Goal: Task Accomplishment & Management: Contribute content

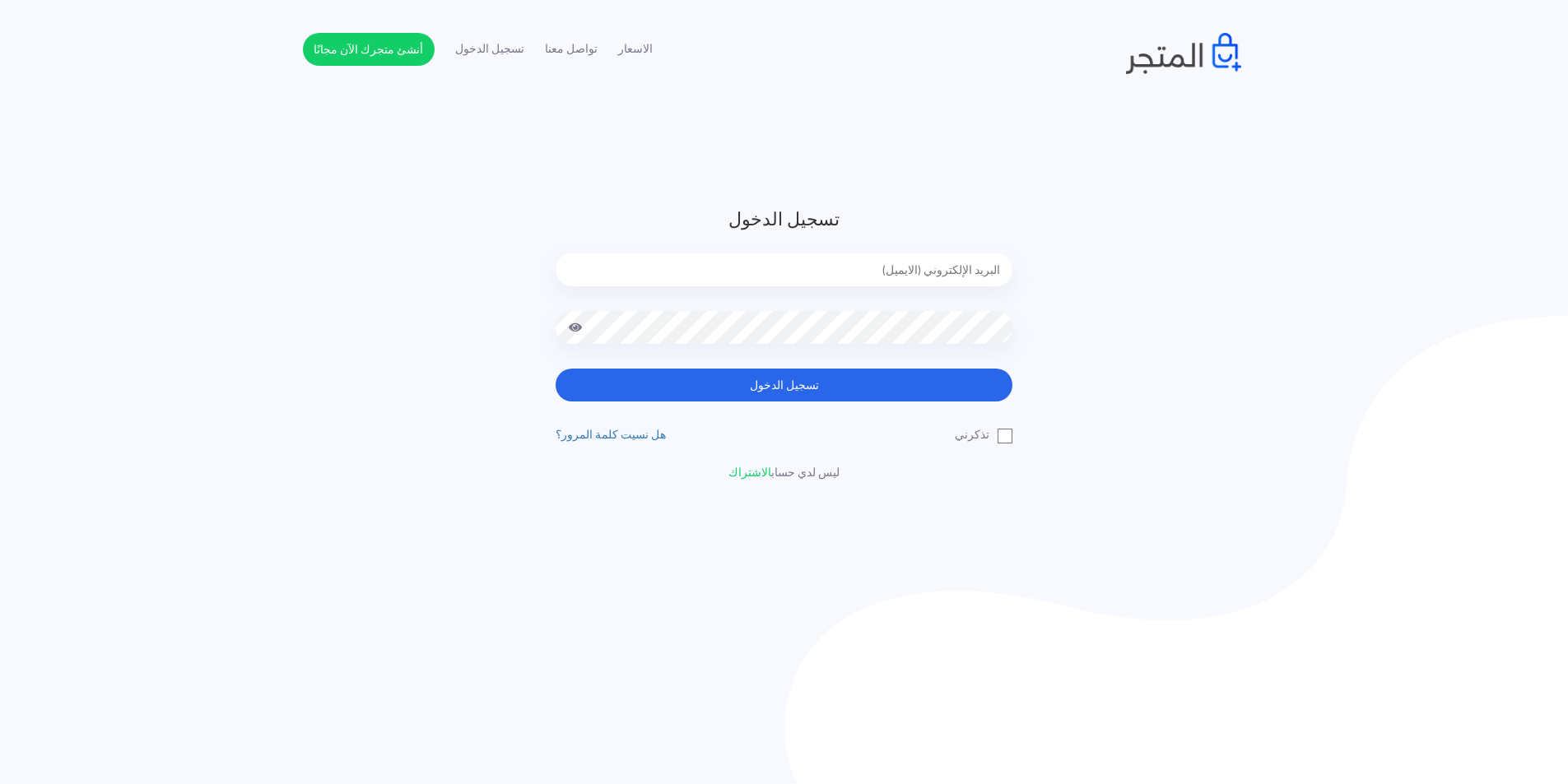
type input "mukamariem@gmail.com"
click at [800, 378] on button "تسجيل الدخول" at bounding box center [784, 385] width 457 height 33
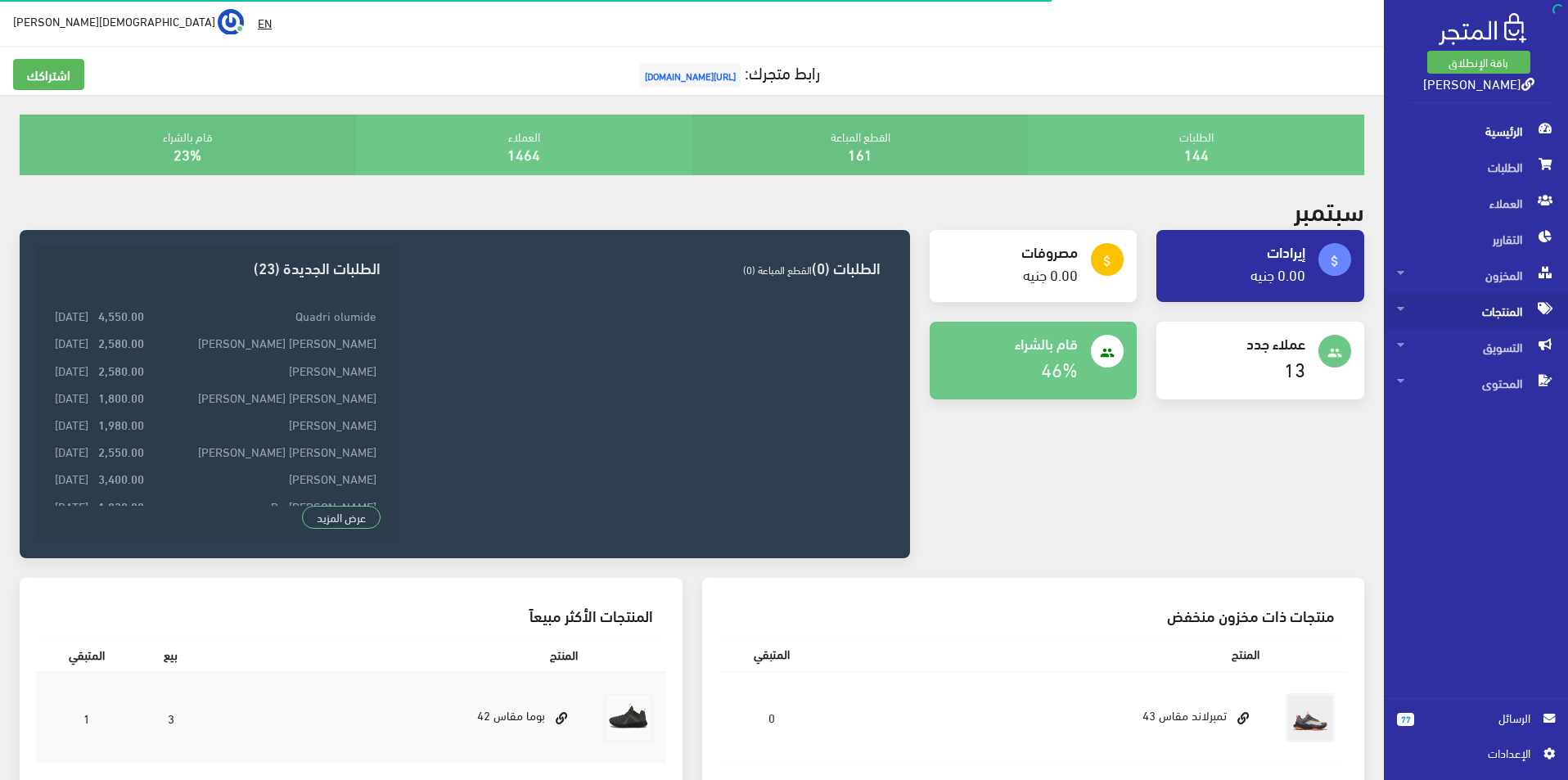
click at [1502, 305] on span "المنتجات" at bounding box center [1476, 311] width 158 height 36
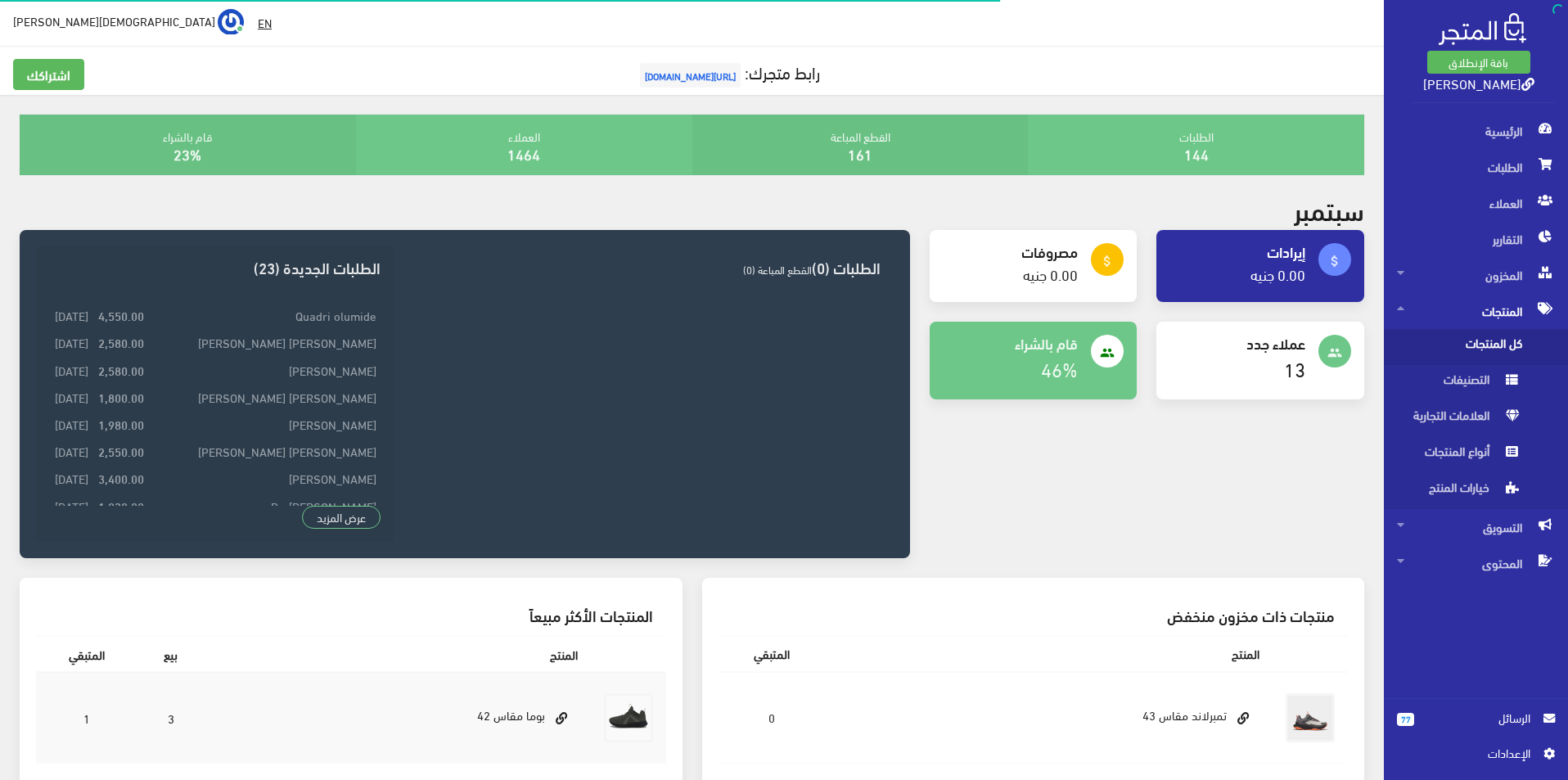
click at [1469, 353] on span "كل المنتجات" at bounding box center [1459, 347] width 124 height 36
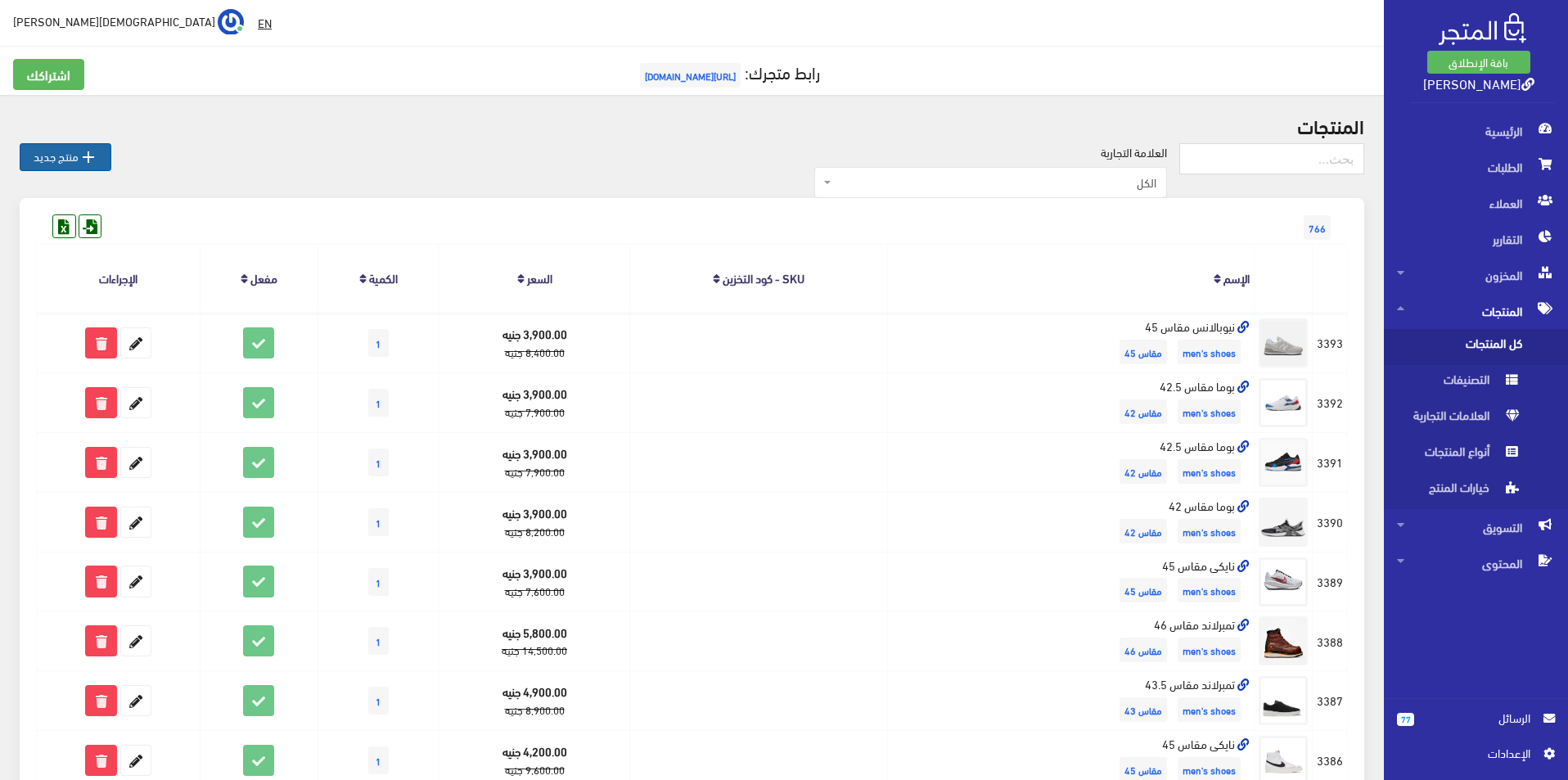
click at [62, 145] on link " منتج جديد" at bounding box center [66, 157] width 92 height 28
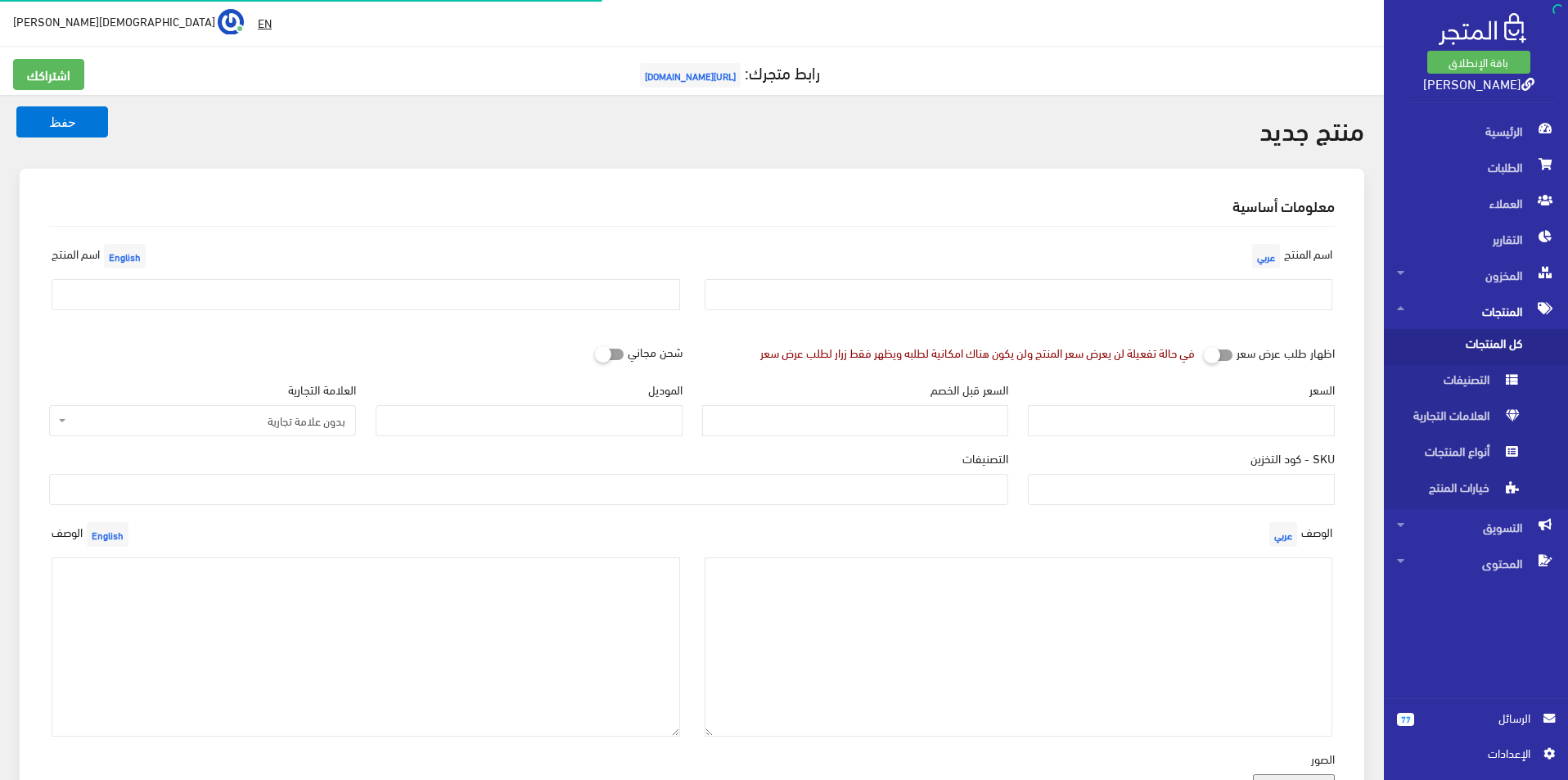
select select
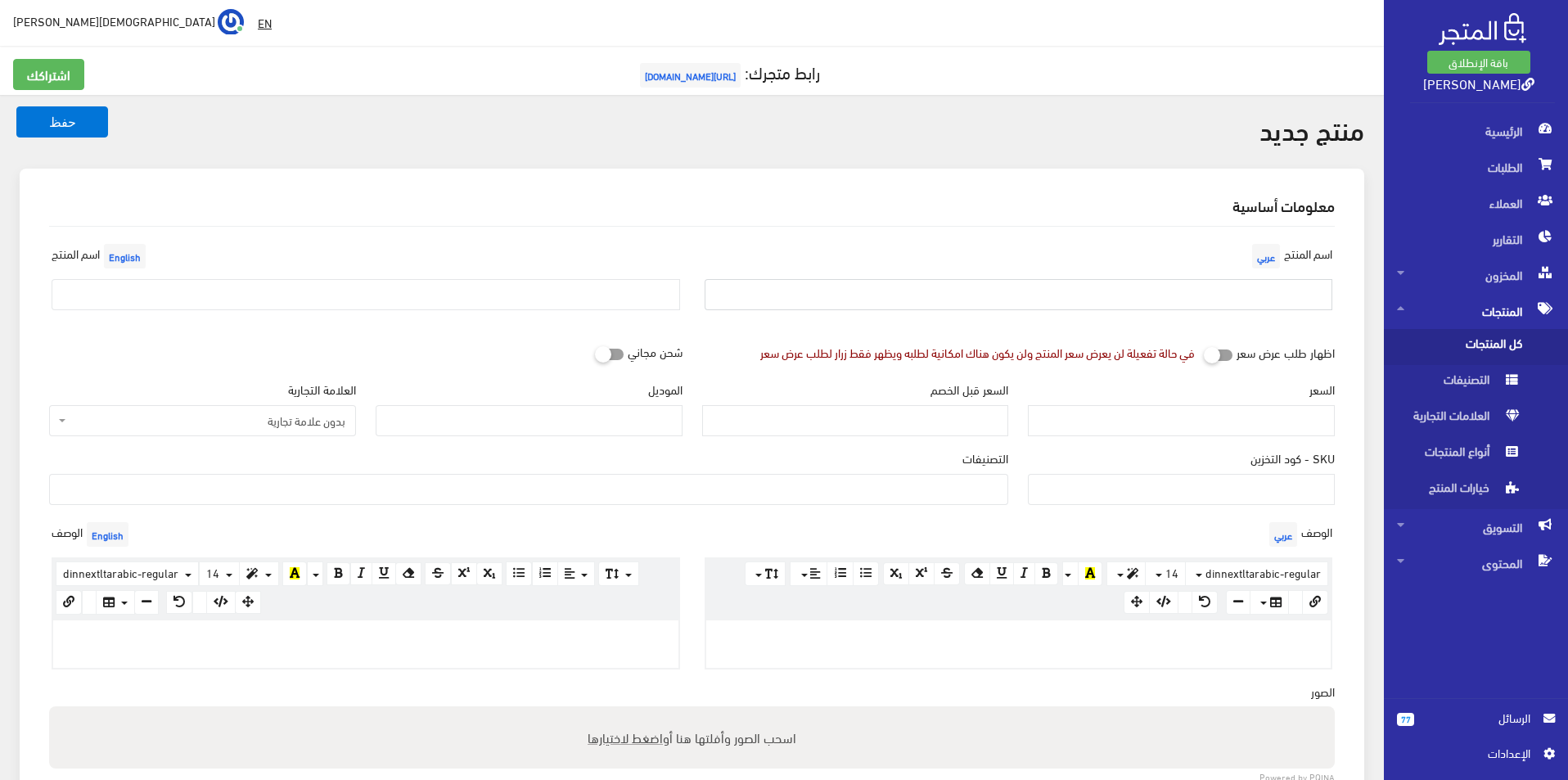
click at [1135, 283] on input "text" at bounding box center [1019, 295] width 629 height 31
type input "بوما مقاس 44.5"
drag, startPoint x: 351, startPoint y: 279, endPoint x: 340, endPoint y: 291, distance: 16.3
click at [350, 281] on input "text" at bounding box center [366, 295] width 629 height 31
click at [333, 297] on input "text" at bounding box center [366, 295] width 629 height 31
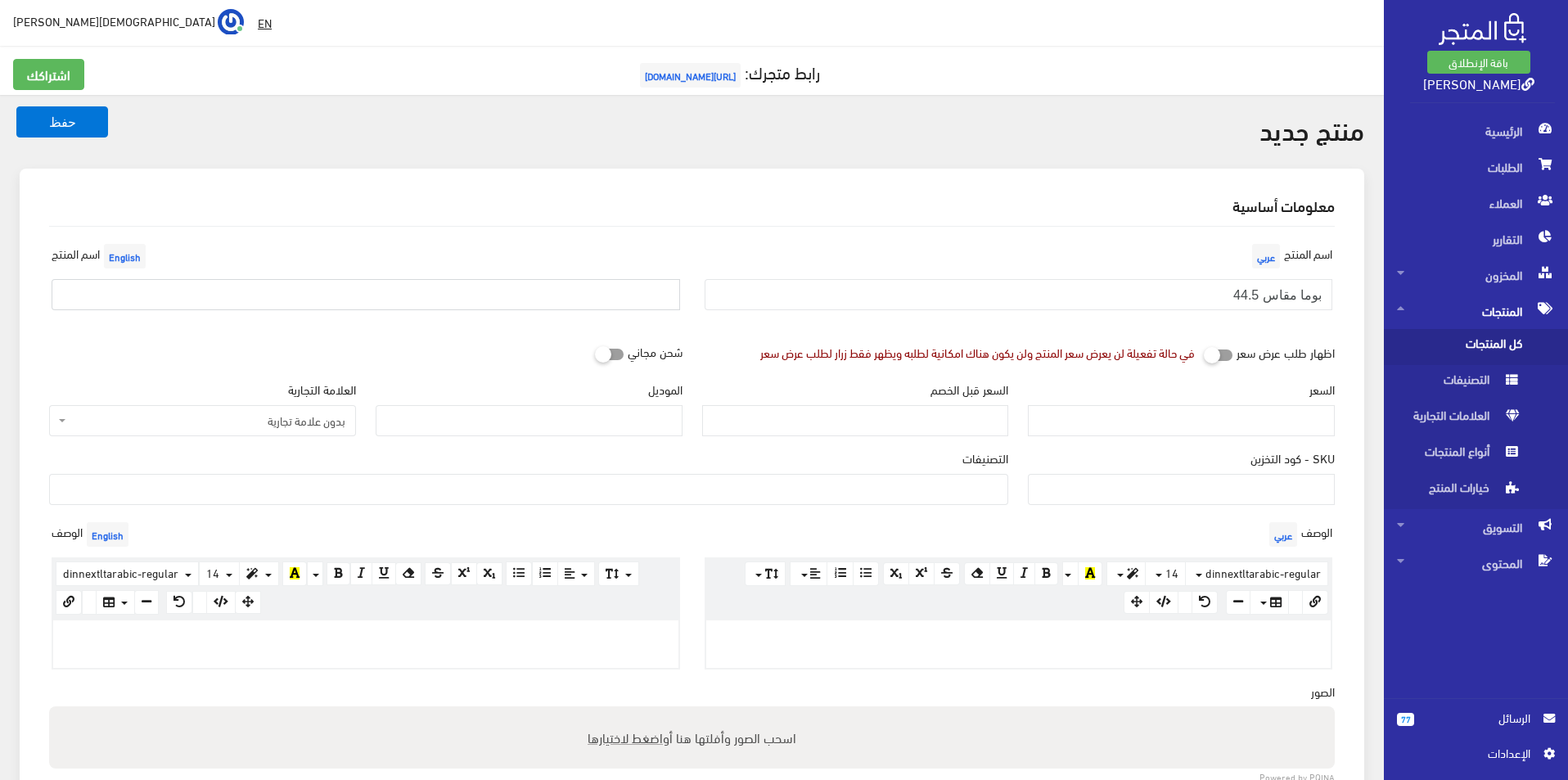
type input "adidas size 44"
drag, startPoint x: 207, startPoint y: 304, endPoint x: 0, endPoint y: 248, distance: 214.4
drag, startPoint x: 349, startPoint y: 307, endPoint x: 292, endPoint y: 302, distance: 57.2
click at [349, 307] on input "text" at bounding box center [366, 295] width 629 height 31
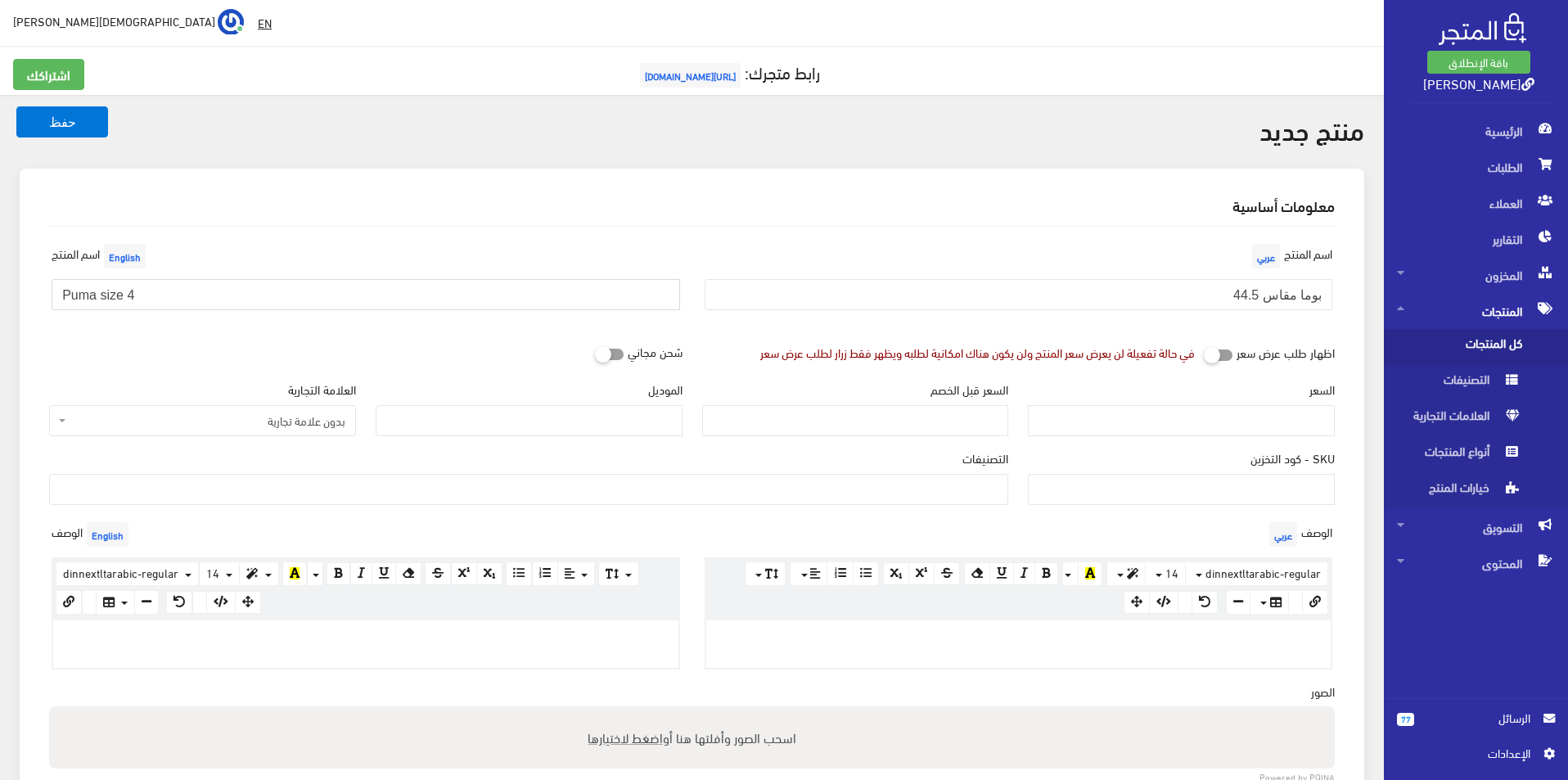
type input "Puma size 44.5"
click at [275, 425] on span "بدون علامة تجارية" at bounding box center [207, 420] width 276 height 16
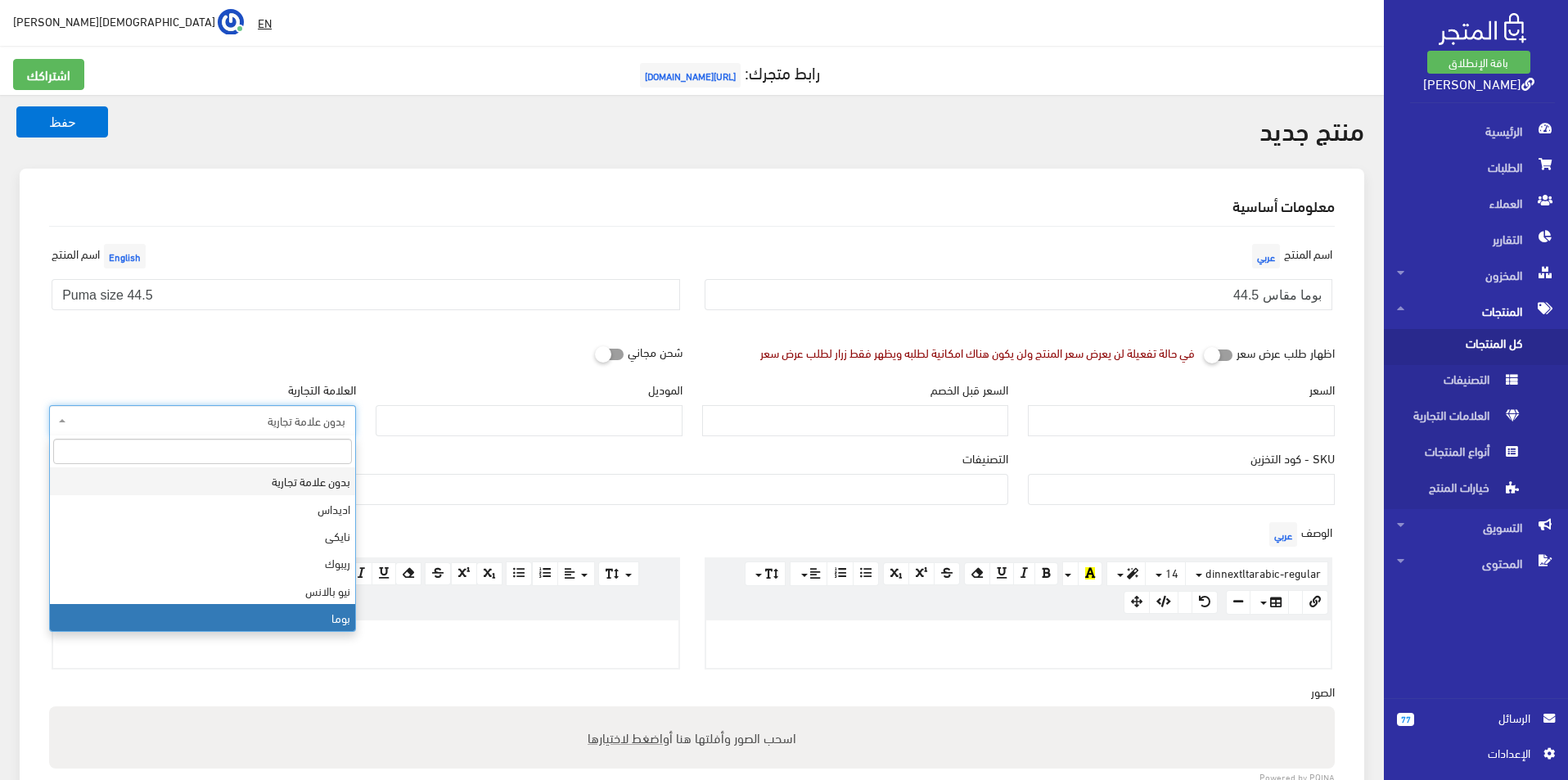
select select "7"
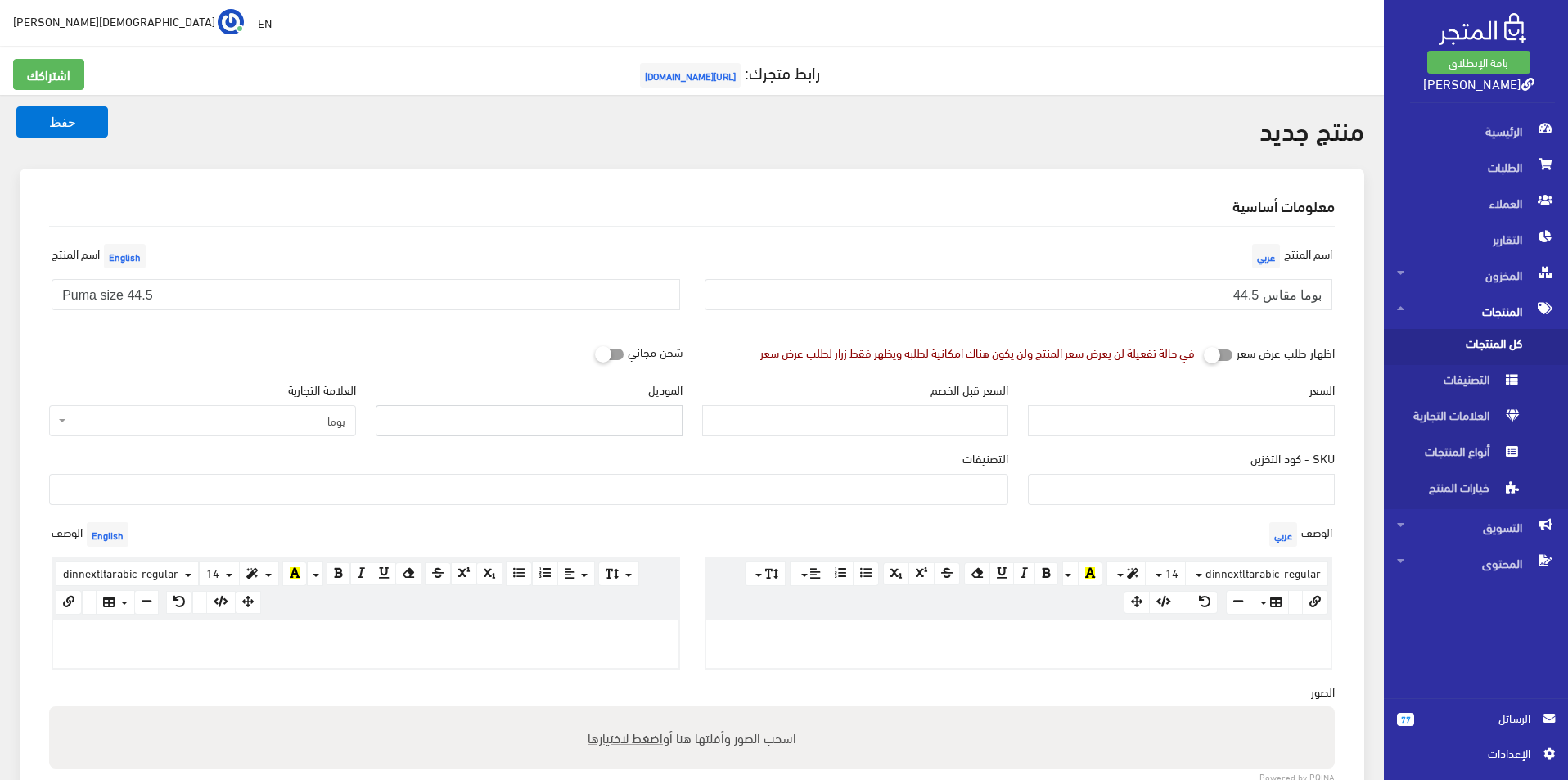
click at [629, 436] on input "الموديل" at bounding box center [529, 421] width 307 height 31
type input "puma"
click at [1241, 420] on input "السعر" at bounding box center [1181, 421] width 307 height 31
type input "4500"
type input "8900"
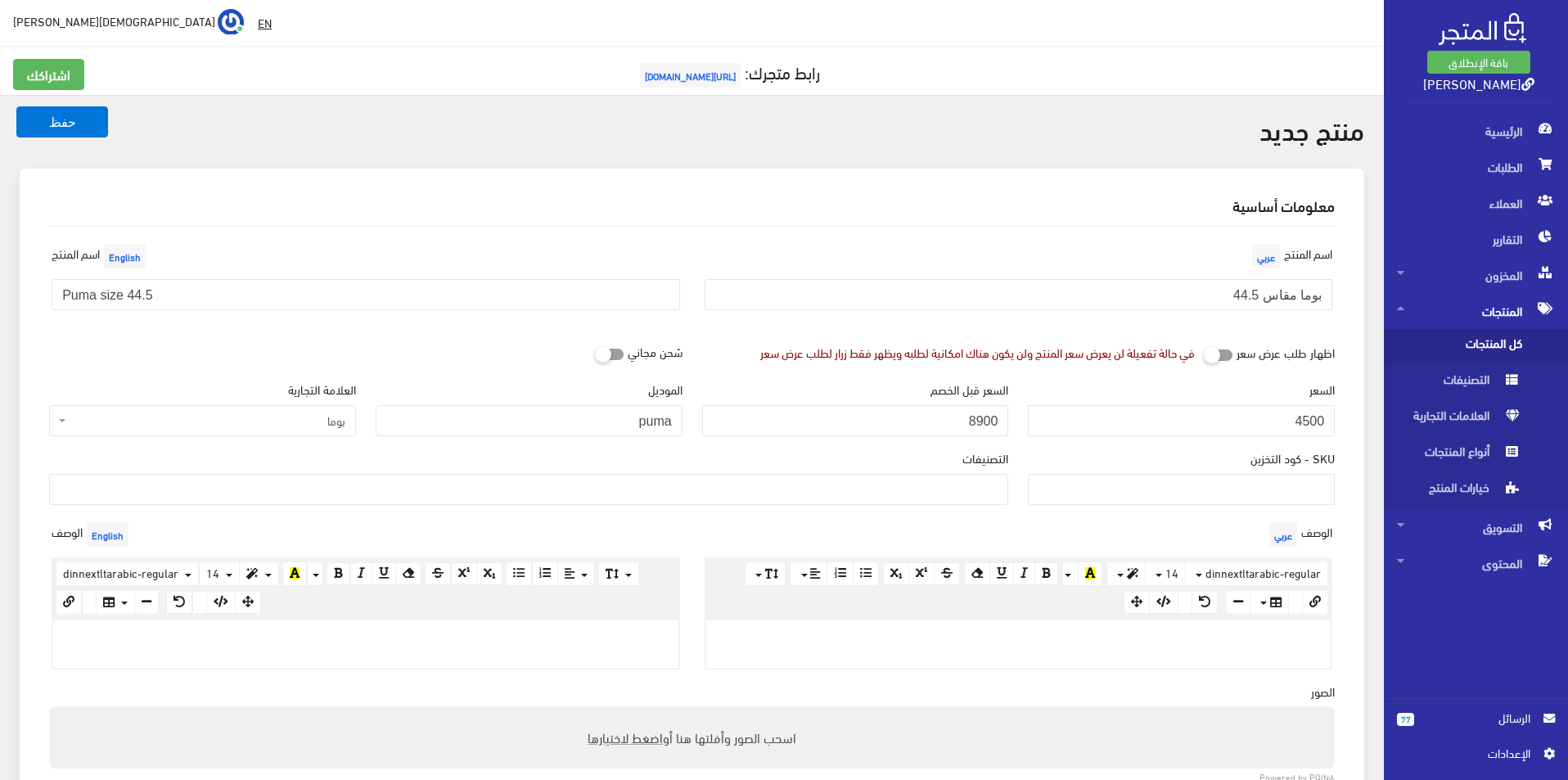
click at [962, 492] on ul at bounding box center [529, 487] width 957 height 26
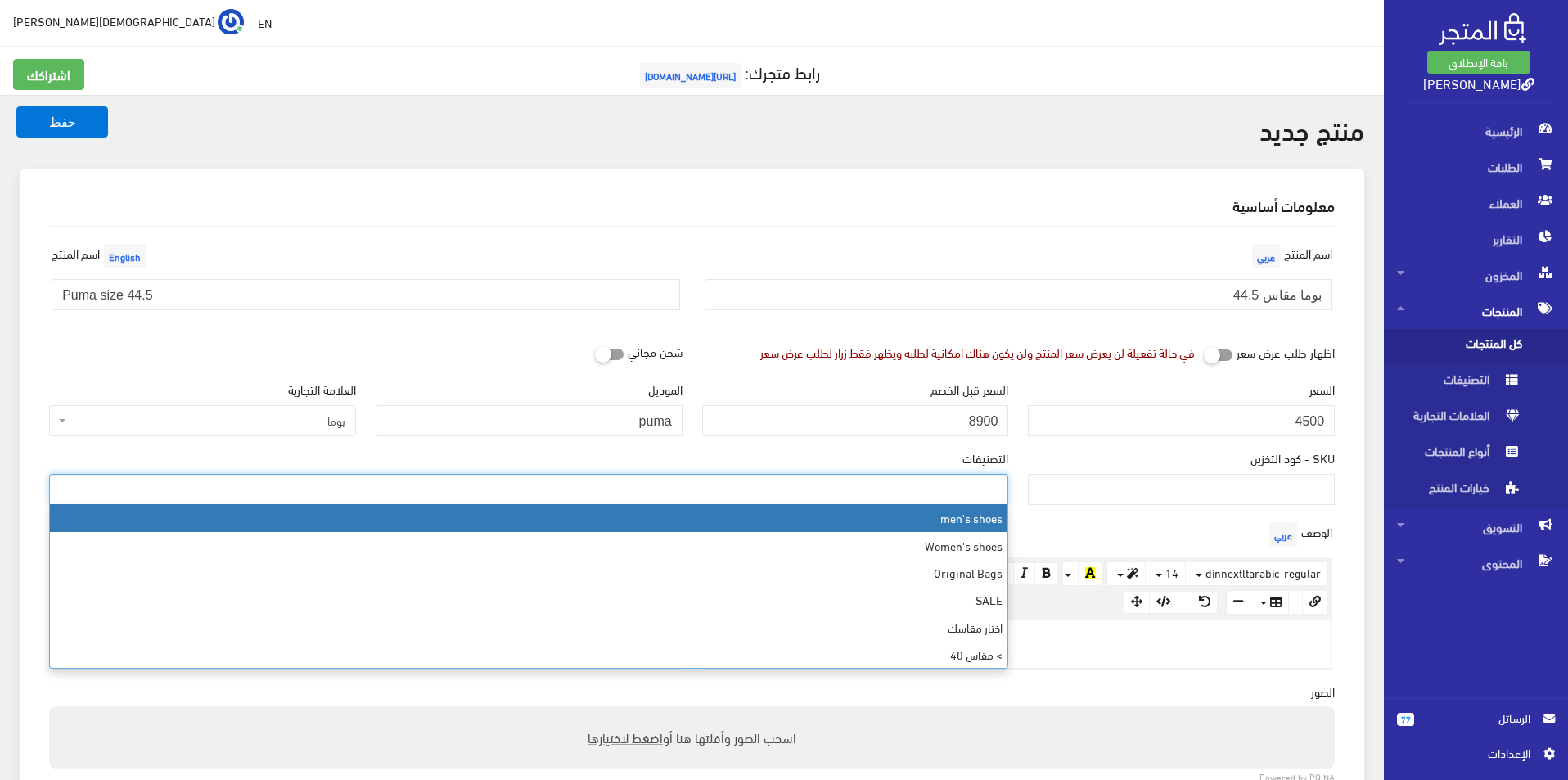
select select "5"
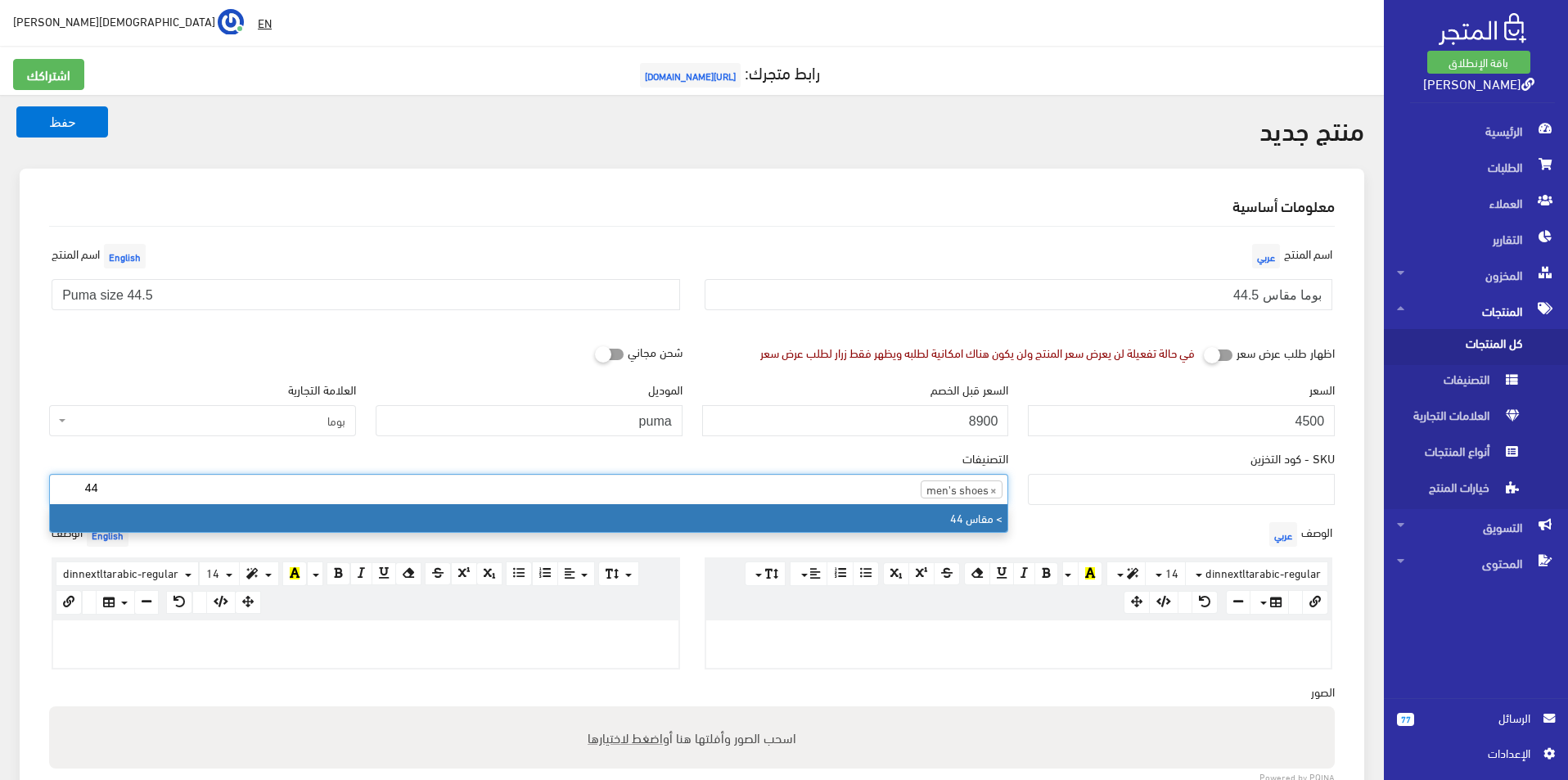
type input "44"
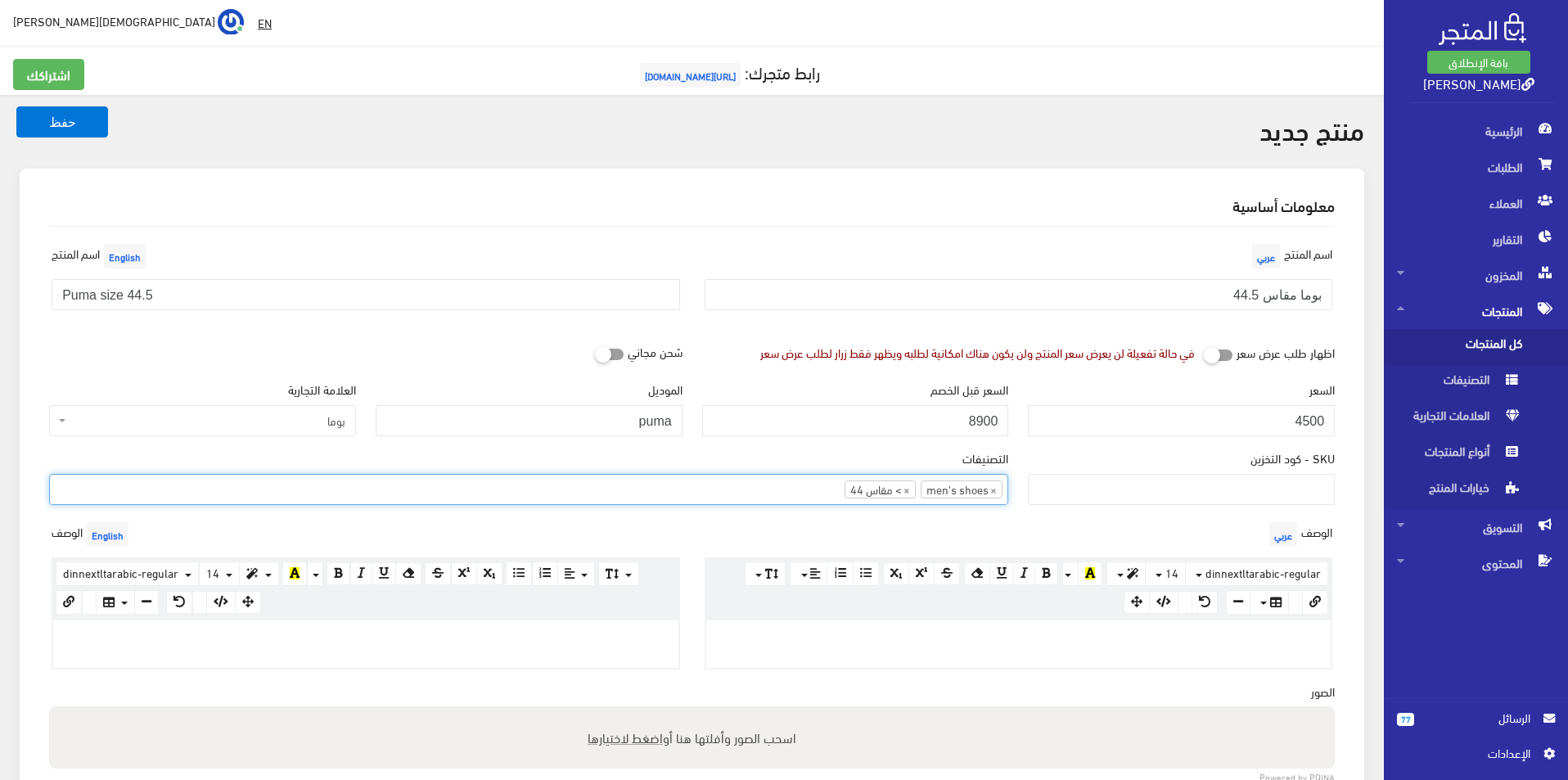
click at [1020, 637] on p at bounding box center [1019, 637] width 609 height 18
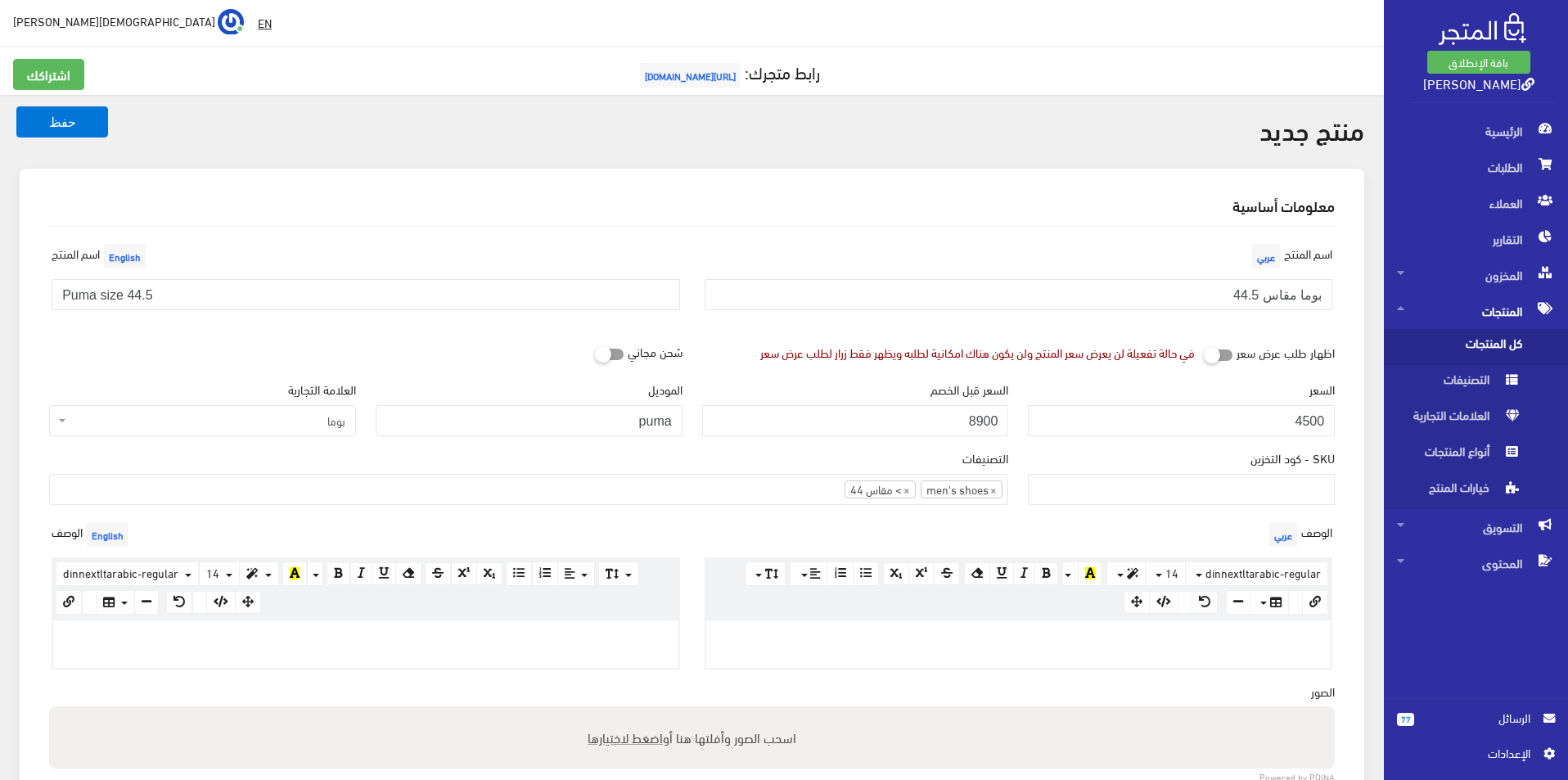
drag, startPoint x: 334, startPoint y: 649, endPoint x: 349, endPoint y: 627, distance: 26.6
click at [333, 649] on div at bounding box center [366, 644] width 625 height 48
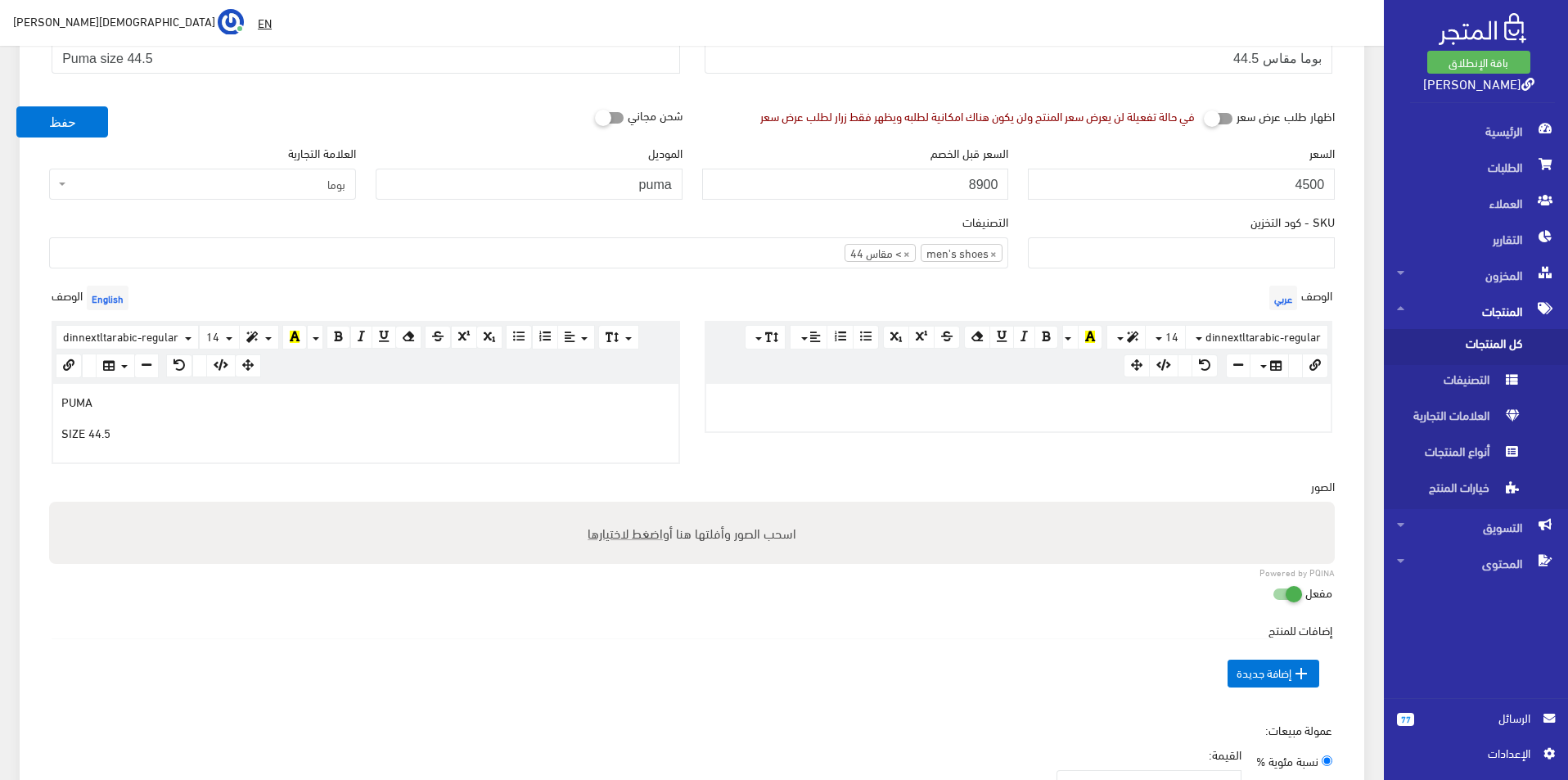
scroll to position [245, 0]
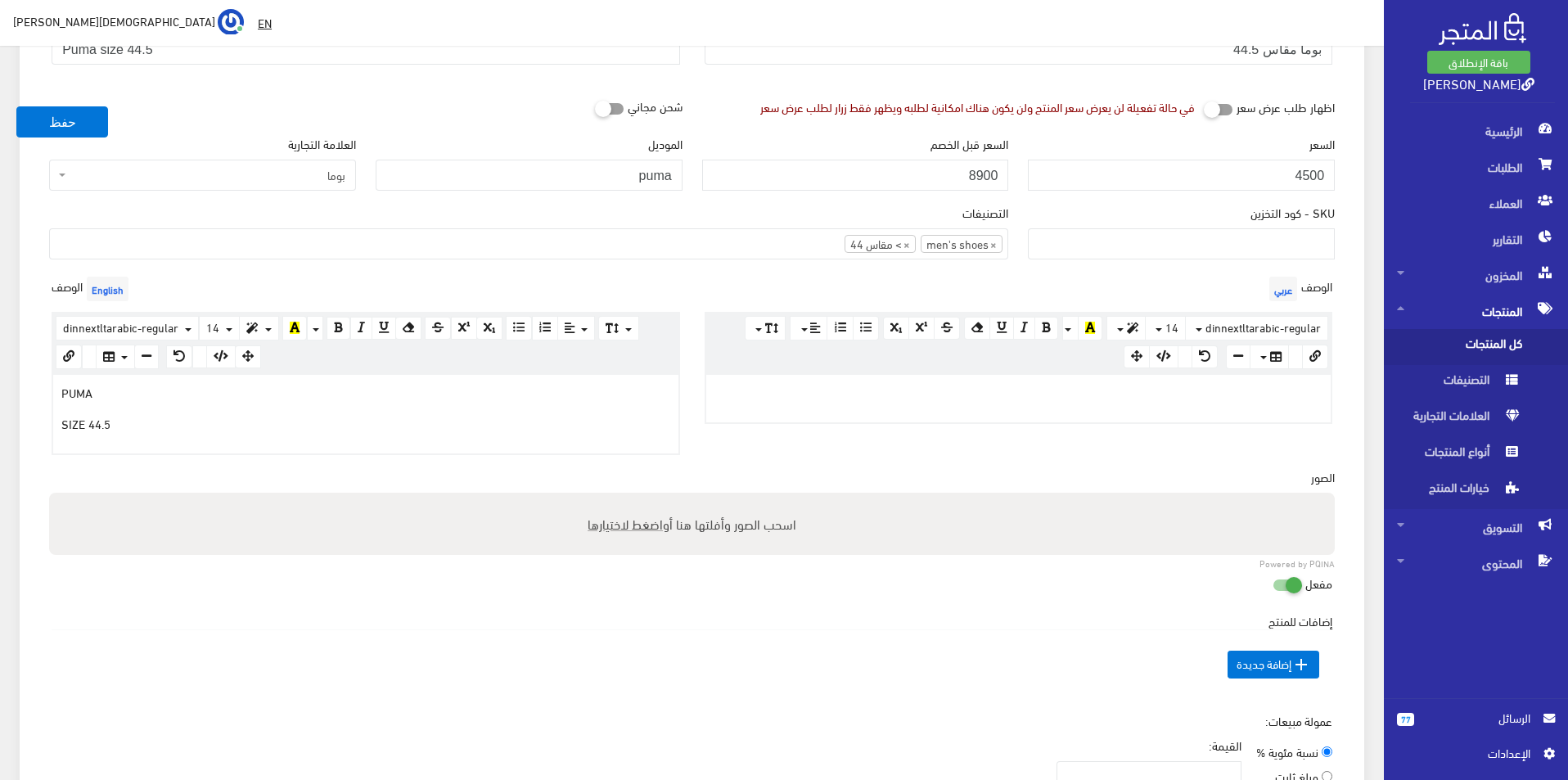
click at [953, 408] on div at bounding box center [1019, 398] width 625 height 48
copy div "بوما مقاس 4"
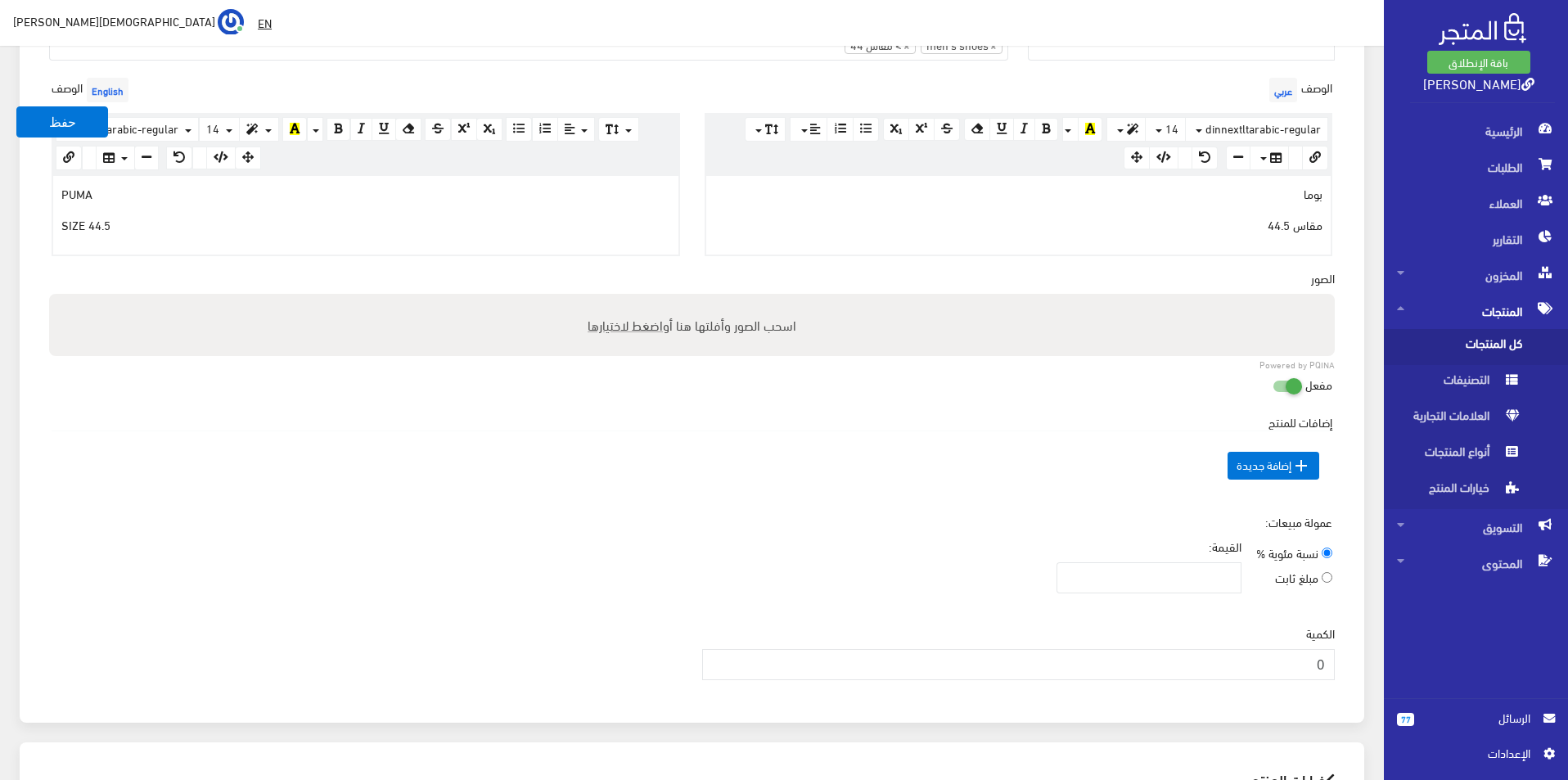
scroll to position [491, 0]
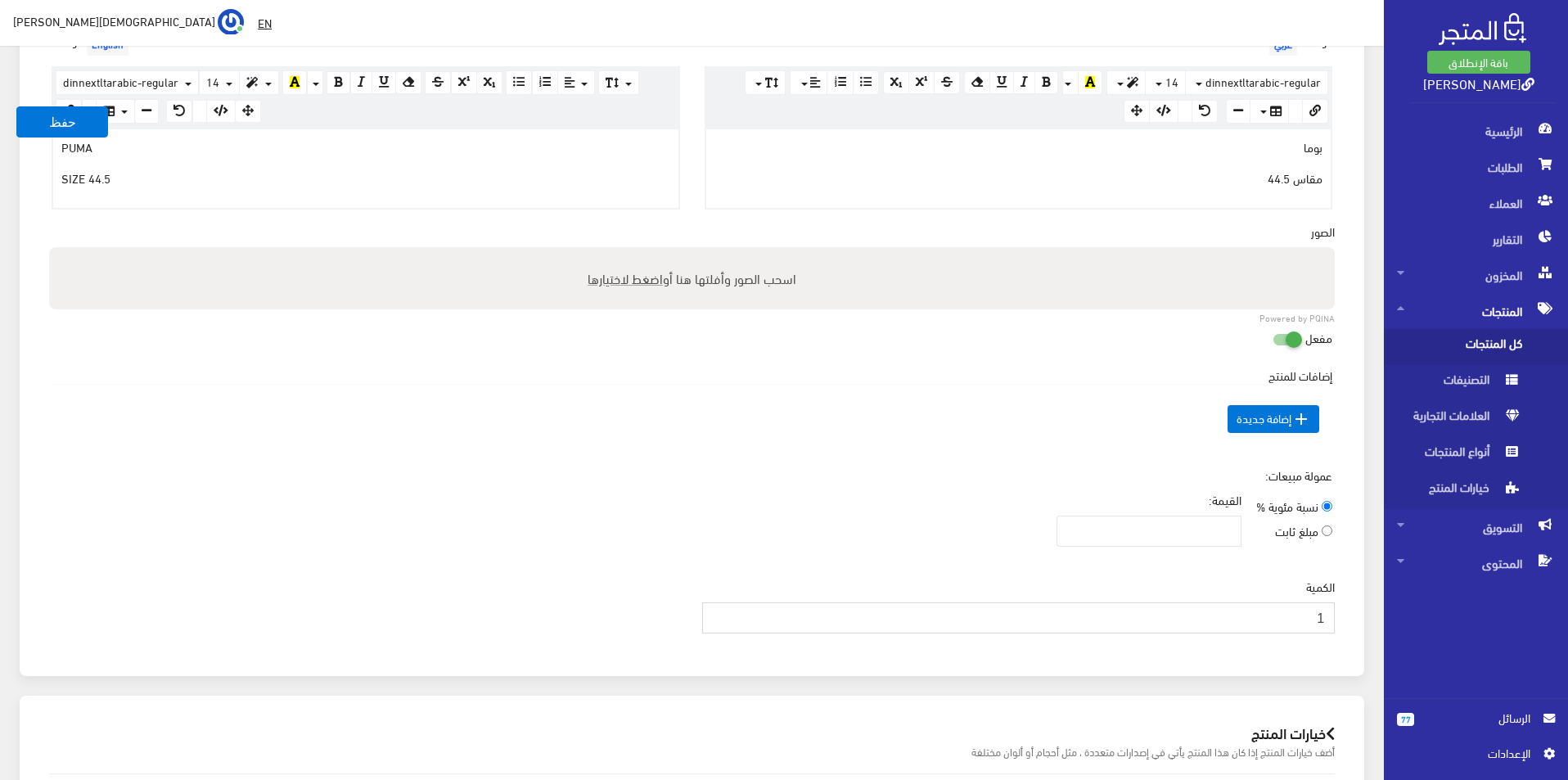
type input "1"
click at [719, 613] on input "1" at bounding box center [1019, 618] width 633 height 31
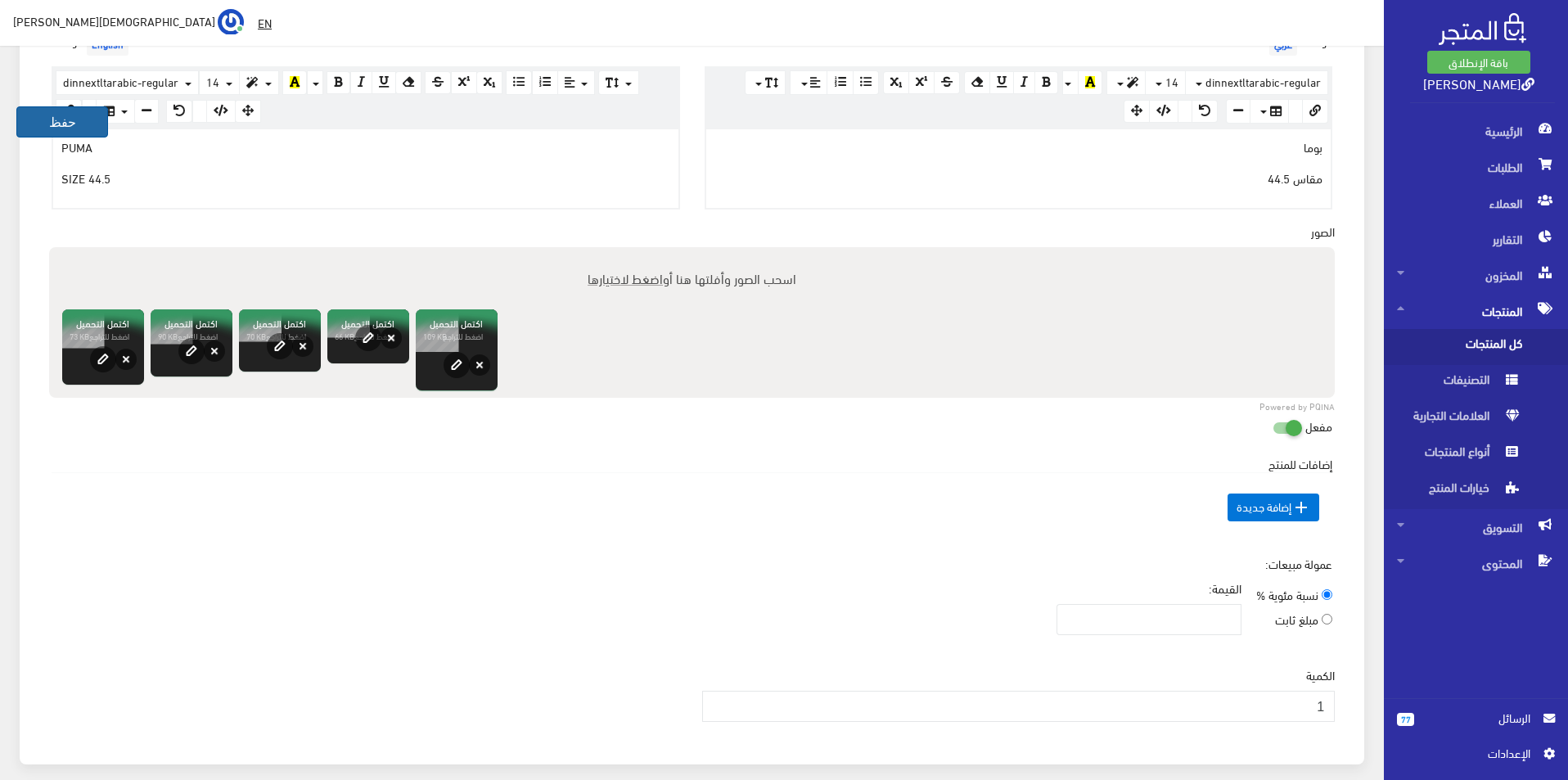
click at [58, 125] on button "حفظ" at bounding box center [62, 122] width 92 height 31
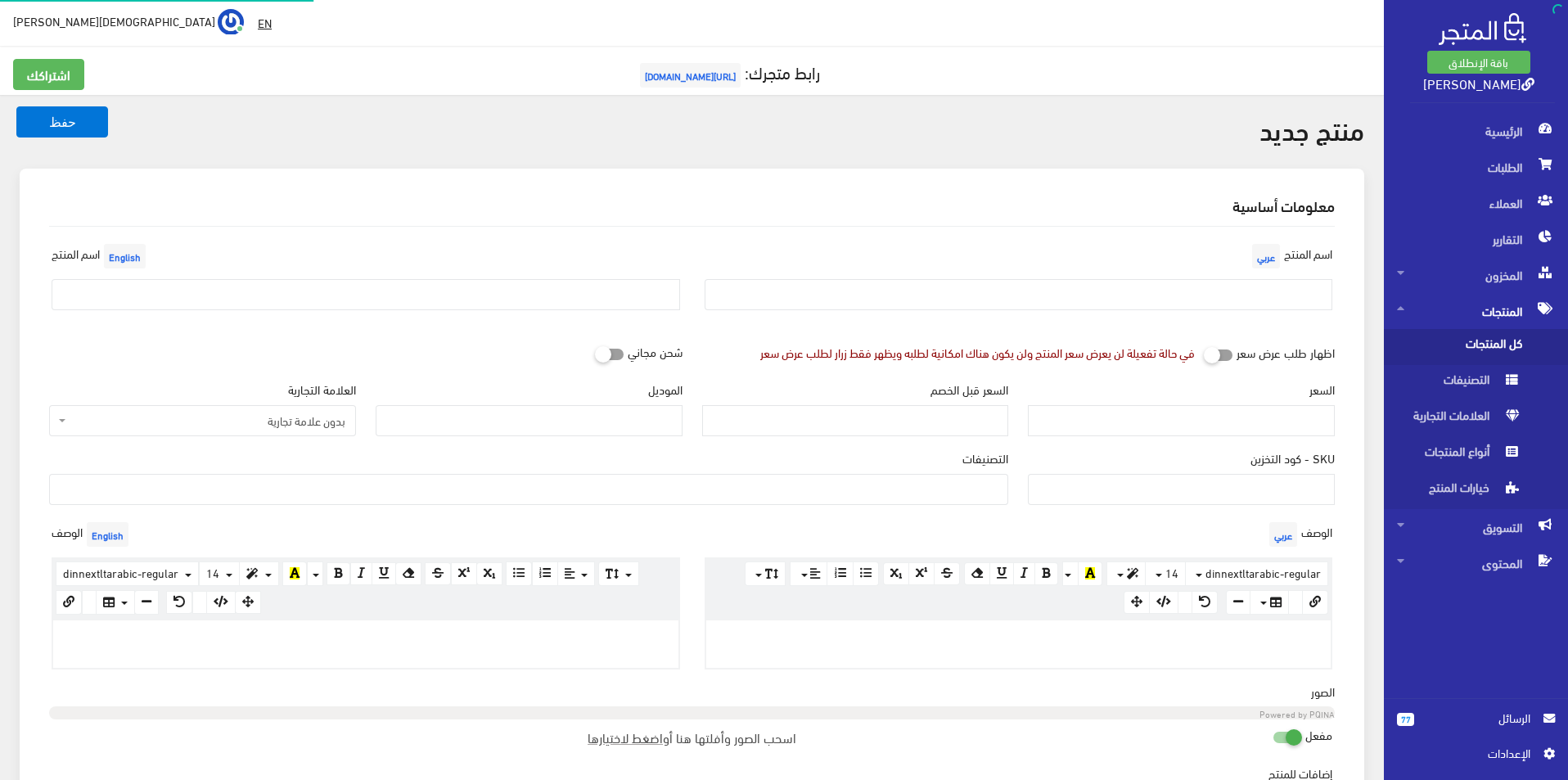
select select
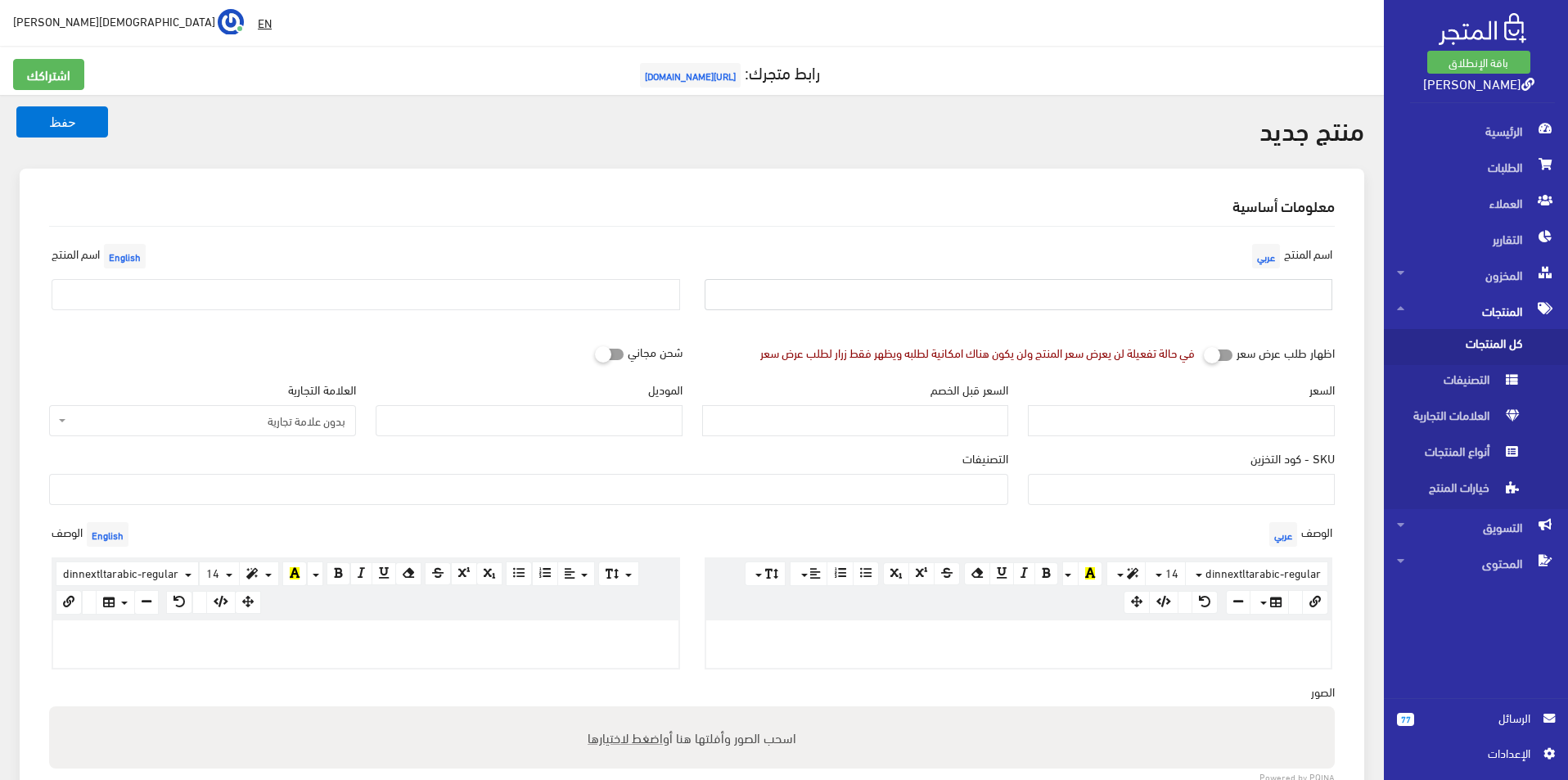
click at [1066, 290] on input "text" at bounding box center [1019, 295] width 629 height 31
type input "بوما مقاس 43"
click at [403, 275] on div "اسم المنتج English" at bounding box center [365, 282] width 653 height 84
click at [317, 301] on input "text" at bounding box center [366, 295] width 629 height 31
type input "Puma size 43"
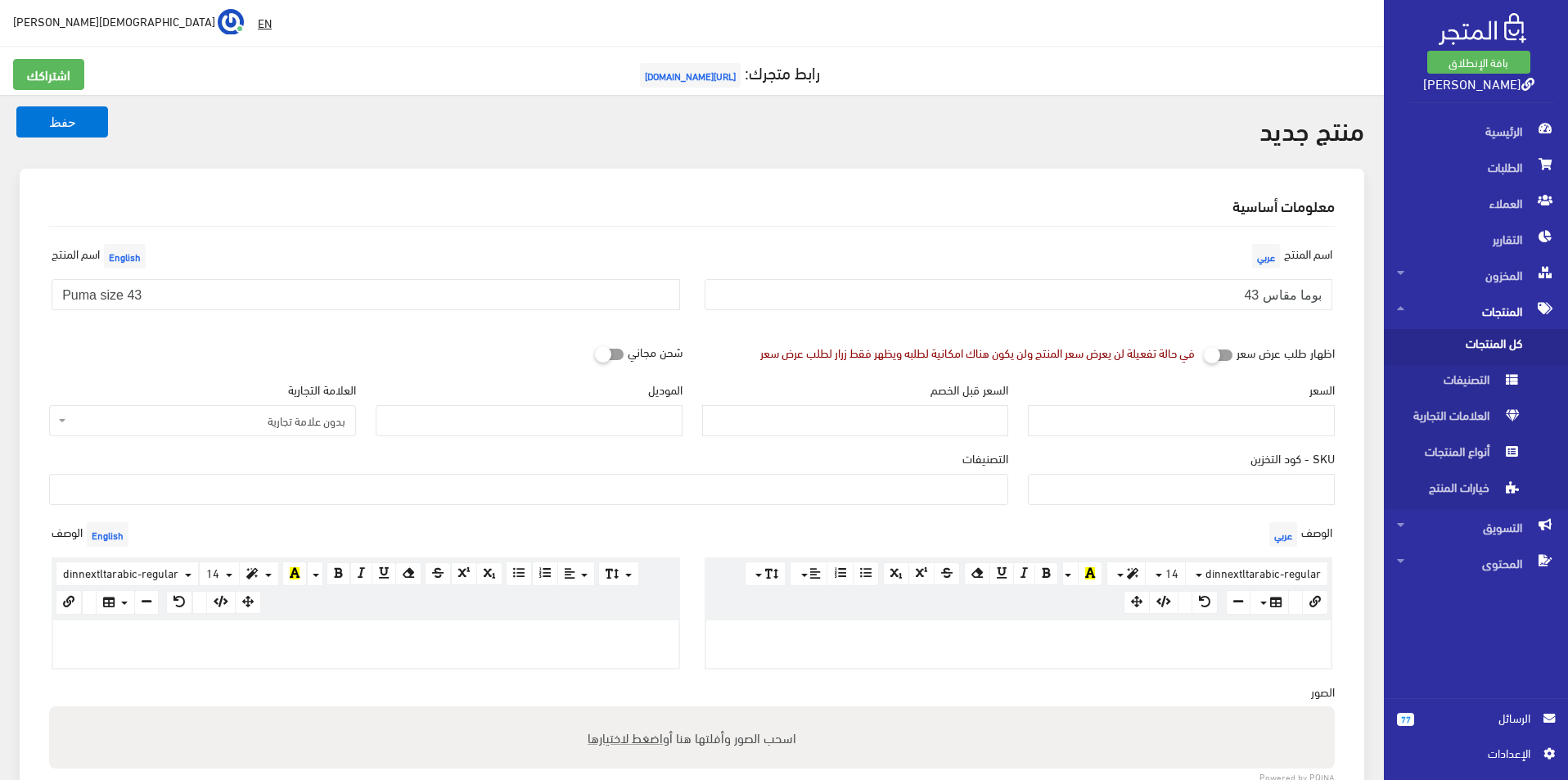
click at [264, 424] on span "بدون علامة تجارية" at bounding box center [207, 420] width 276 height 16
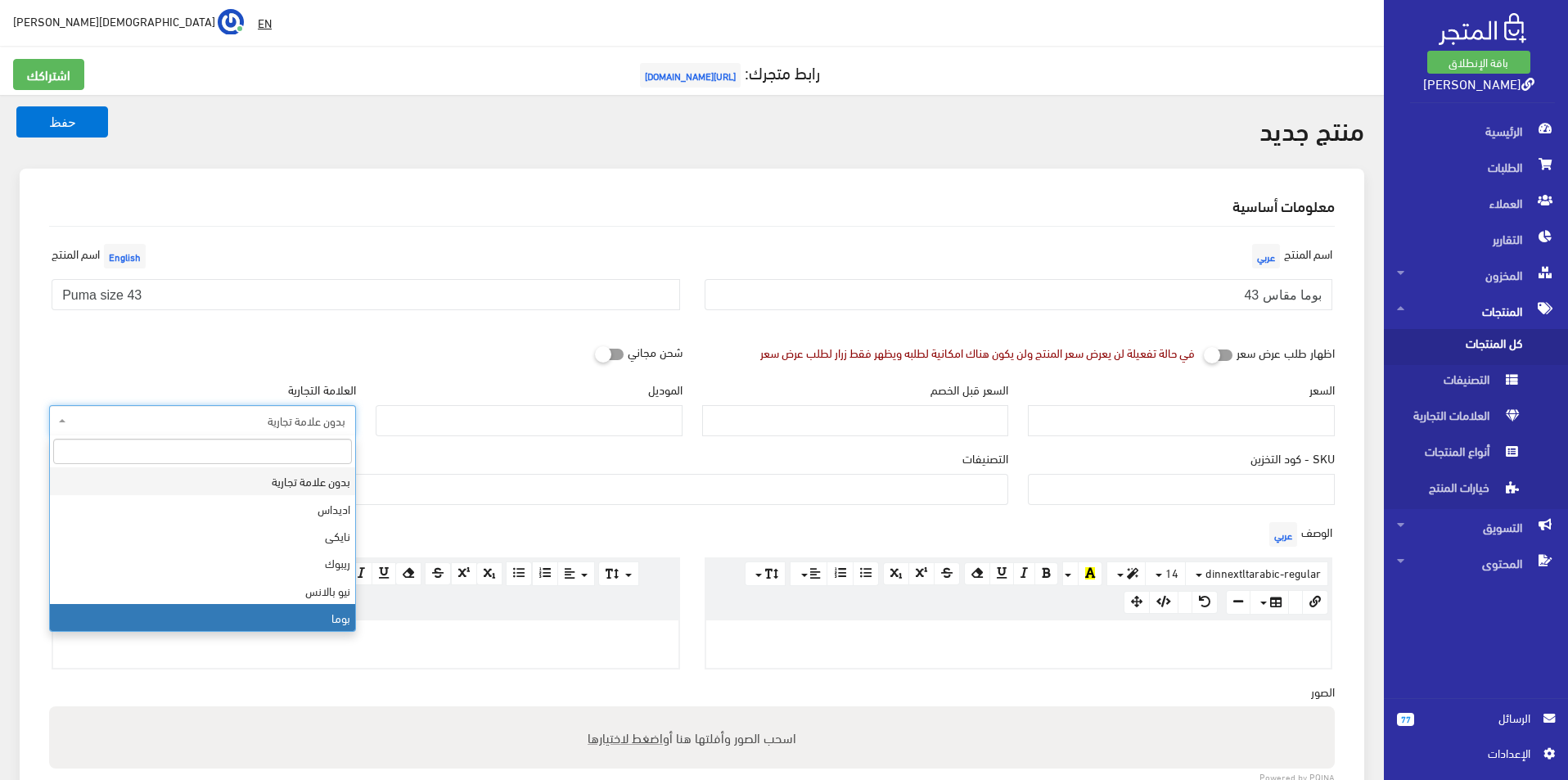
select select "7"
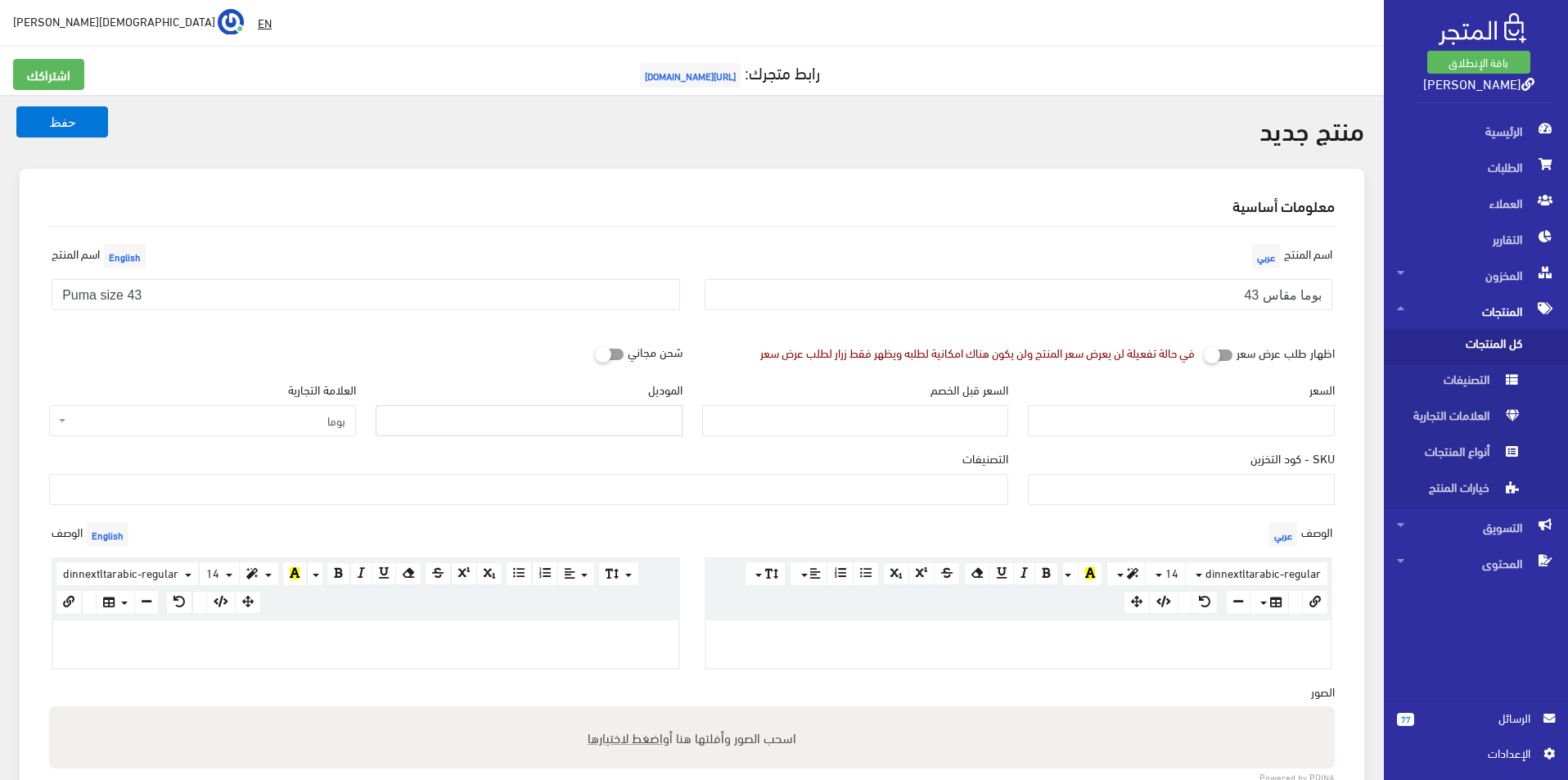
click at [537, 428] on input "الموديل" at bounding box center [529, 421] width 307 height 31
type input "puma"
click at [1096, 423] on input "السعر" at bounding box center [1181, 421] width 307 height 31
type input "4500"
type input "9600"
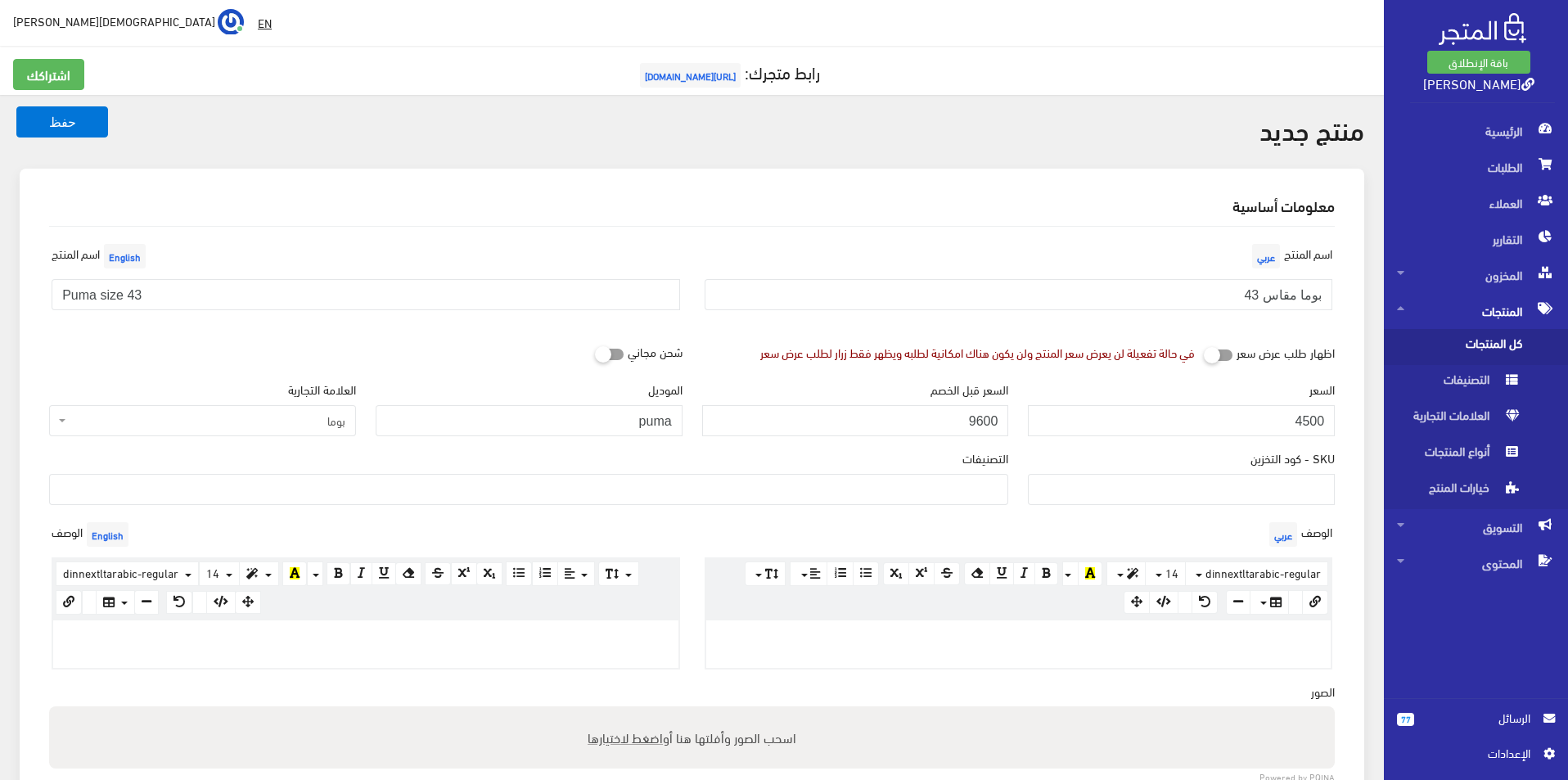
click at [956, 495] on ul at bounding box center [529, 487] width 957 height 26
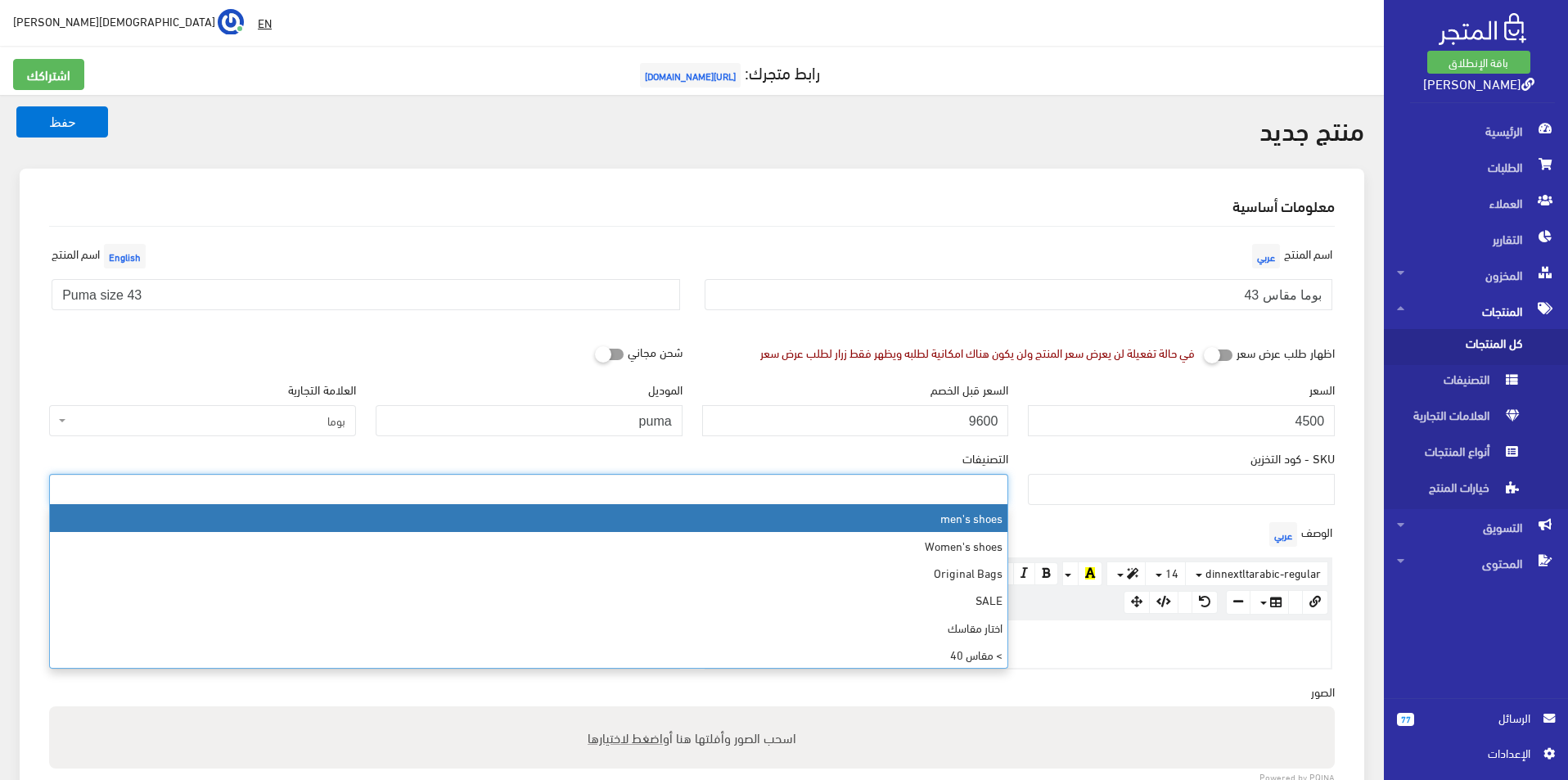
select select "5"
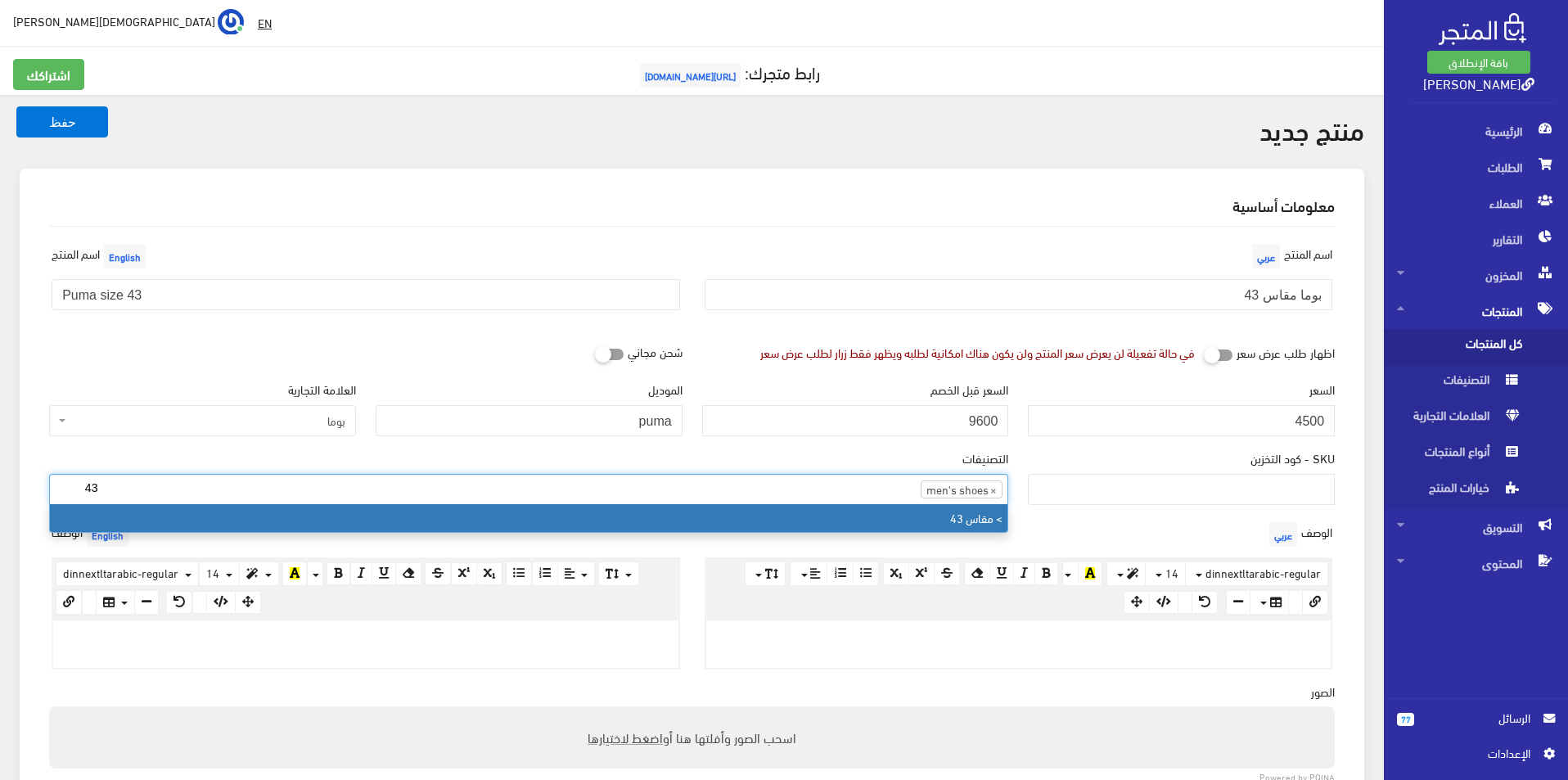
type input "43"
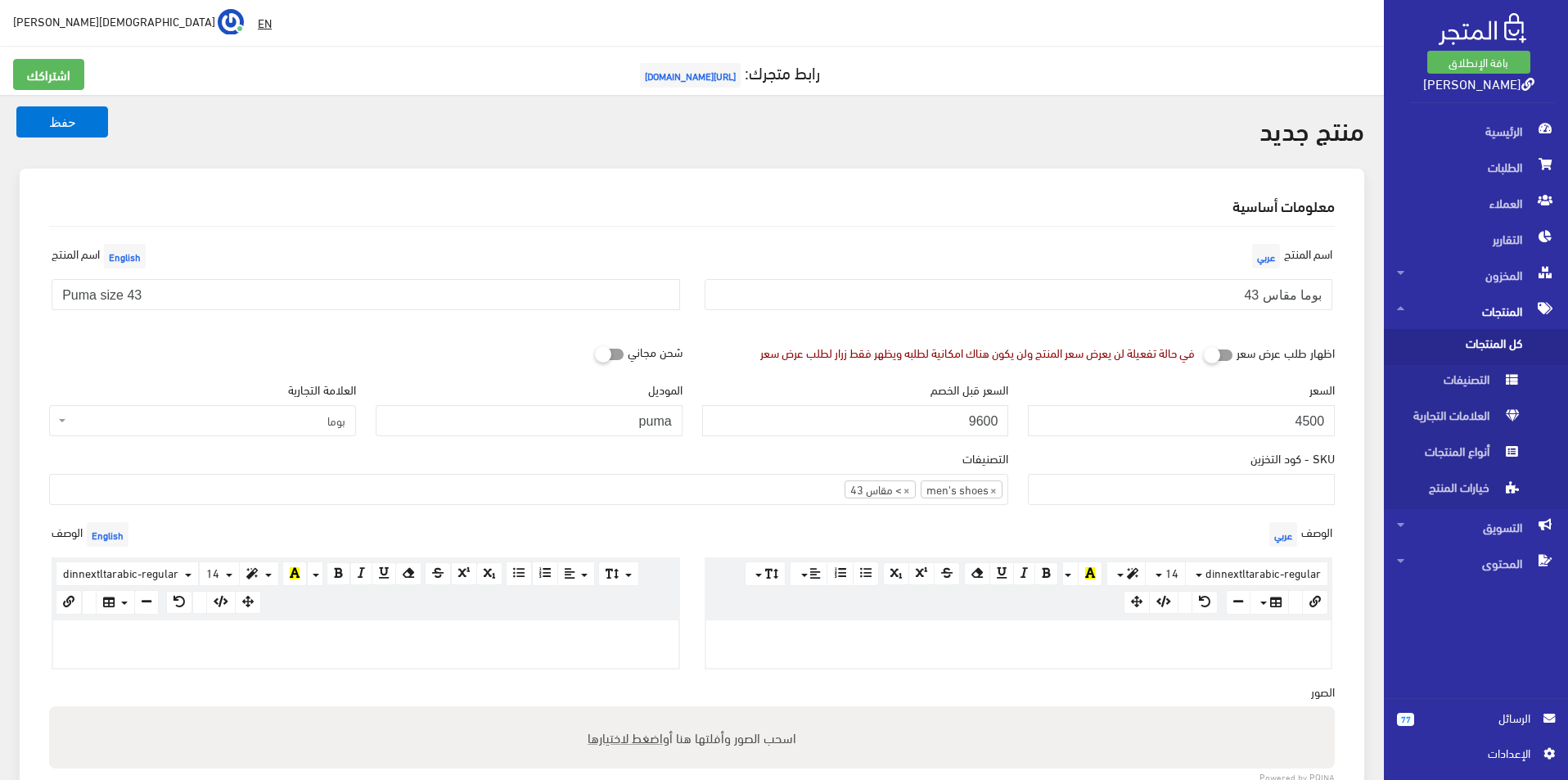
click at [955, 654] on div at bounding box center [1019, 644] width 625 height 48
paste div
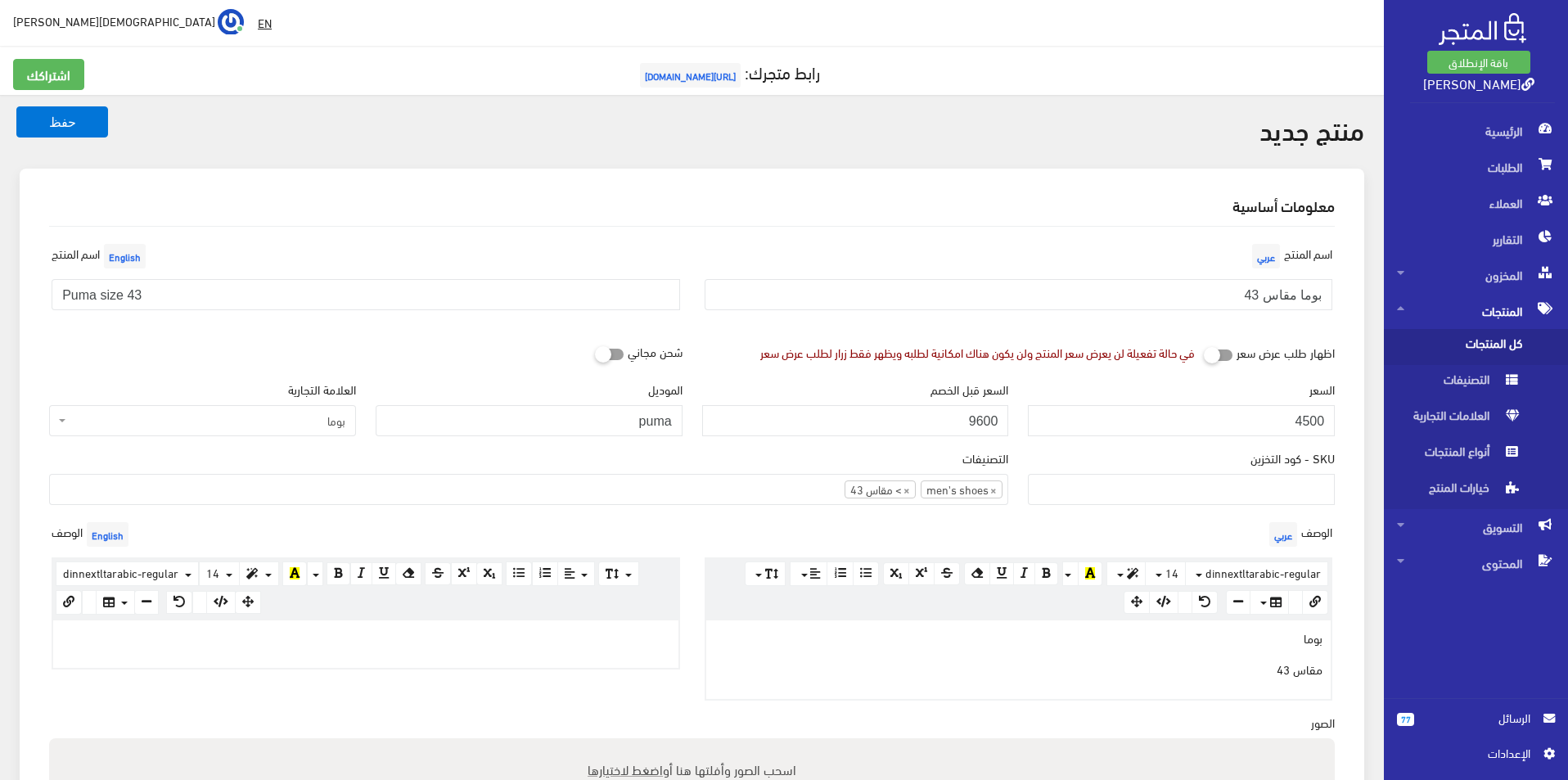
click at [607, 647] on div at bounding box center [366, 644] width 625 height 48
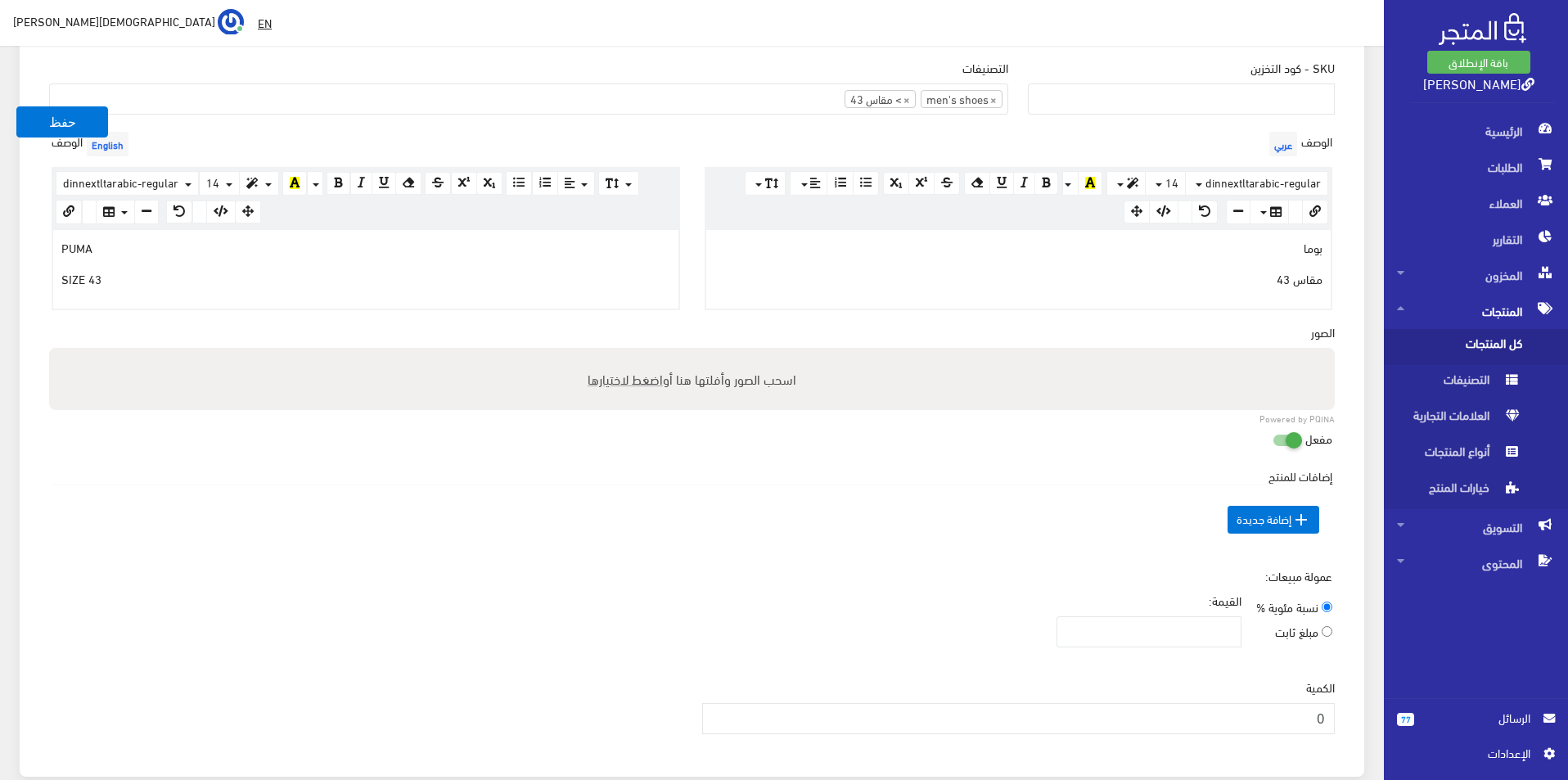
scroll to position [409, 0]
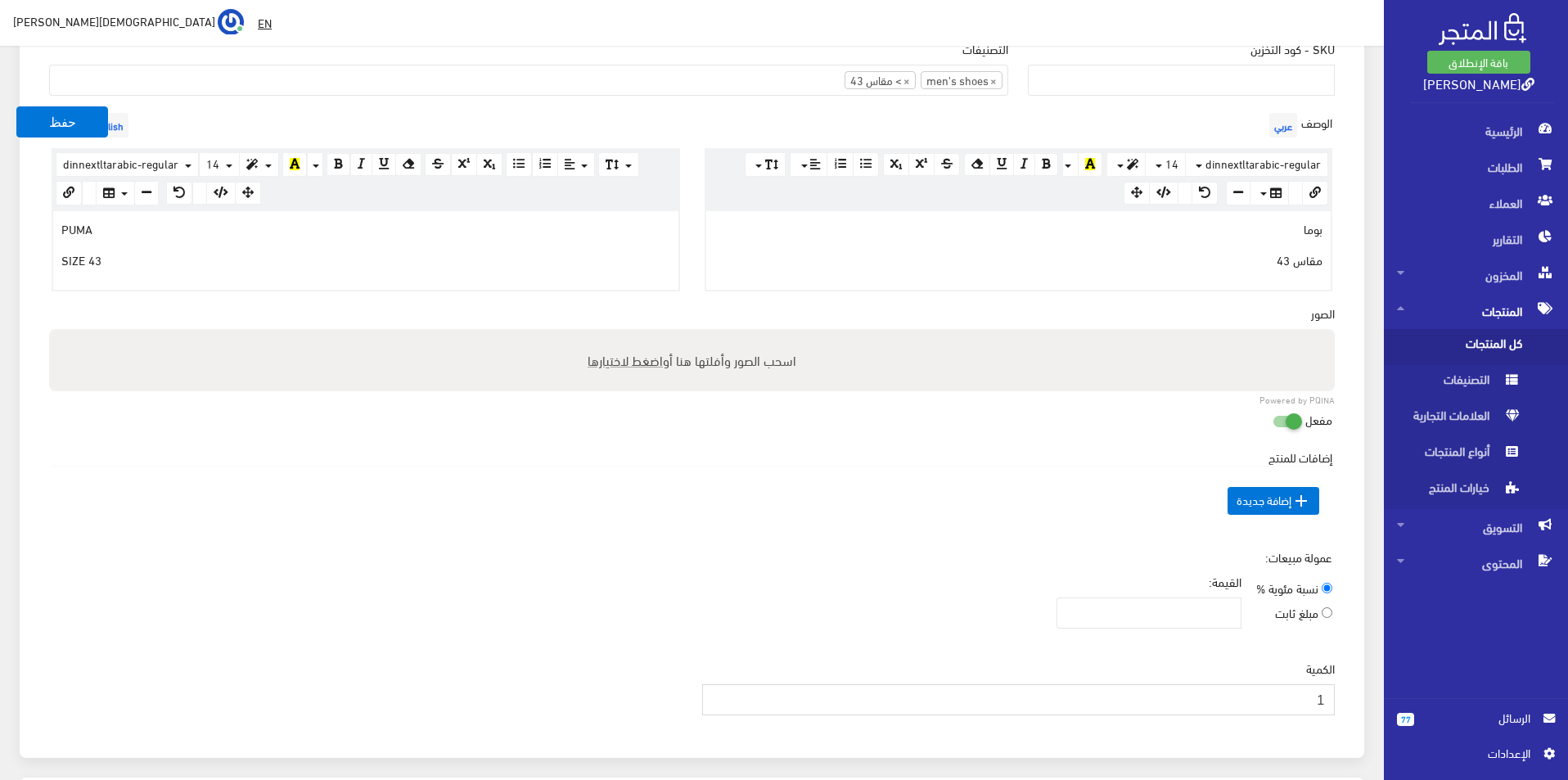
type input "1"
click at [721, 695] on input "1" at bounding box center [1019, 700] width 633 height 31
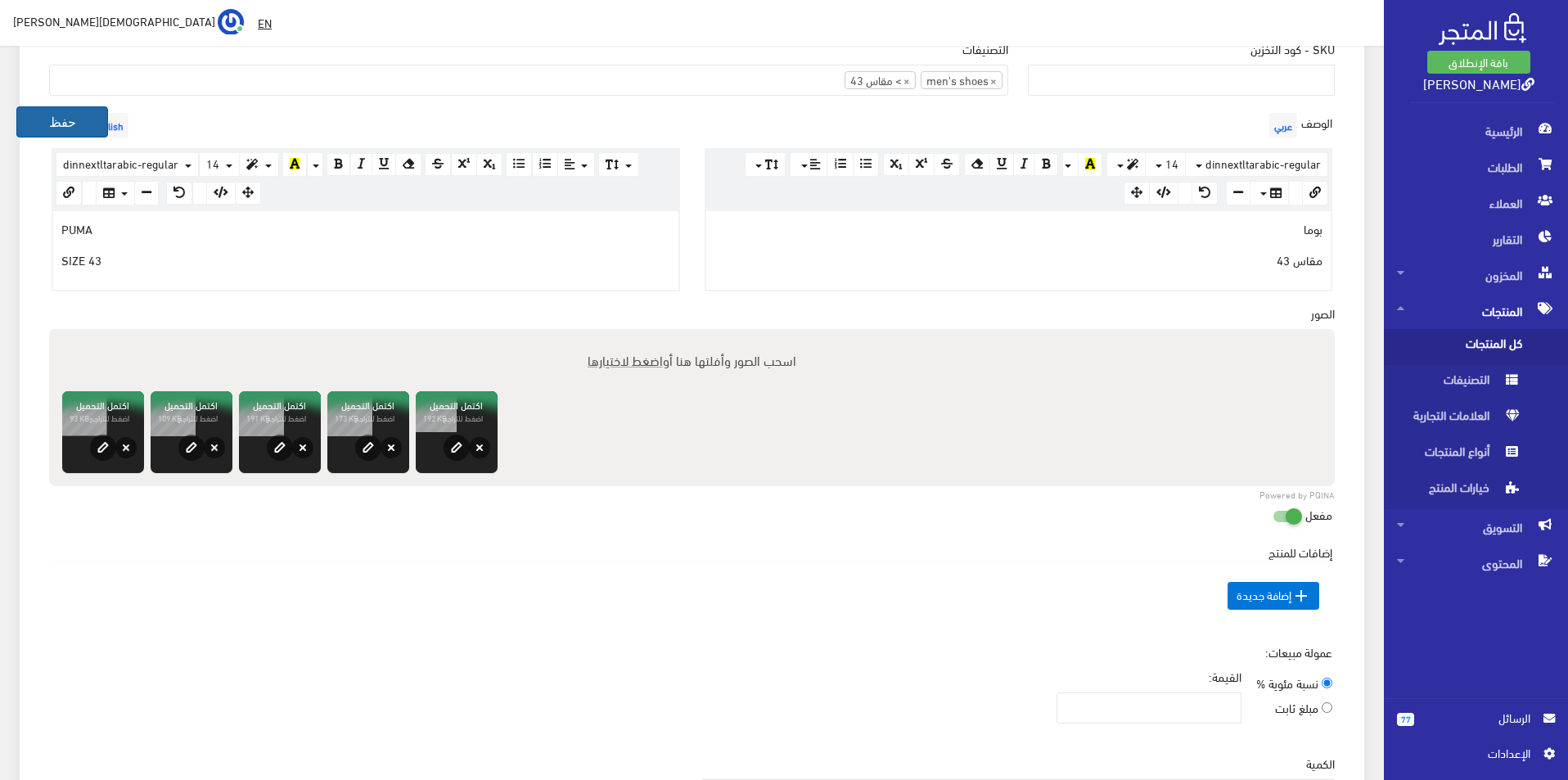
click at [52, 121] on button "حفظ" at bounding box center [62, 122] width 92 height 31
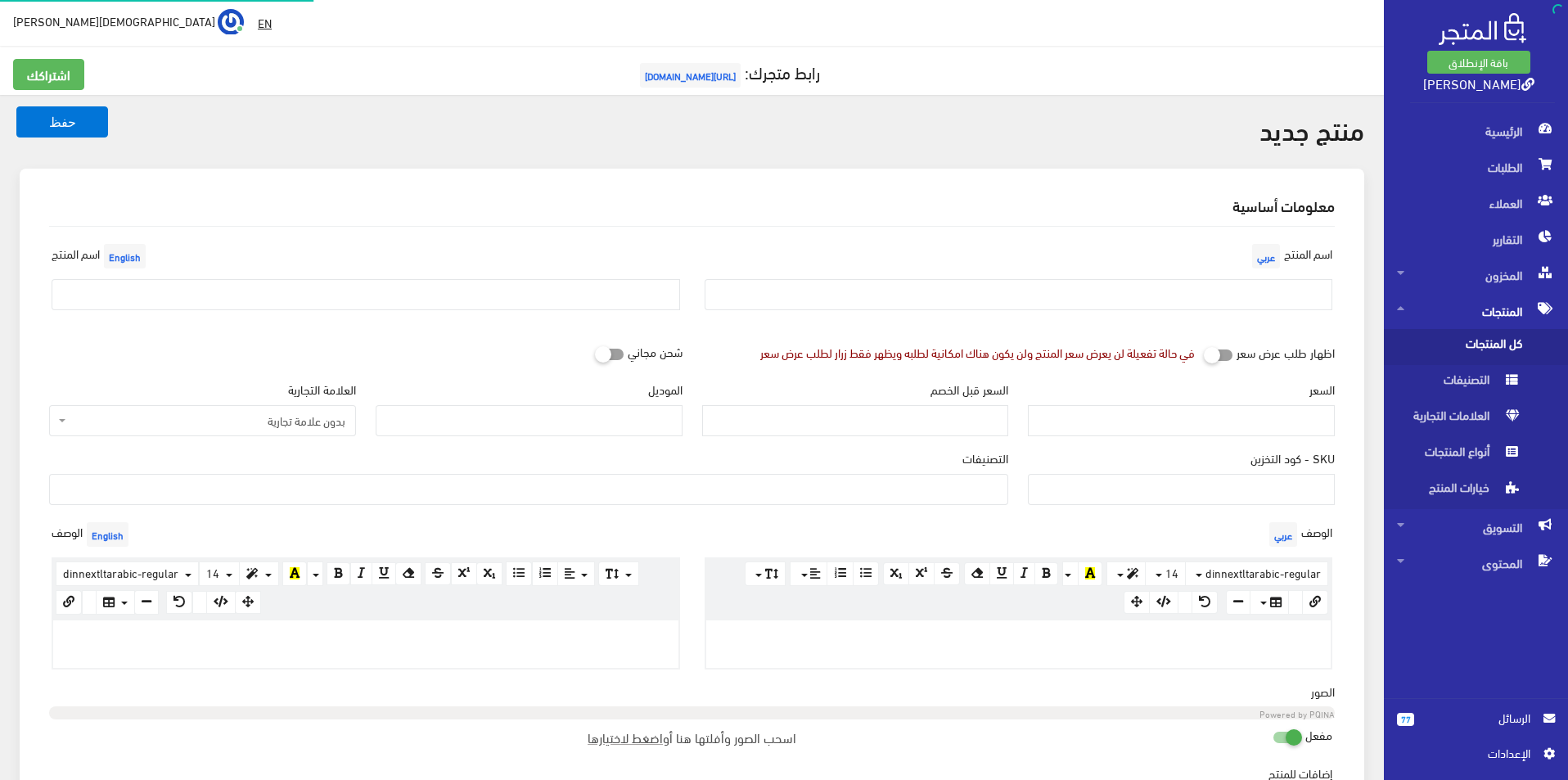
select select
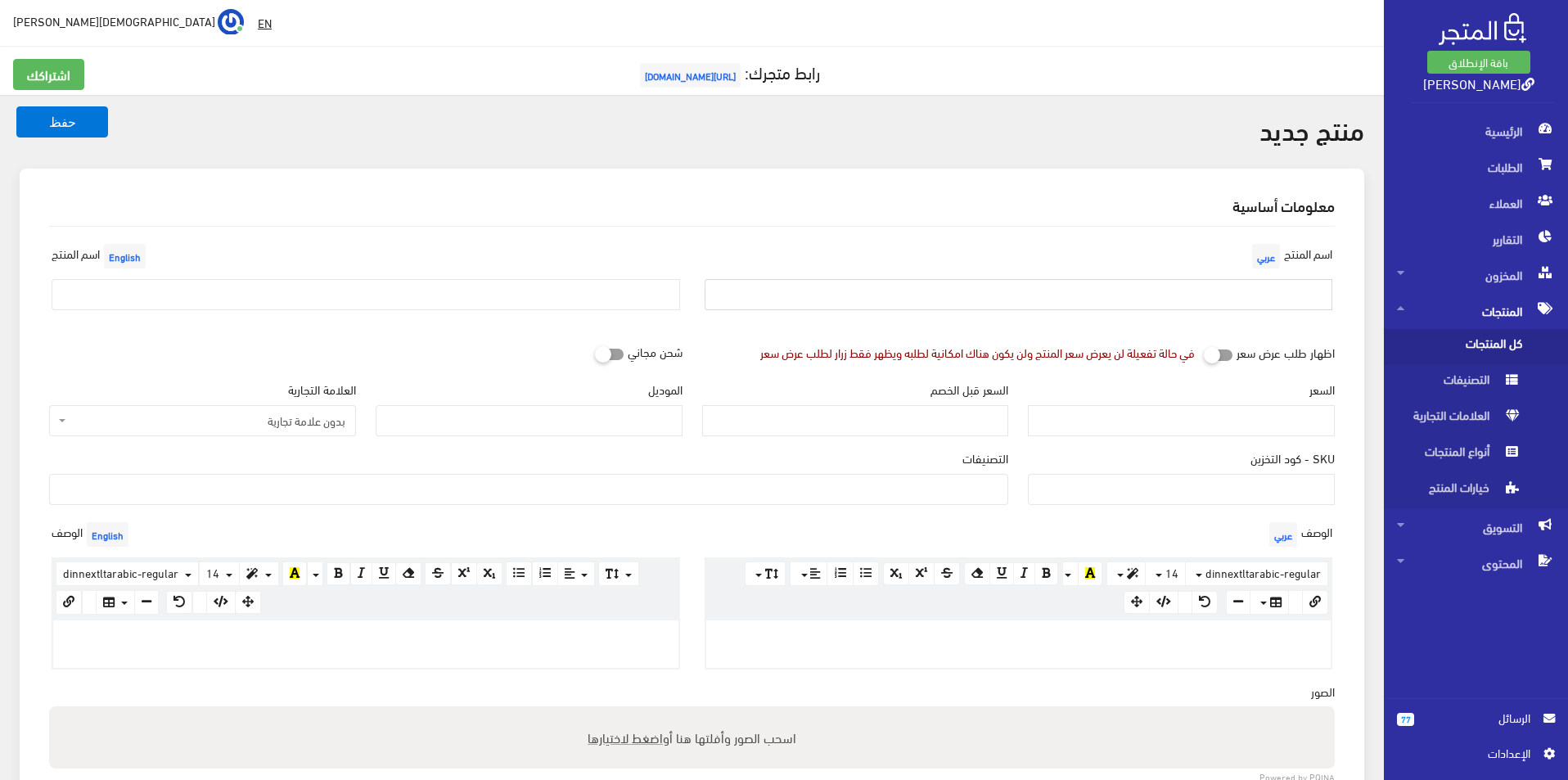
click at [1032, 295] on input "text" at bounding box center [1019, 295] width 629 height 31
type input "بوما مقاس 42.5"
drag, startPoint x: 392, startPoint y: 286, endPoint x: 282, endPoint y: 320, distance: 115.1
click at [392, 286] on input "text" at bounding box center [366, 295] width 629 height 31
type input "Puma size 42.5"
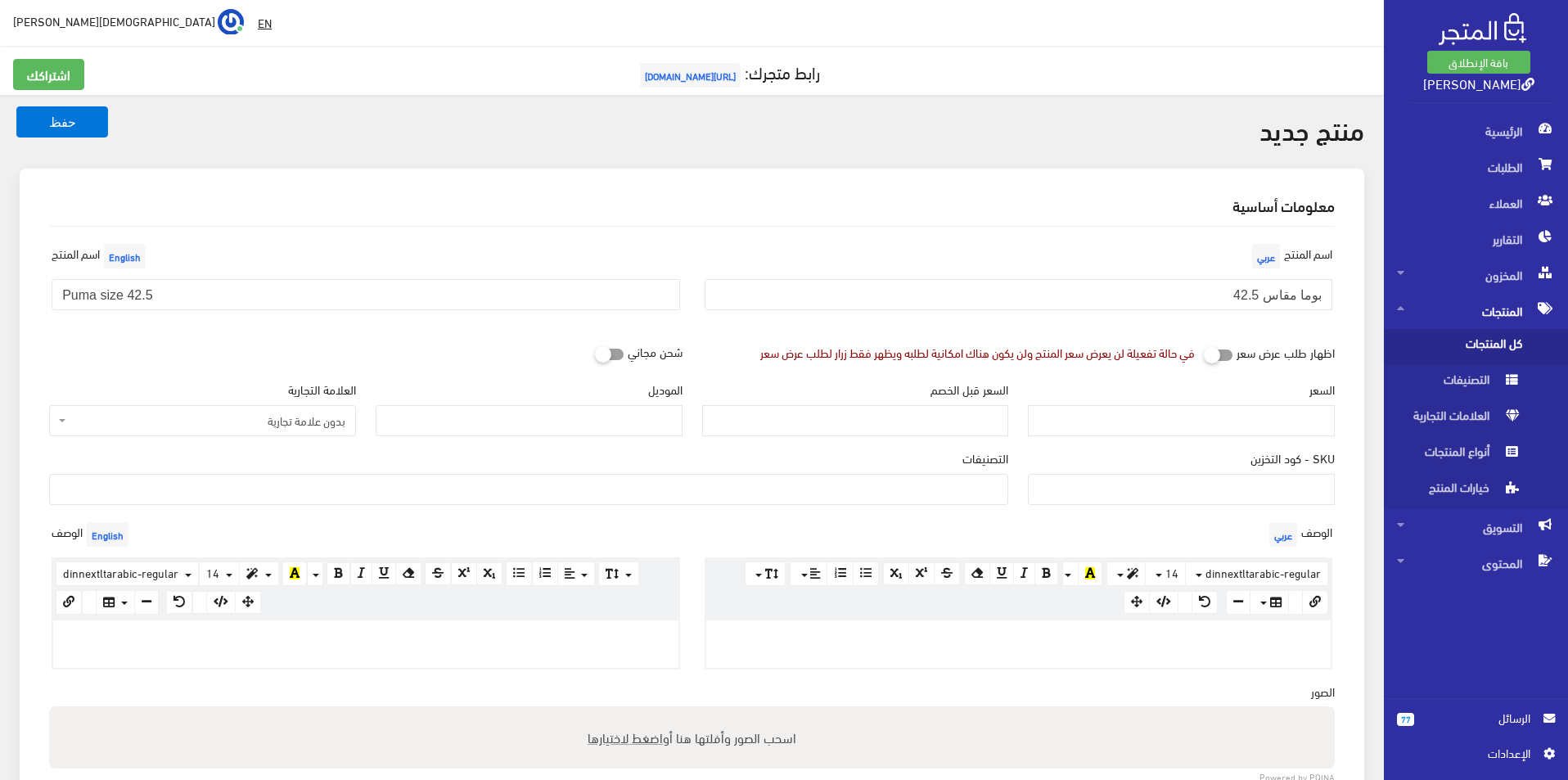
click at [243, 408] on span "بدون علامة تجارية" at bounding box center [202, 421] width 307 height 31
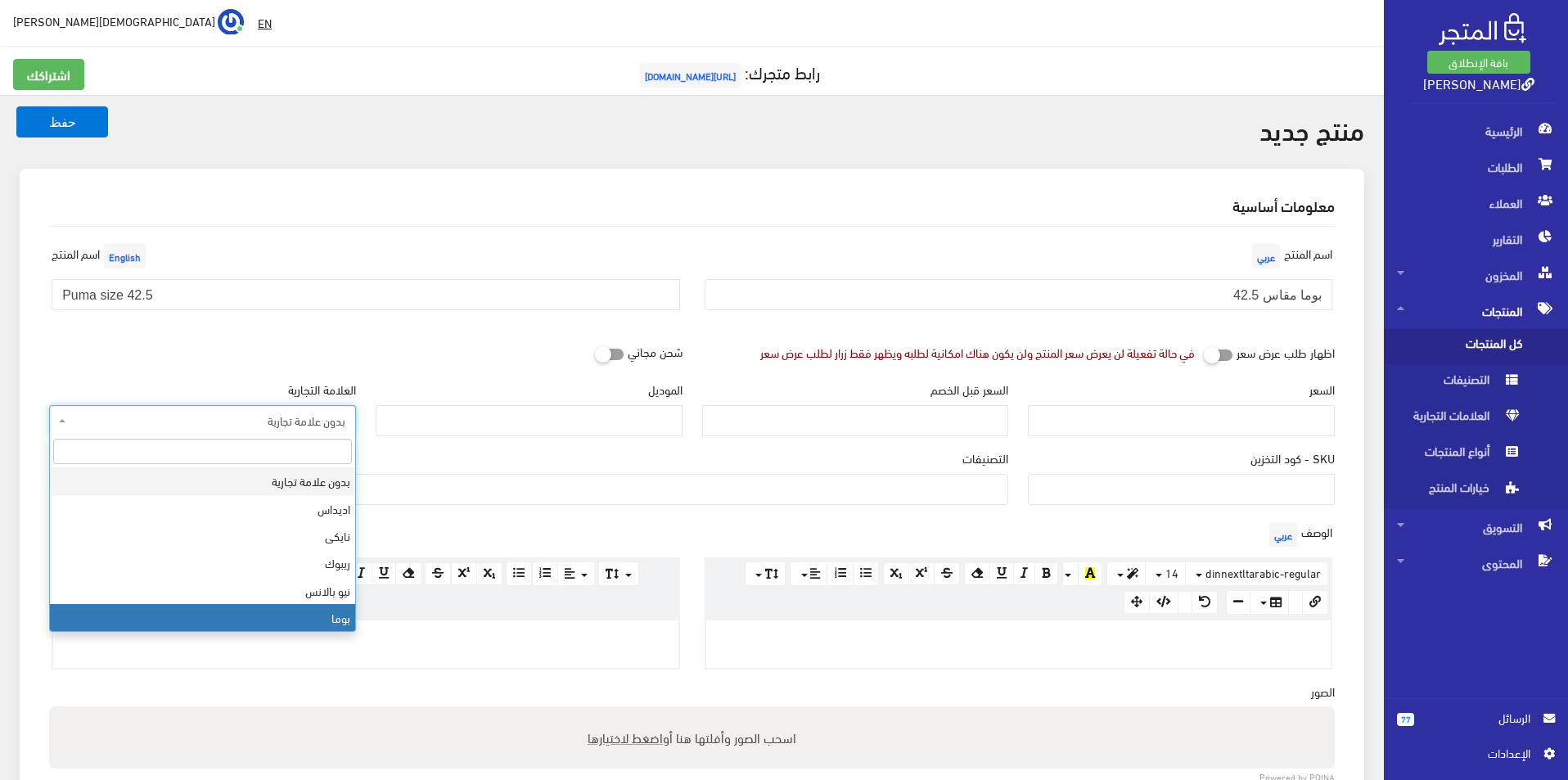
select select "7"
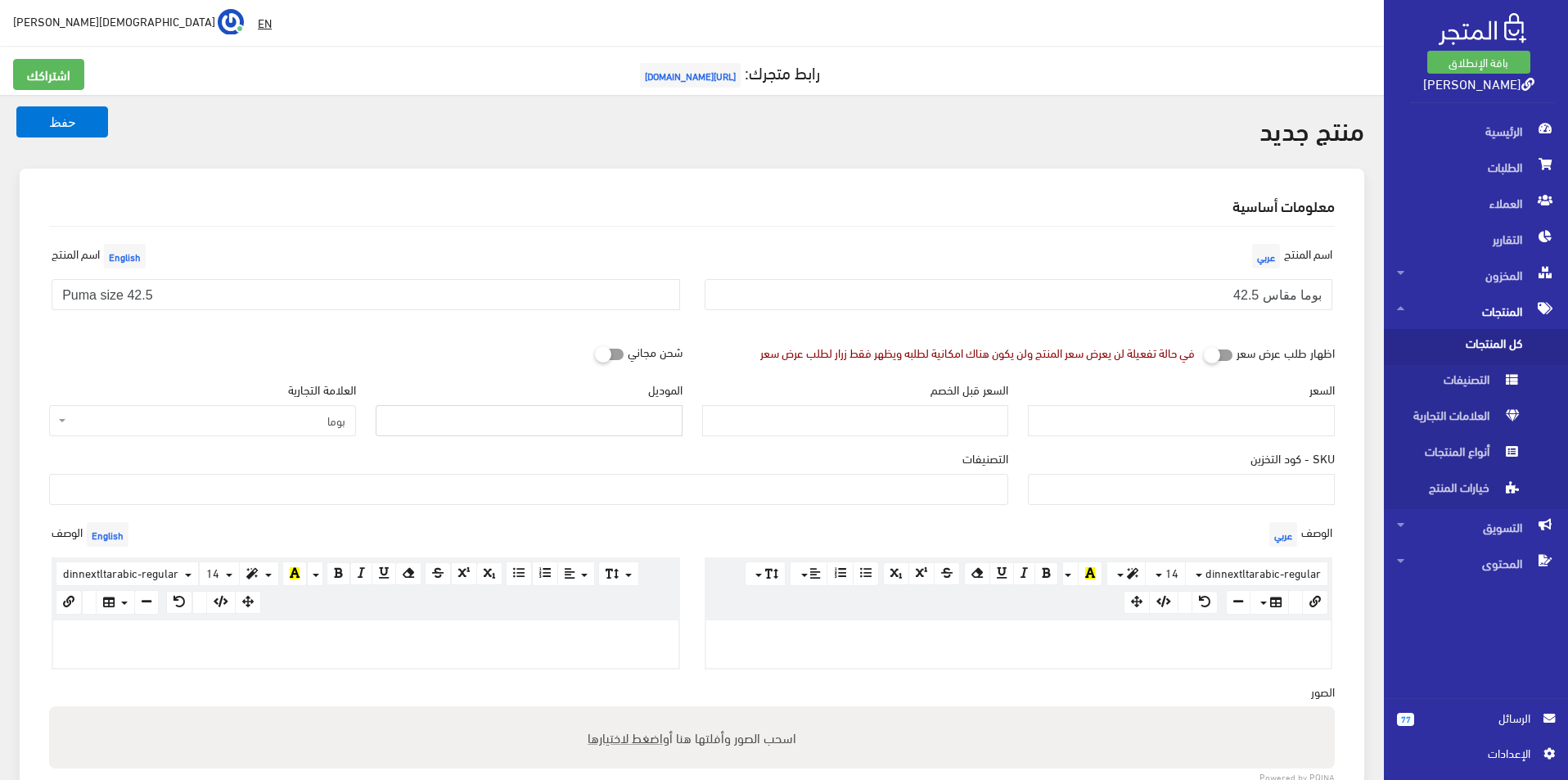
click at [454, 415] on input "الموديل" at bounding box center [529, 421] width 307 height 31
type input "puma"
click at [1128, 409] on input "السعر" at bounding box center [1181, 421] width 307 height 31
type input "4500"
type input "8900"
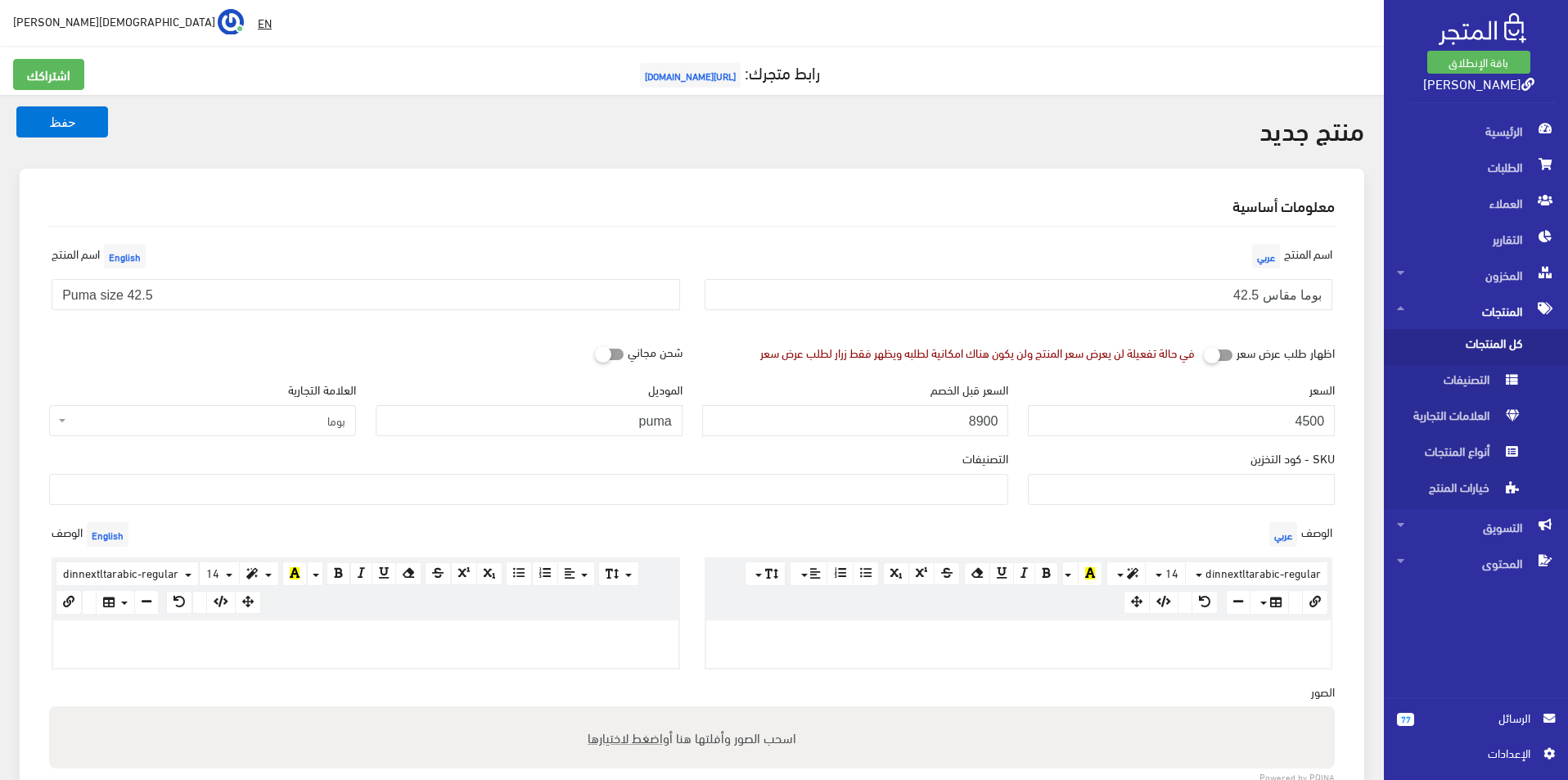
click at [958, 496] on ul at bounding box center [529, 487] width 957 height 26
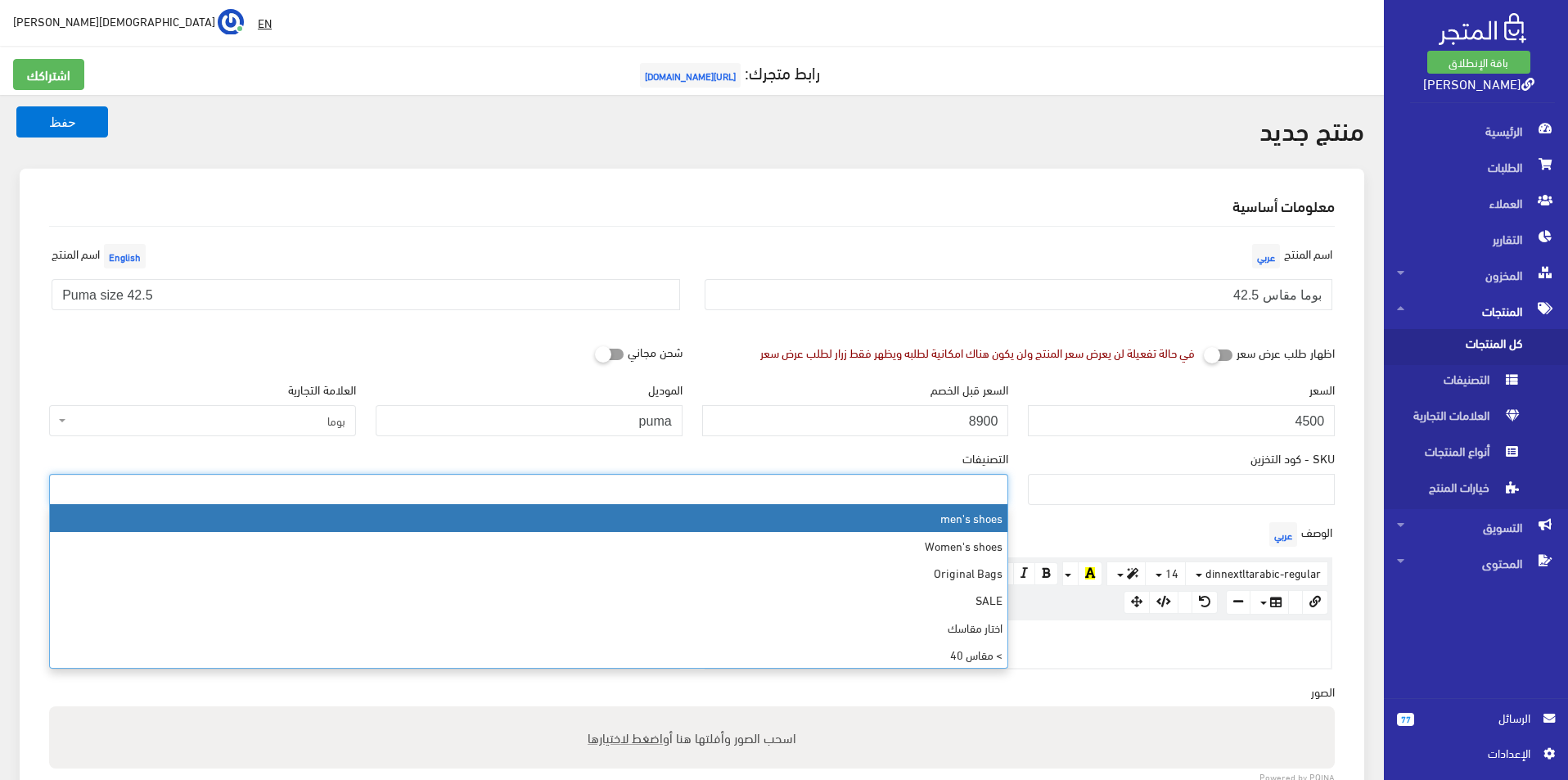
select select "5"
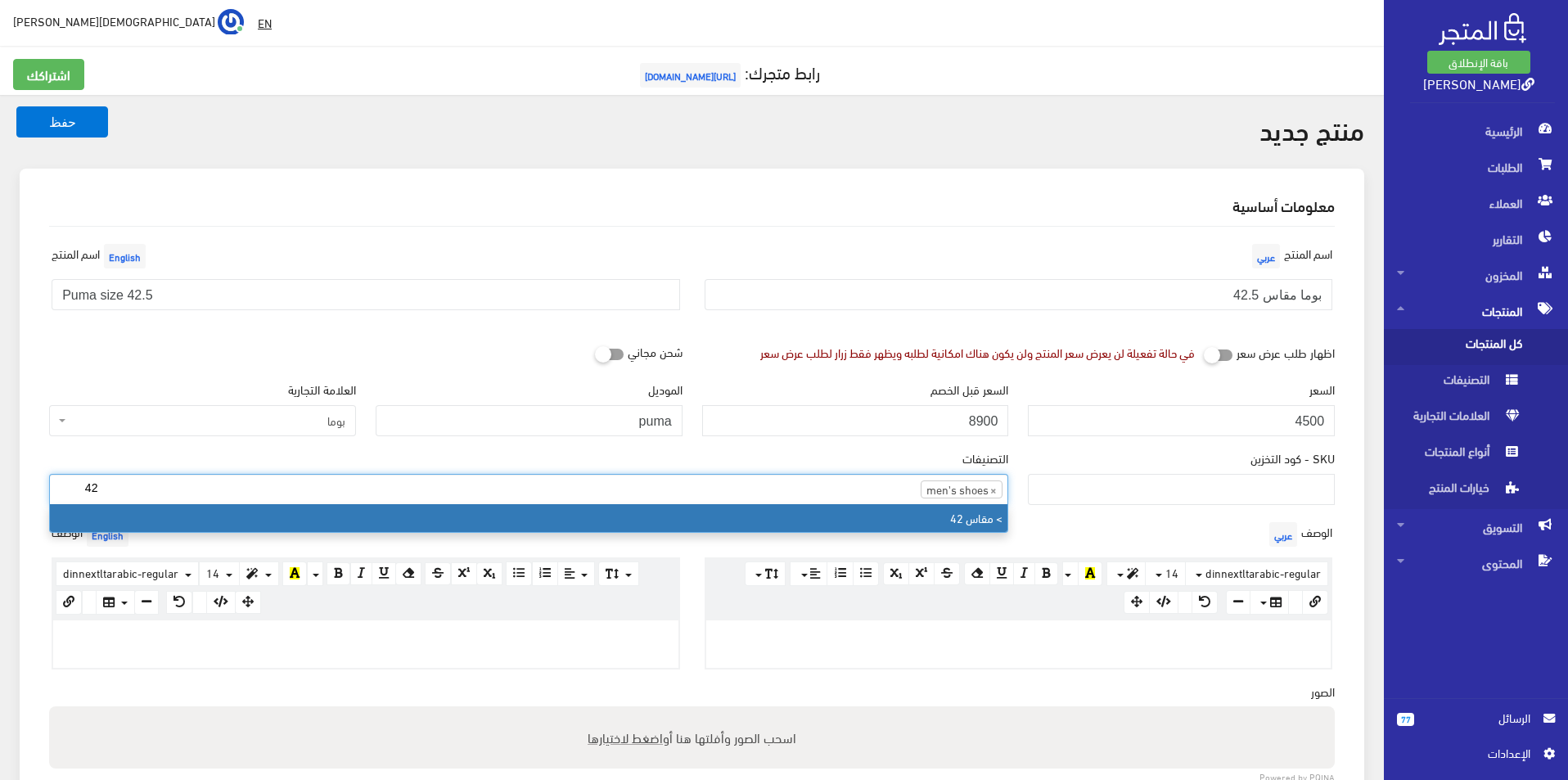
type input "42"
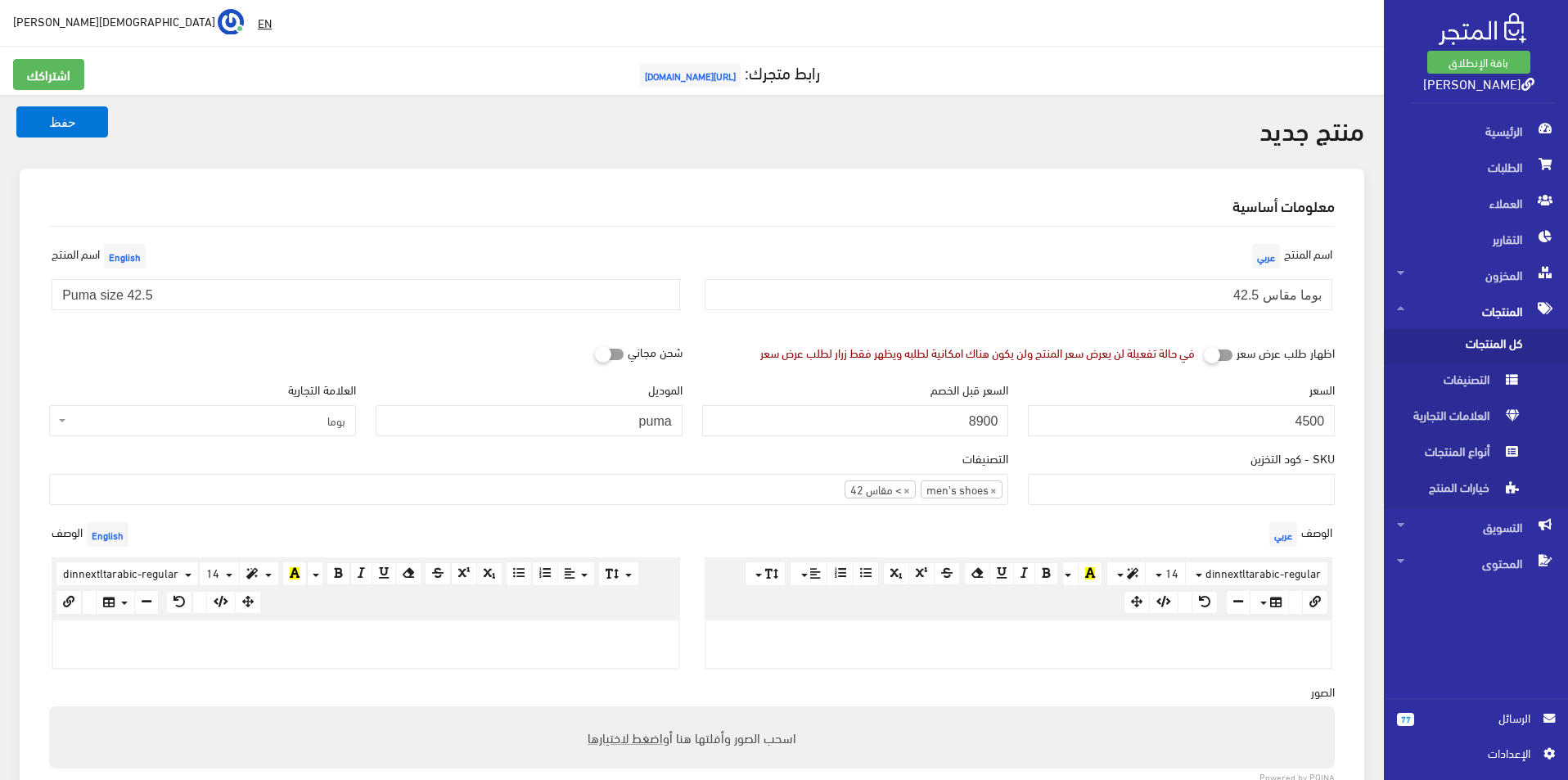
click at [907, 623] on div at bounding box center [1019, 644] width 625 height 48
paste div
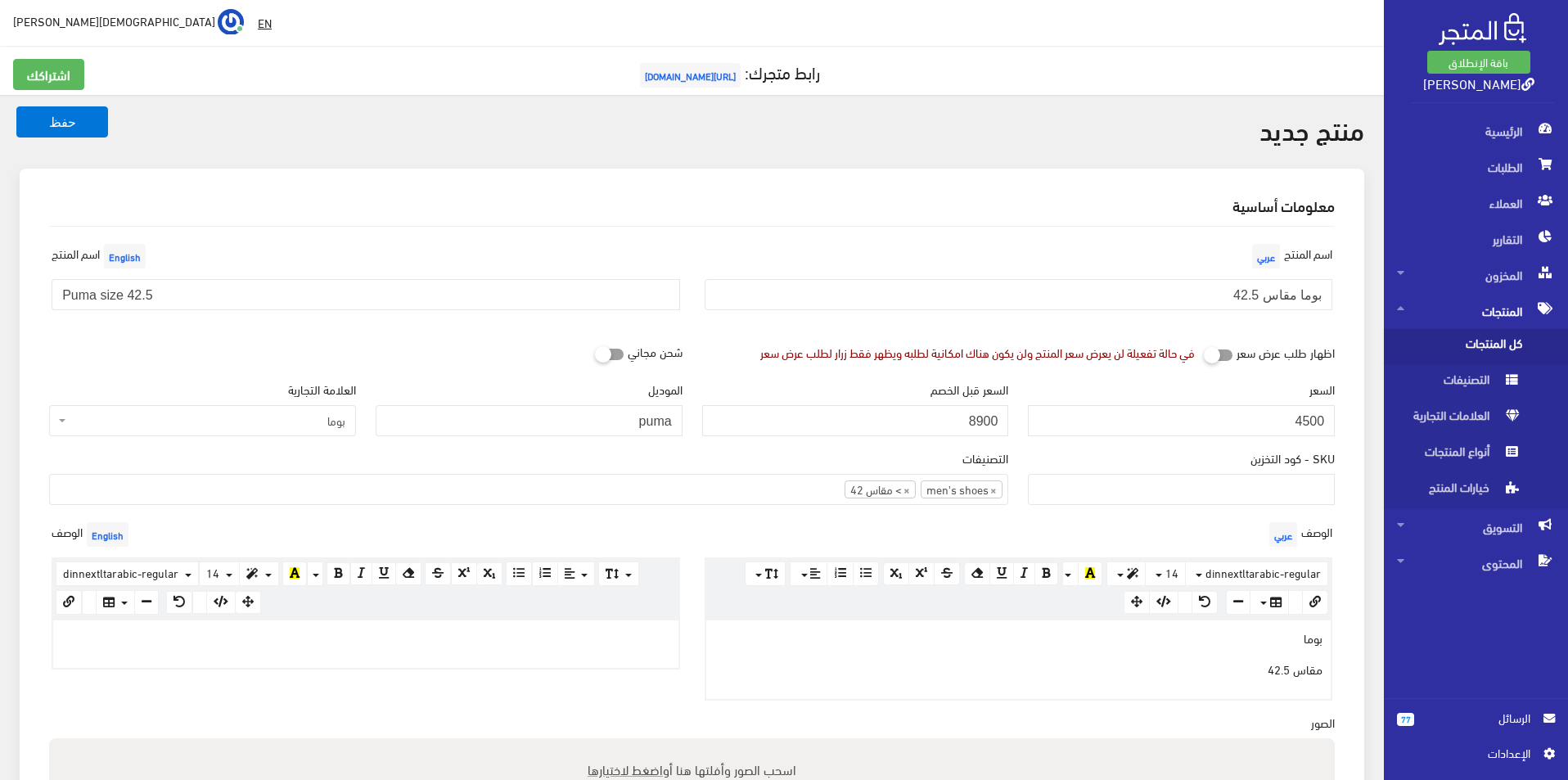
click at [433, 653] on div at bounding box center [366, 644] width 625 height 48
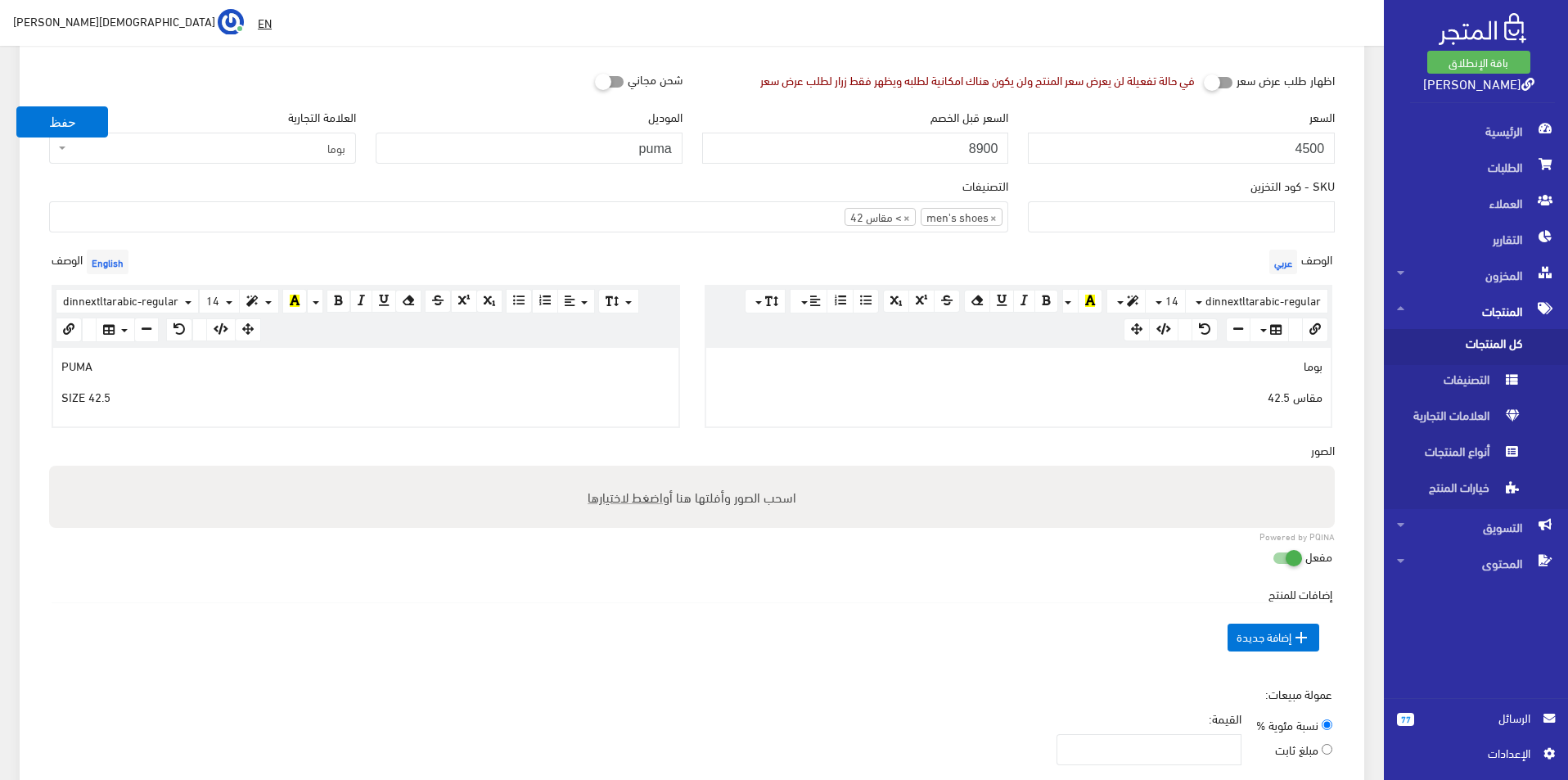
scroll to position [409, 0]
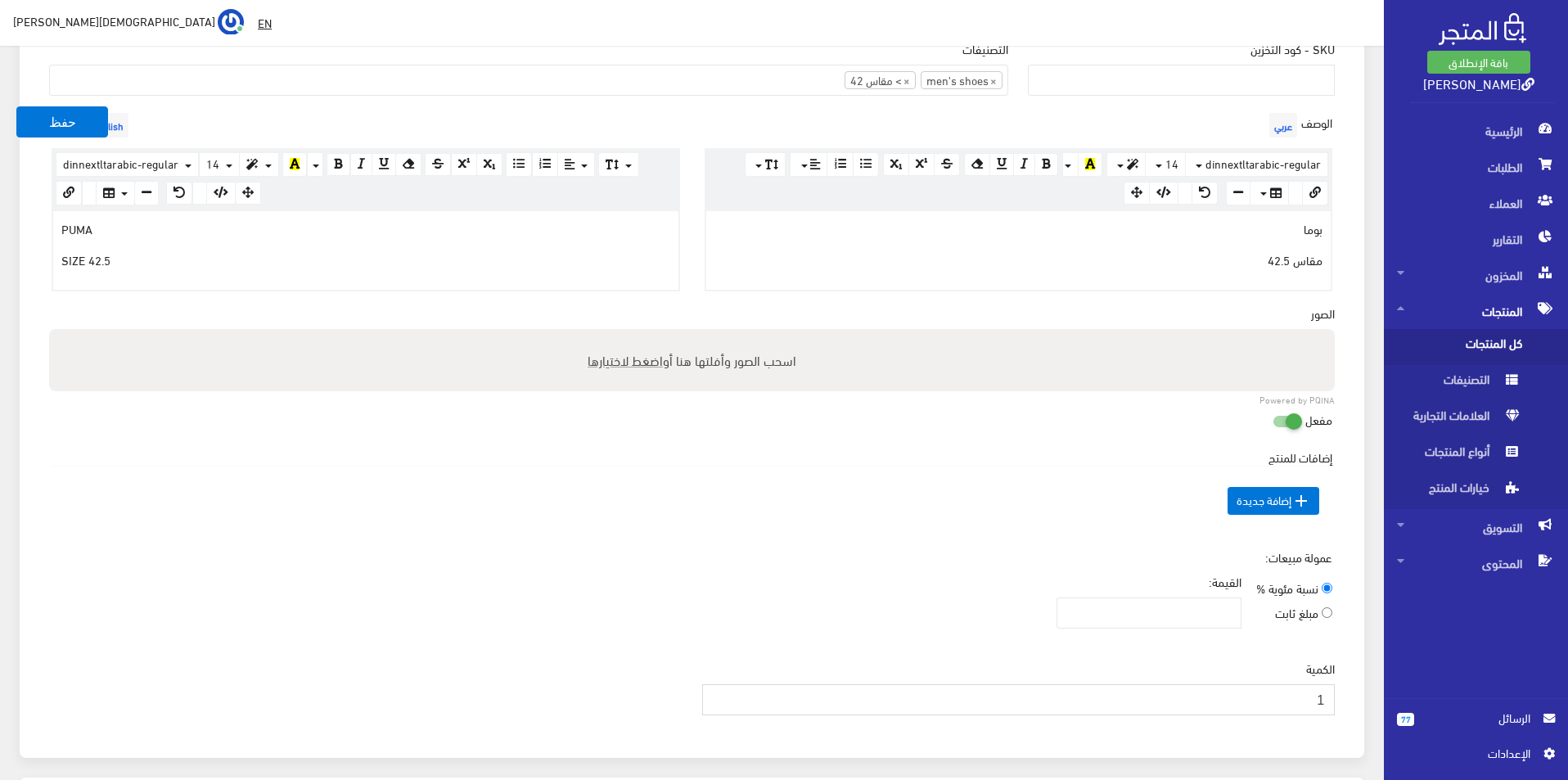
type input "1"
click at [716, 693] on input "1" at bounding box center [1019, 700] width 633 height 31
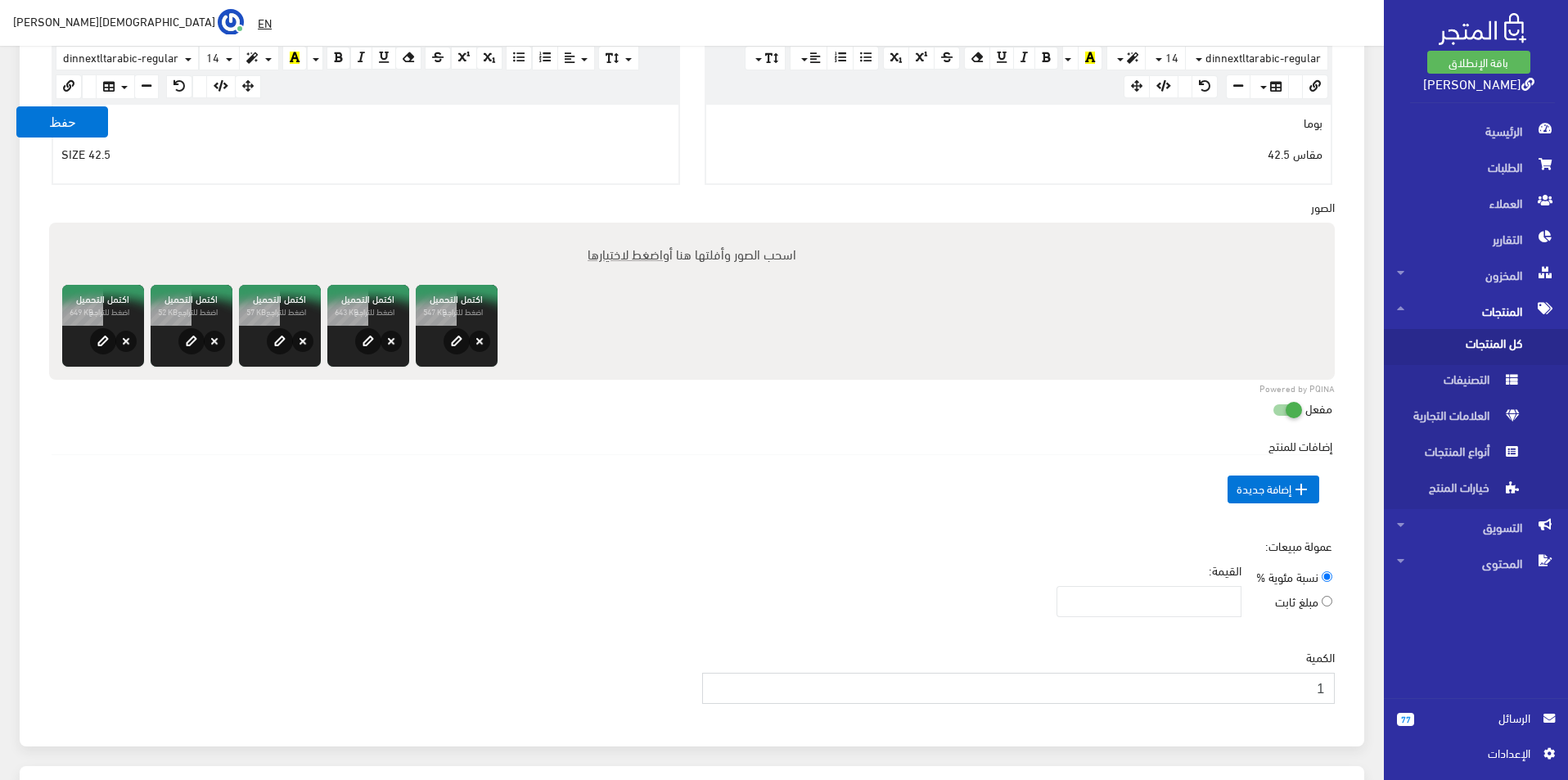
scroll to position [655, 0]
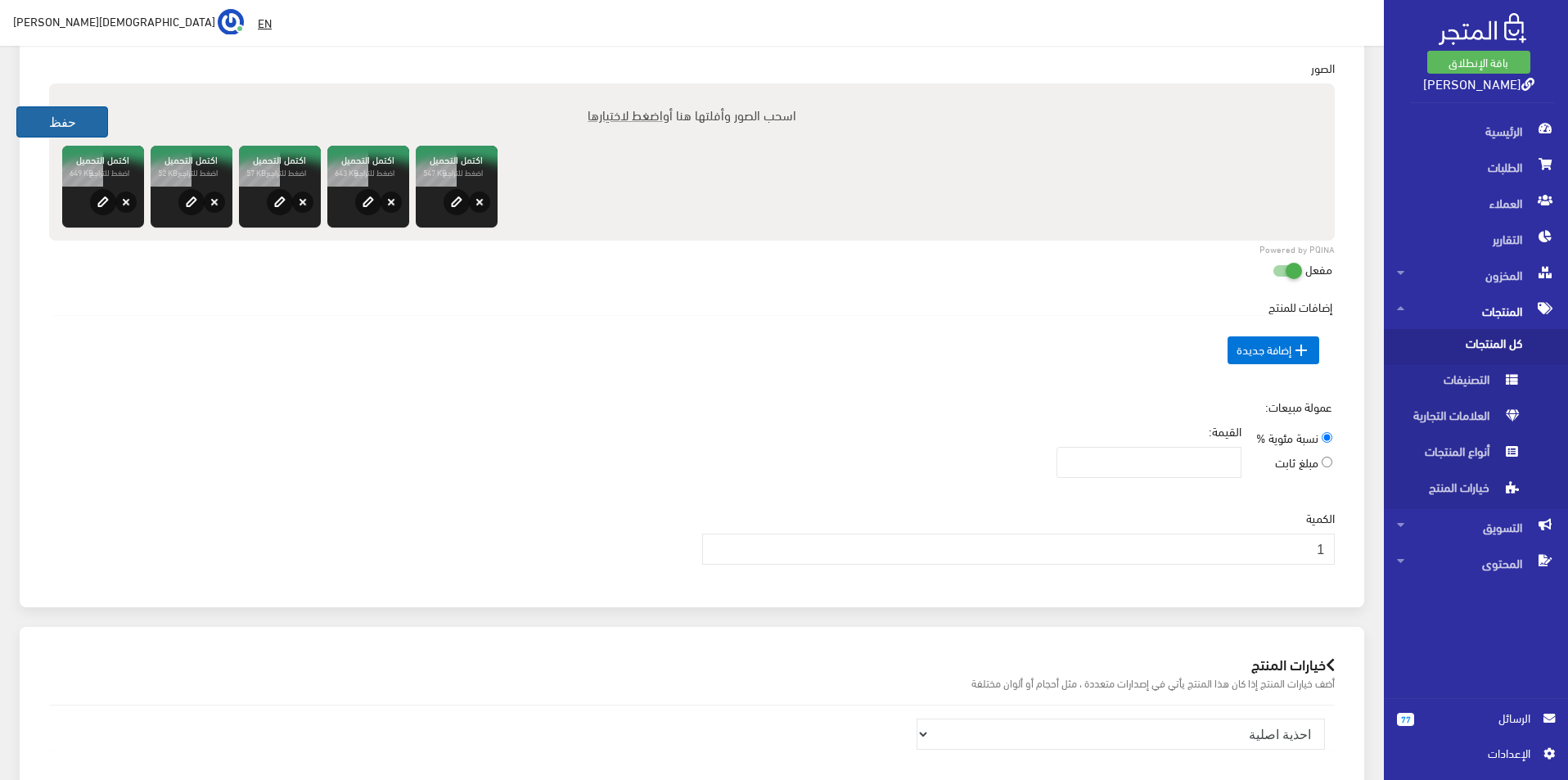
click at [70, 114] on button "حفظ" at bounding box center [62, 122] width 92 height 31
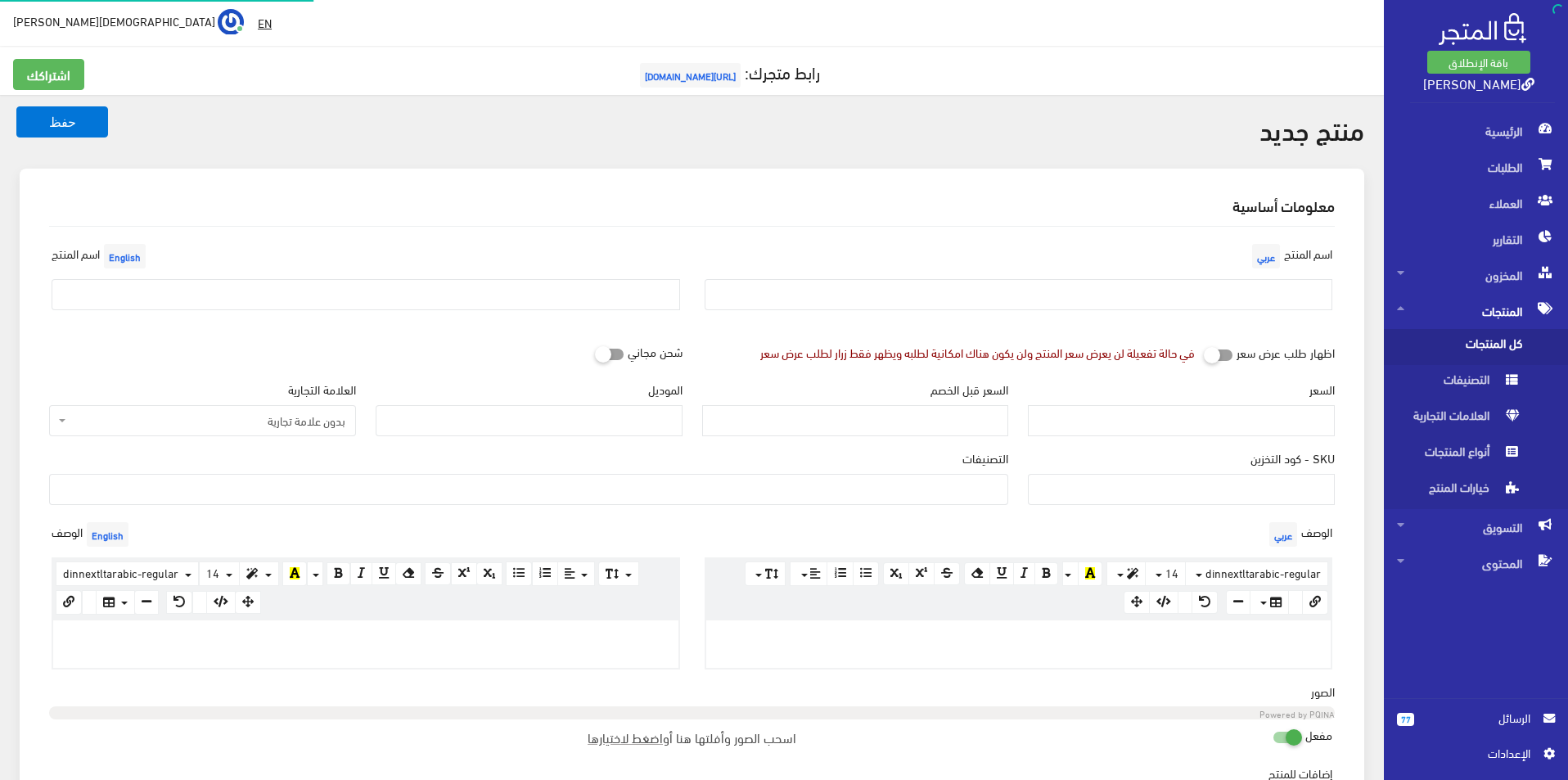
select select
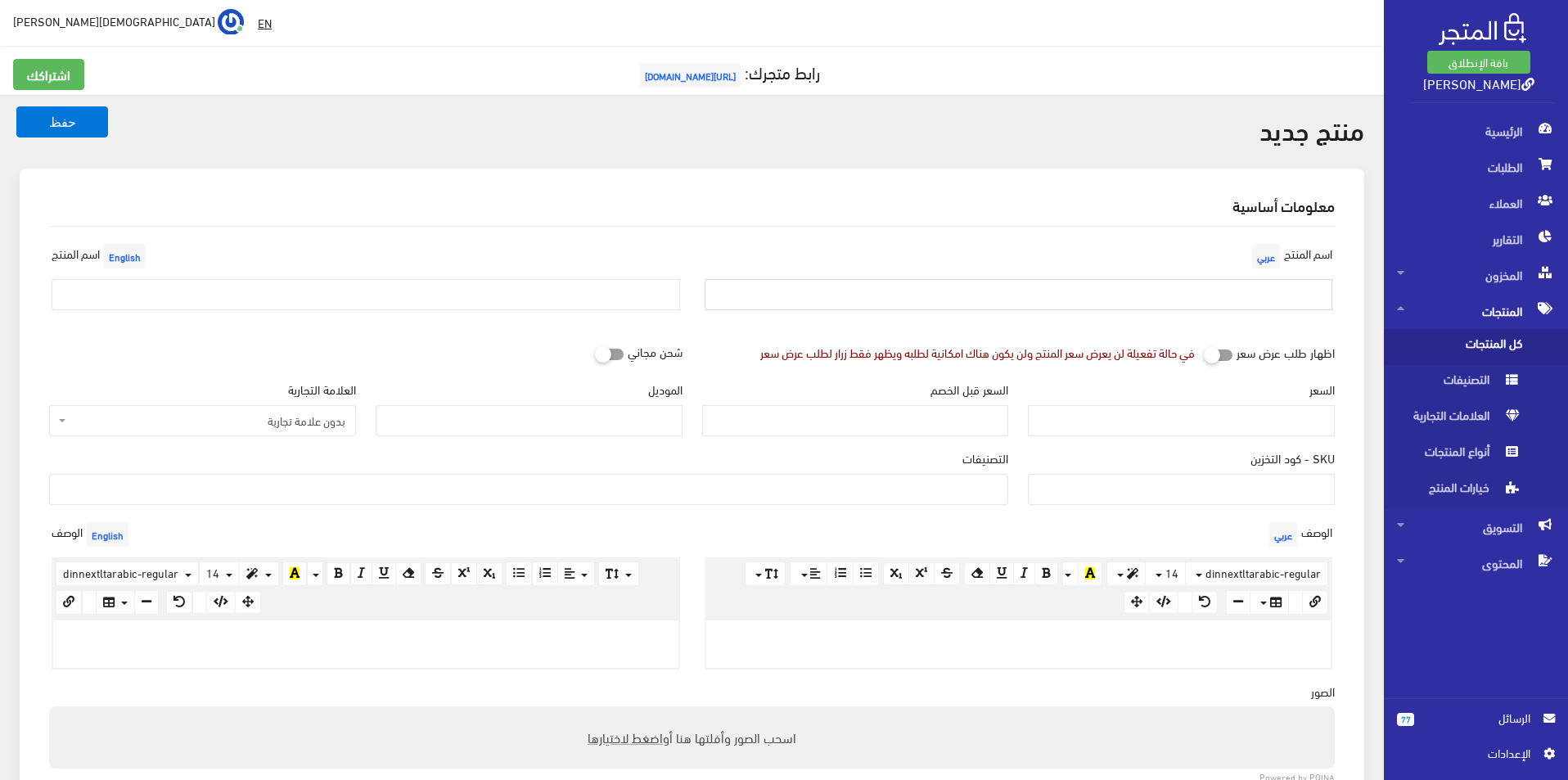
click at [1215, 306] on input "text" at bounding box center [1019, 295] width 629 height 31
type input "هوجو بوس مقاس 45"
click at [638, 290] on input "text" at bounding box center [366, 295] width 629 height 31
type input "Hugo boss size 45"
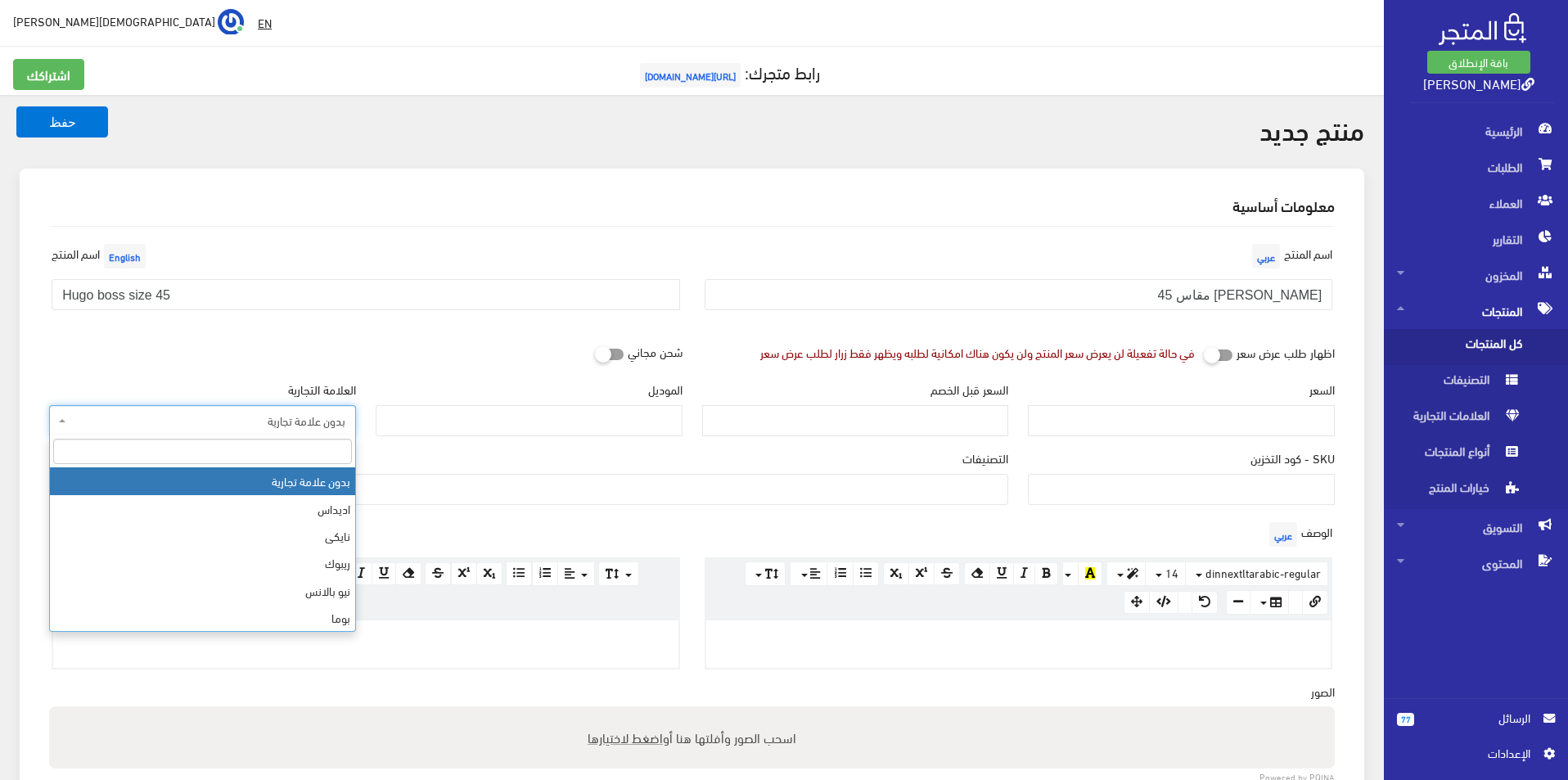
click at [289, 411] on span "بدون علامة تجارية" at bounding box center [202, 421] width 307 height 31
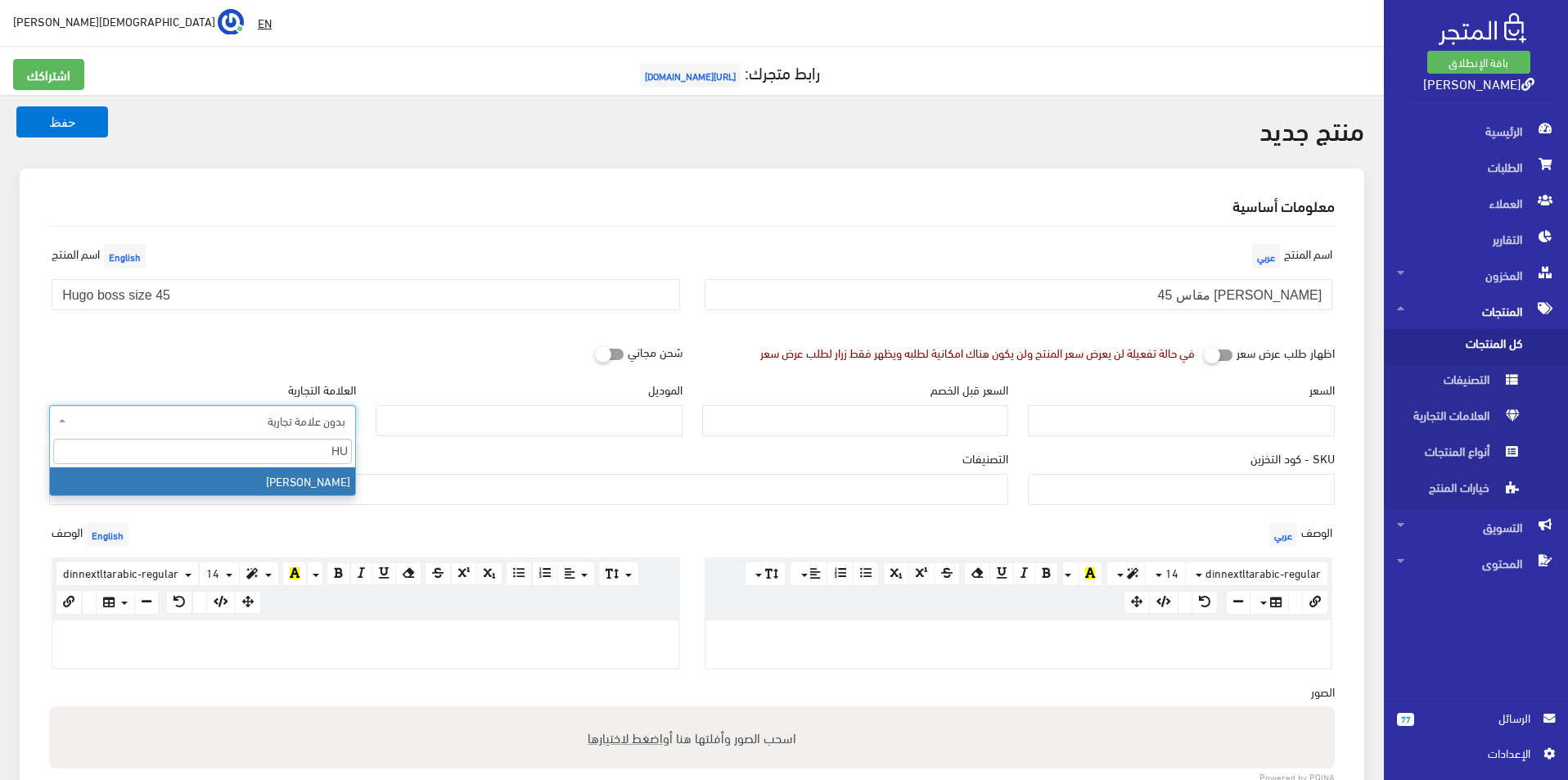
type input "HU"
select select "30"
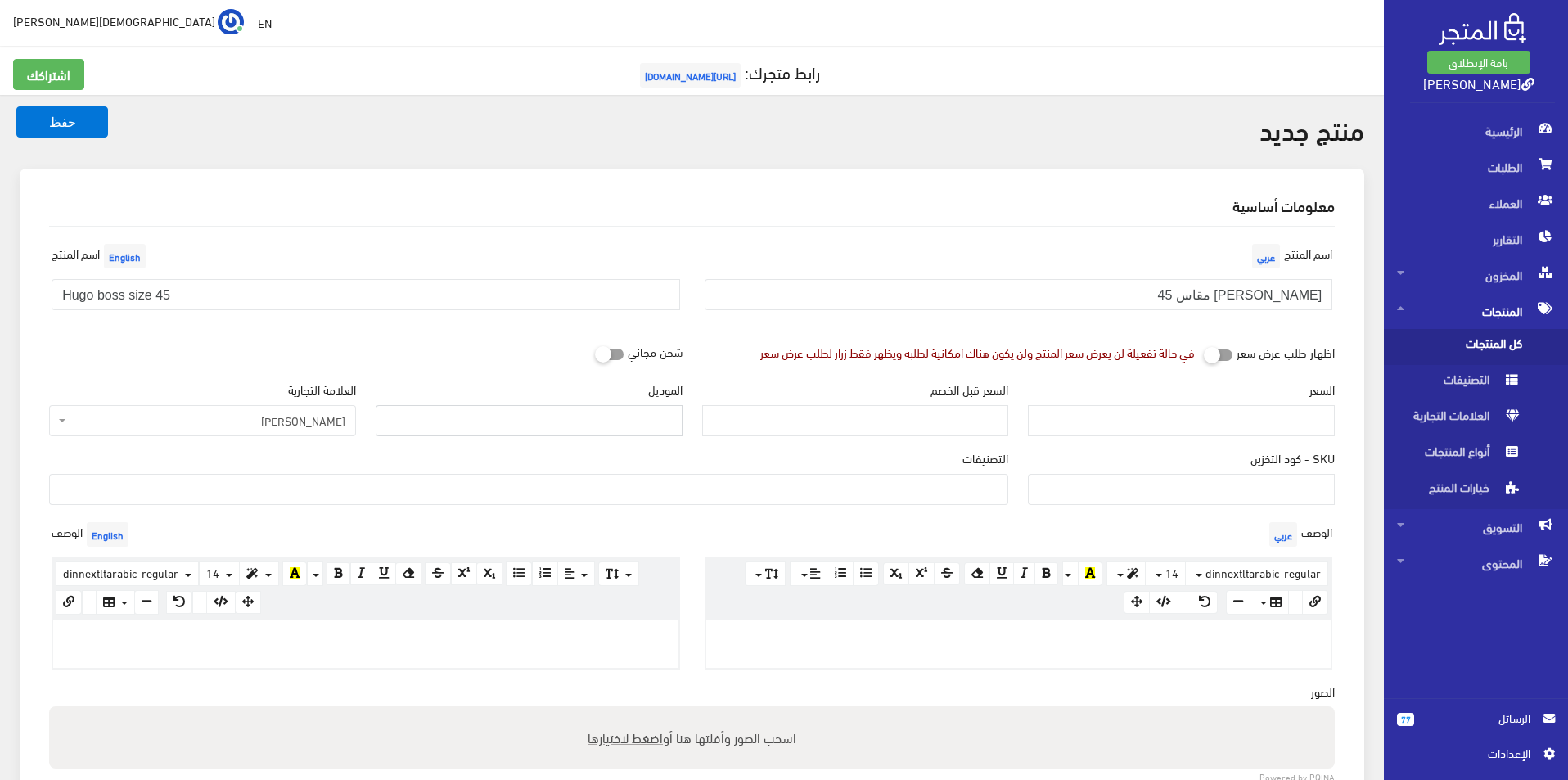
click at [524, 412] on input "الموديل" at bounding box center [529, 421] width 307 height 31
type input "hugo boss"
click at [1175, 427] on input "السعر" at bounding box center [1181, 421] width 307 height 31
type input "6500"
type input "12500"
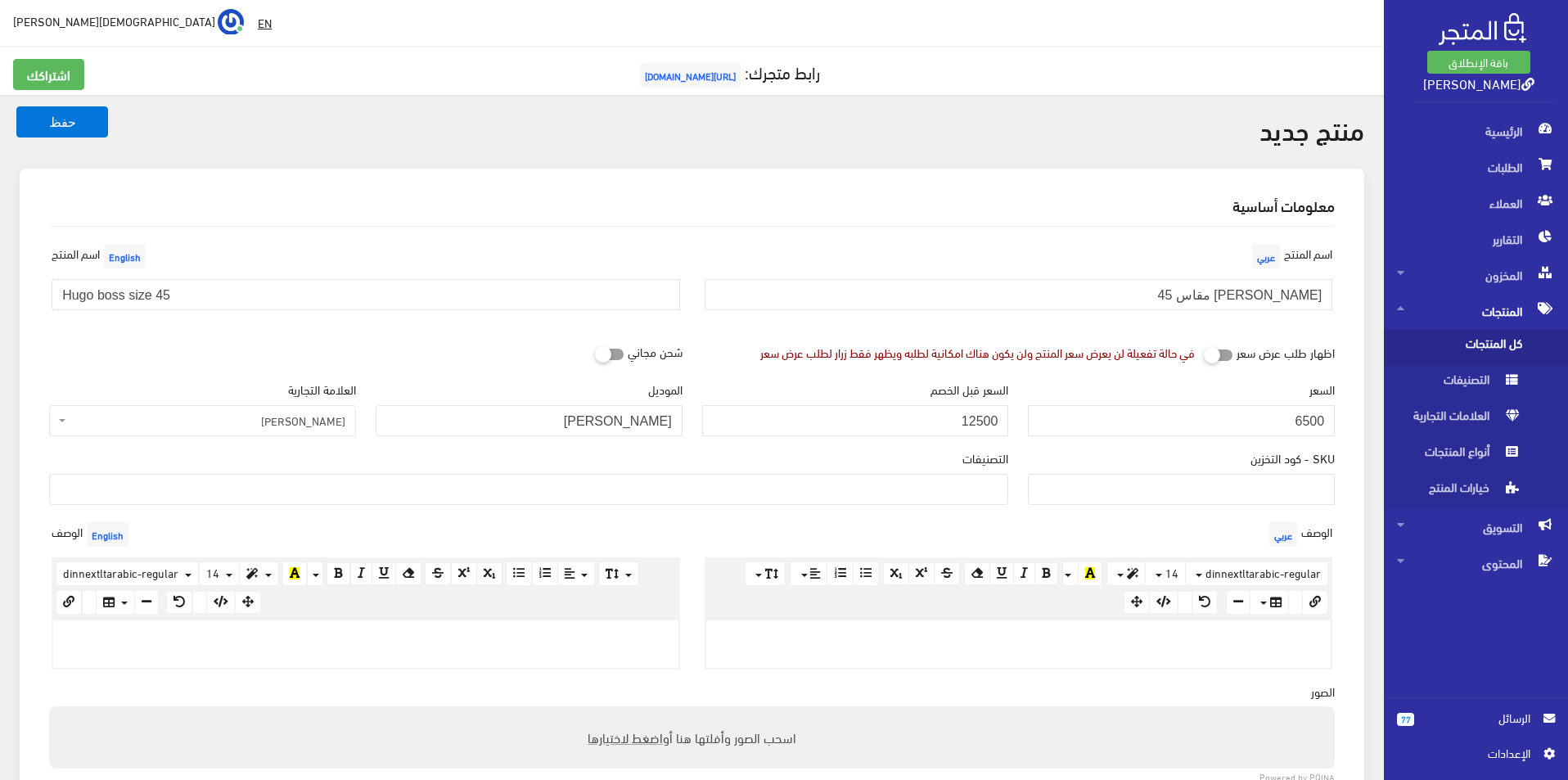
click at [861, 491] on ul at bounding box center [529, 487] width 957 height 26
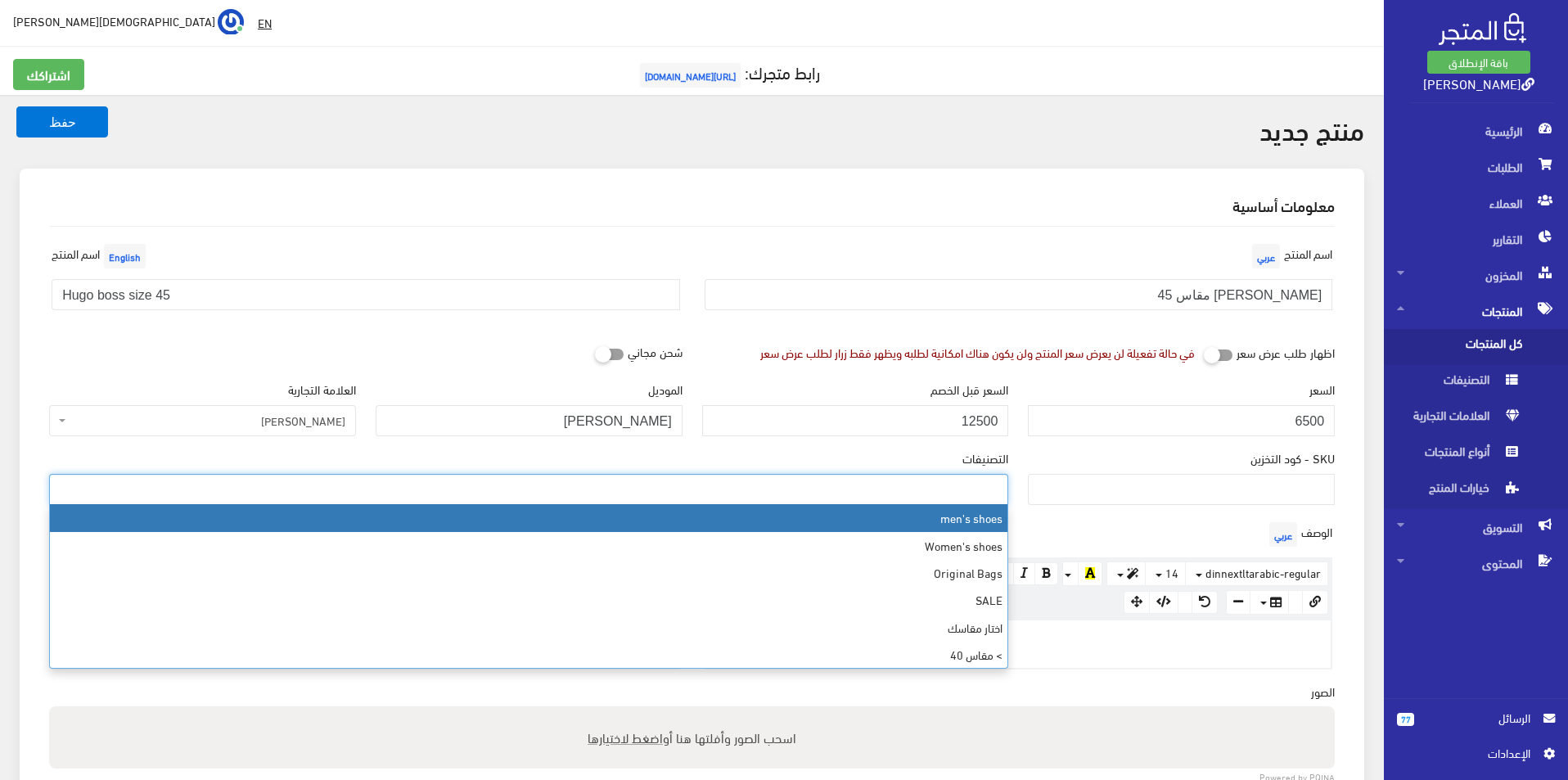
select select "5"
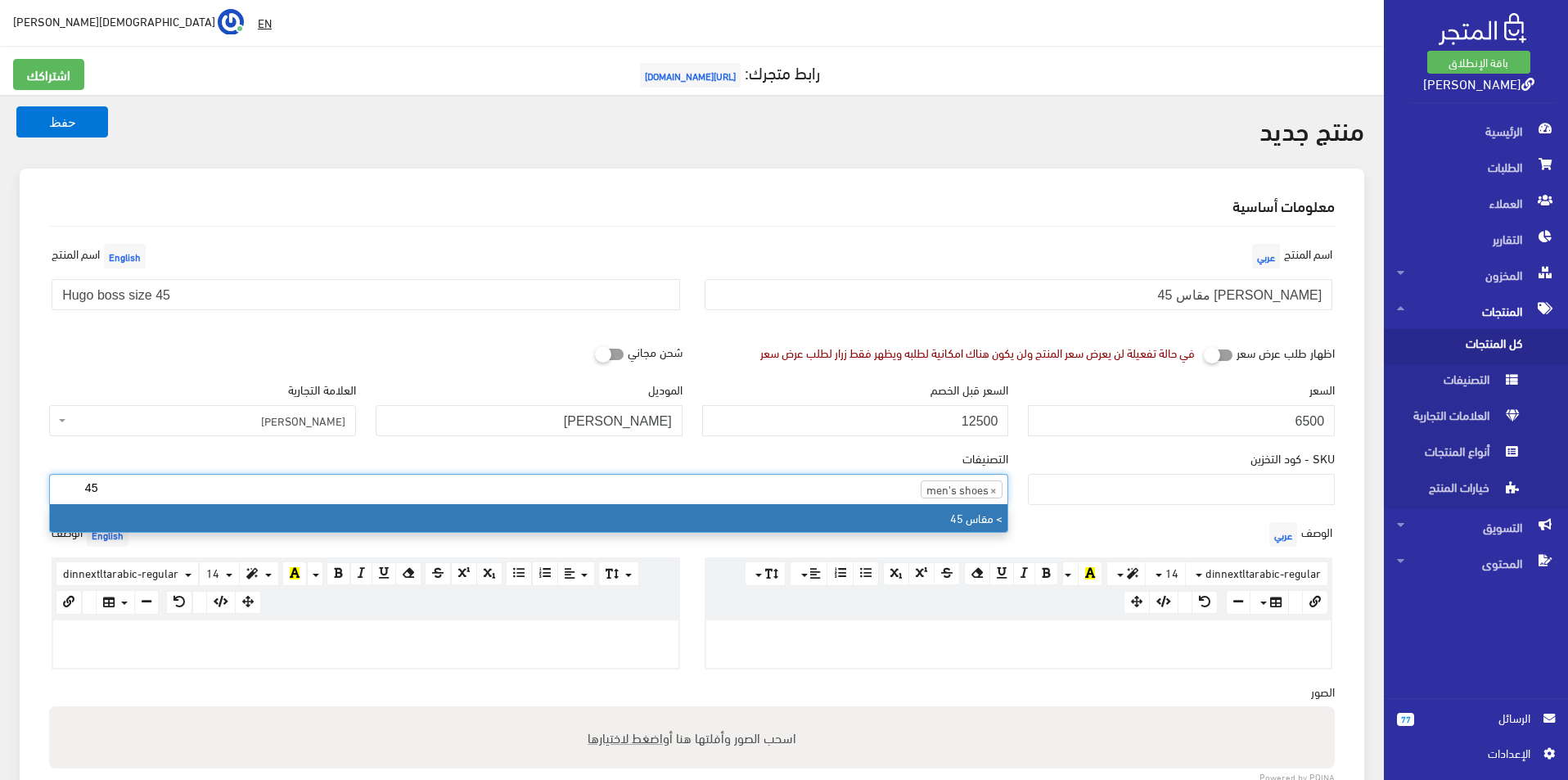
type input "45"
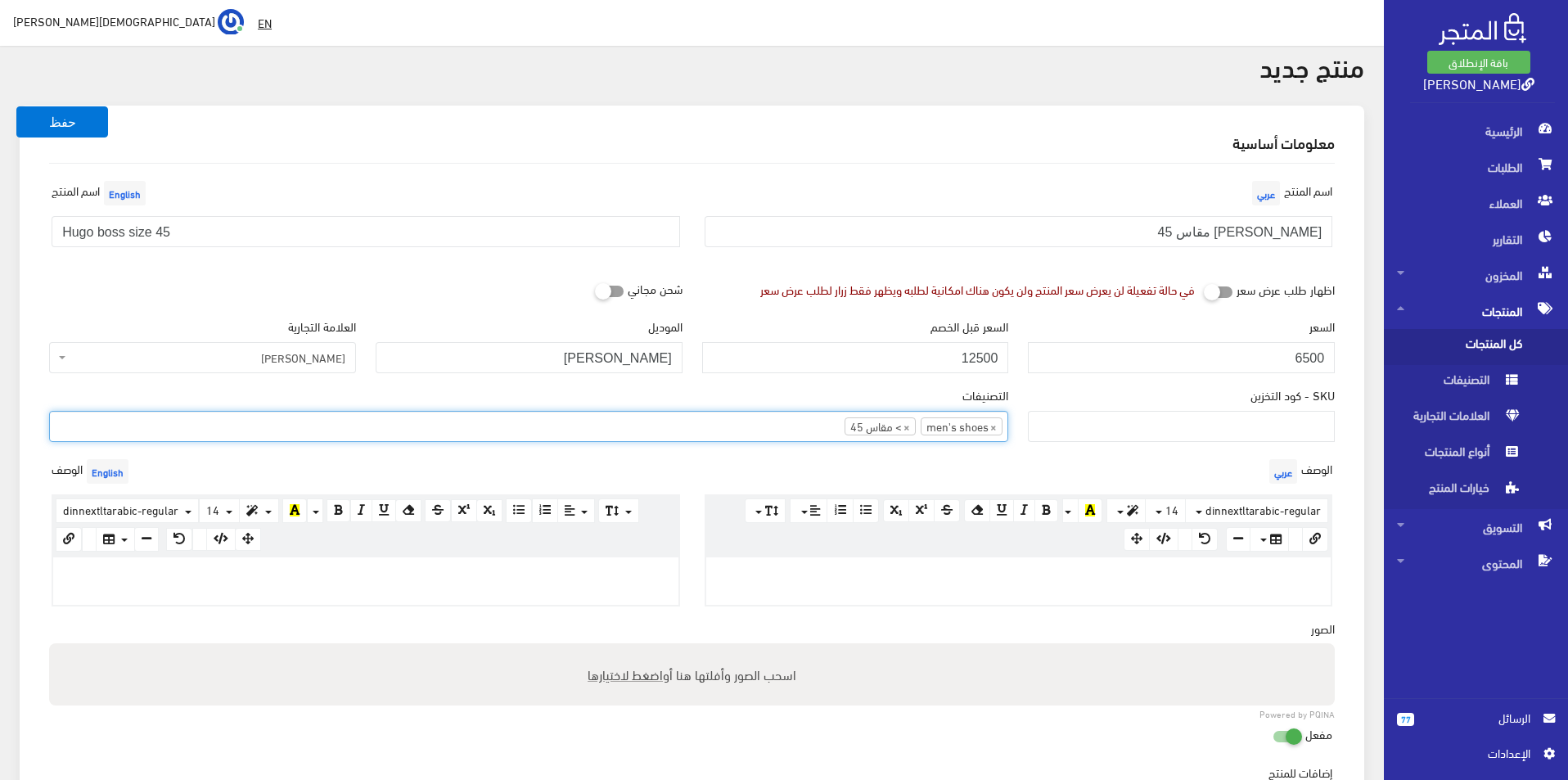
scroll to position [82, 0]
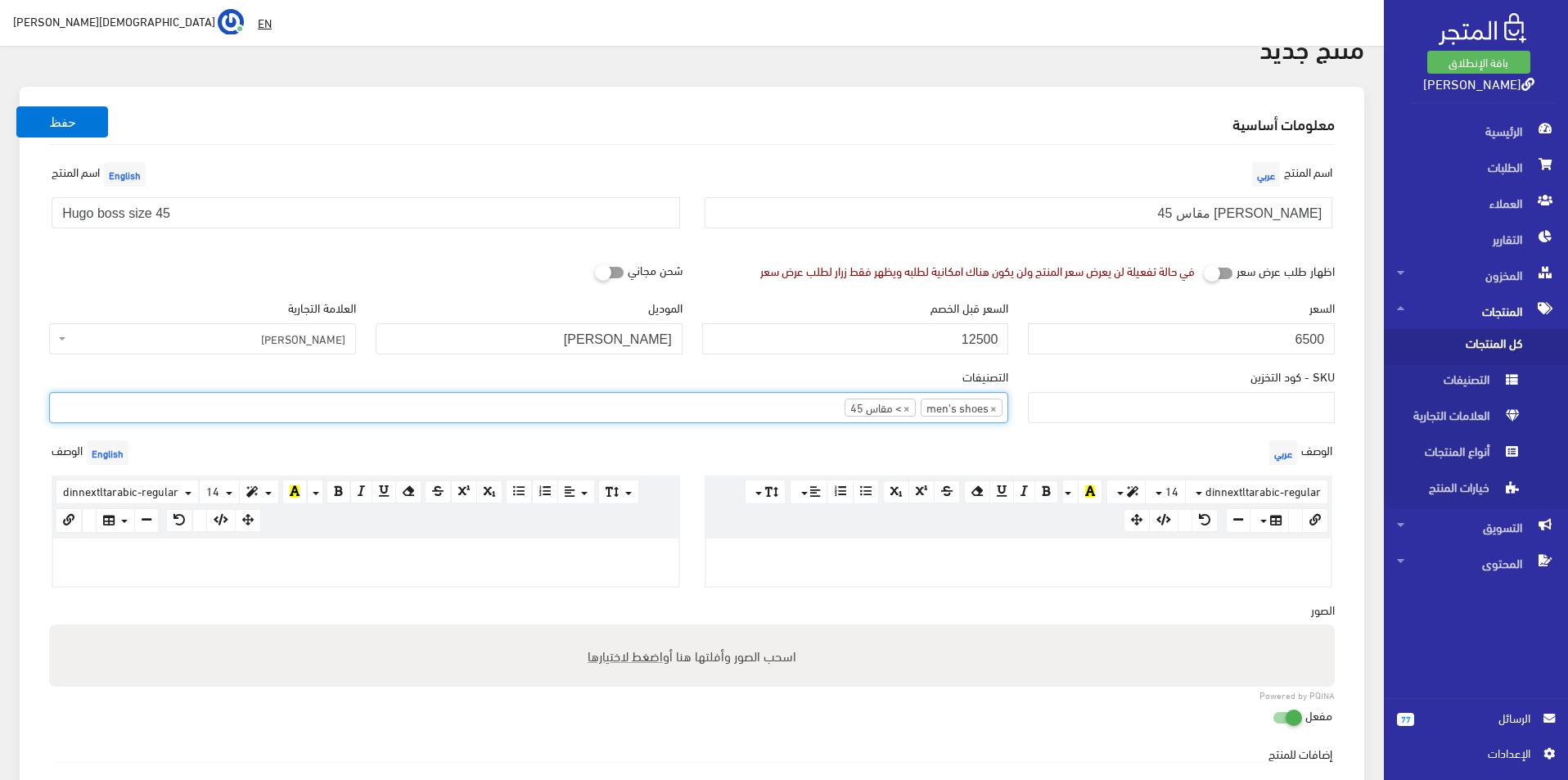
click at [494, 540] on div at bounding box center [366, 561] width 625 height 48
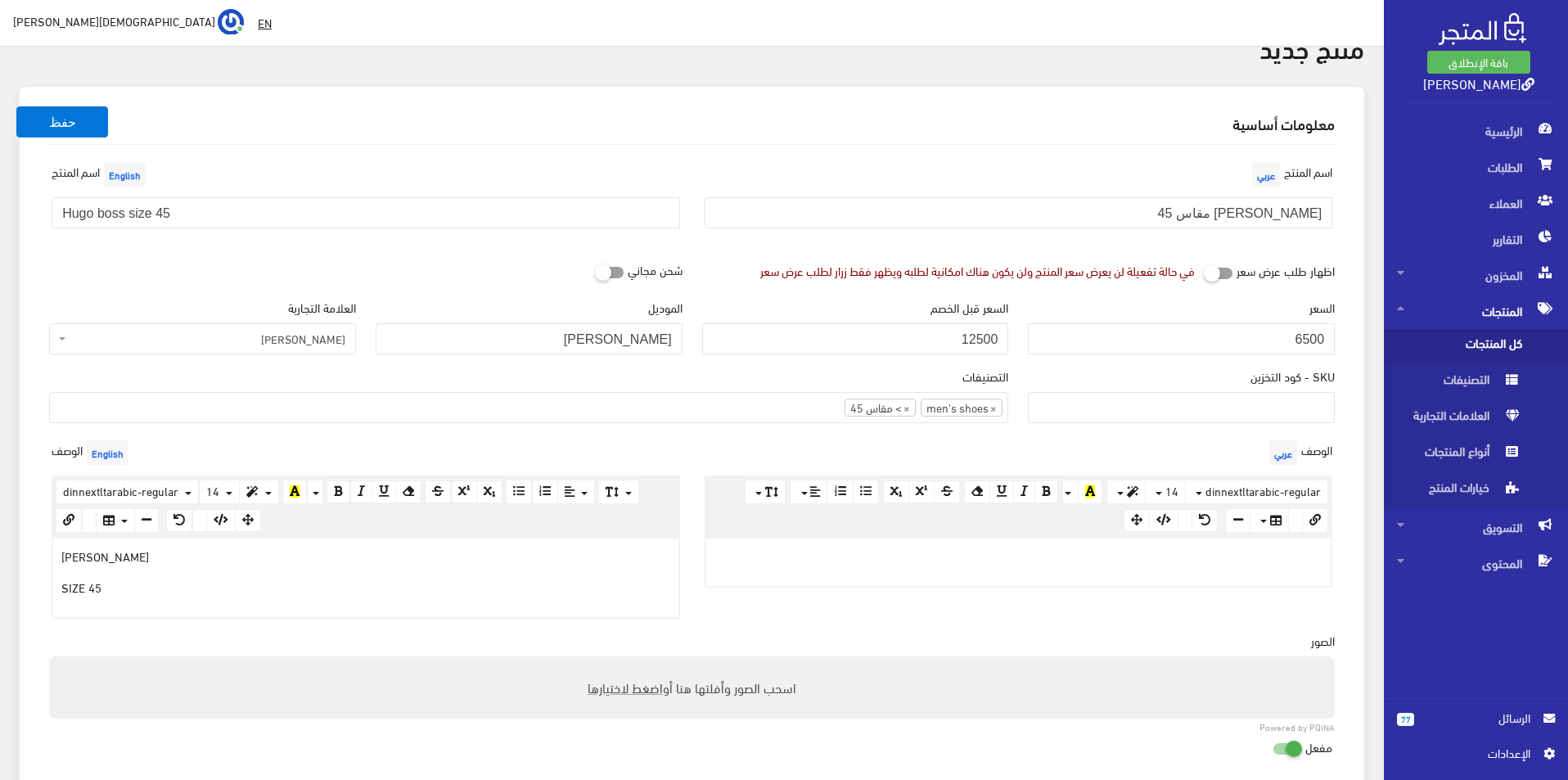
click at [981, 550] on p at bounding box center [1019, 555] width 609 height 18
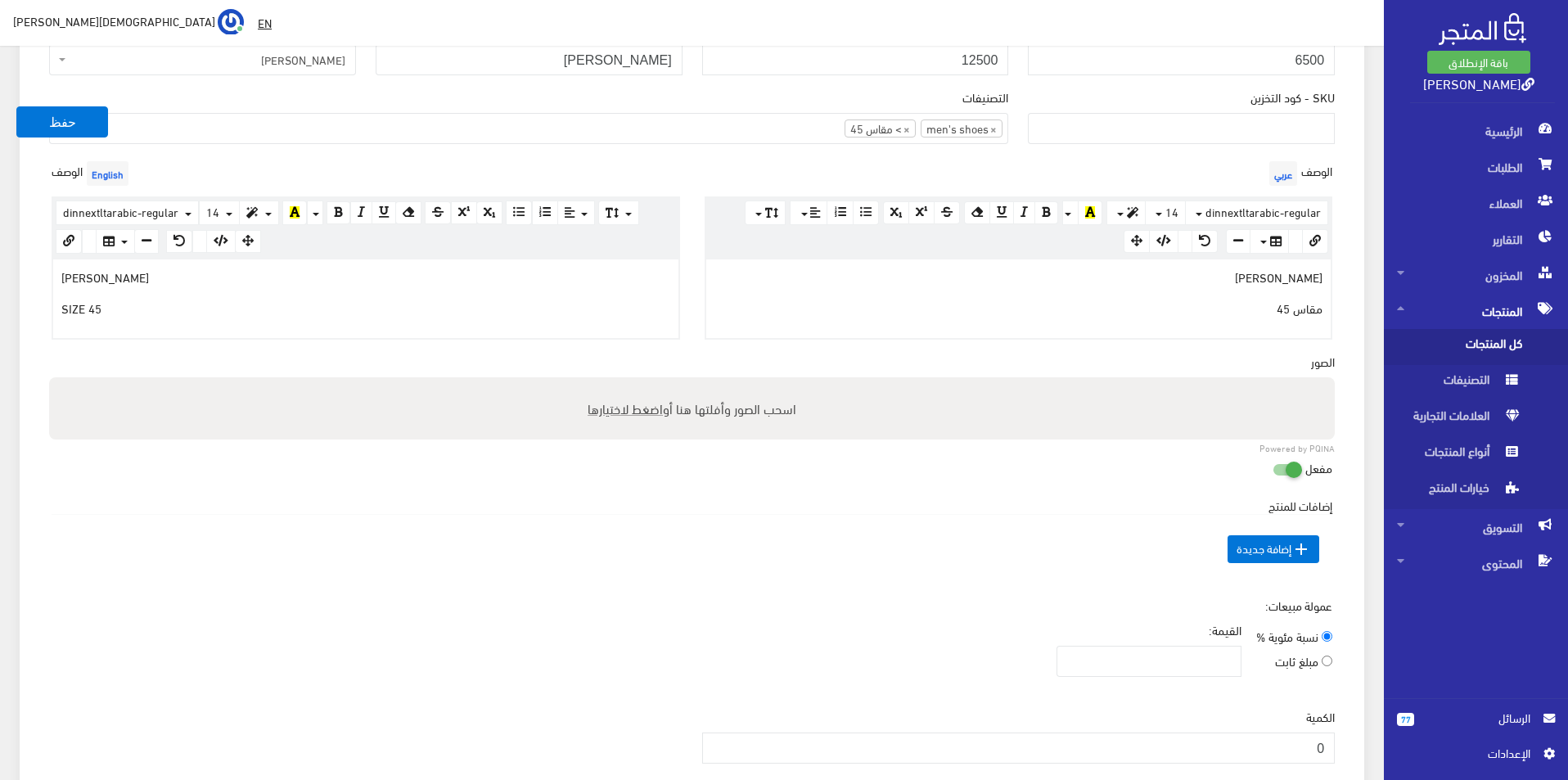
scroll to position [409, 0]
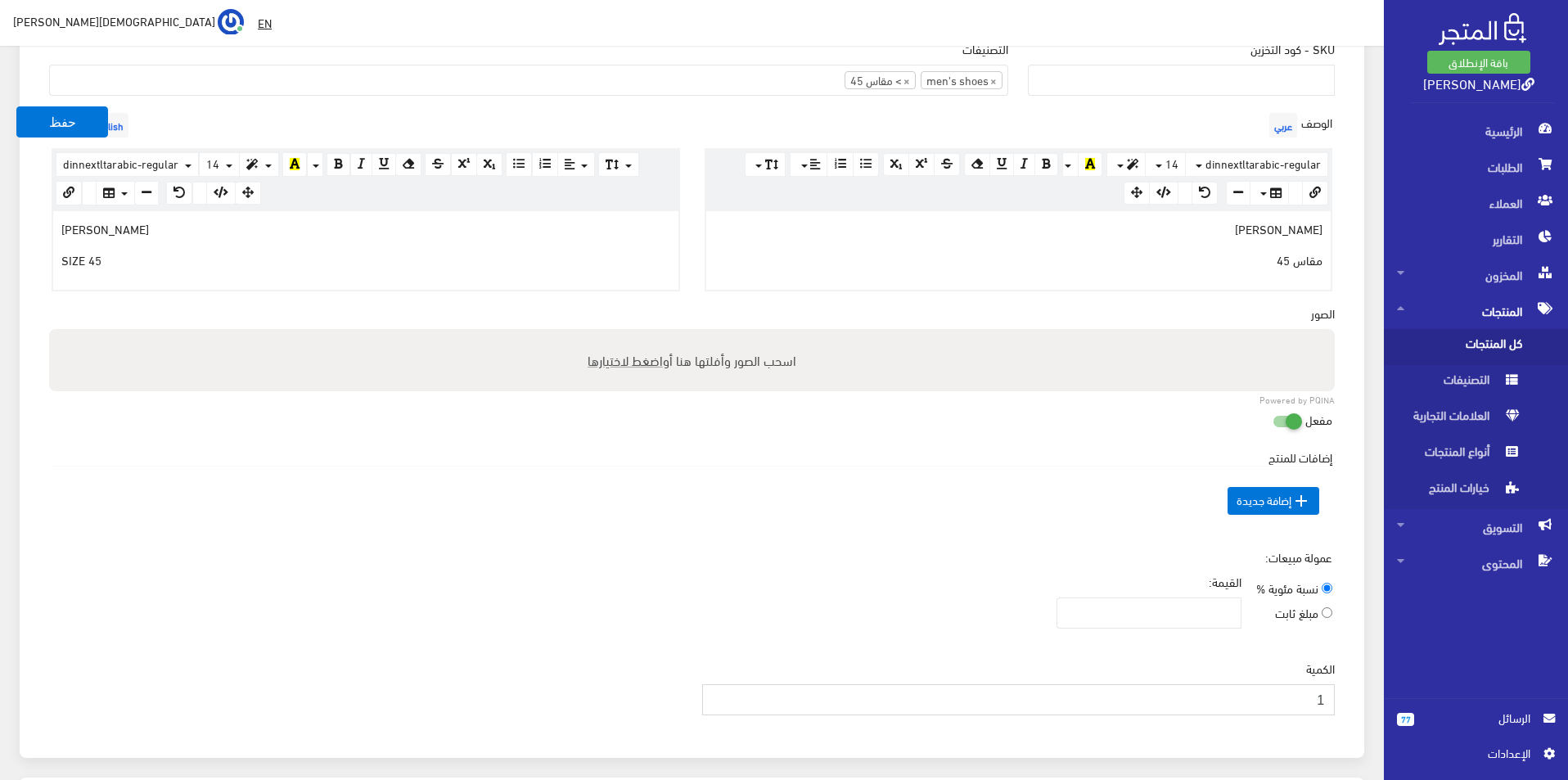
type input "1"
click at [714, 694] on input "1" at bounding box center [1019, 700] width 633 height 31
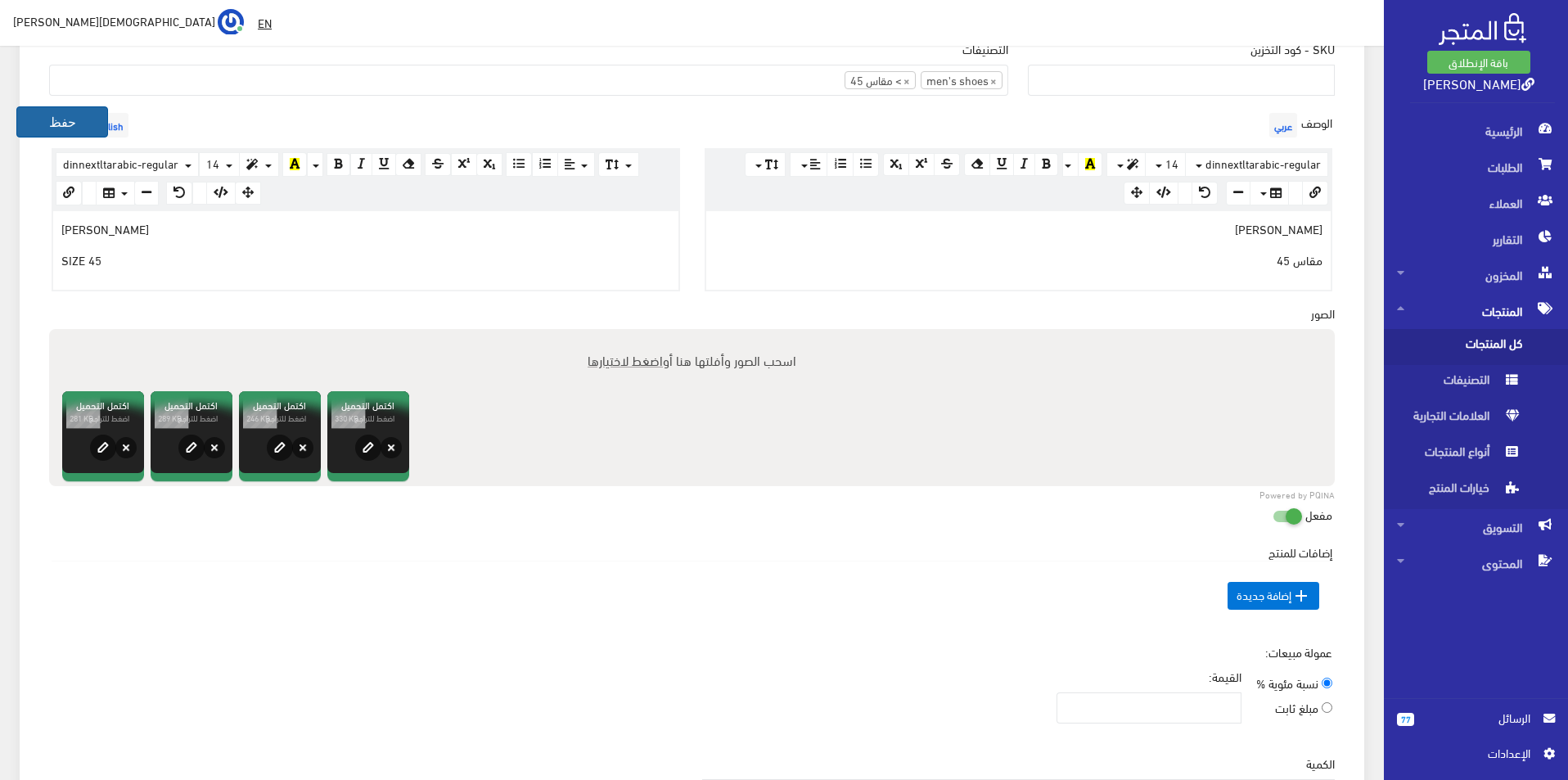
click at [52, 125] on button "حفظ" at bounding box center [62, 122] width 92 height 31
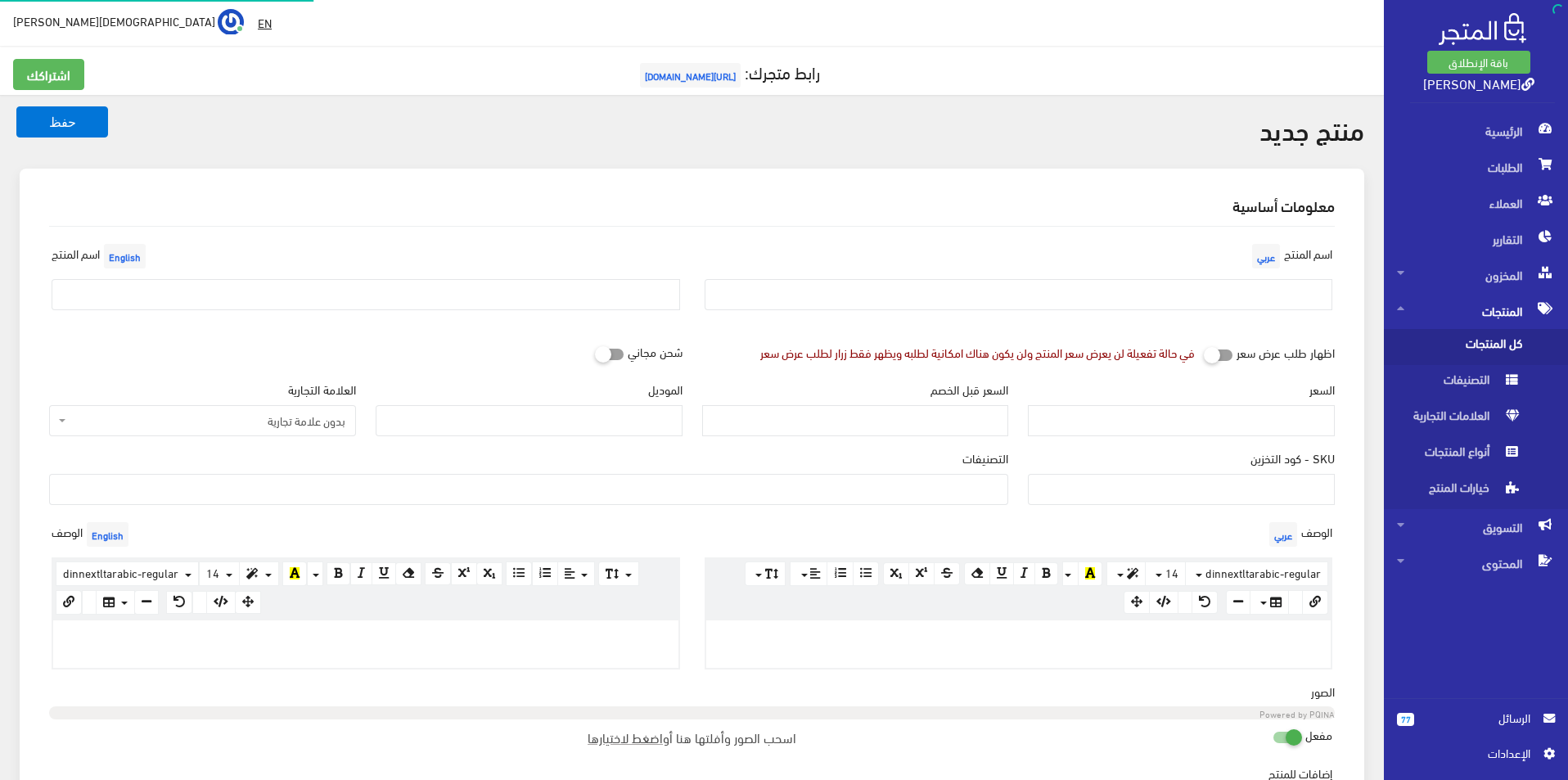
select select
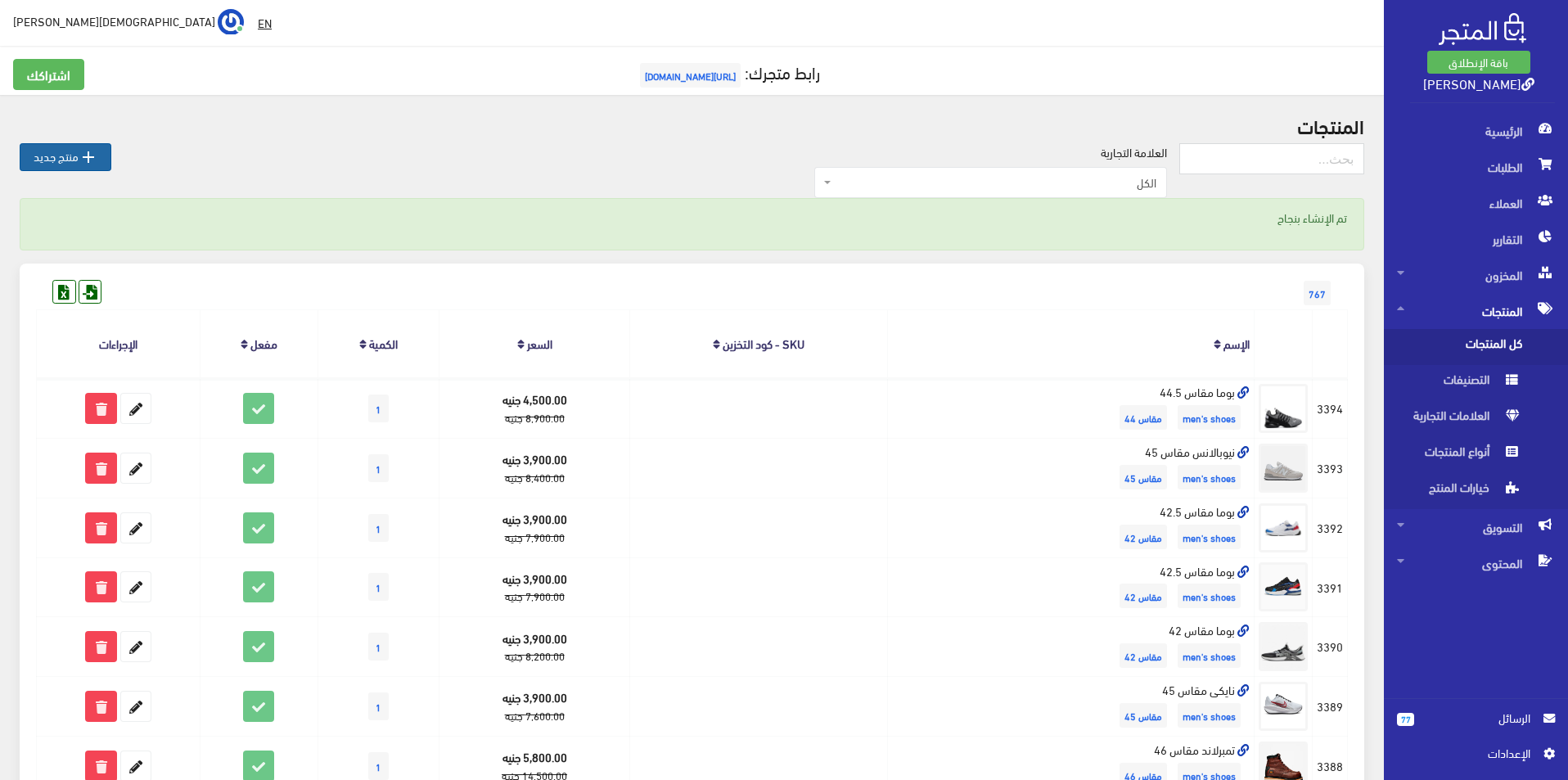
click at [96, 149] on icon "" at bounding box center [88, 157] width 20 height 20
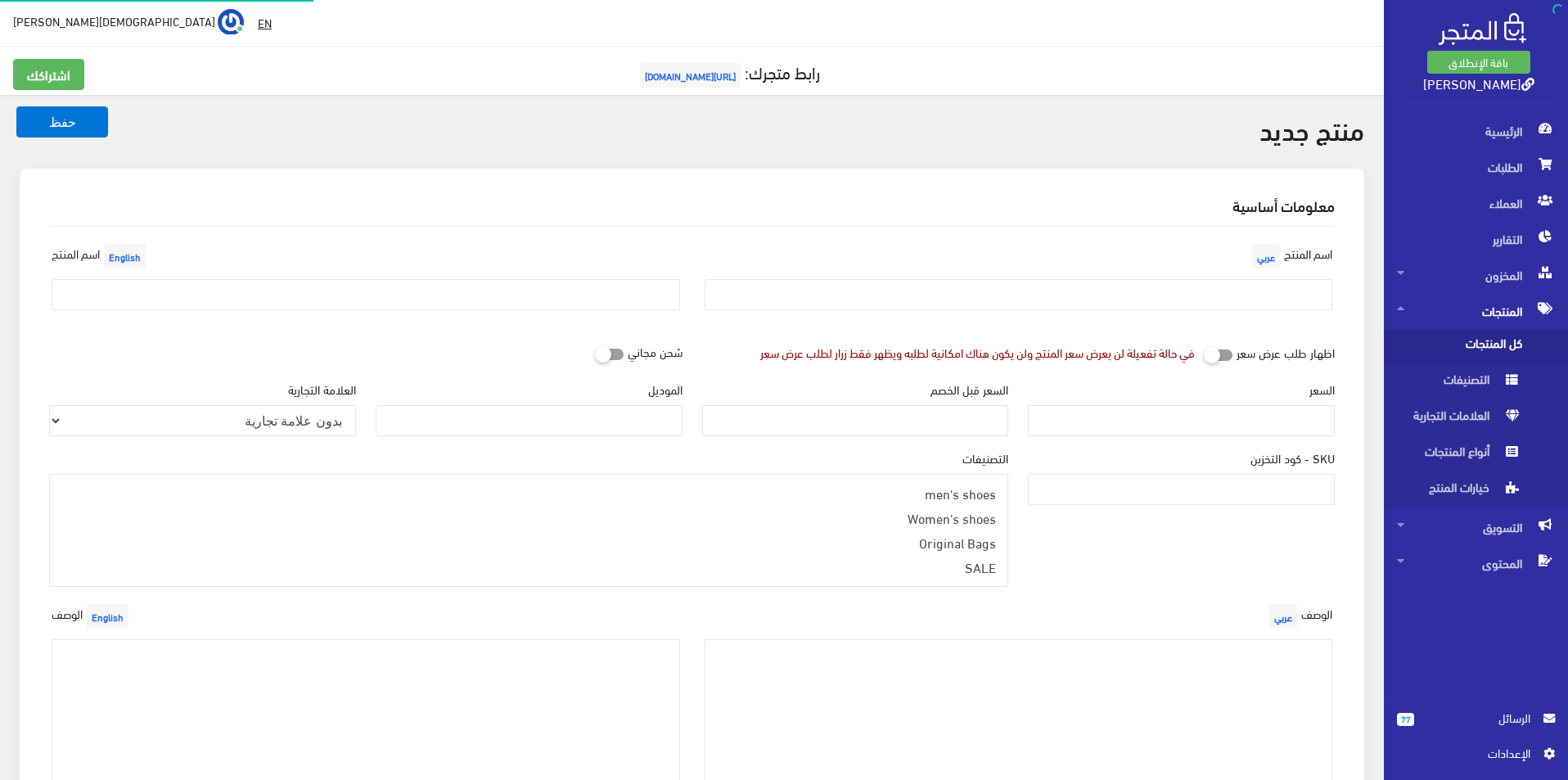
select select
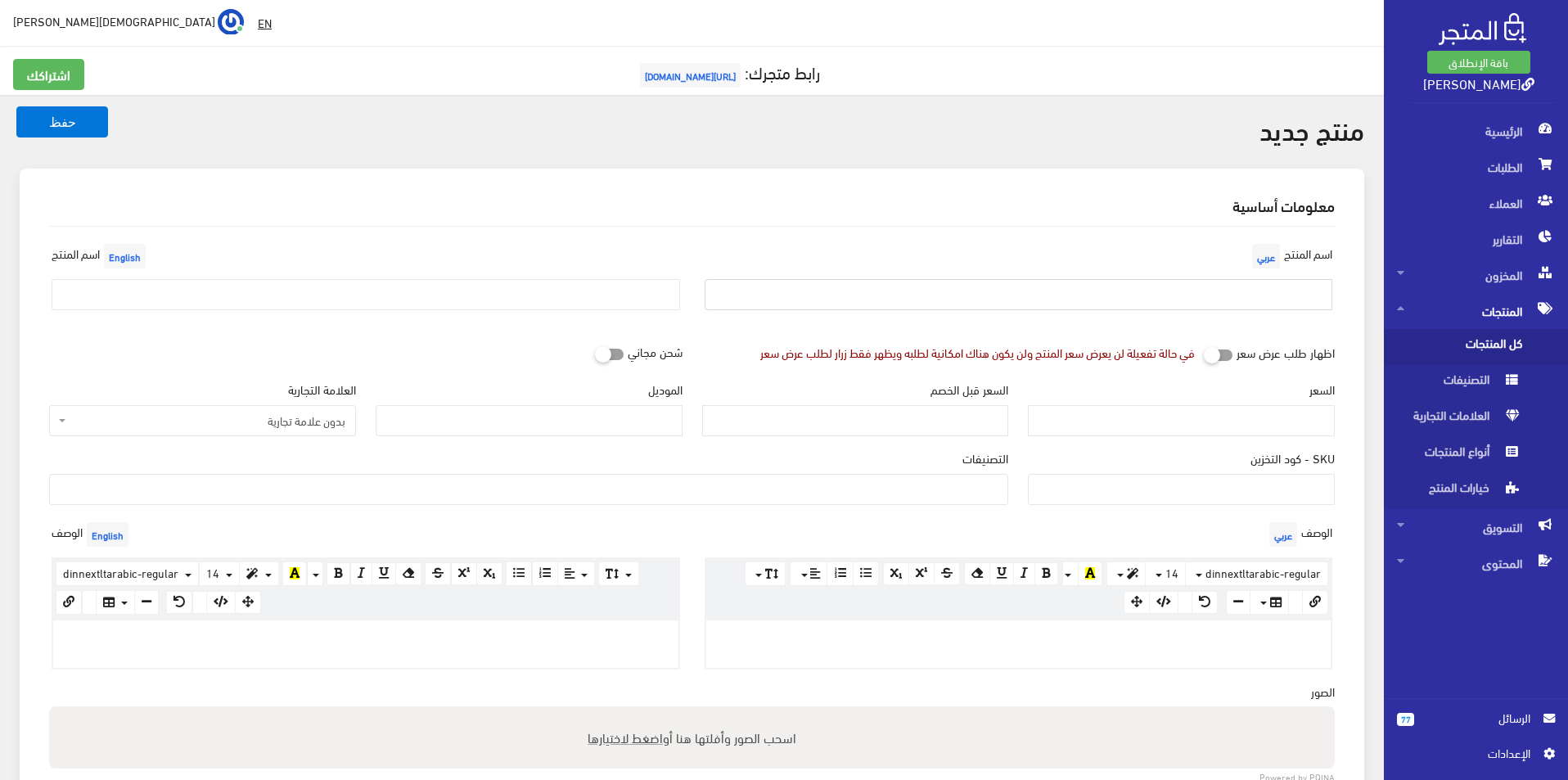
click at [860, 280] on input "text" at bounding box center [1019, 295] width 629 height 31
type input "بوما مقاس 45"
drag, startPoint x: 389, startPoint y: 286, endPoint x: 360, endPoint y: 298, distance: 31.4
click at [389, 286] on input "text" at bounding box center [366, 295] width 629 height 31
type input "Puma size 45"
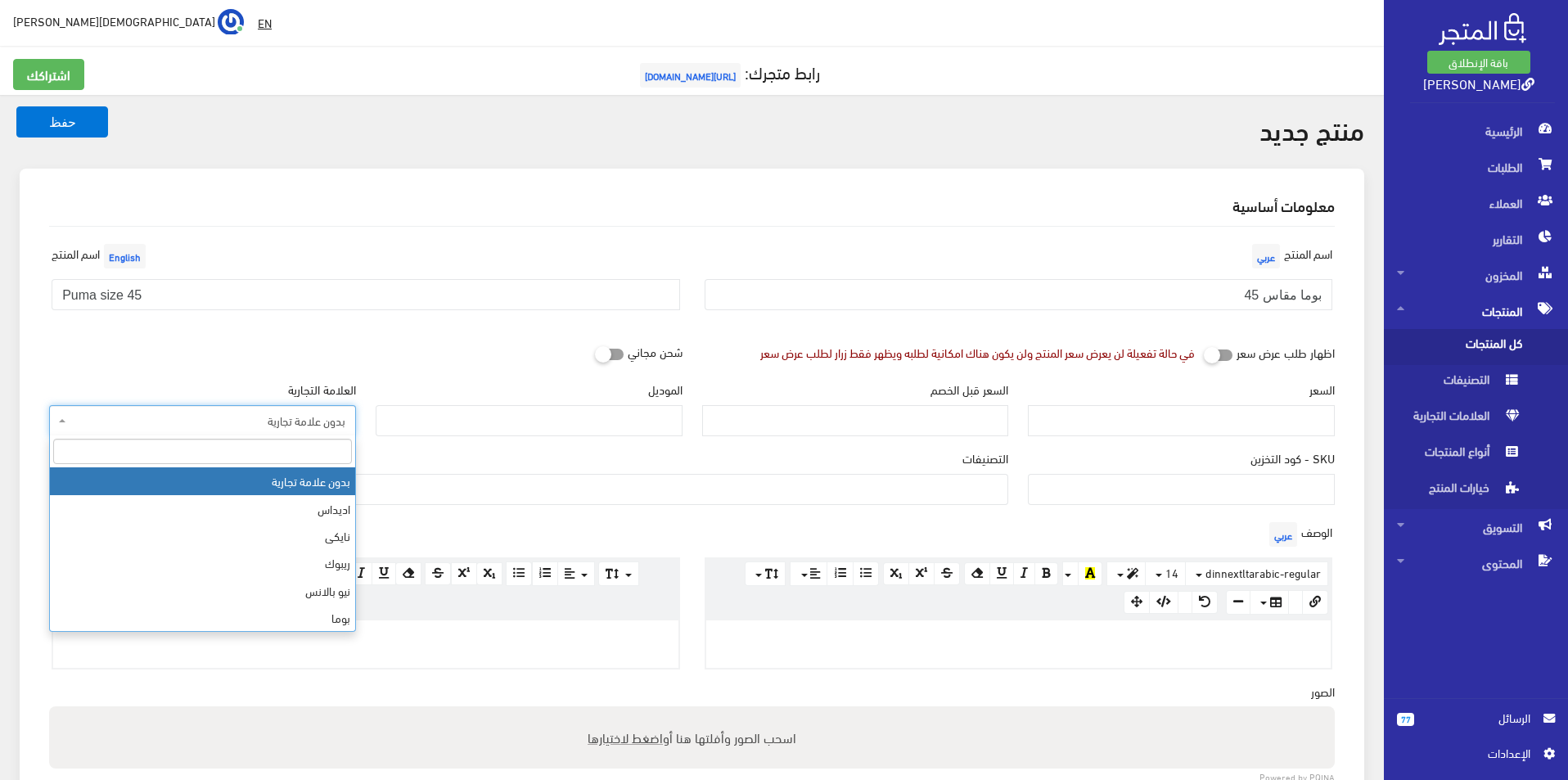
click at [295, 418] on span "بدون علامة تجارية" at bounding box center [207, 420] width 276 height 16
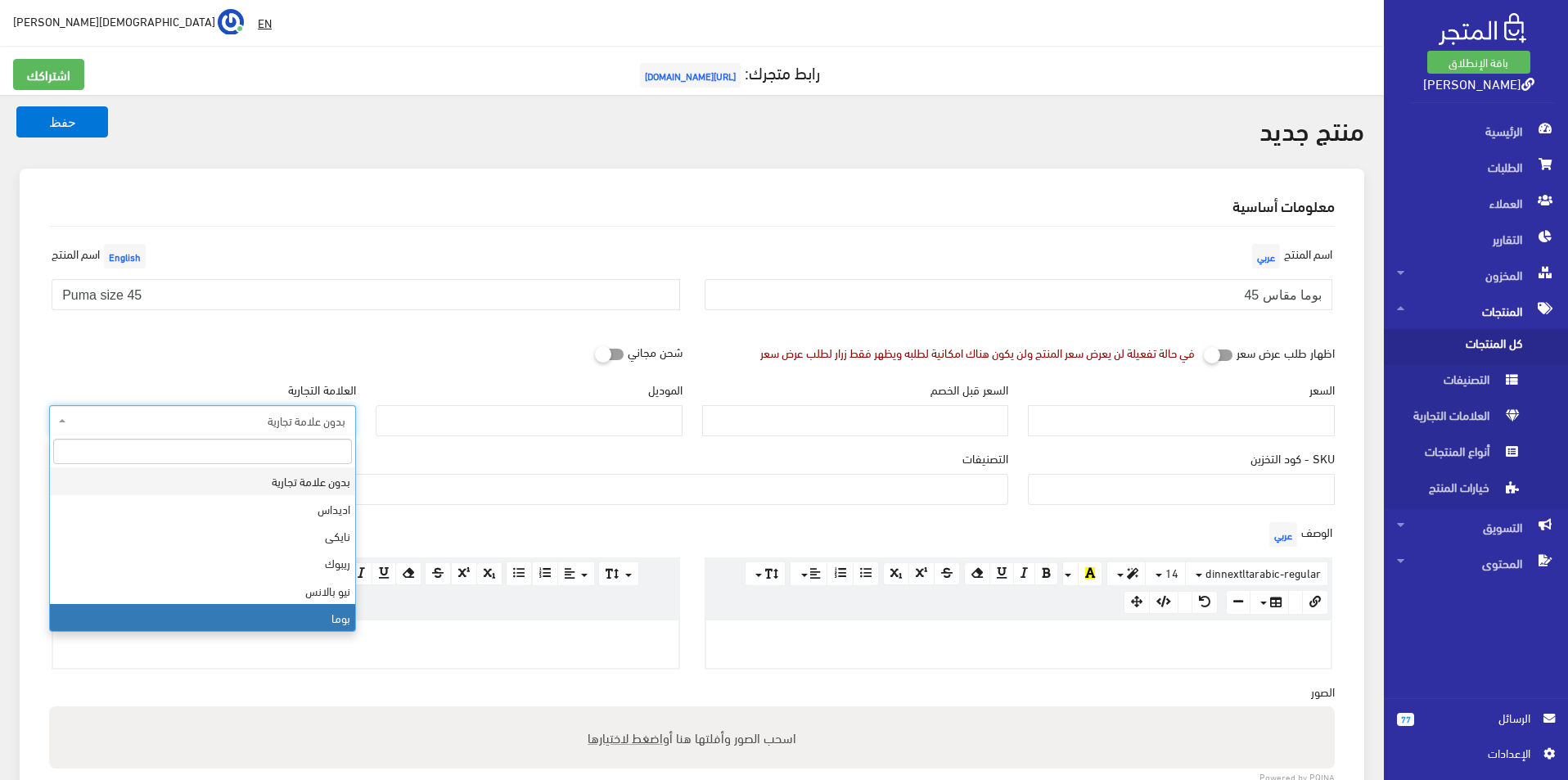
select select "7"
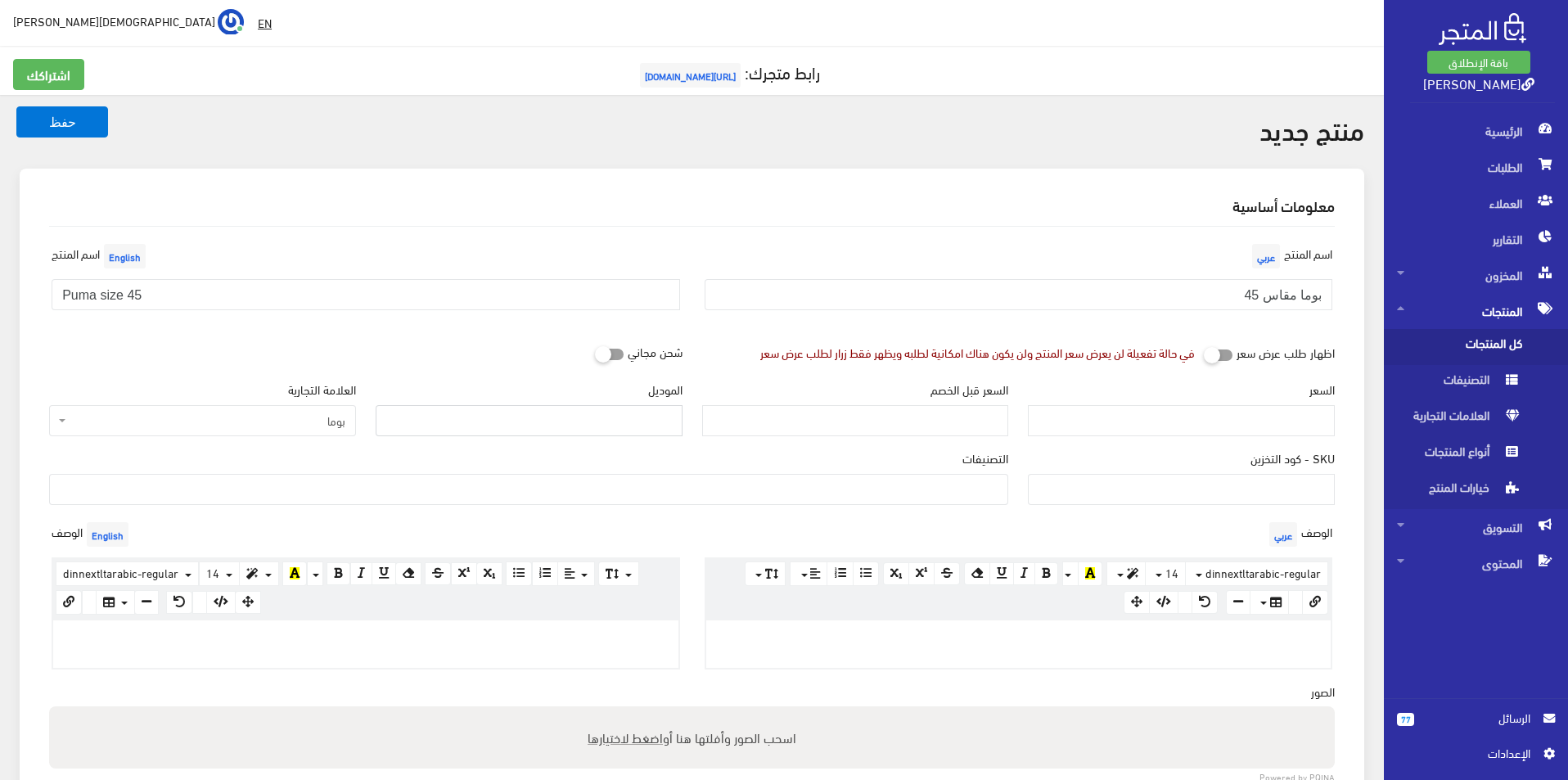
click at [489, 410] on input "الموديل" at bounding box center [529, 421] width 307 height 31
type input "puma"
click at [1211, 421] on input "السعر" at bounding box center [1181, 421] width 307 height 31
type input "2"
type input "3500"
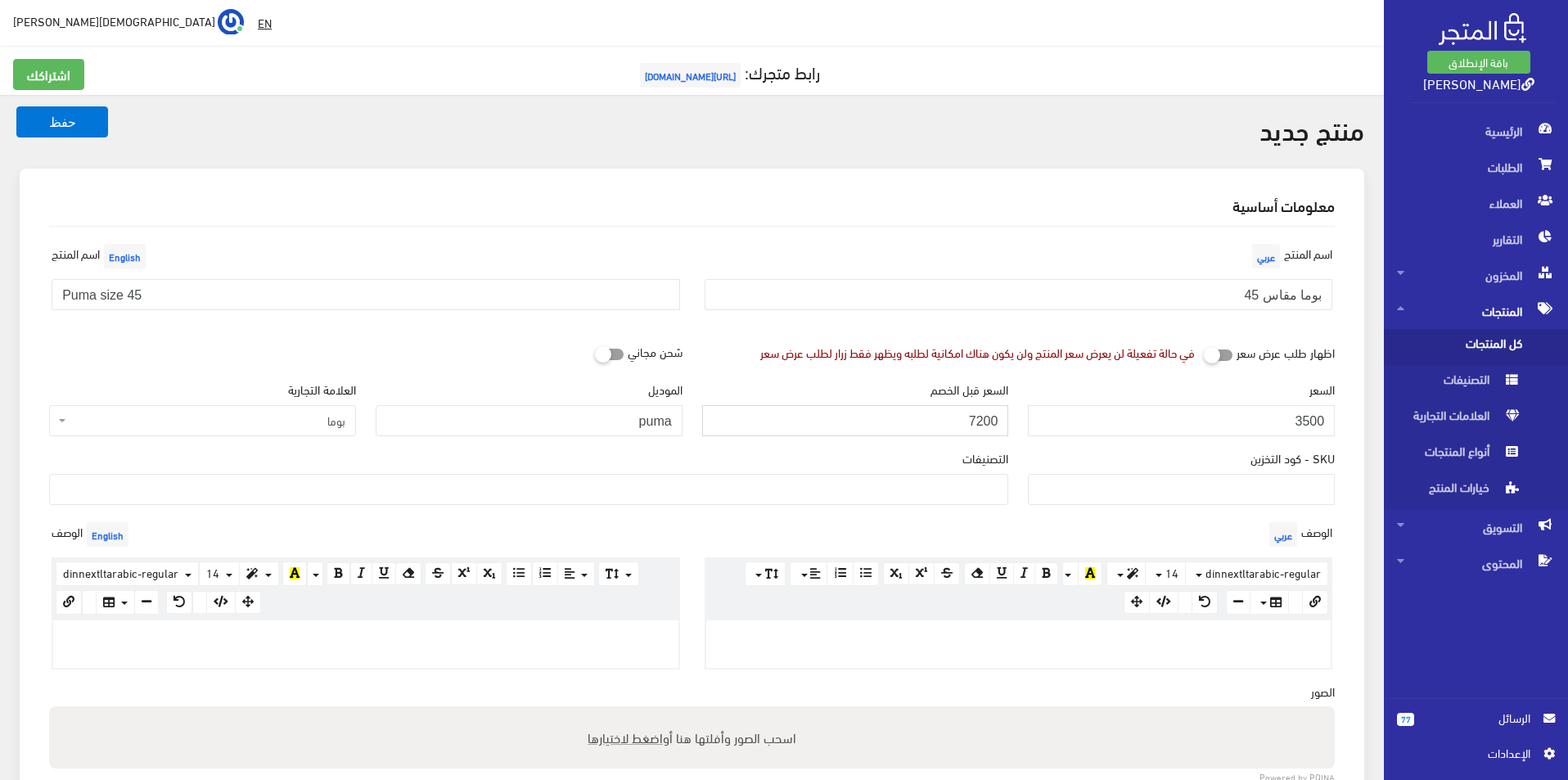
type input "7200"
click at [911, 502] on span at bounding box center [529, 489] width 959 height 31
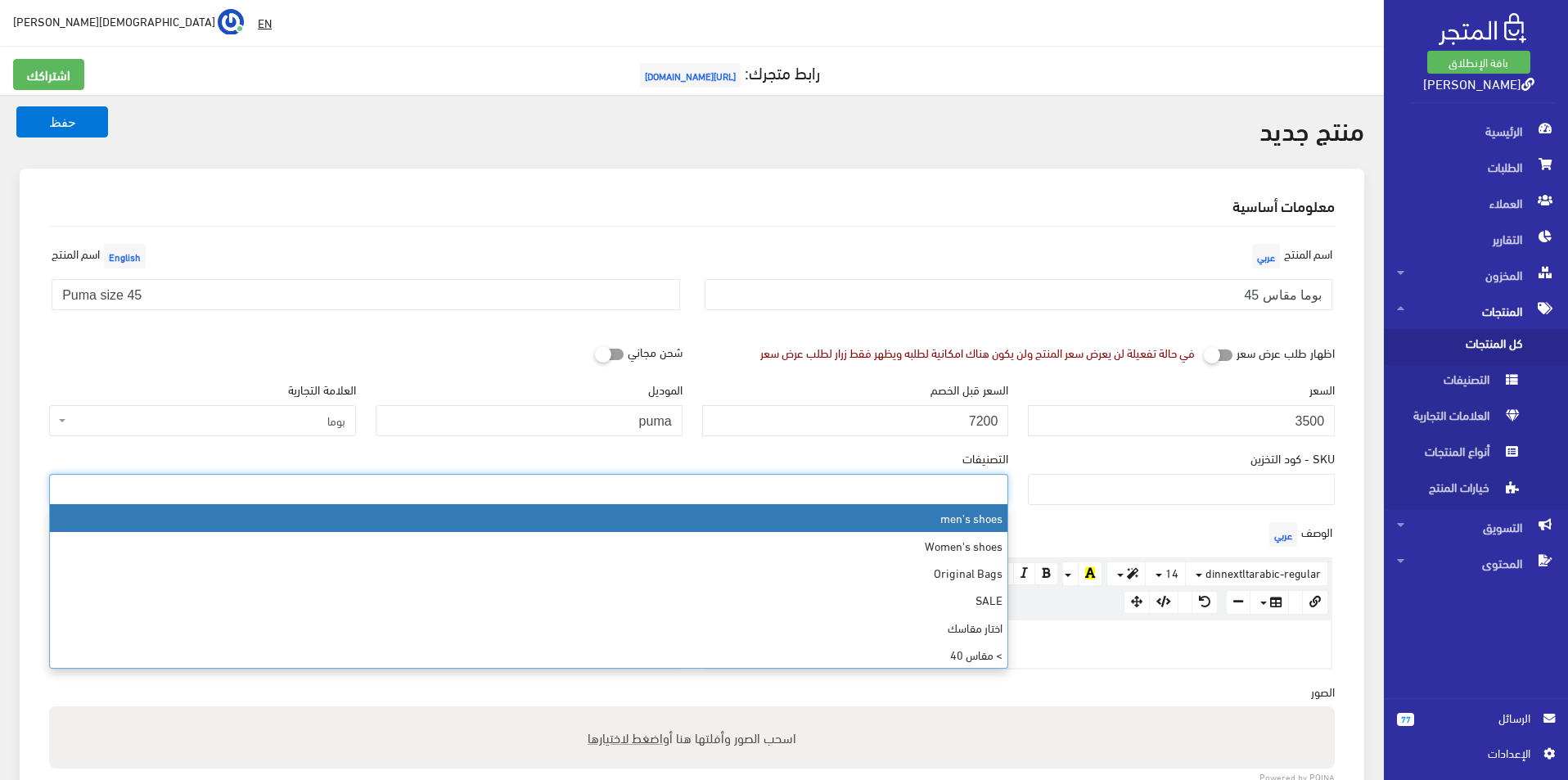
select select "5"
type input "45"
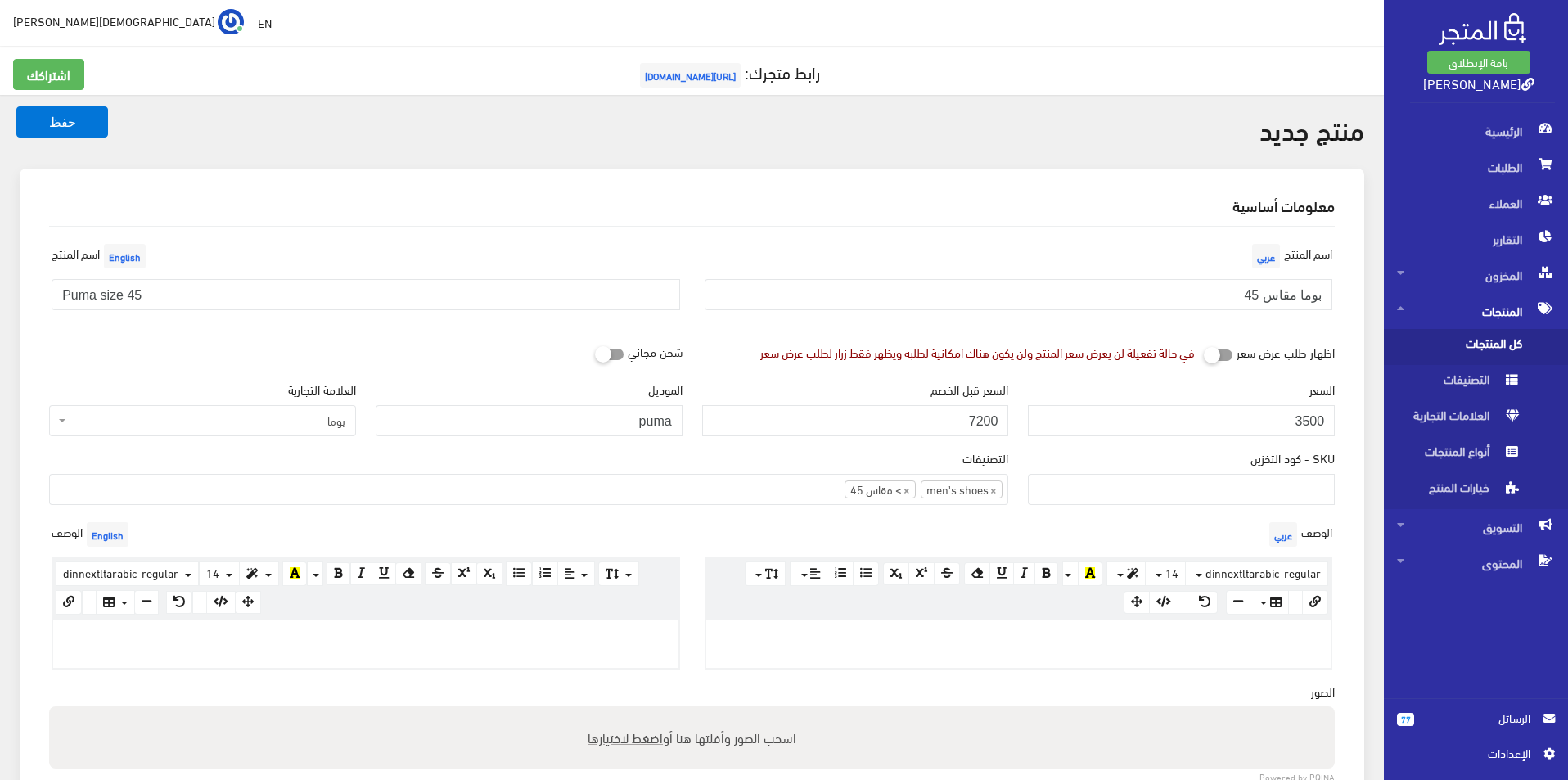
click at [561, 640] on p at bounding box center [365, 637] width 609 height 18
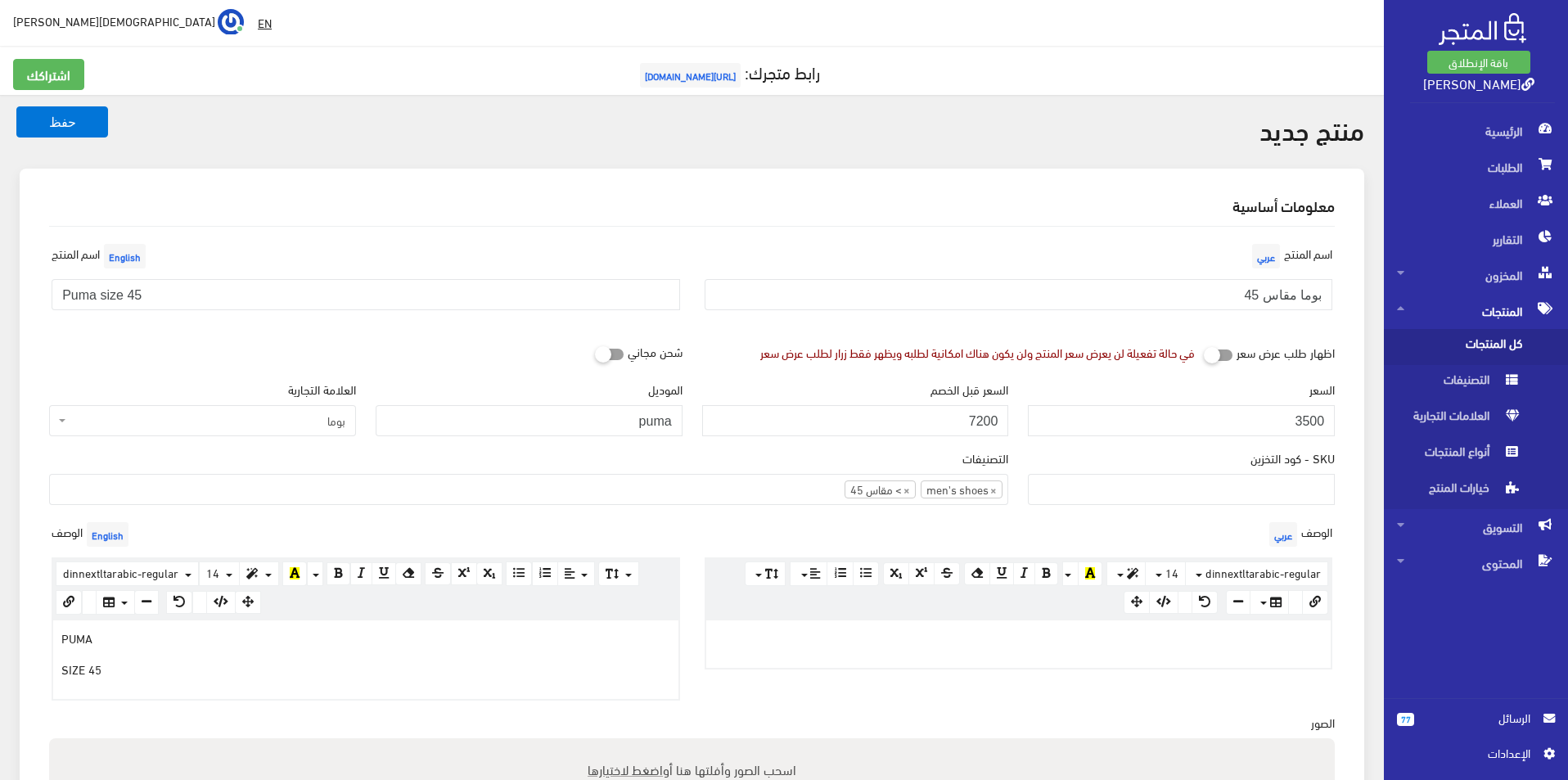
click at [769, 620] on div at bounding box center [1019, 644] width 625 height 48
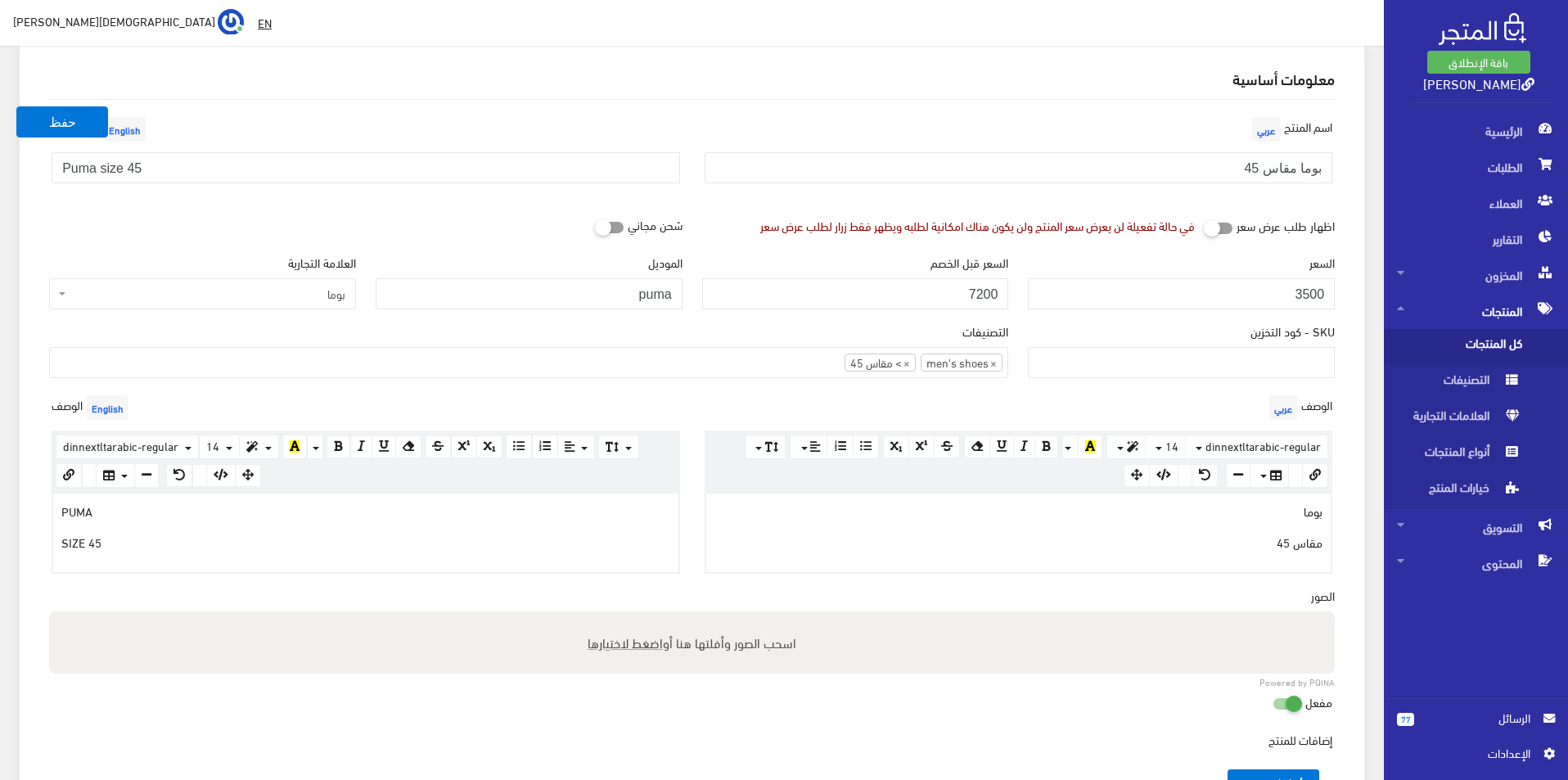
scroll to position [409, 0]
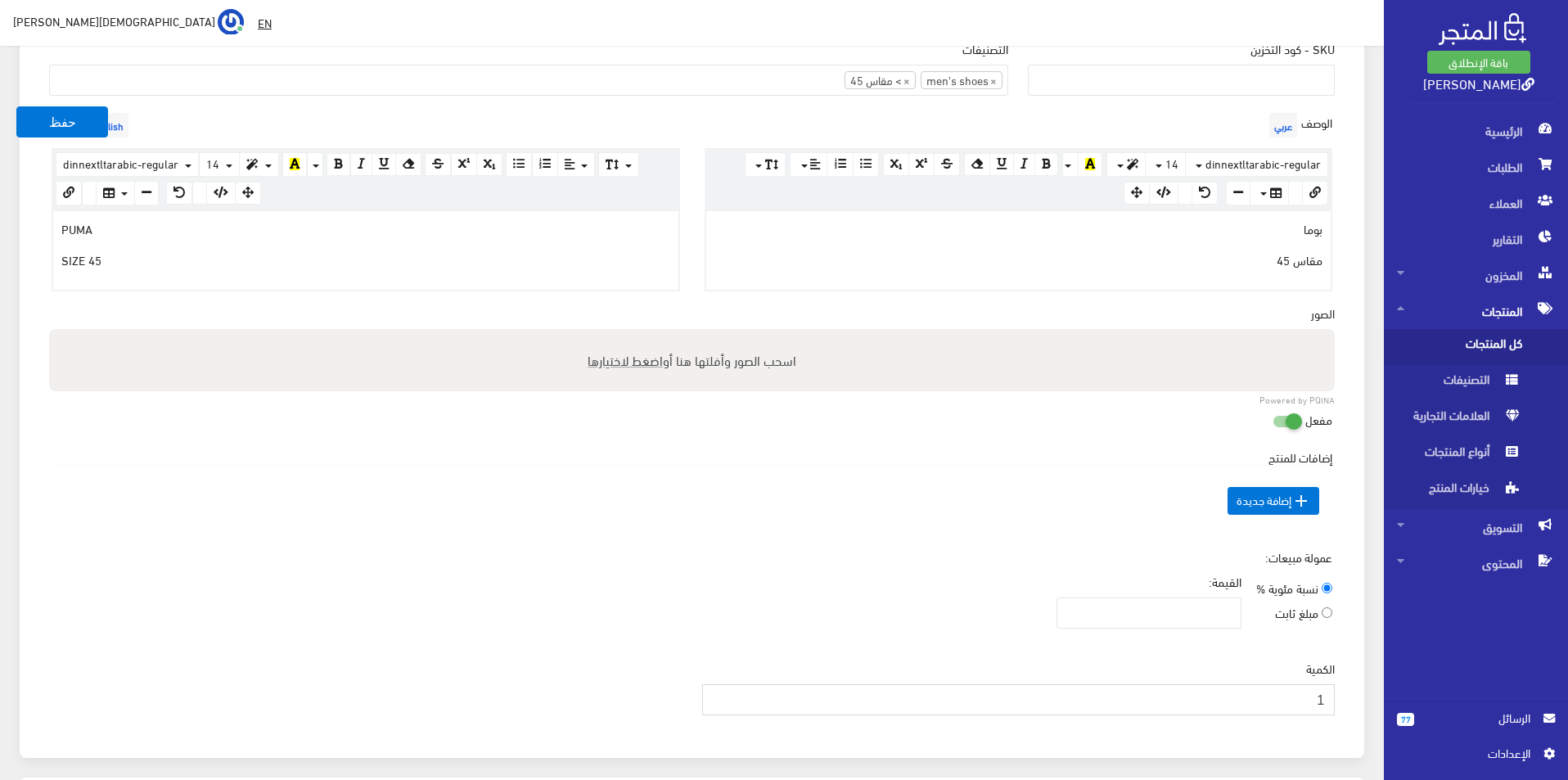
type input "1"
click at [721, 693] on input "1" at bounding box center [1019, 700] width 633 height 31
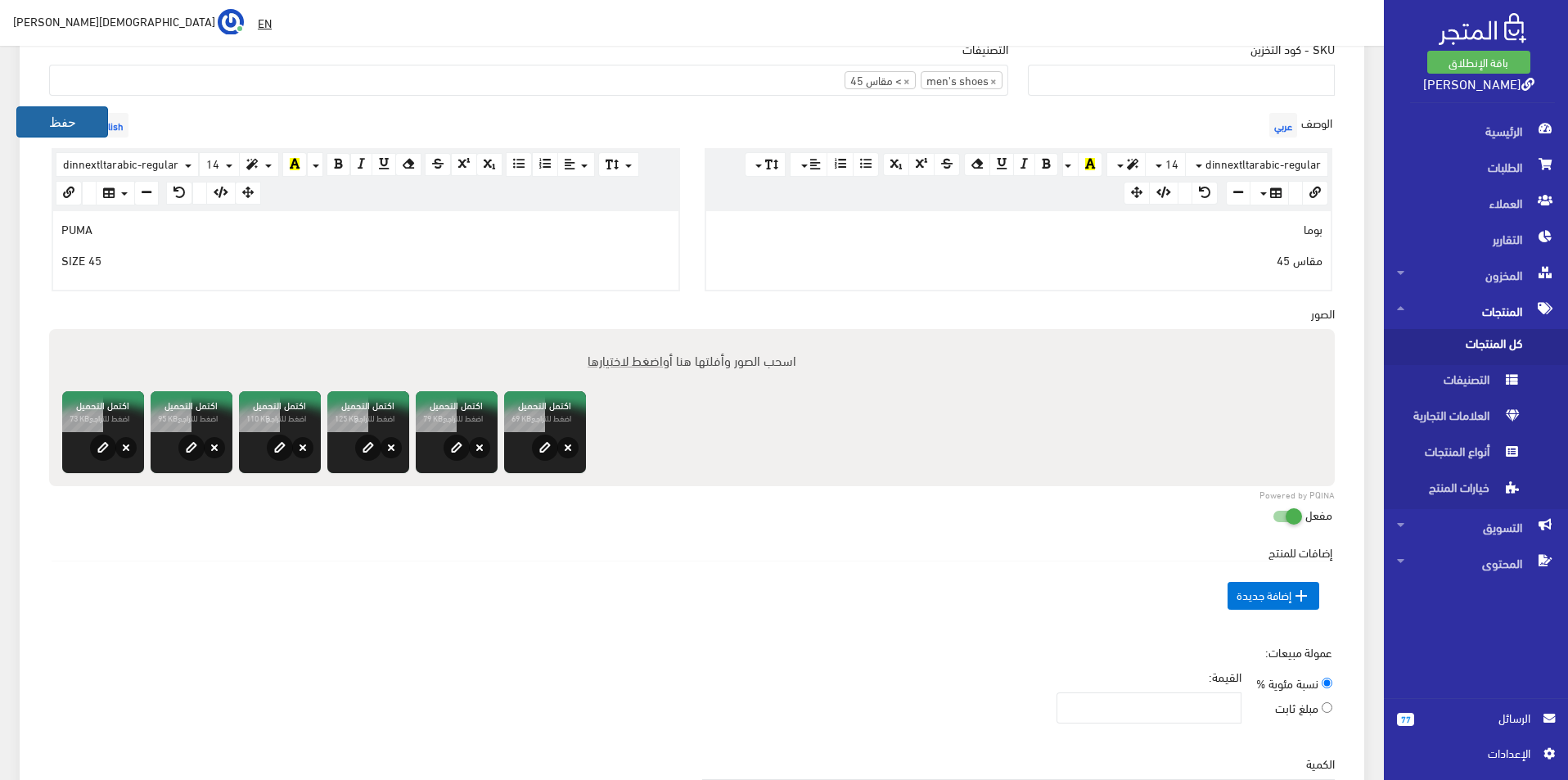
click at [37, 125] on button "حفظ" at bounding box center [62, 122] width 92 height 31
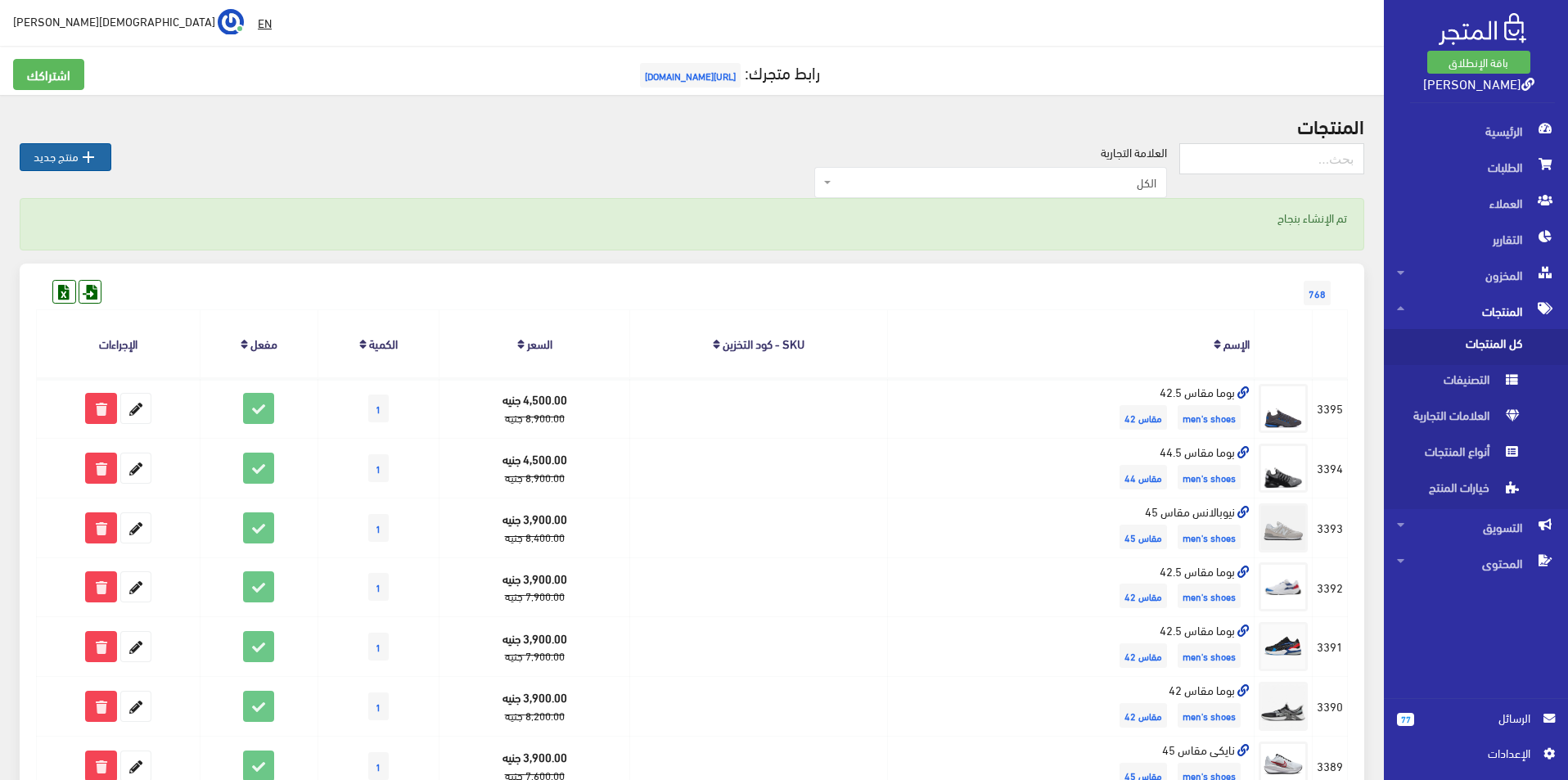
click at [60, 150] on link " منتج جديد" at bounding box center [66, 157] width 92 height 28
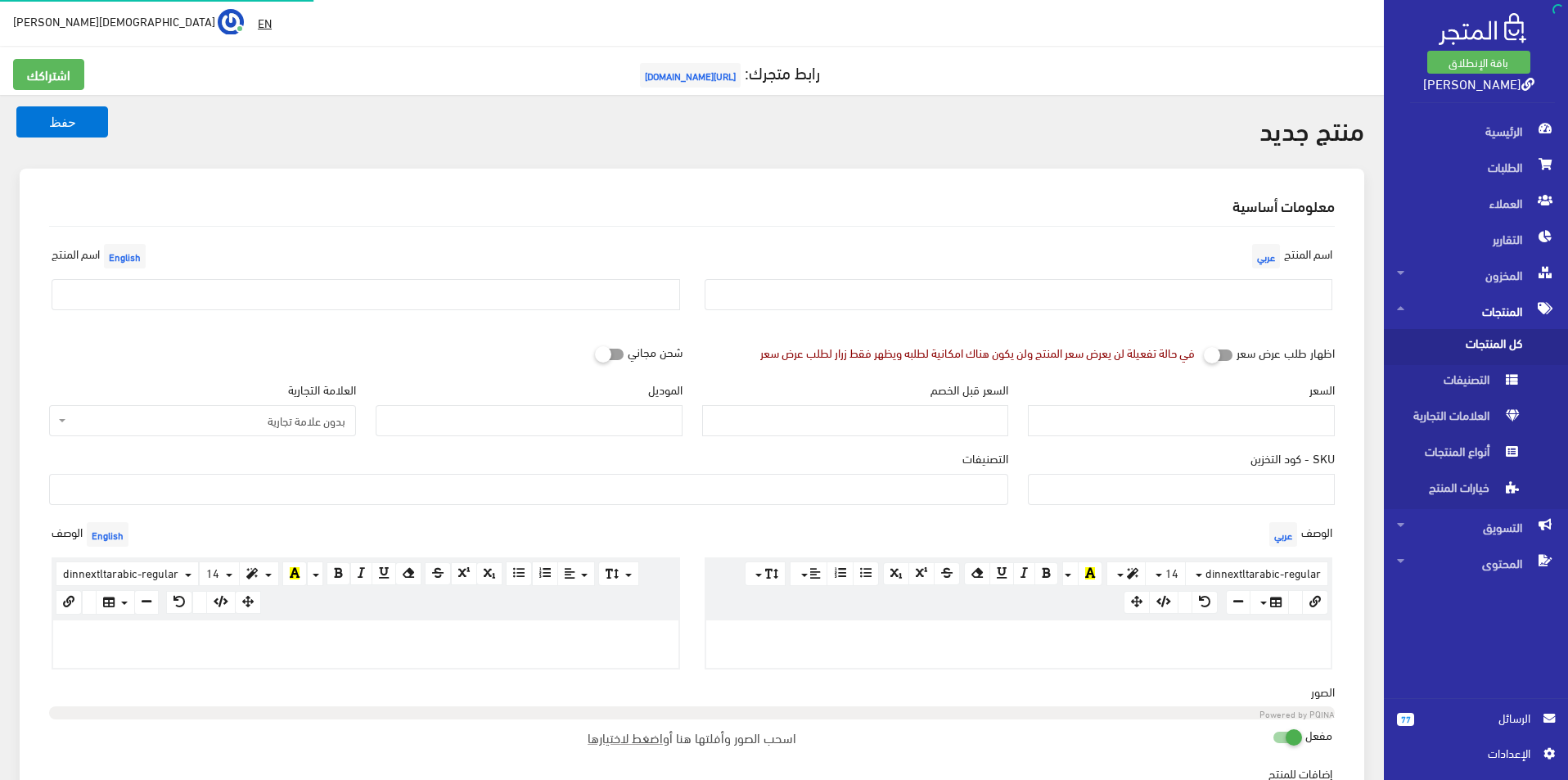
select select
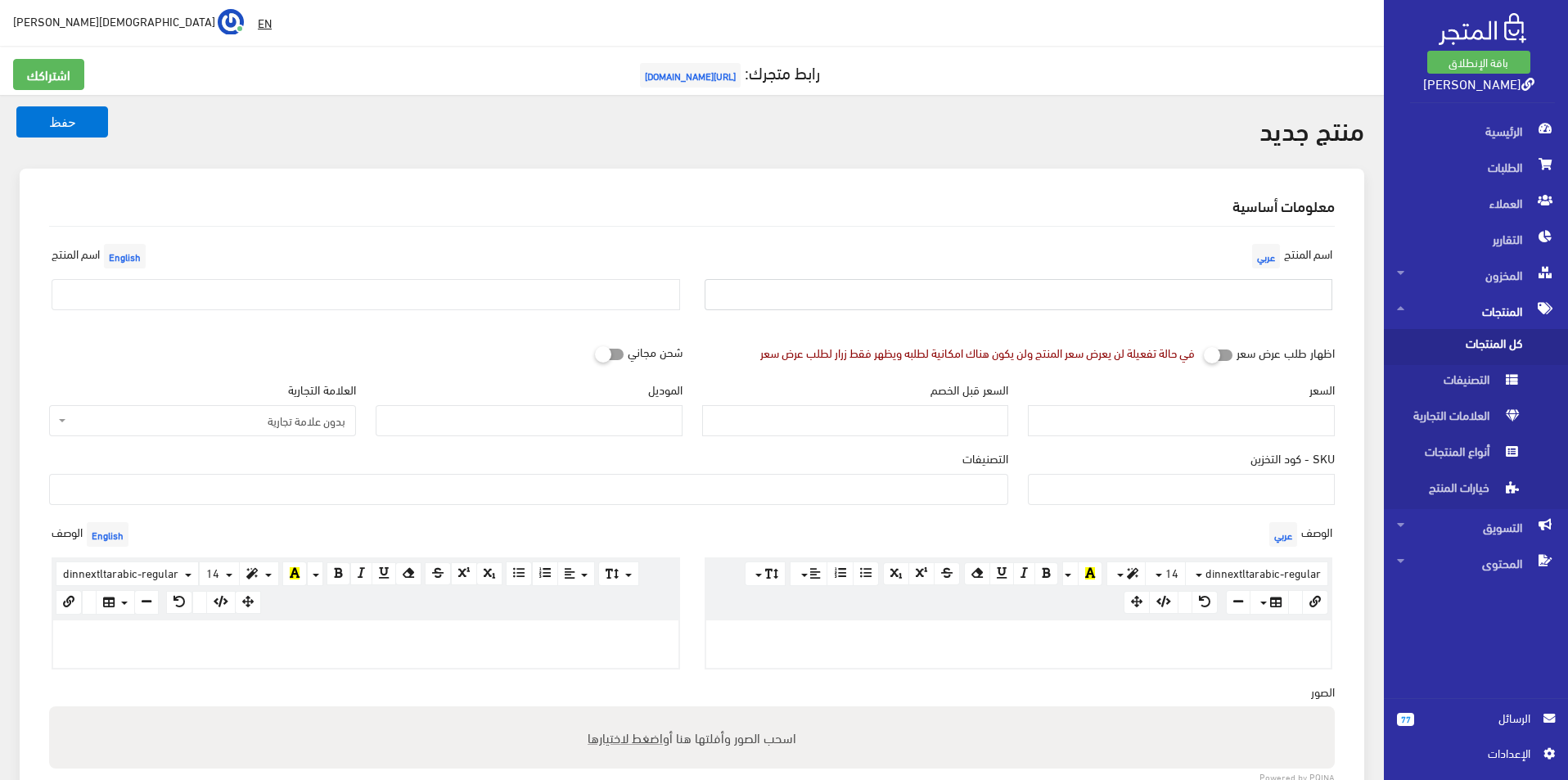
click at [1078, 296] on input "text" at bounding box center [1019, 295] width 629 height 31
type input "نايكى مقاس 44"
click at [568, 304] on input "text" at bounding box center [366, 295] width 629 height 31
type input "Nike size 44"
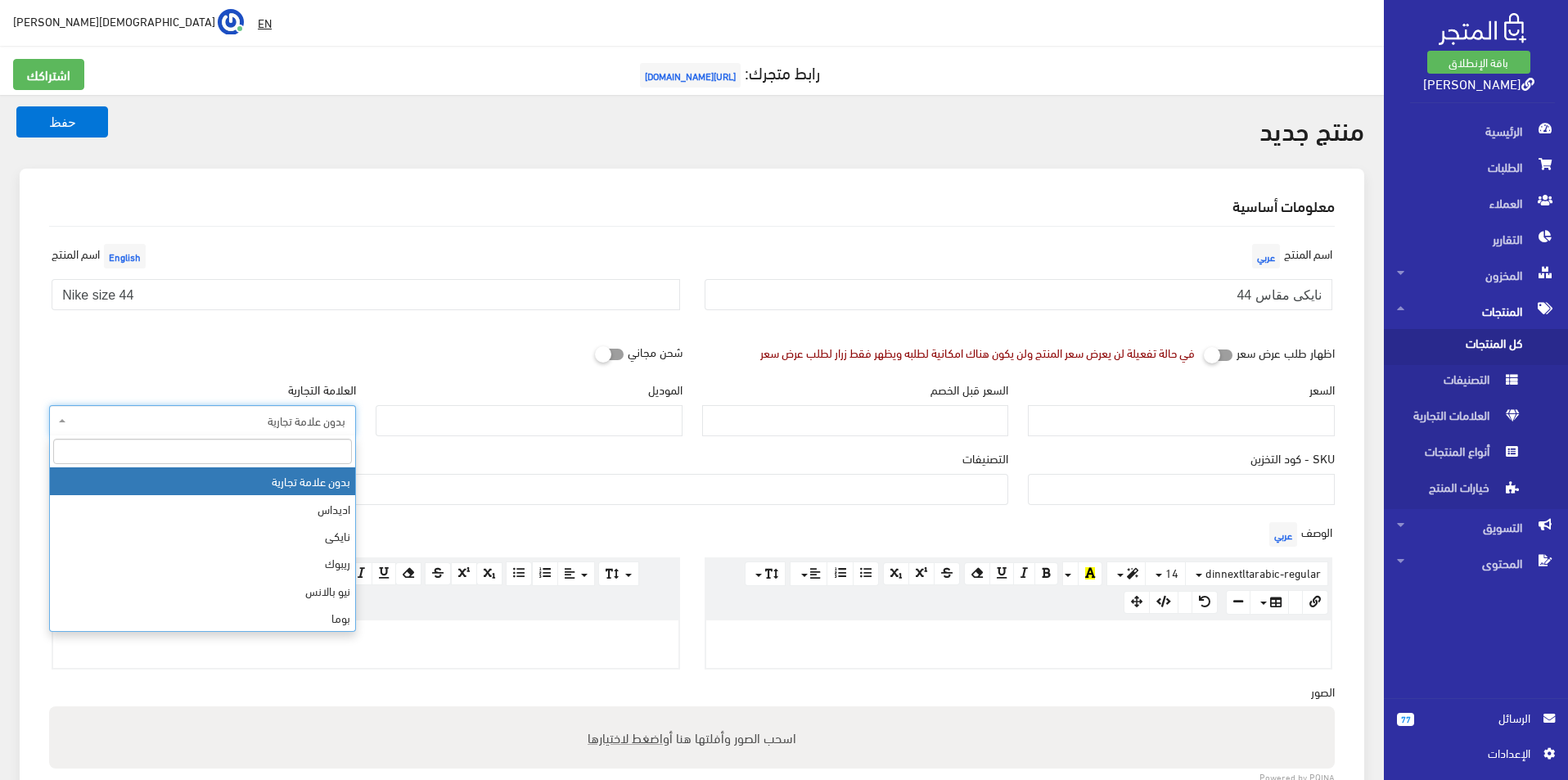
click at [232, 416] on span "بدون علامة تجارية" at bounding box center [207, 420] width 276 height 16
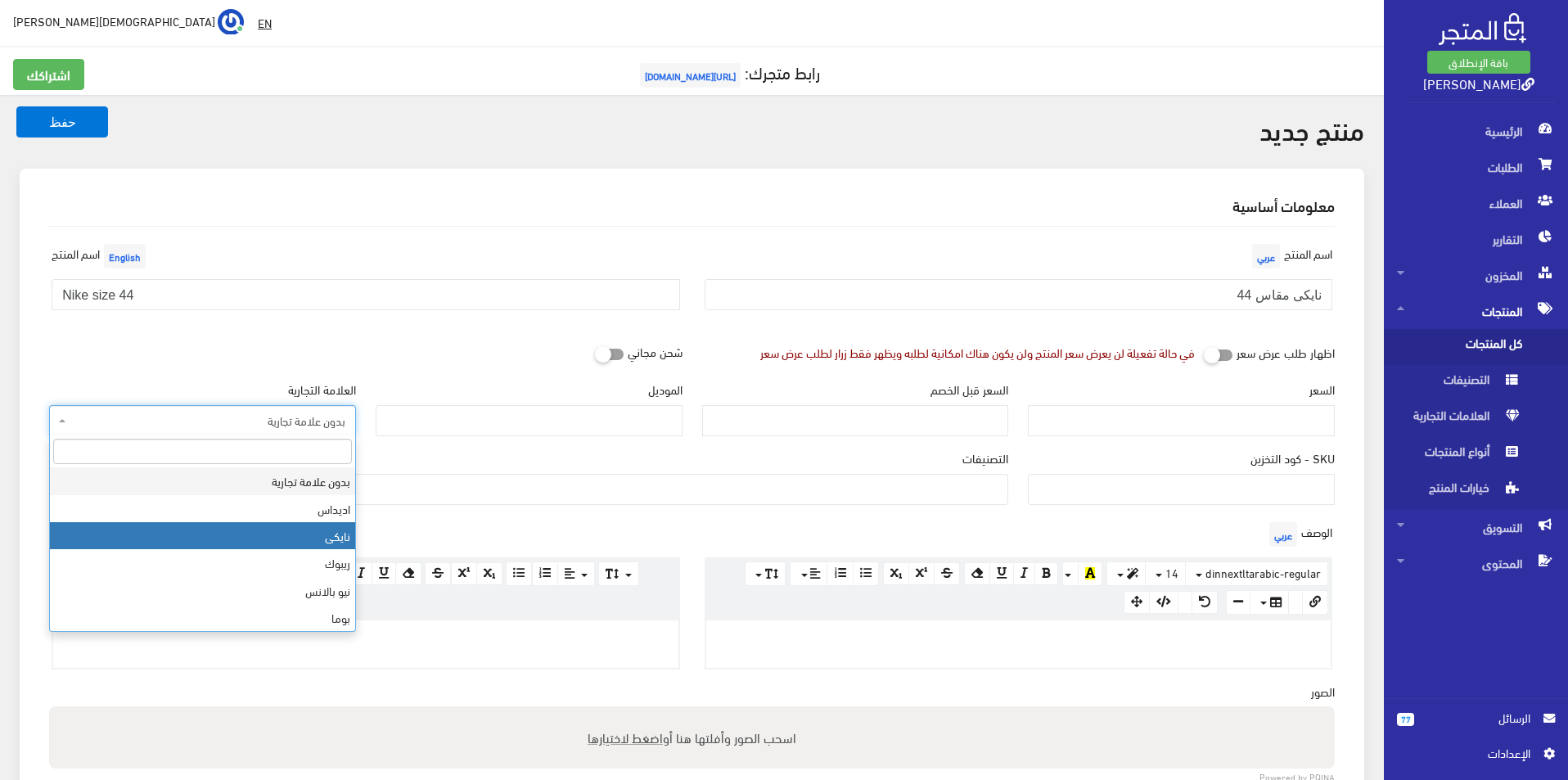
select select "3"
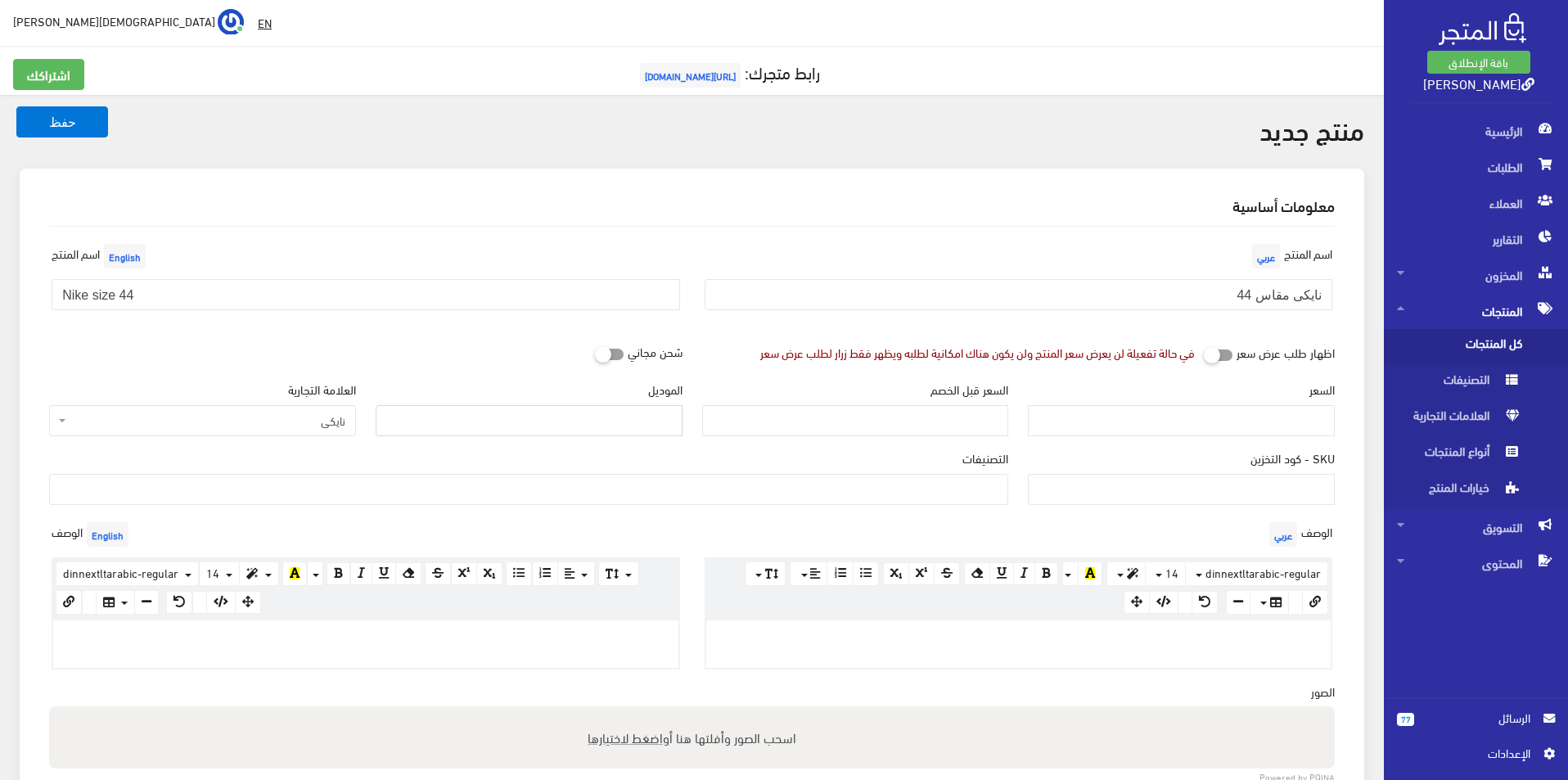
click at [523, 427] on input "الموديل" at bounding box center [529, 421] width 307 height 31
type input "NIKE"
drag, startPoint x: 1198, startPoint y: 396, endPoint x: 1199, endPoint y: 411, distance: 15.0
click at [1198, 397] on div "السعر" at bounding box center [1181, 408] width 307 height 55
click at [1199, 411] on input "السعر" at bounding box center [1181, 421] width 307 height 31
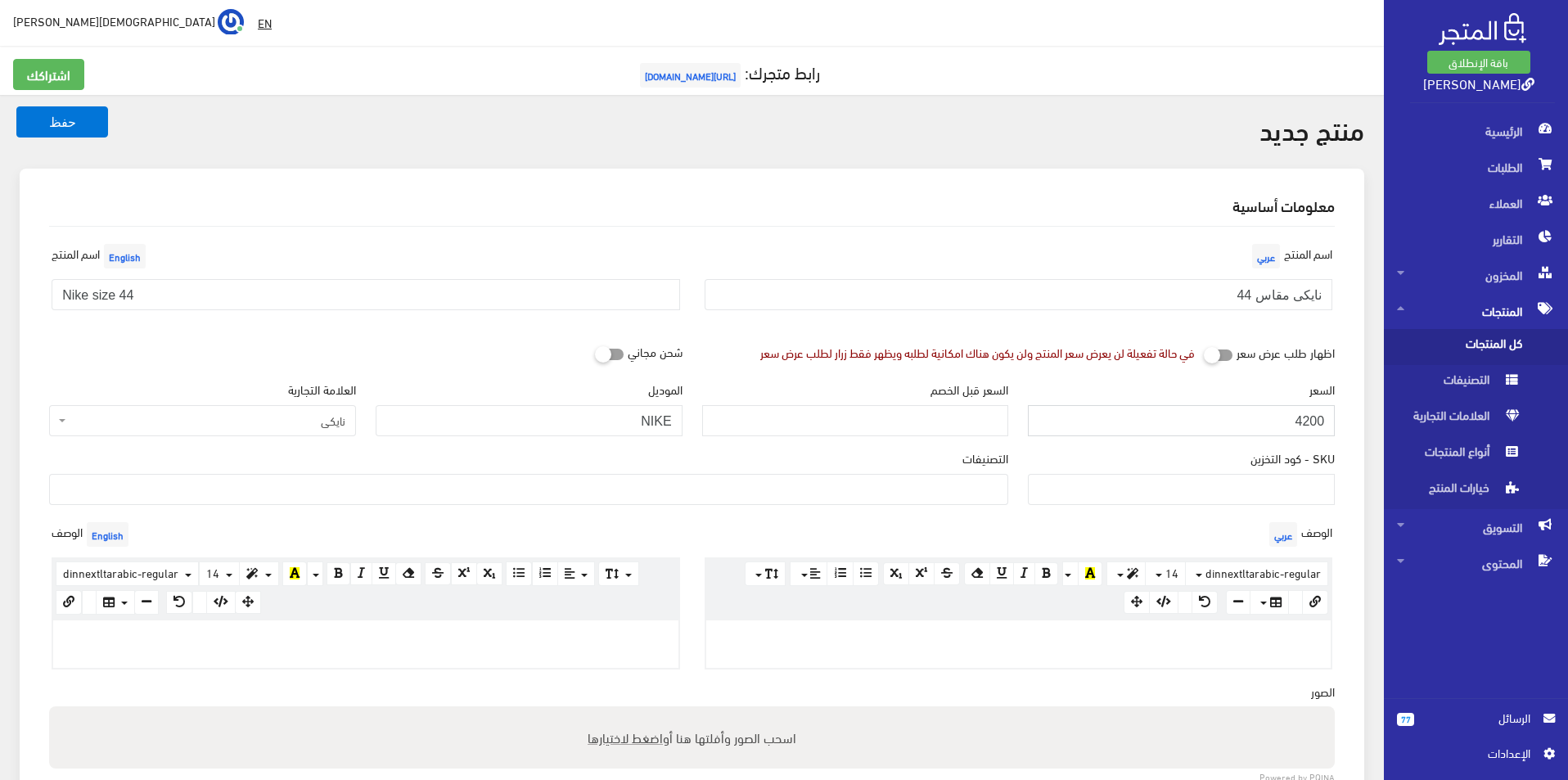
type input "4200"
type input "9600"
click at [889, 492] on ul at bounding box center [529, 487] width 957 height 26
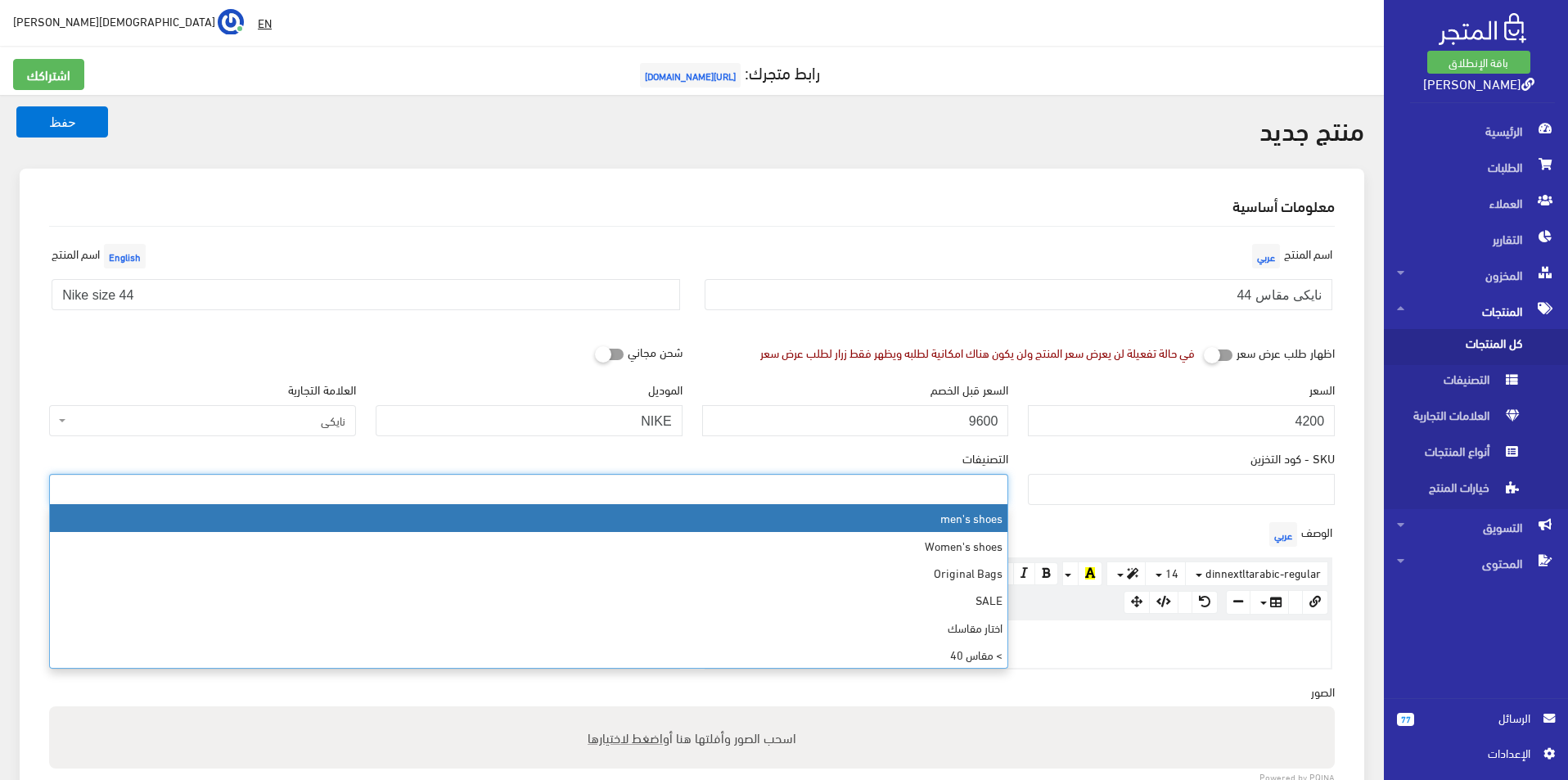
select select "5"
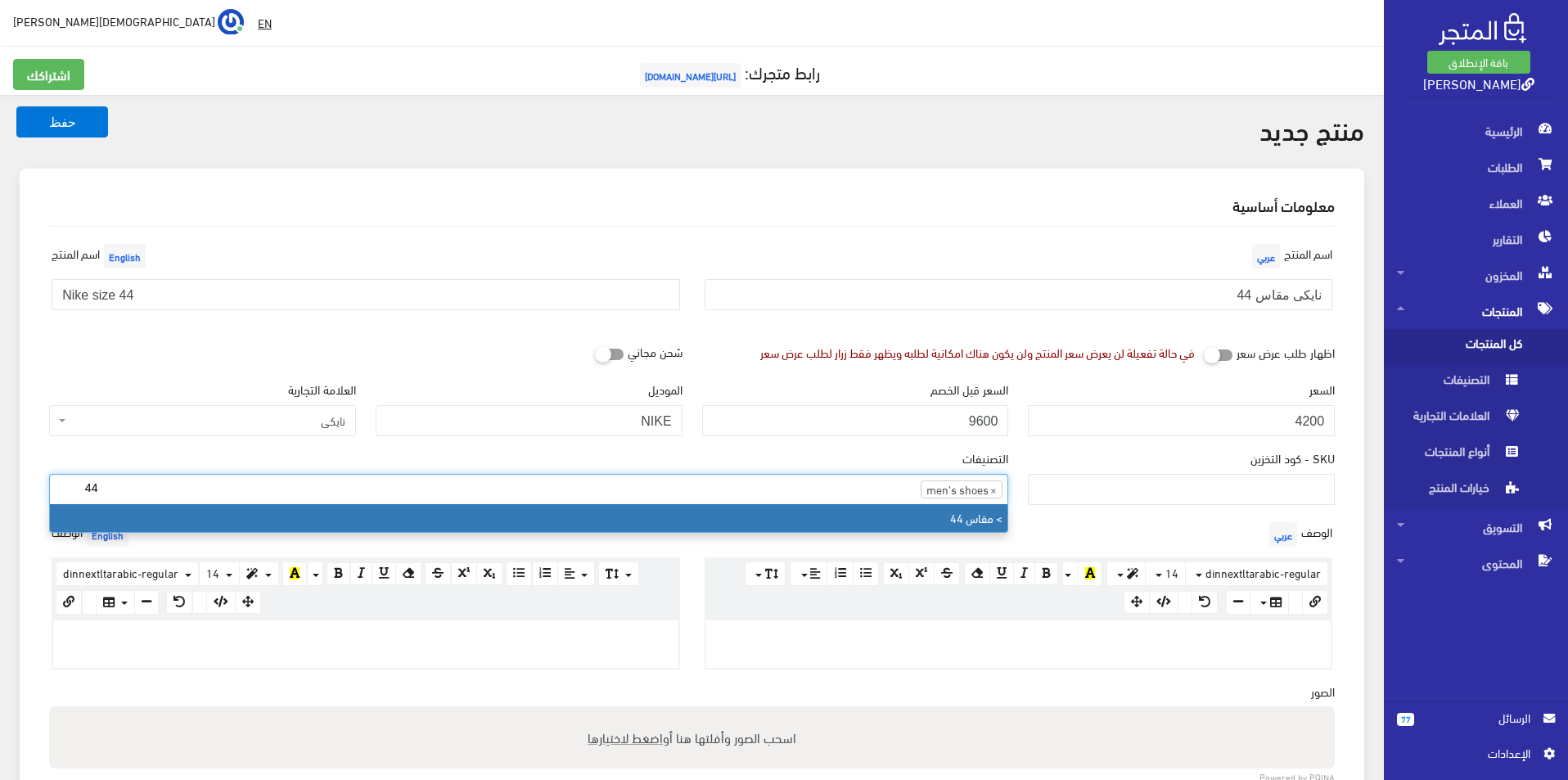
type input "44"
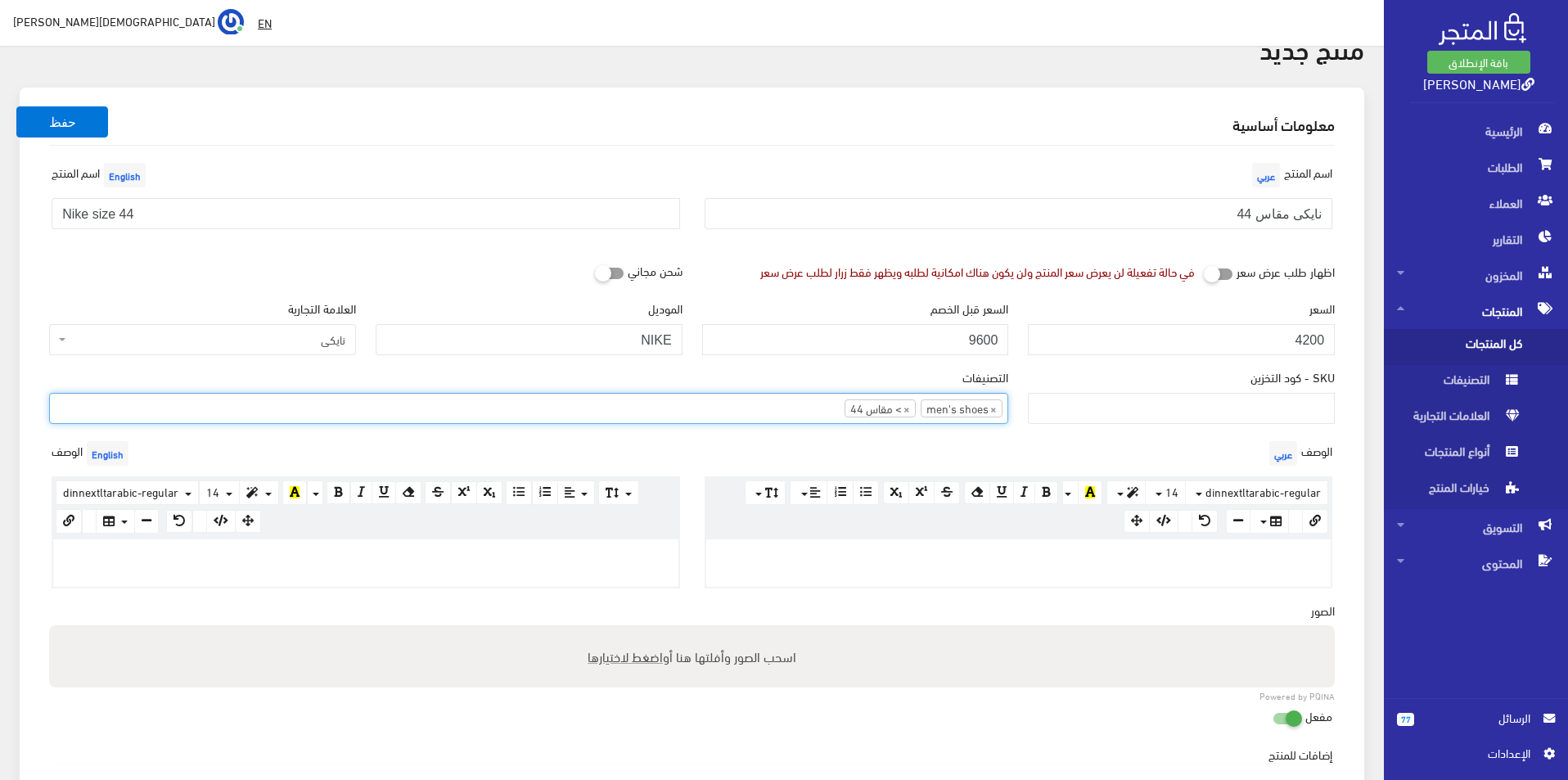
scroll to position [82, 0]
click at [420, 553] on p at bounding box center [365, 555] width 609 height 18
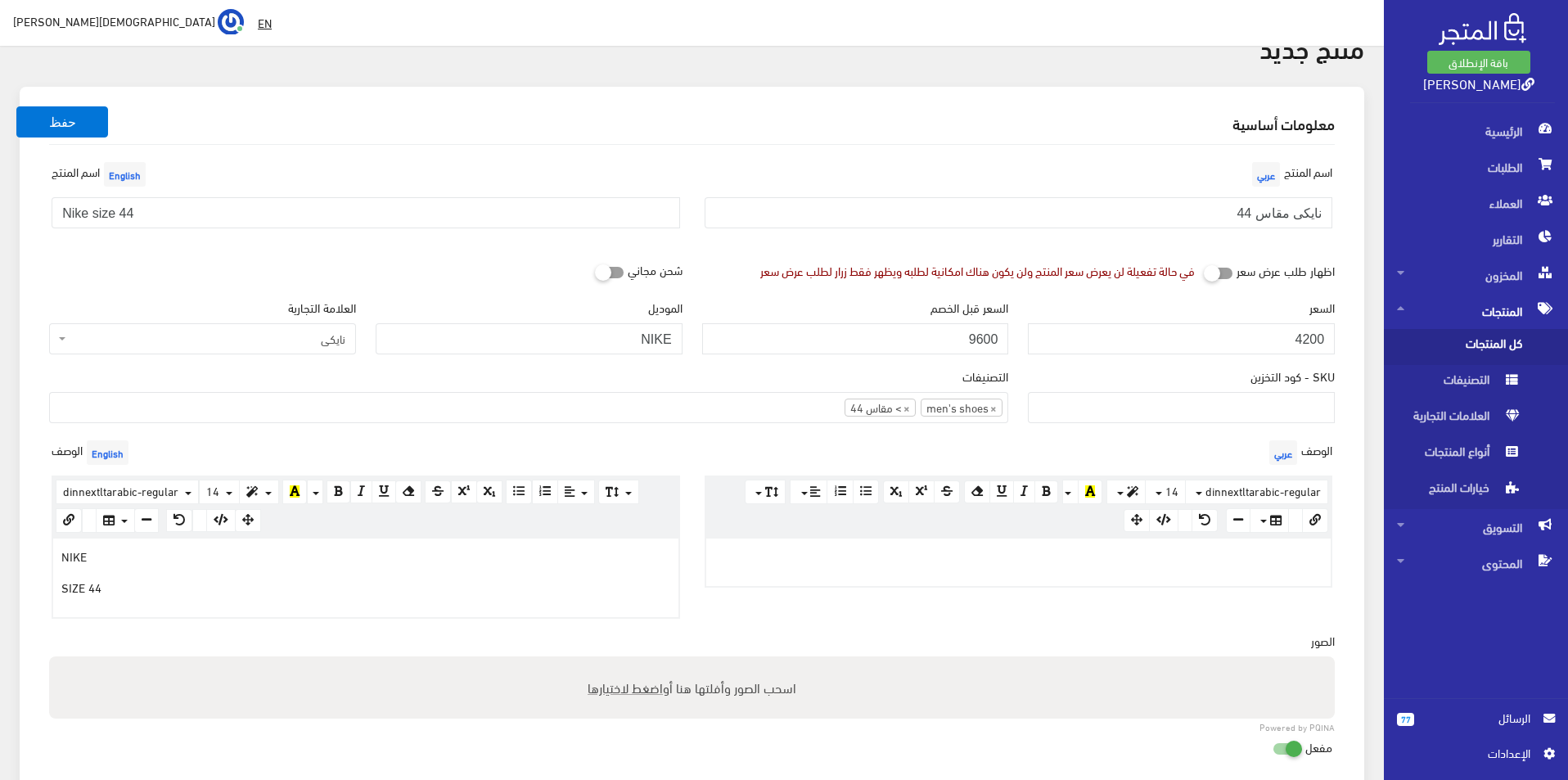
click at [799, 548] on p at bounding box center [1019, 555] width 609 height 18
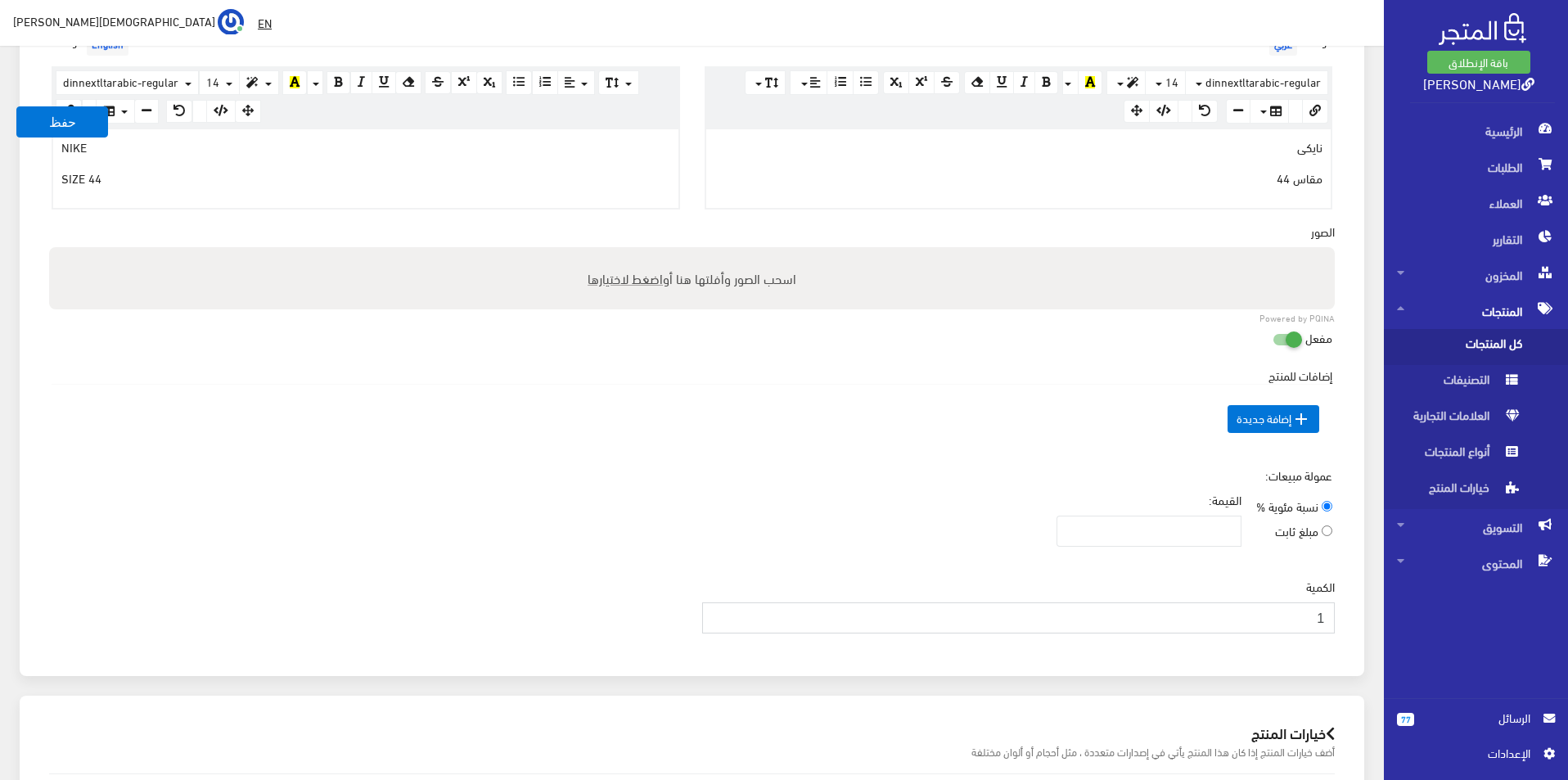
type input "1"
click at [716, 613] on input "1" at bounding box center [1019, 618] width 633 height 31
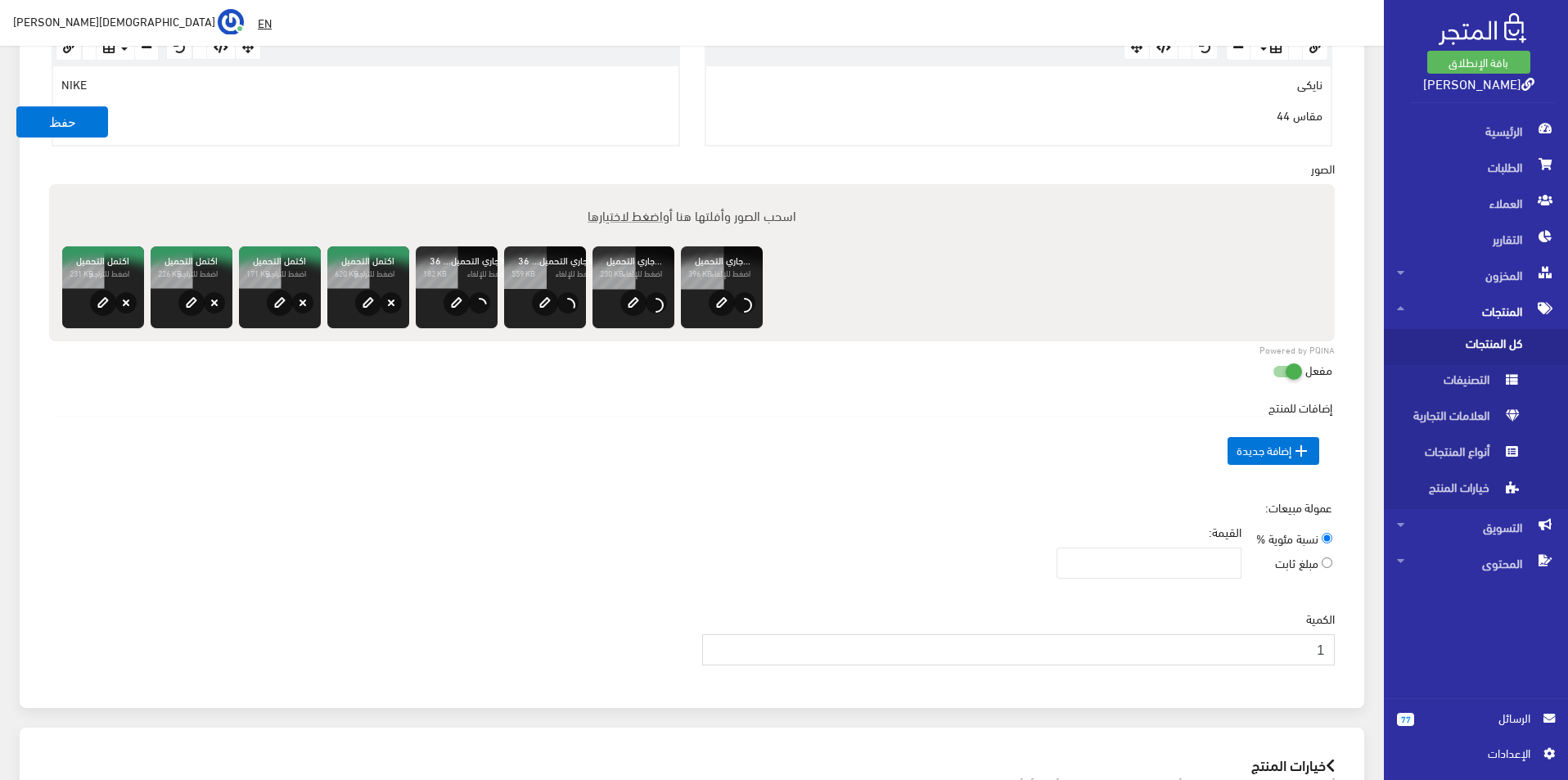
scroll to position [573, 0]
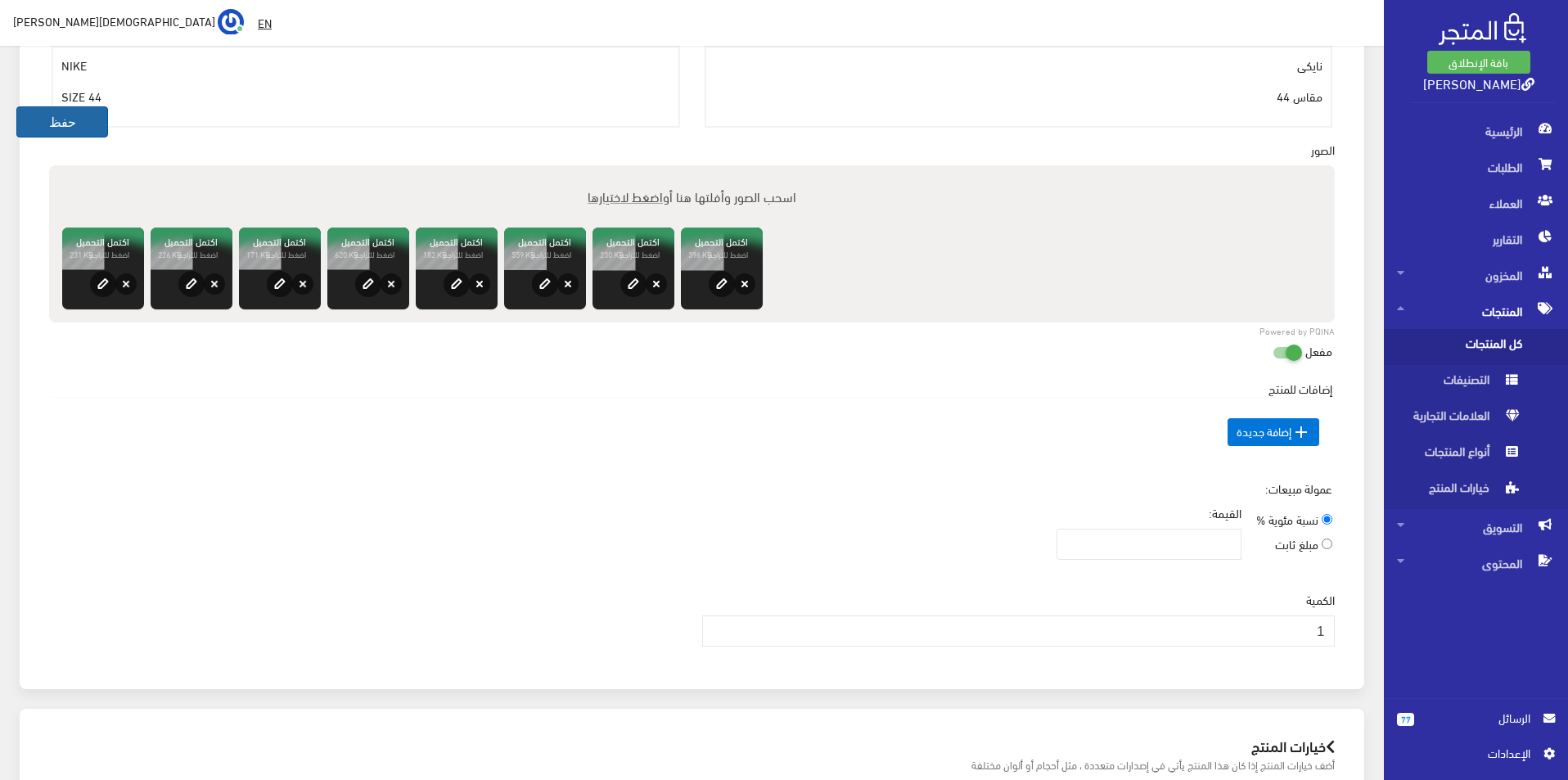
click at [67, 132] on button "حفظ" at bounding box center [62, 122] width 92 height 31
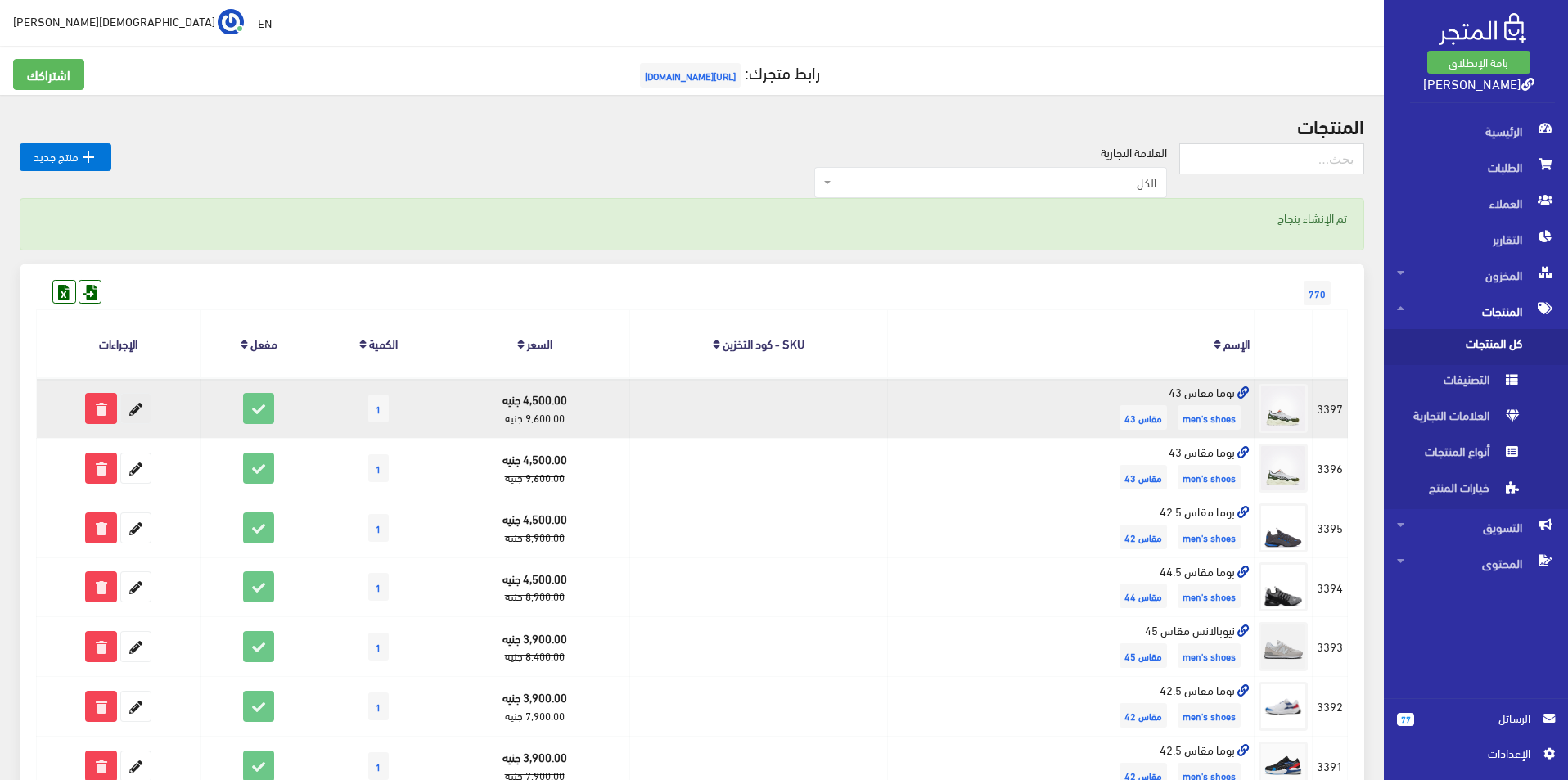
click at [139, 406] on icon at bounding box center [136, 409] width 29 height 29
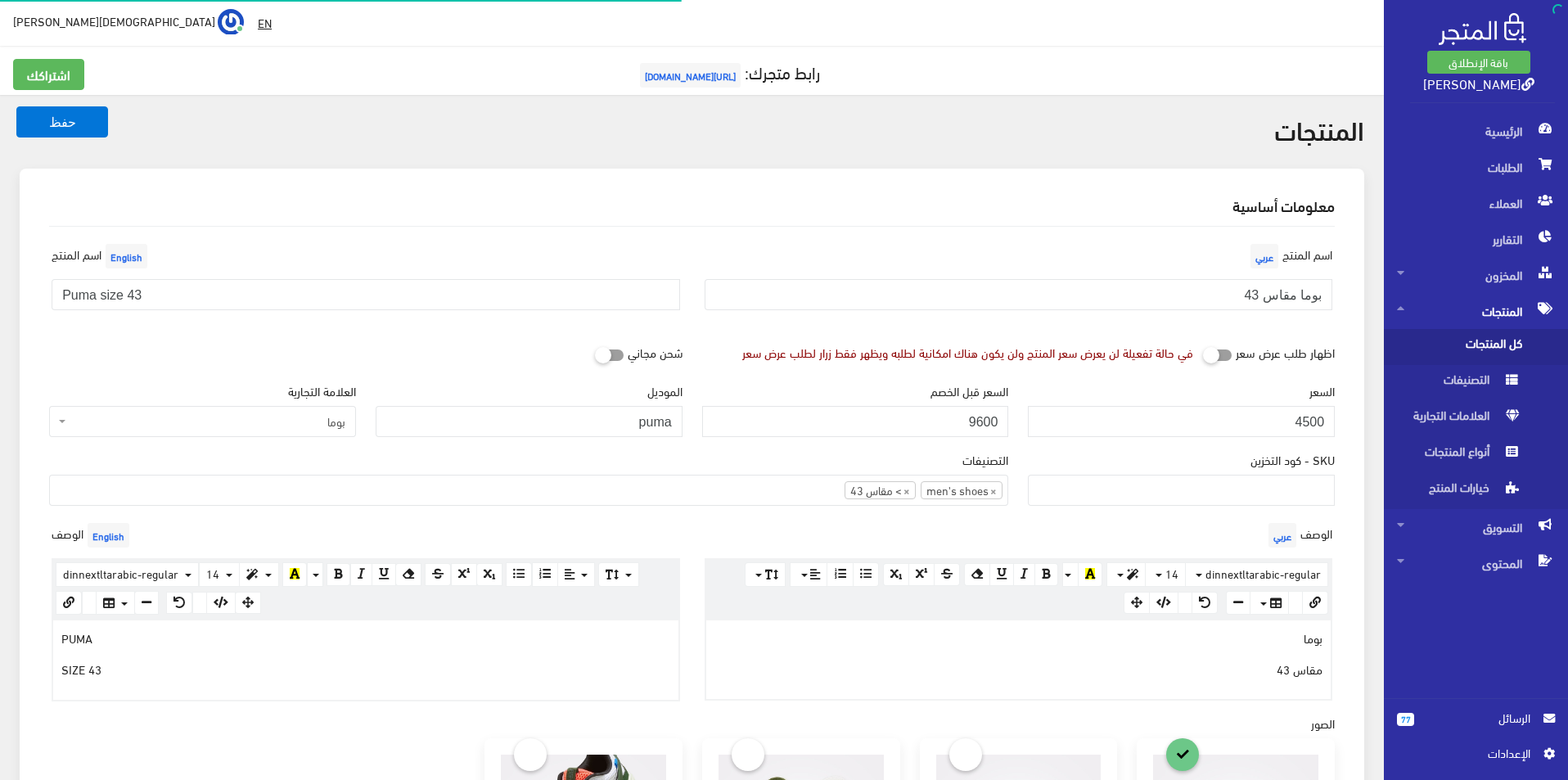
select select
click at [1111, 300] on input "بوما مقاس 43" at bounding box center [1019, 295] width 629 height 31
type input "بوما مقاس 44.5"
click at [477, 292] on input "Puma size 43" at bounding box center [366, 295] width 629 height 31
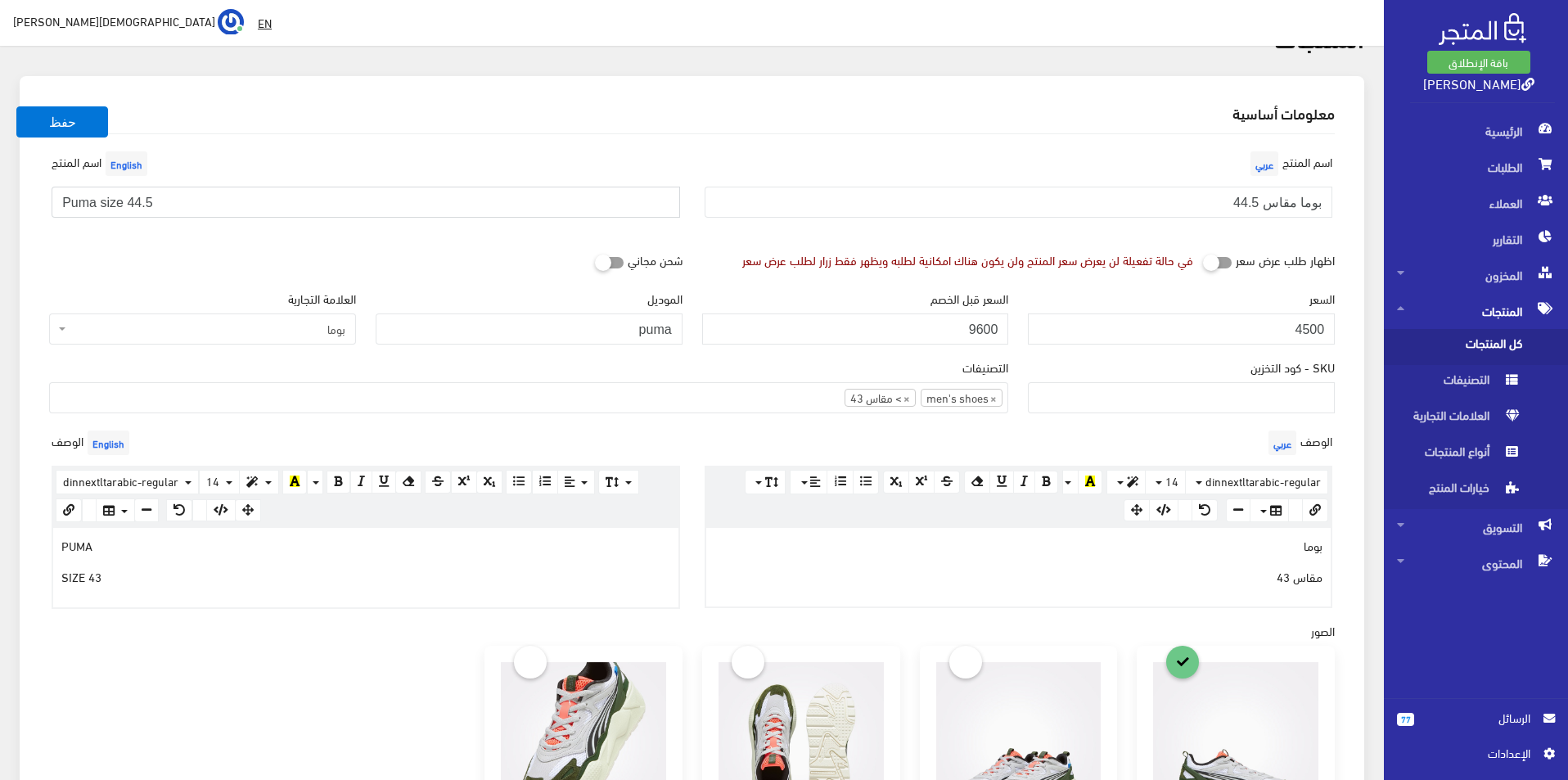
scroll to position [163, 0]
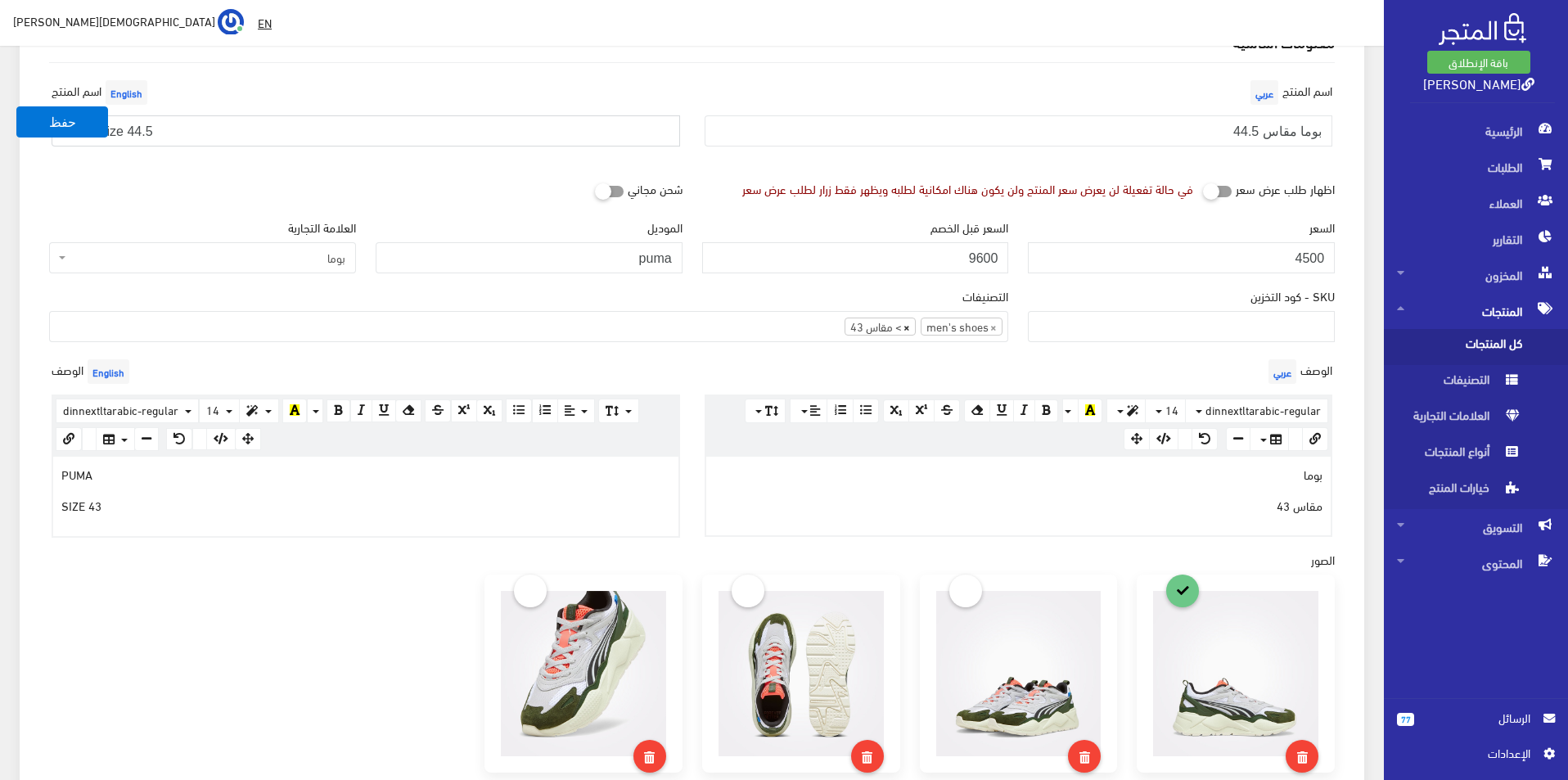
type input "Puma size 44.5"
click at [905, 331] on span "×" at bounding box center [907, 326] width 7 height 16
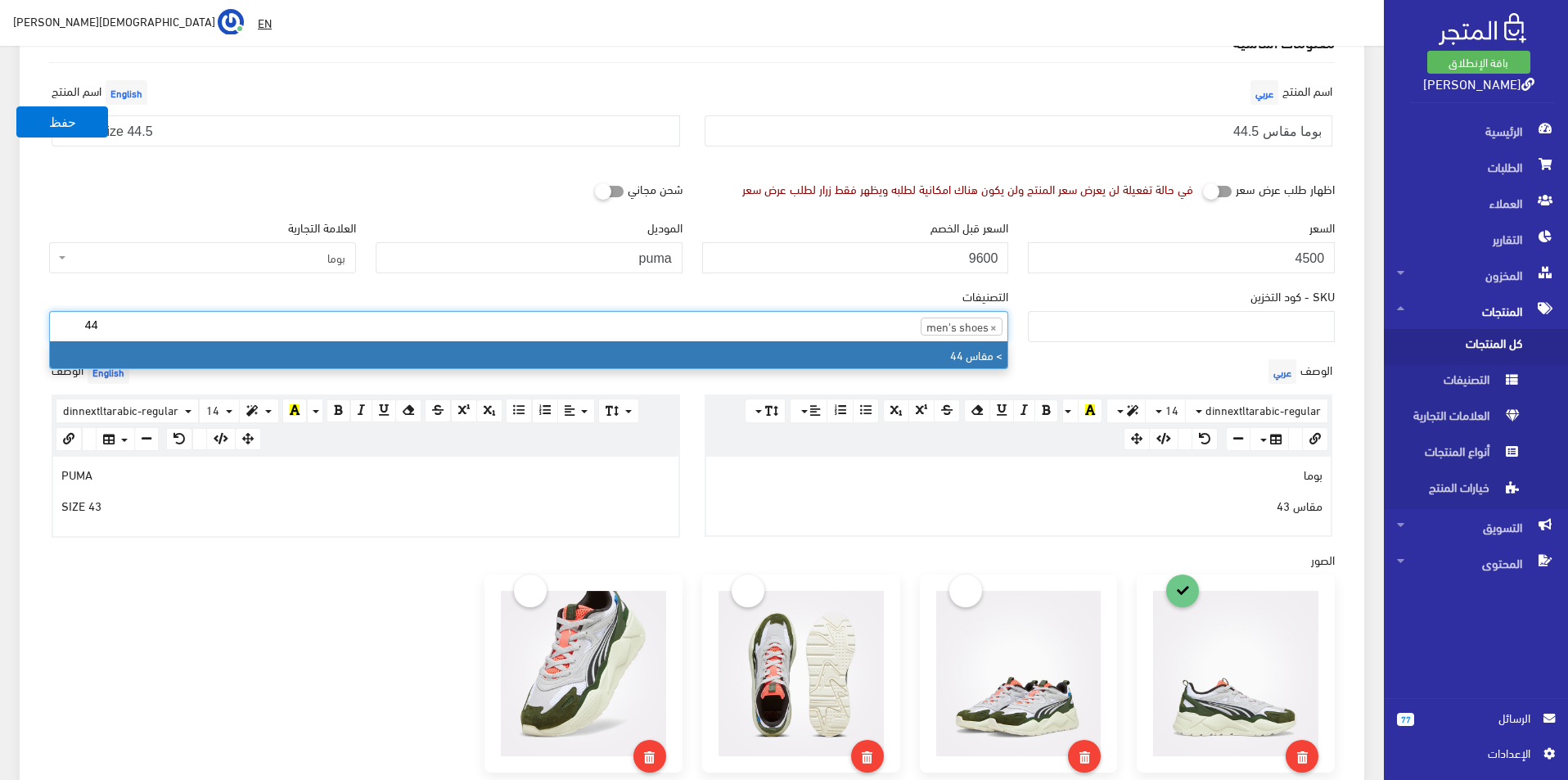
type input "44"
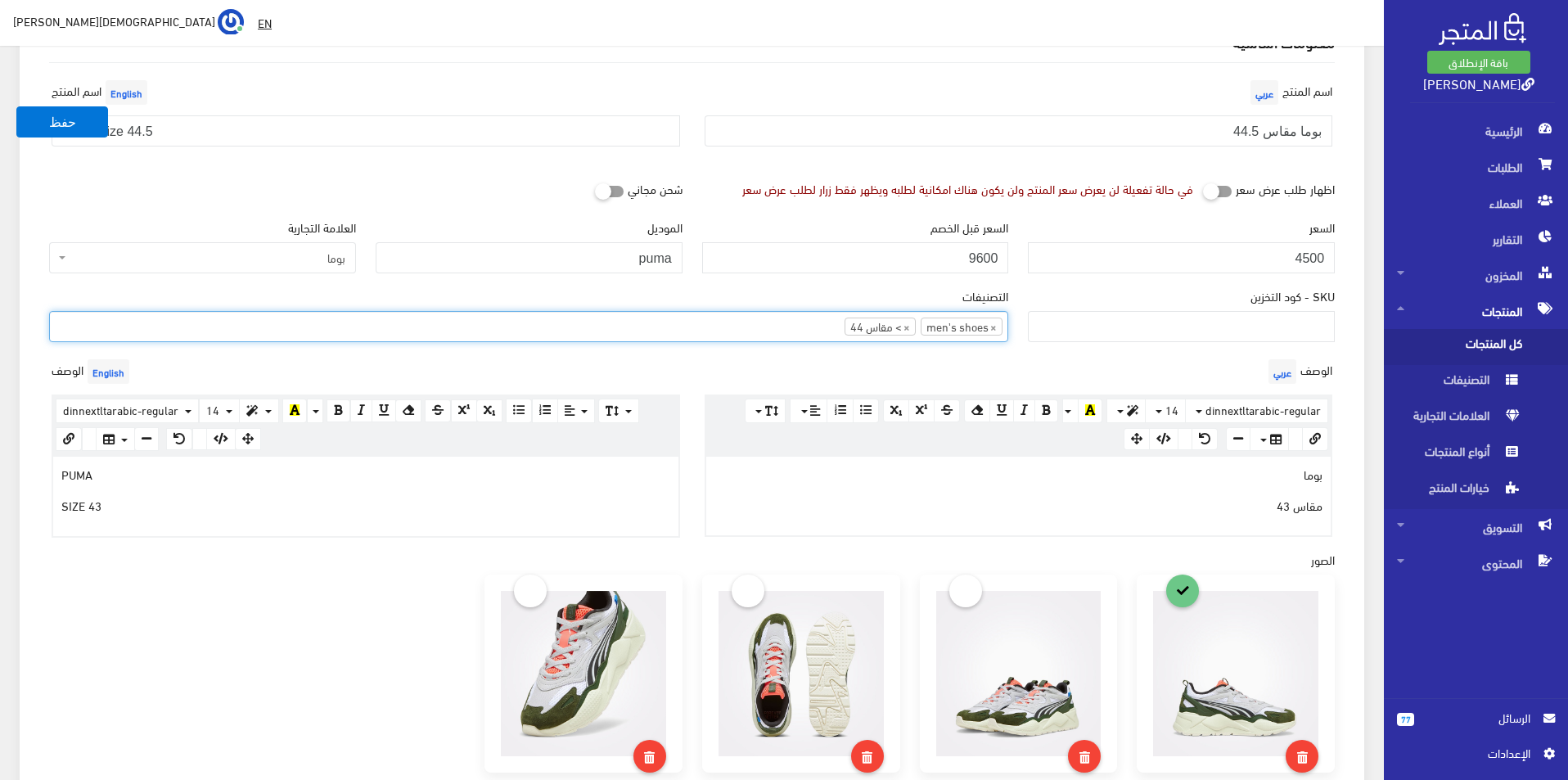
click at [1222, 504] on p "مقاس 43" at bounding box center [1019, 504] width 609 height 18
click at [536, 524] on div "PUMA SIZE 43" at bounding box center [366, 496] width 625 height 79
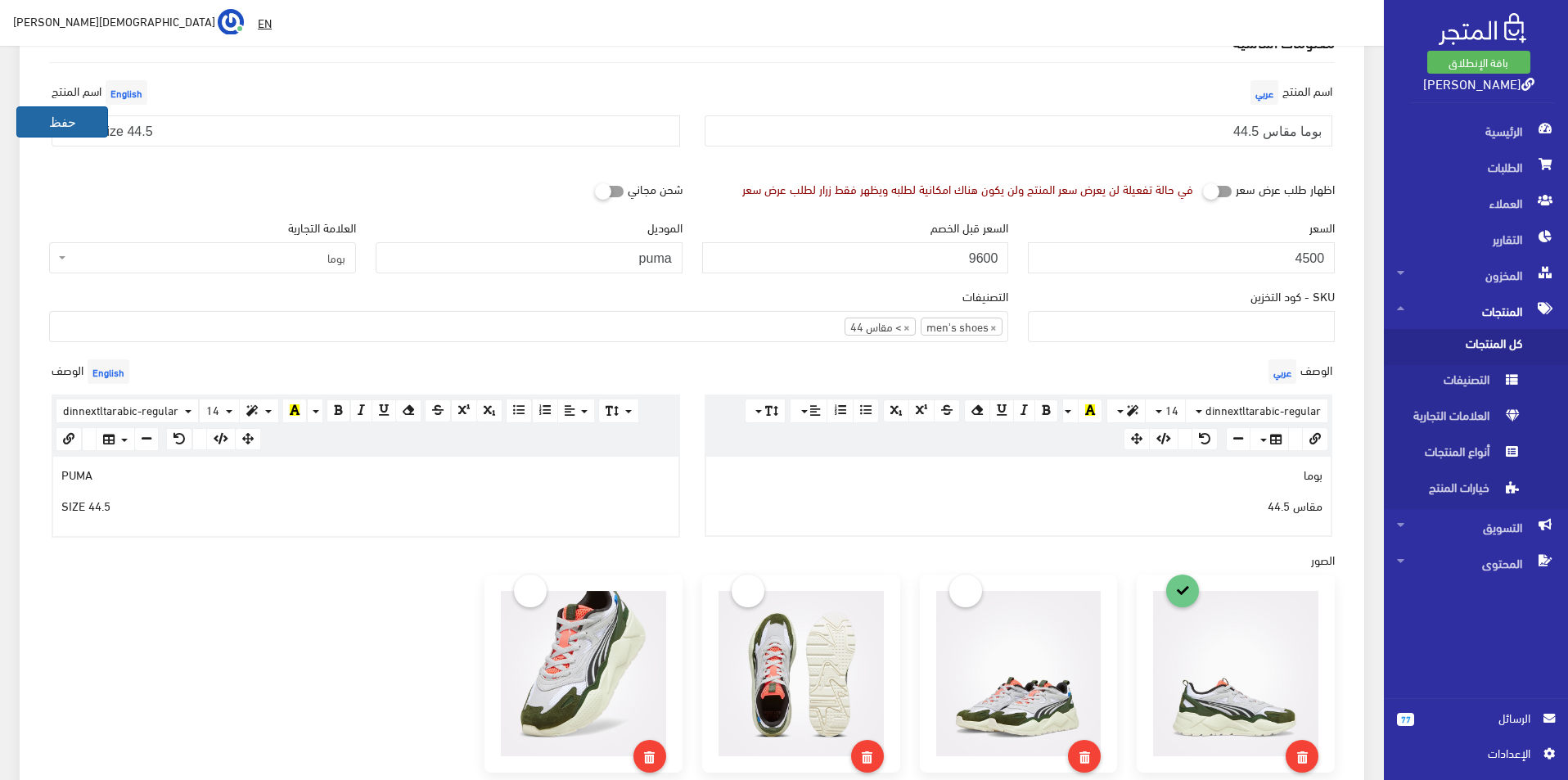
click at [63, 117] on button "حفظ" at bounding box center [62, 122] width 92 height 31
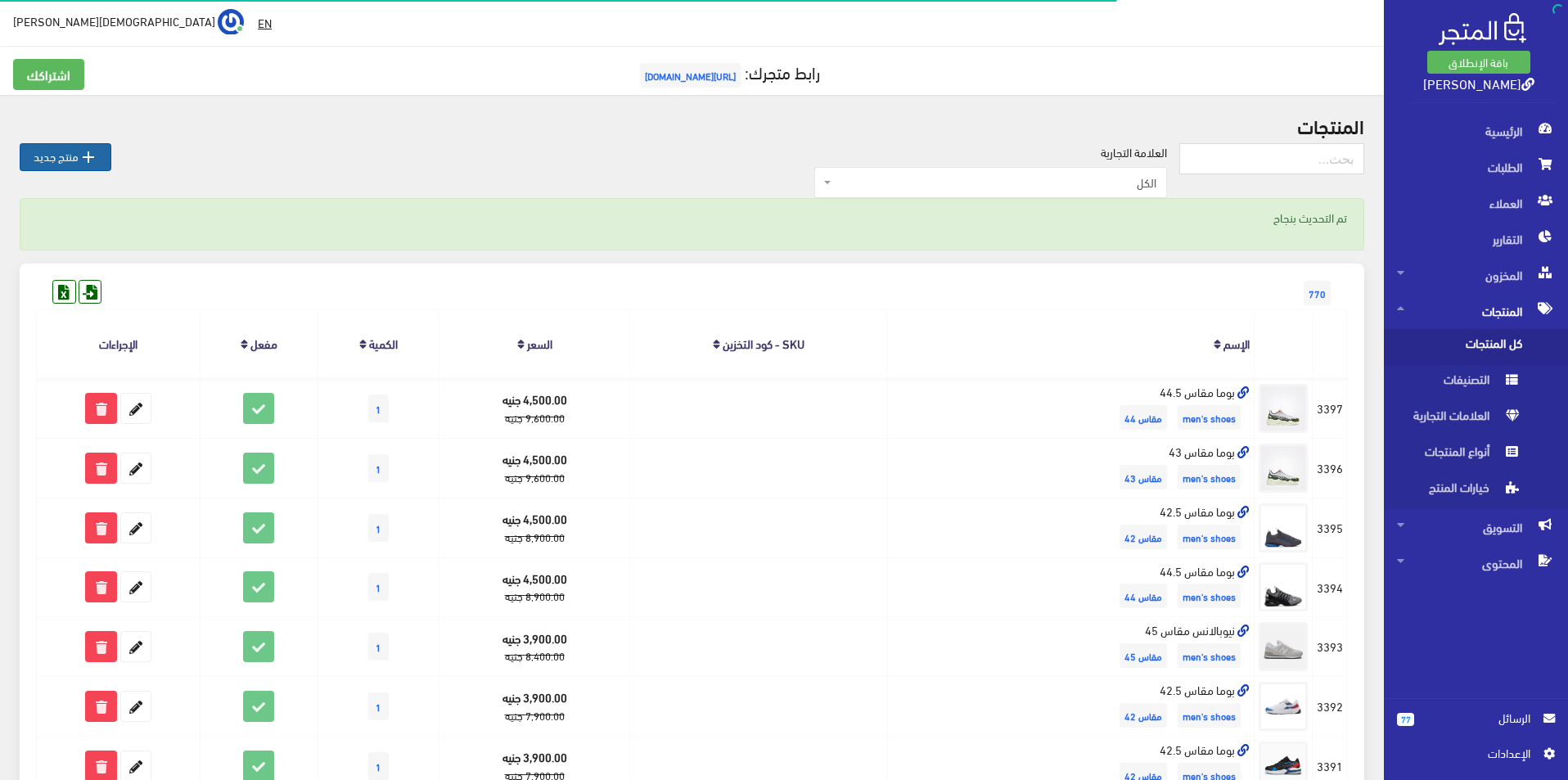
click at [92, 165] on icon "" at bounding box center [88, 157] width 20 height 20
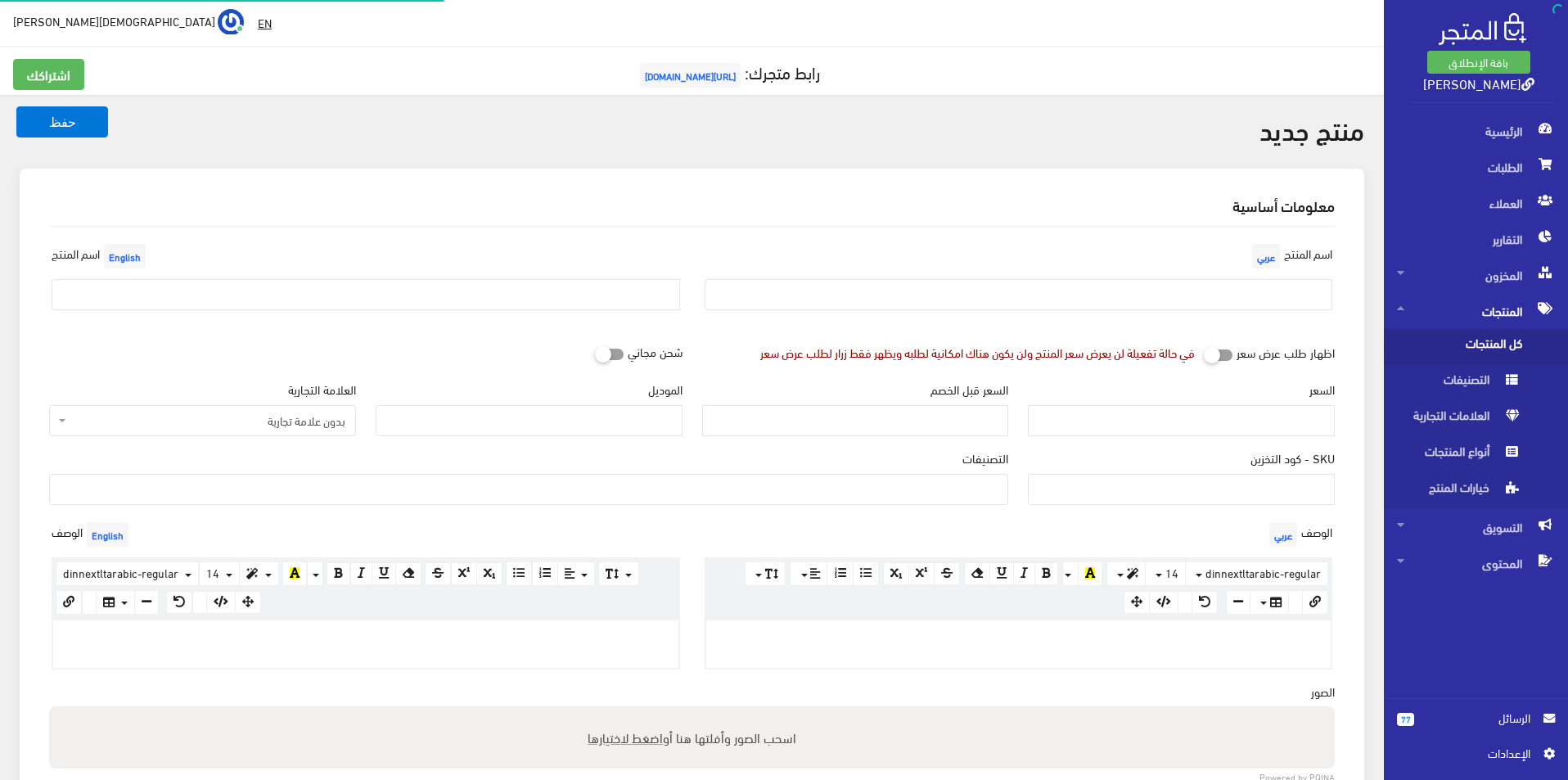
select select
click at [1200, 291] on input "text" at bounding box center [1019, 295] width 629 height 31
type input "نايكى مقاس 45"
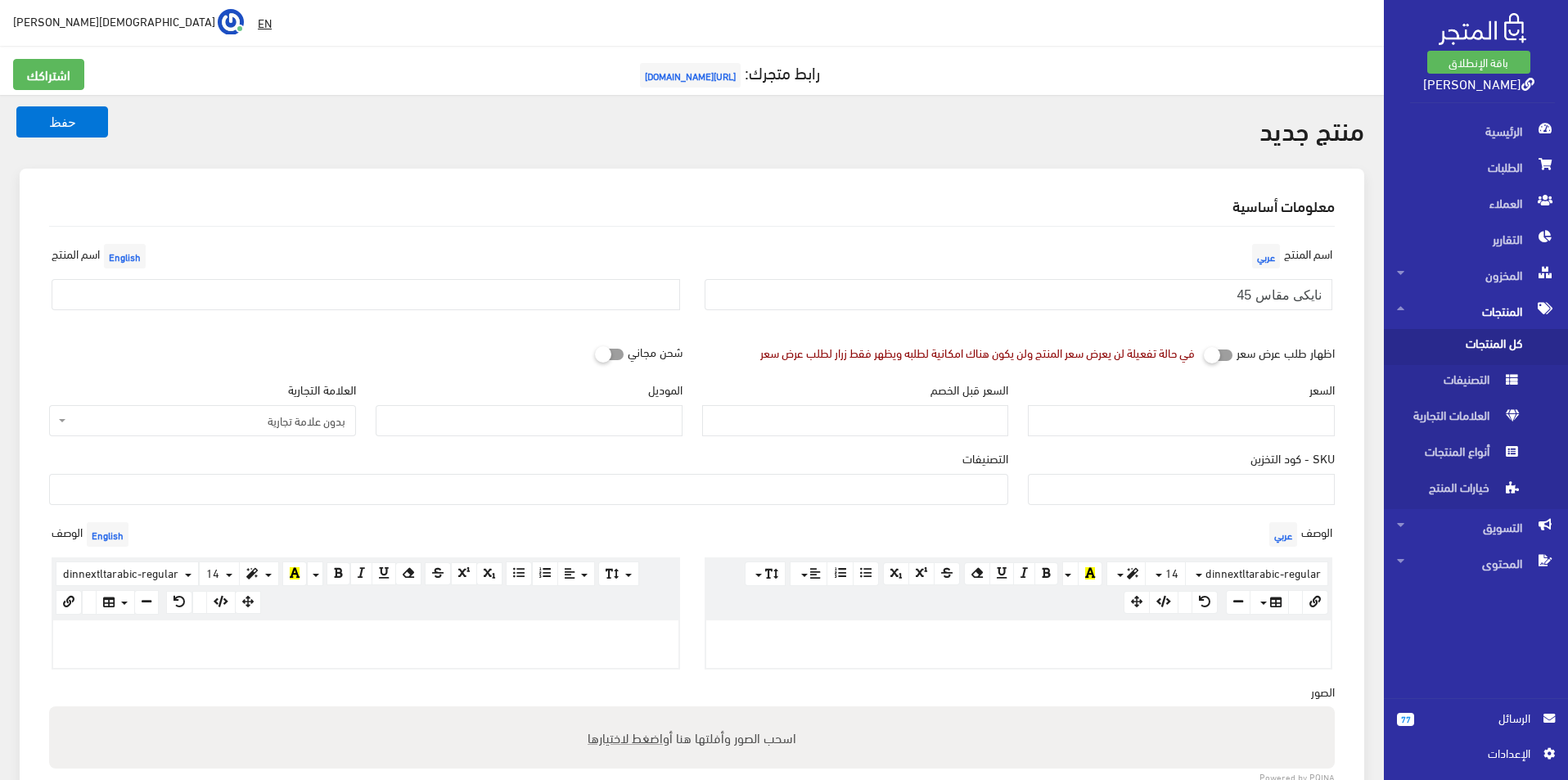
click at [646, 312] on div "اسم [PERSON_NAME]" at bounding box center [365, 282] width 653 height 84
click at [572, 271] on div "اسم [PERSON_NAME]" at bounding box center [365, 282] width 653 height 84
click at [569, 284] on input "text" at bounding box center [366, 295] width 629 height 31
type input "Nike size 45"
click at [255, 423] on span "بدون علامة تجارية" at bounding box center [207, 420] width 276 height 16
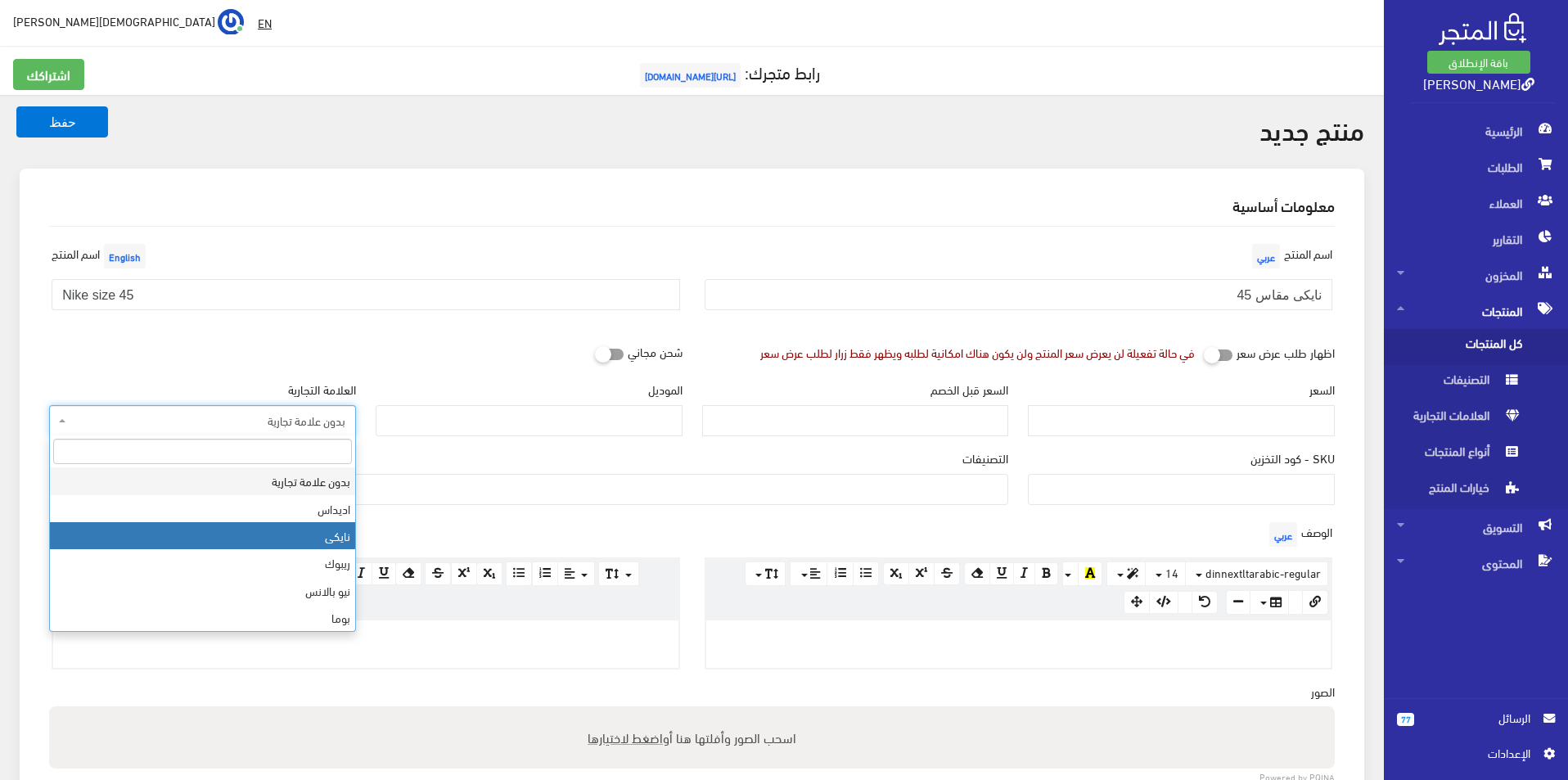
select select "3"
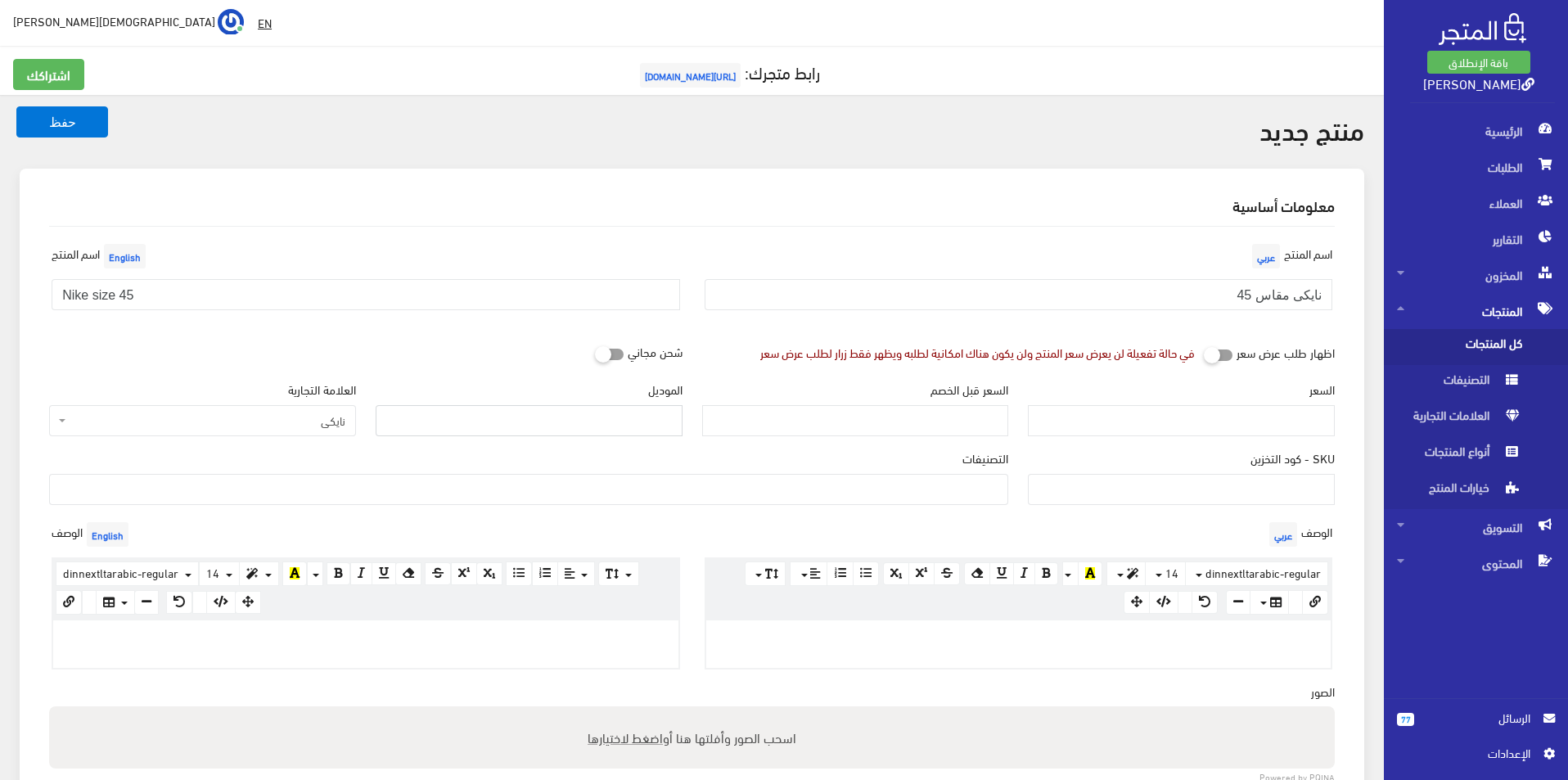
click at [498, 435] on input "الموديل" at bounding box center [529, 421] width 307 height 31
type input "NIKE"
click at [1199, 426] on input "السعر" at bounding box center [1181, 421] width 307 height 31
type input "4200"
type input "9600"
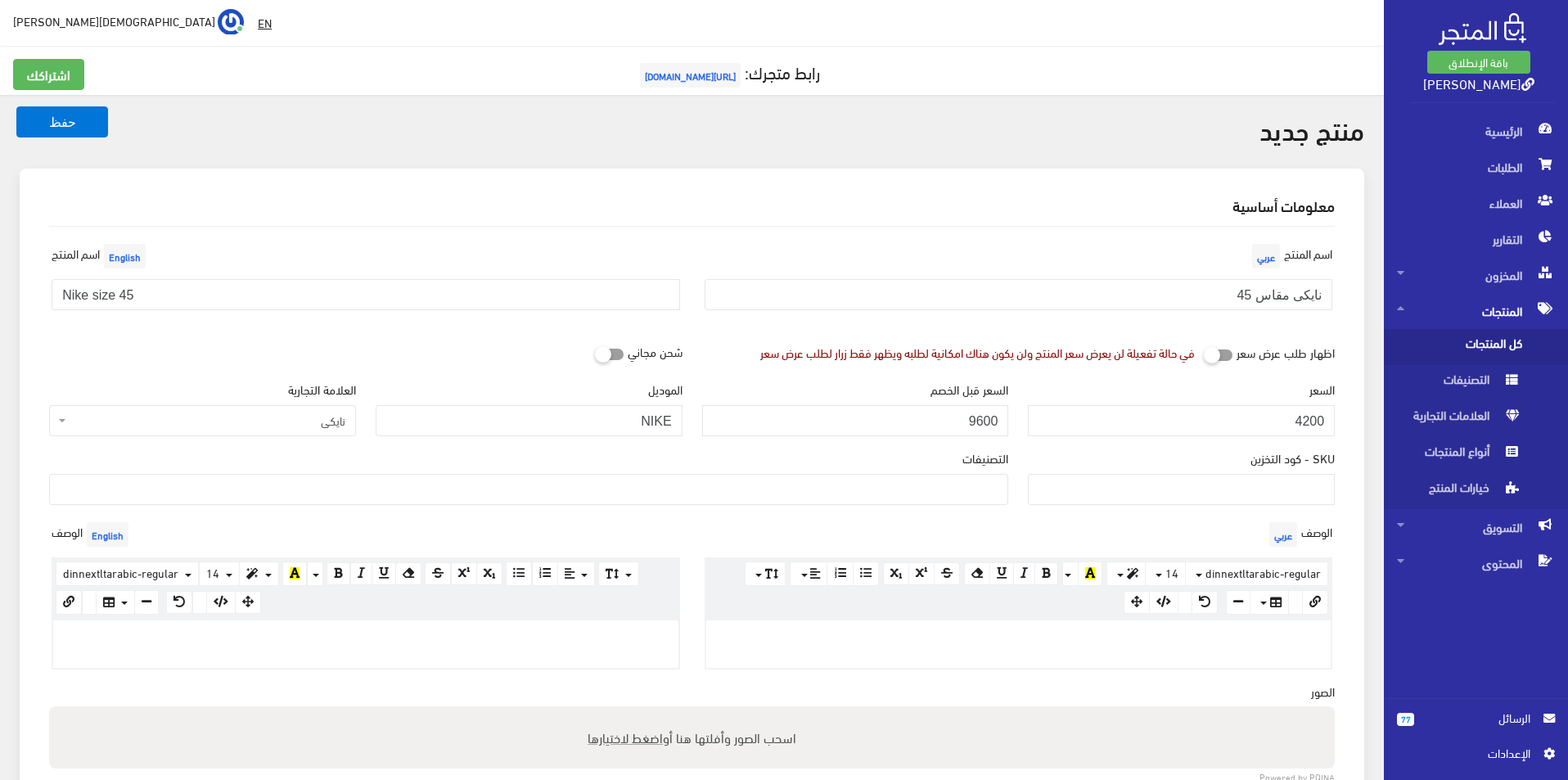
click at [989, 476] on ul at bounding box center [529, 487] width 957 height 26
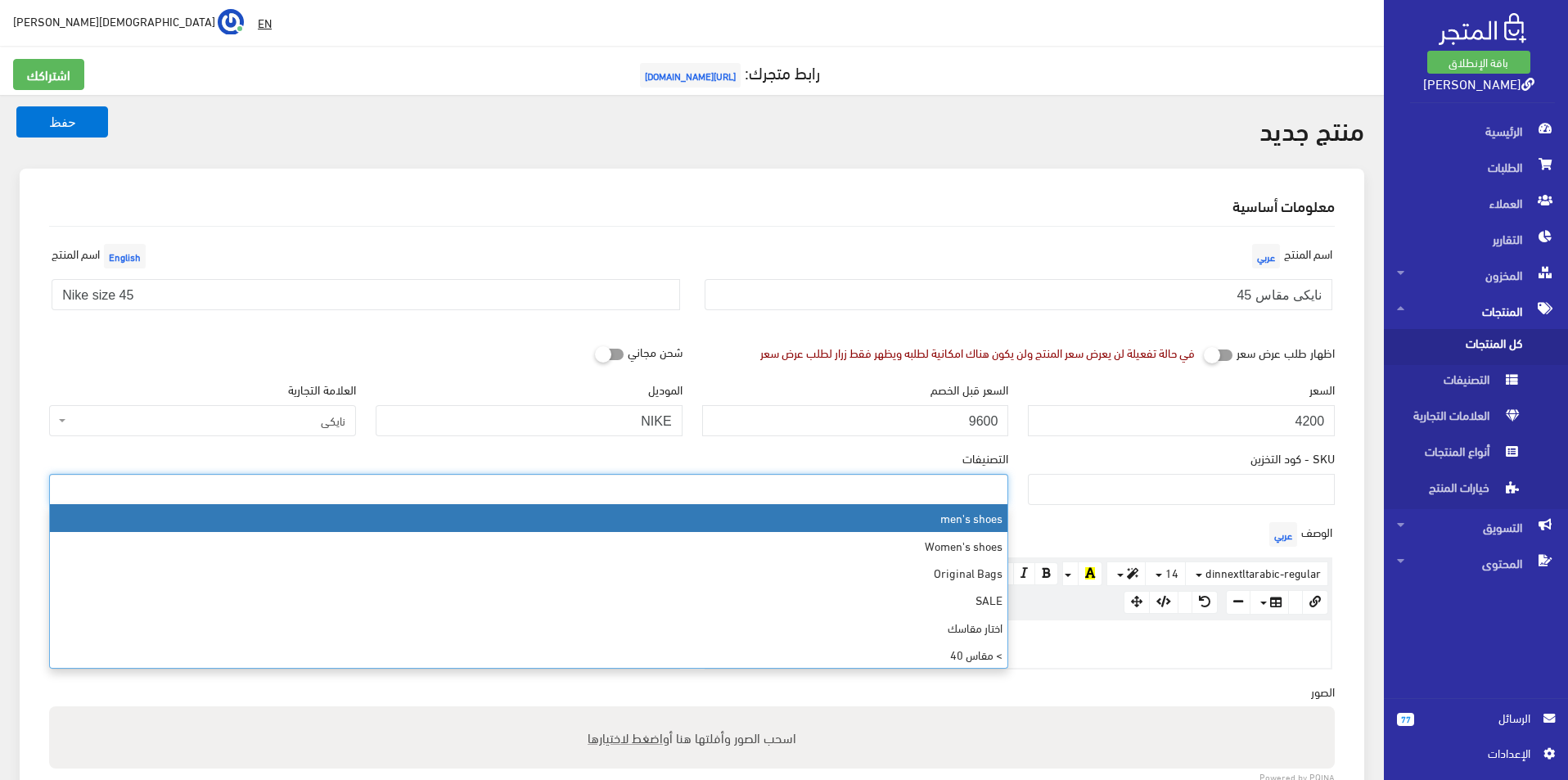
select select "5"
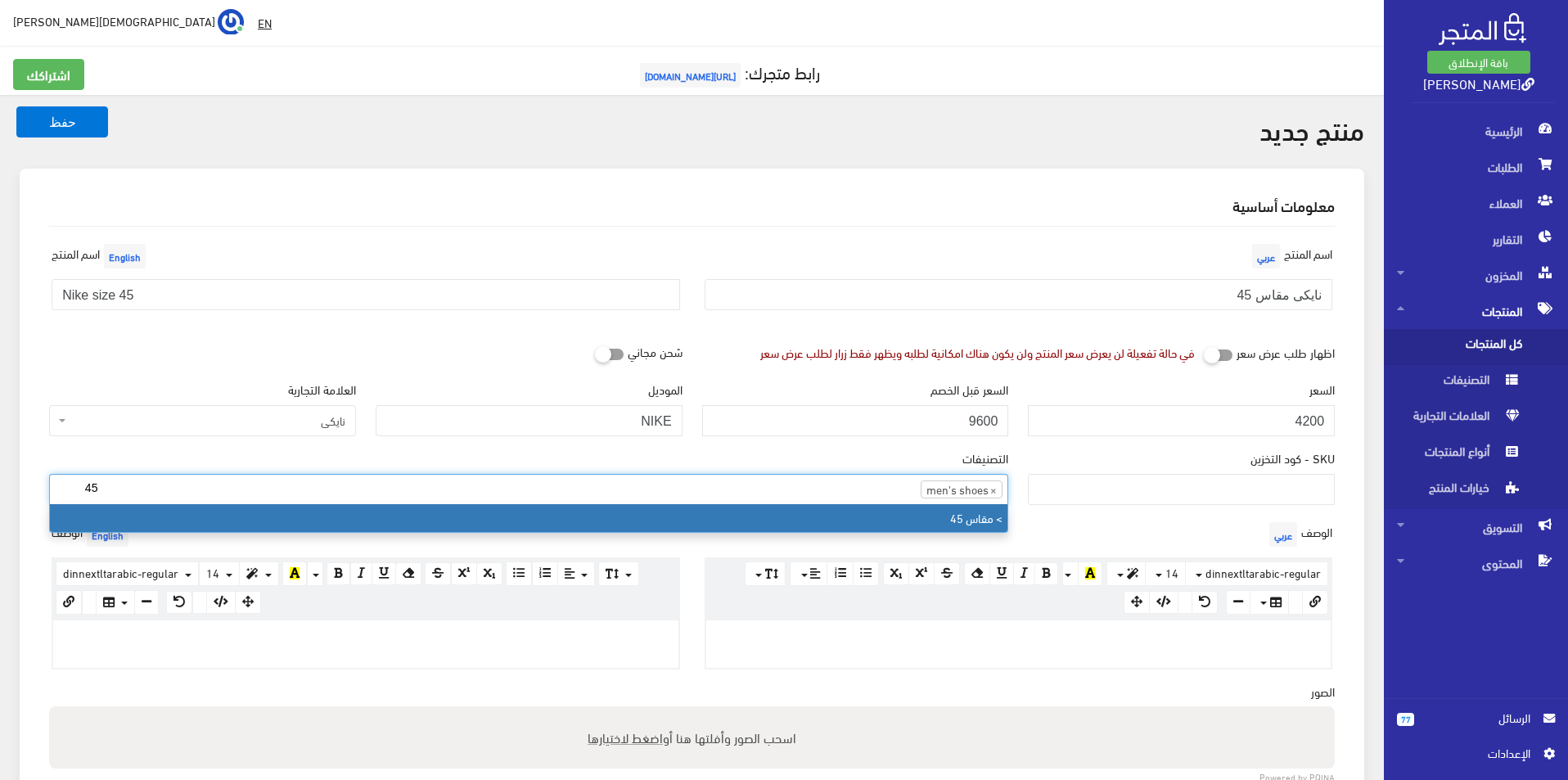
type input "45"
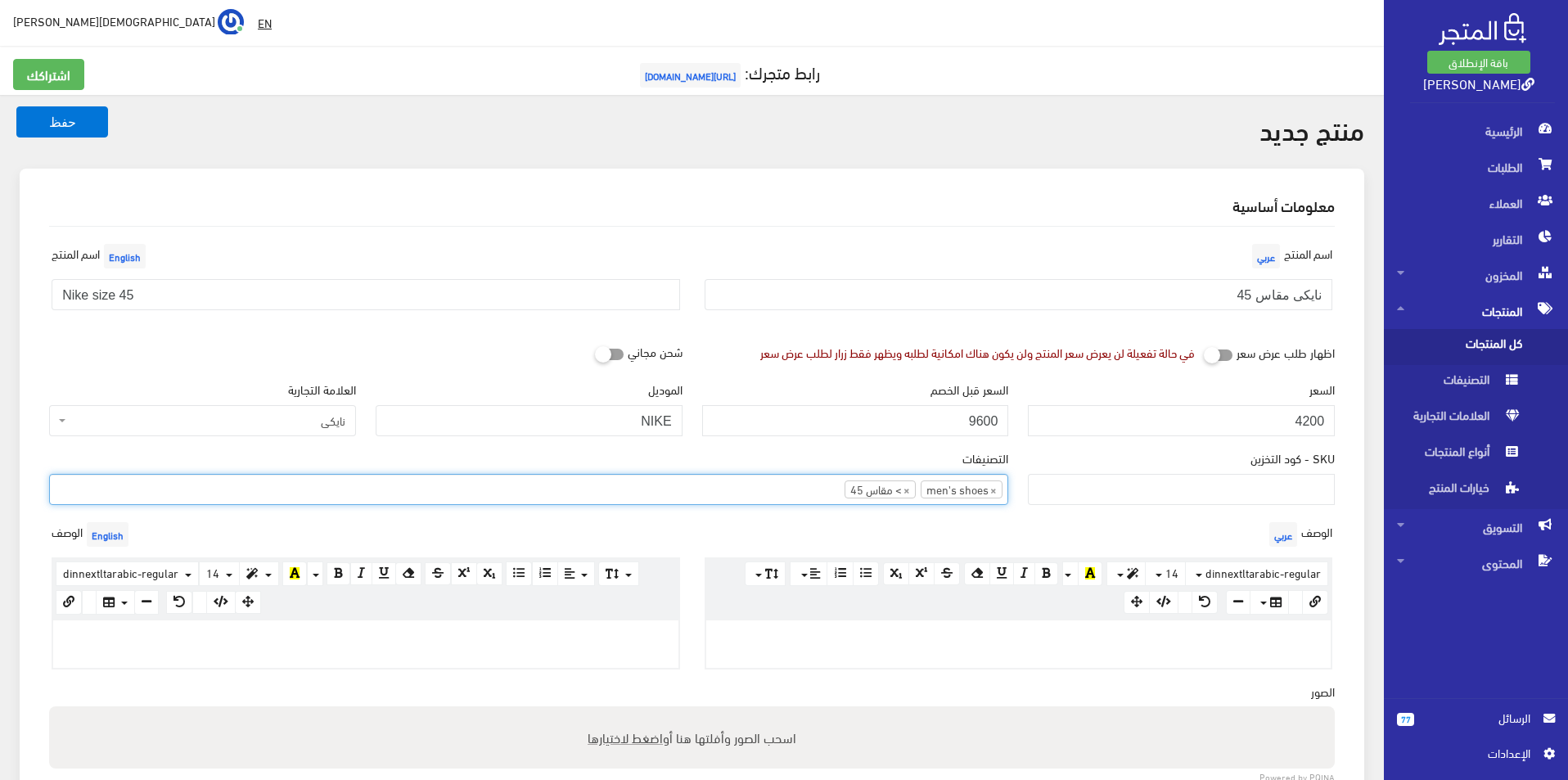
click at [505, 656] on div at bounding box center [366, 644] width 625 height 48
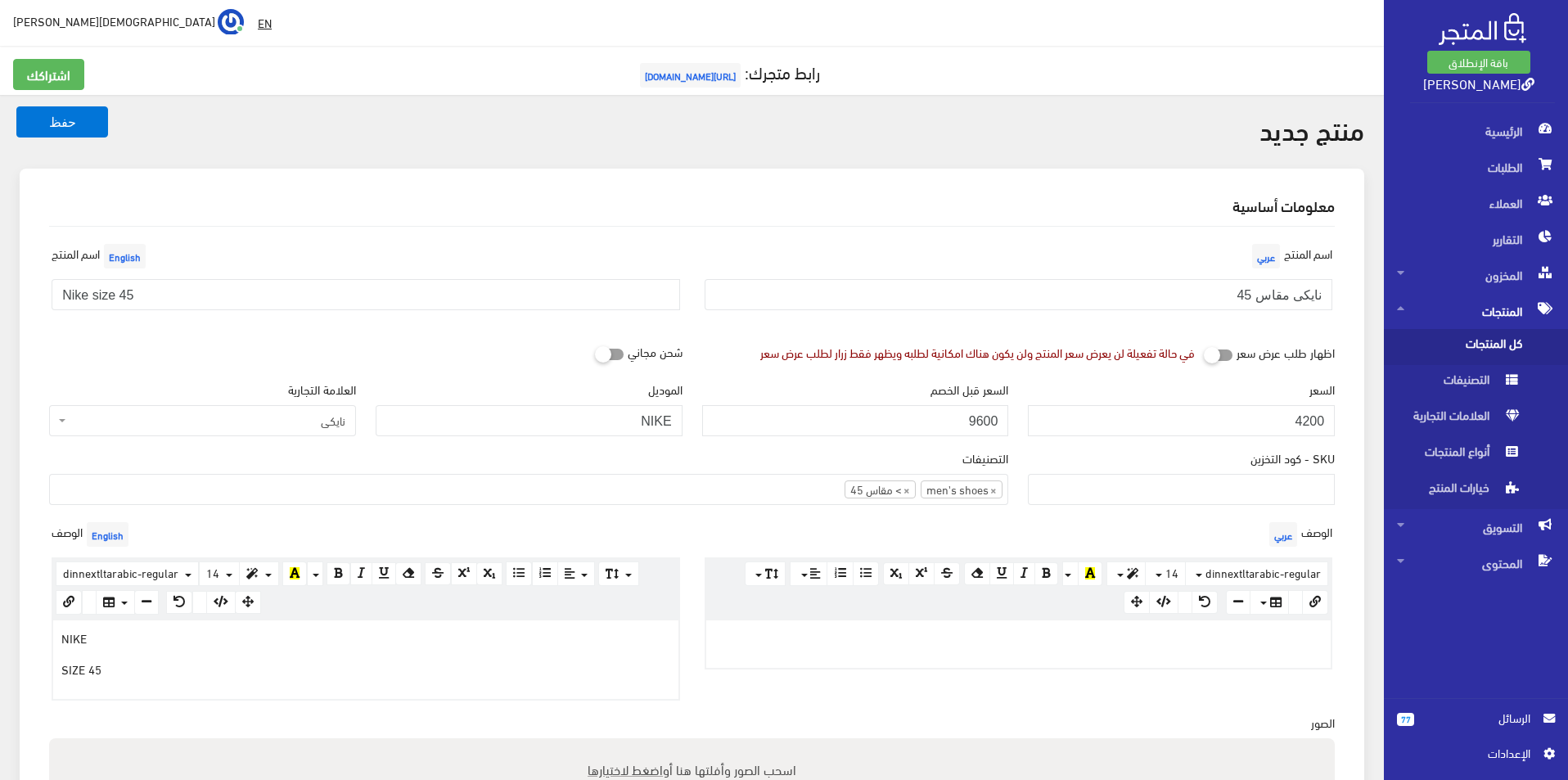
click at [944, 643] on p at bounding box center [1019, 637] width 609 height 18
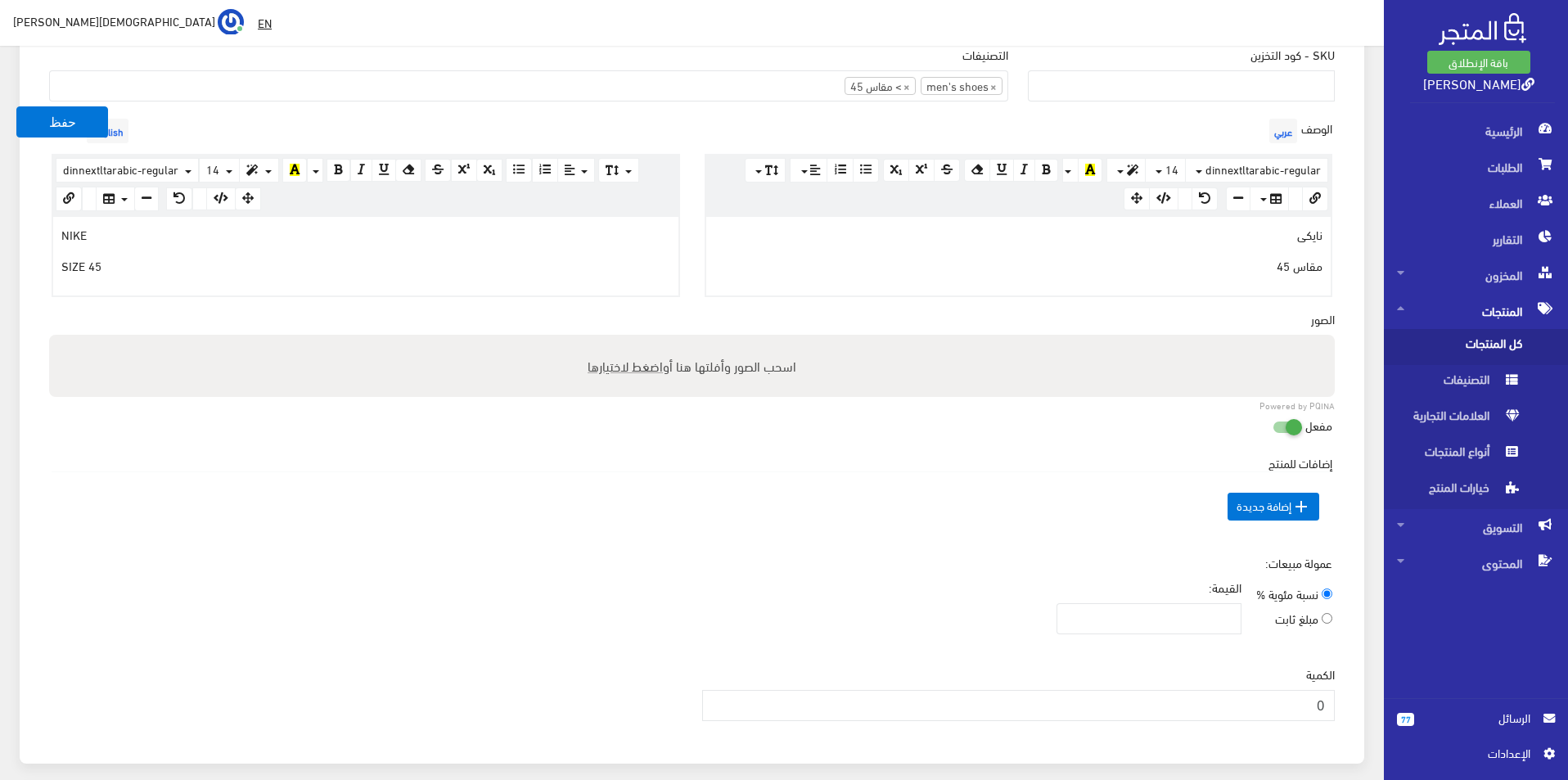
scroll to position [409, 0]
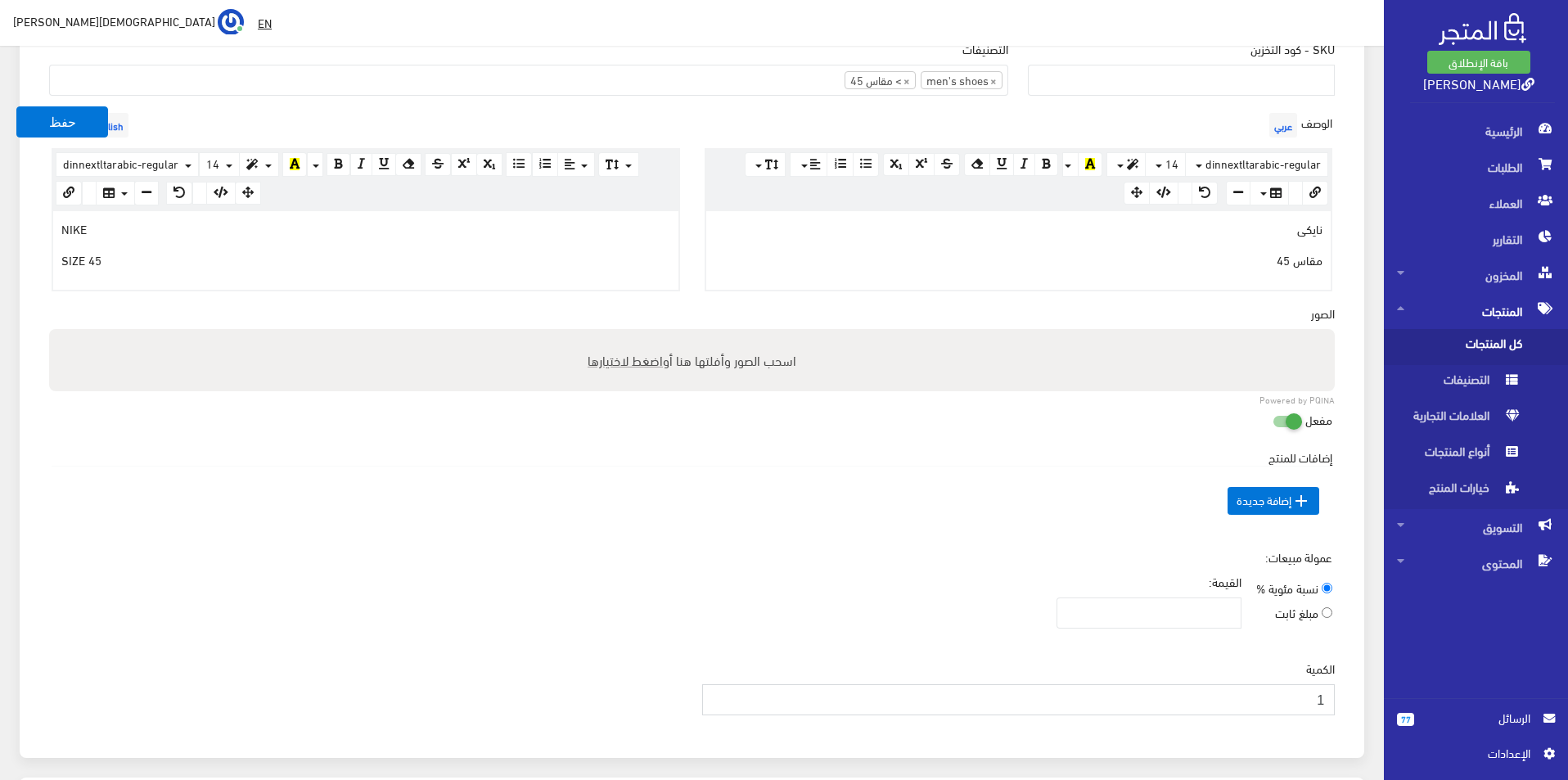
type input "1"
click at [721, 693] on input "1" at bounding box center [1019, 700] width 633 height 31
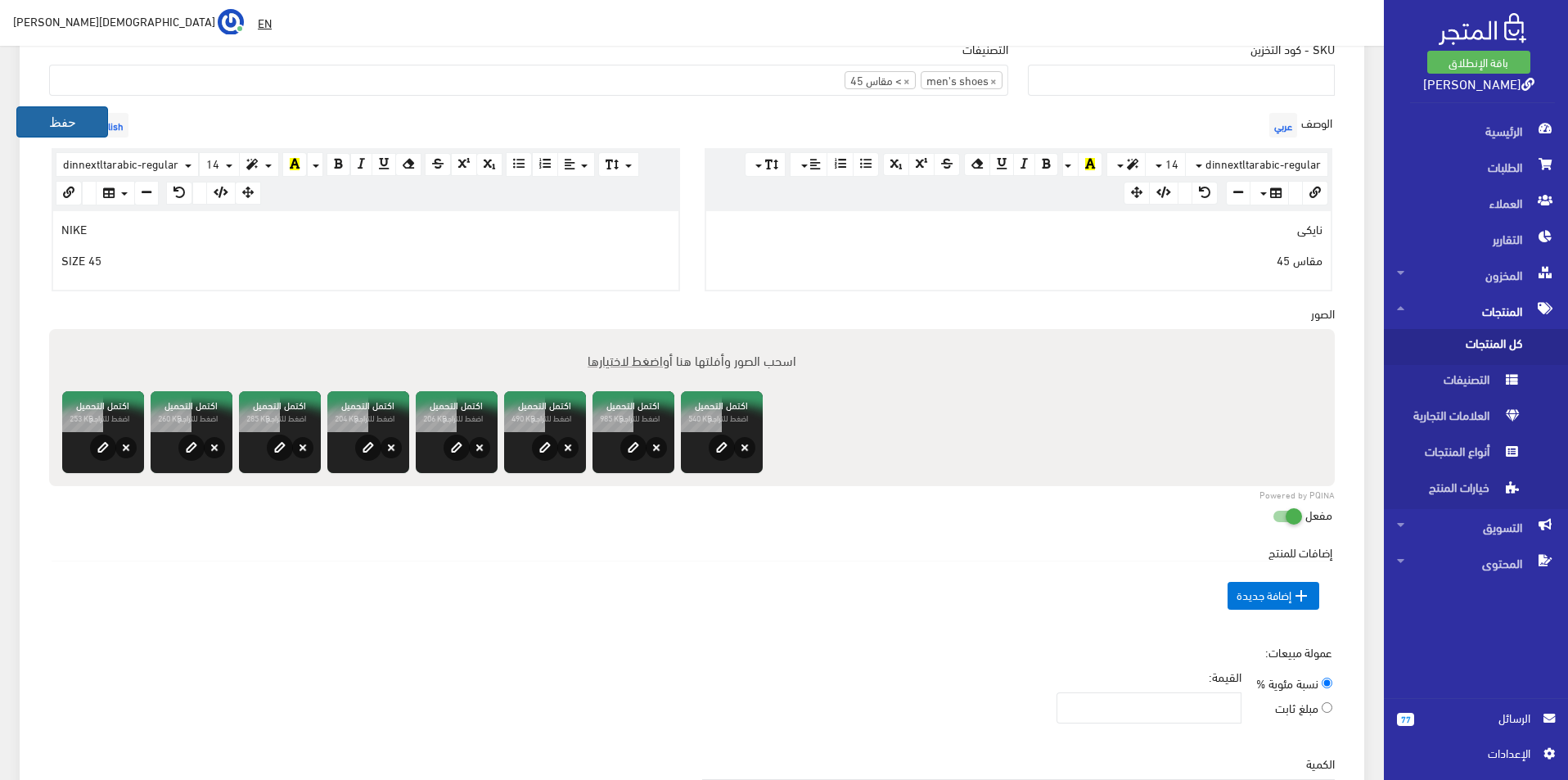
click at [49, 111] on button "حفظ" at bounding box center [62, 122] width 92 height 31
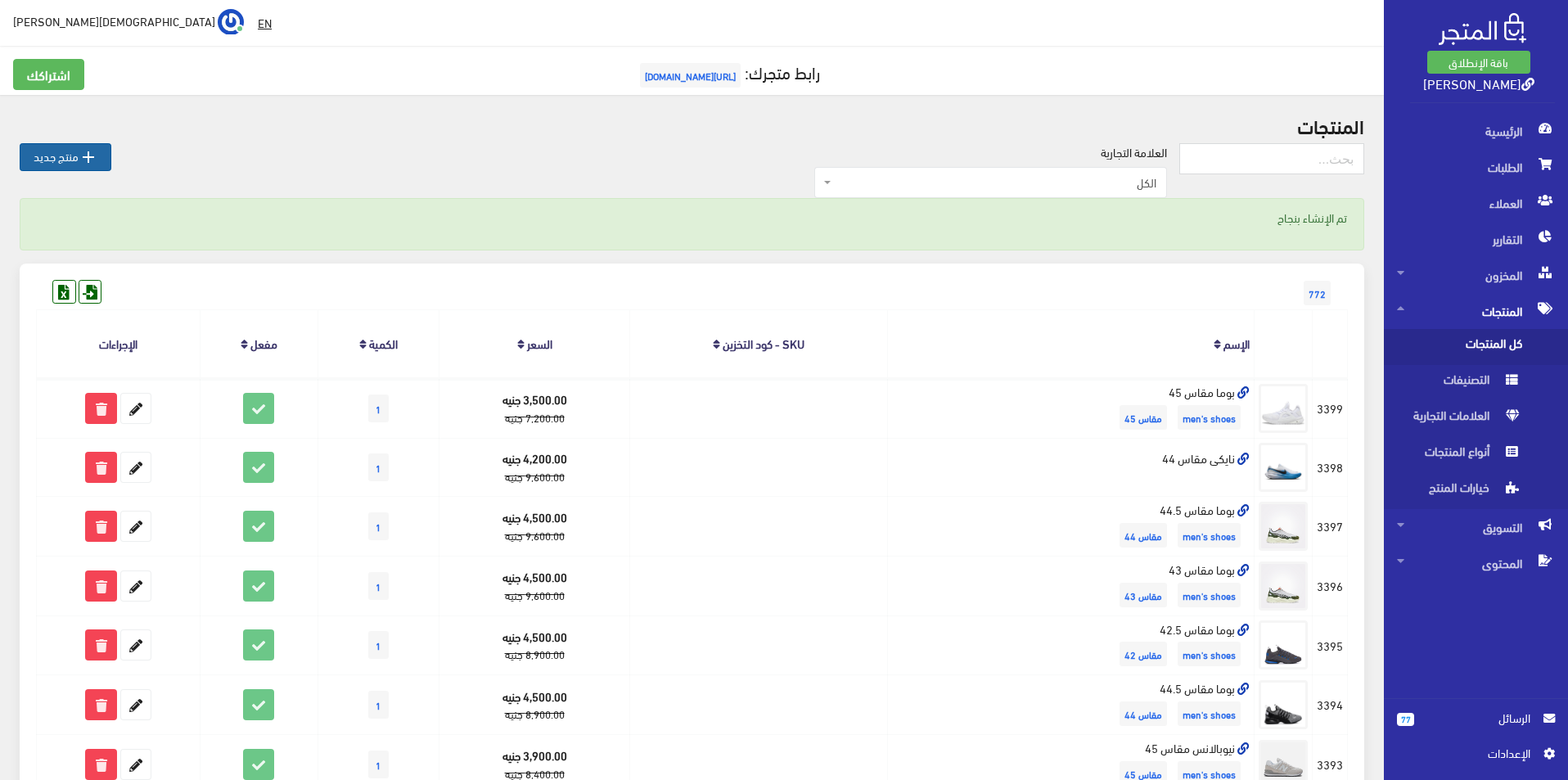
click at [81, 148] on icon "" at bounding box center [88, 157] width 20 height 20
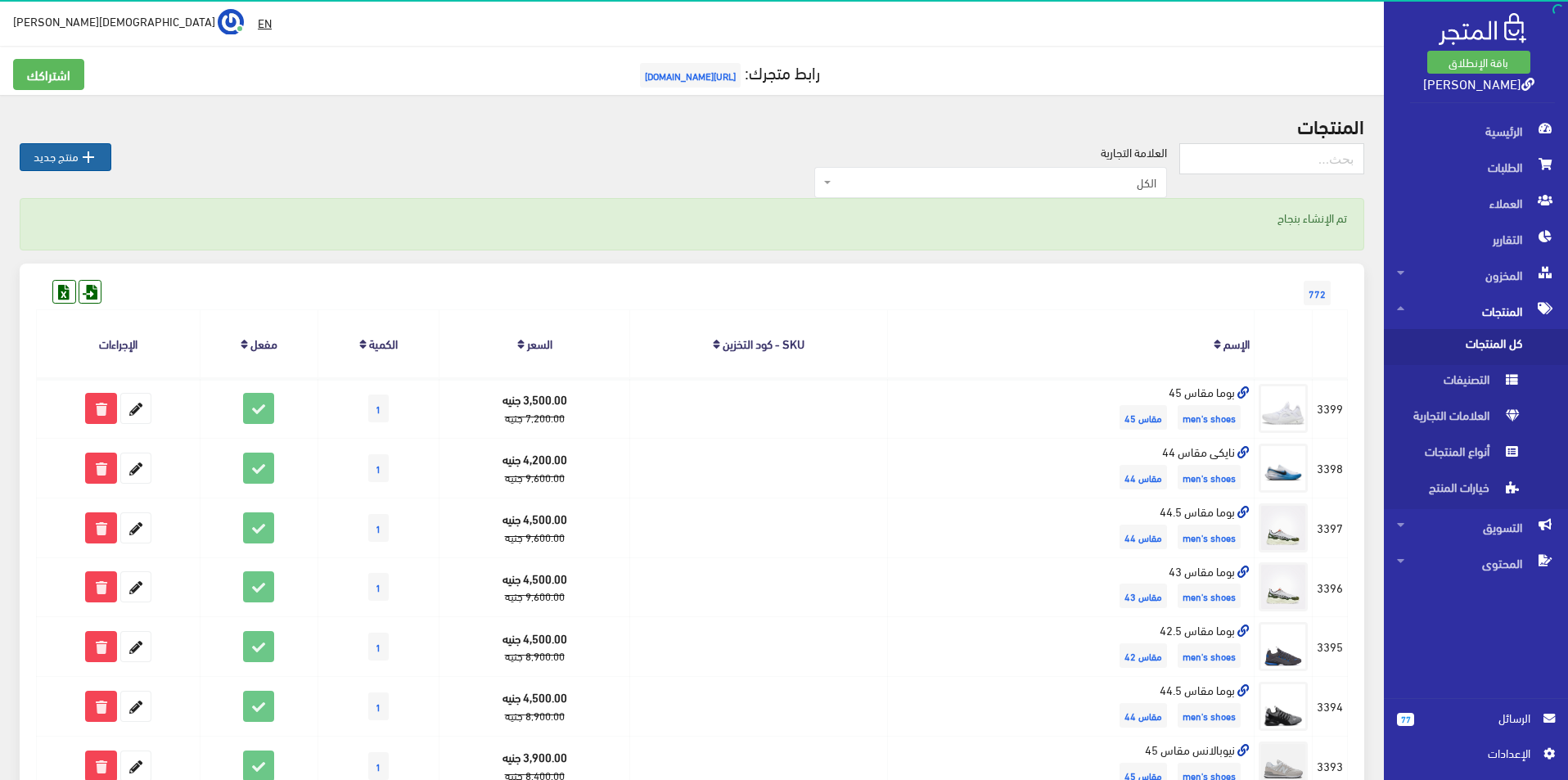
click at [72, 158] on link " منتج جديد" at bounding box center [66, 157] width 92 height 28
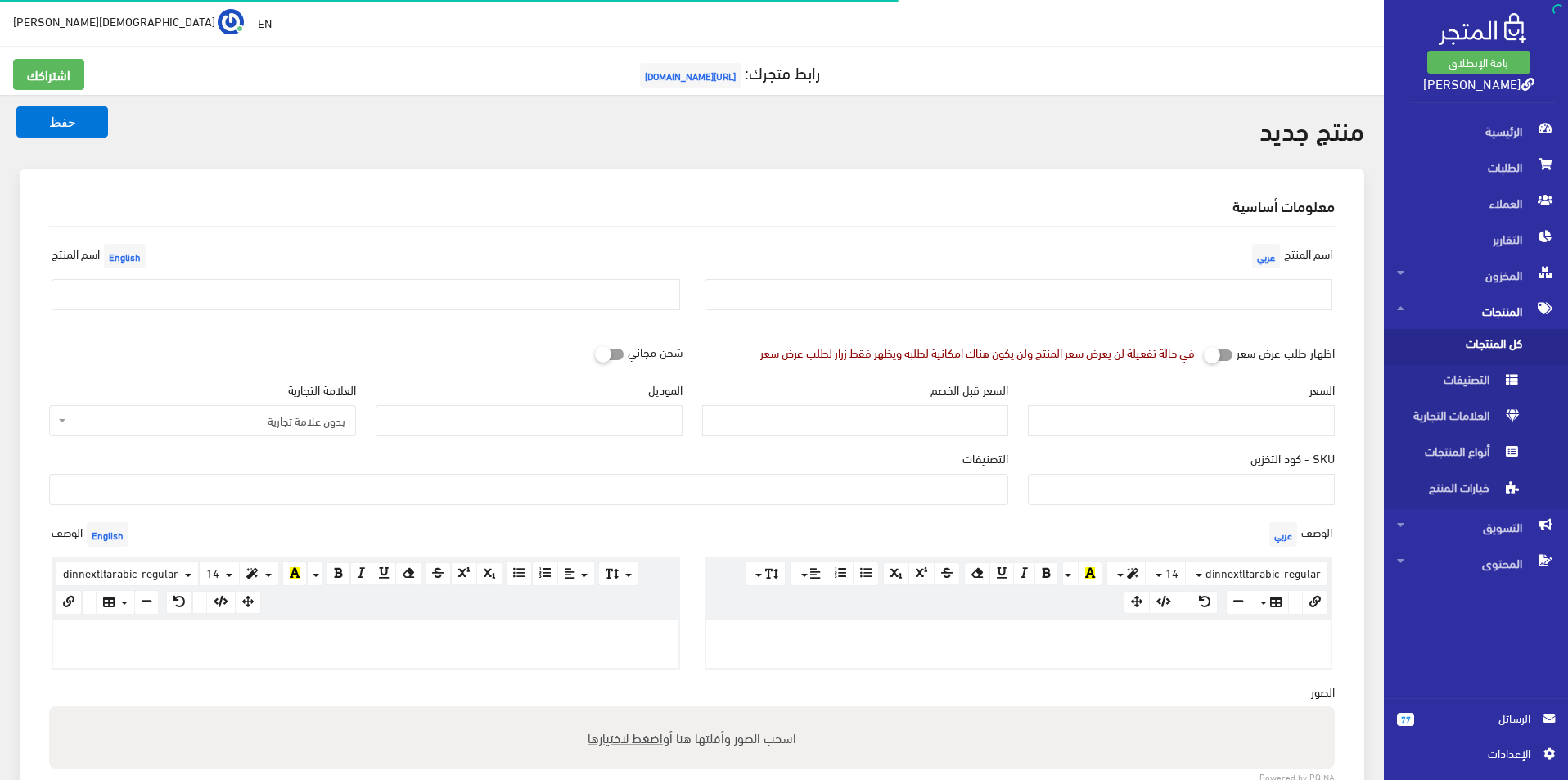
select select
drag, startPoint x: 0, startPoint y: 0, endPoint x: 994, endPoint y: 293, distance: 1036.3
click at [994, 293] on input "text" at bounding box center [1019, 295] width 629 height 31
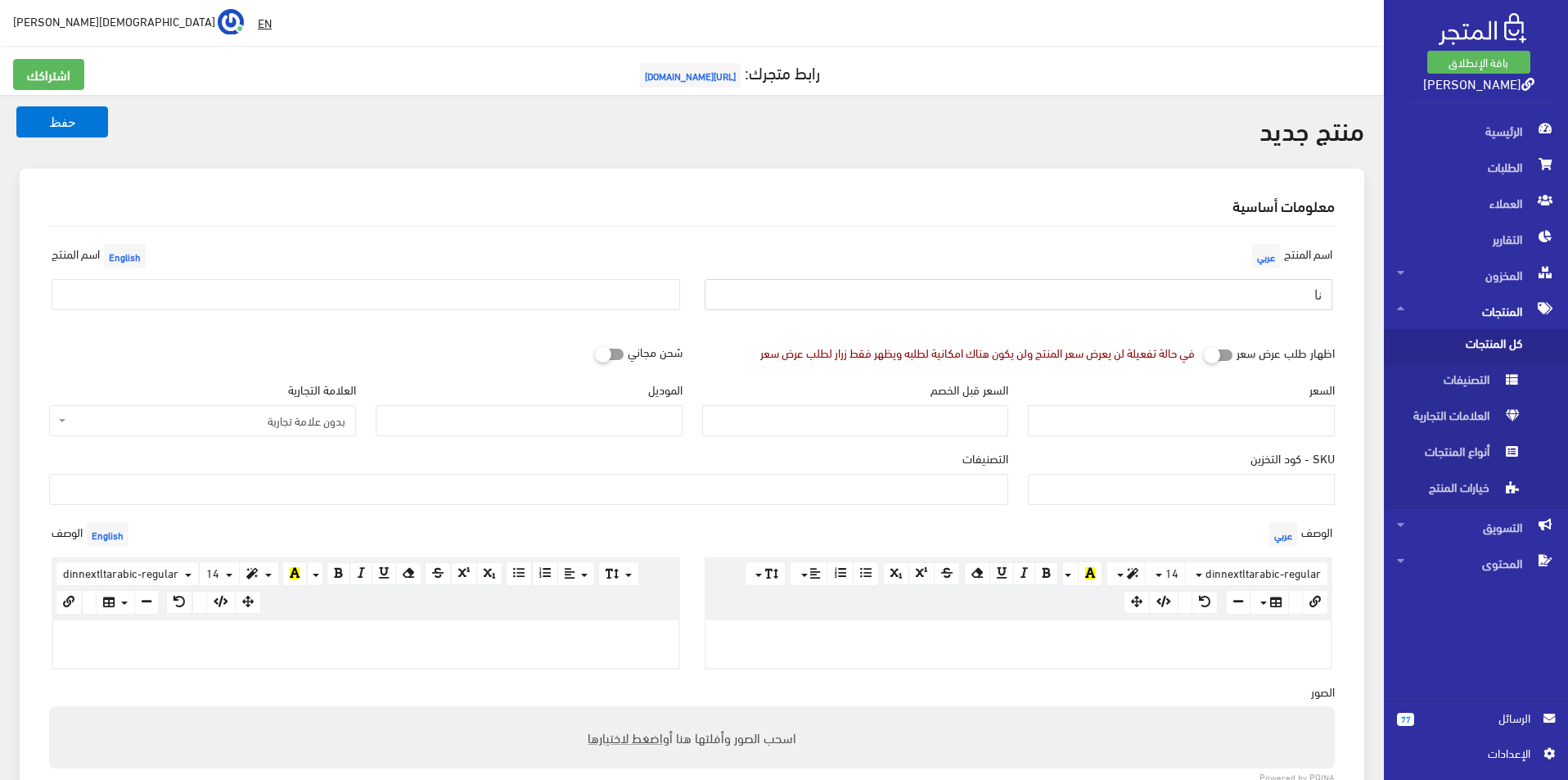
type input "نايكى مقاس 43"
drag, startPoint x: 244, startPoint y: 292, endPoint x: 263, endPoint y: 296, distance: 19.4
click at [244, 292] on input "text" at bounding box center [366, 295] width 629 height 31
type input "Nike size 43"
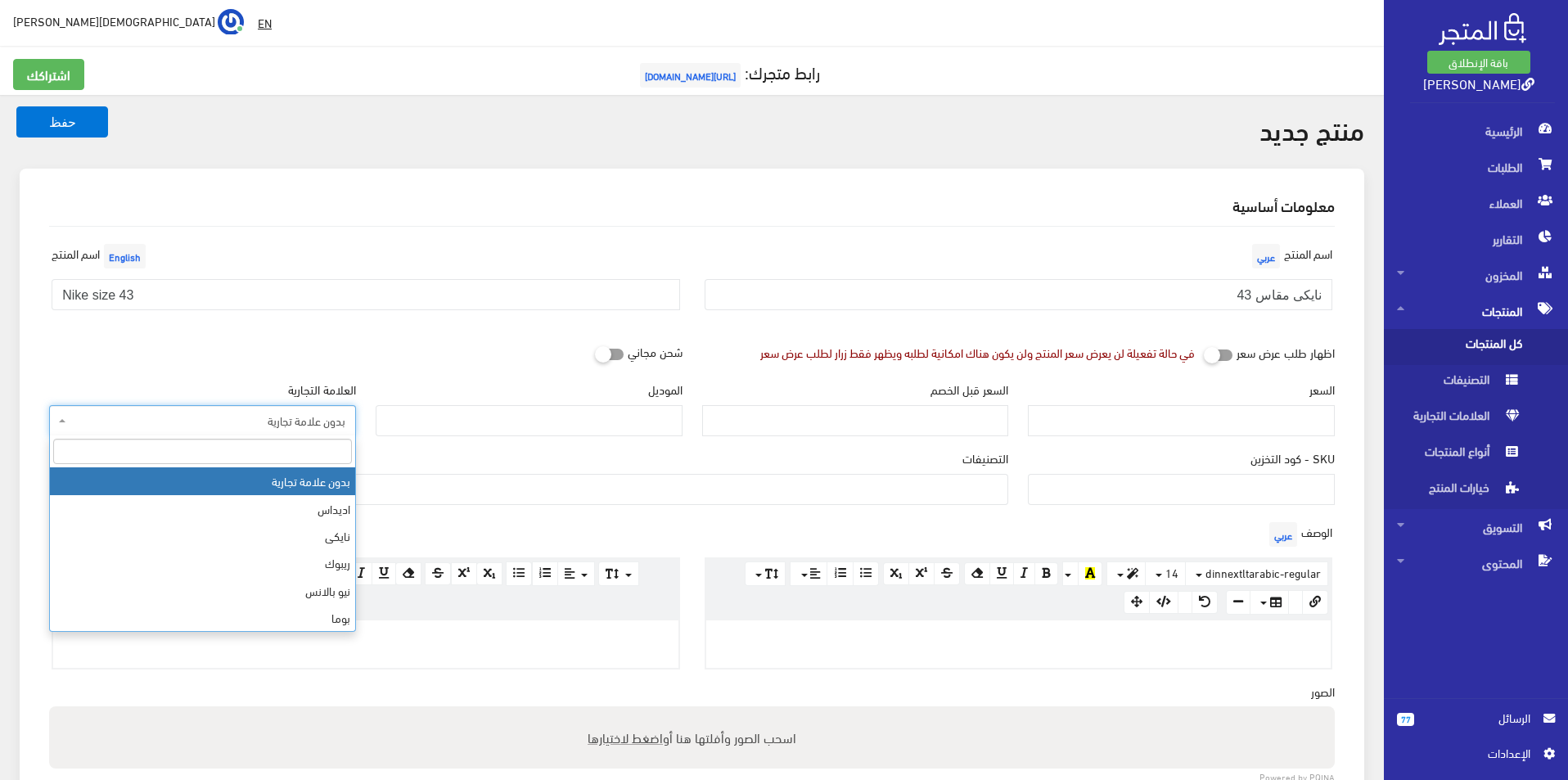
click at [234, 409] on span "بدون علامة تجارية" at bounding box center [202, 421] width 307 height 31
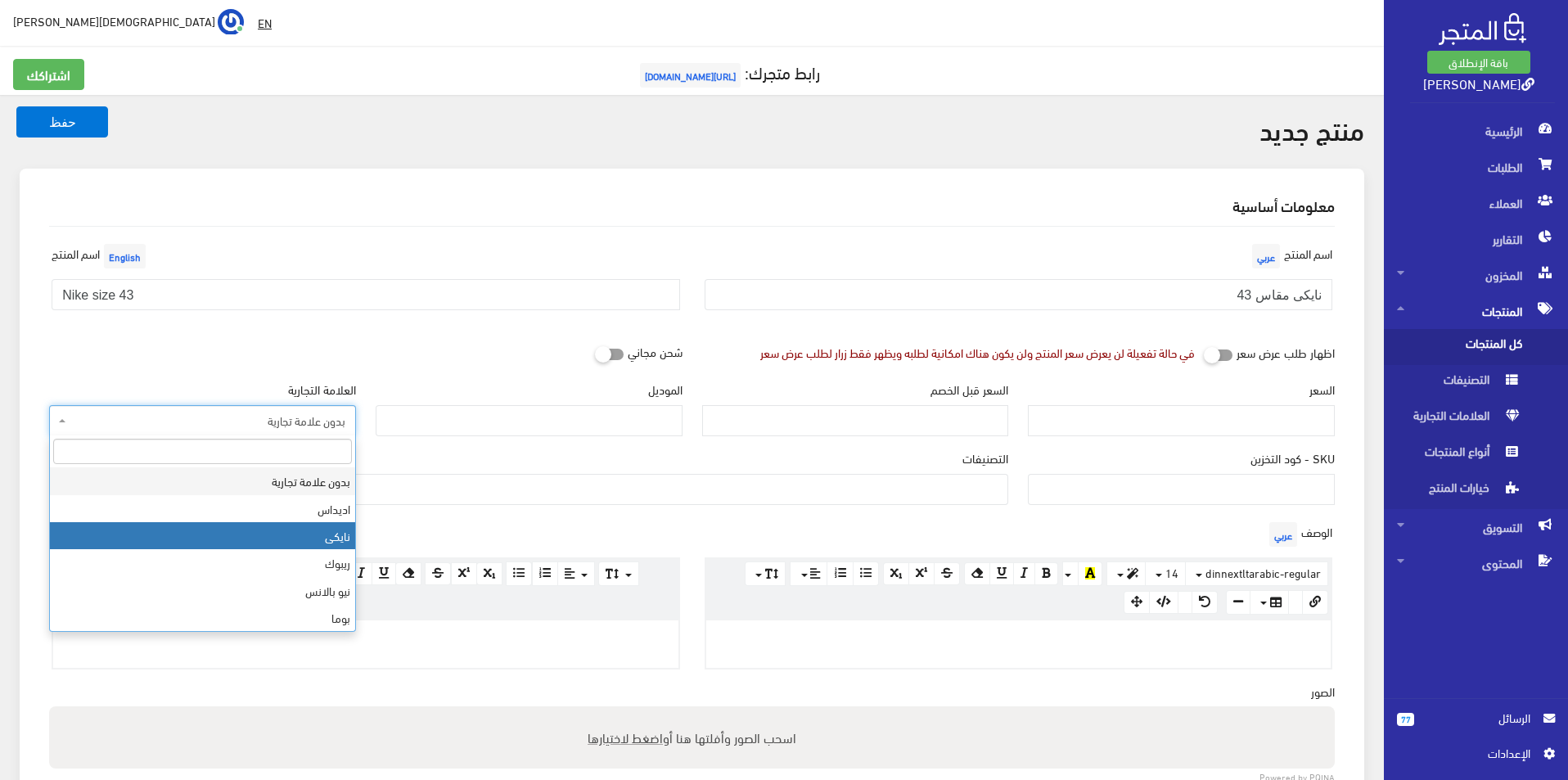
select select "3"
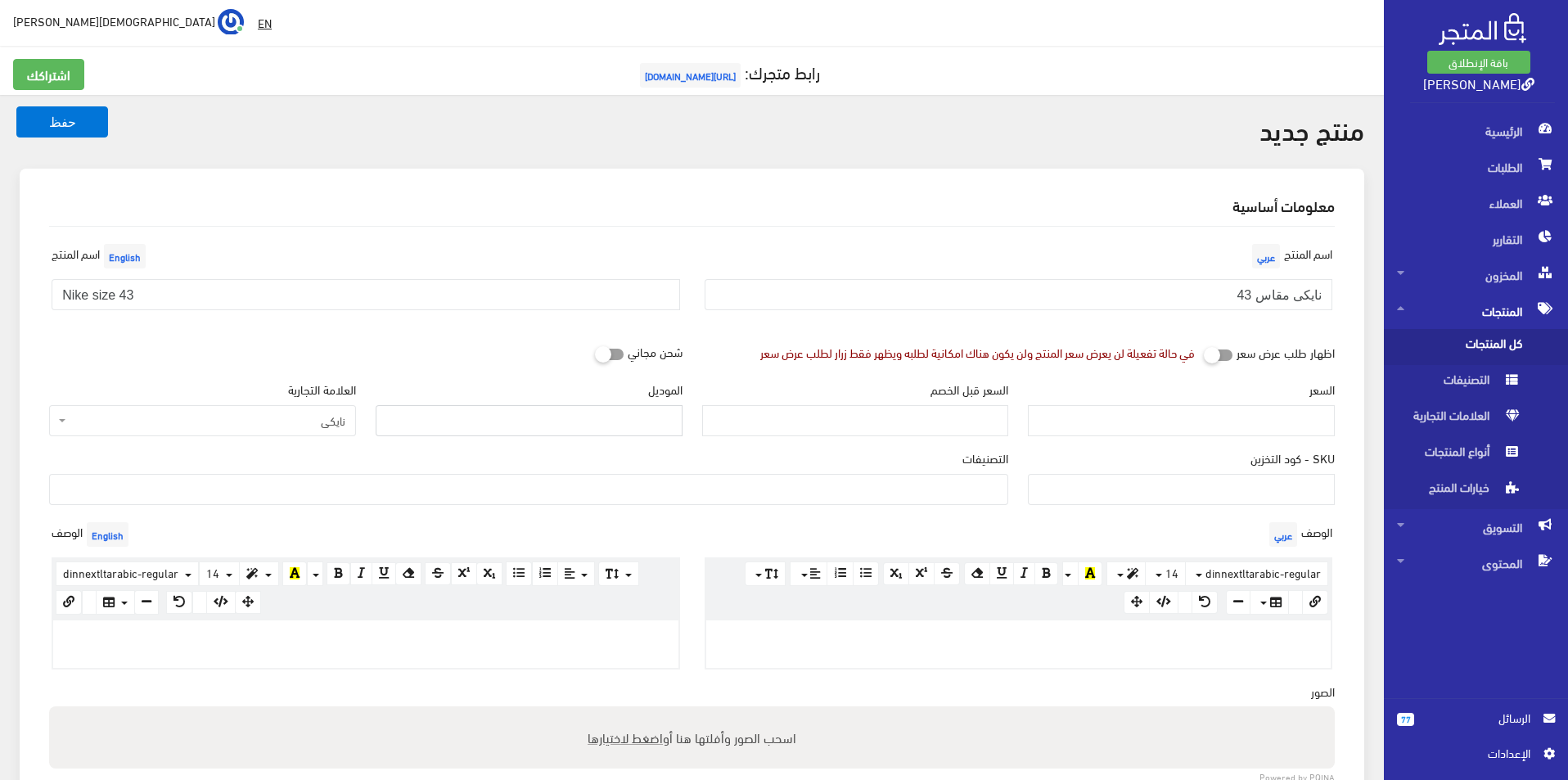
click at [559, 428] on input "الموديل" at bounding box center [529, 421] width 307 height 31
type input "NIKE"
click at [1197, 417] on input "السعر" at bounding box center [1181, 421] width 307 height 31
type input "4200"
type input "9600"
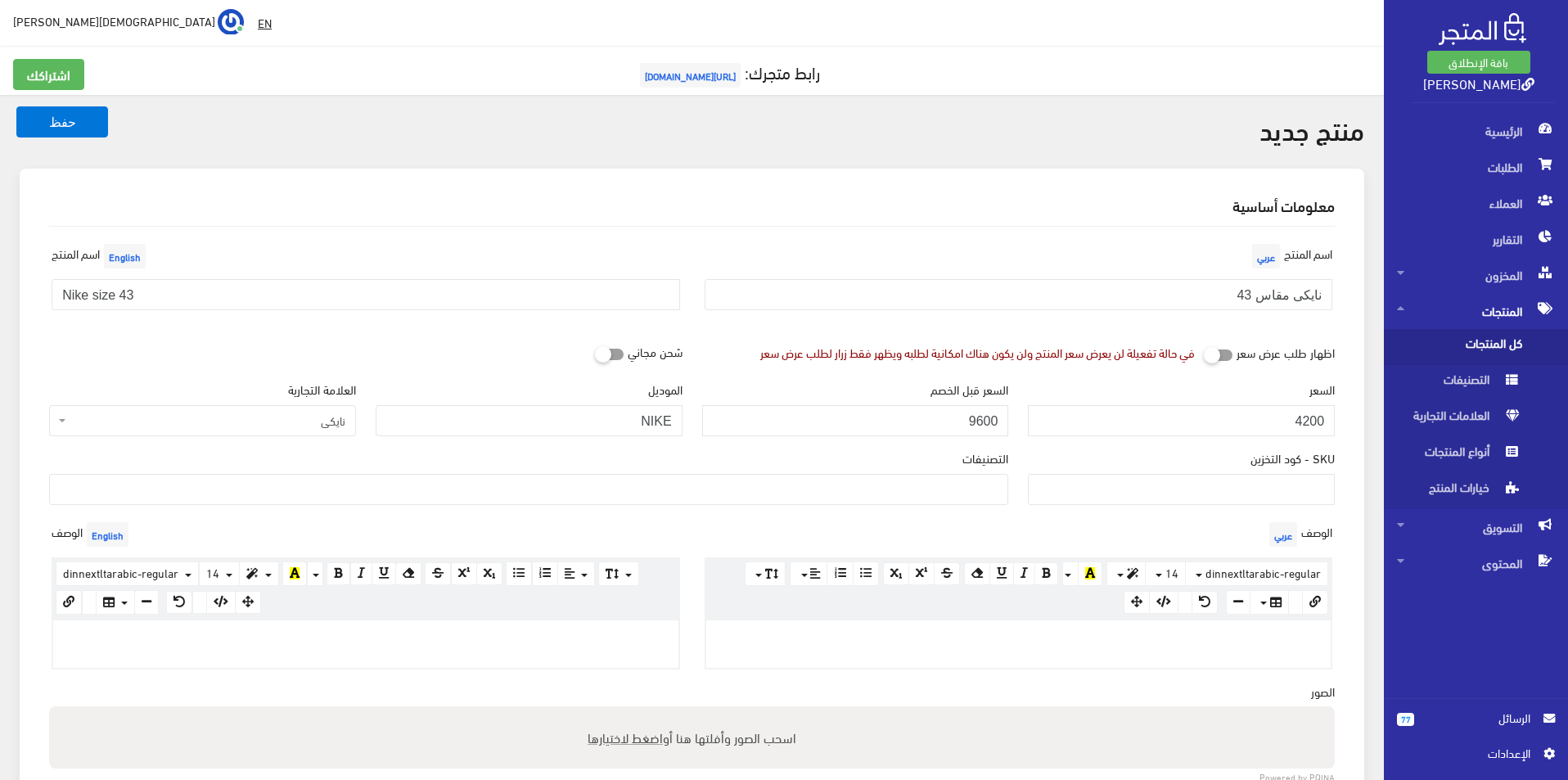
click at [954, 487] on ul at bounding box center [529, 487] width 957 height 26
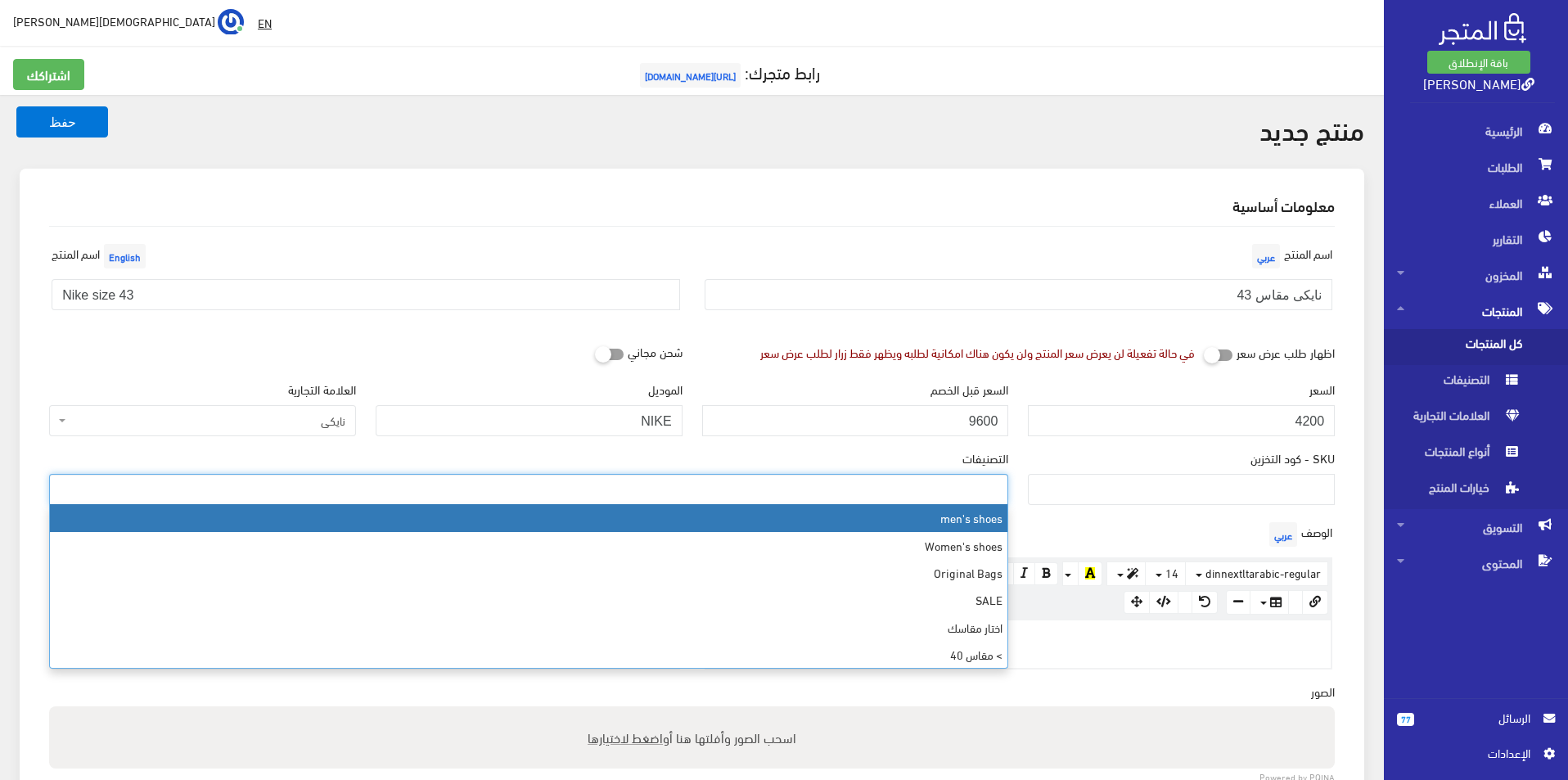
select select "5"
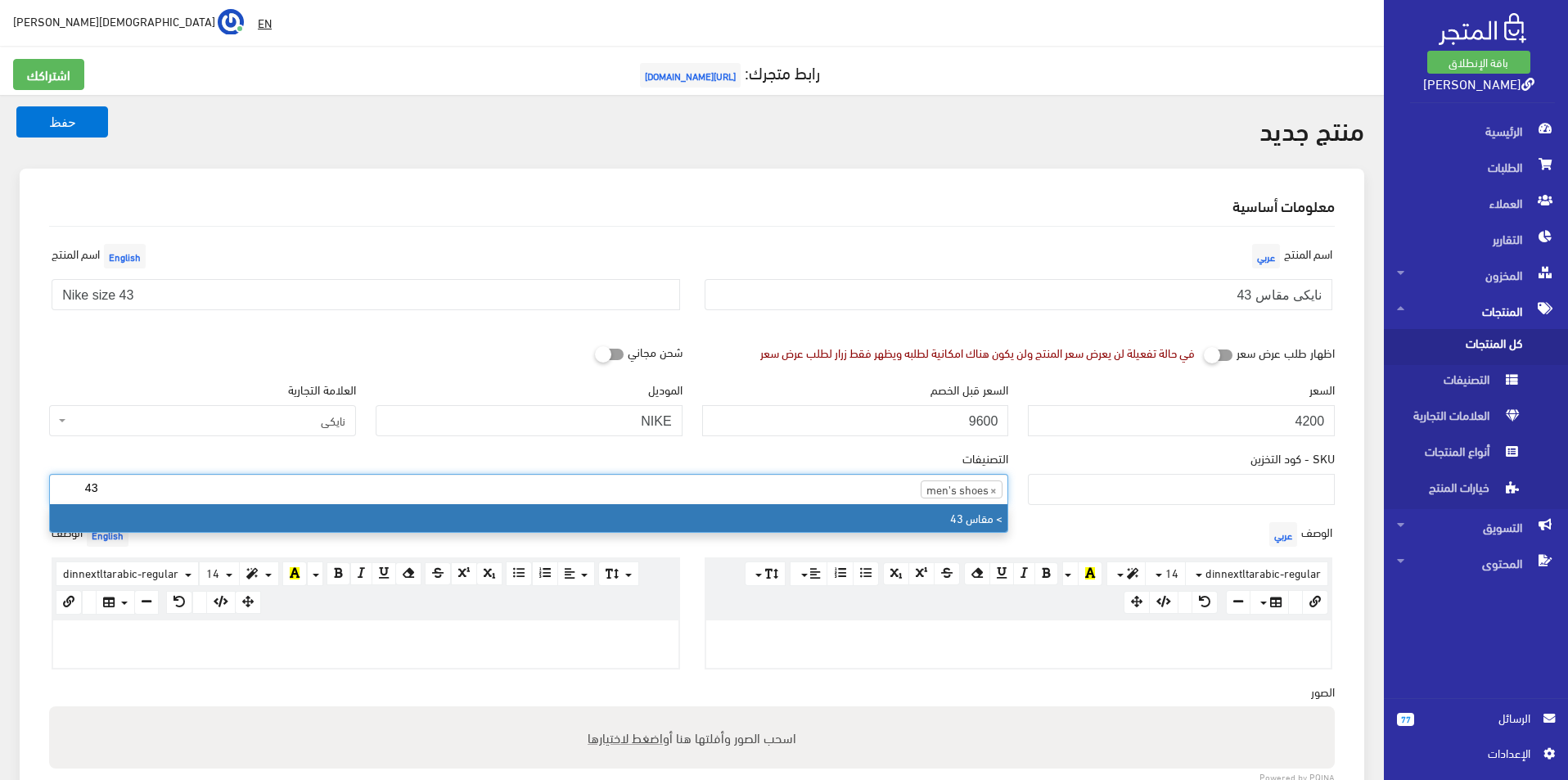
type input "43"
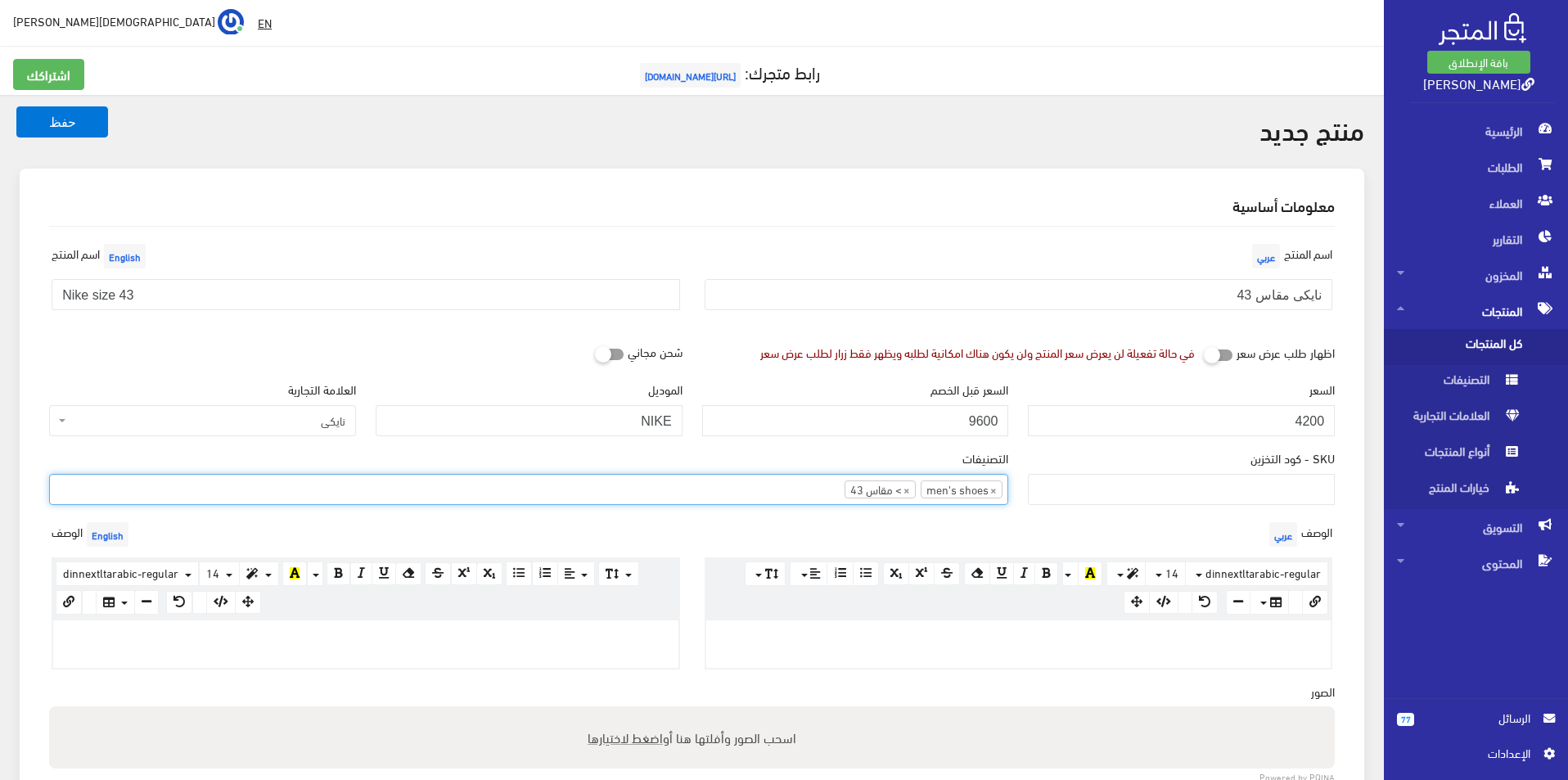
click at [338, 647] on div at bounding box center [366, 644] width 625 height 48
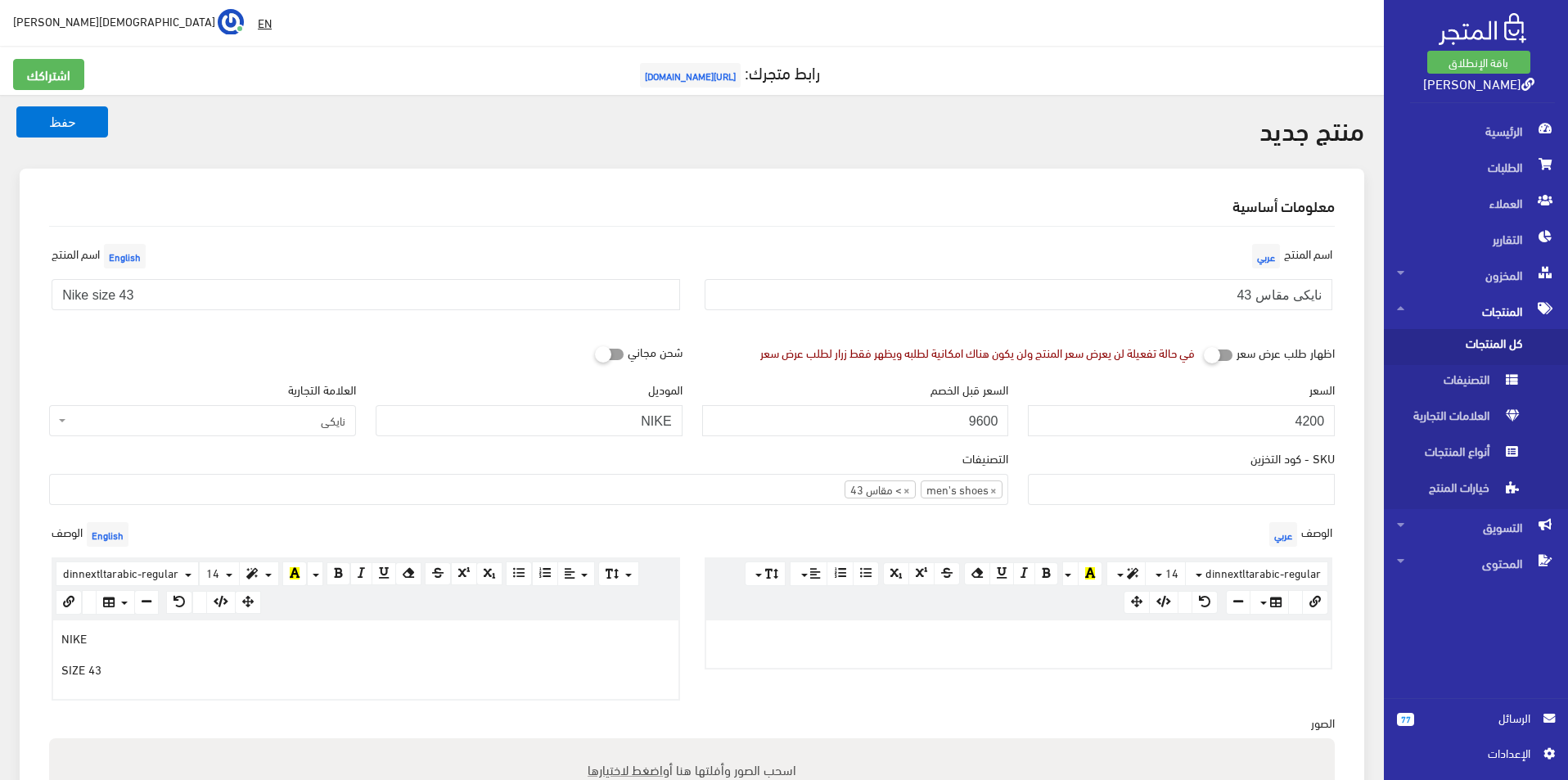
click at [866, 649] on div at bounding box center [1019, 644] width 625 height 48
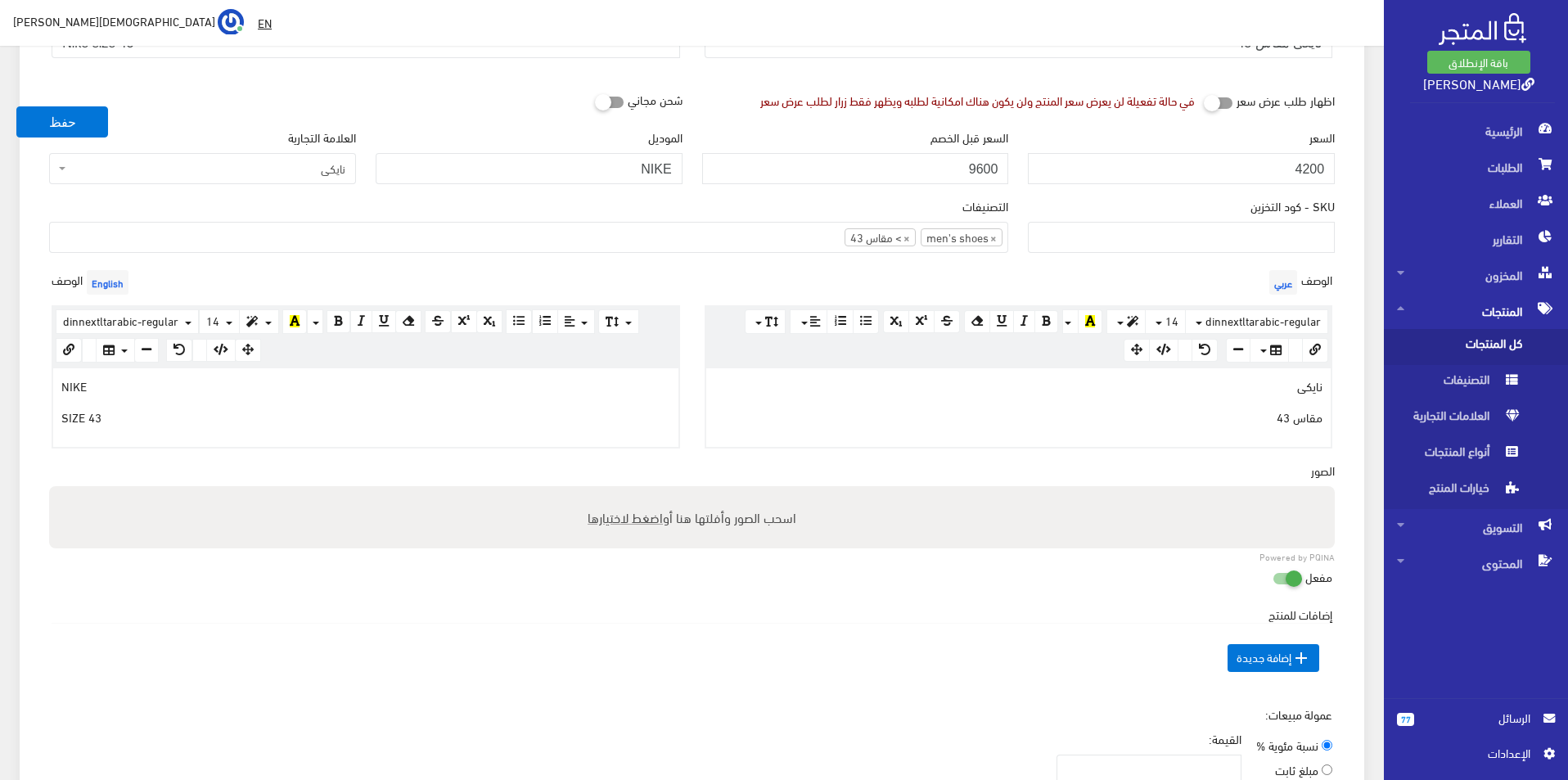
scroll to position [409, 0]
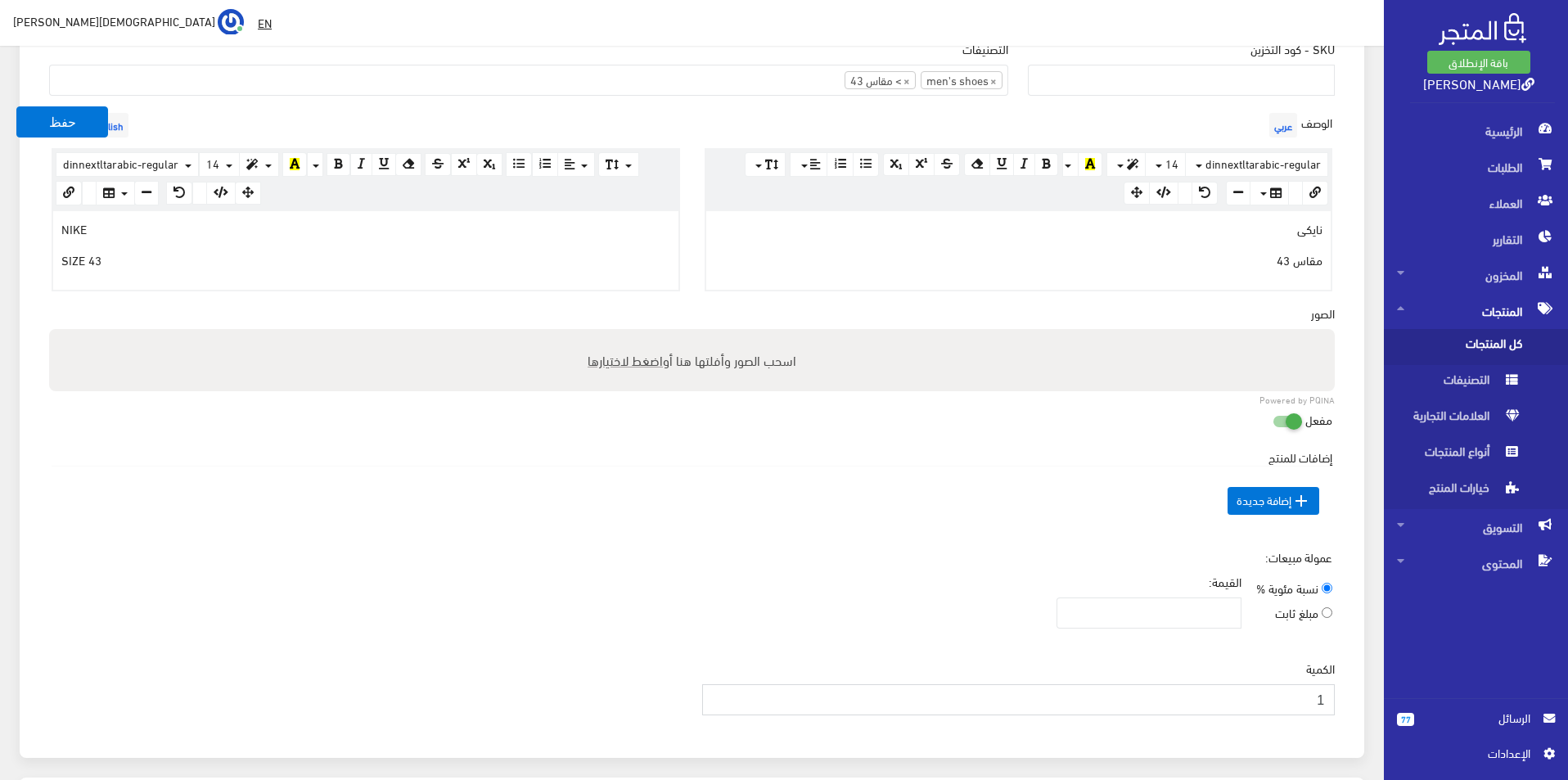
type input "1"
click at [720, 695] on input "1" at bounding box center [1019, 700] width 633 height 31
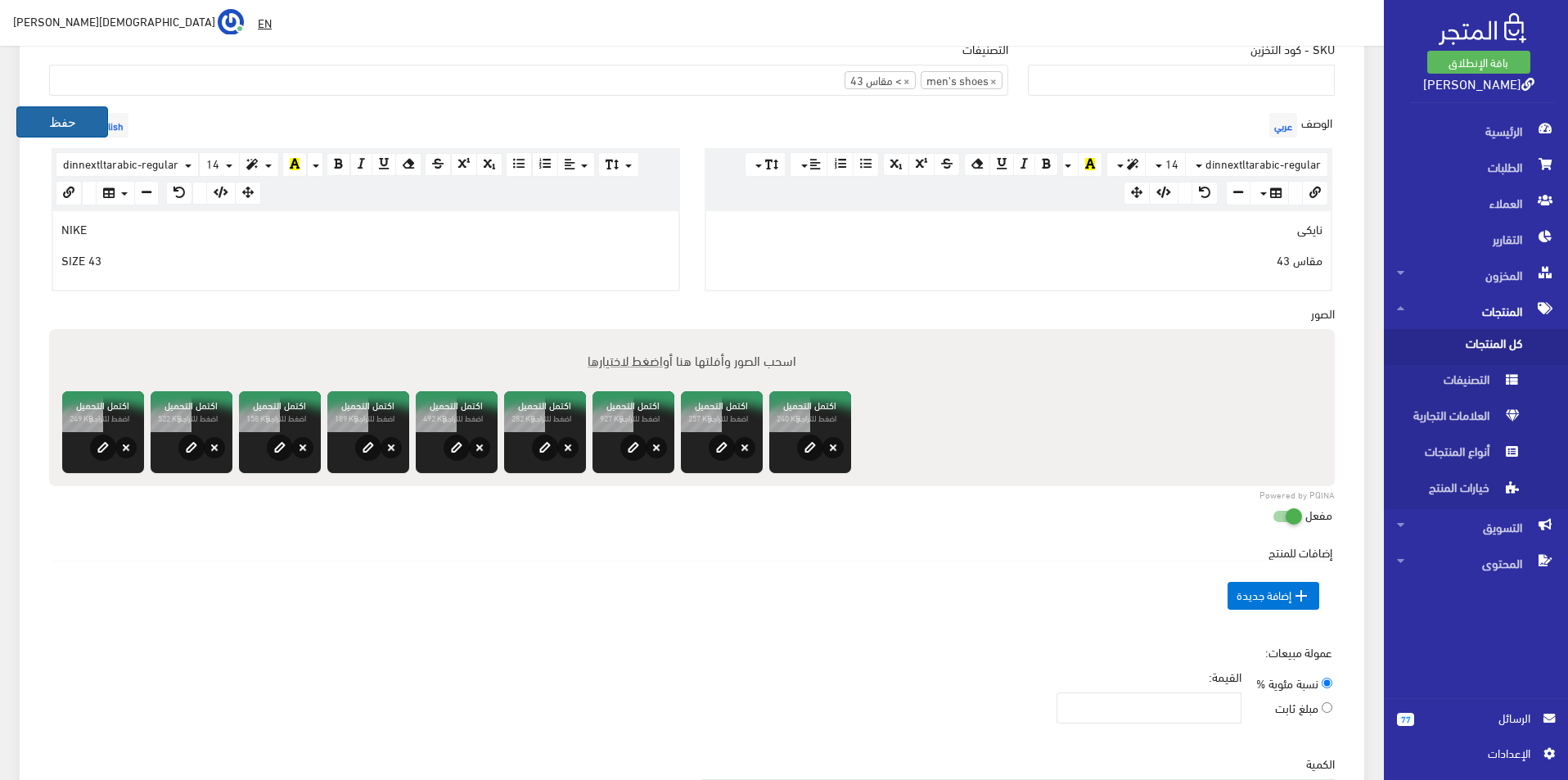
click at [60, 115] on button "حفظ" at bounding box center [62, 122] width 92 height 31
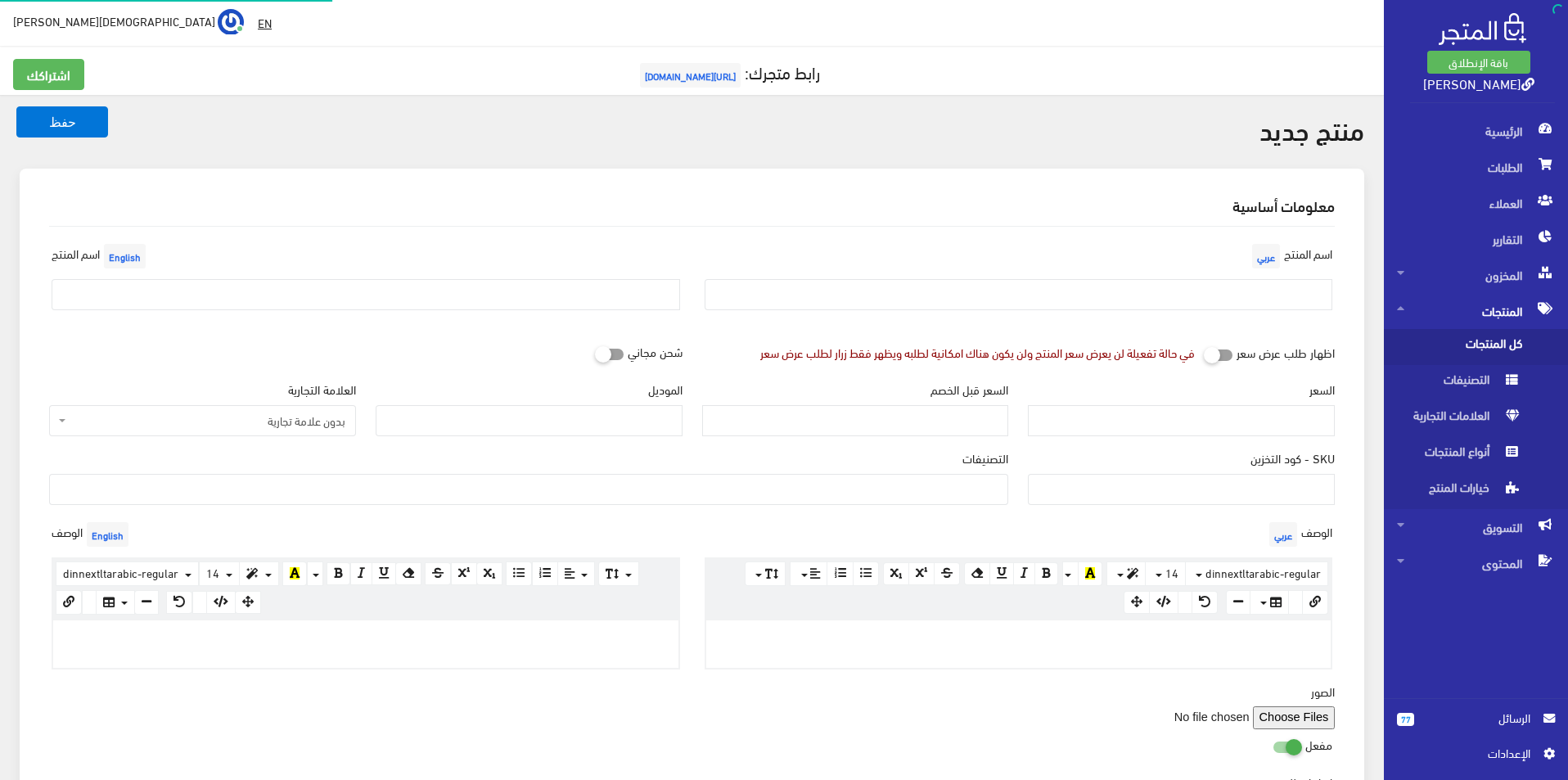
select select
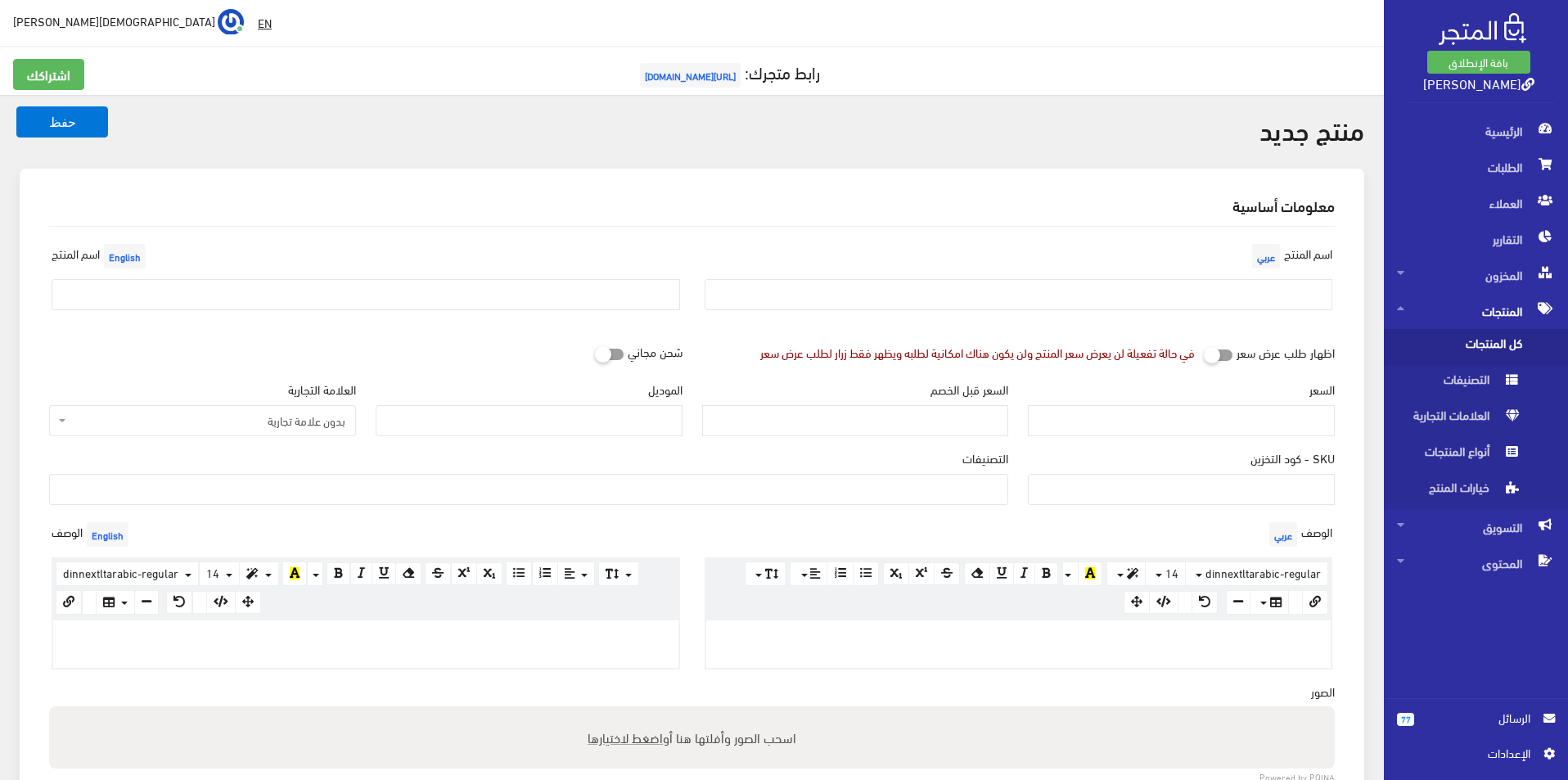
click at [1111, 273] on div "اسم [PERSON_NAME]" at bounding box center [1019, 282] width 653 height 84
click at [1101, 293] on input "text" at bounding box center [1019, 295] width 629 height 31
type input "اندرامر مقاس 43"
click at [521, 277] on div "اسم المنتج English" at bounding box center [365, 282] width 653 height 84
type input "UNDER ARMOUR SIZE 43"
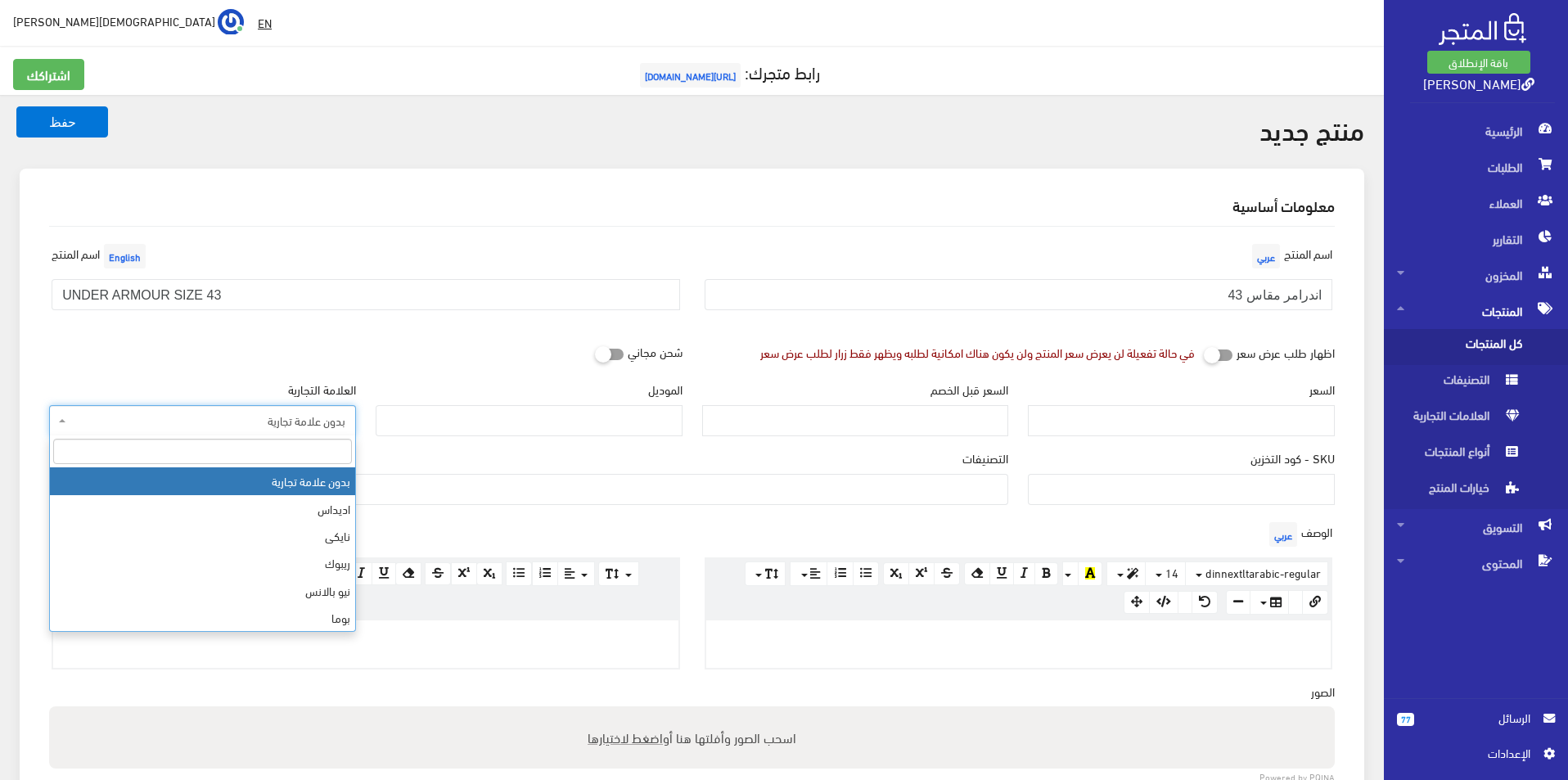
click at [253, 420] on span "بدون علامة تجارية" at bounding box center [207, 420] width 276 height 16
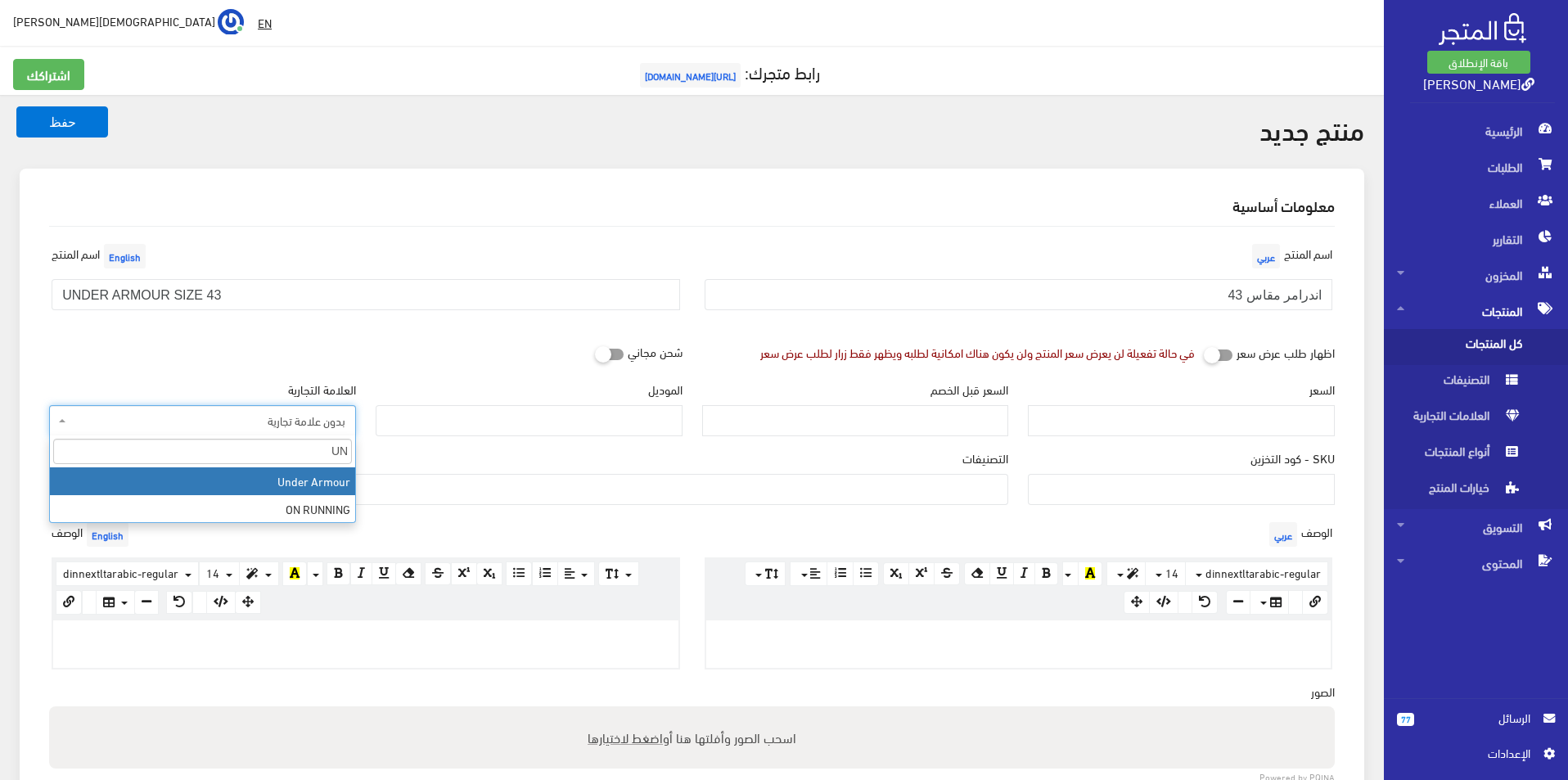
type input "UN"
select select "10"
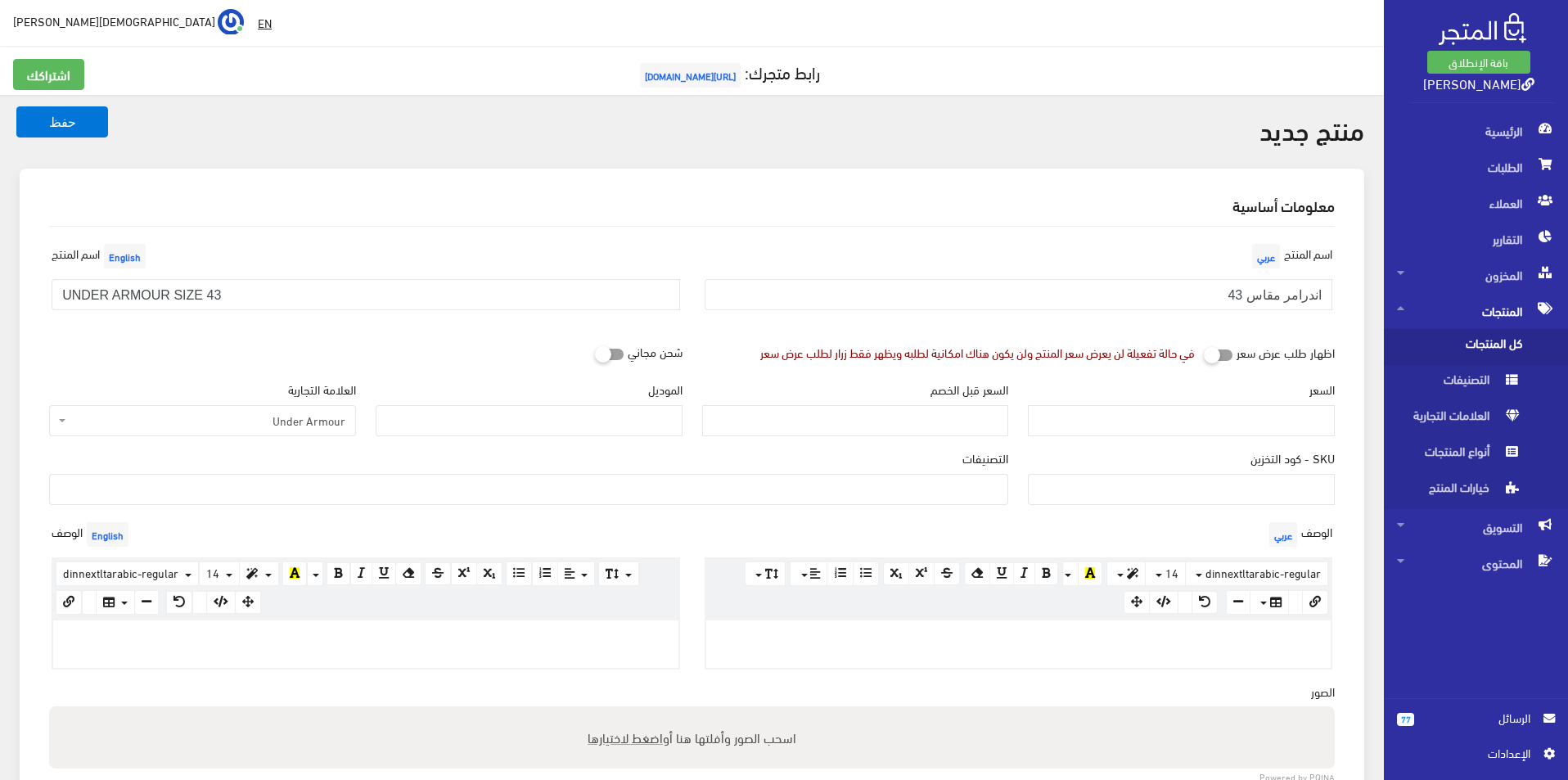
click at [493, 396] on div "الموديل" at bounding box center [529, 408] width 307 height 55
click at [482, 421] on input "الموديل" at bounding box center [529, 421] width 307 height 31
type input "UNDER ARMOUR"
click at [1234, 432] on input "السعر" at bounding box center [1181, 421] width 307 height 31
type input "3900"
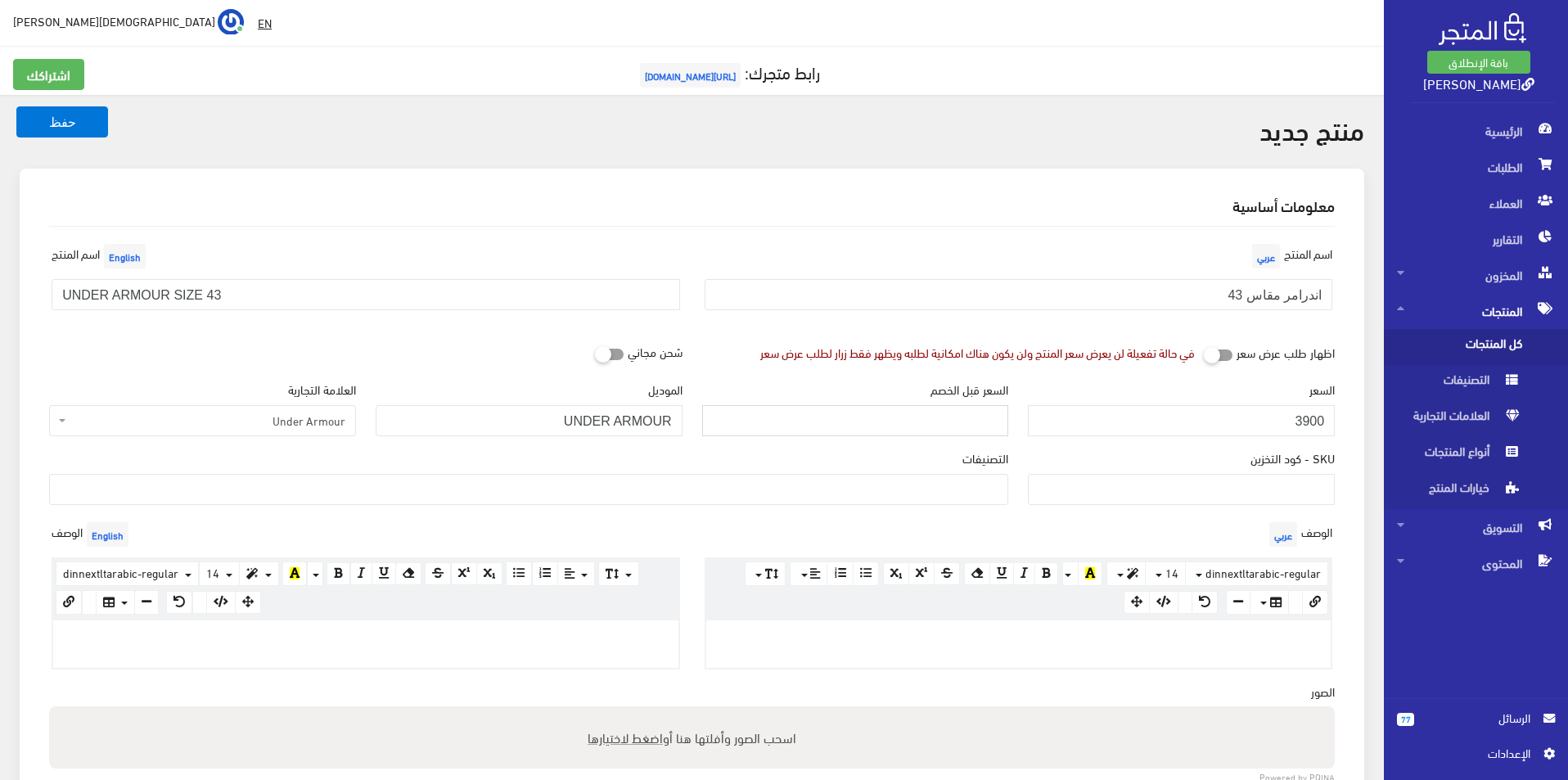
click at [892, 428] on input "السعر قبل الخصم" at bounding box center [855, 421] width 307 height 31
type input "8400"
click at [889, 500] on ul at bounding box center [529, 487] width 957 height 26
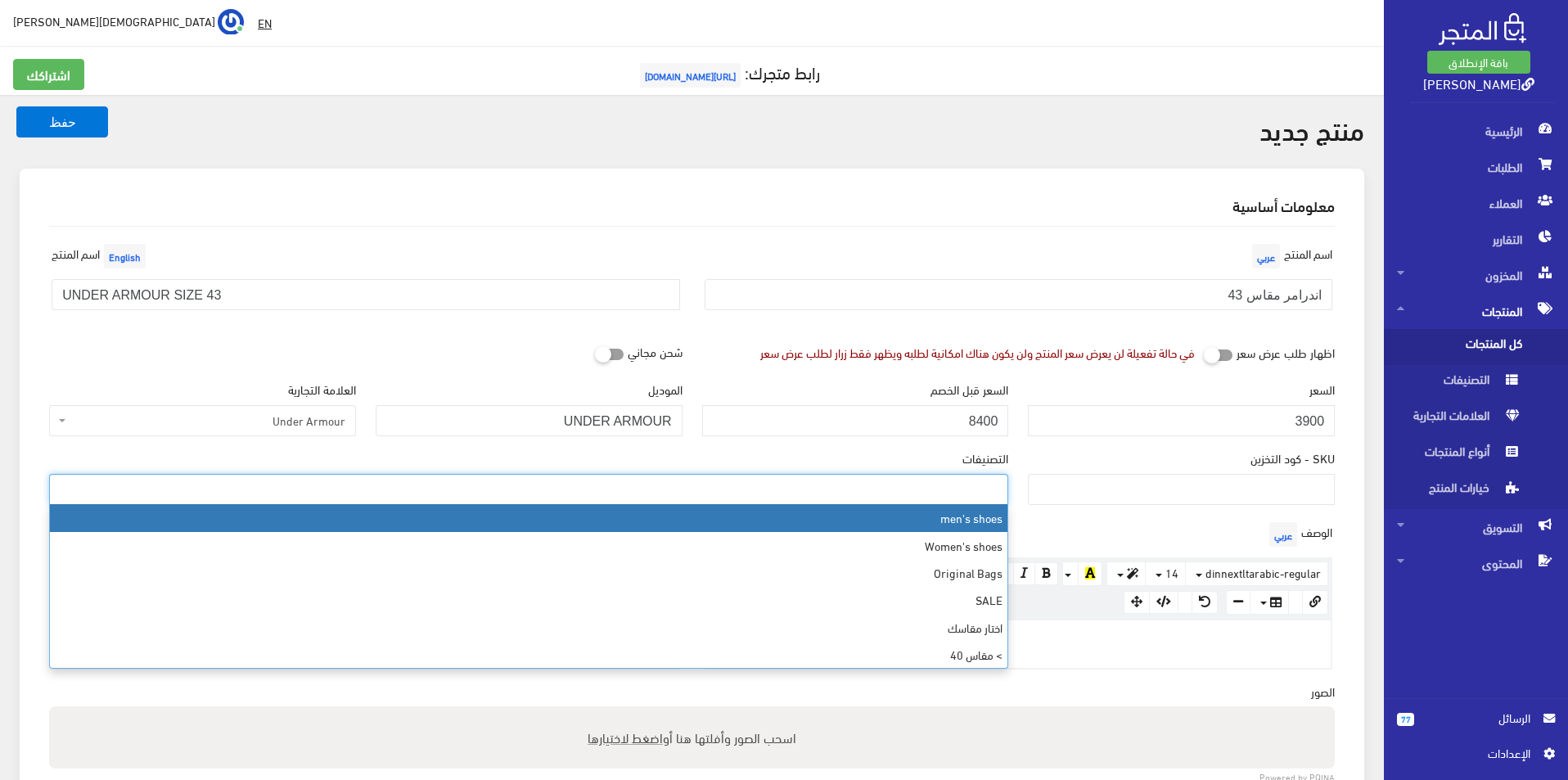
select select "5"
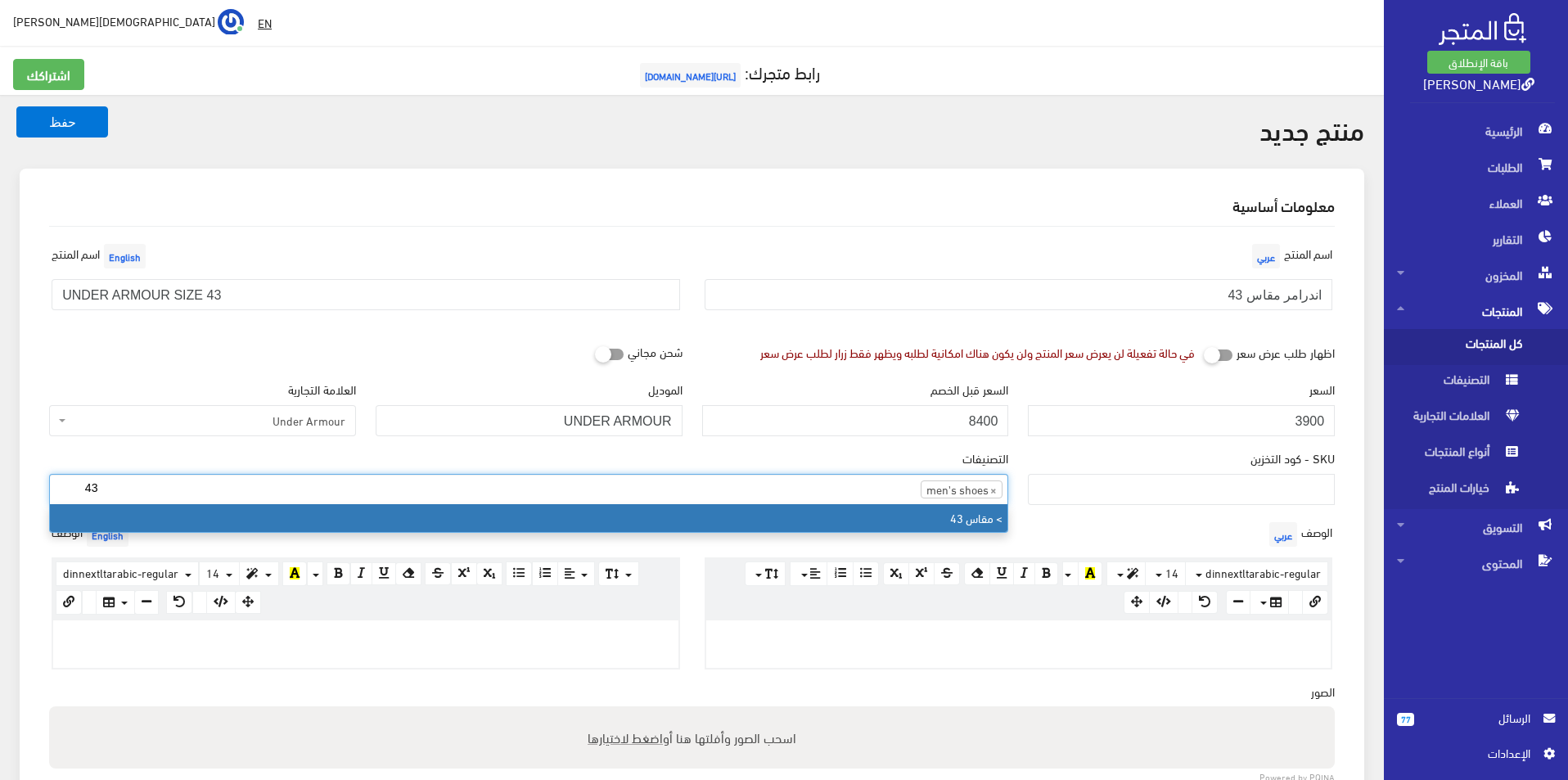
type input "43"
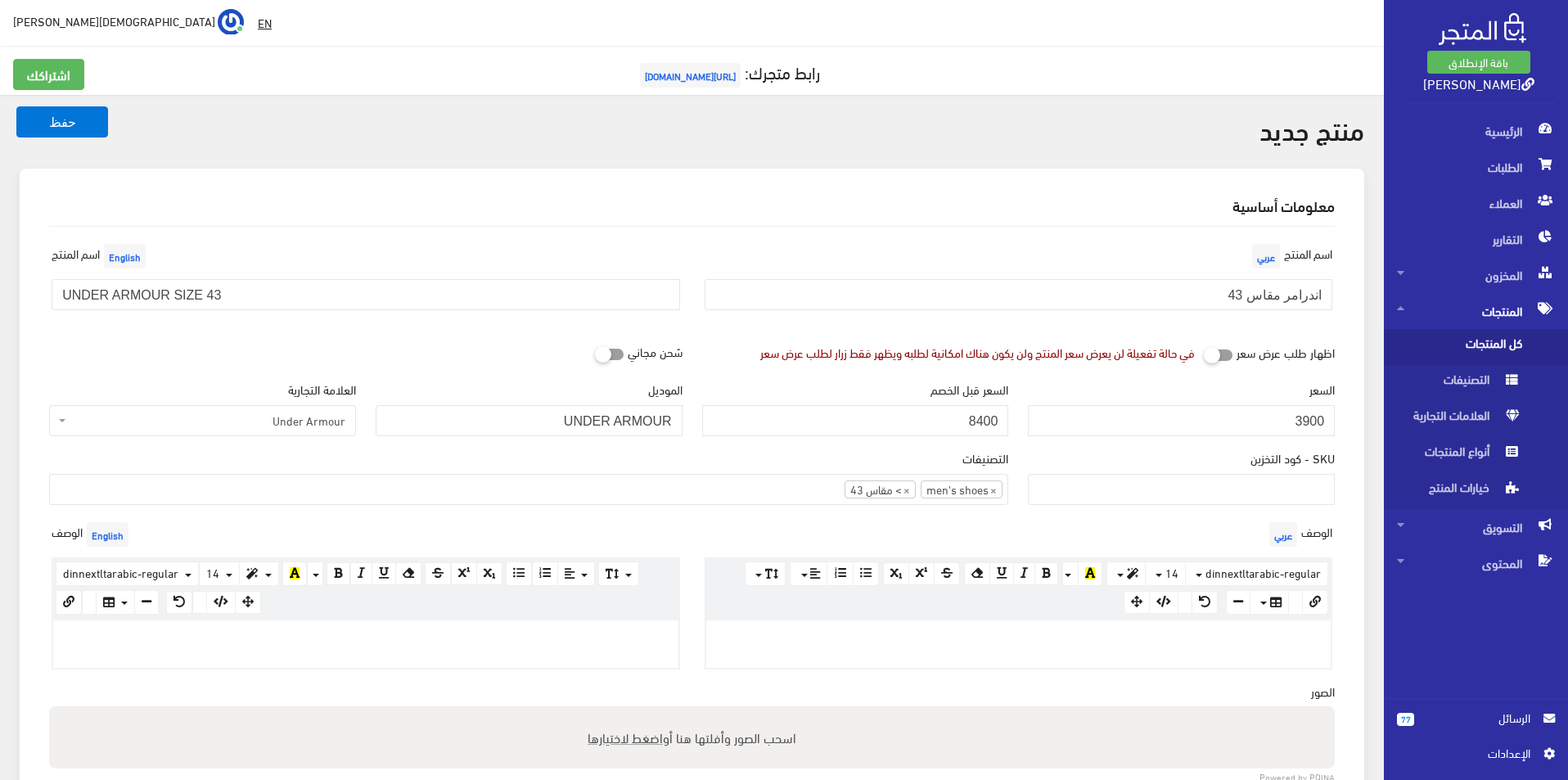
click at [460, 650] on div at bounding box center [366, 644] width 625 height 48
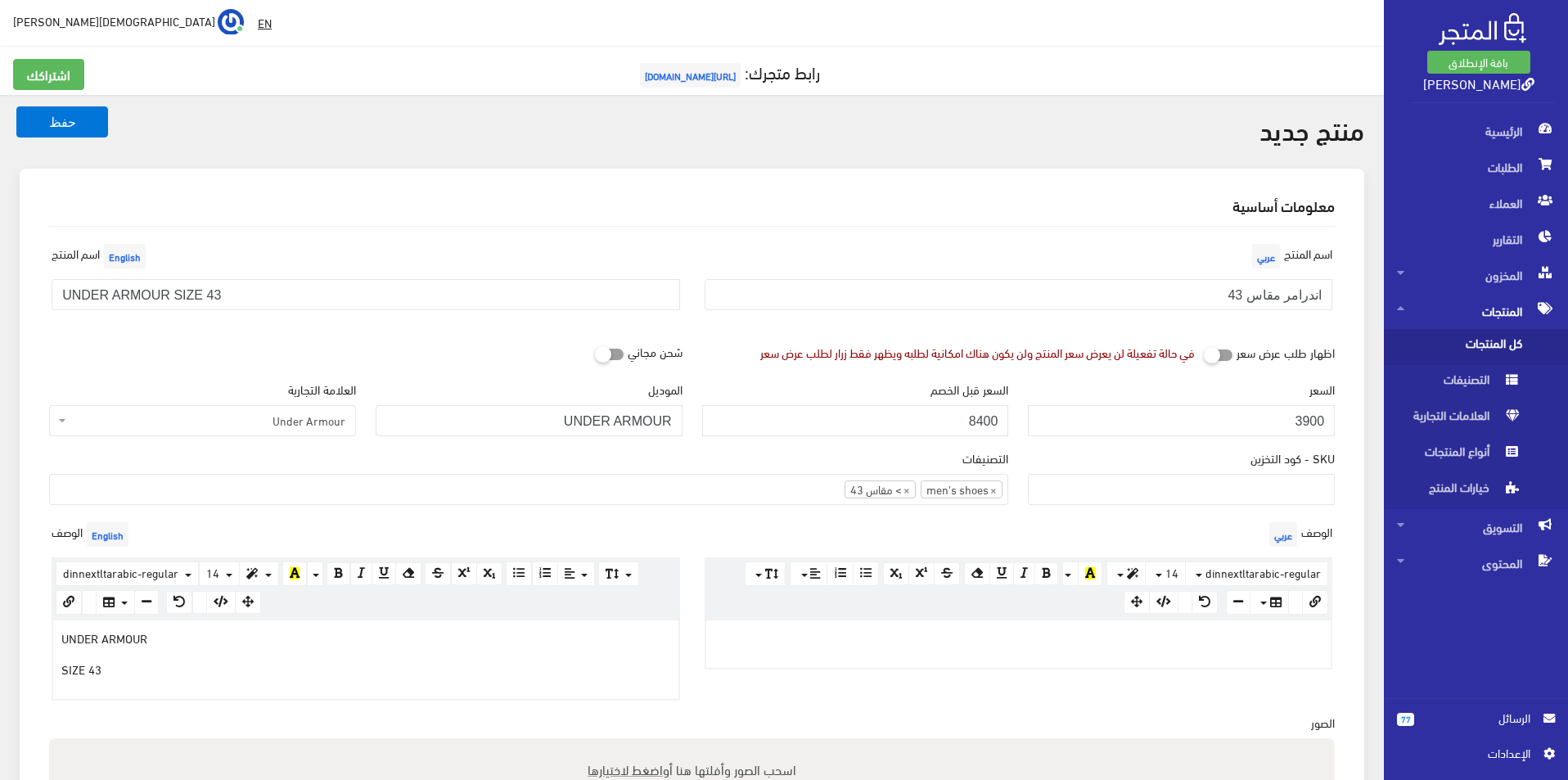
click at [1056, 647] on div at bounding box center [1019, 644] width 625 height 48
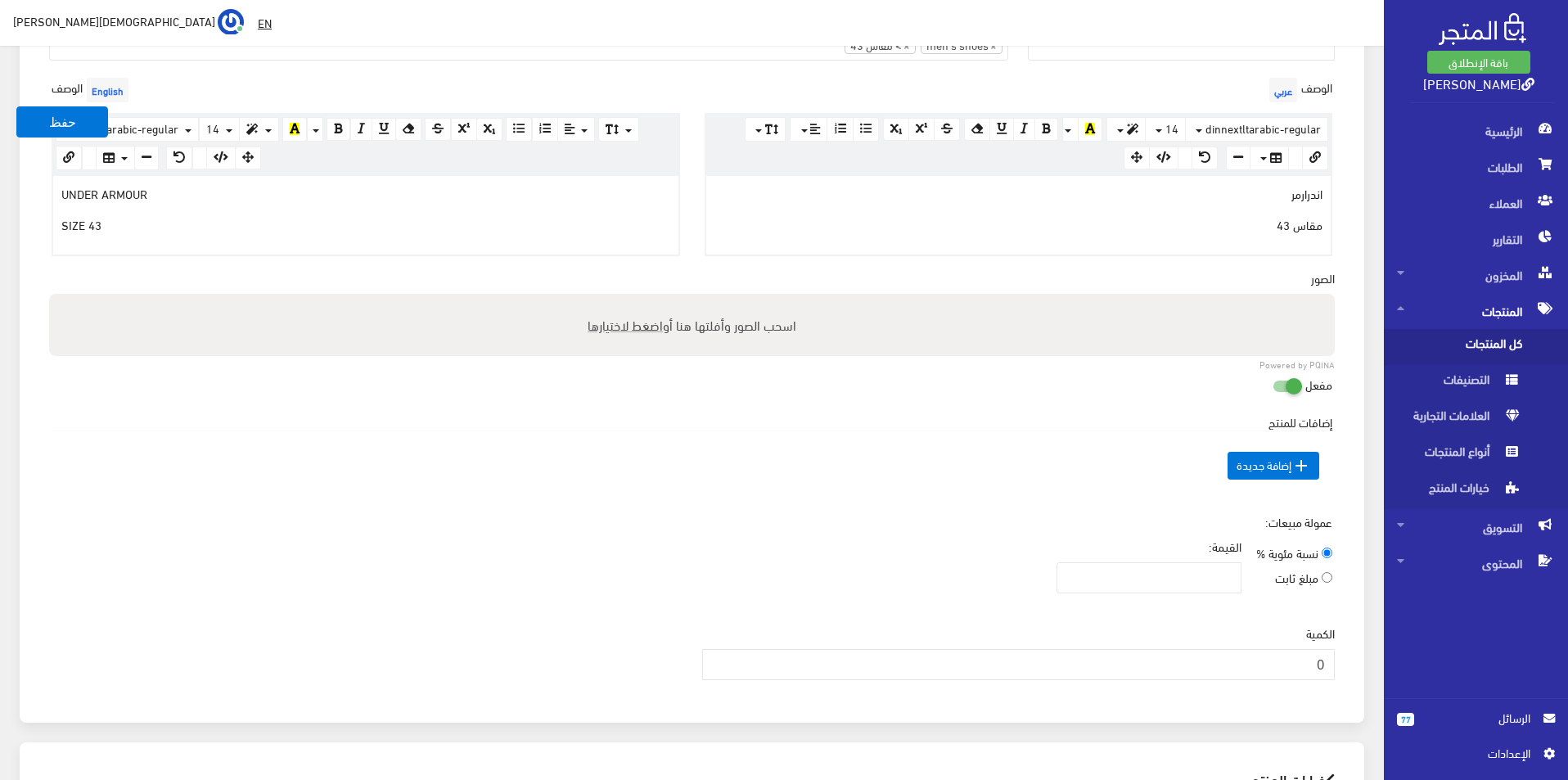
scroll to position [491, 0]
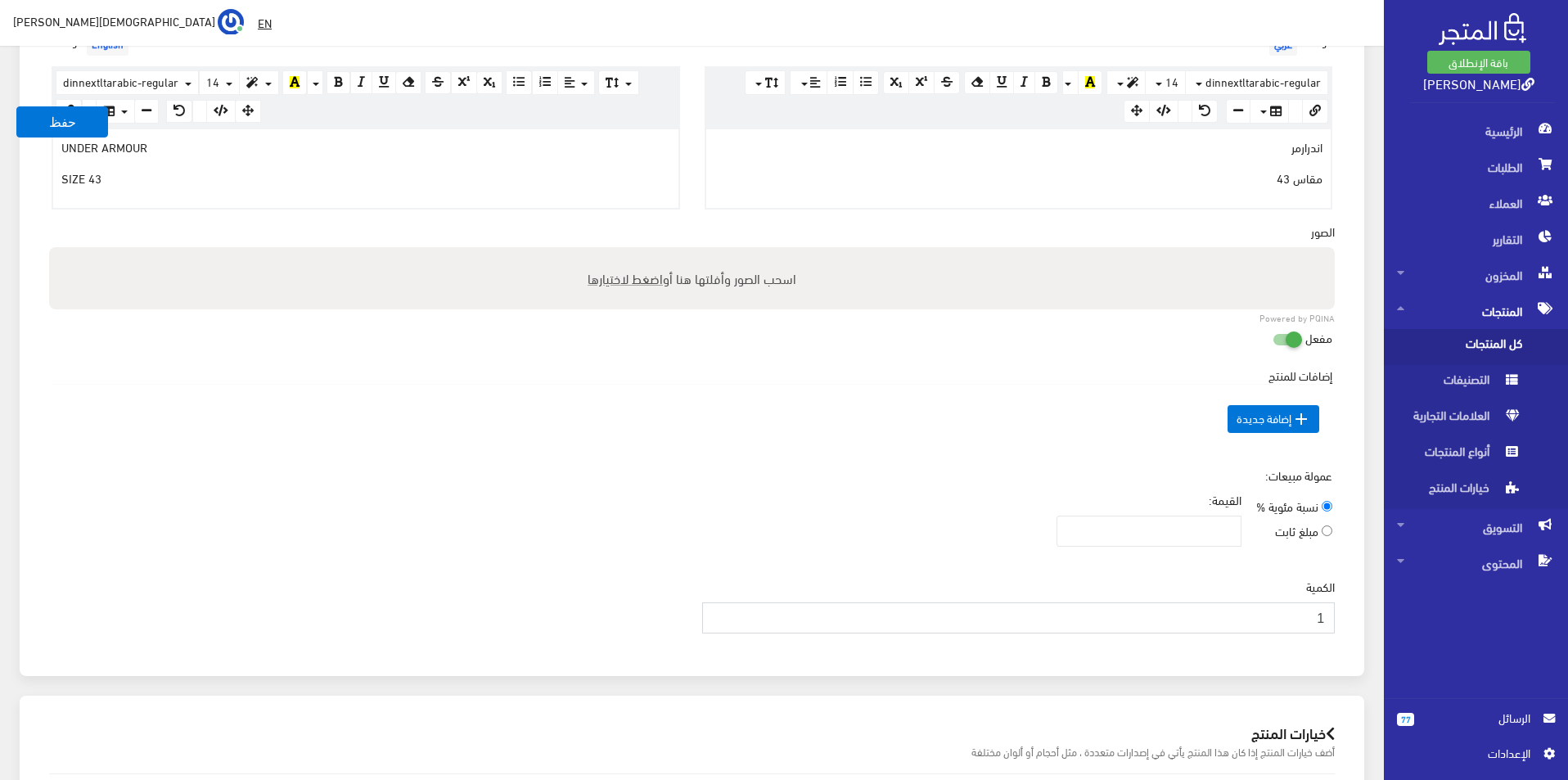
type input "1"
click at [717, 612] on input "1" at bounding box center [1019, 618] width 633 height 31
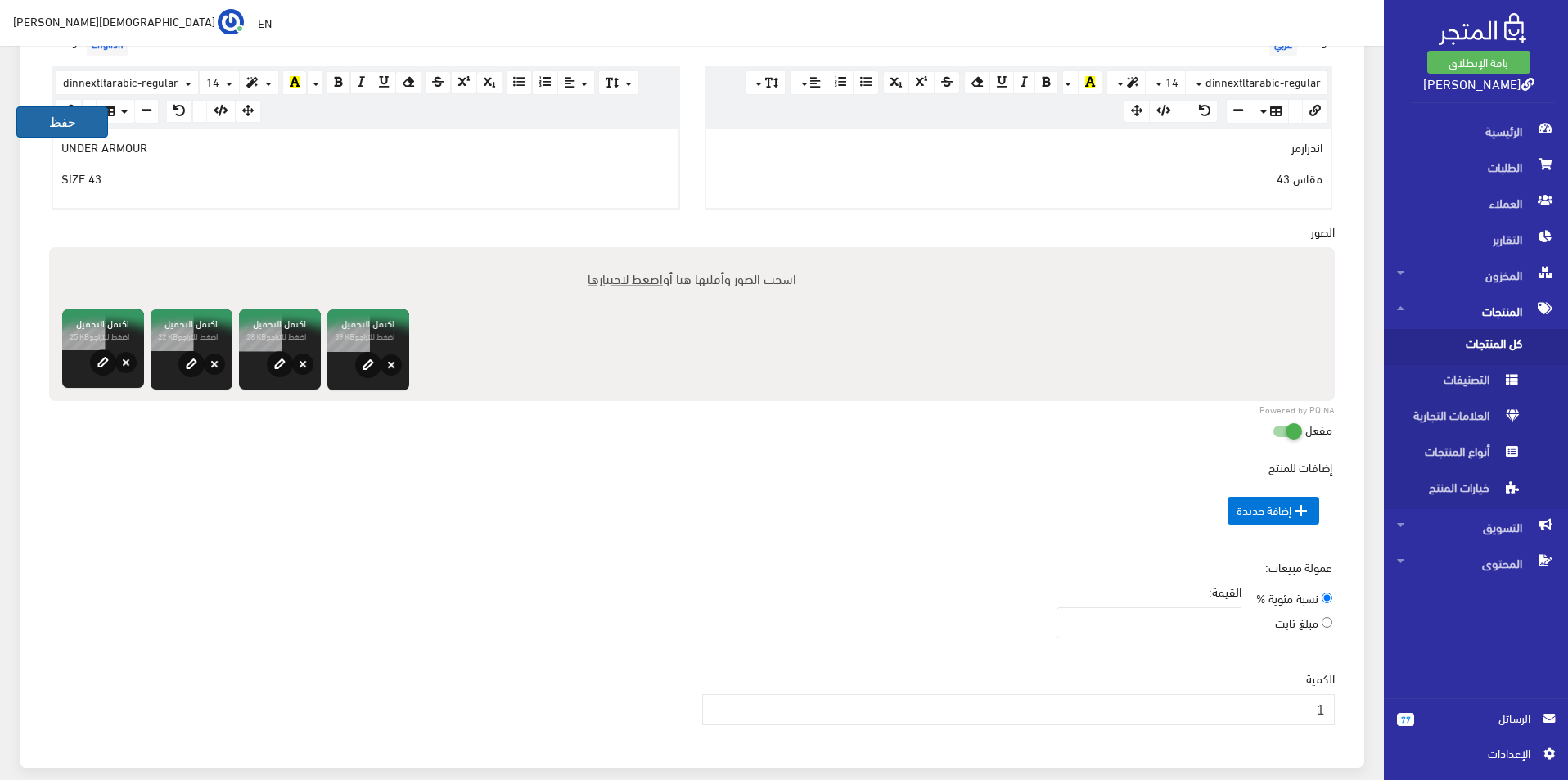
click at [86, 118] on button "حفظ" at bounding box center [62, 122] width 92 height 31
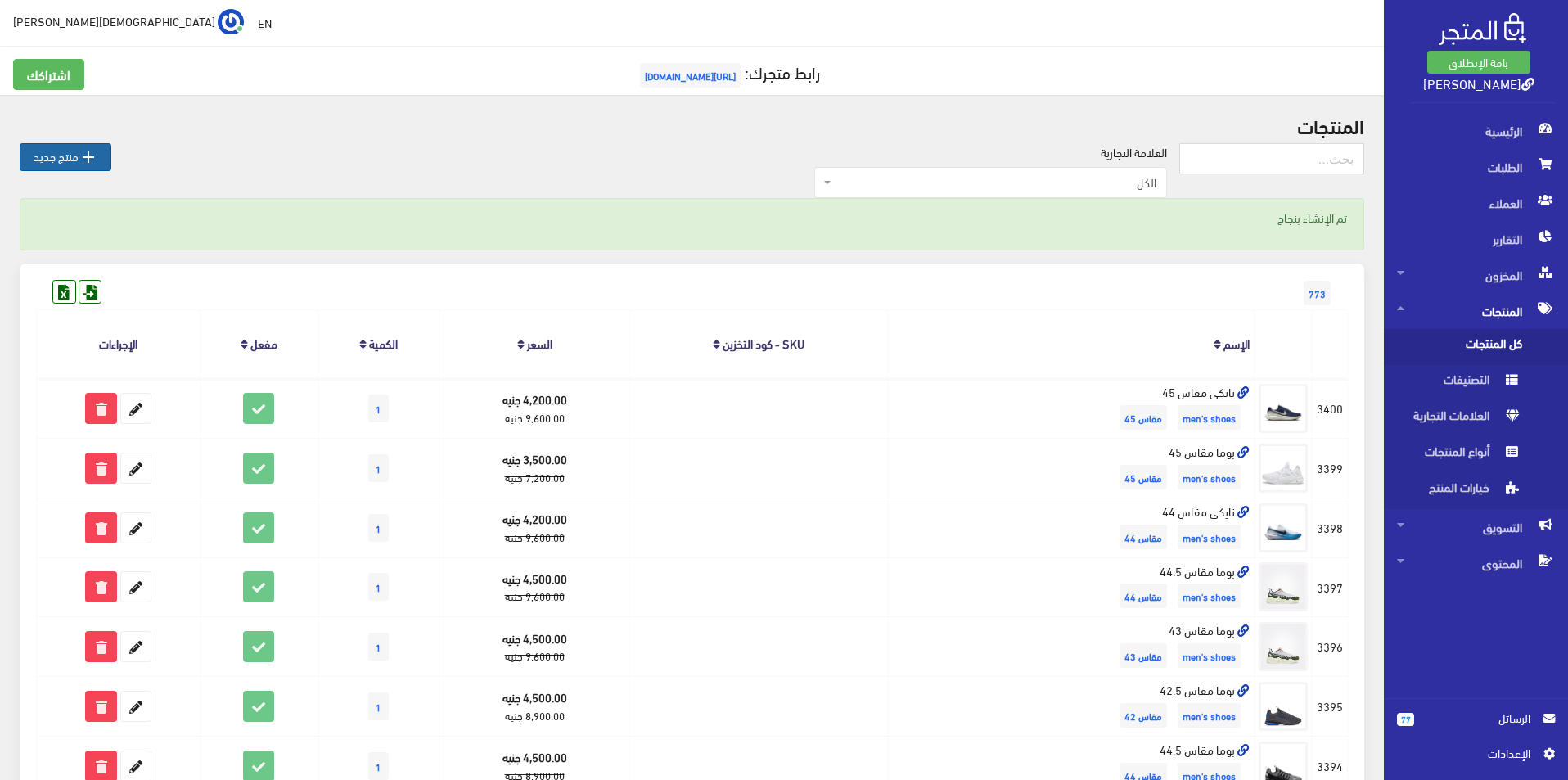
click at [86, 149] on icon "" at bounding box center [88, 157] width 20 height 20
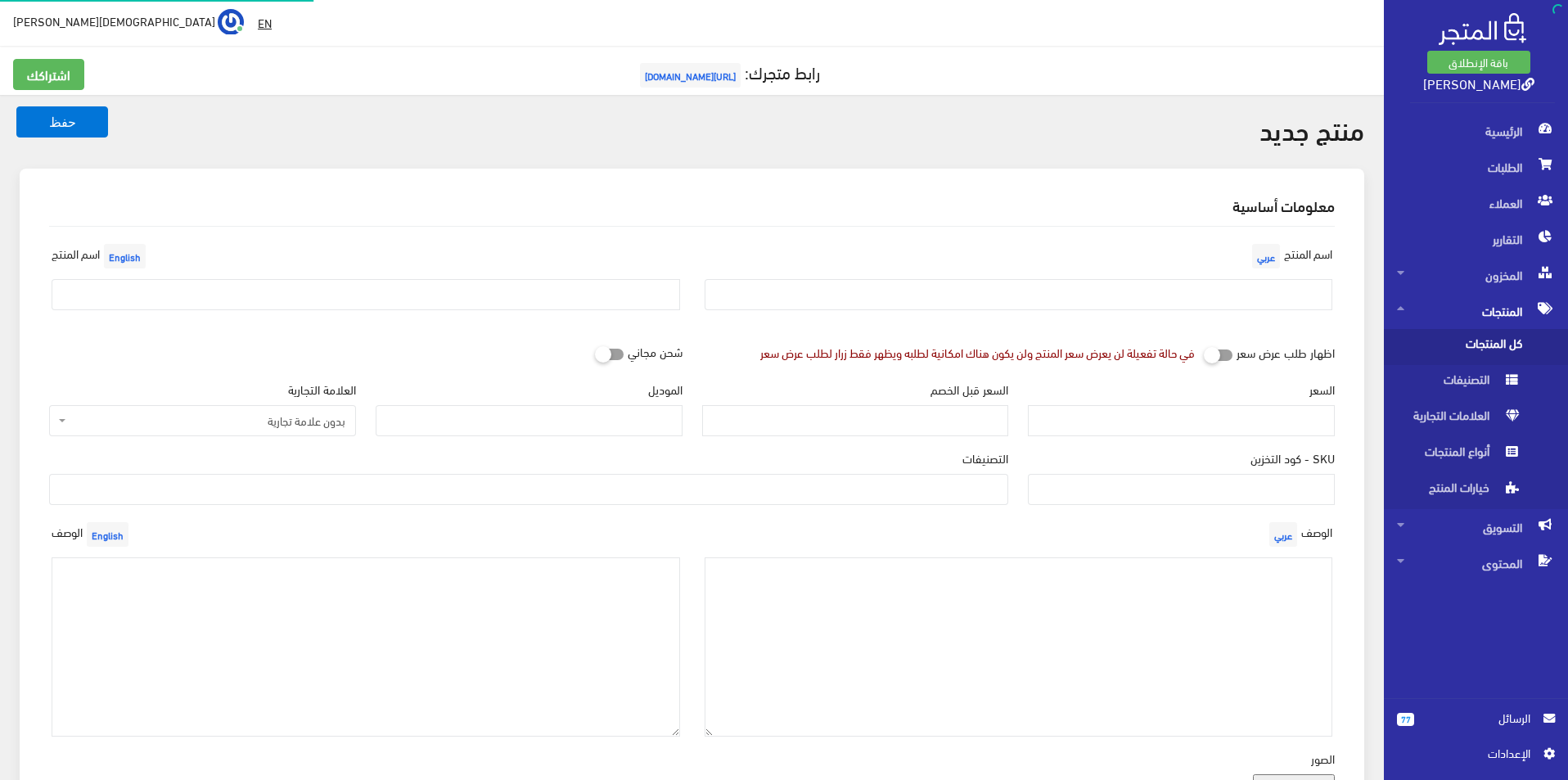
select select
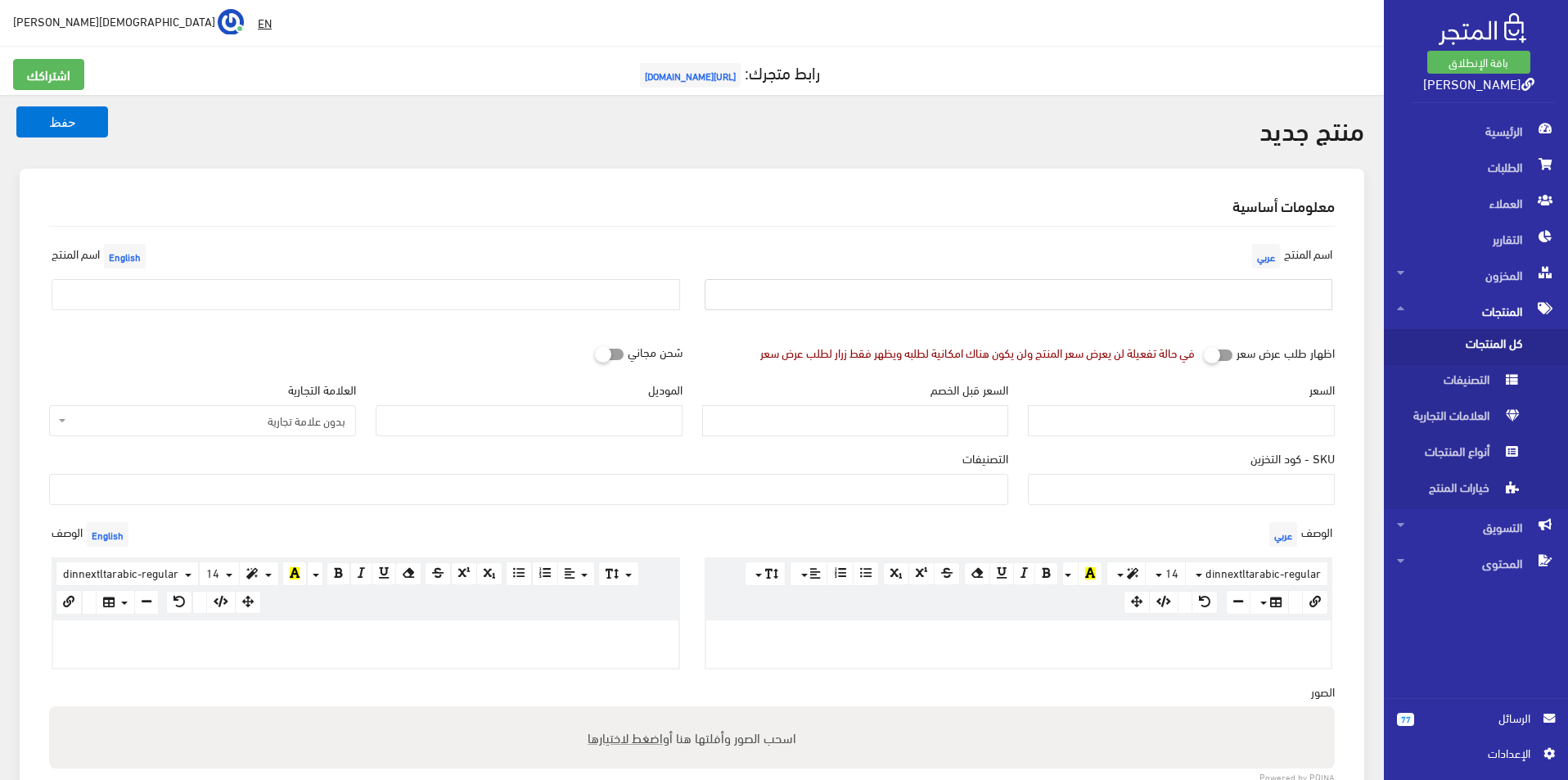
click at [1016, 292] on input "text" at bounding box center [1019, 295] width 629 height 31
type input "تمبرلاند مقاس 44"
click at [642, 282] on input "text" at bounding box center [366, 295] width 629 height 31
type input "TIMBERLAND SIZE 44"
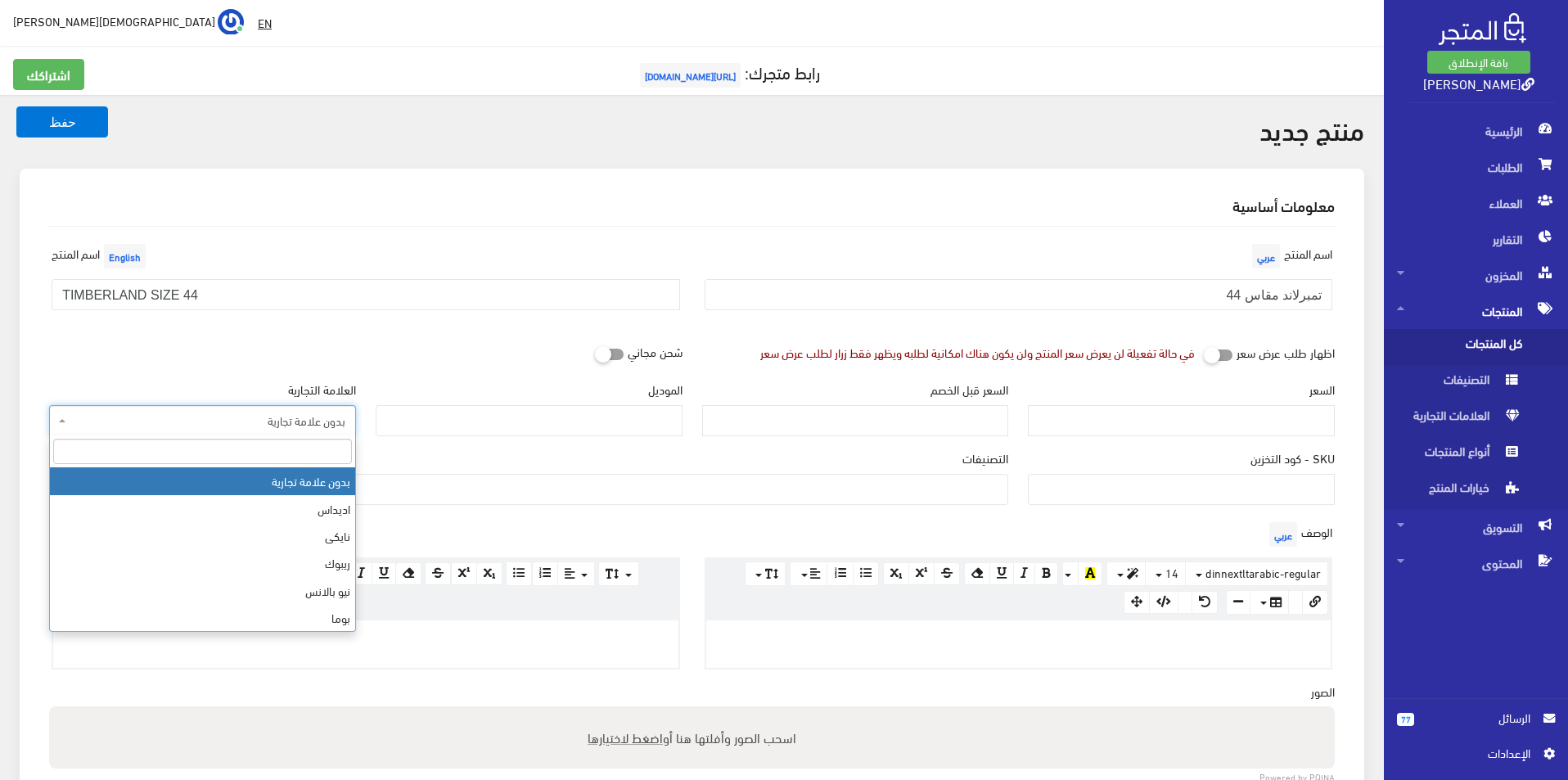
click at [271, 433] on span "بدون علامة تجارية" at bounding box center [202, 421] width 307 height 31
type input "T"
select select "18"
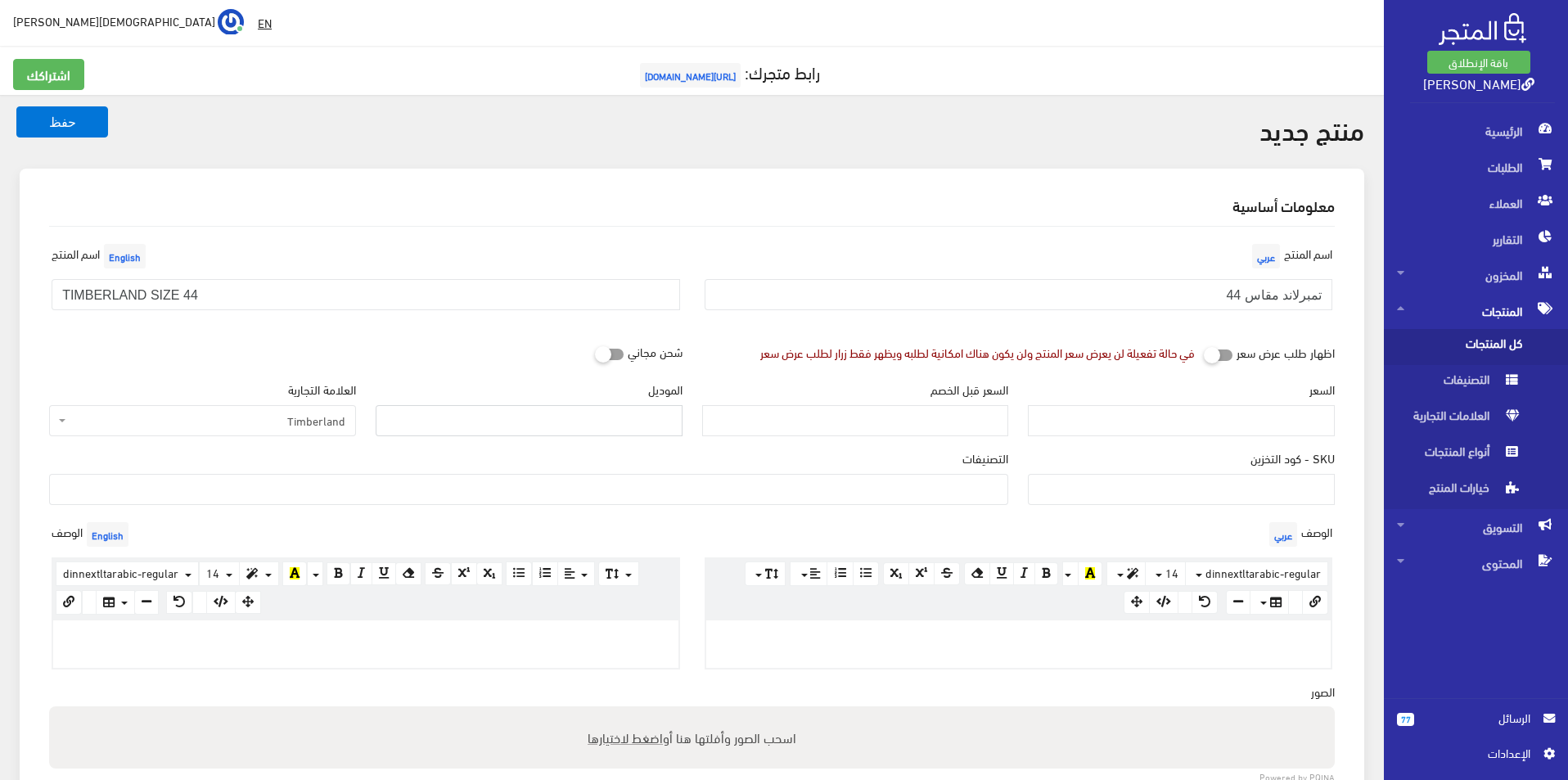
click at [463, 421] on input "الموديل" at bounding box center [529, 421] width 307 height 31
type input "TIMBERLAND"
click at [1166, 428] on input "السعر" at bounding box center [1181, 421] width 307 height 31
type input "5800"
type input "14500"
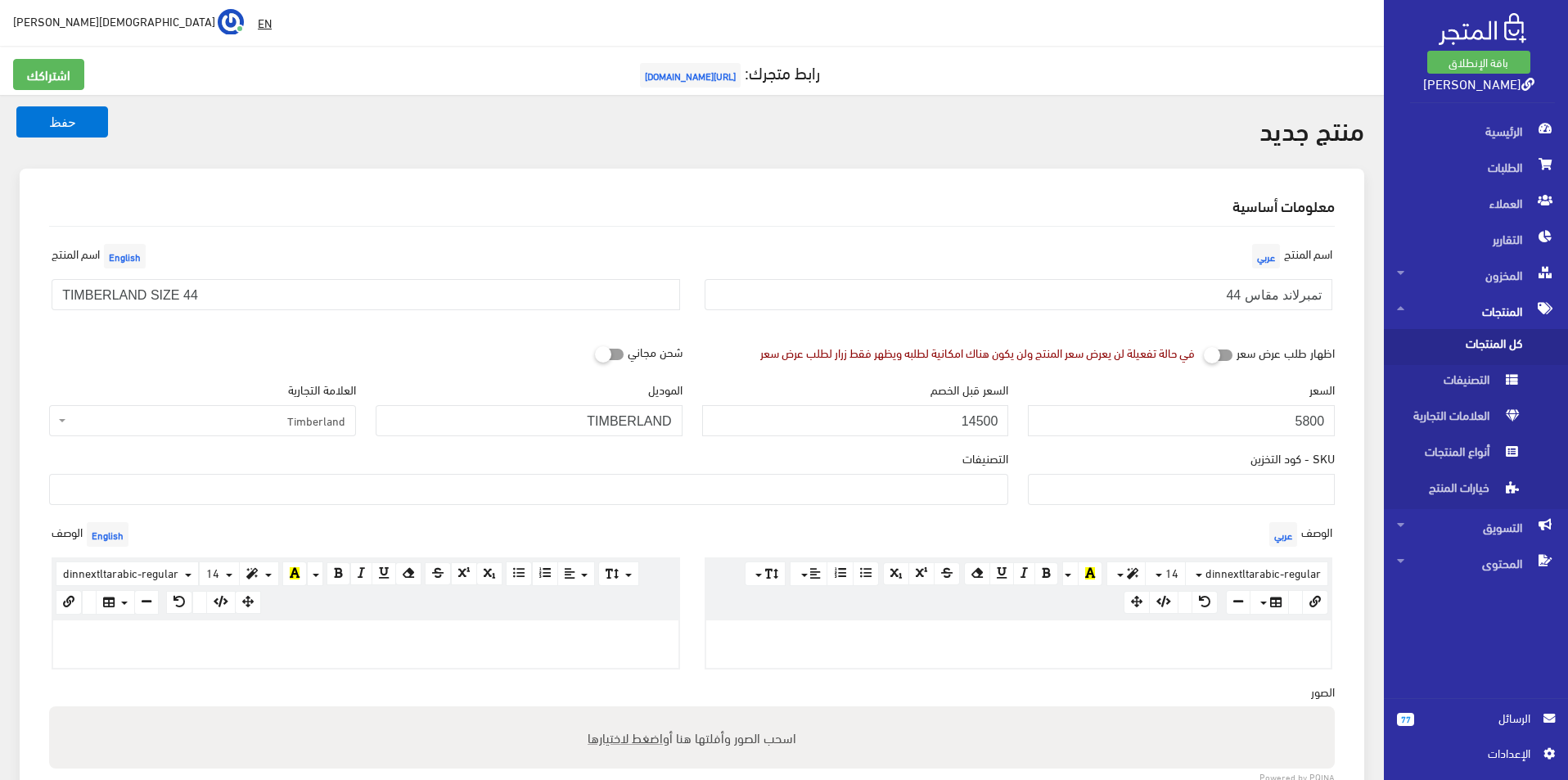
click at [969, 477] on ul at bounding box center [529, 487] width 957 height 26
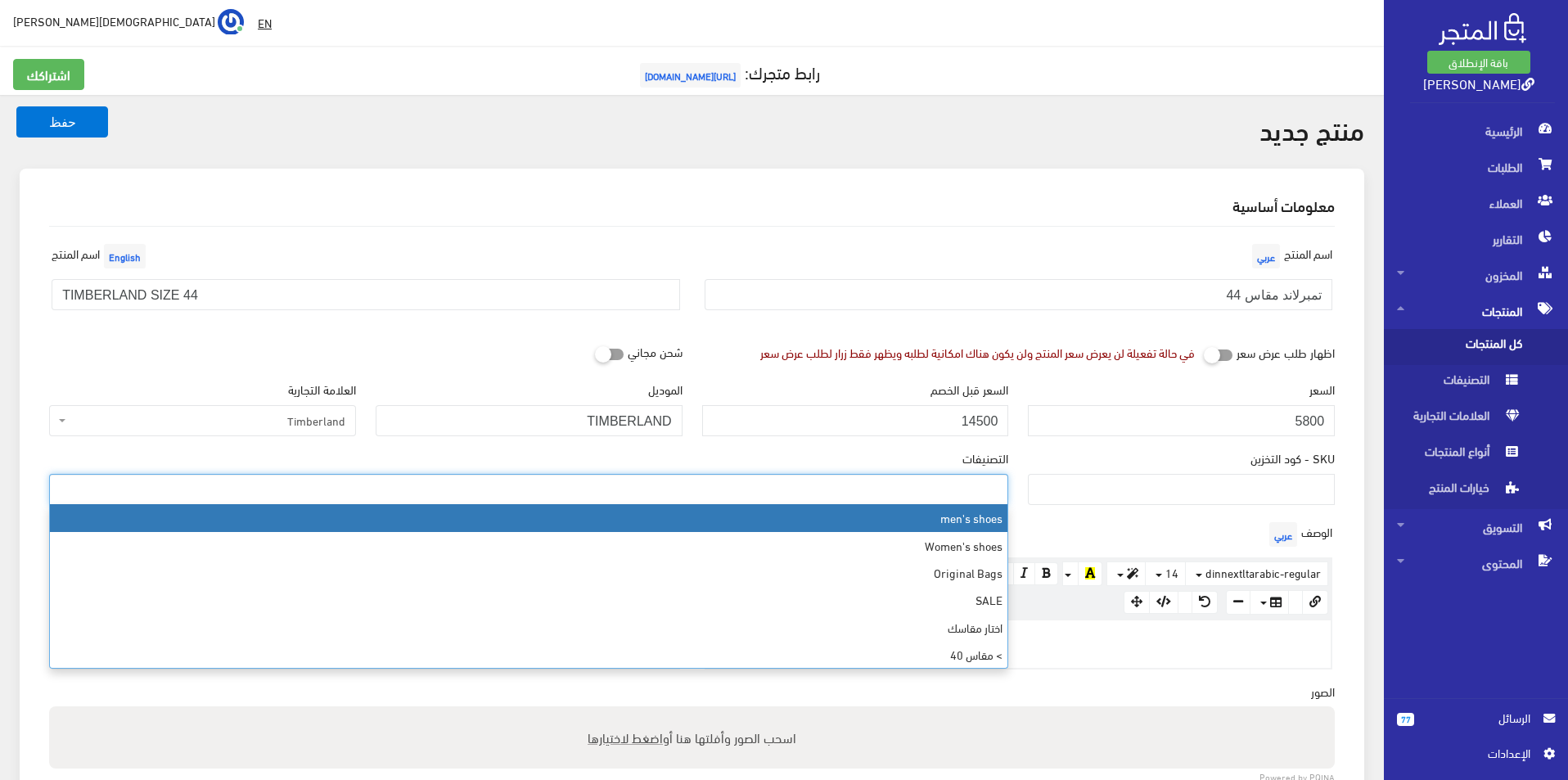
select select "5"
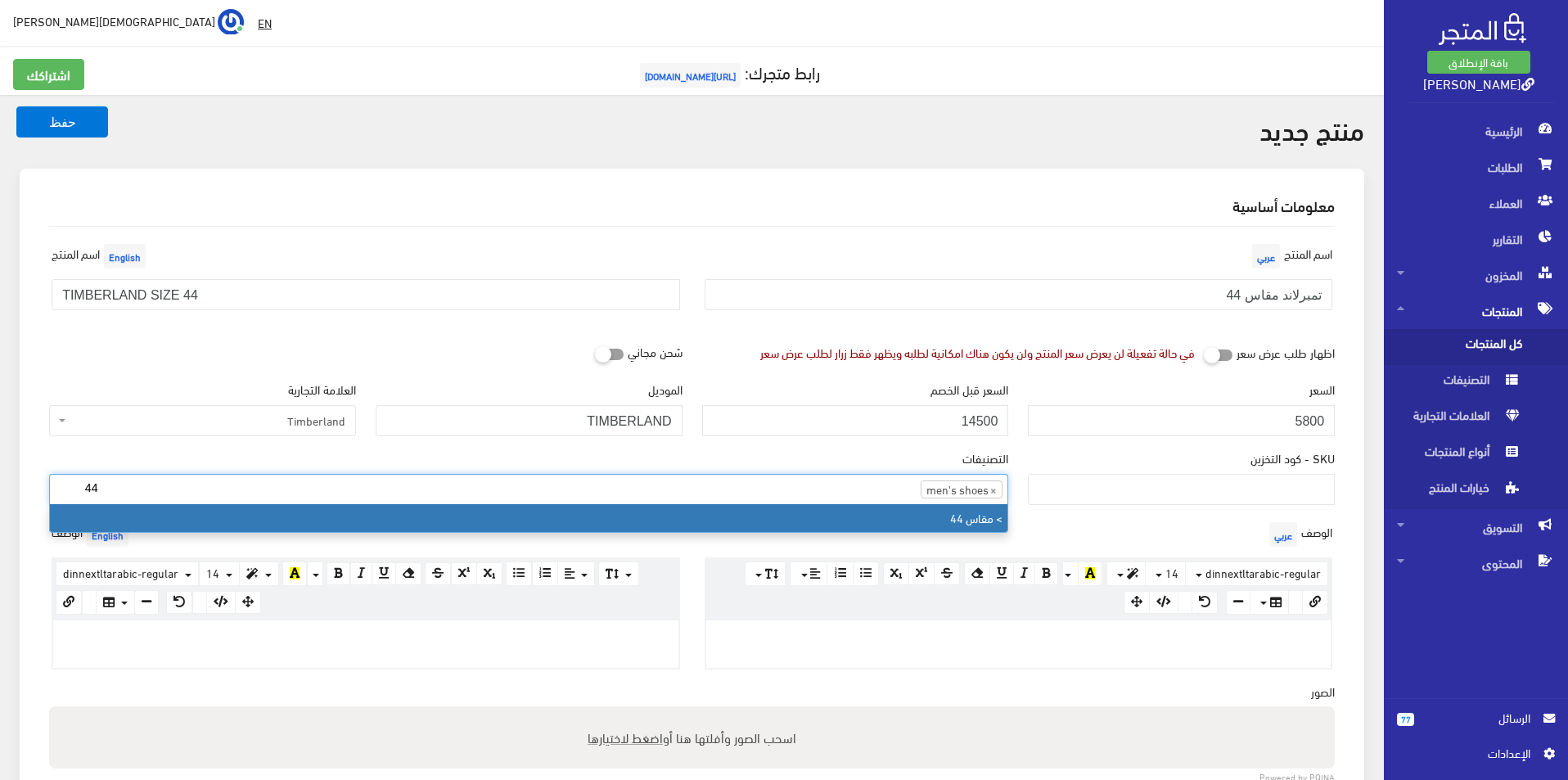
type input "44"
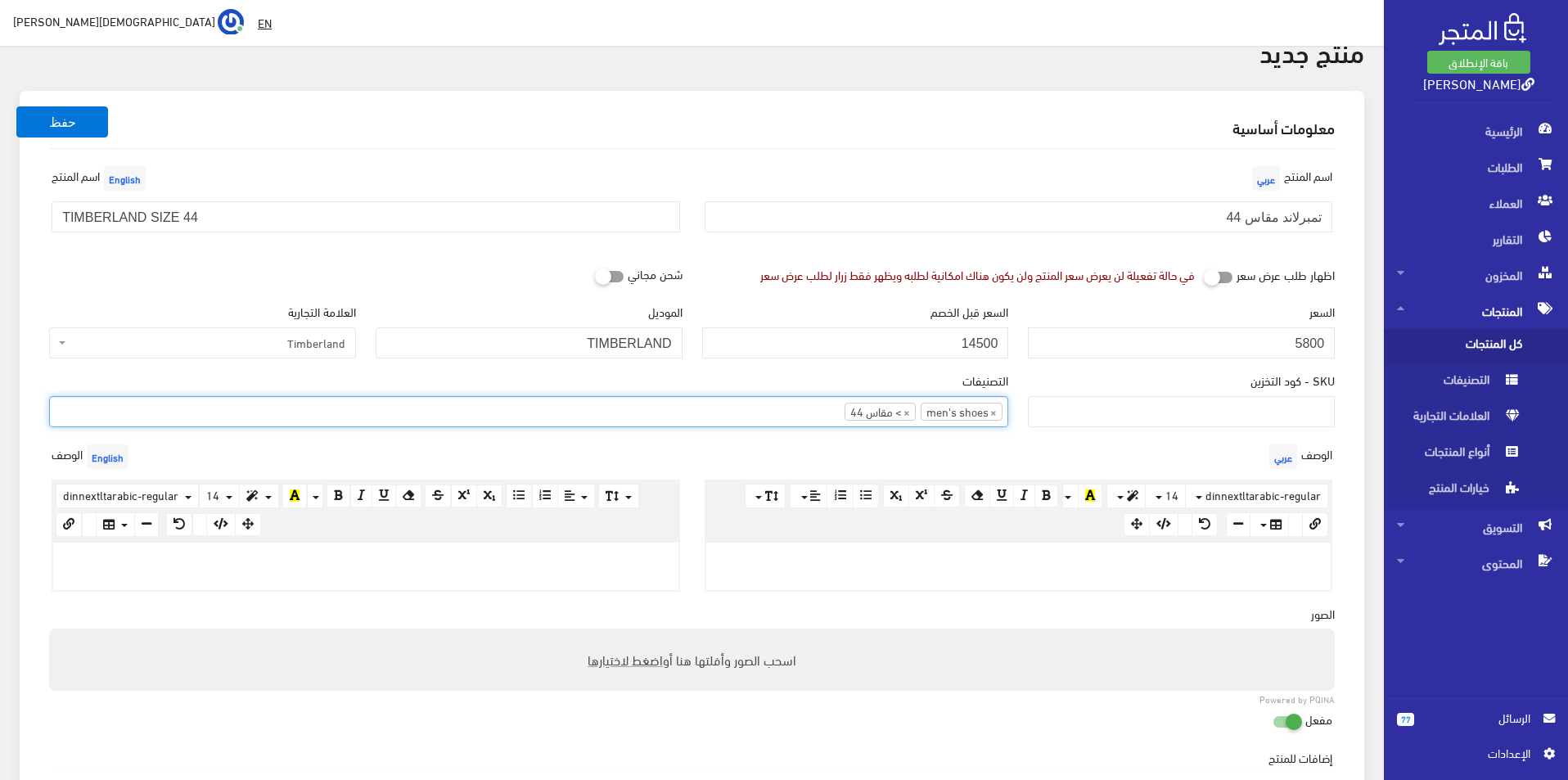
scroll to position [82, 0]
click at [323, 566] on div at bounding box center [366, 561] width 625 height 48
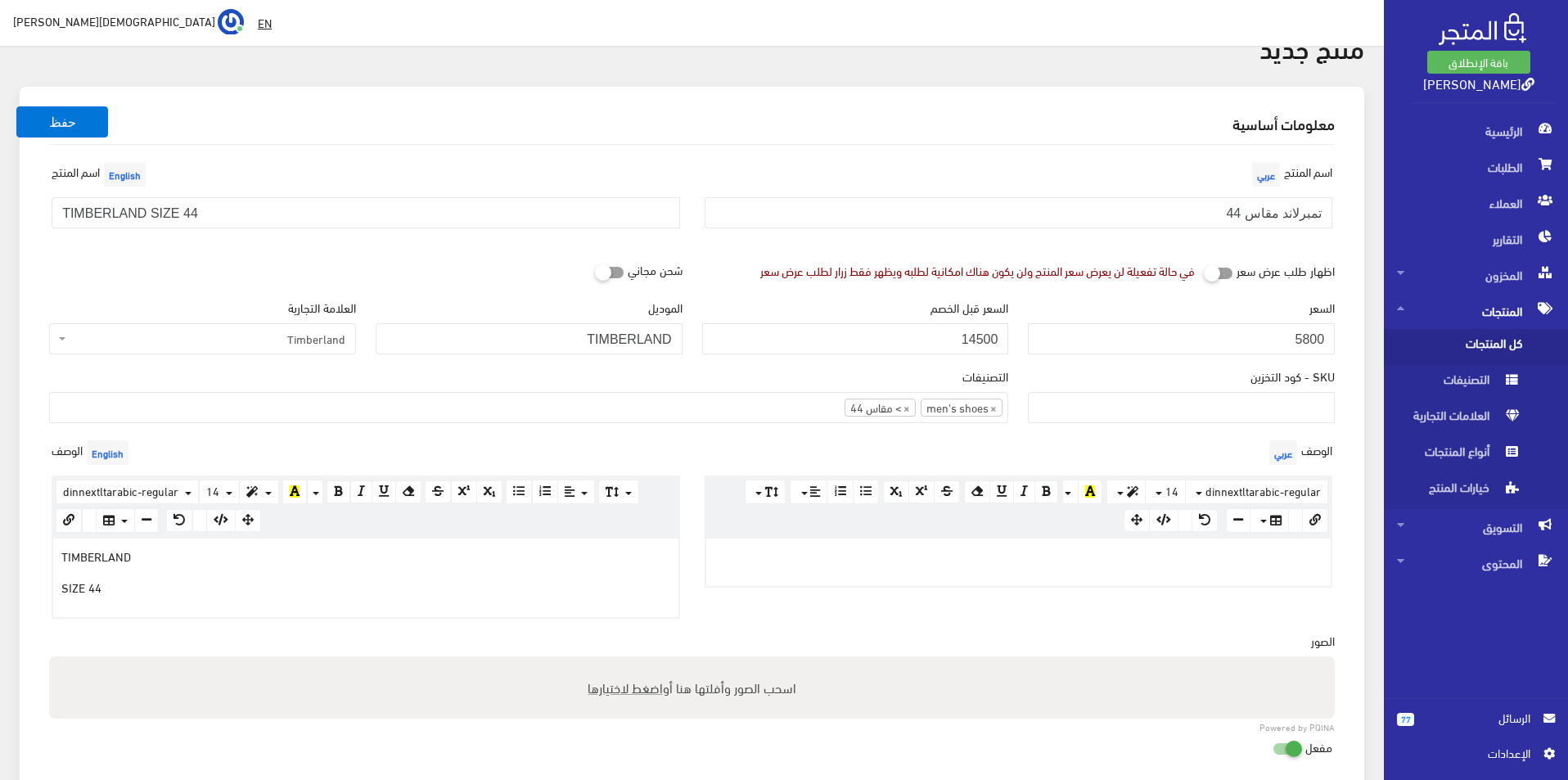
click at [799, 577] on div at bounding box center [1019, 561] width 625 height 48
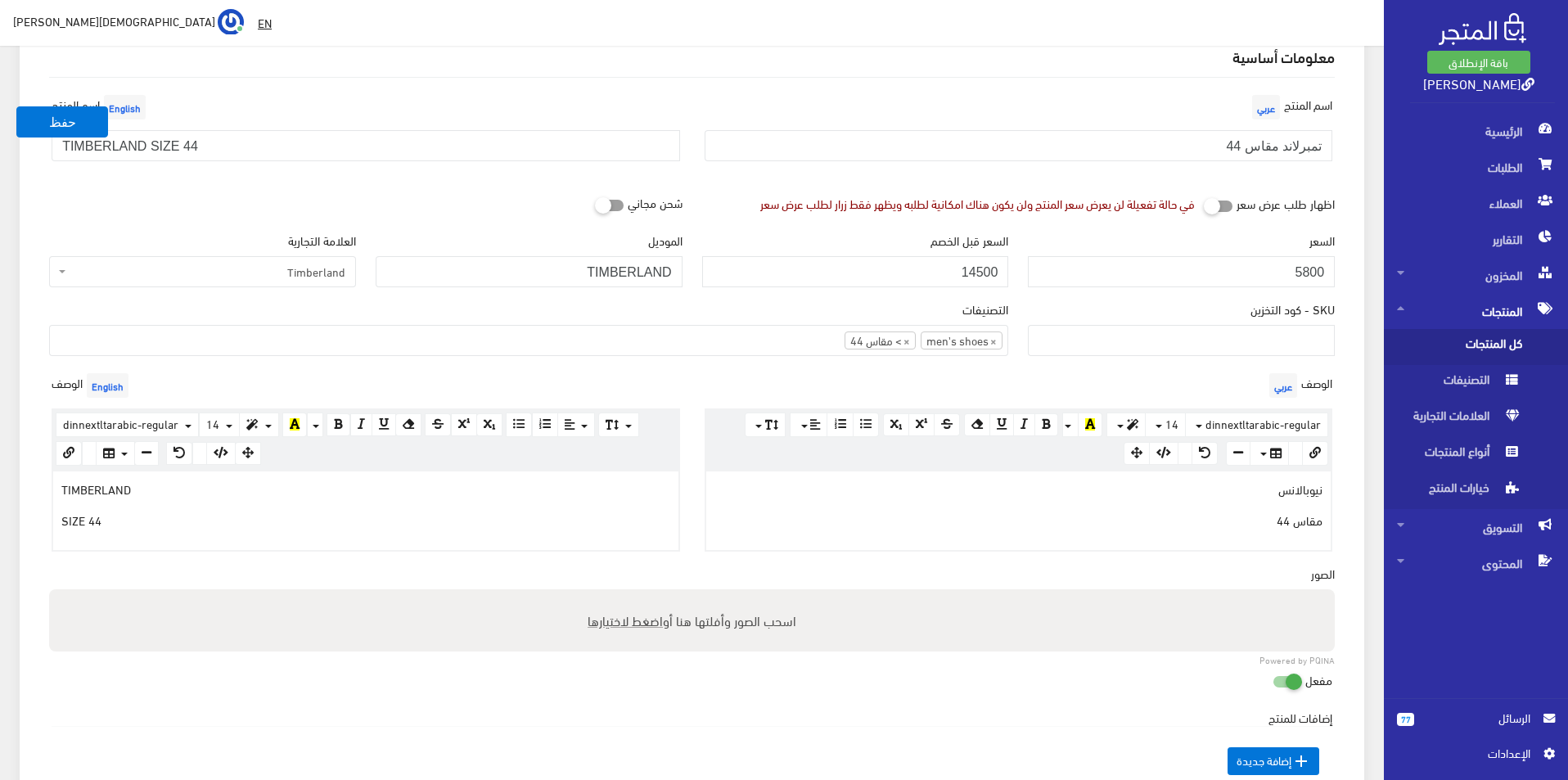
scroll to position [327, 0]
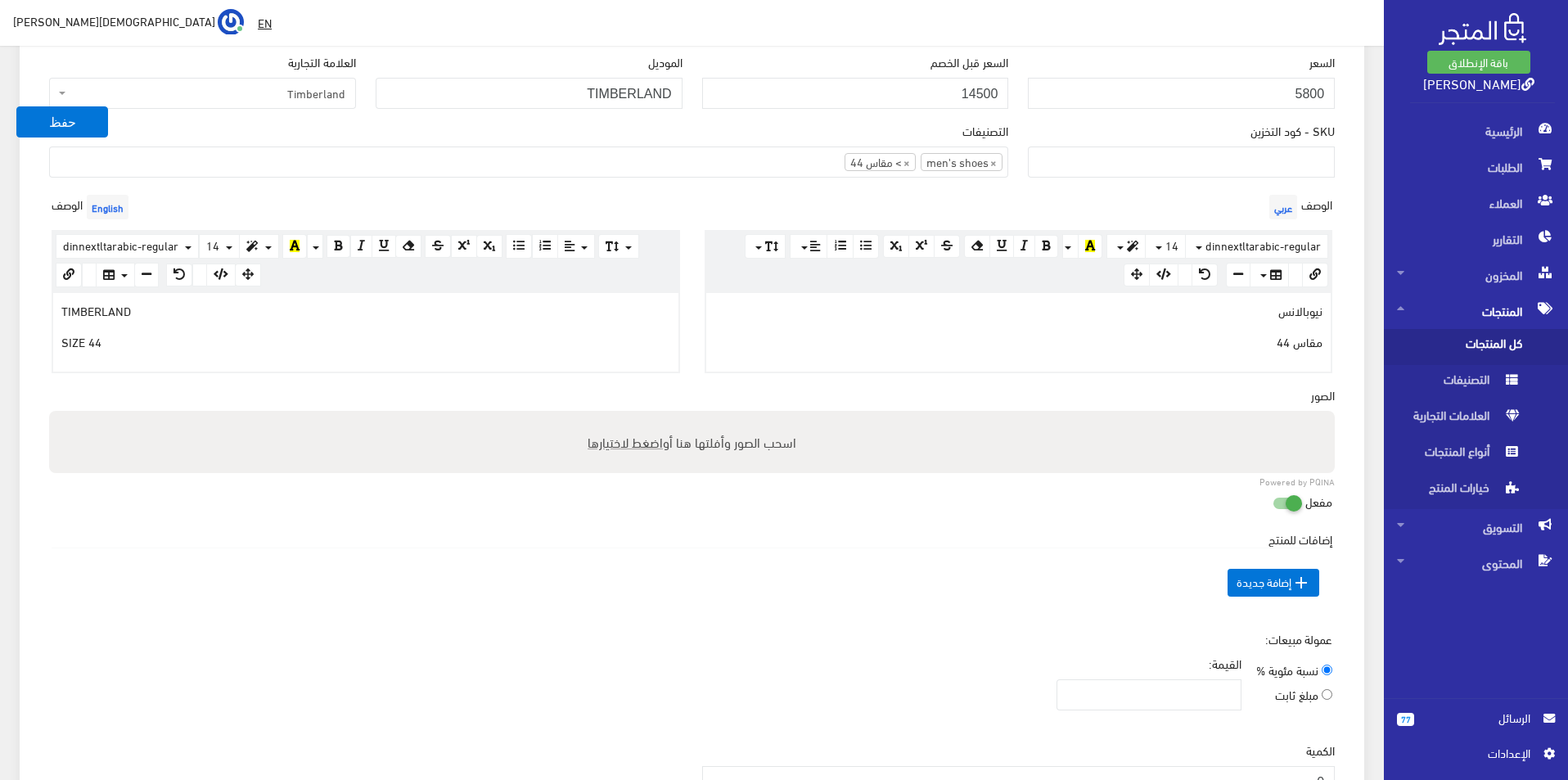
drag, startPoint x: 1455, startPoint y: 318, endPoint x: 1571, endPoint y: 314, distance: 116.1
click at [1567, 315] on html "باقة الإنطلاق كوتشينو ستورز الرئيسية 77" at bounding box center [784, 62] width 1568 height 780
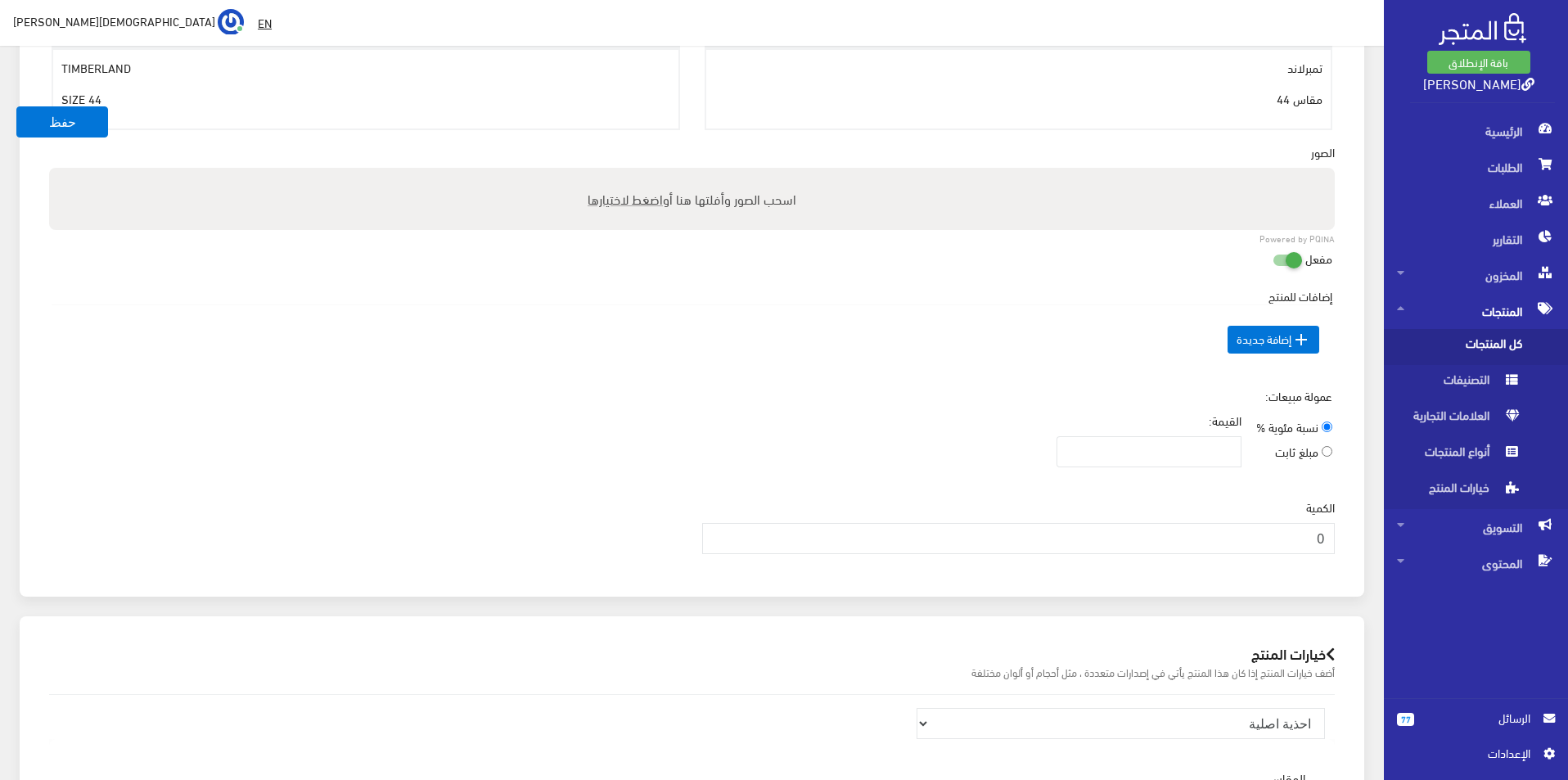
scroll to position [573, 0]
type input "1"
click at [719, 530] on input "1" at bounding box center [1019, 536] width 633 height 31
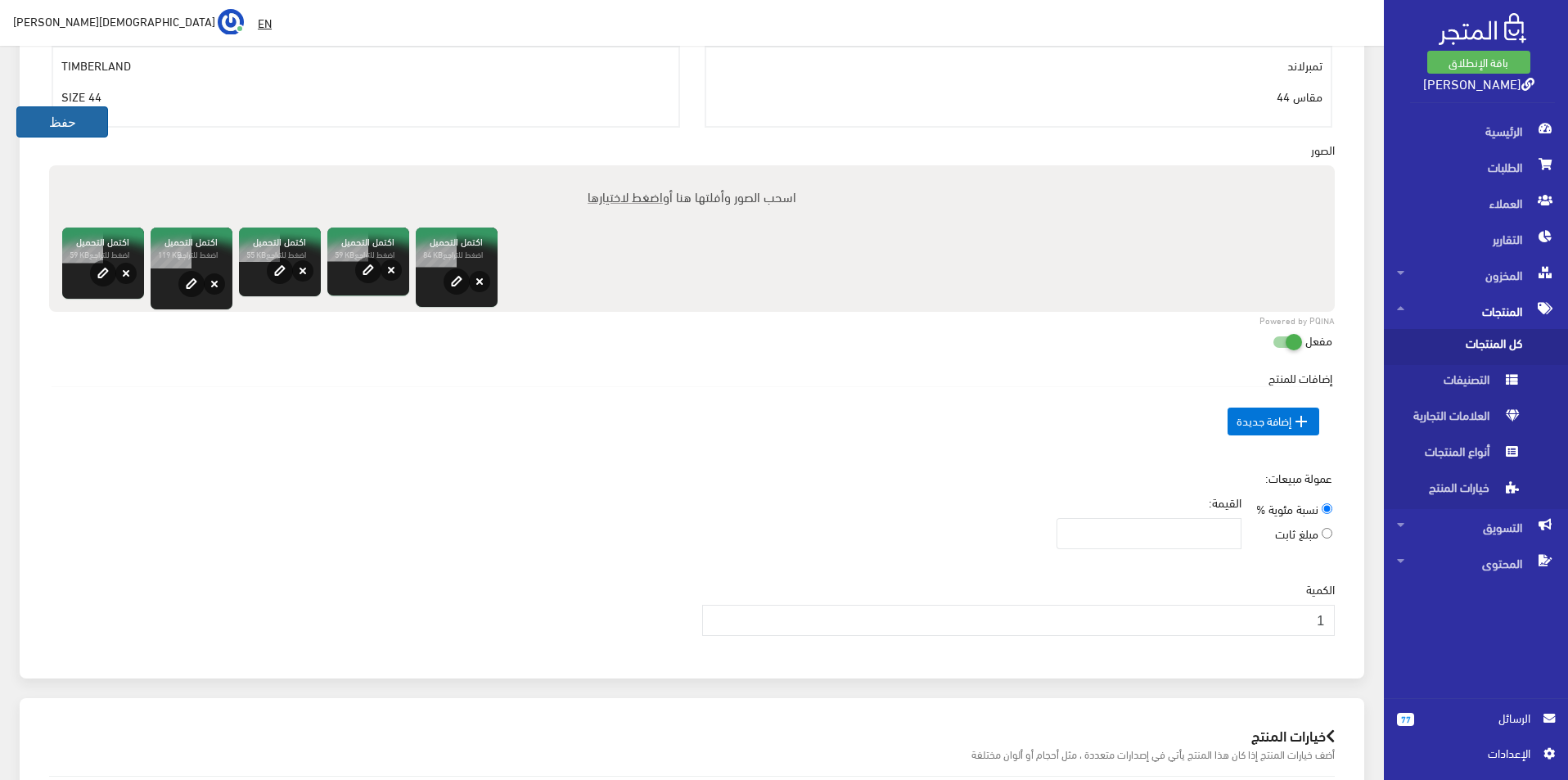
click at [61, 126] on button "حفظ" at bounding box center [62, 122] width 92 height 31
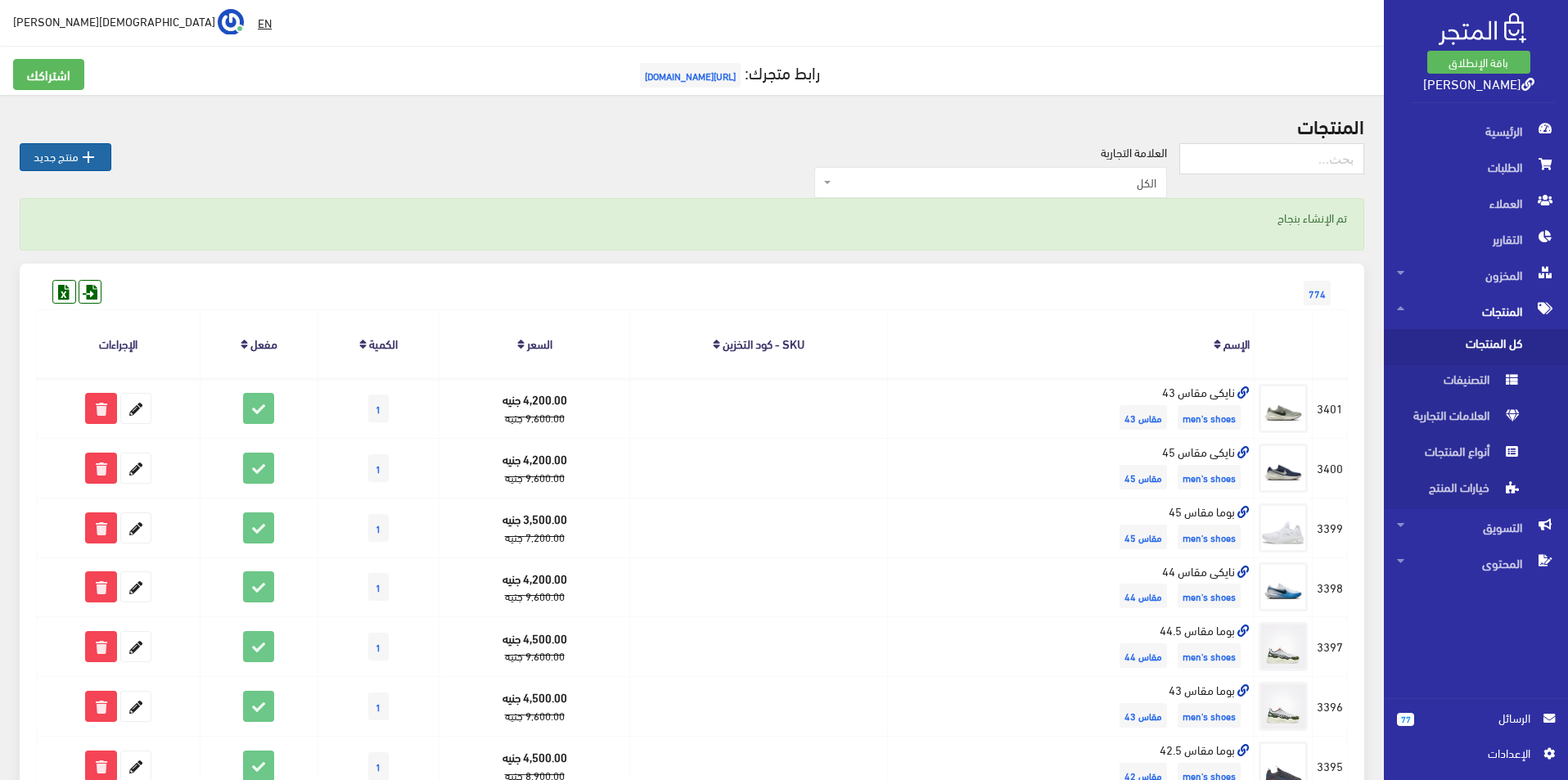
click at [76, 158] on link " منتج جديد" at bounding box center [66, 157] width 92 height 28
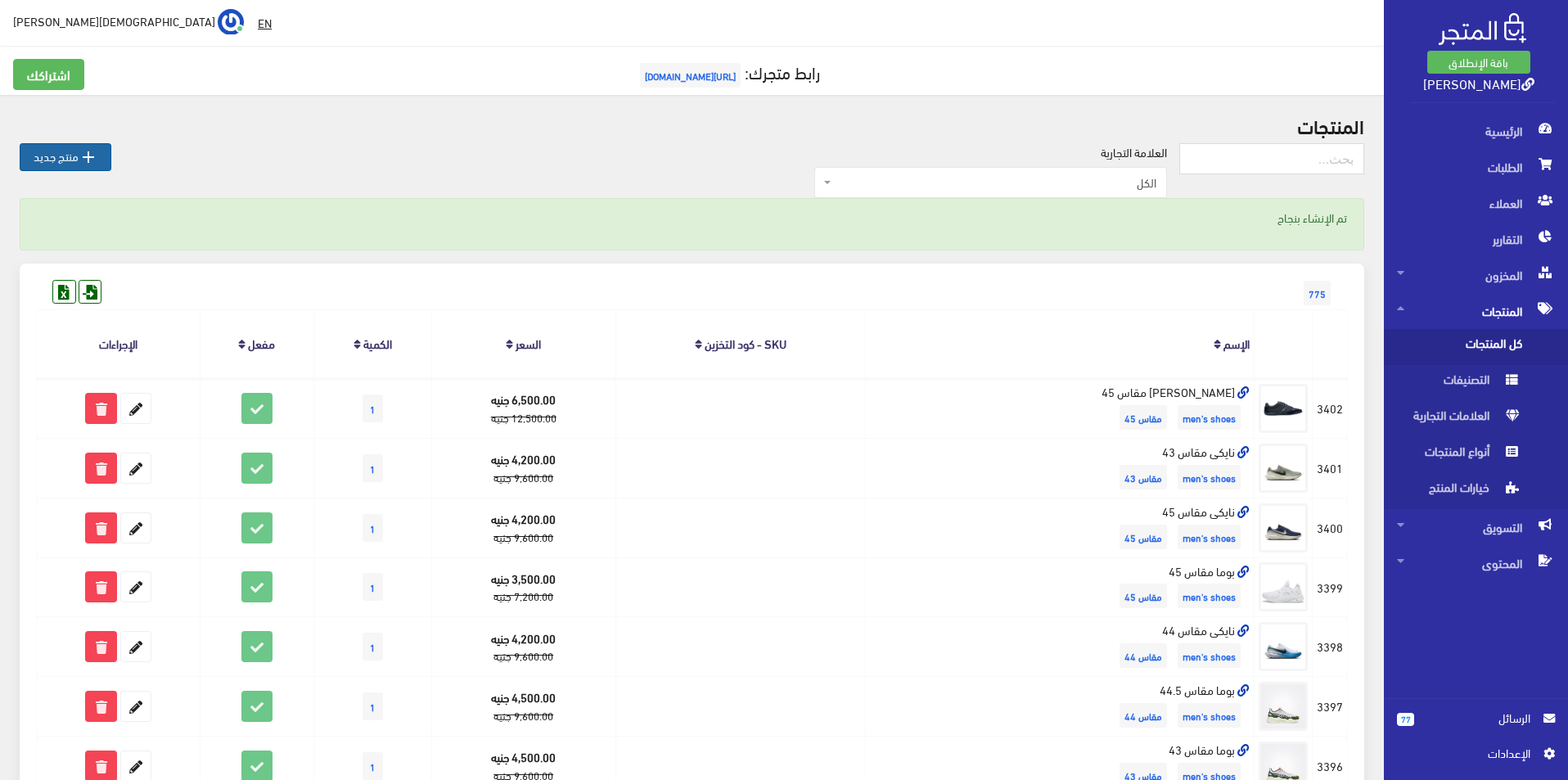
click at [85, 159] on icon "" at bounding box center [88, 157] width 20 height 20
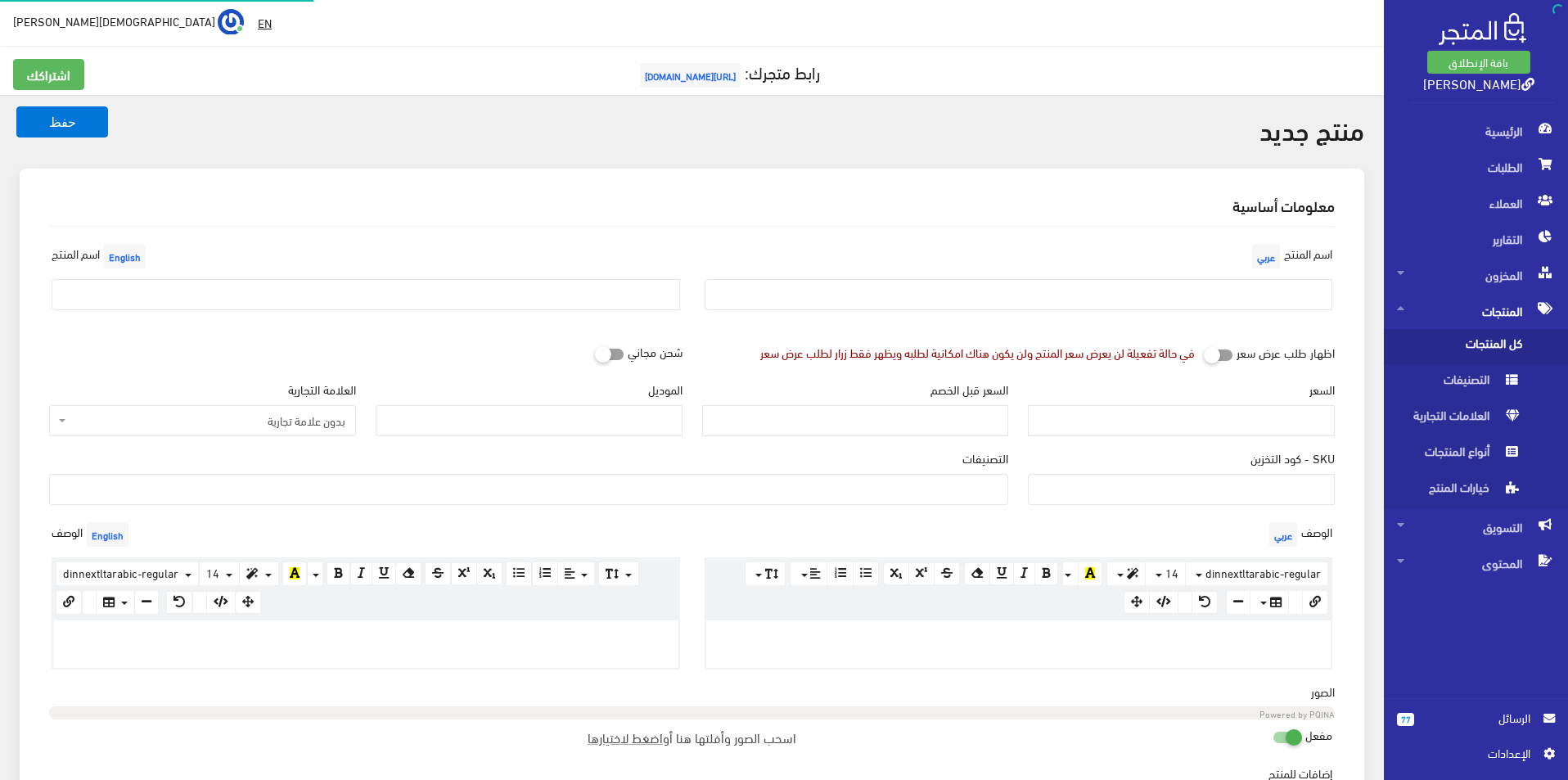
select select
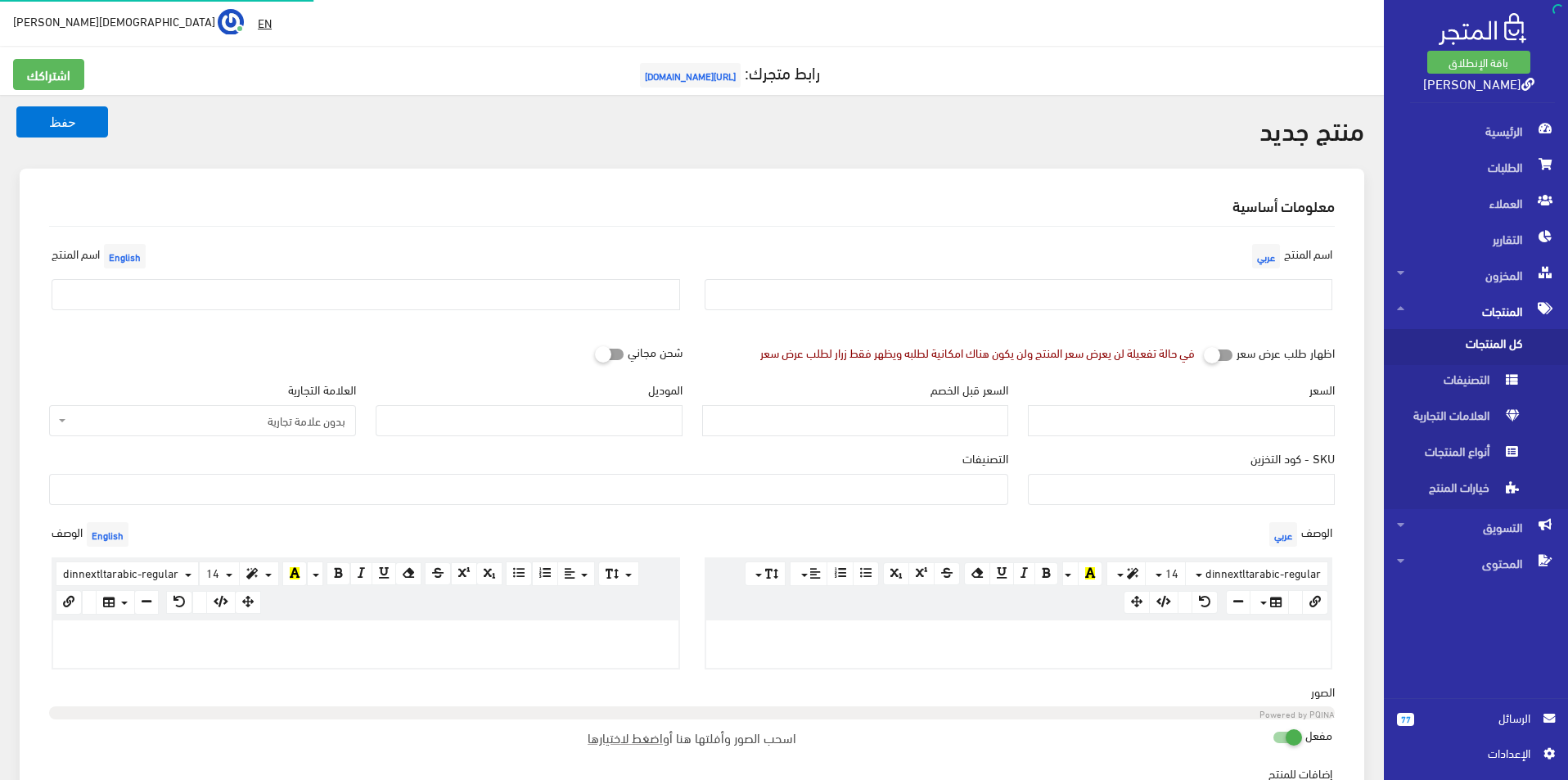
select select
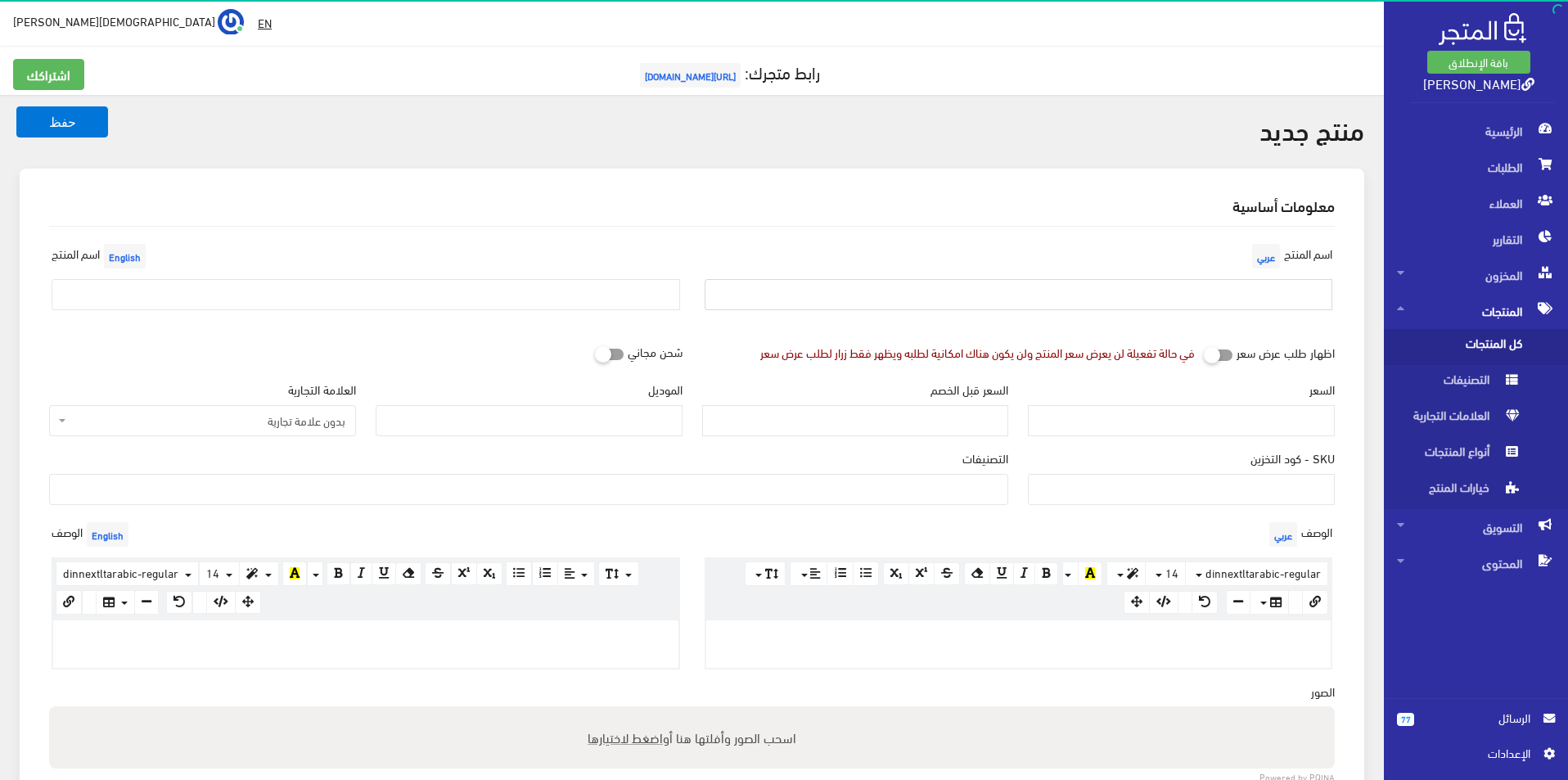
click at [870, 282] on input "text" at bounding box center [1019, 295] width 629 height 31
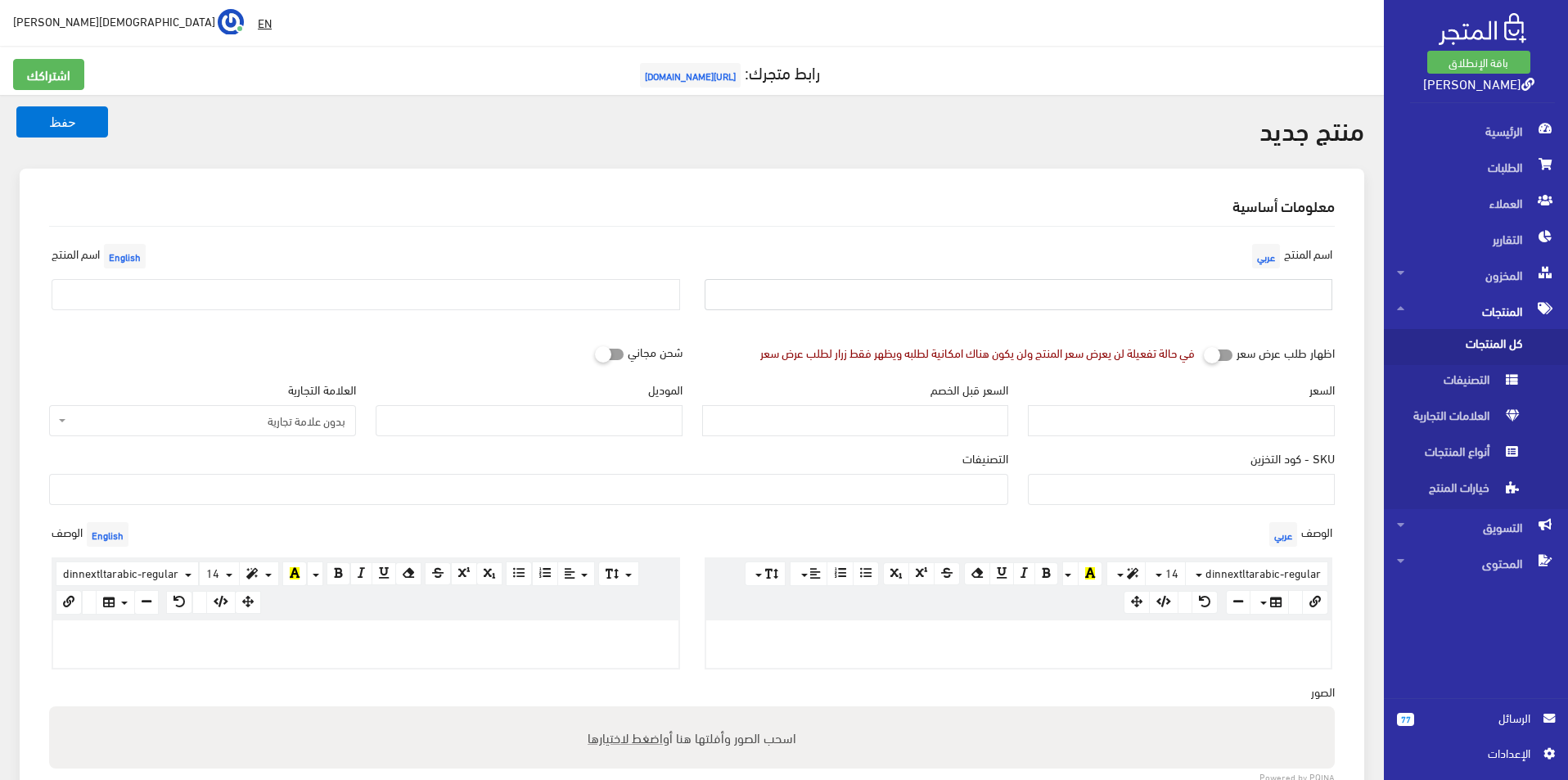
type input "بوما مقاس 43"
drag, startPoint x: 468, startPoint y: 289, endPoint x: 440, endPoint y: 294, distance: 28.4
click at [468, 289] on input "text" at bounding box center [366, 295] width 629 height 31
type input "Puma size 43"
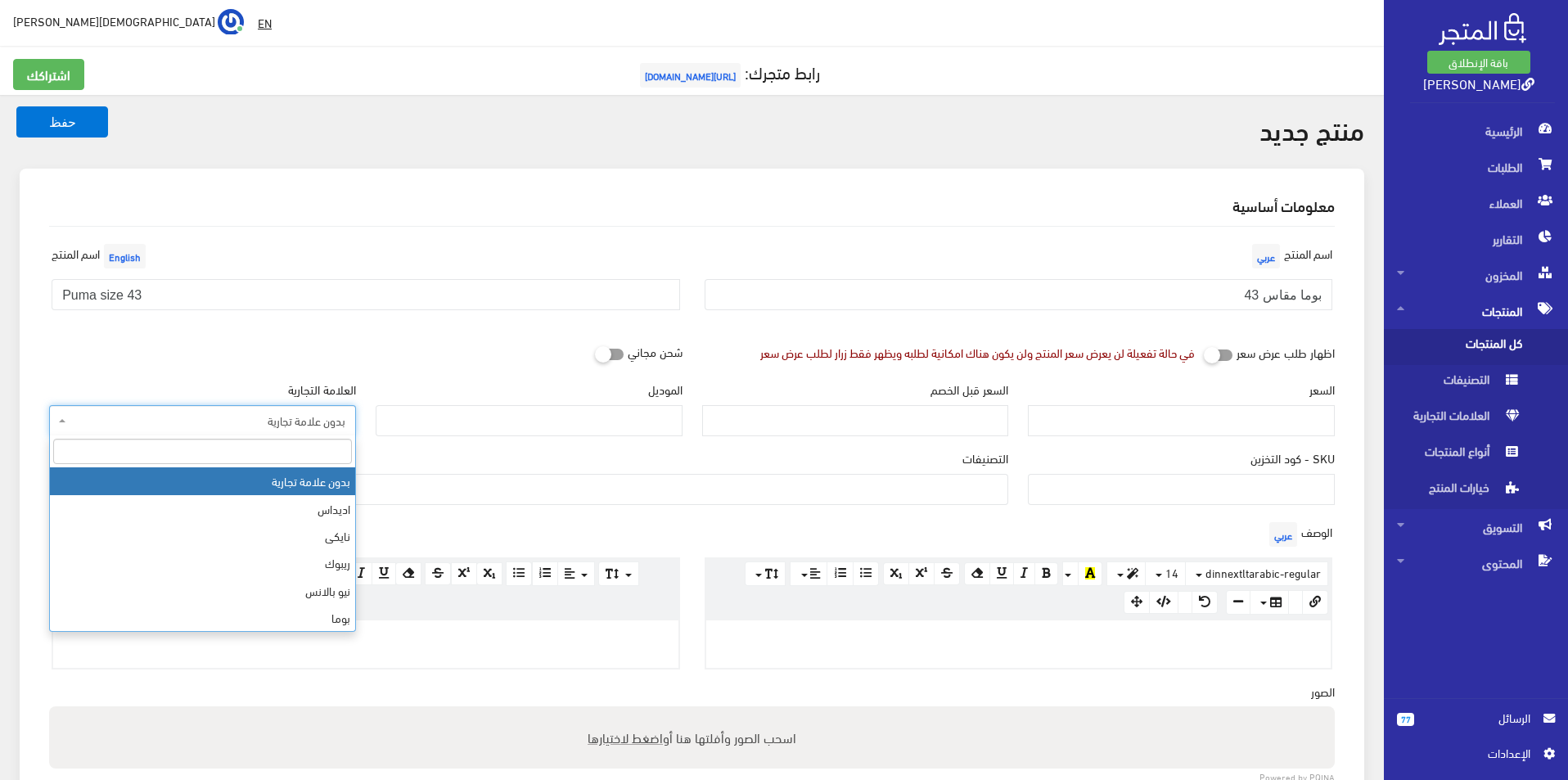
click at [298, 414] on span "بدون علامة تجارية" at bounding box center [207, 420] width 276 height 16
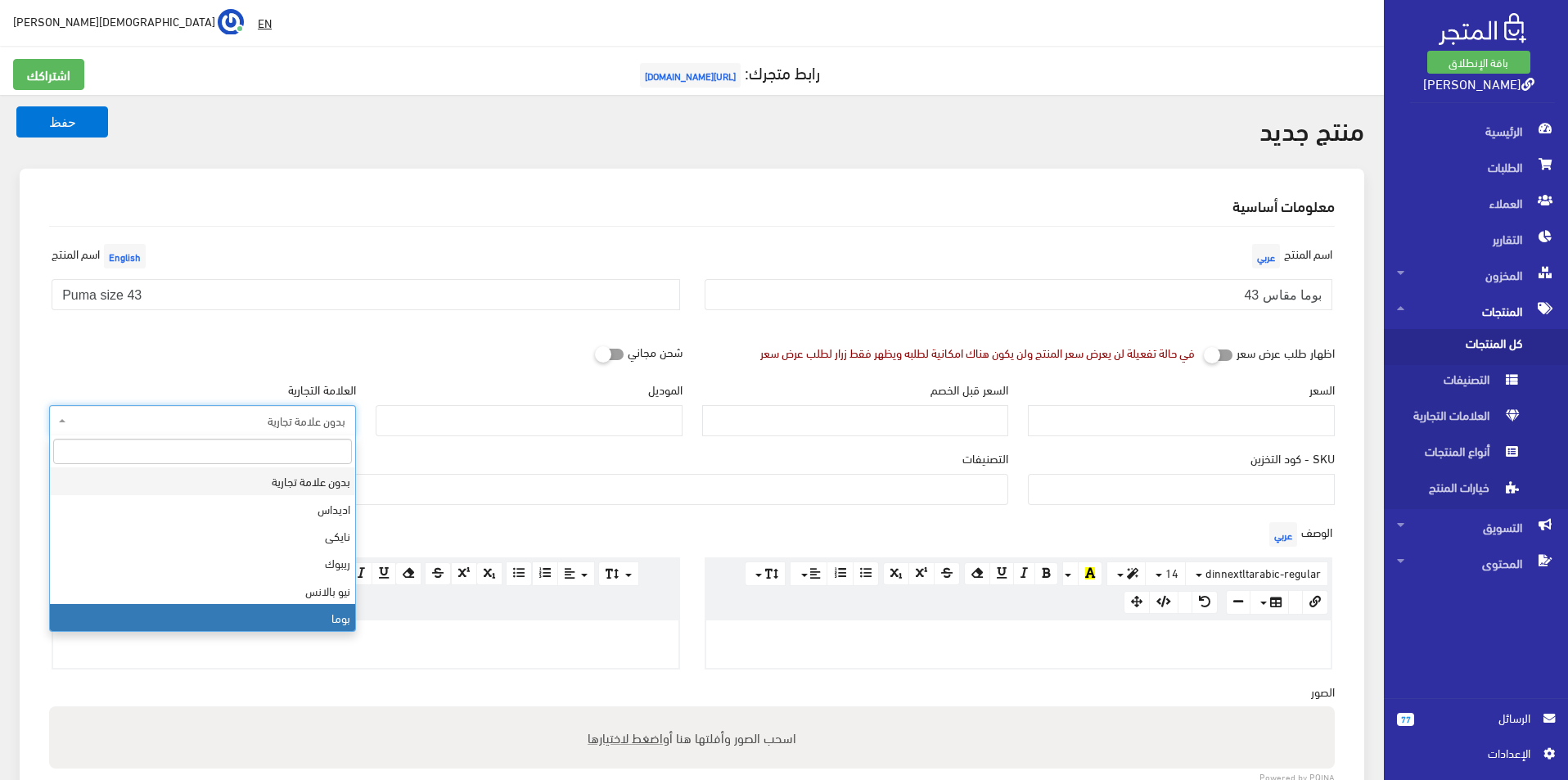
select select "7"
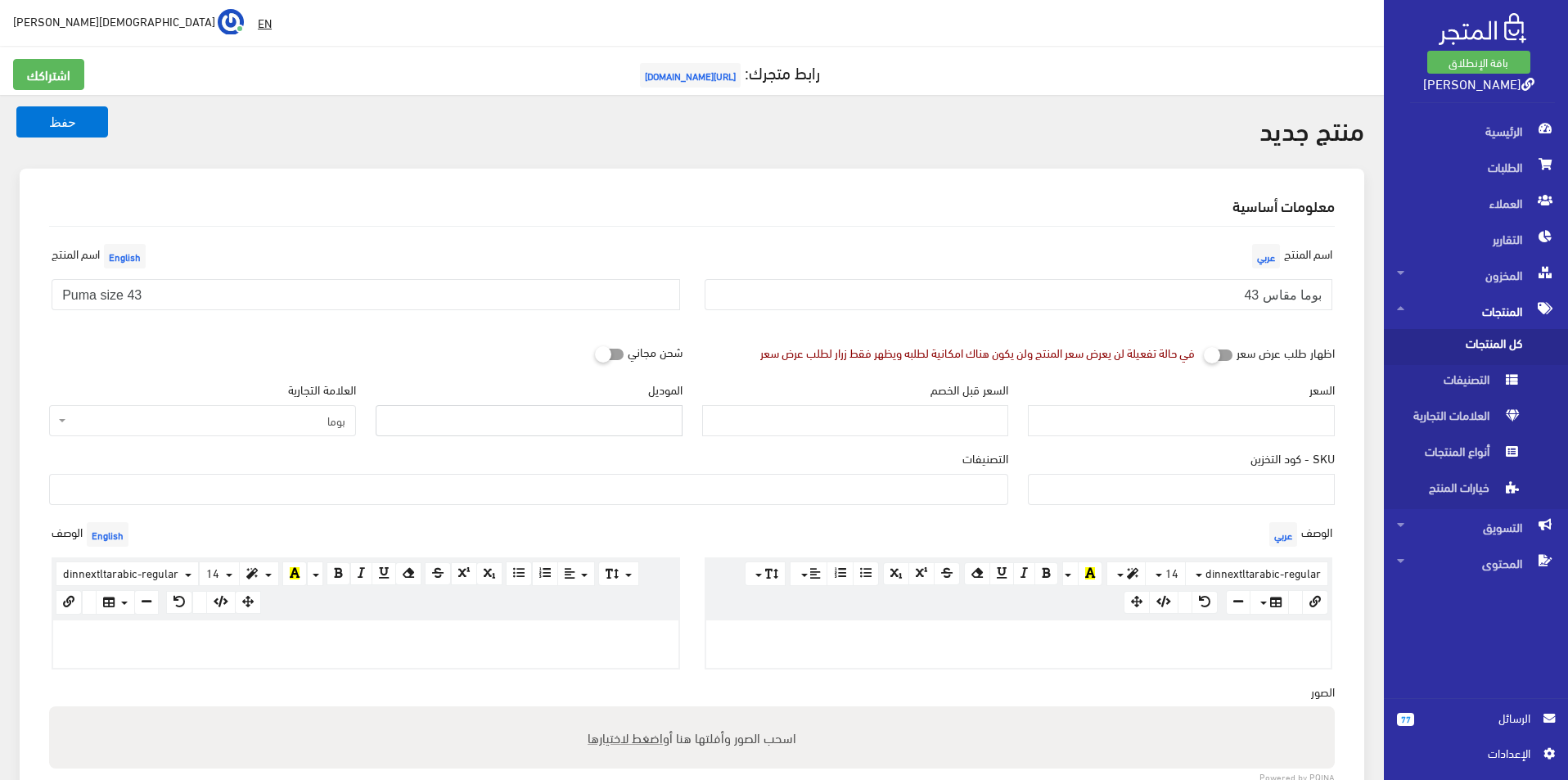
click at [526, 417] on input "الموديل" at bounding box center [529, 421] width 307 height 31
type input "puma"
click at [1099, 427] on input "السعر" at bounding box center [1181, 421] width 307 height 31
type input "4500"
type input "9400"
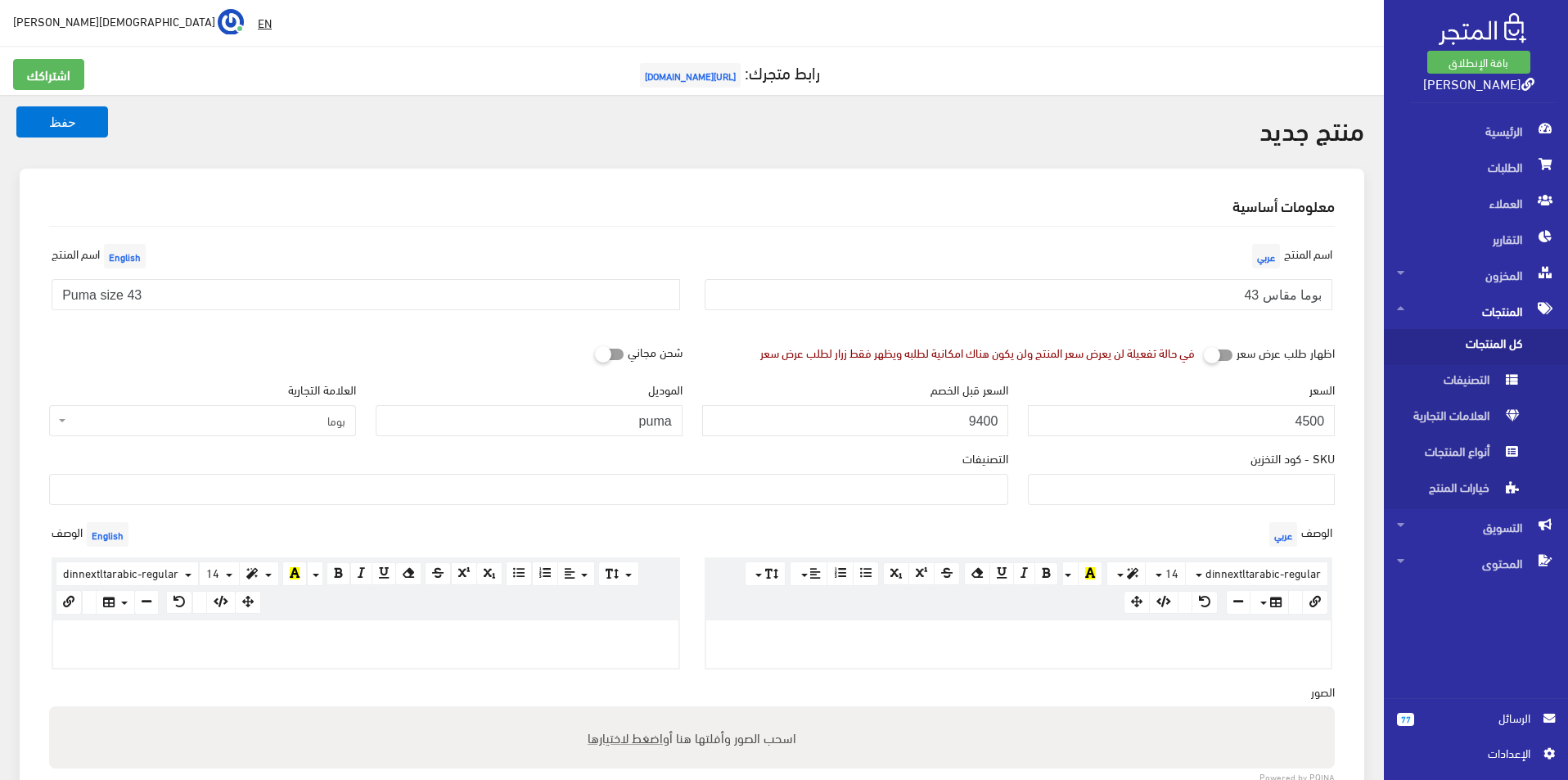
click at [891, 495] on ul at bounding box center [529, 487] width 957 height 26
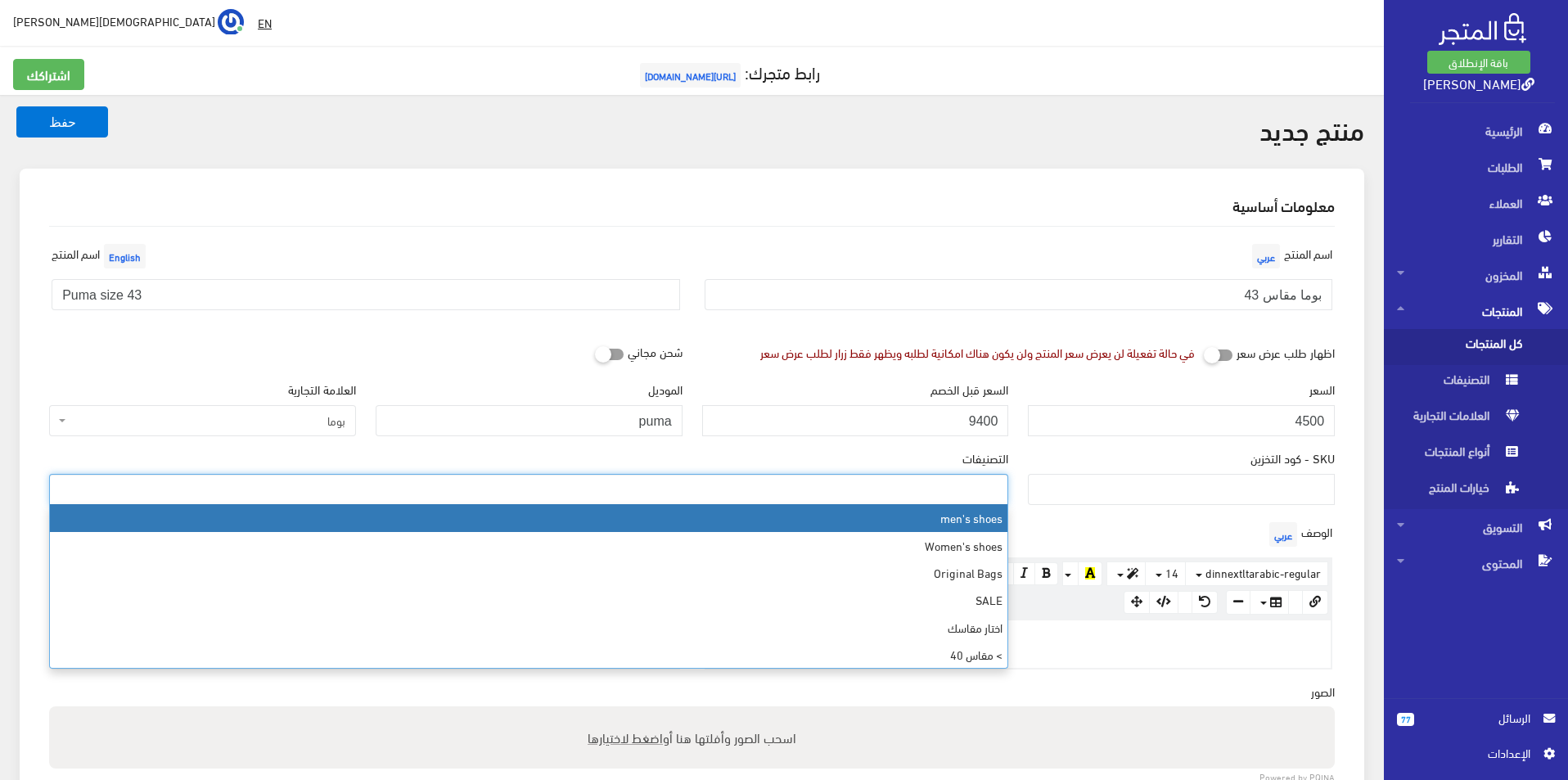
select select "5"
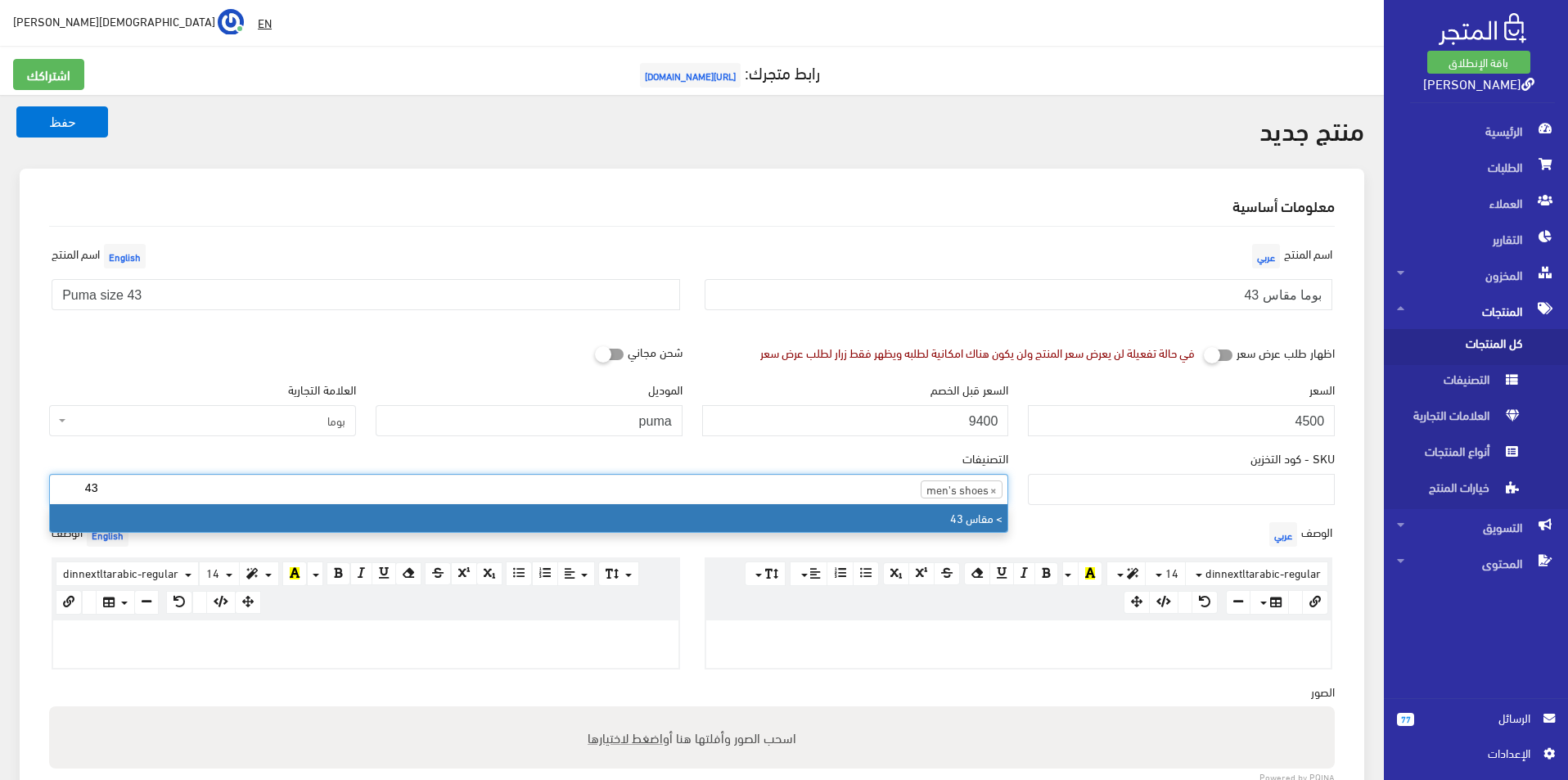
type input "43"
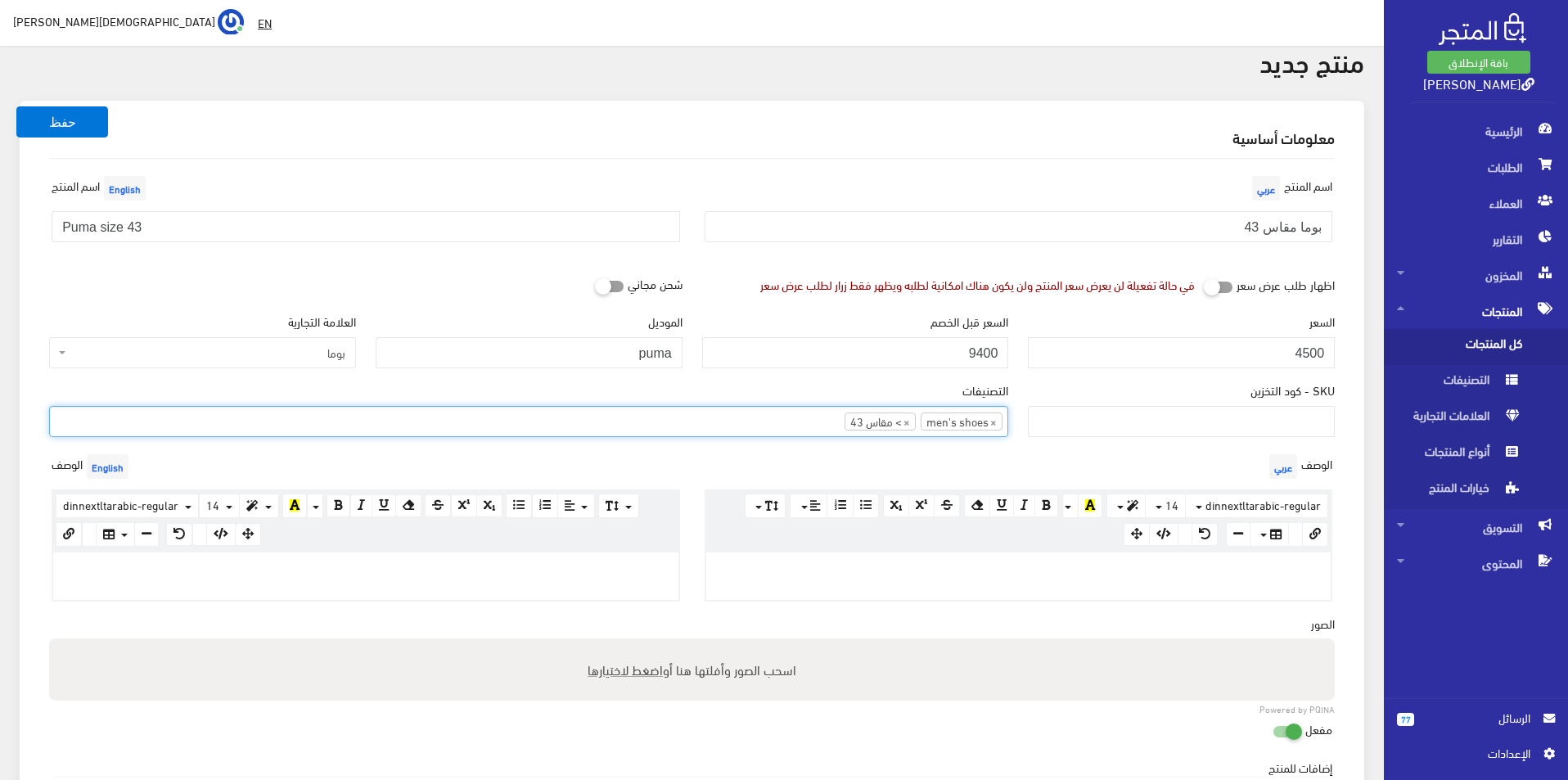
scroll to position [82, 0]
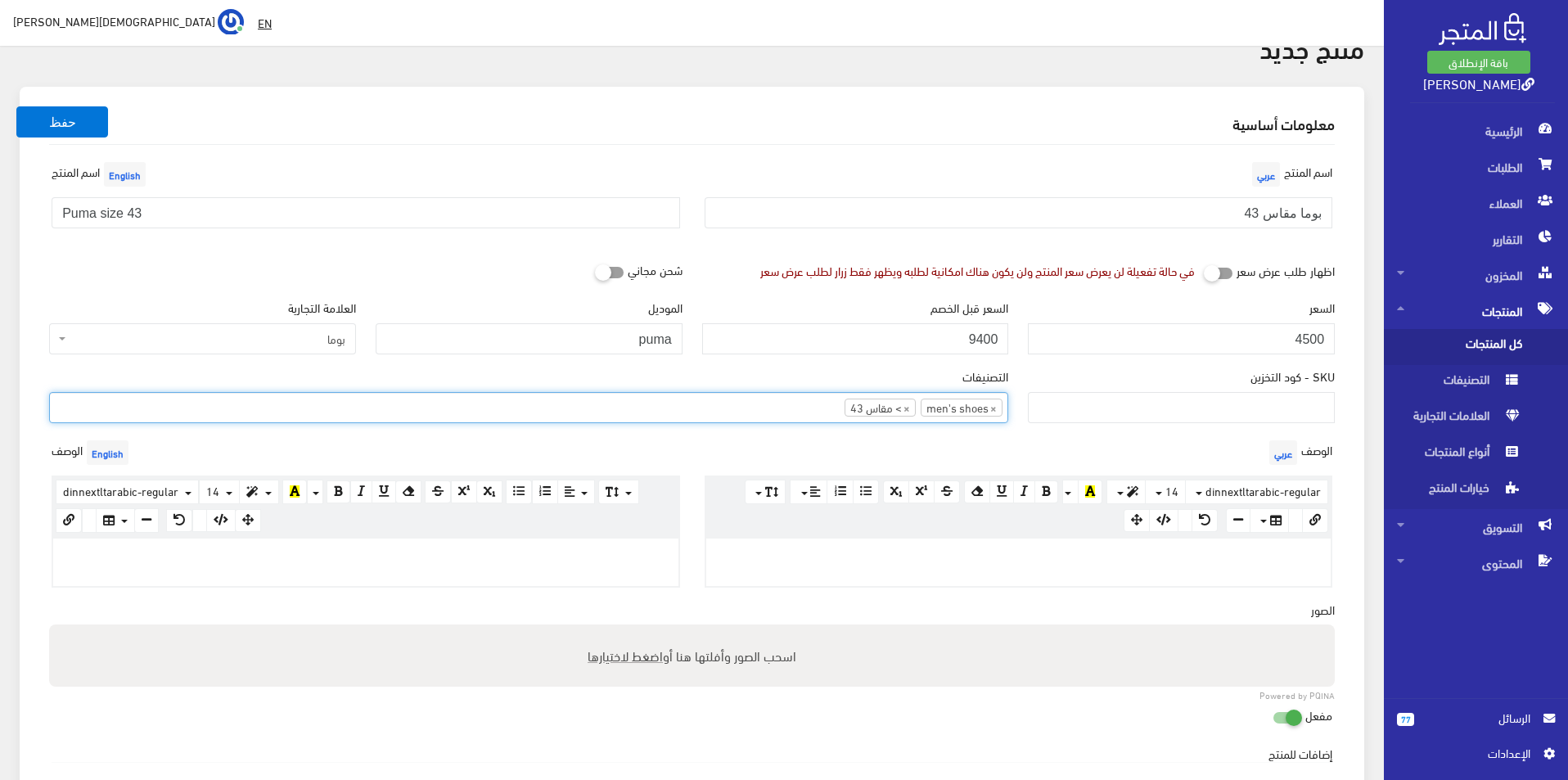
click at [825, 568] on div at bounding box center [1019, 561] width 625 height 48
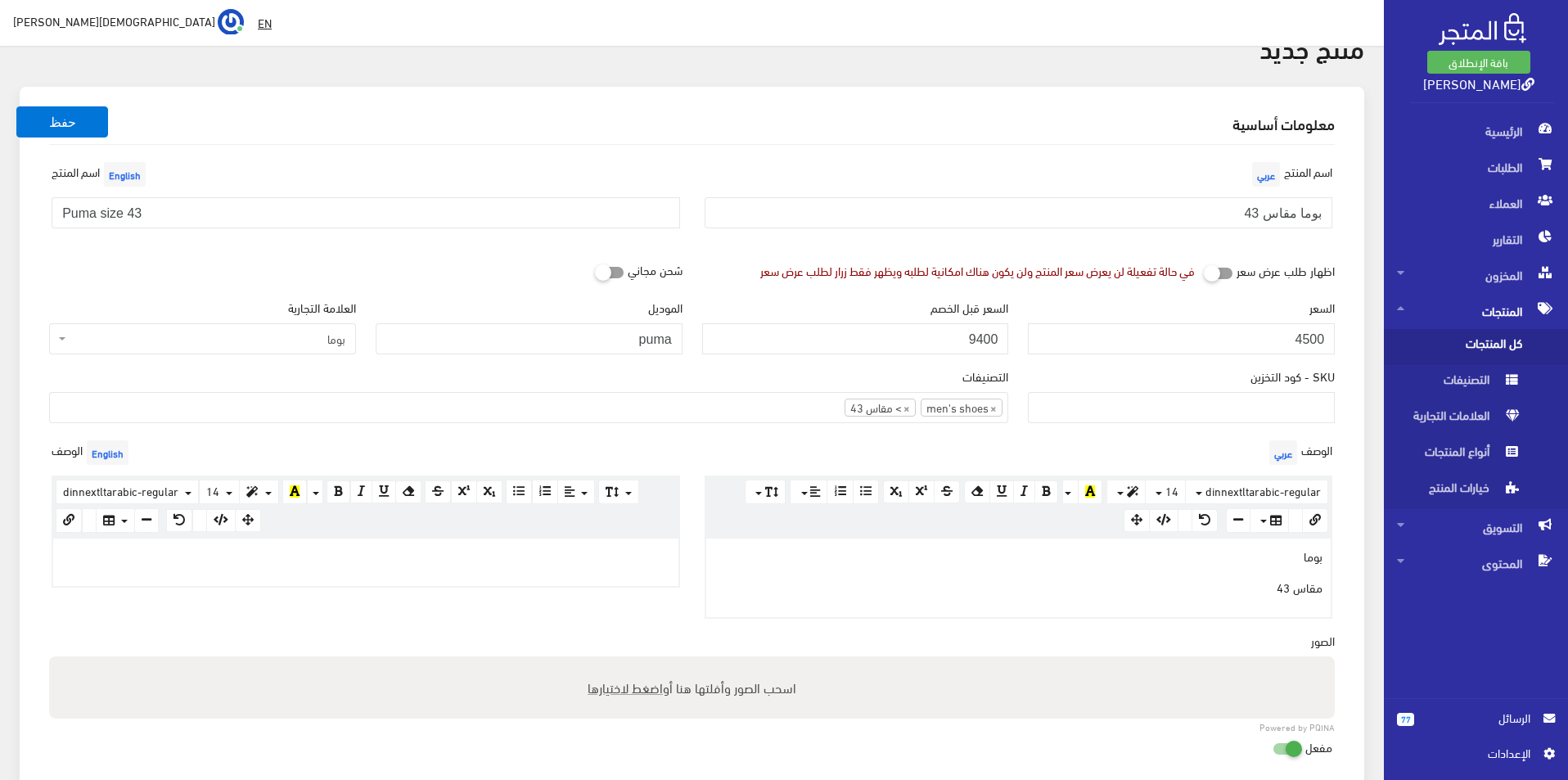
click at [493, 561] on p at bounding box center [365, 555] width 609 height 18
click at [577, 563] on div at bounding box center [366, 561] width 625 height 48
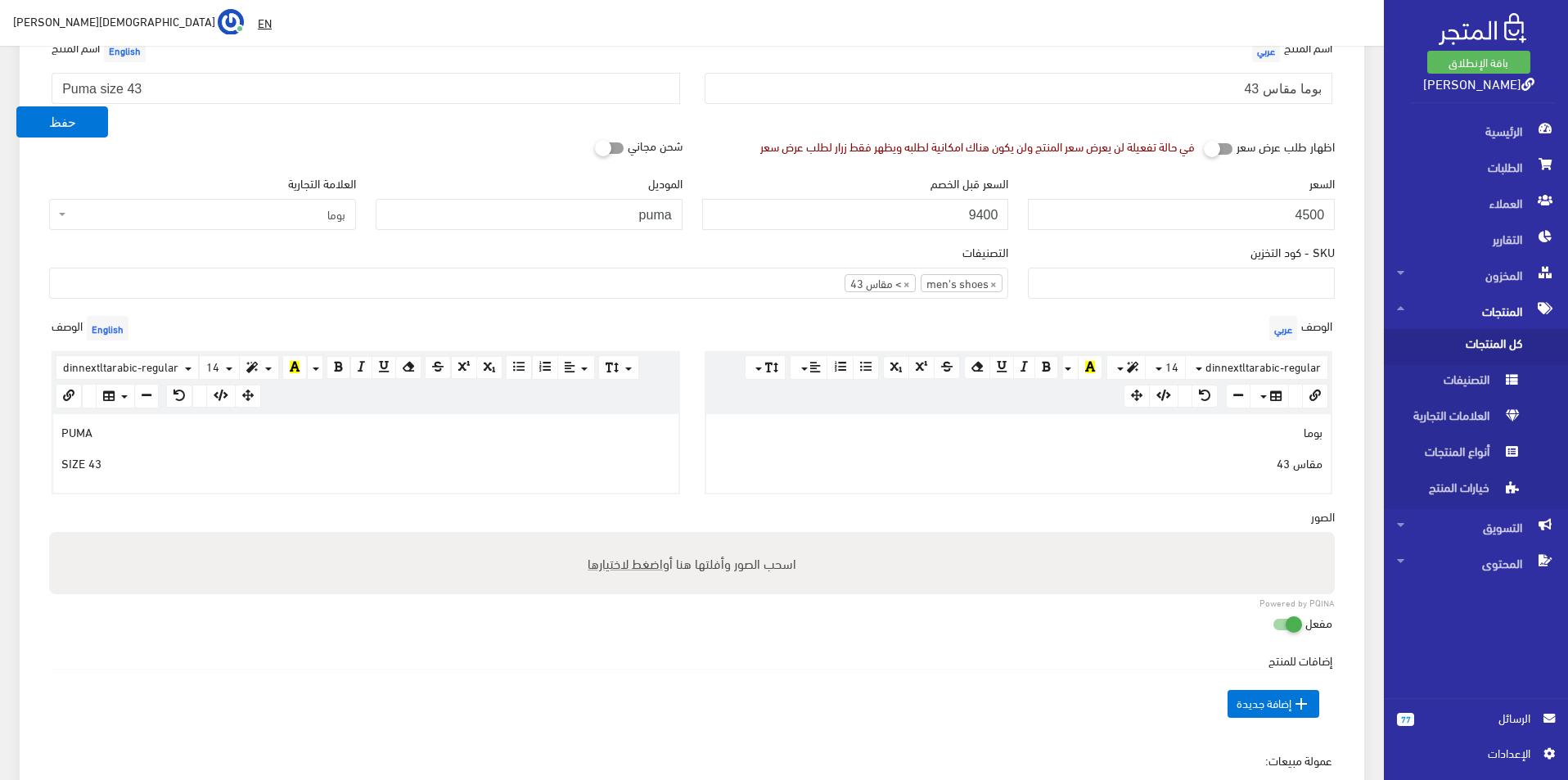
scroll to position [409, 0]
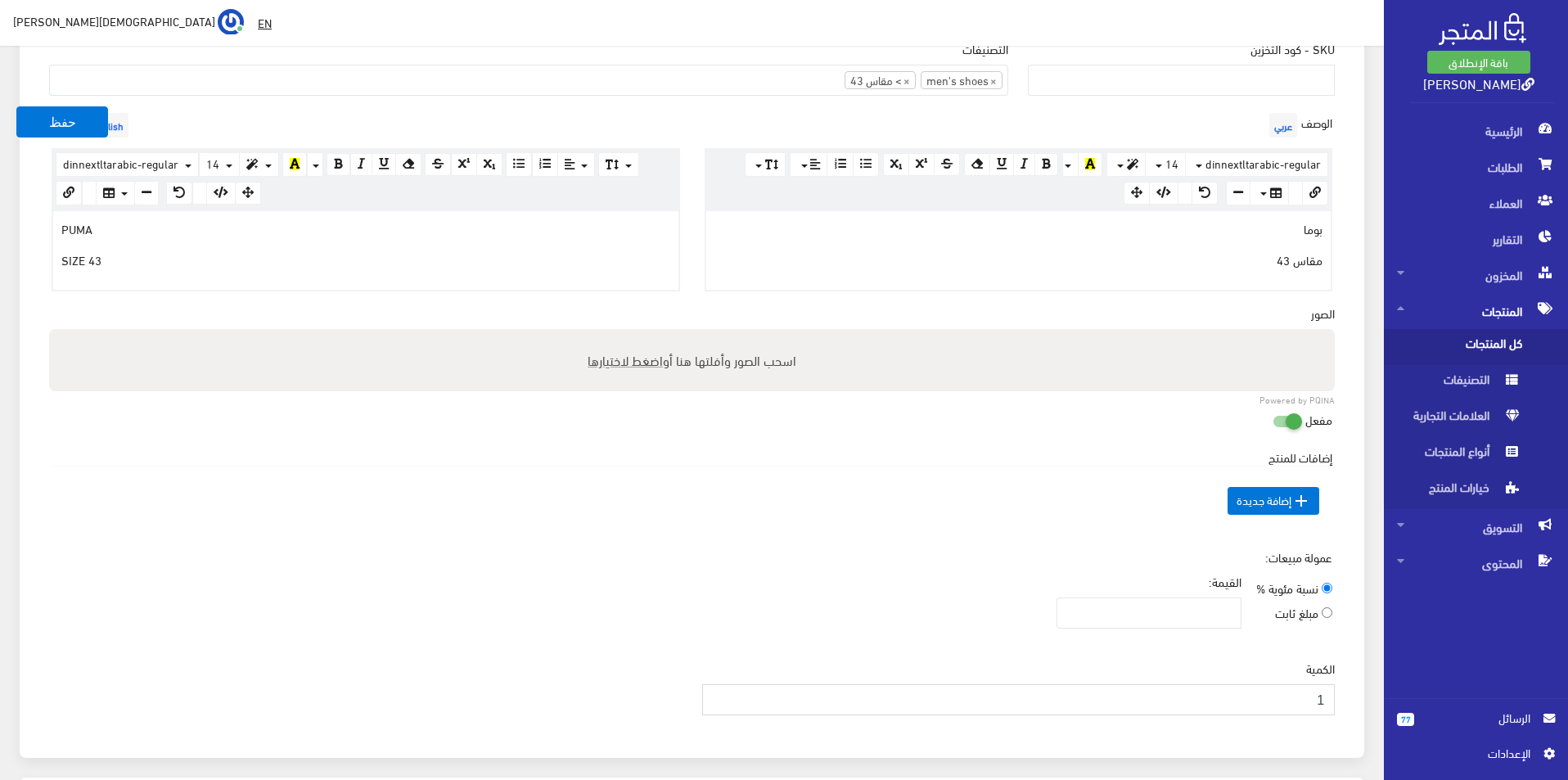
type input "1"
click at [719, 695] on input "1" at bounding box center [1019, 700] width 633 height 31
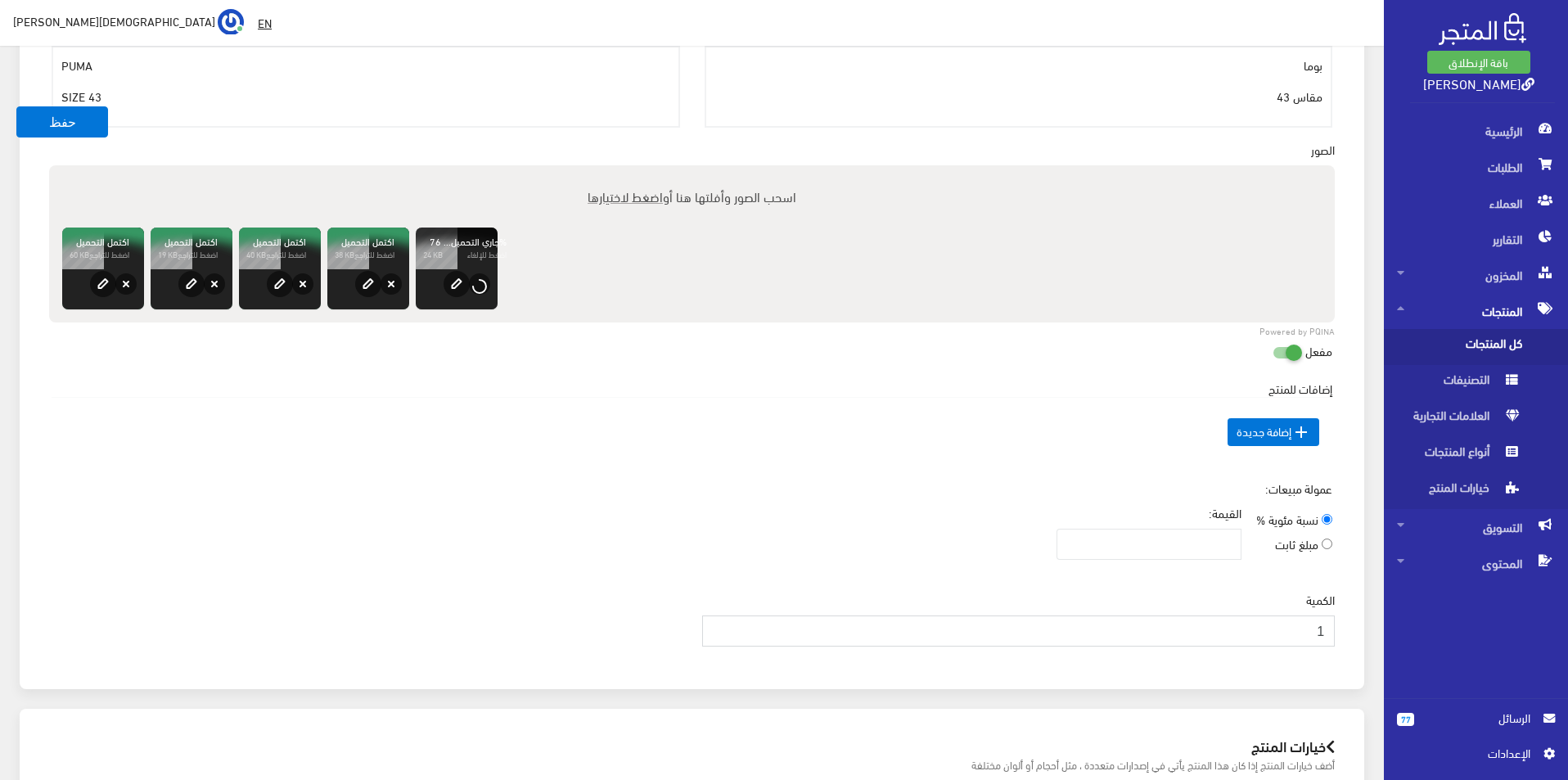
scroll to position [327, 0]
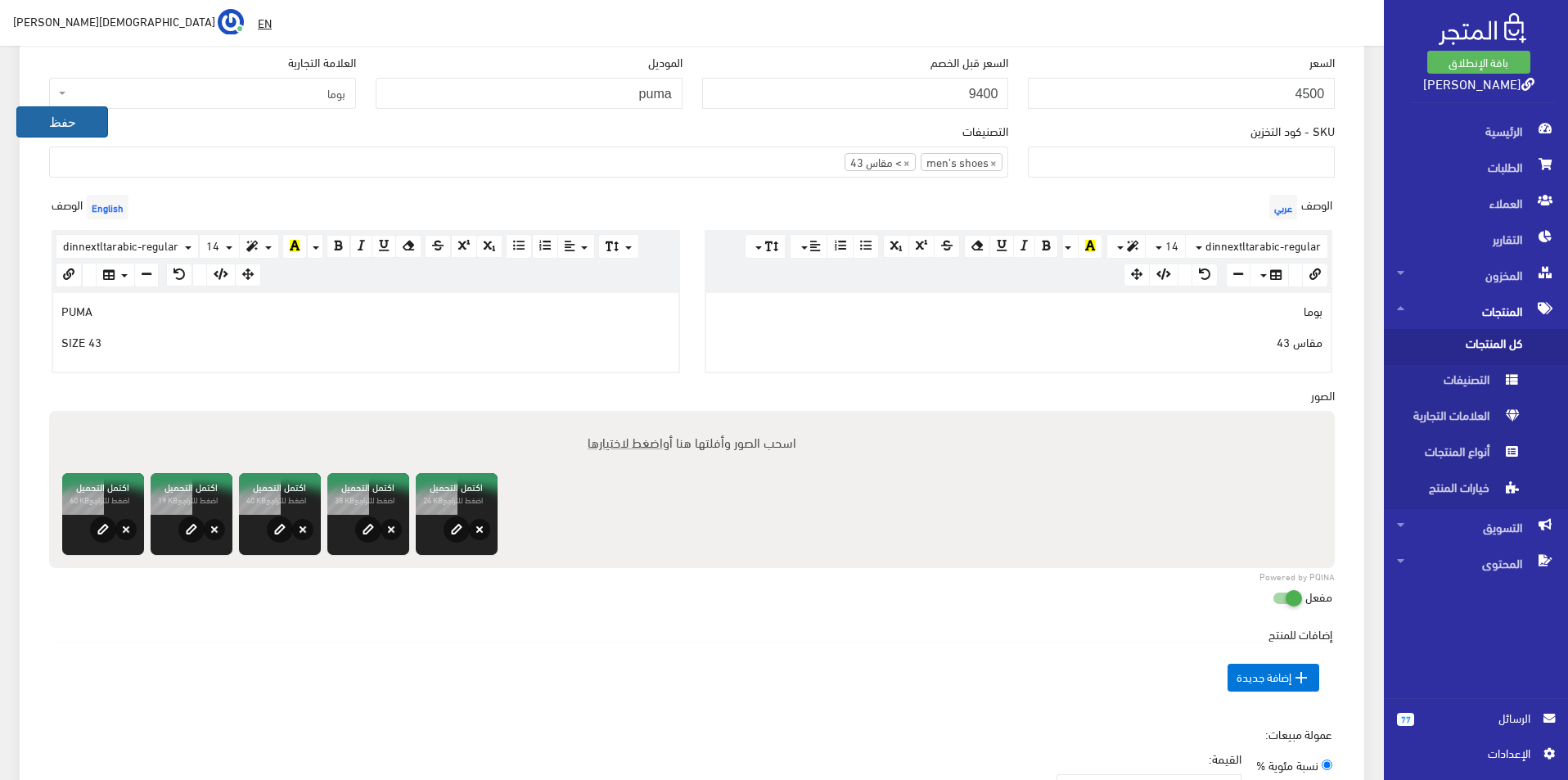
click at [67, 125] on button "حفظ" at bounding box center [62, 122] width 92 height 31
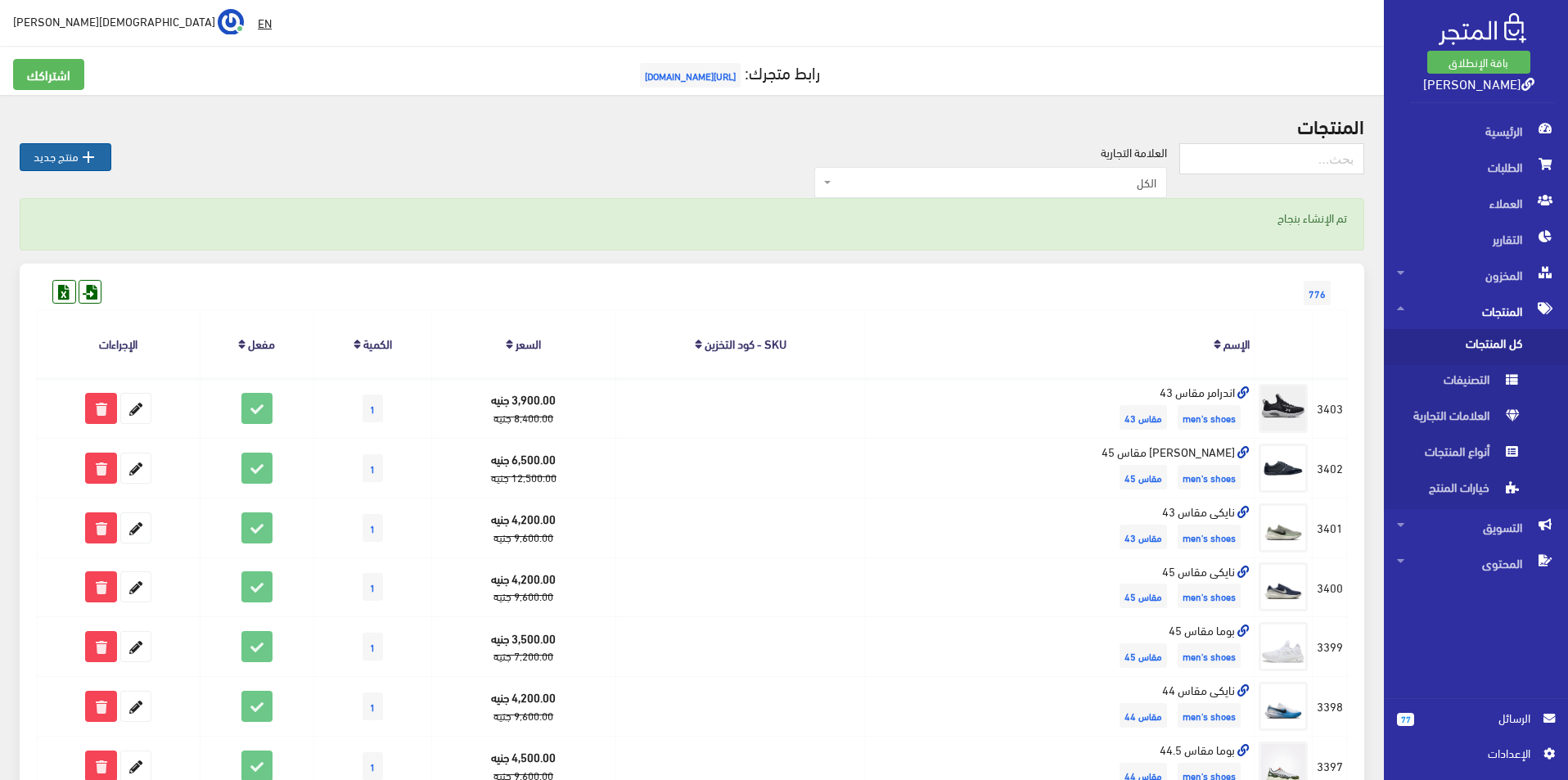
click at [53, 158] on link " منتج جديد" at bounding box center [66, 157] width 92 height 28
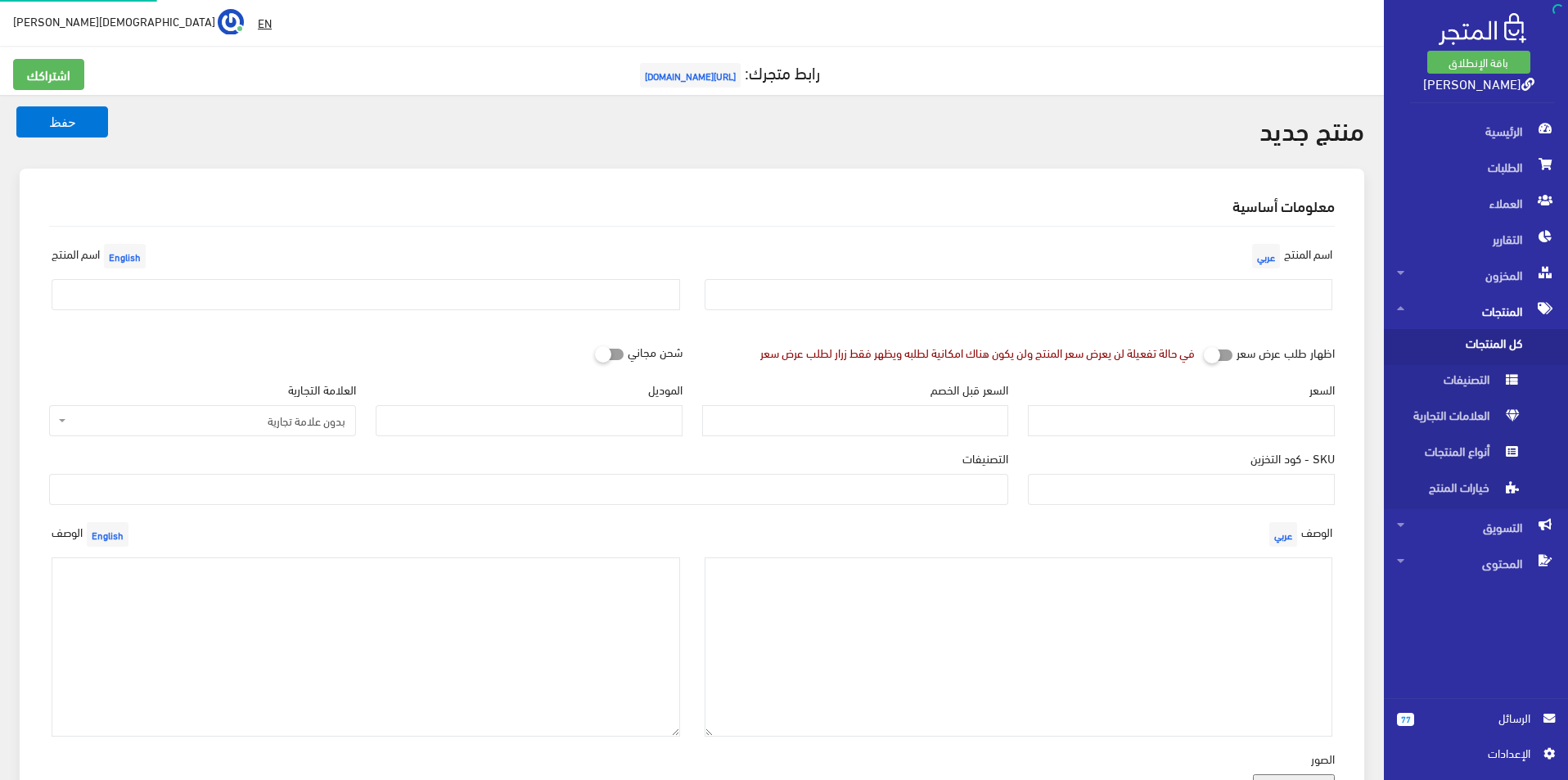
select select
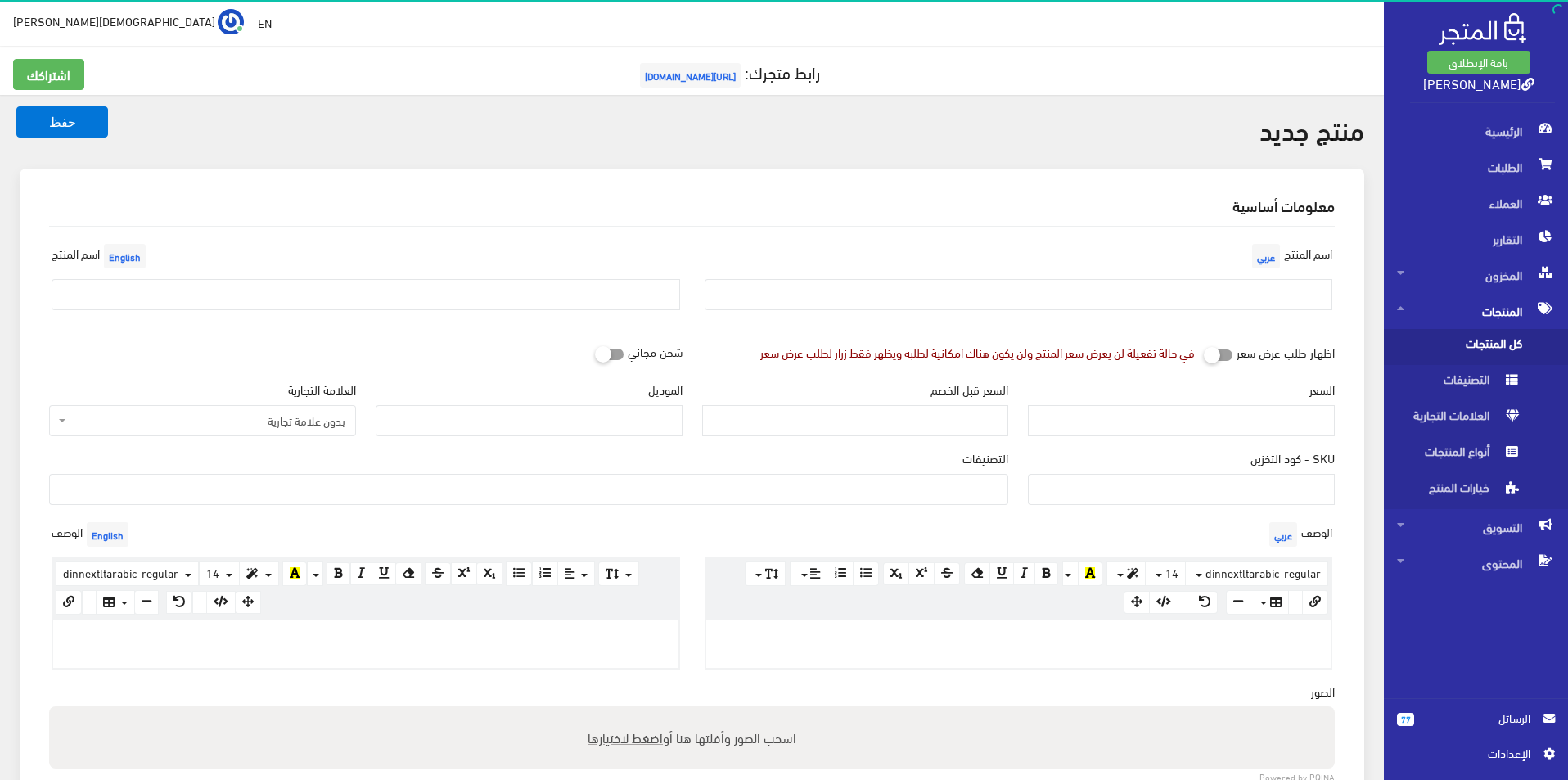
click at [1207, 252] on div "اسم [PERSON_NAME]" at bounding box center [1019, 282] width 653 height 84
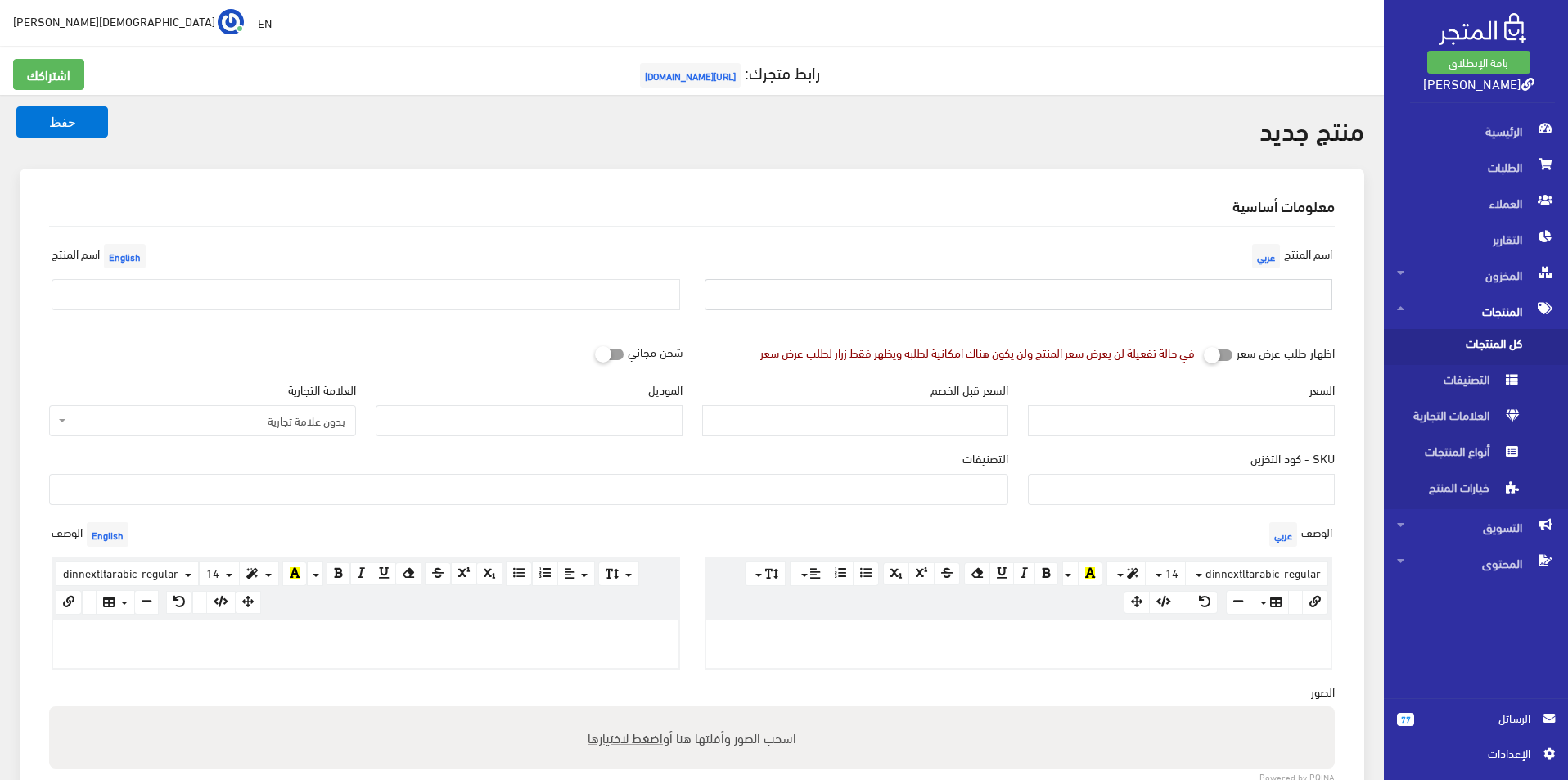
click at [1181, 310] on input "text" at bounding box center [1019, 295] width 629 height 31
type input "نايكى مقاس 46"
click at [594, 302] on input "text" at bounding box center [366, 295] width 629 height 31
type input "Nike size 46"
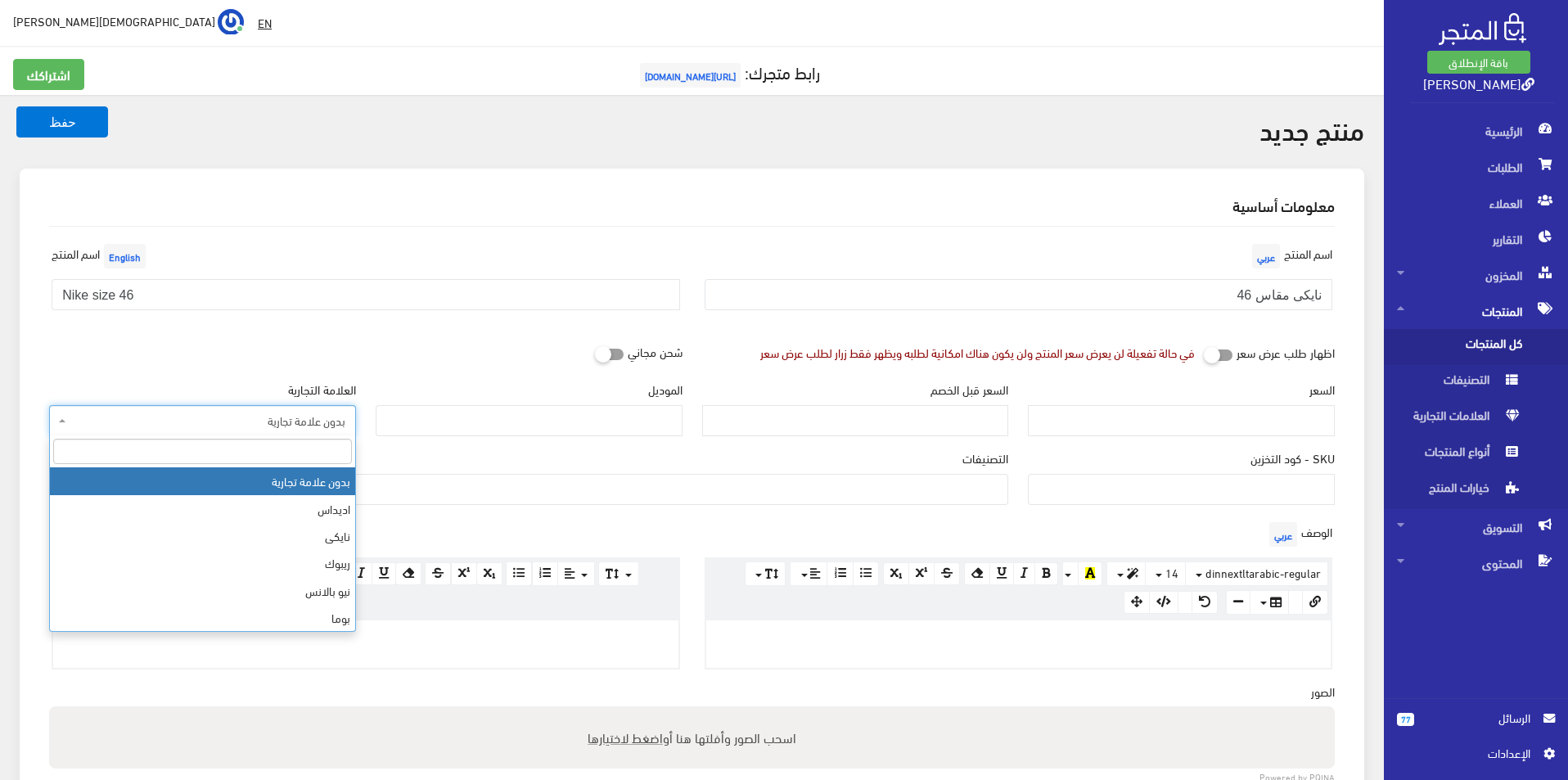
click at [256, 424] on span "بدون علامة تجارية" at bounding box center [207, 420] width 276 height 16
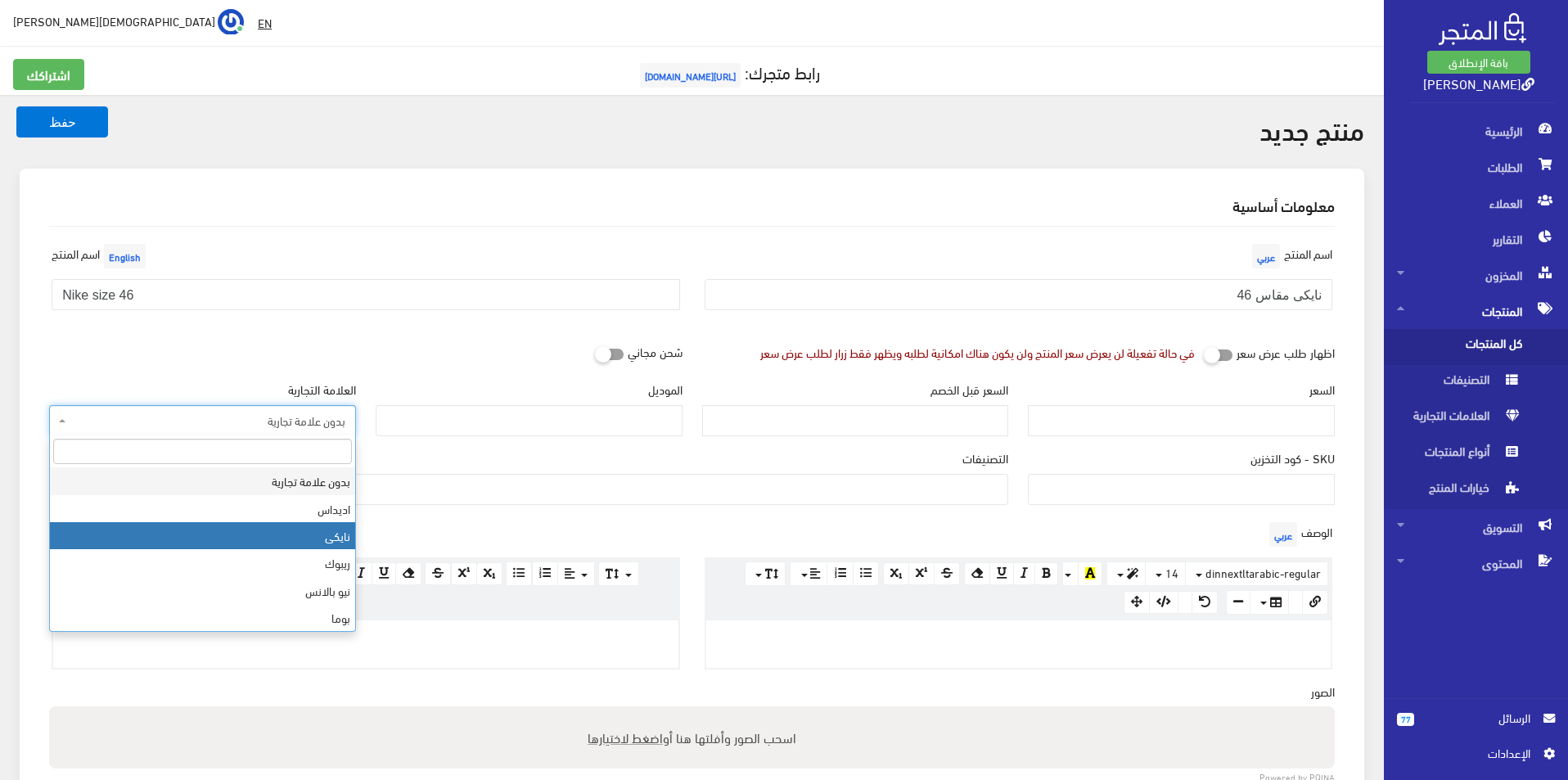
select select "3"
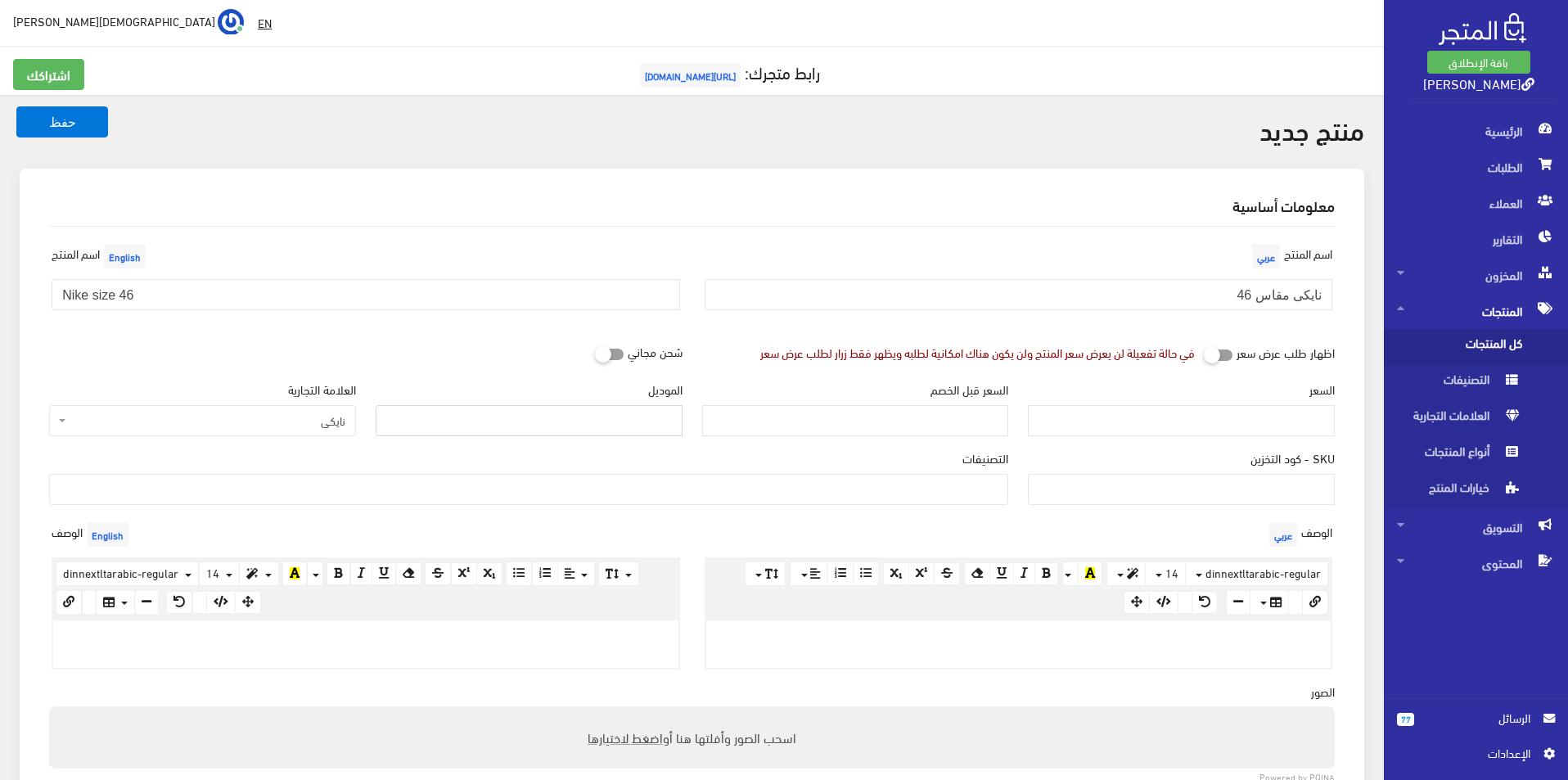
click at [488, 412] on input "الموديل" at bounding box center [529, 421] width 307 height 31
type input "NIKE"
click at [1254, 422] on input "السعر" at bounding box center [1181, 421] width 307 height 31
type input "4500"
type input "7900"
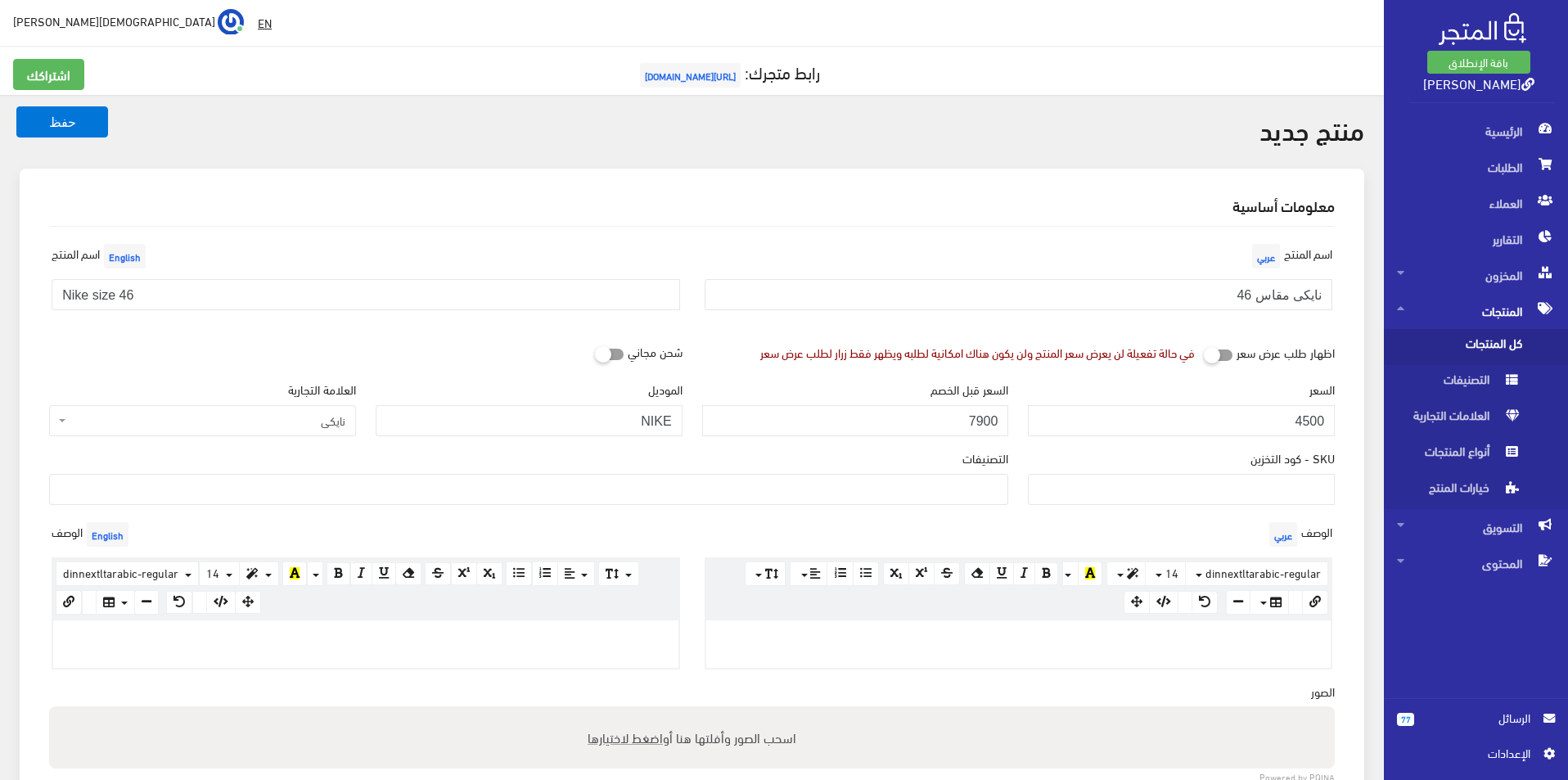
click at [883, 504] on span at bounding box center [529, 489] width 959 height 31
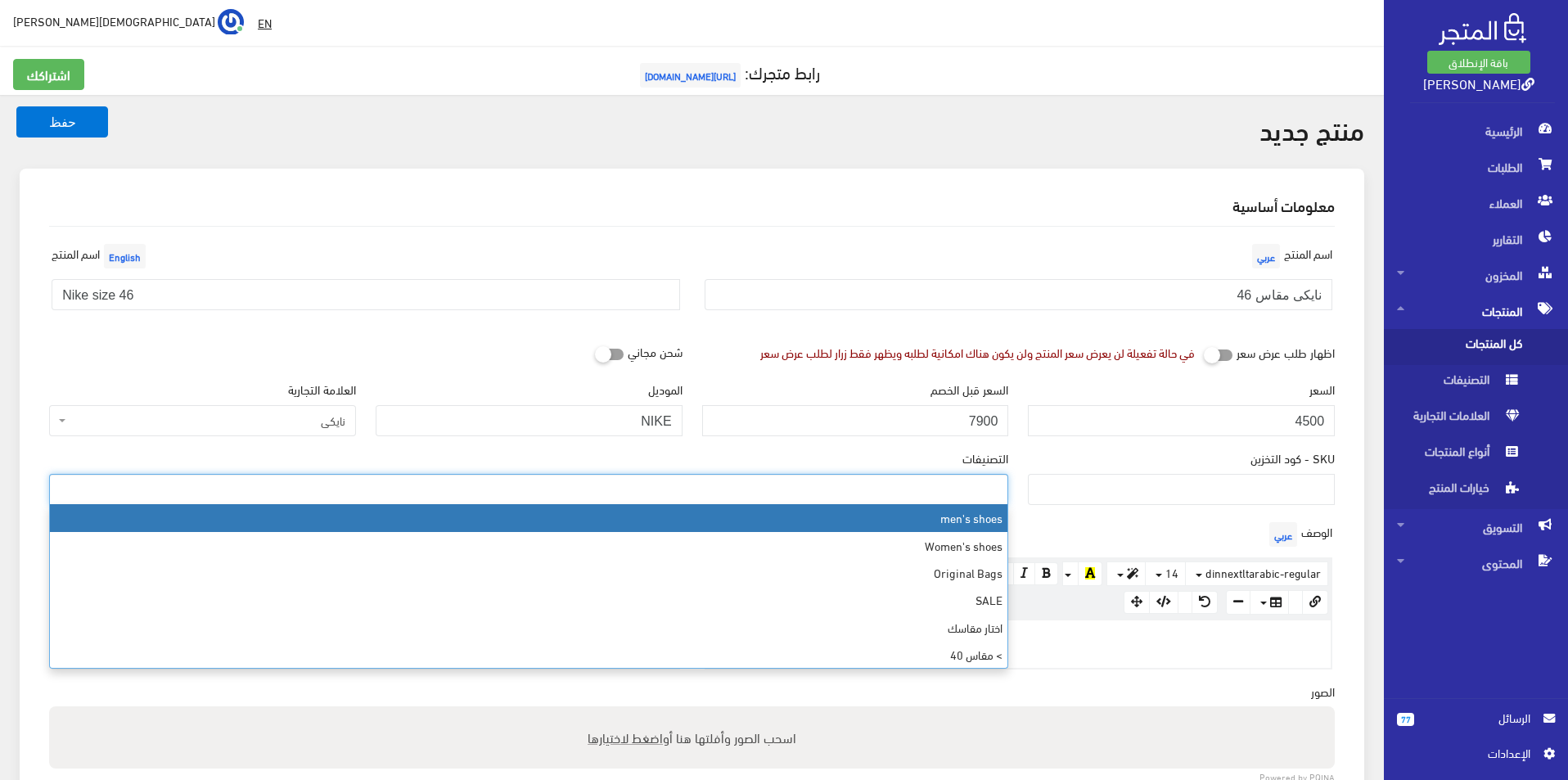
select select "5"
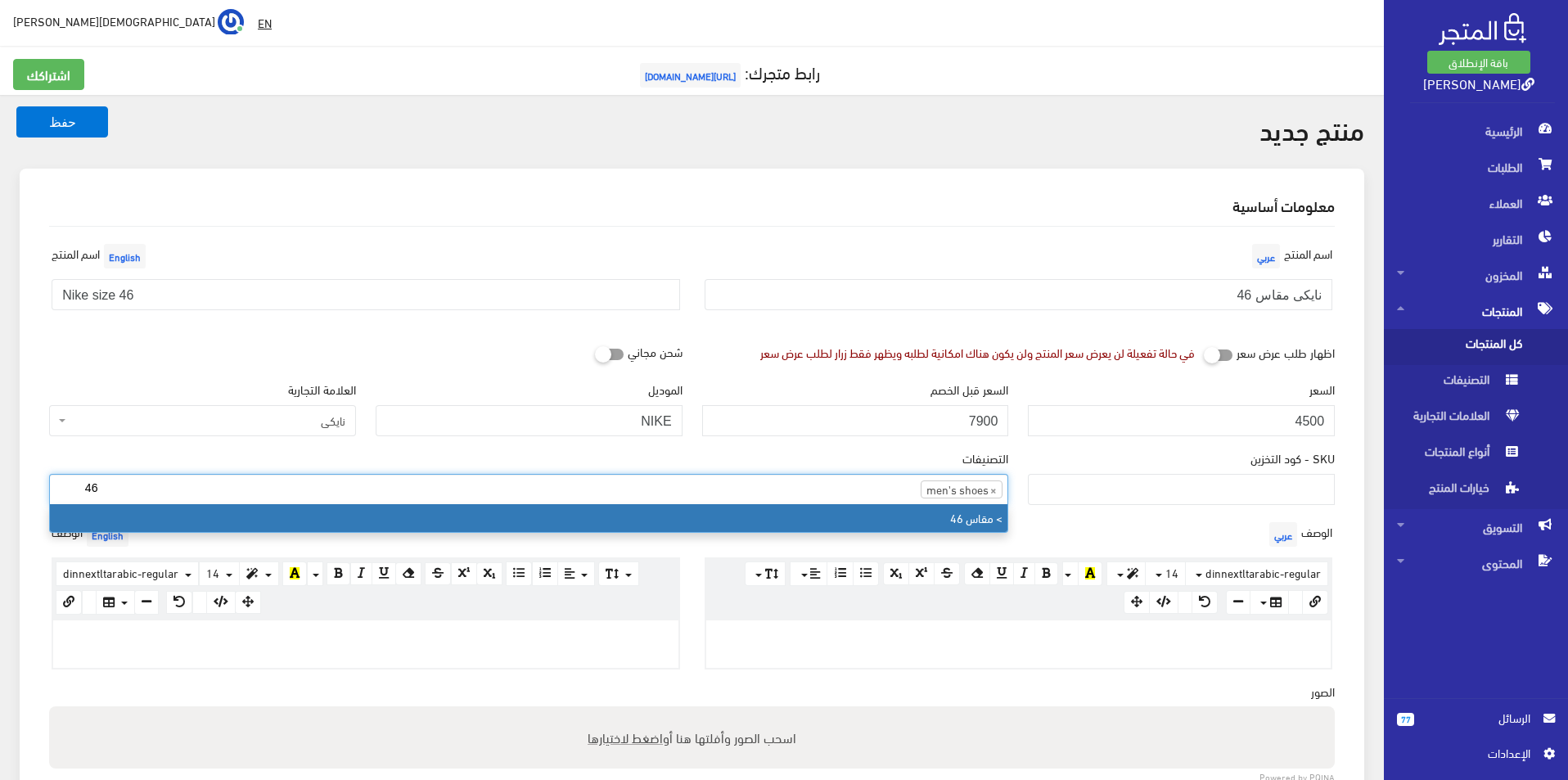
type input "46"
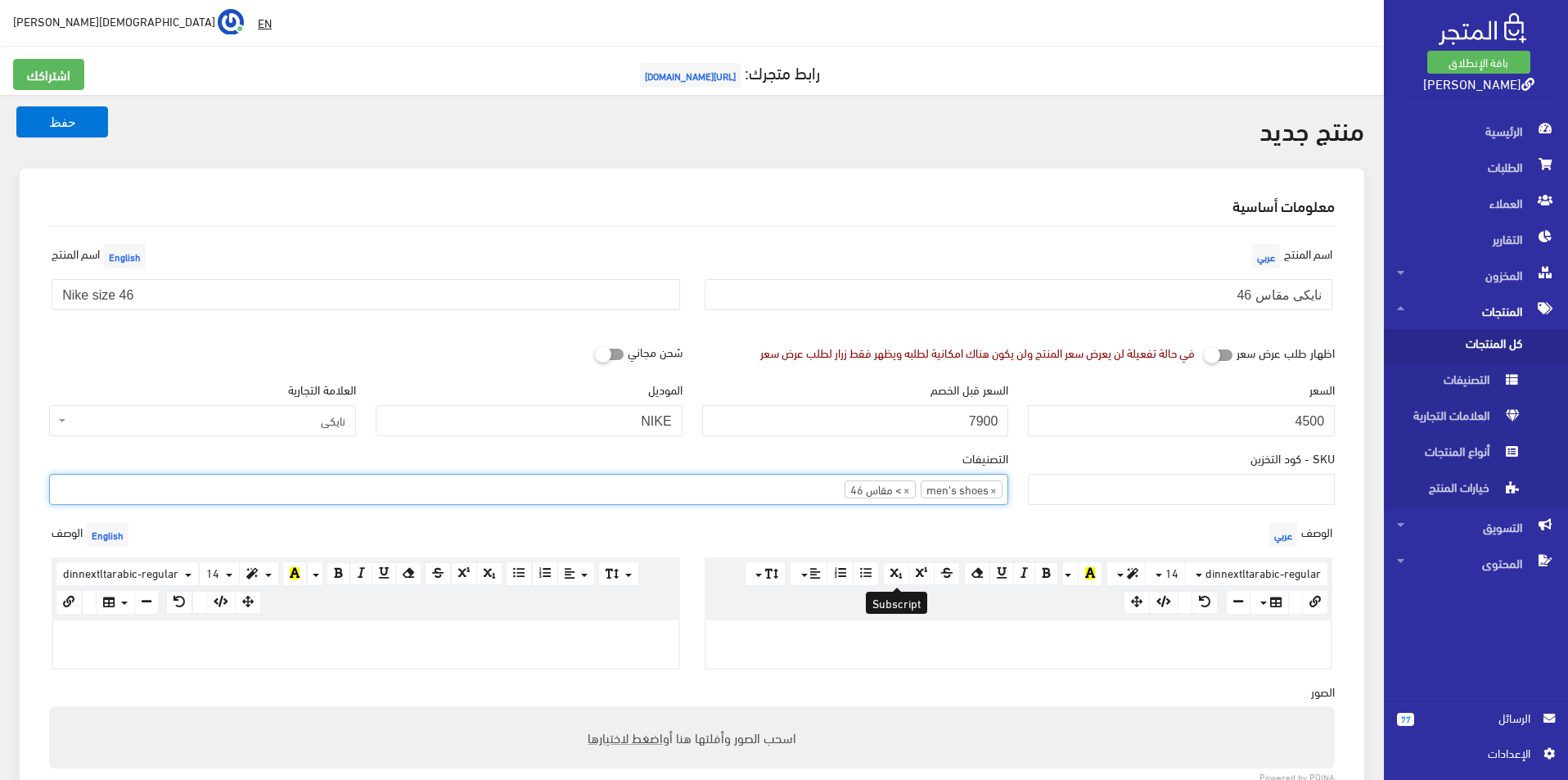
scroll to position [163, 0]
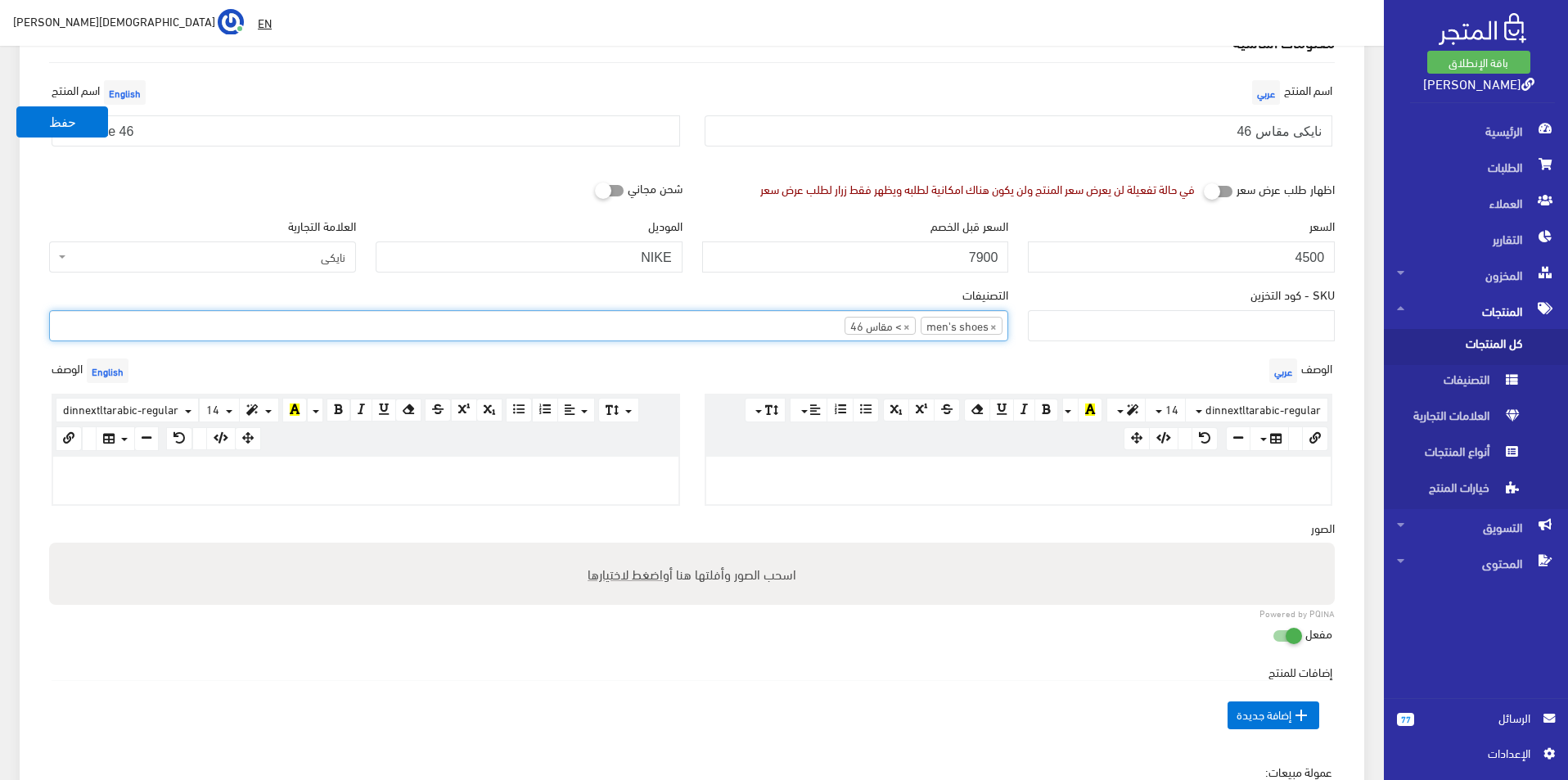
click at [447, 489] on div at bounding box center [366, 480] width 625 height 48
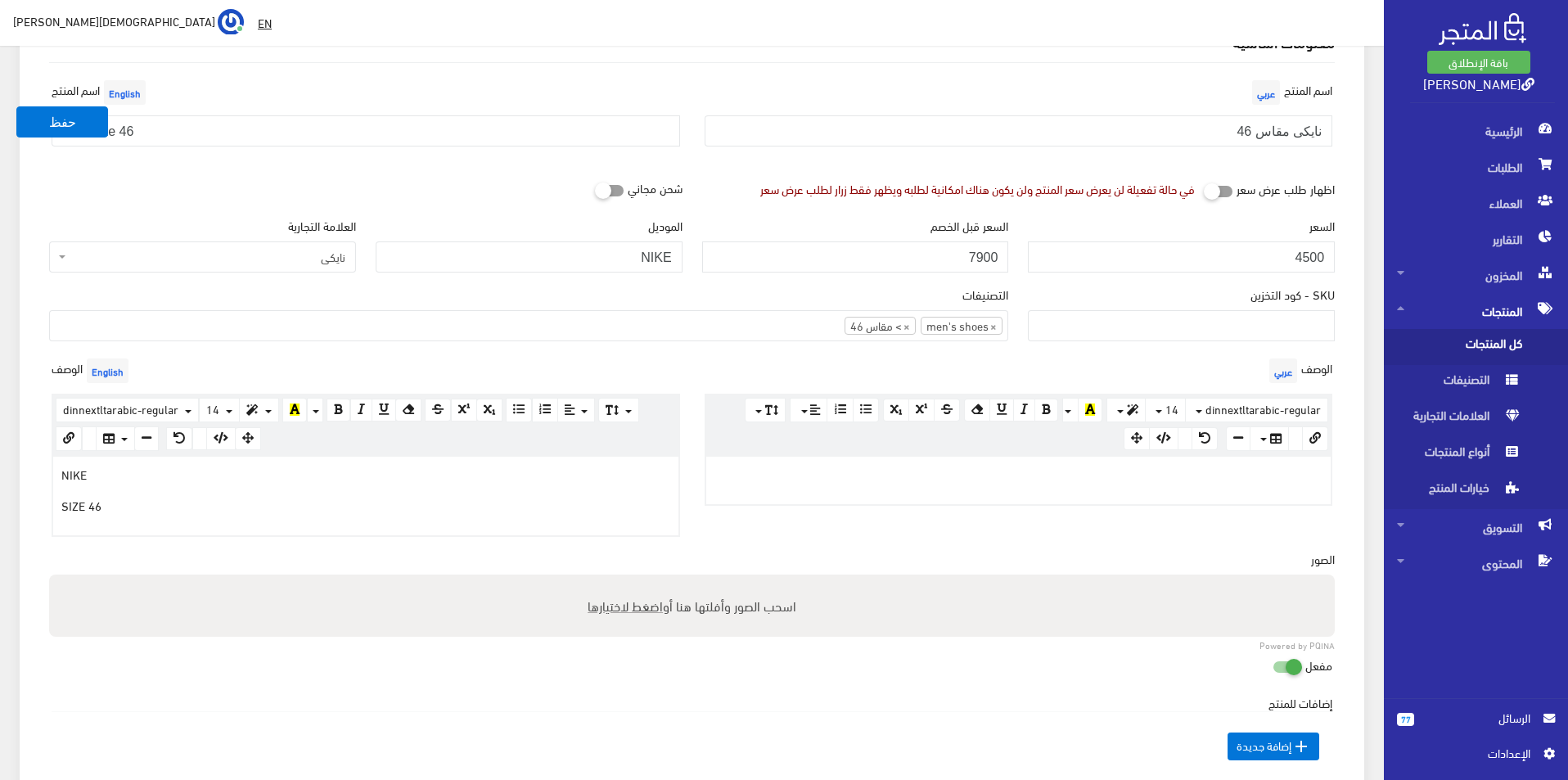
click at [812, 476] on p at bounding box center [1019, 473] width 609 height 18
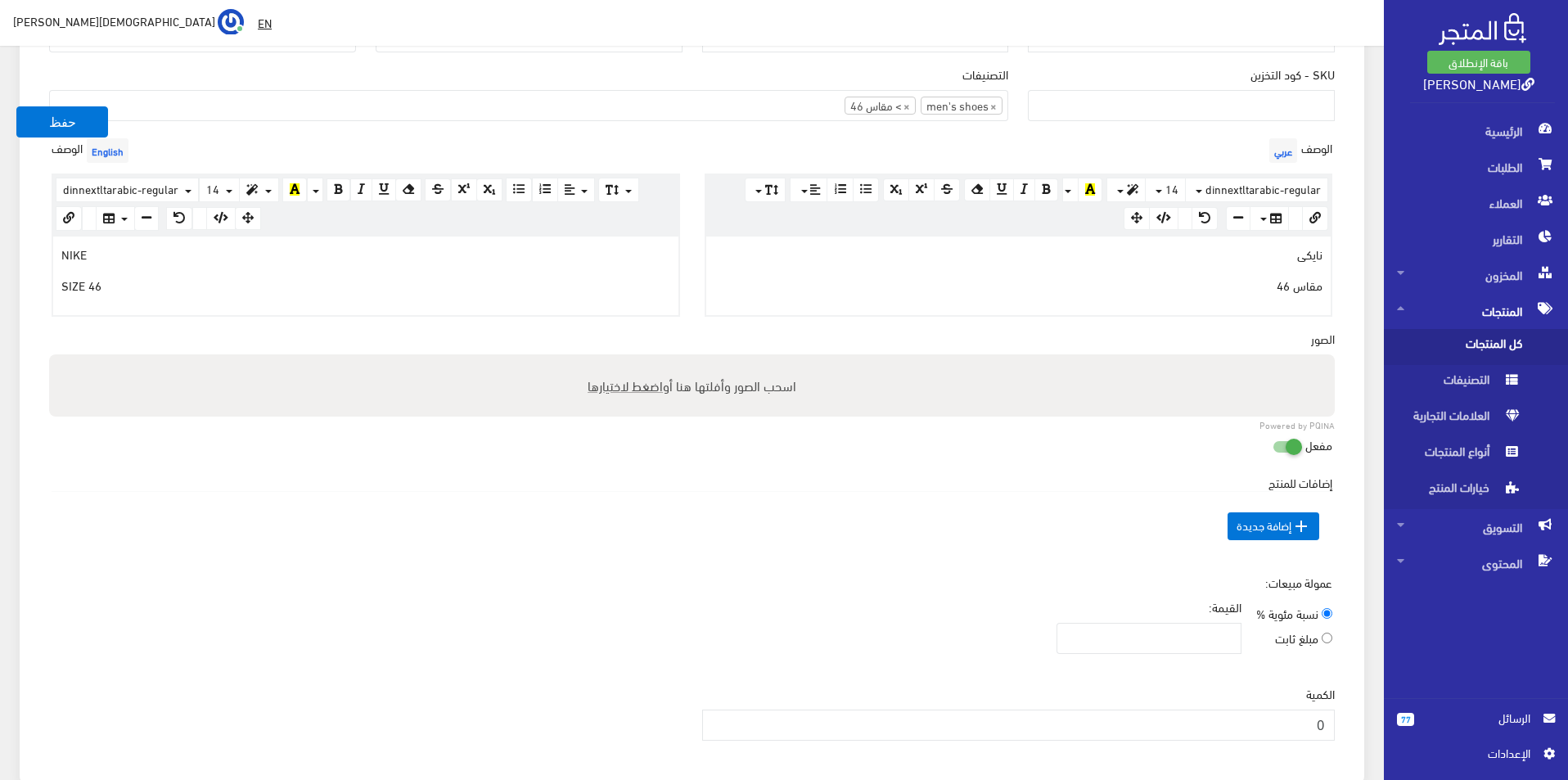
scroll to position [491, 0]
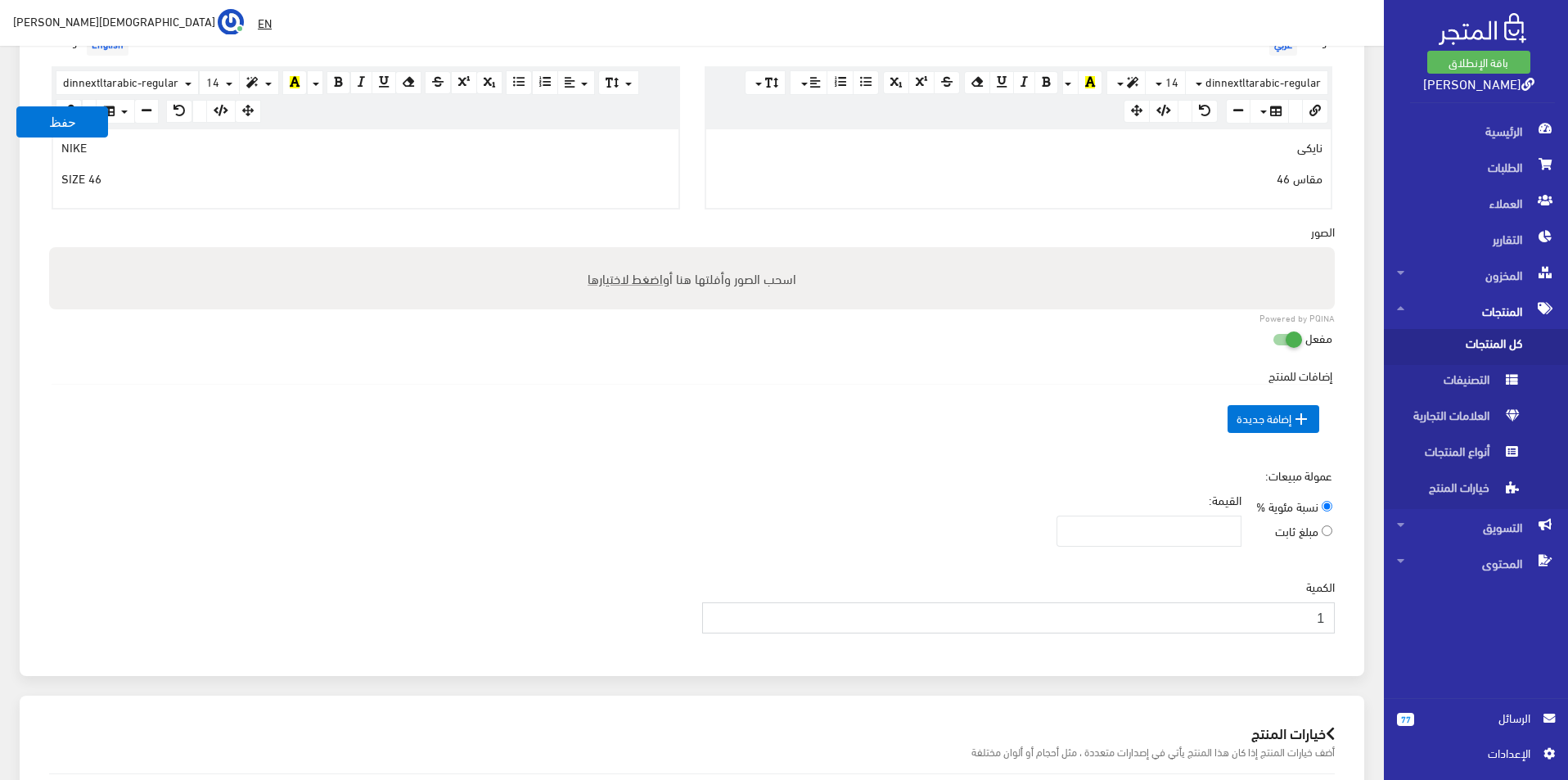
type input "1"
click at [714, 609] on input "1" at bounding box center [1019, 618] width 633 height 31
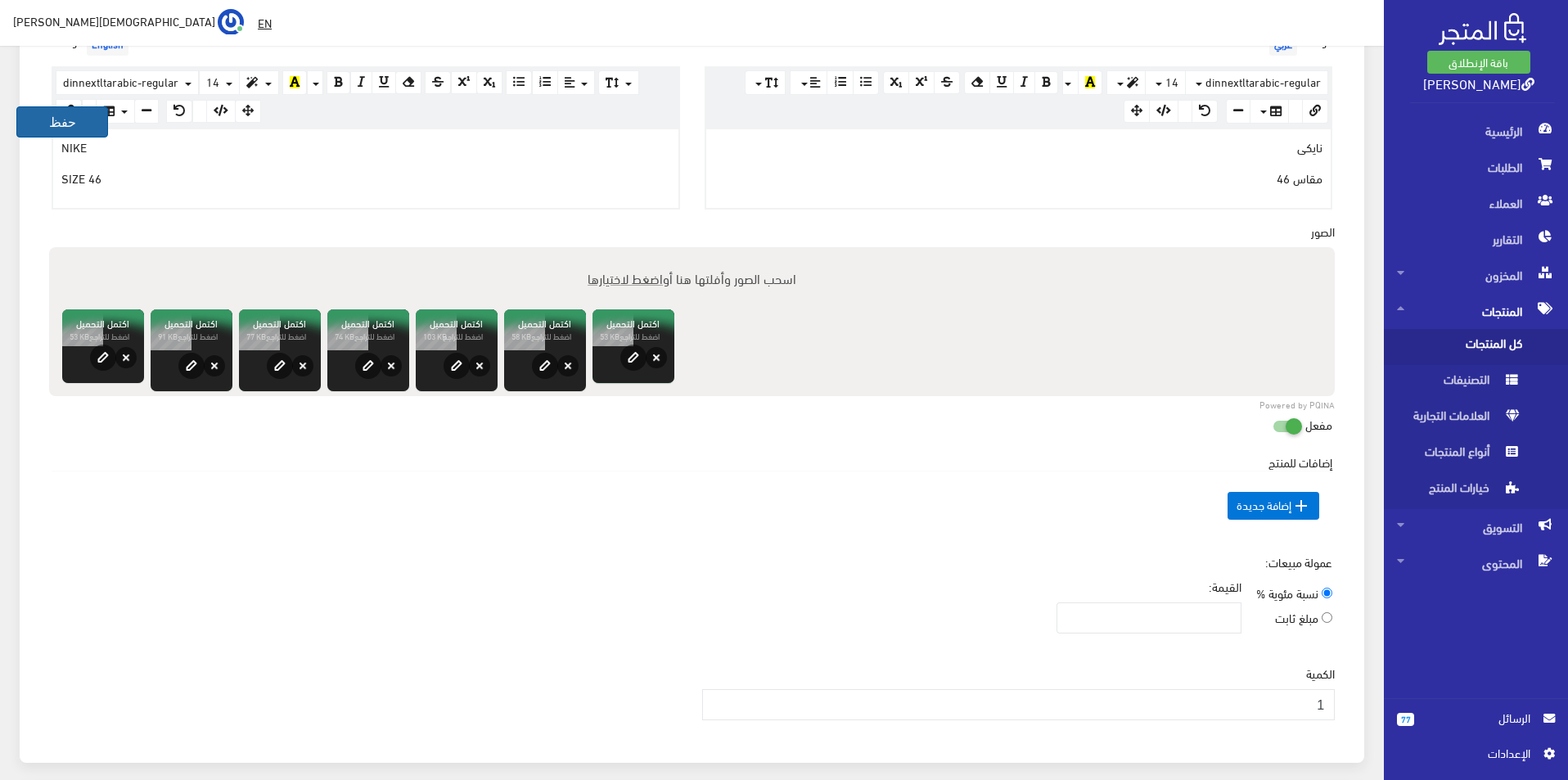
click at [79, 120] on button "حفظ" at bounding box center [62, 122] width 92 height 31
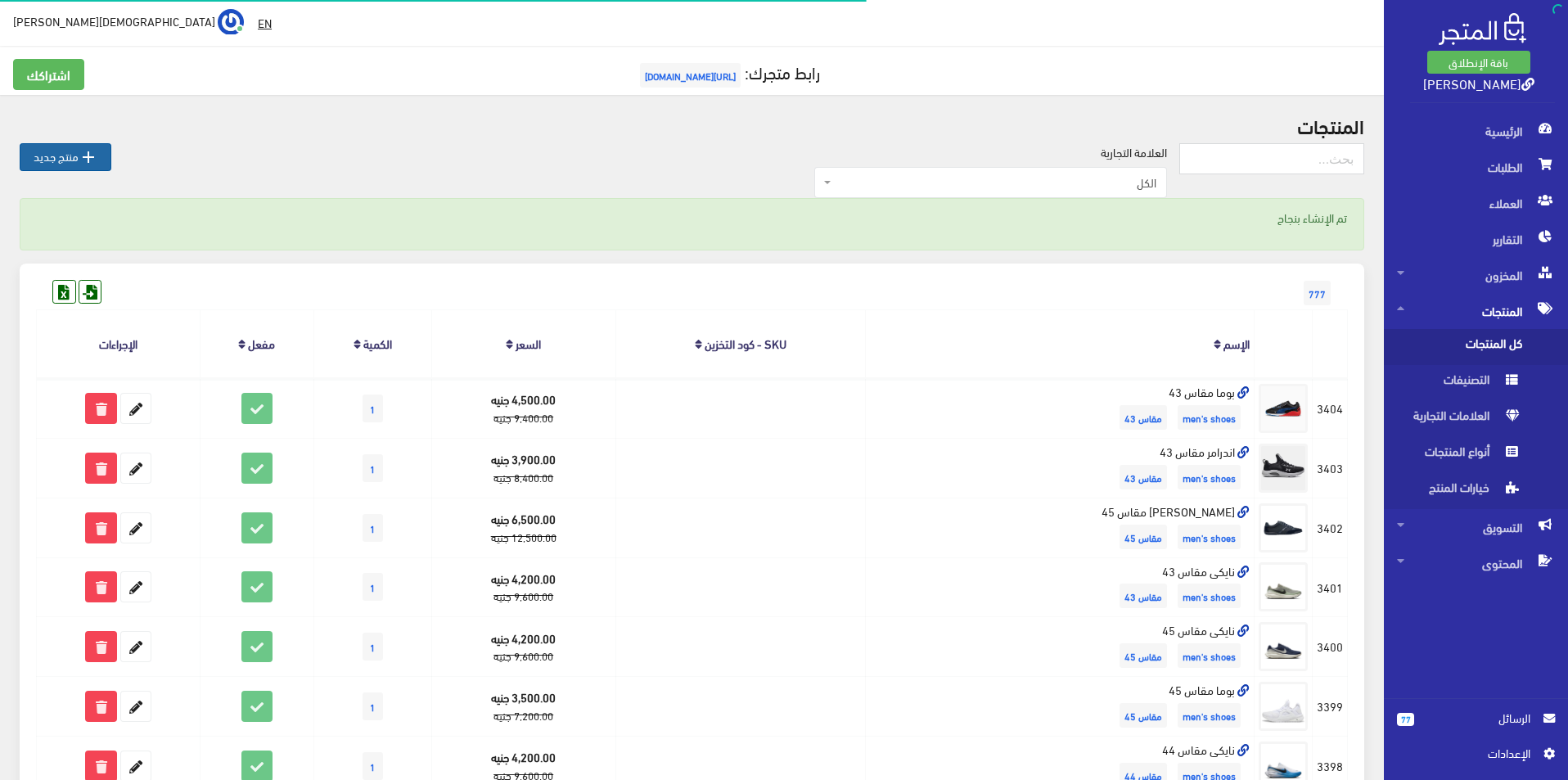
click at [103, 153] on link " منتج جديد" at bounding box center [66, 157] width 92 height 28
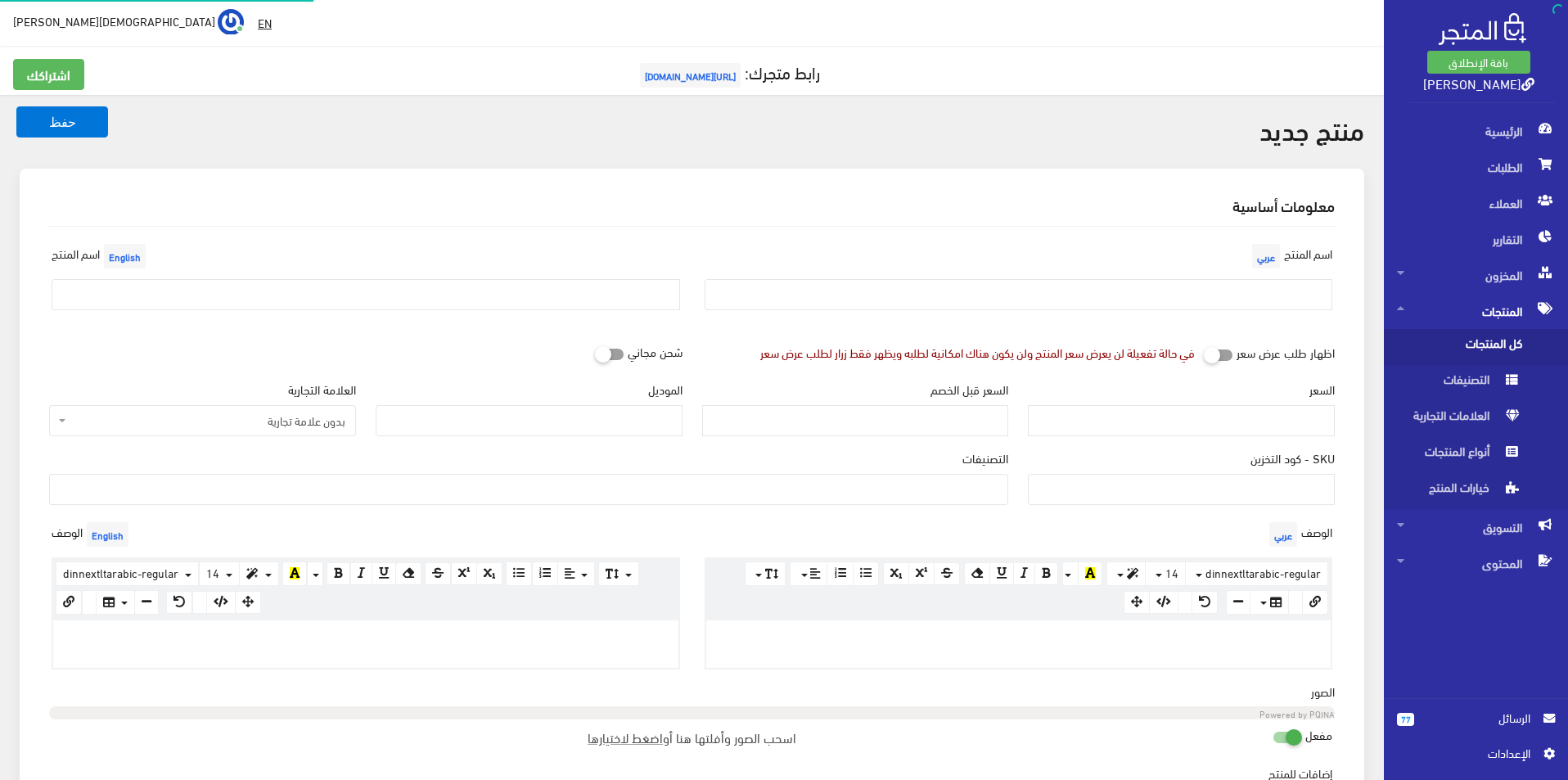
select select
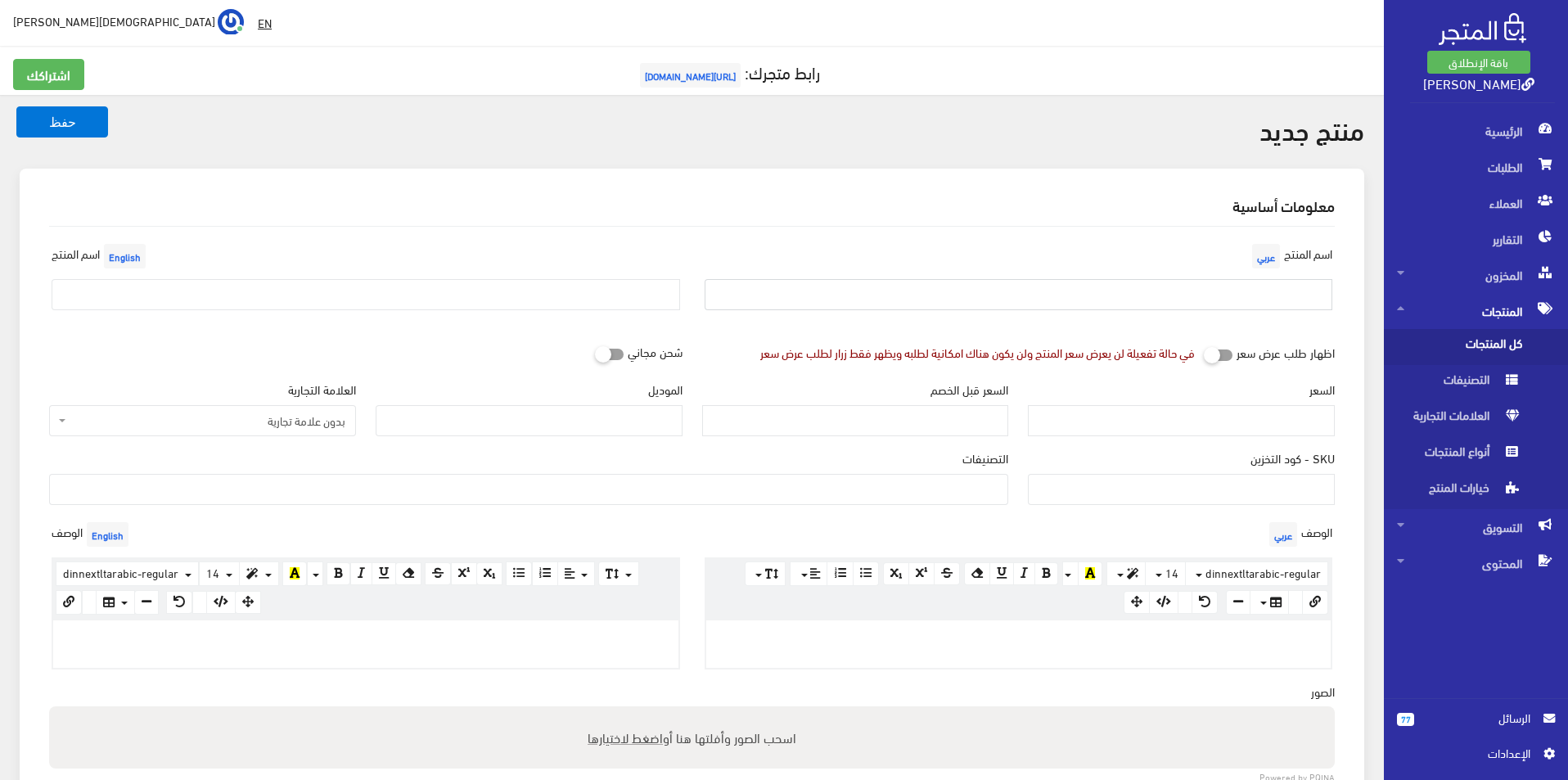
click at [1060, 280] on input "text" at bounding box center [1019, 295] width 629 height 31
type input "ن"
type input "نيوبالانس مقاس 45.5"
click at [437, 296] on input "text" at bounding box center [366, 295] width 629 height 31
click at [230, 301] on input "New balance size 45" at bounding box center [366, 295] width 629 height 31
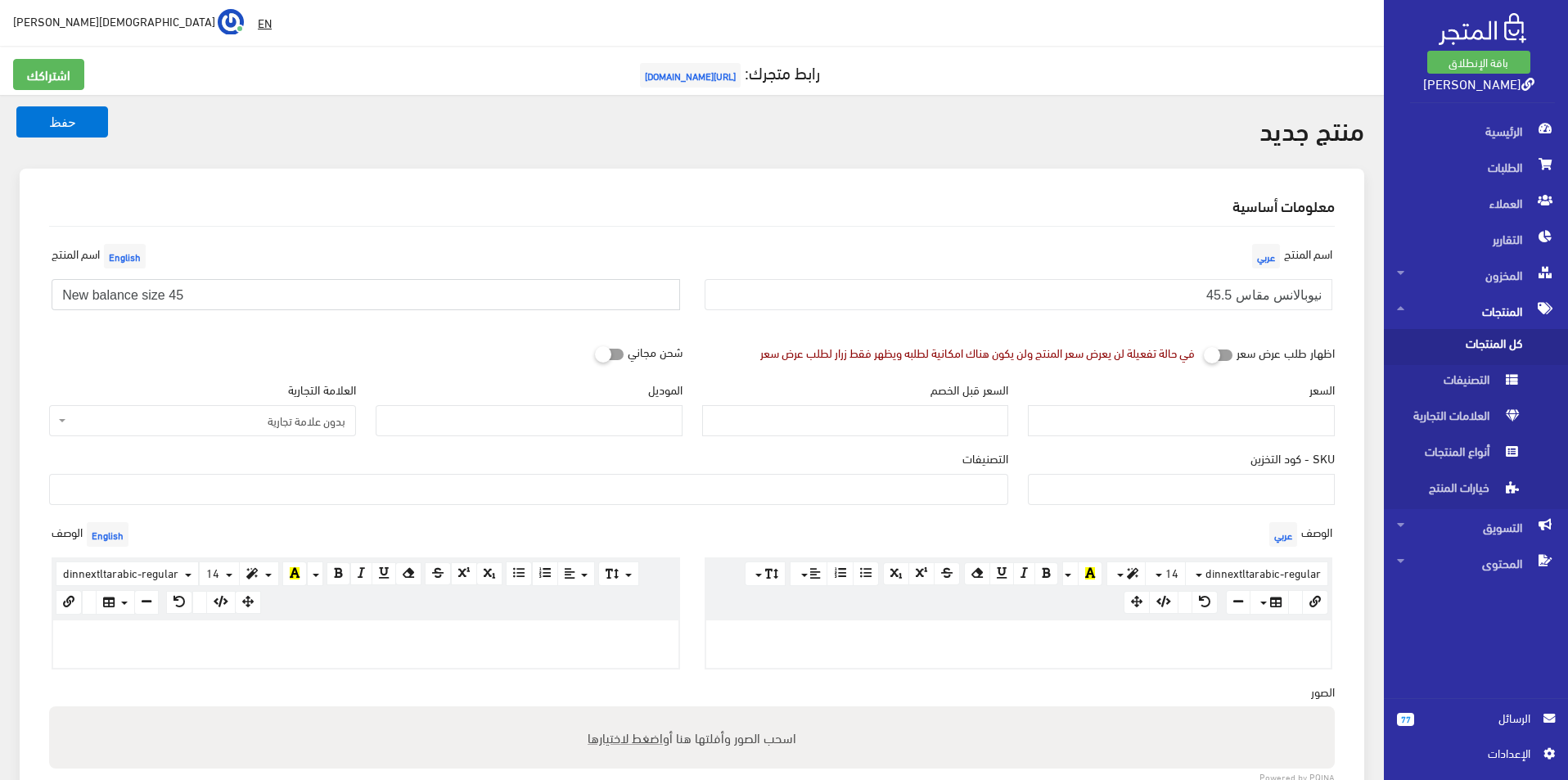
type input "New balance size 45.5"
click at [258, 461] on div "التصنيفات men's shoes Women's shoes Original Bags SALE اختار مقاسك > مقاس 40 > …" at bounding box center [529, 477] width 959 height 55
click at [279, 428] on span "بدون علامة تجارية" at bounding box center [207, 420] width 276 height 16
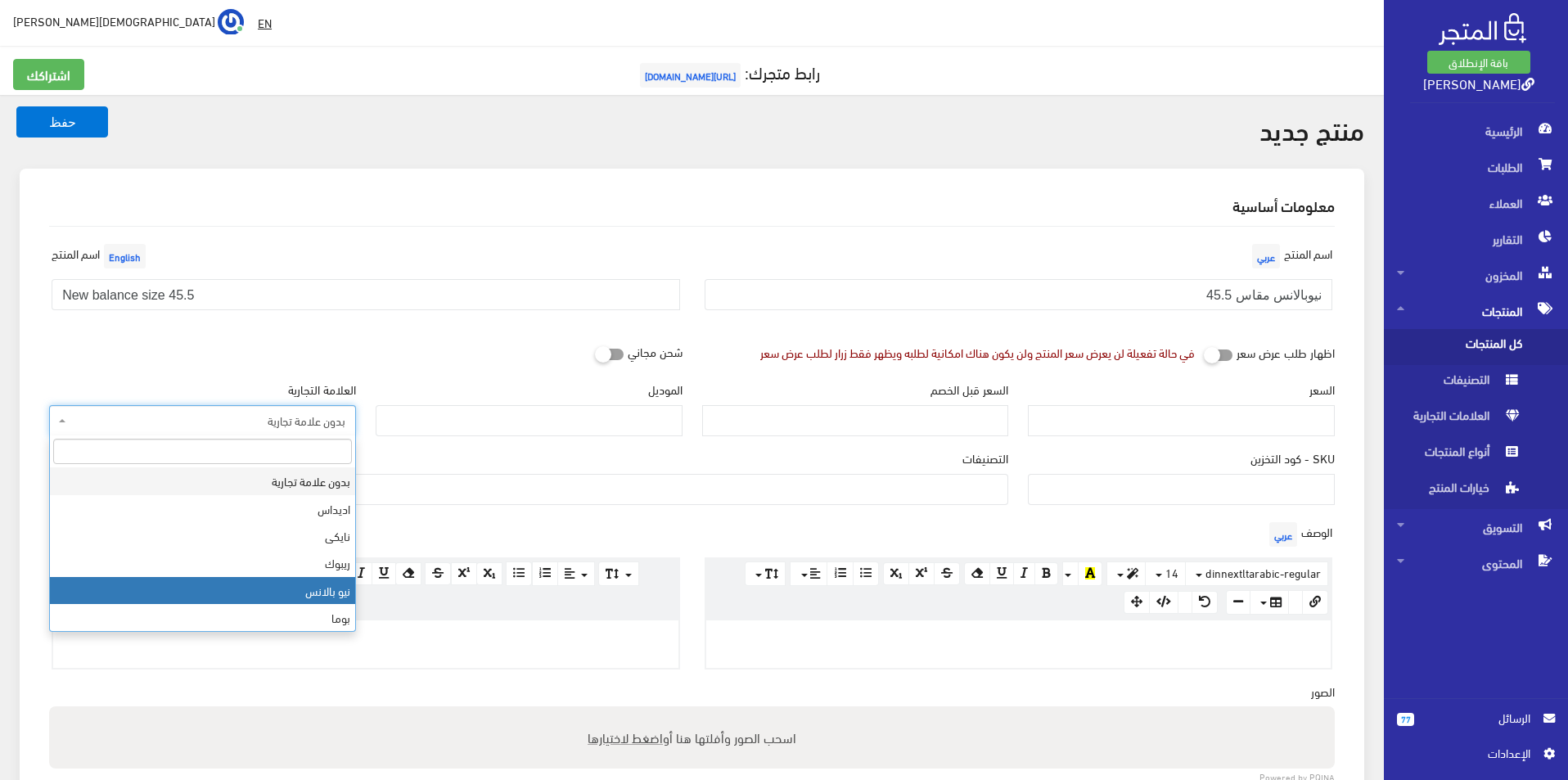
select select "6"
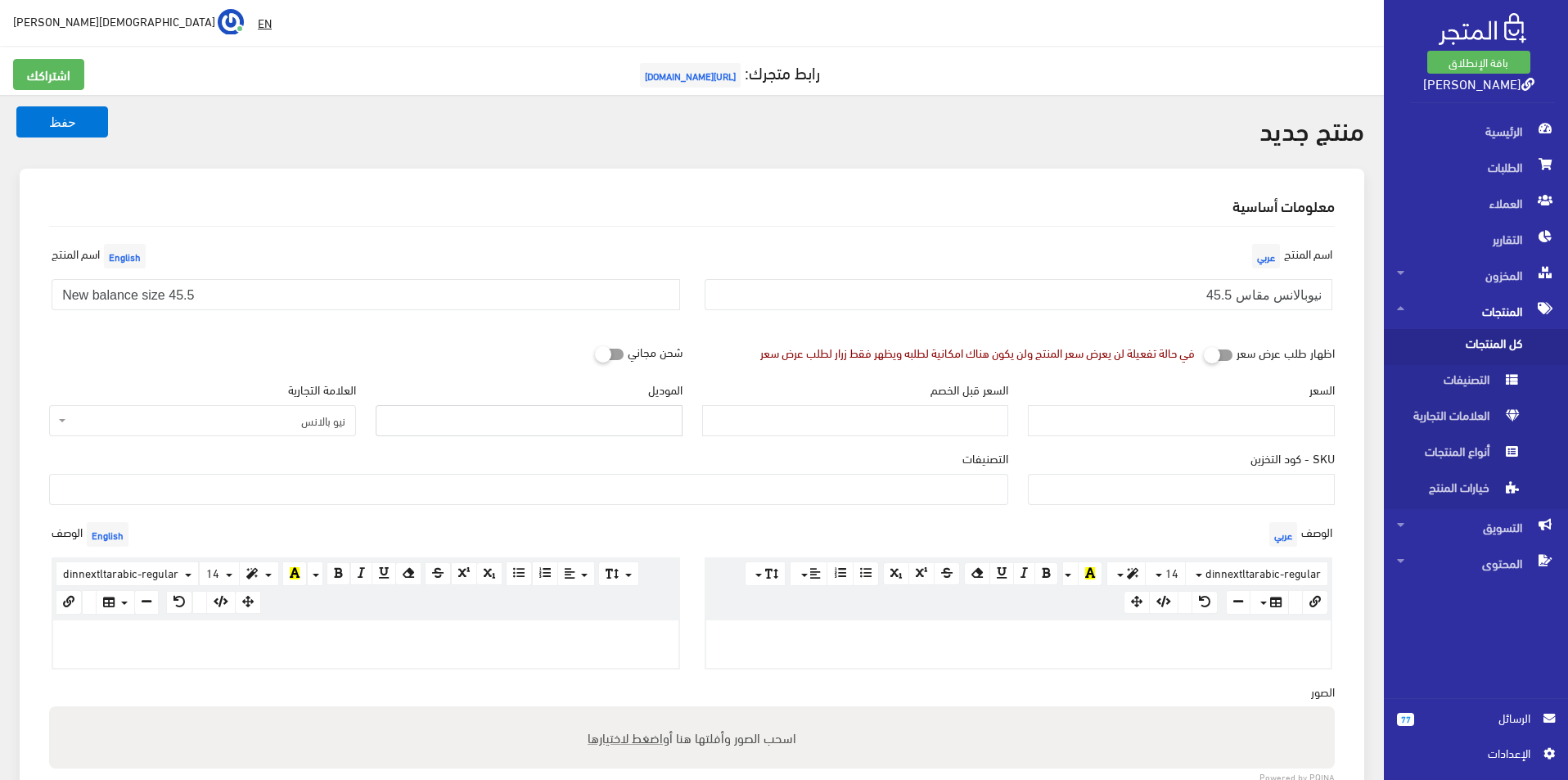
click at [517, 416] on input "الموديل" at bounding box center [529, 421] width 307 height 31
type input "New balance"
click at [1273, 424] on input "السعر" at bounding box center [1181, 421] width 307 height 31
click at [1269, 422] on input "السعر" at bounding box center [1181, 421] width 307 height 31
type input "3900"
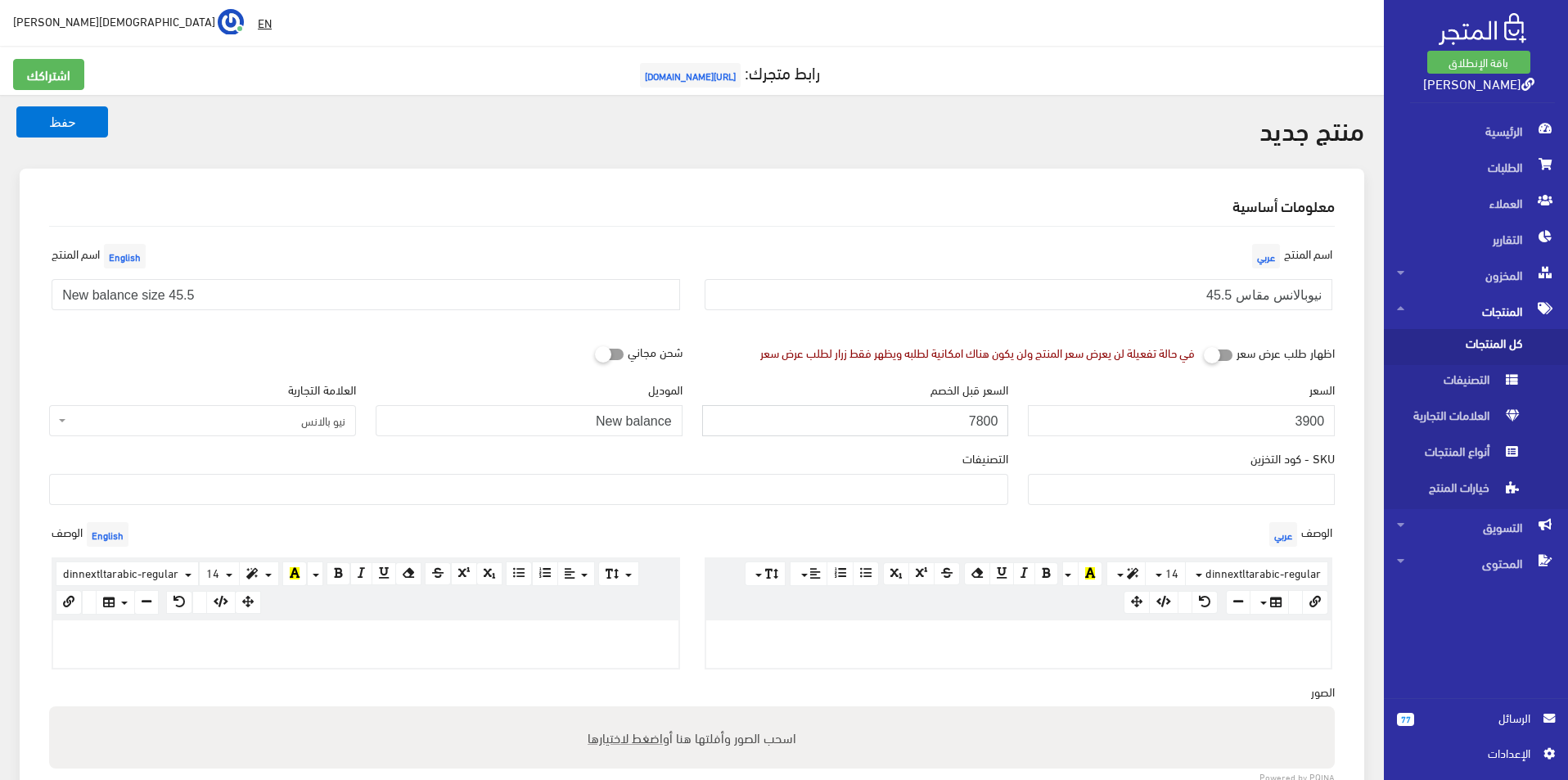
type input "7800"
click at [968, 479] on ul at bounding box center [529, 487] width 957 height 26
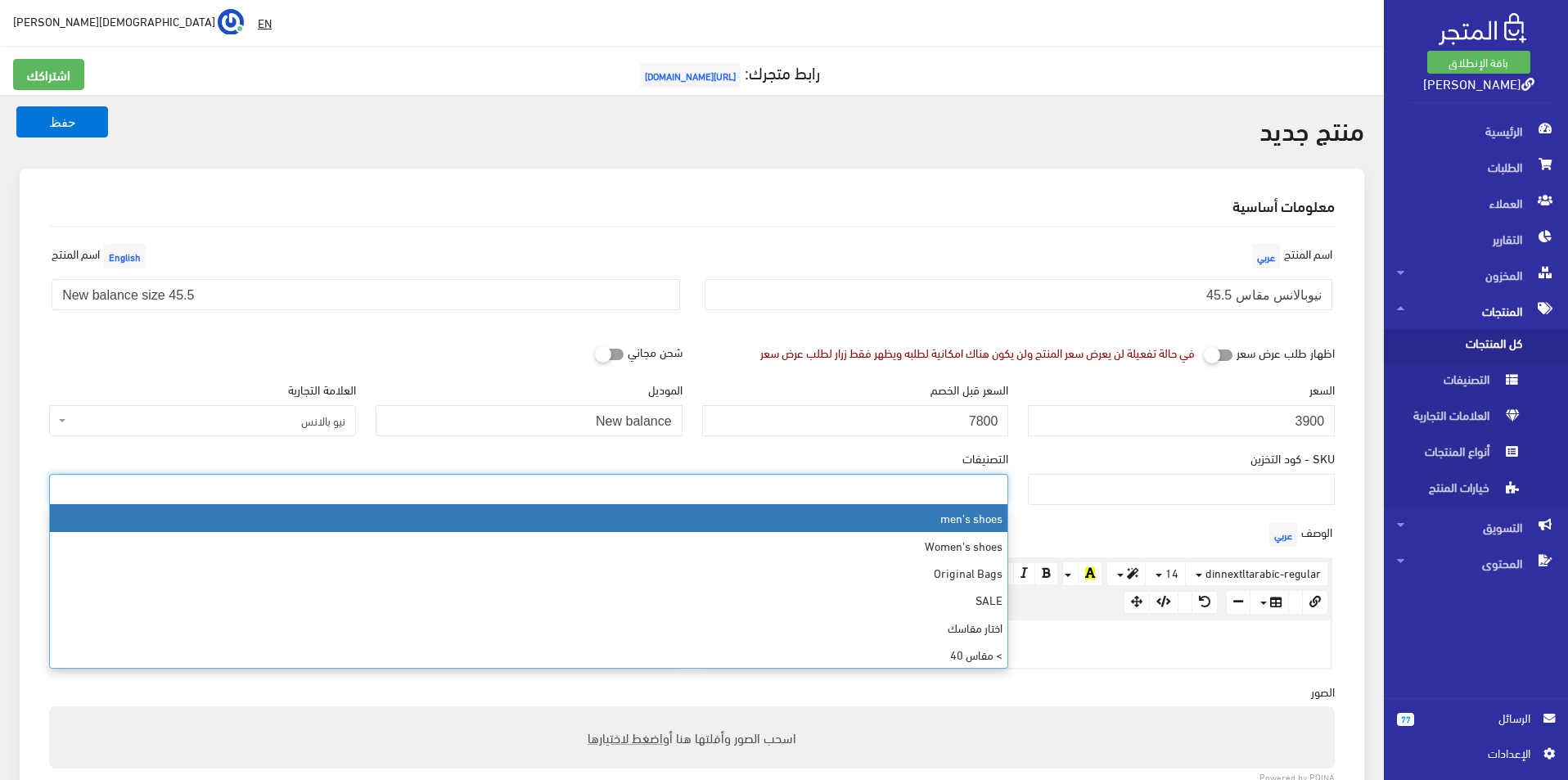
select select "5"
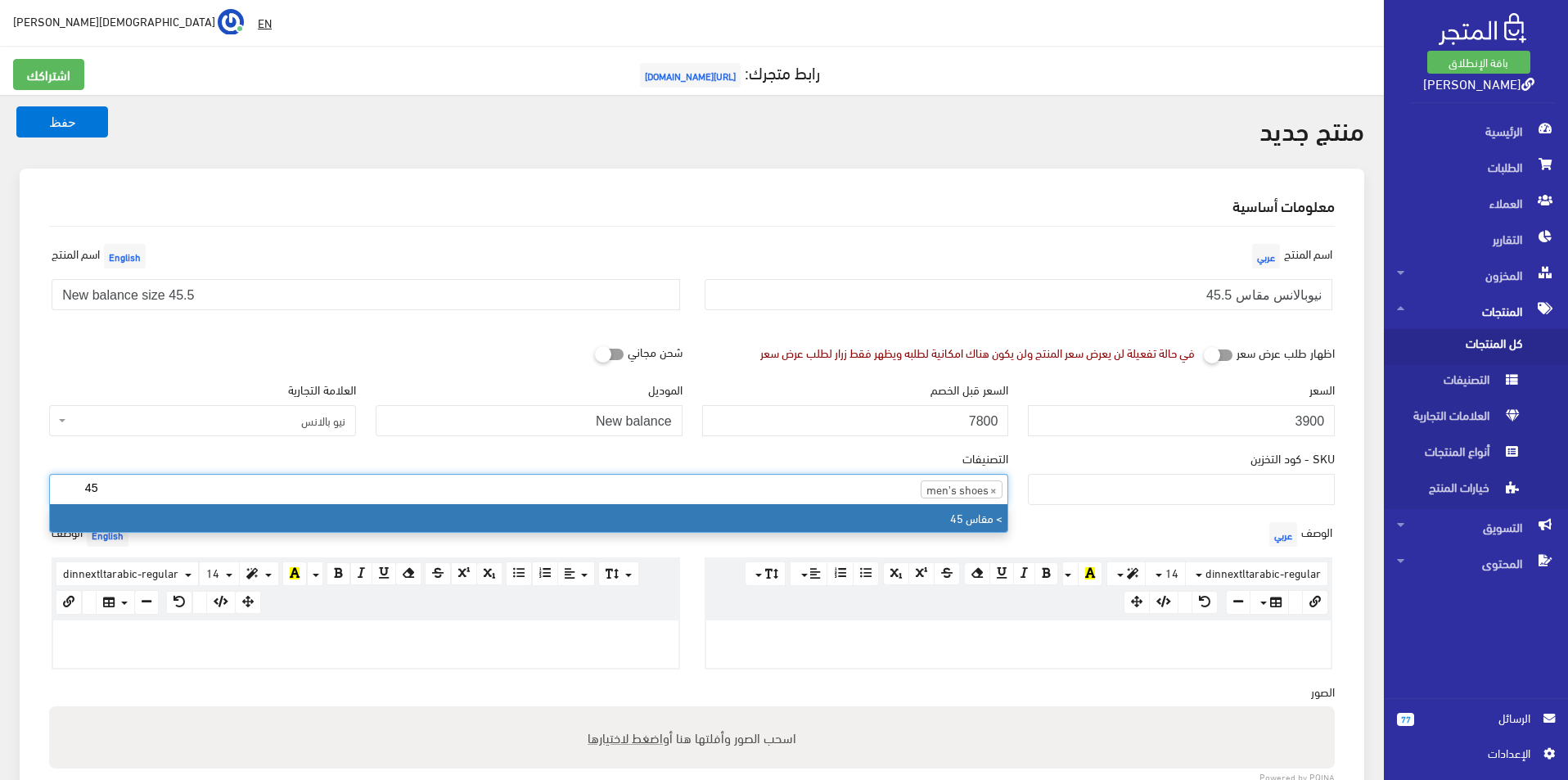
type input "45"
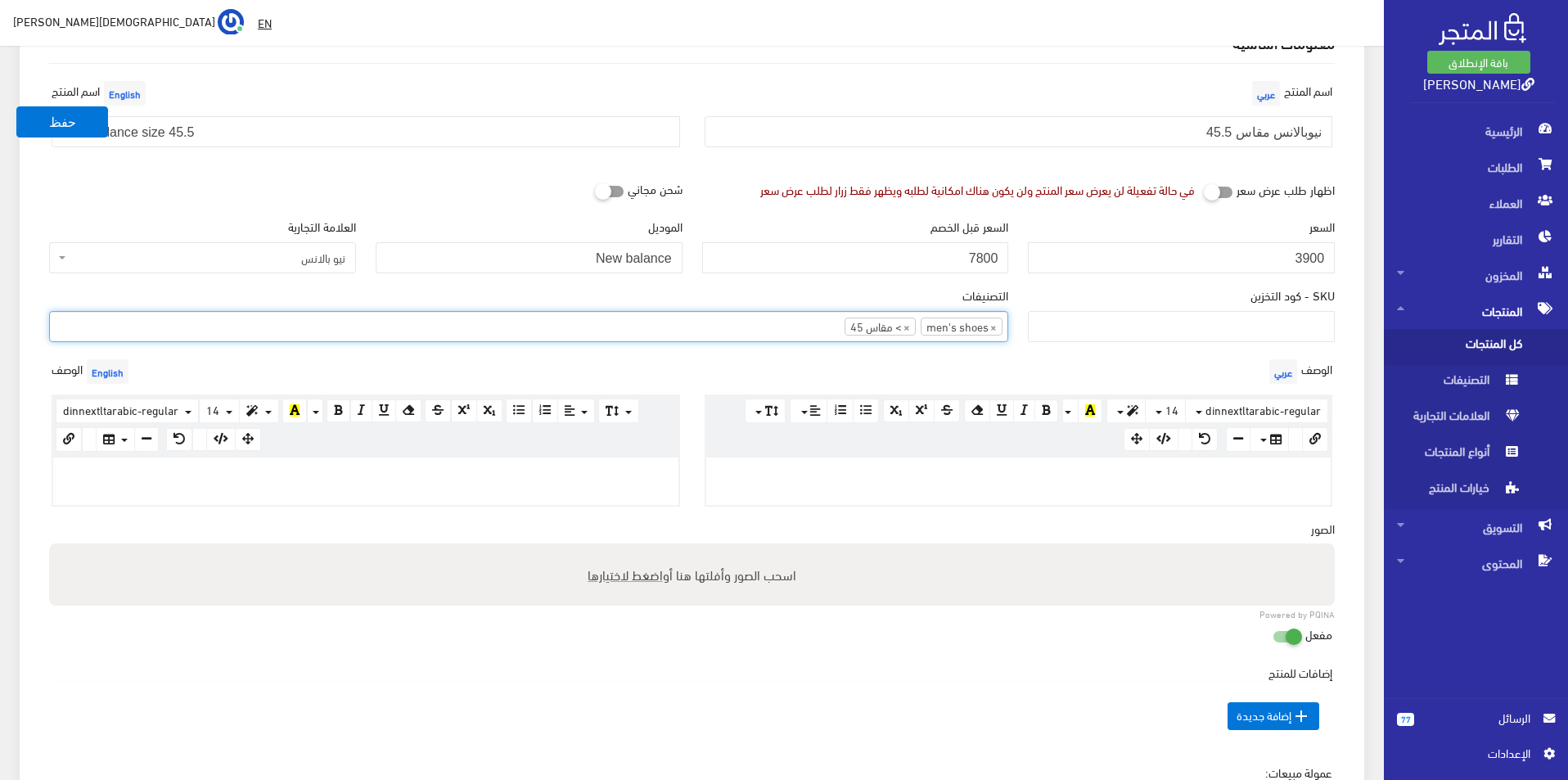
scroll to position [163, 0]
click at [554, 483] on div at bounding box center [366, 480] width 625 height 48
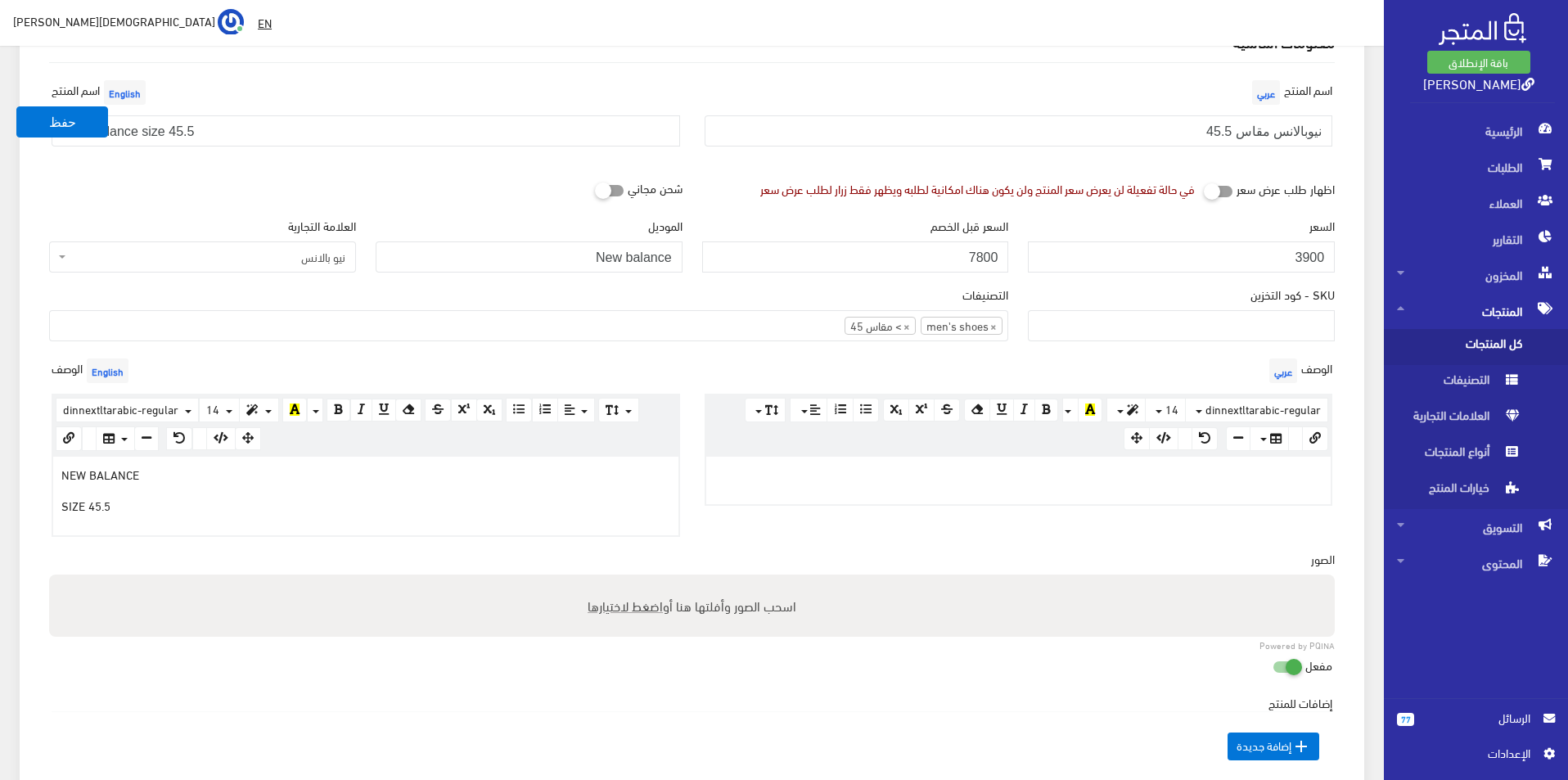
click at [774, 481] on div at bounding box center [1019, 480] width 625 height 48
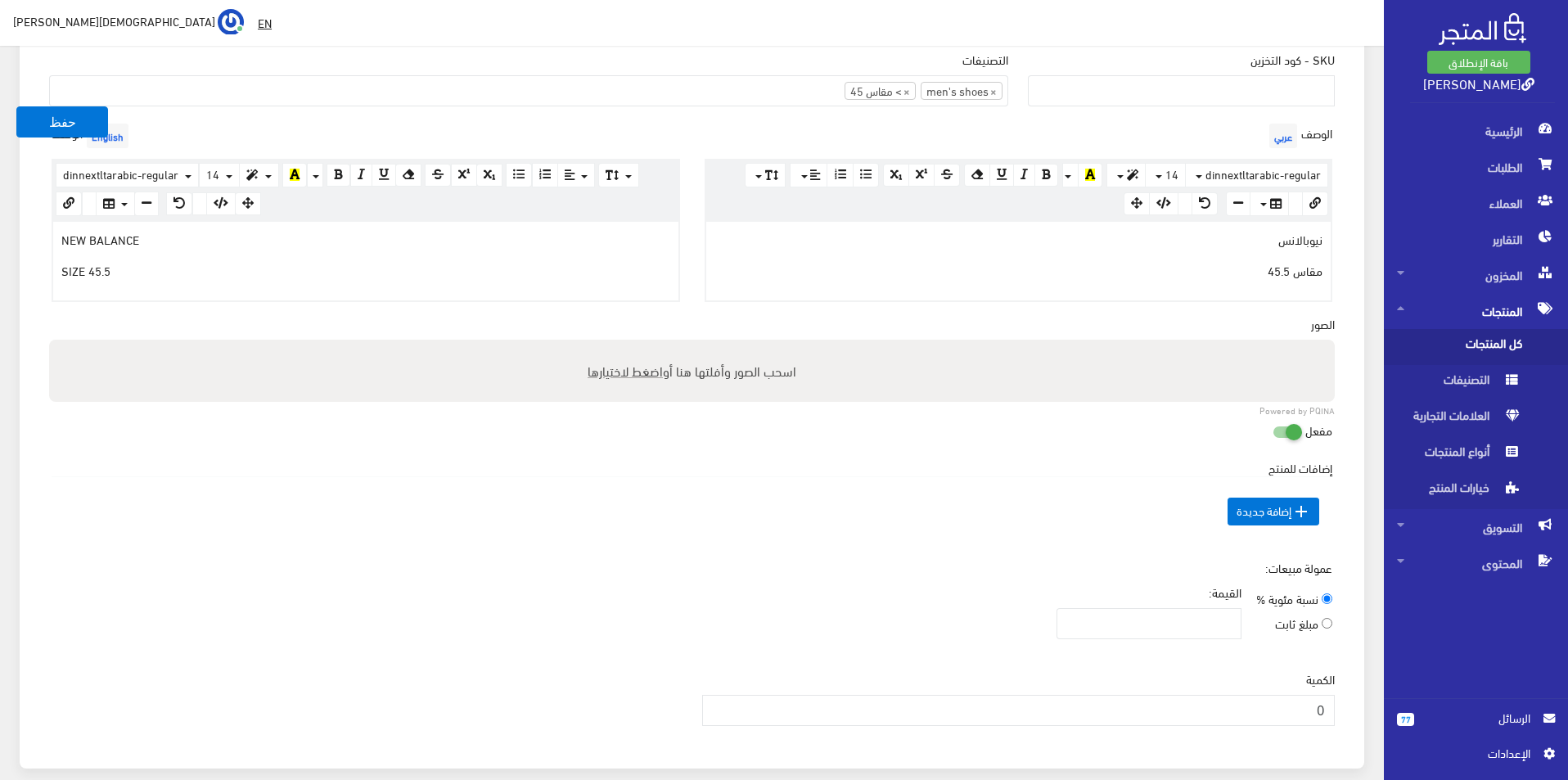
scroll to position [491, 0]
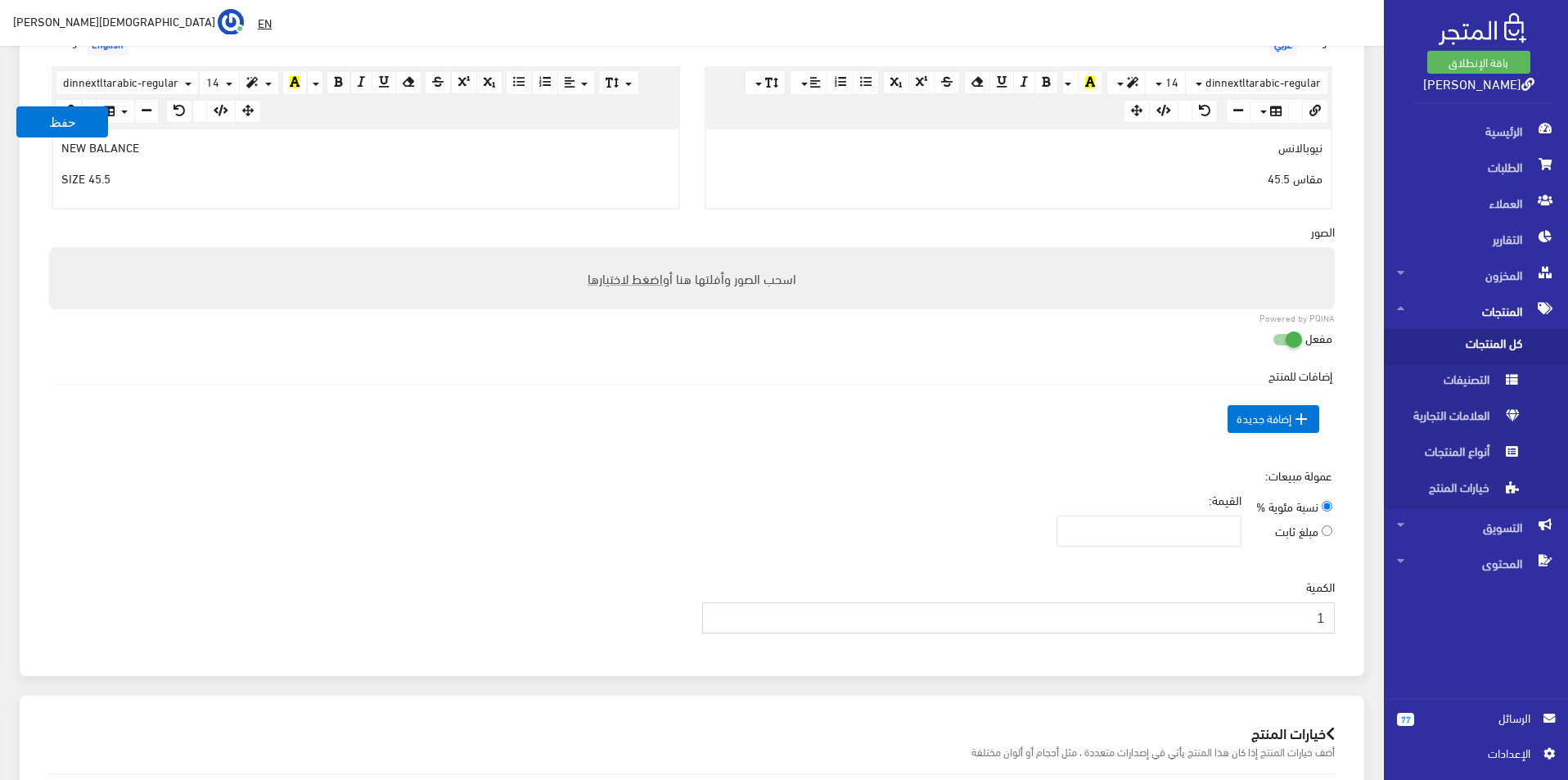
type input "1"
click at [721, 612] on input "1" at bounding box center [1019, 618] width 633 height 31
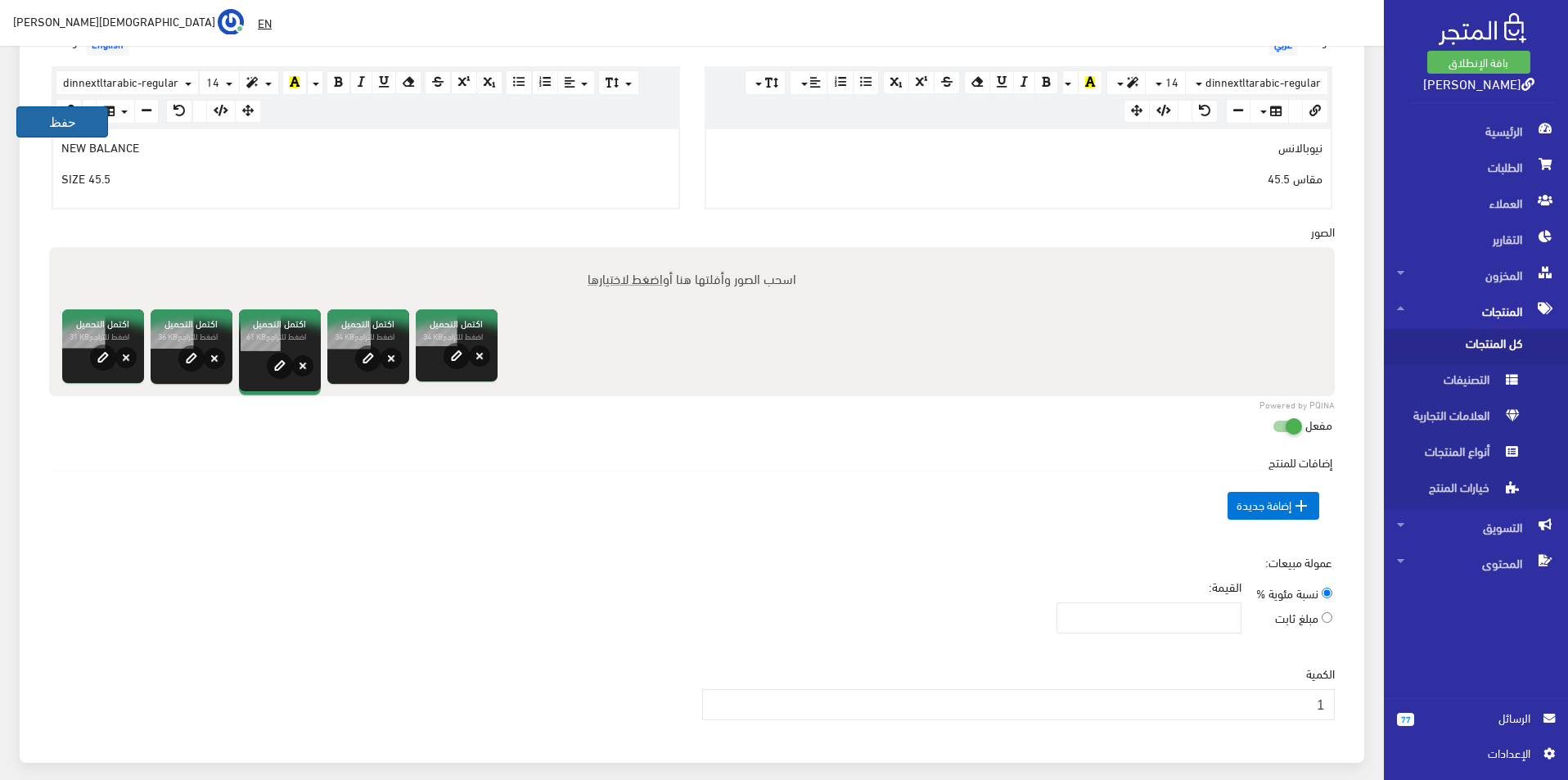
click at [53, 130] on button "حفظ" at bounding box center [62, 122] width 92 height 31
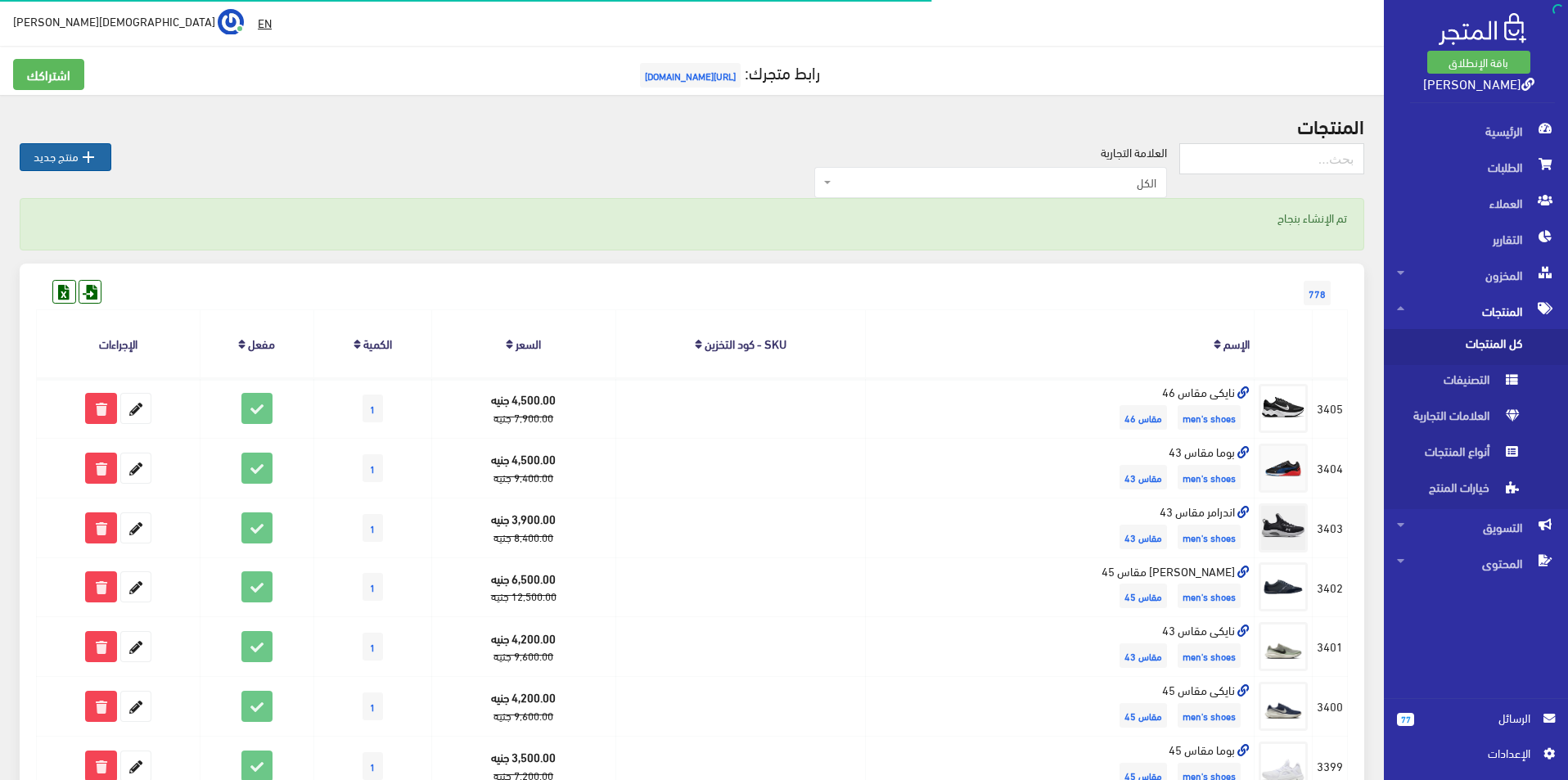
click at [83, 148] on icon "" at bounding box center [88, 157] width 20 height 20
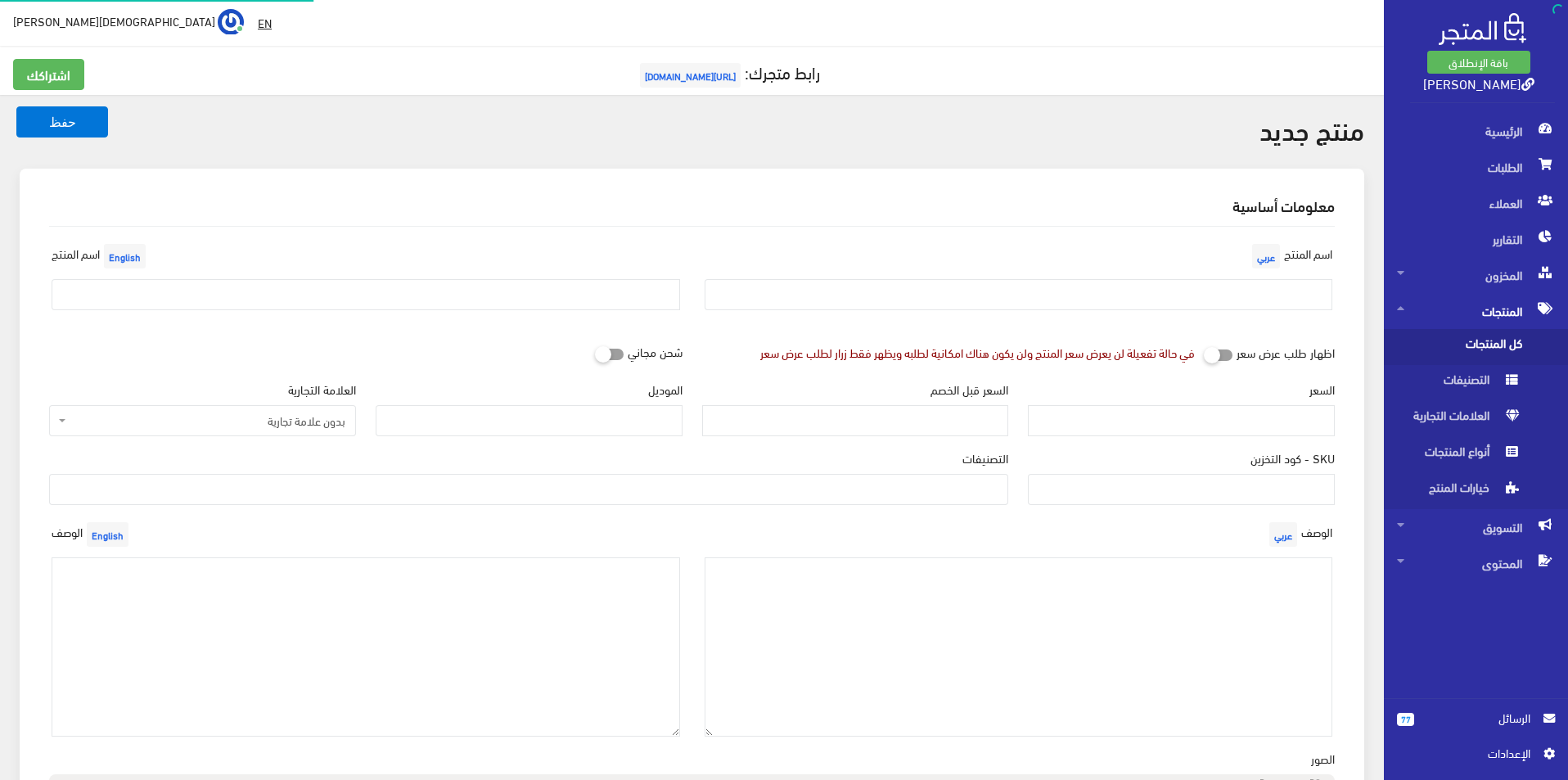
select select
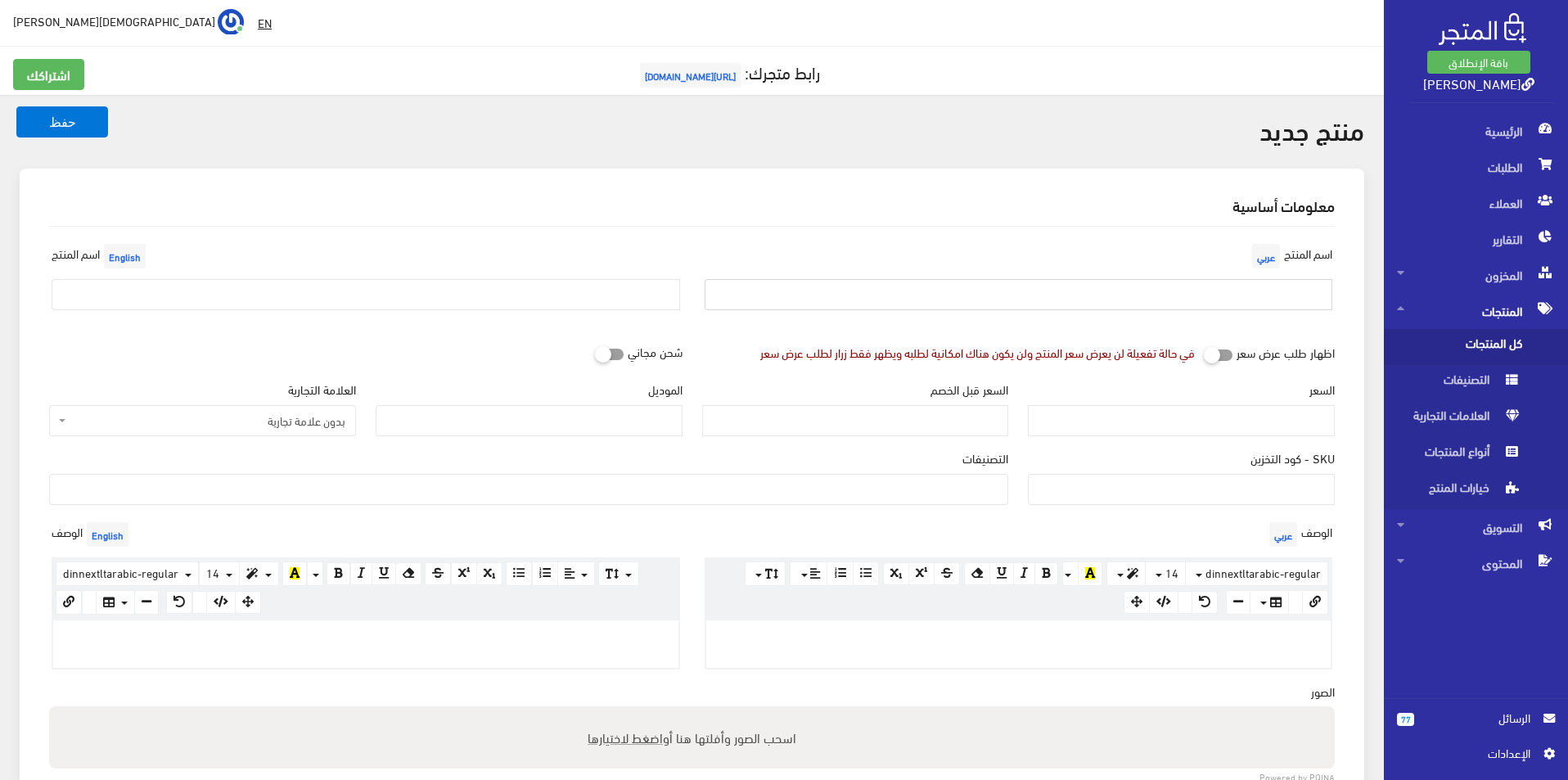
click at [952, 292] on input "text" at bounding box center [1019, 295] width 629 height 31
type input "تمبرلاند مقاس 43"
click at [505, 310] on input "text" at bounding box center [366, 295] width 629 height 31
type input "TIMBERLAND SIZE 43"
click at [225, 425] on span "بدون علامة تجارية" at bounding box center [207, 420] width 276 height 16
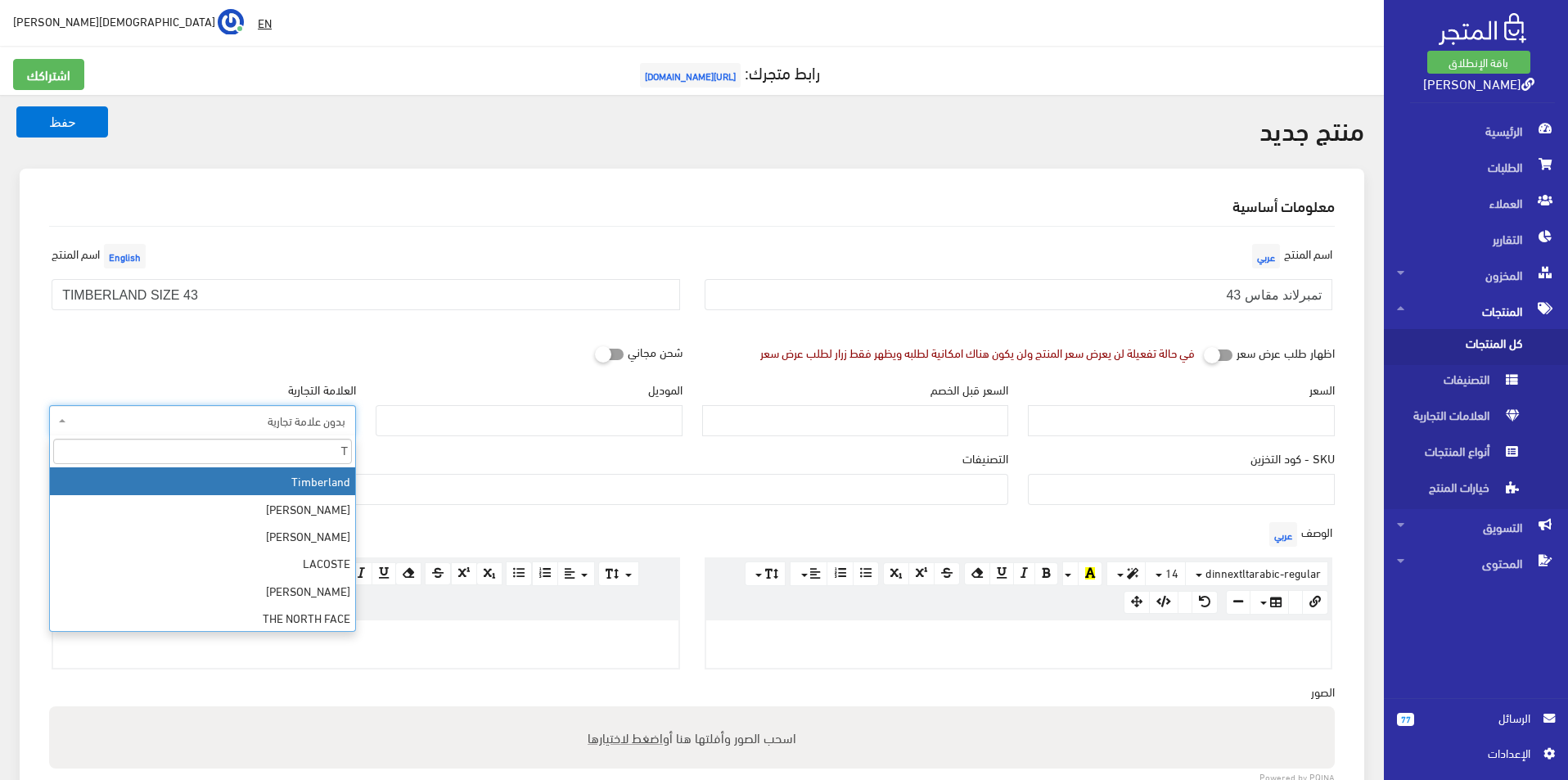
type input "T"
select select "18"
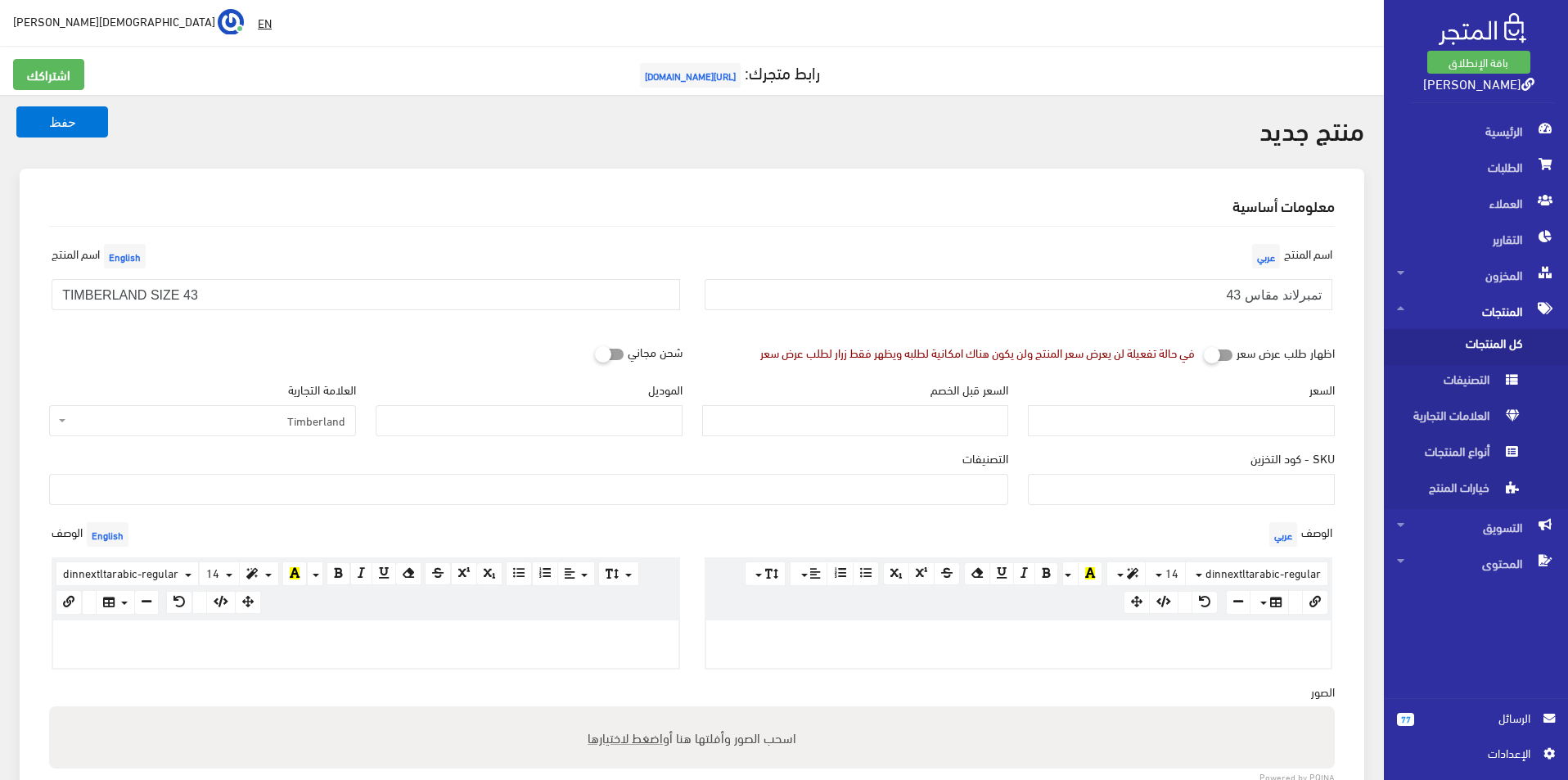
click at [478, 400] on div "الموديل" at bounding box center [529, 408] width 307 height 55
click at [471, 412] on input "الموديل" at bounding box center [529, 421] width 307 height 31
type input "TIMBERLAND"
click at [1138, 411] on input "السعر" at bounding box center [1181, 421] width 307 height 31
type input "5500"
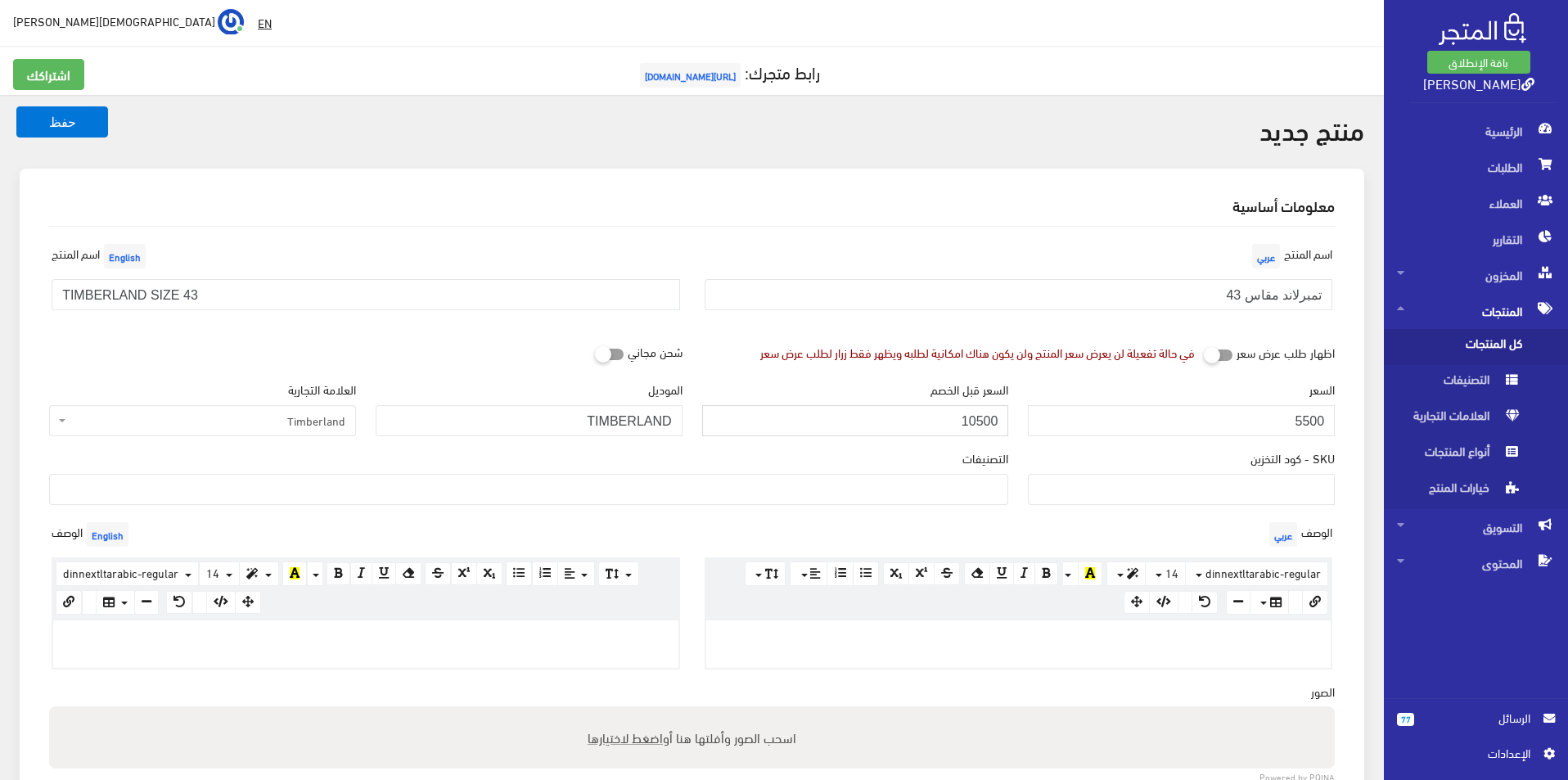
type input "10500"
click at [949, 496] on ul at bounding box center [529, 487] width 957 height 26
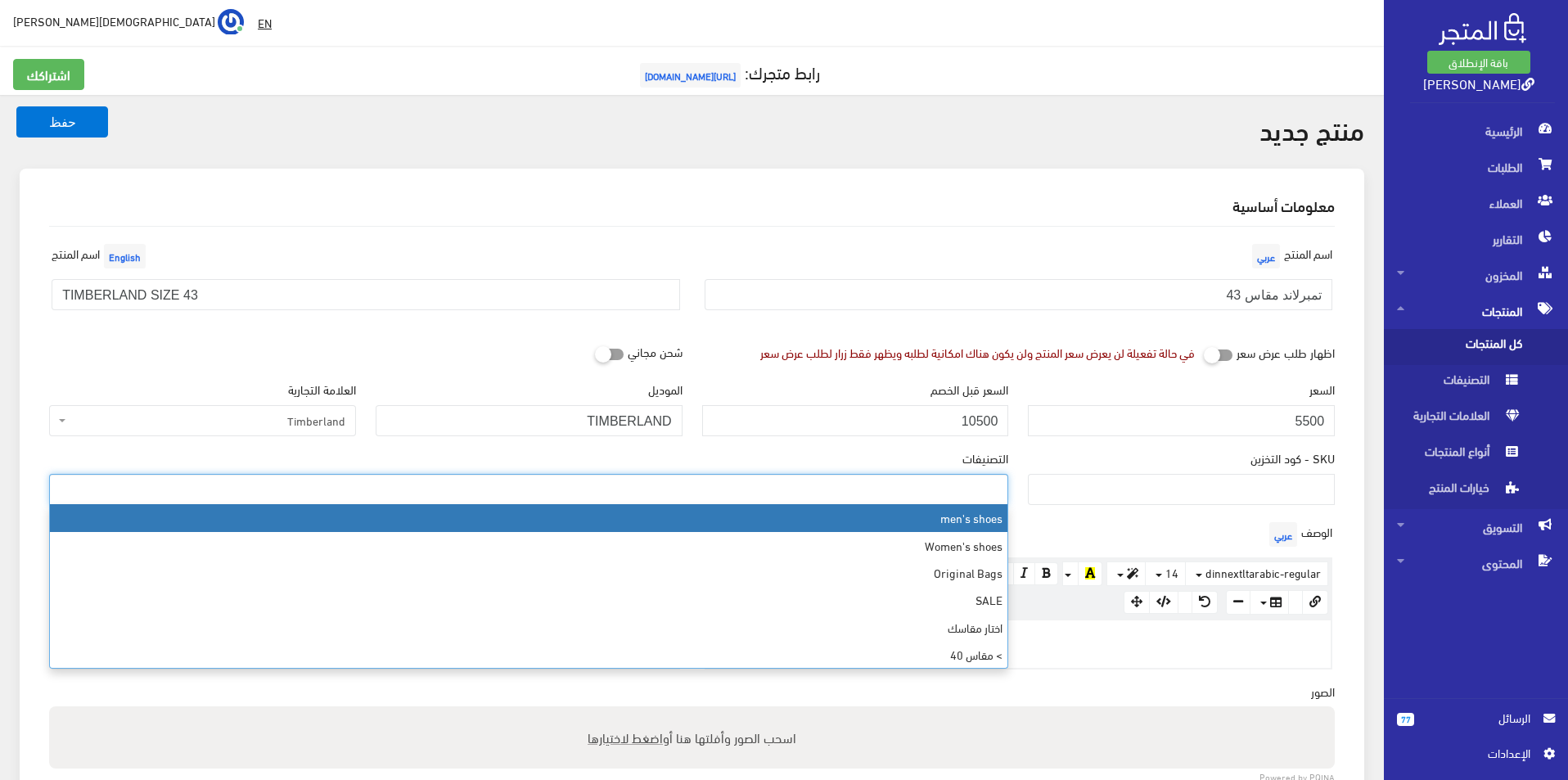
select select "5"
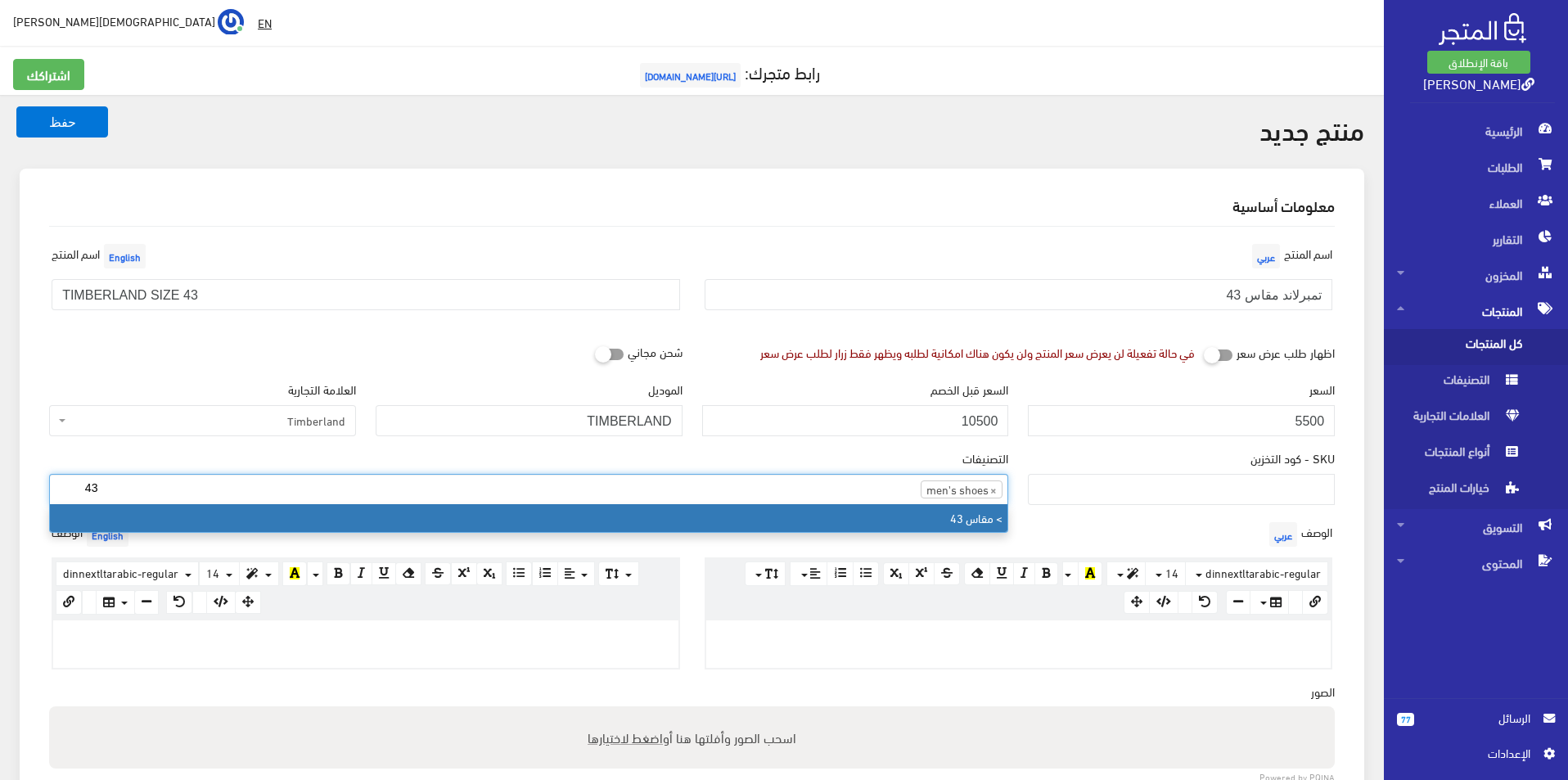
type input "43"
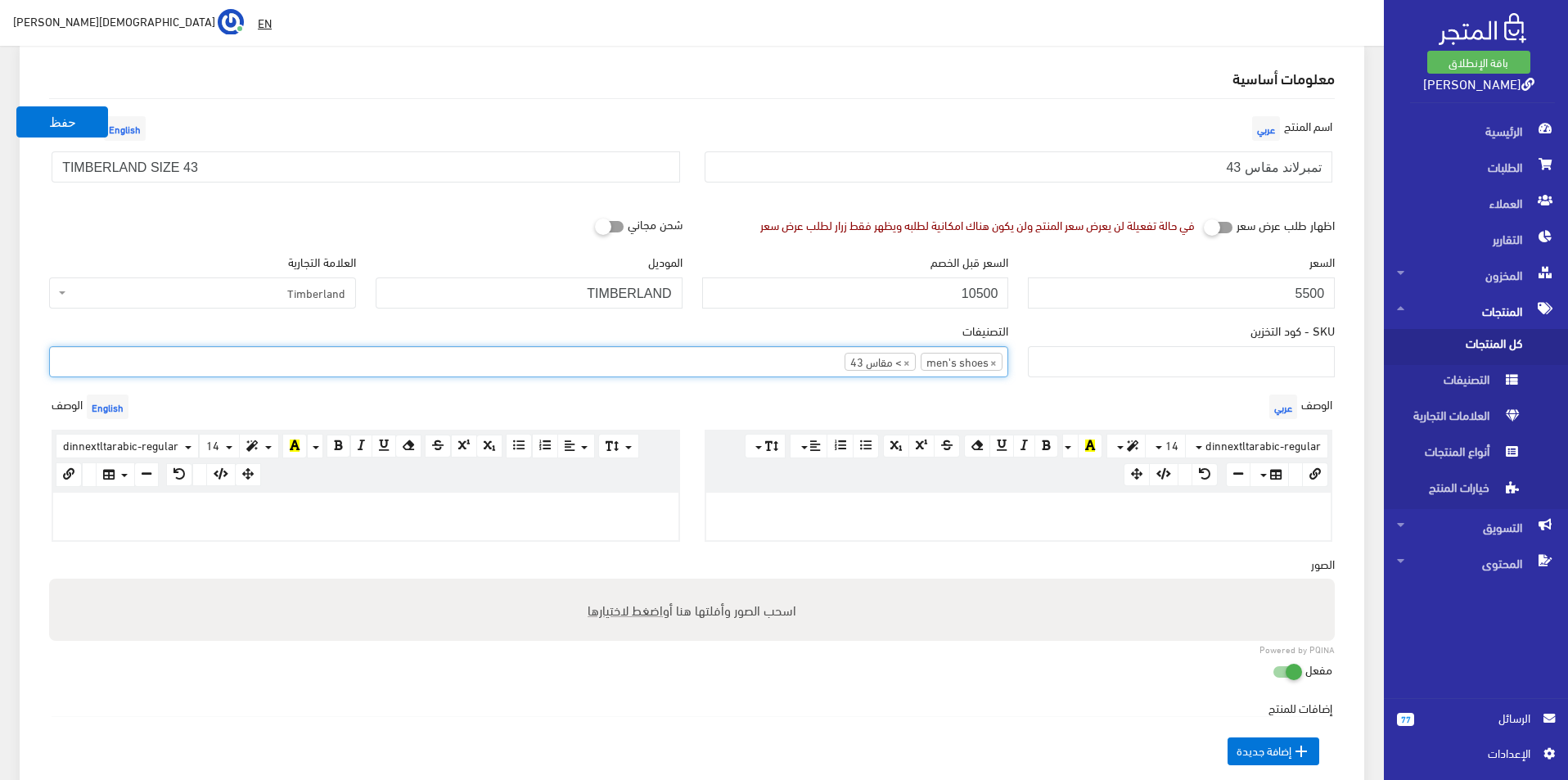
scroll to position [163, 0]
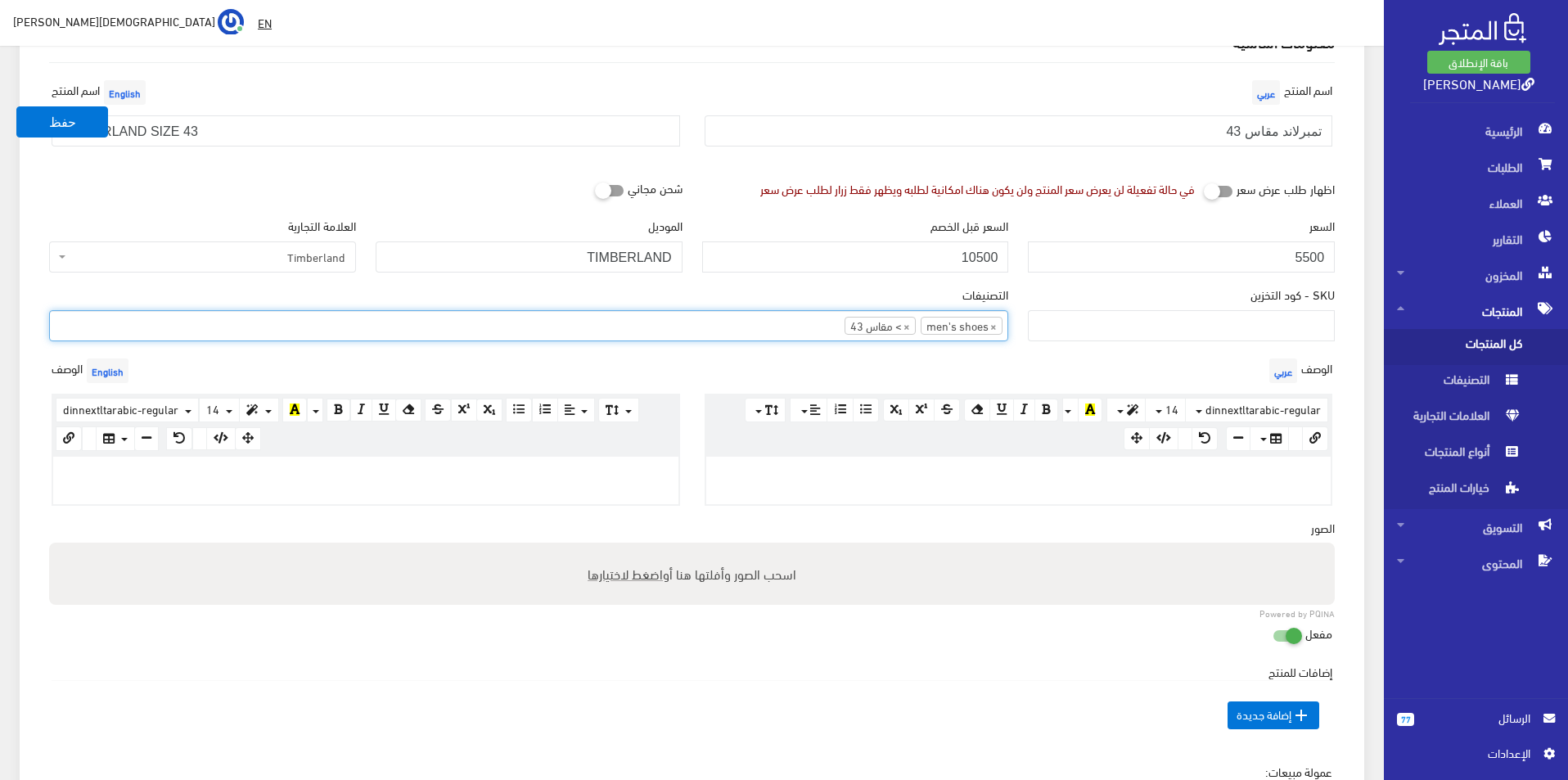
click at [328, 481] on div at bounding box center [366, 480] width 625 height 48
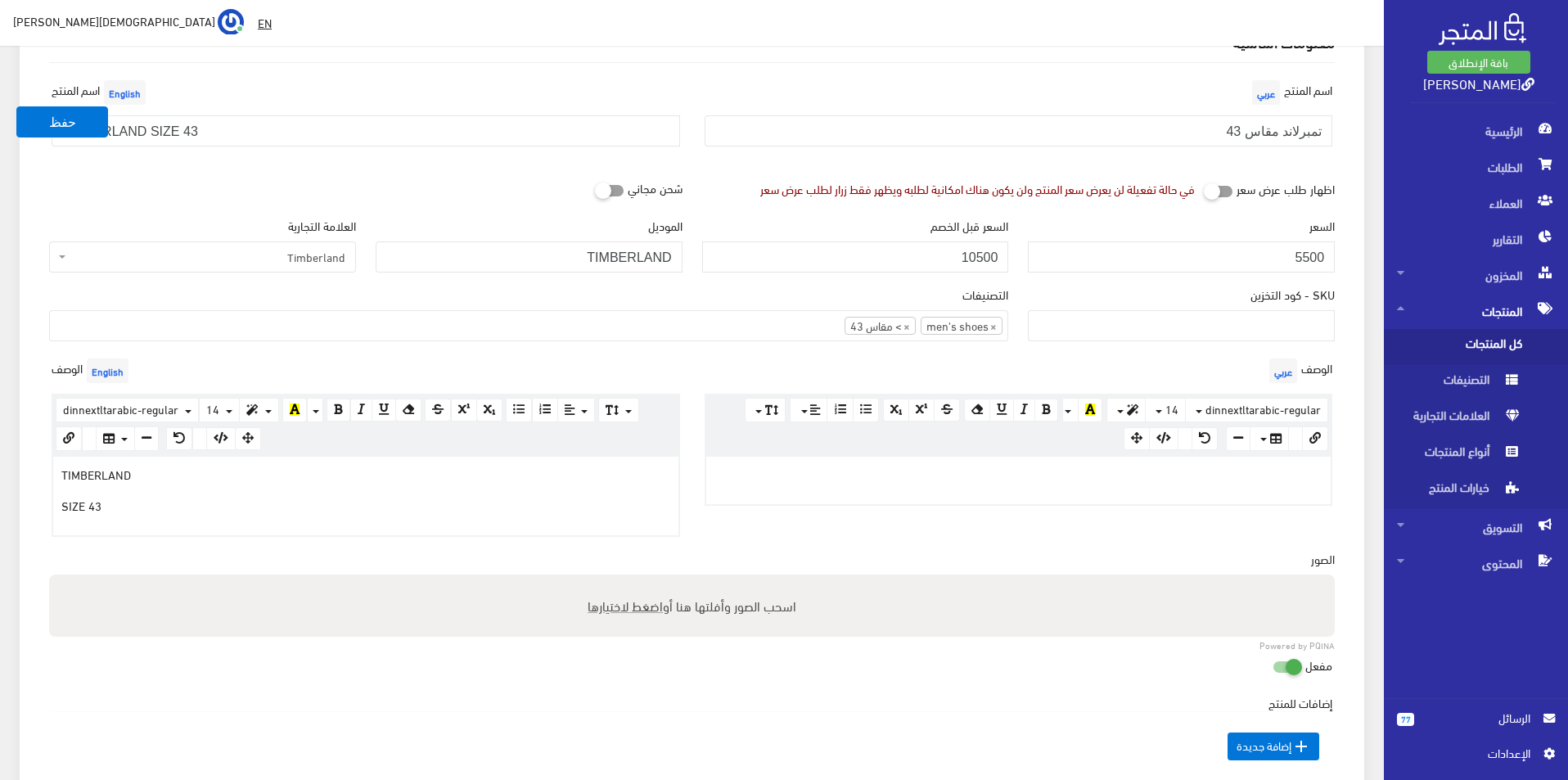
click at [842, 490] on div at bounding box center [1019, 480] width 625 height 48
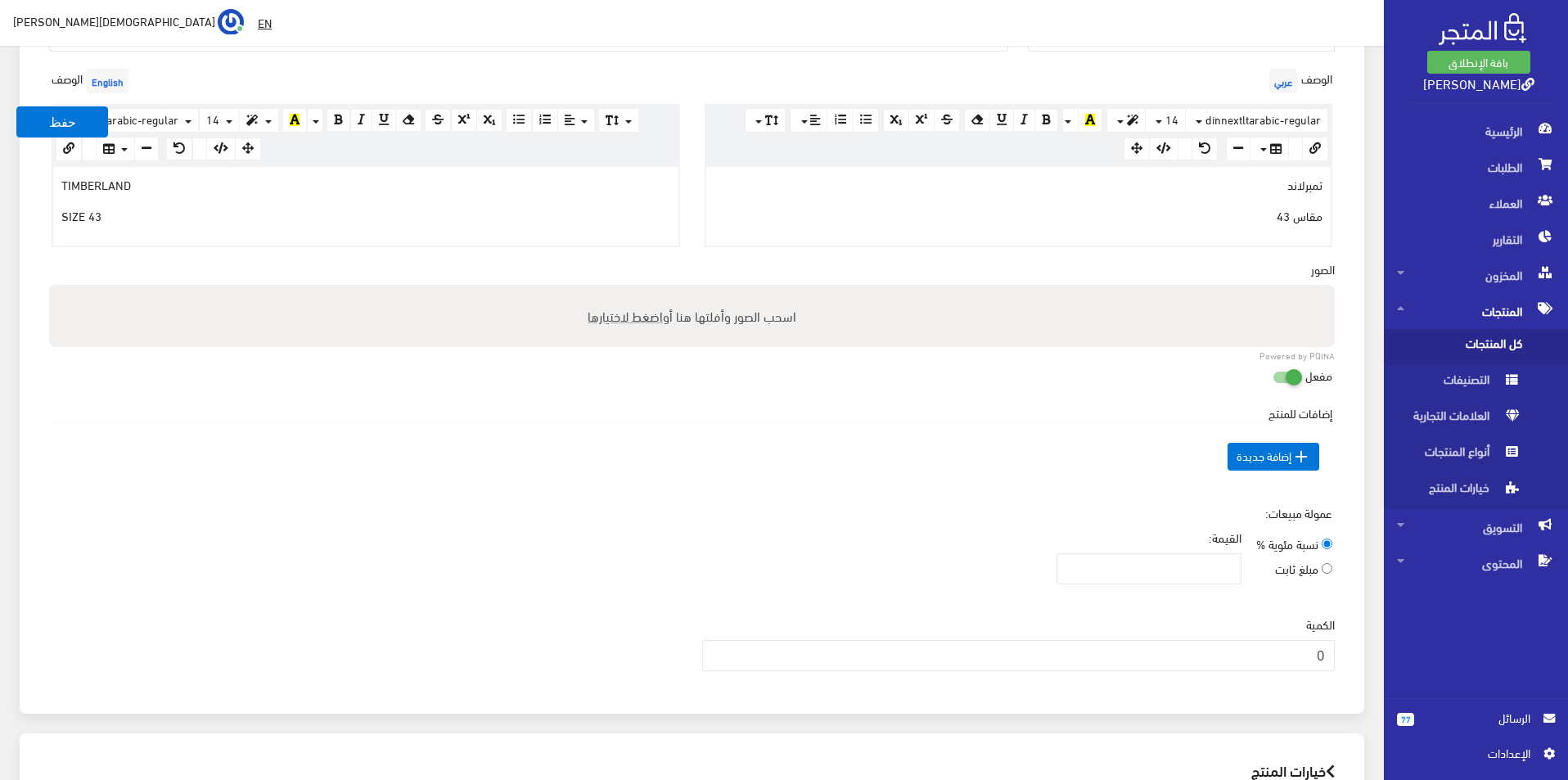
scroll to position [491, 0]
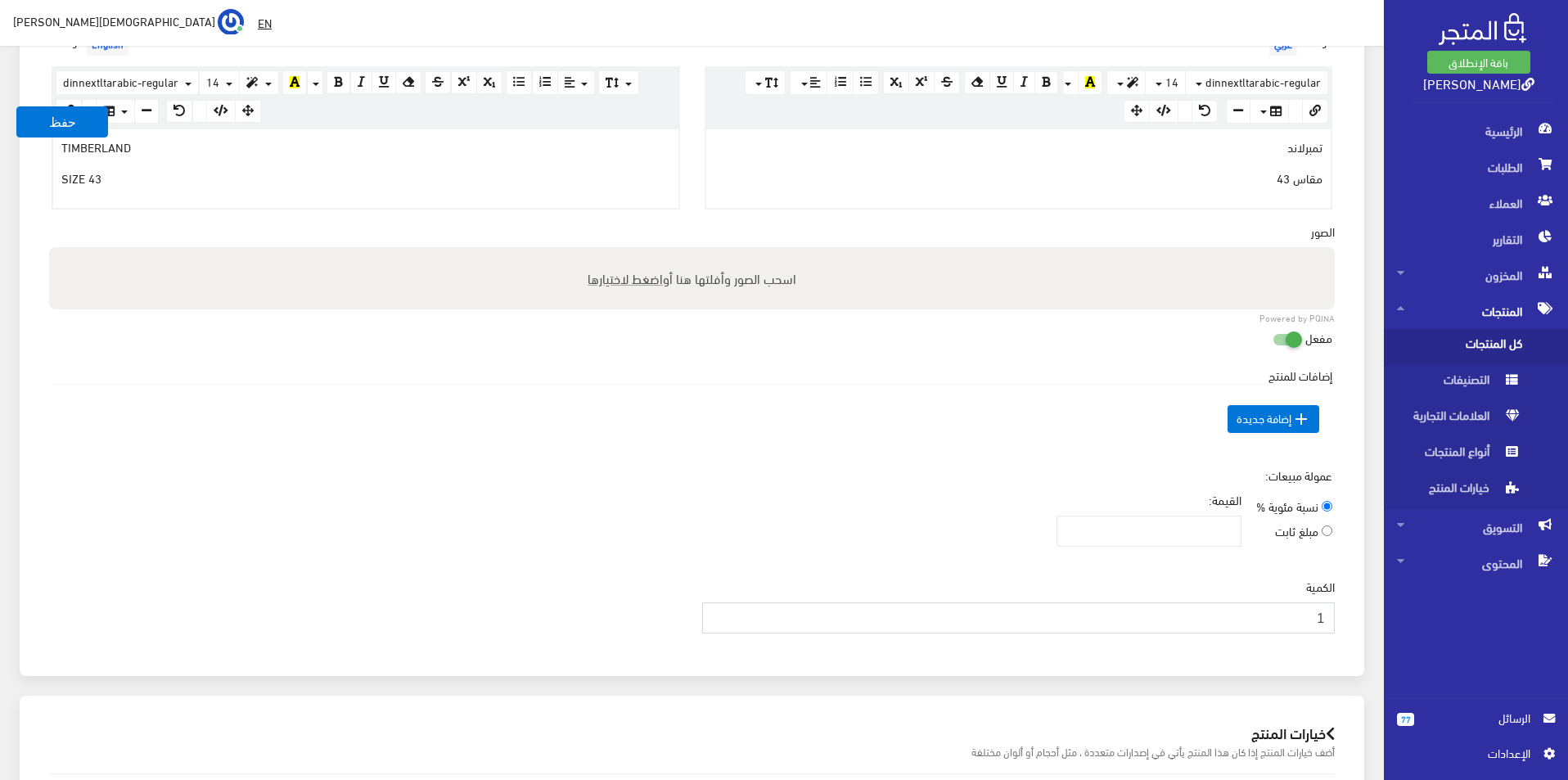
type input "1"
click at [714, 612] on input "1" at bounding box center [1019, 618] width 633 height 31
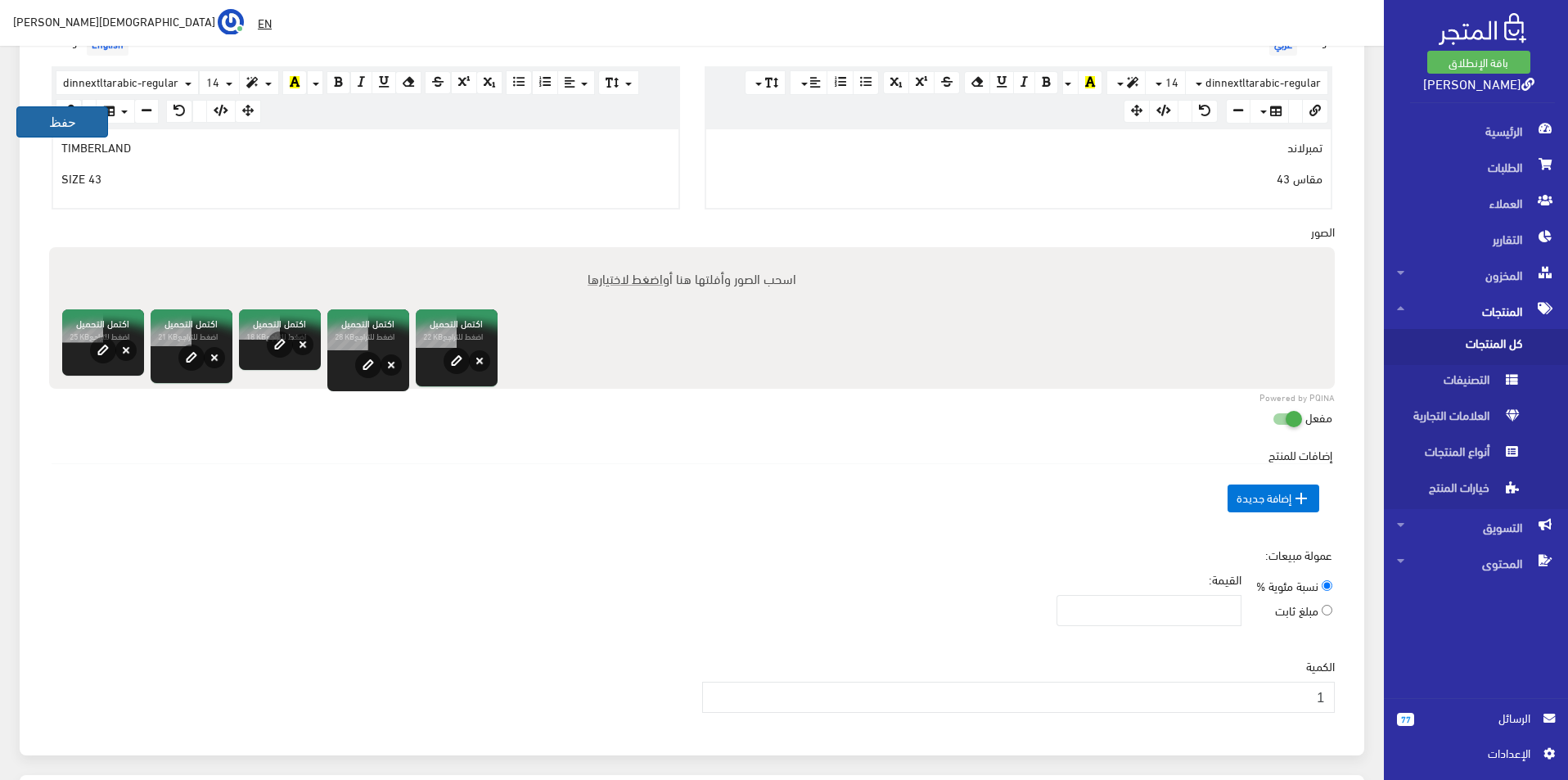
click at [56, 117] on button "حفظ" at bounding box center [62, 122] width 92 height 31
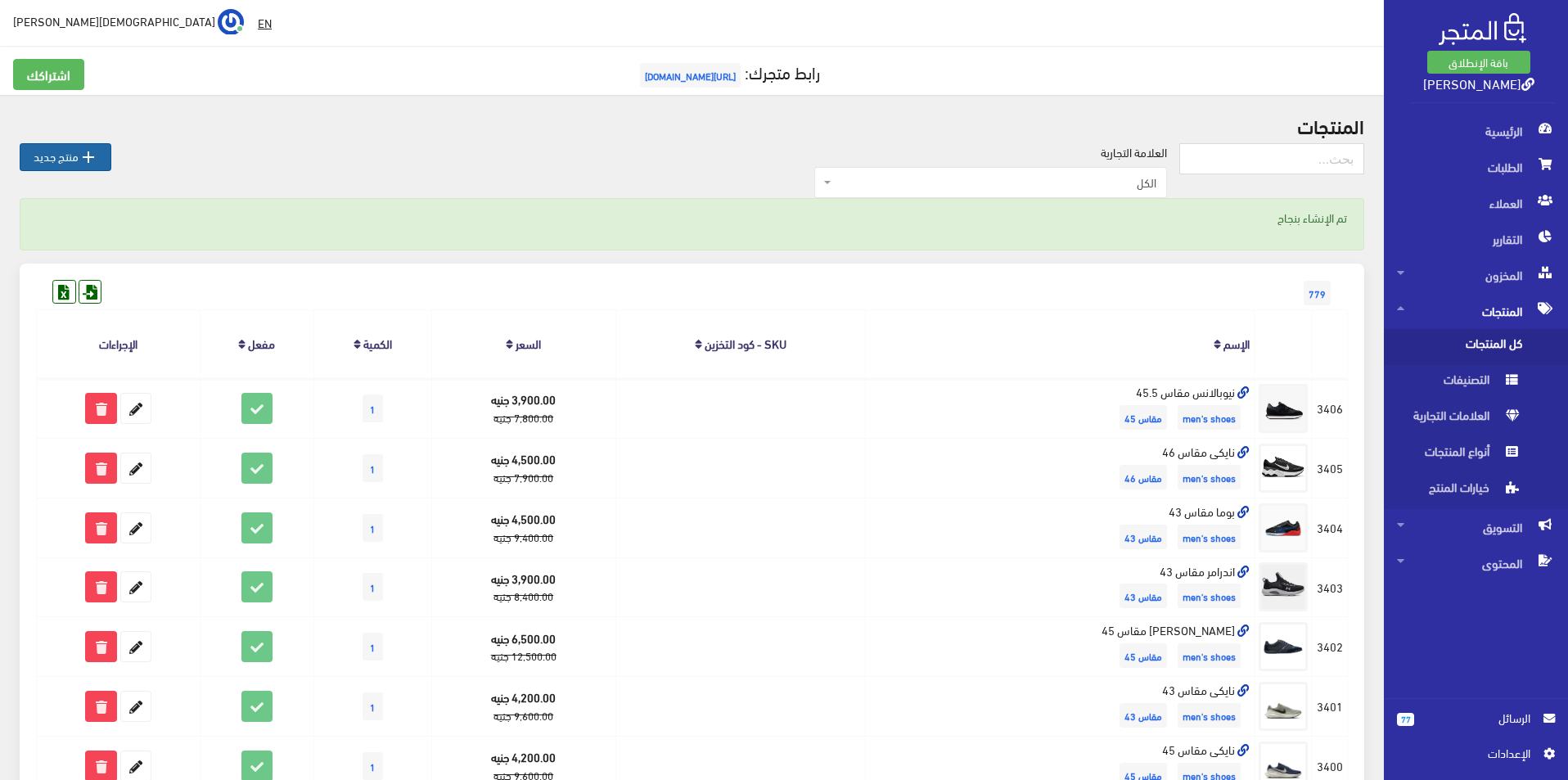
click at [61, 159] on link " منتج جديد" at bounding box center [66, 157] width 92 height 28
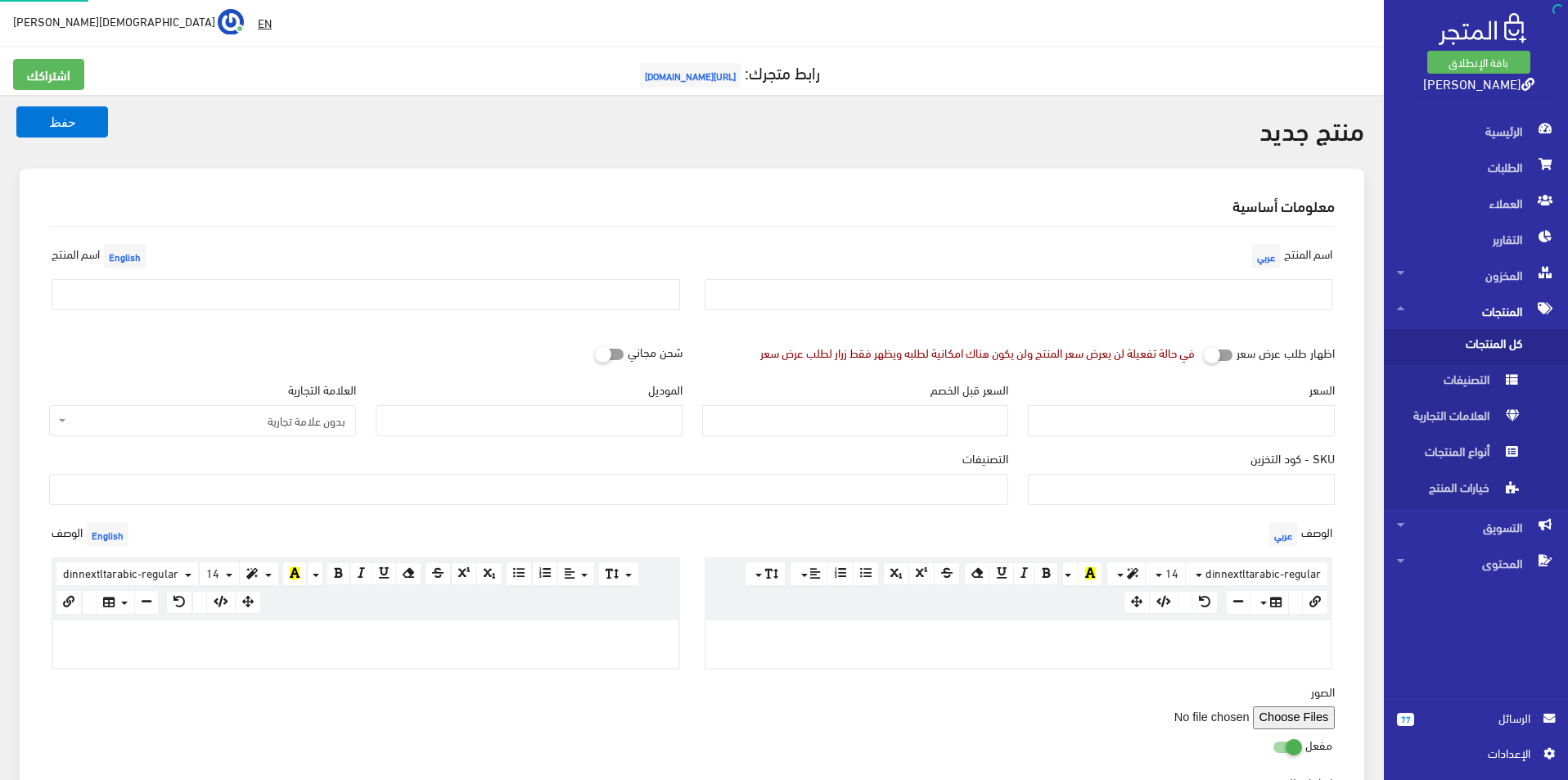
select select
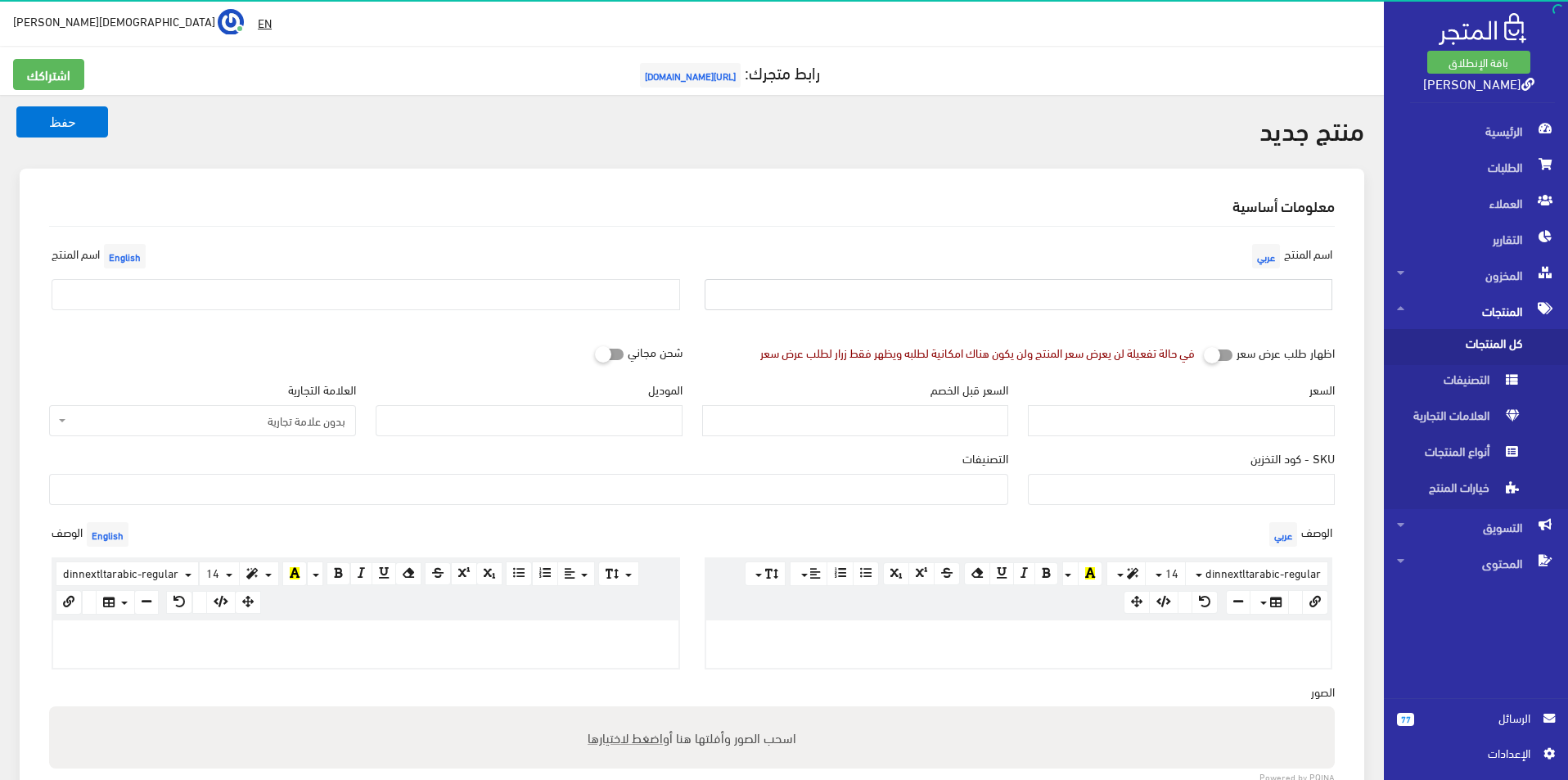
click at [1067, 305] on input "text" at bounding box center [1019, 295] width 629 height 31
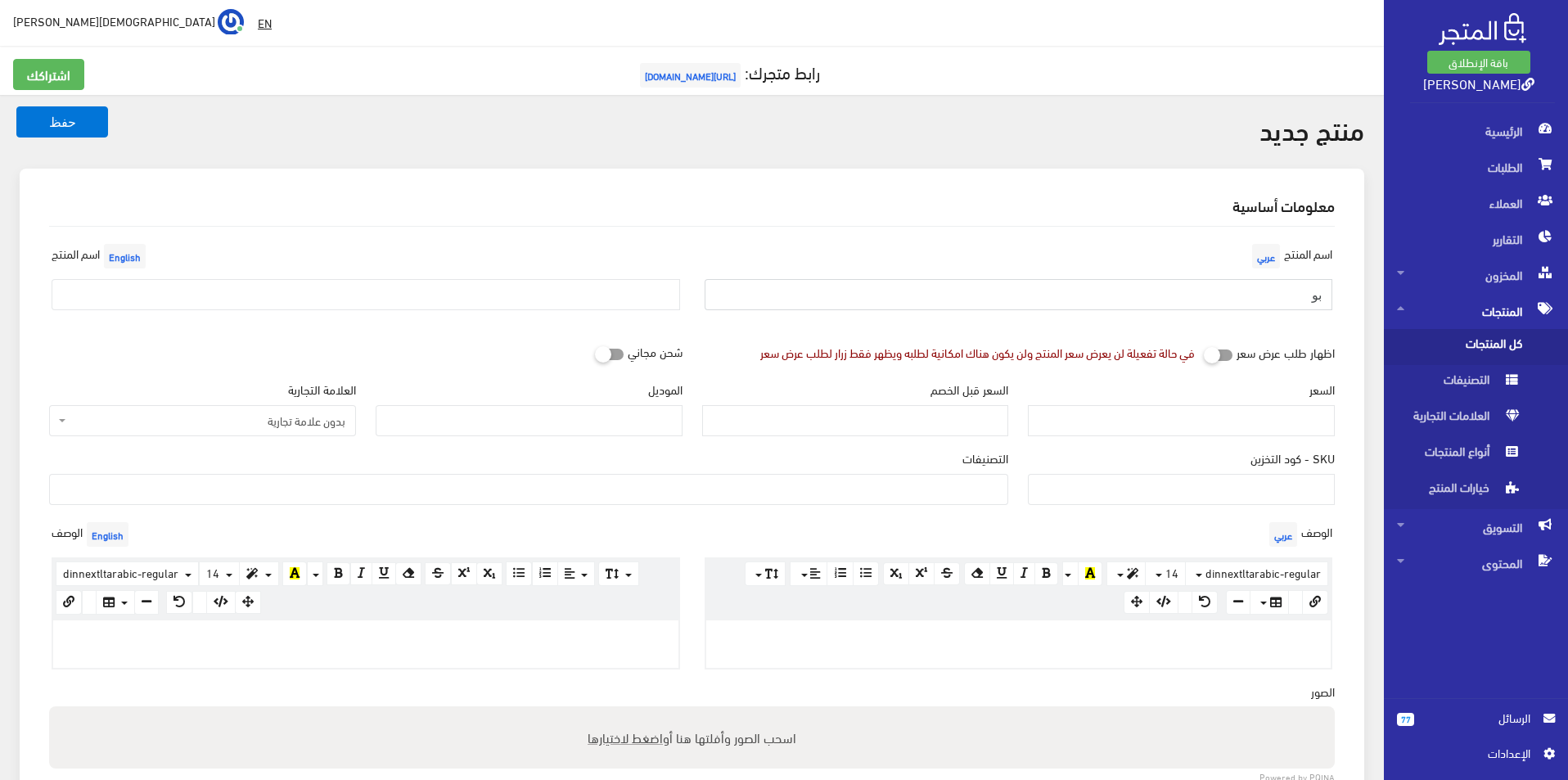
type input "ب"
type input "ه"
click at [1098, 309] on input "ه" at bounding box center [1019, 295] width 629 height 31
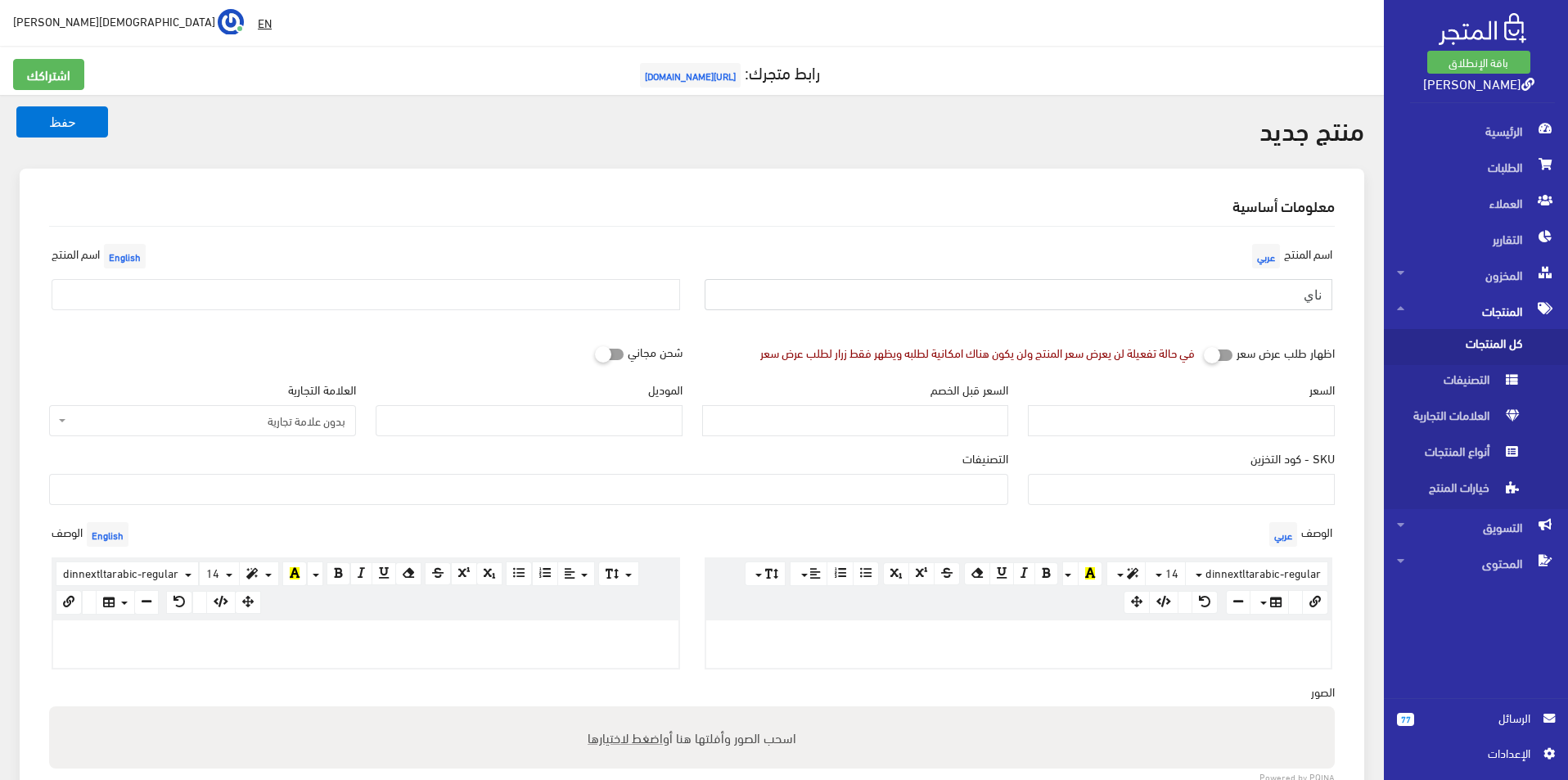
type input "نايكى مقاس 44.5"
click at [444, 273] on div "اسم [PERSON_NAME]" at bounding box center [365, 282] width 653 height 84
click at [433, 280] on input "text" at bounding box center [366, 295] width 629 height 31
type input "Nike size 44.5"
click at [271, 420] on span "بدون علامة تجارية" at bounding box center [207, 420] width 276 height 16
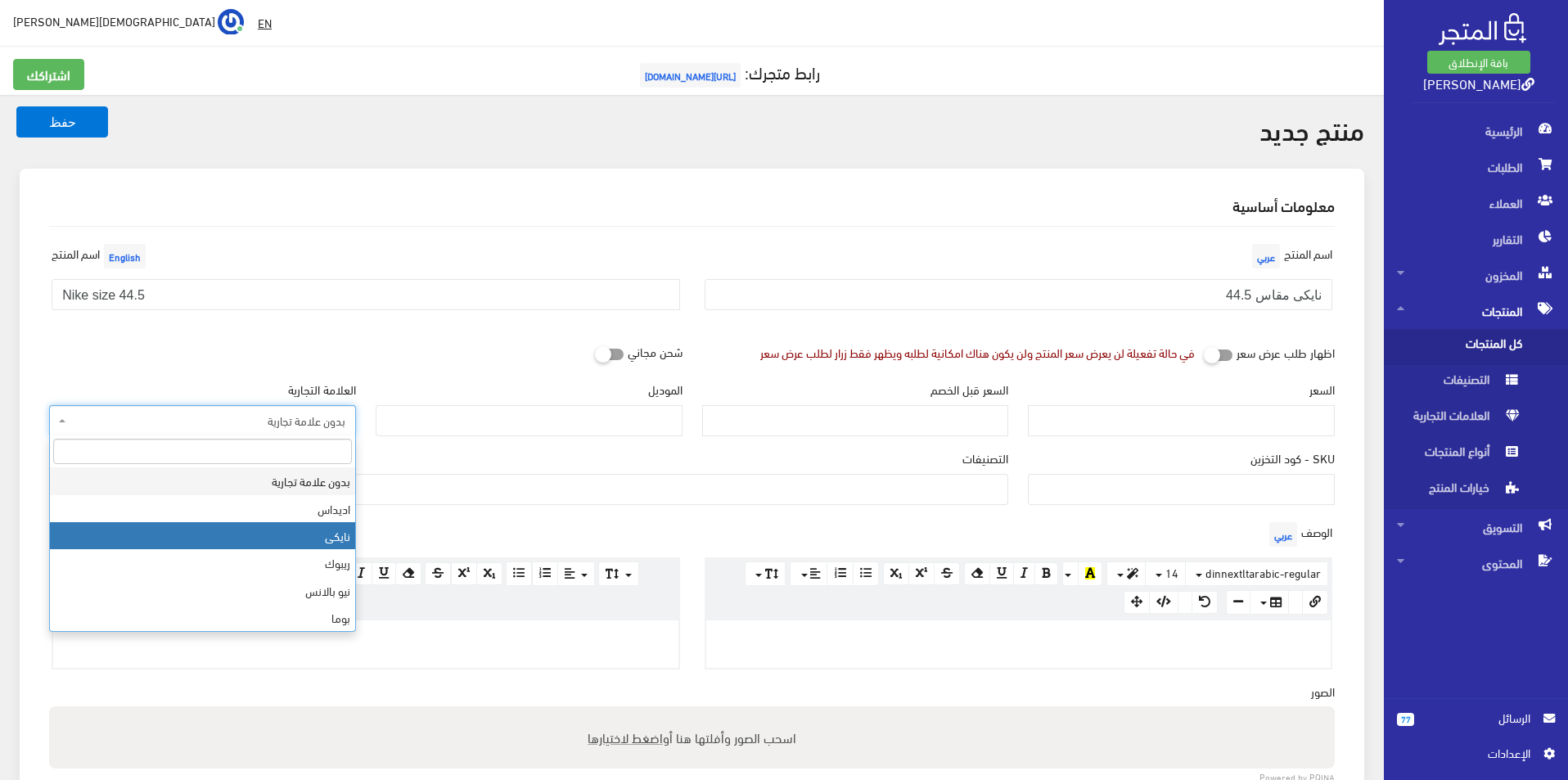
select select "3"
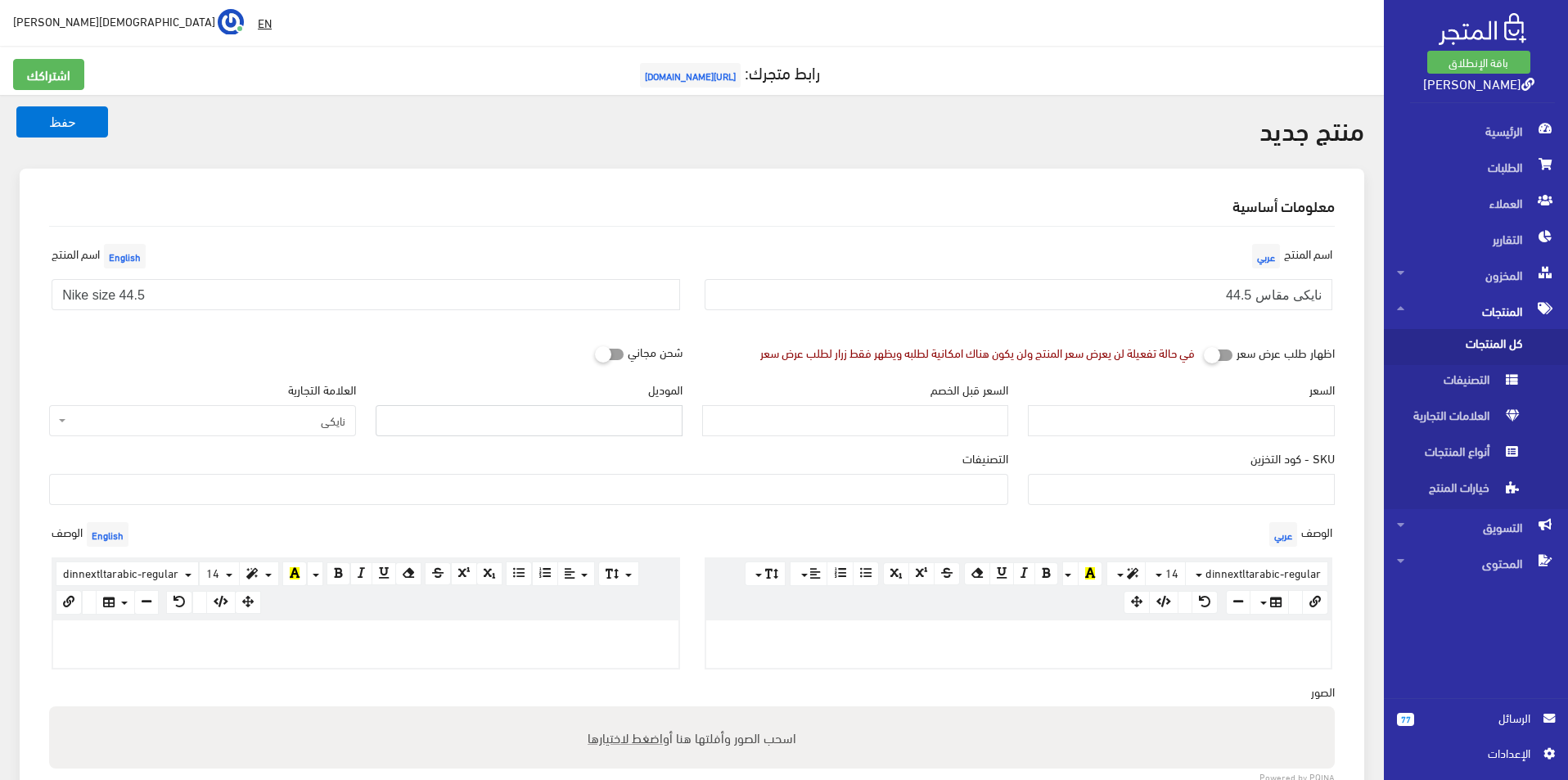
click at [519, 415] on input "الموديل" at bounding box center [529, 421] width 307 height 31
type input "NIKE"
click at [1212, 425] on input "السعر" at bounding box center [1181, 421] width 307 height 31
type input "4900"
type input "9800"
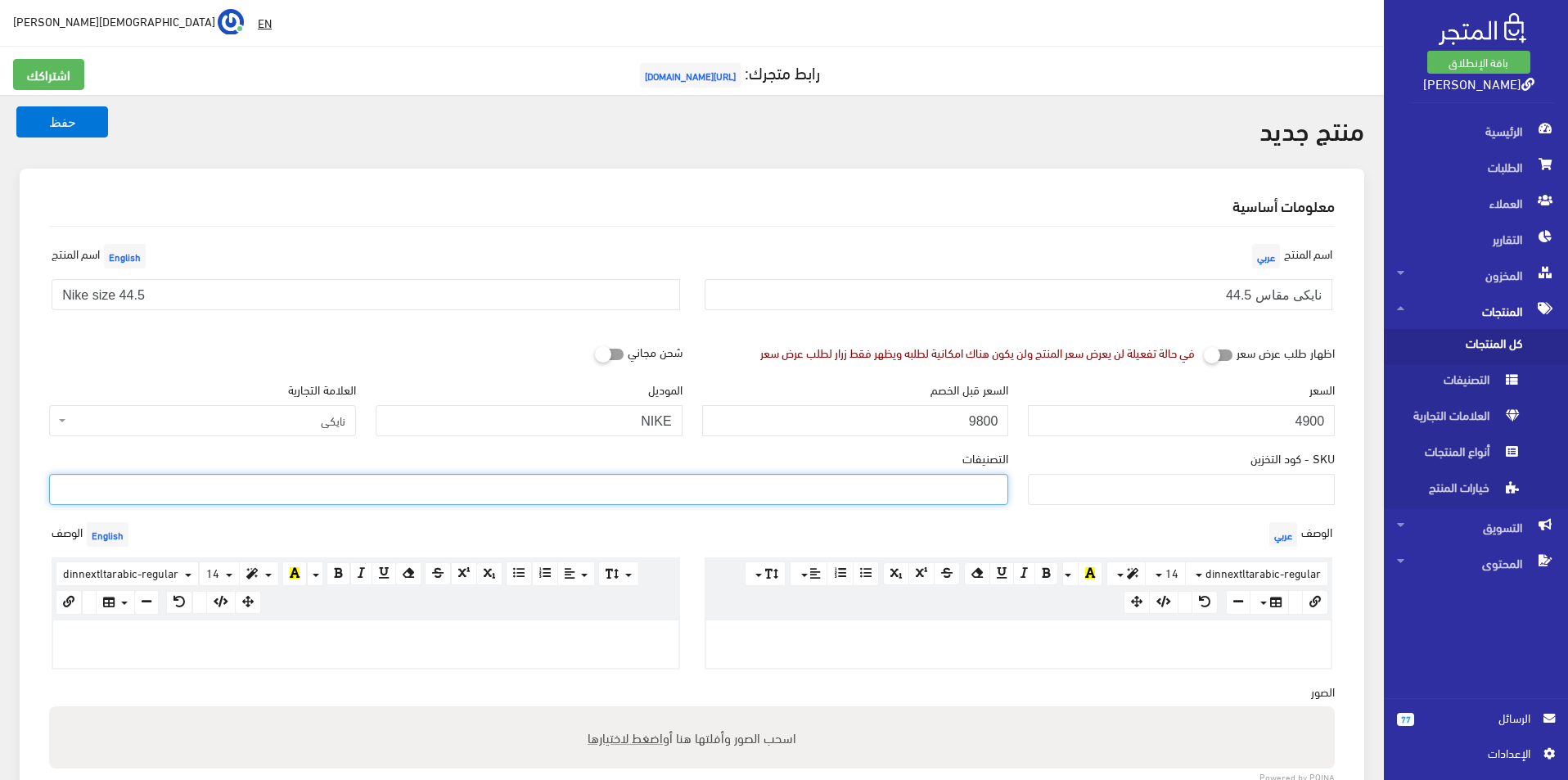
click at [974, 479] on ul at bounding box center [529, 487] width 957 height 26
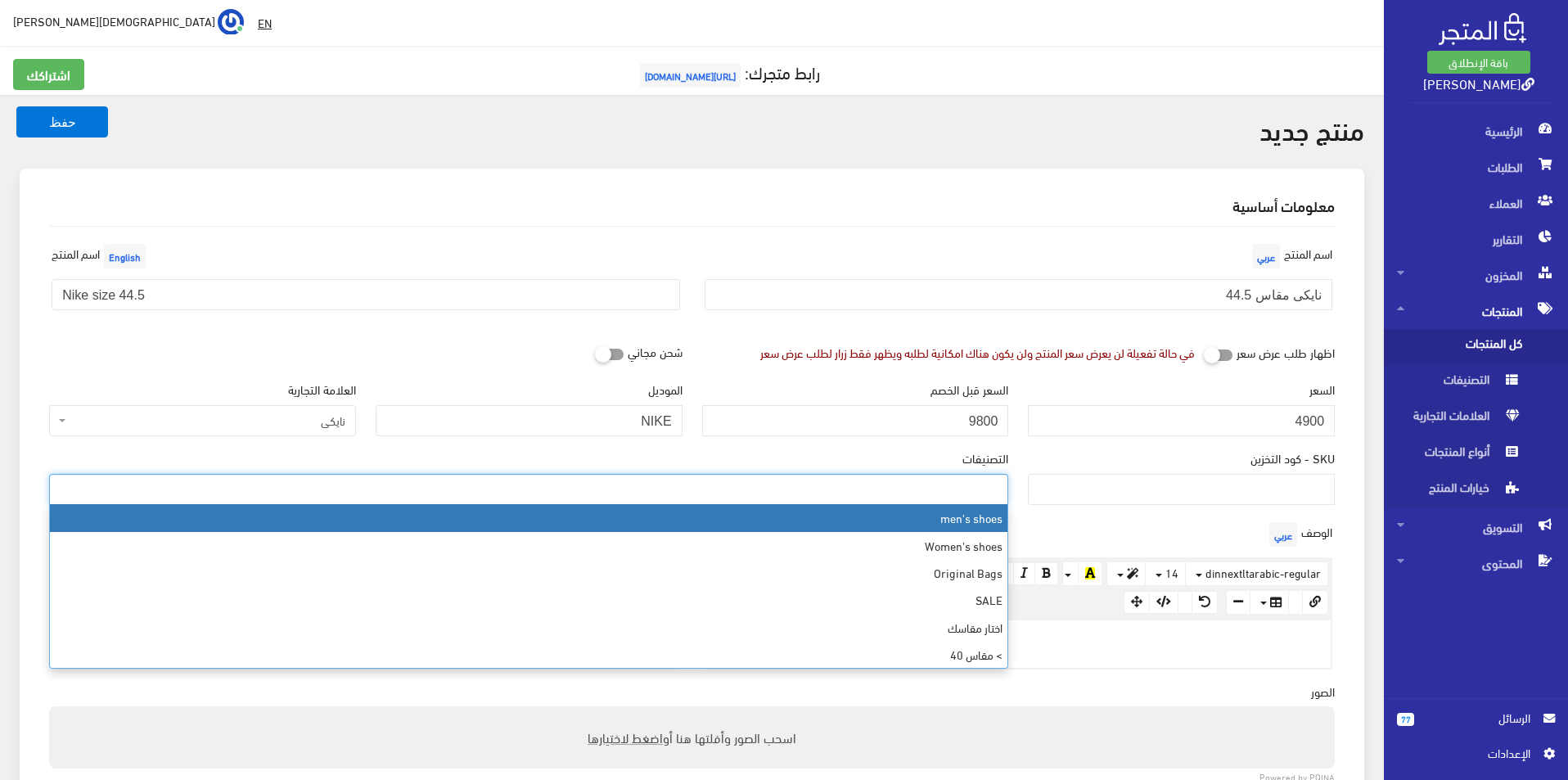
select select "5"
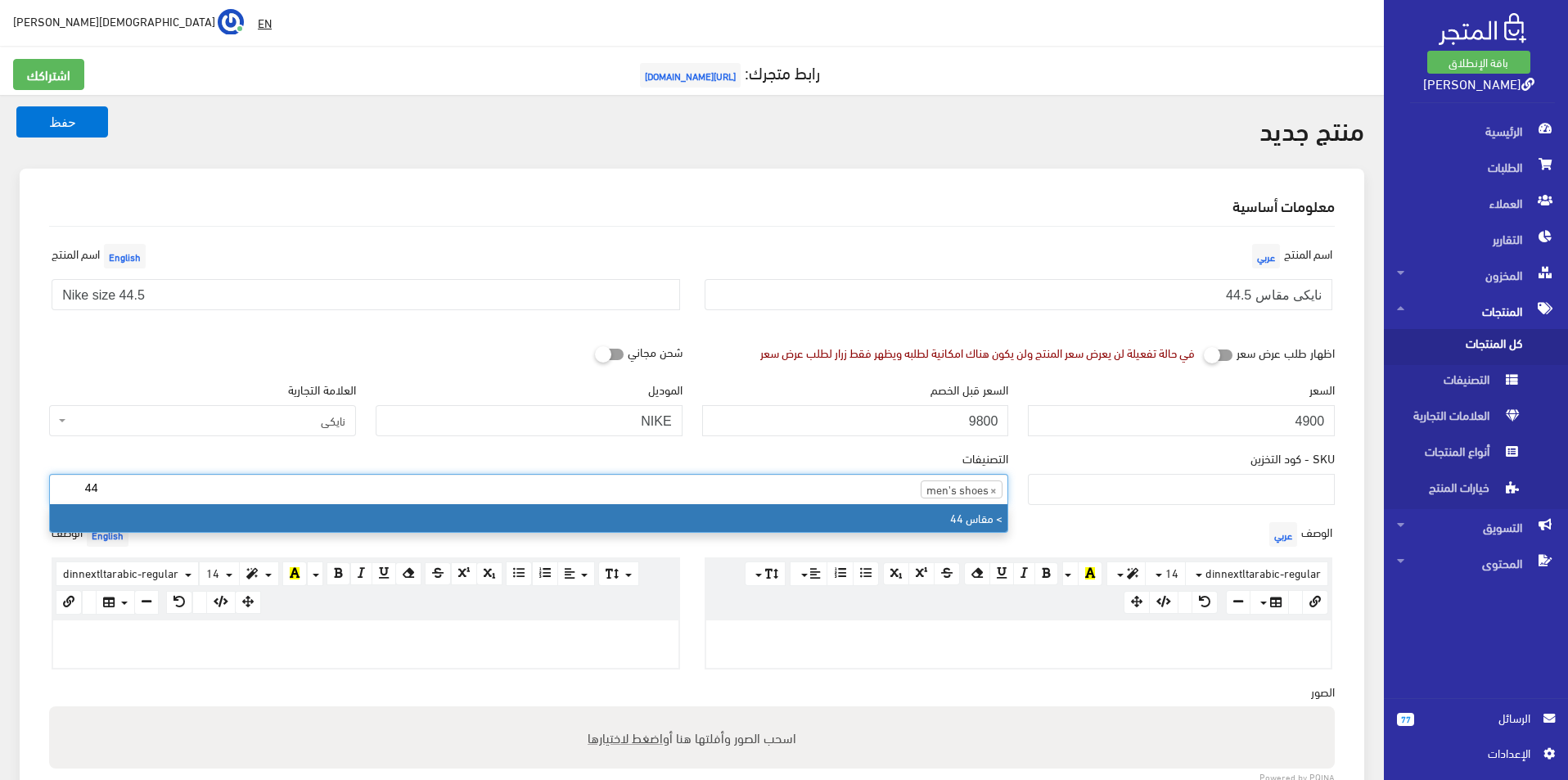
type input "44"
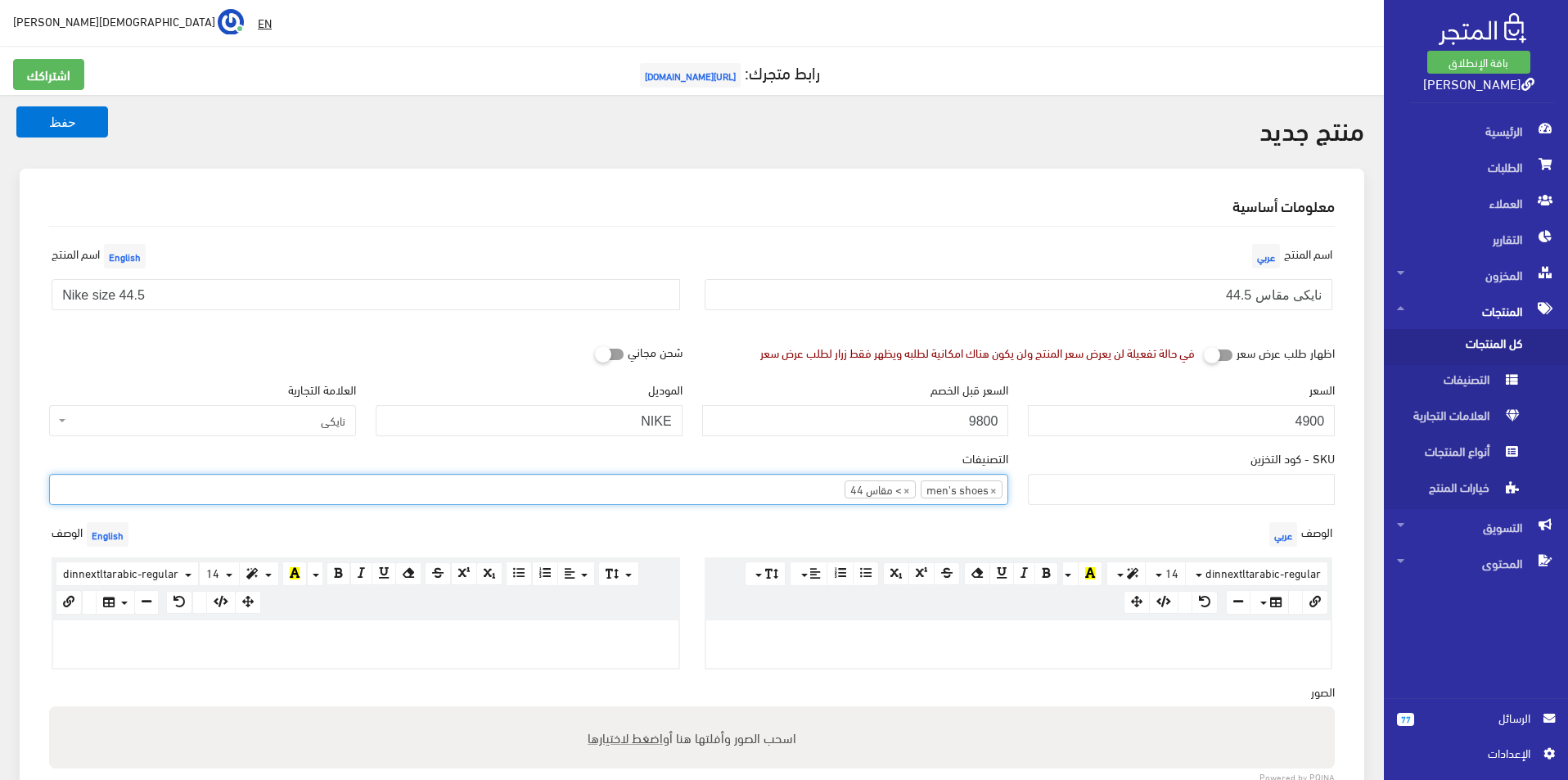
click at [457, 641] on p at bounding box center [365, 637] width 609 height 18
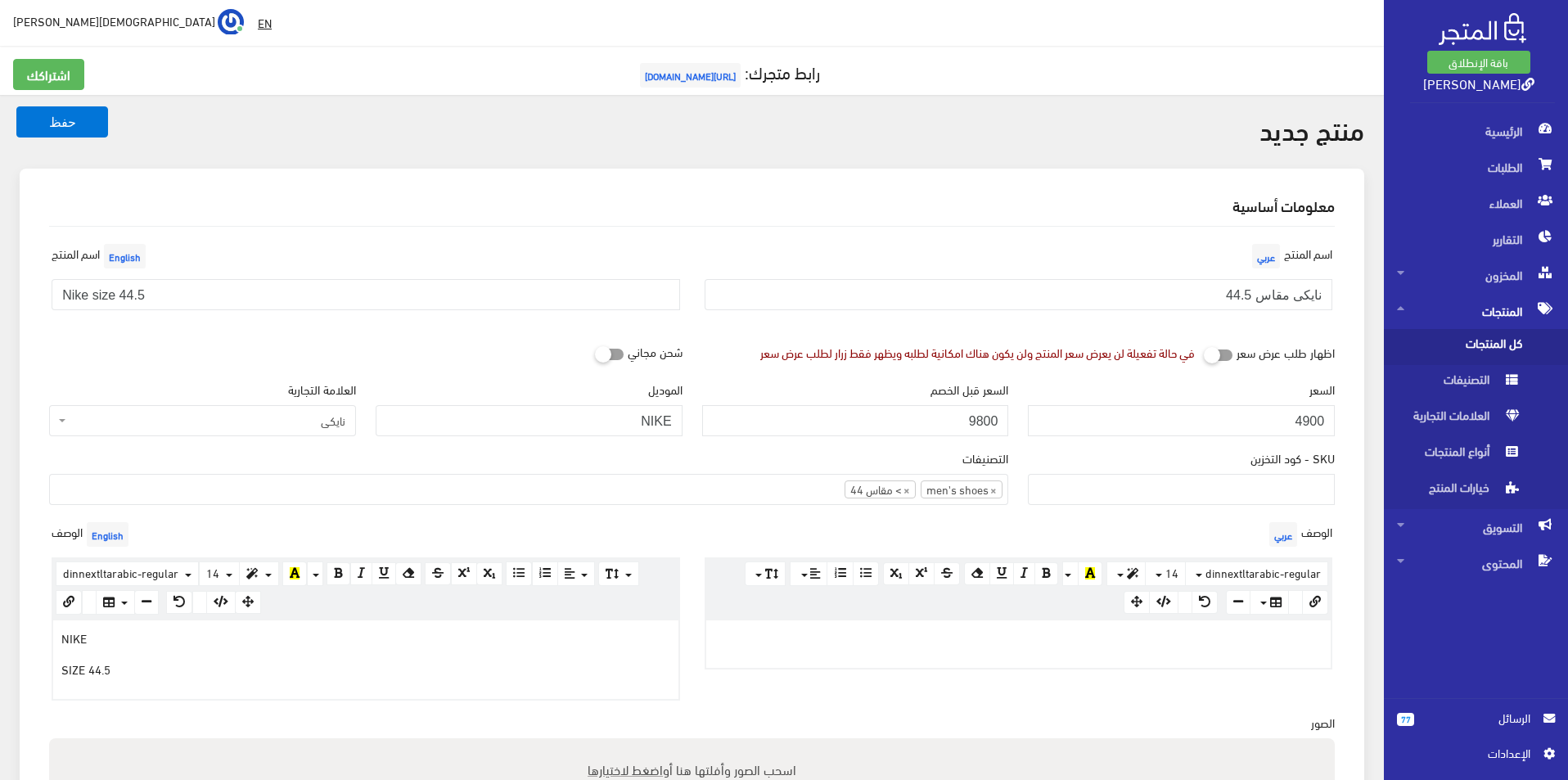
click at [817, 621] on div at bounding box center [1019, 644] width 625 height 48
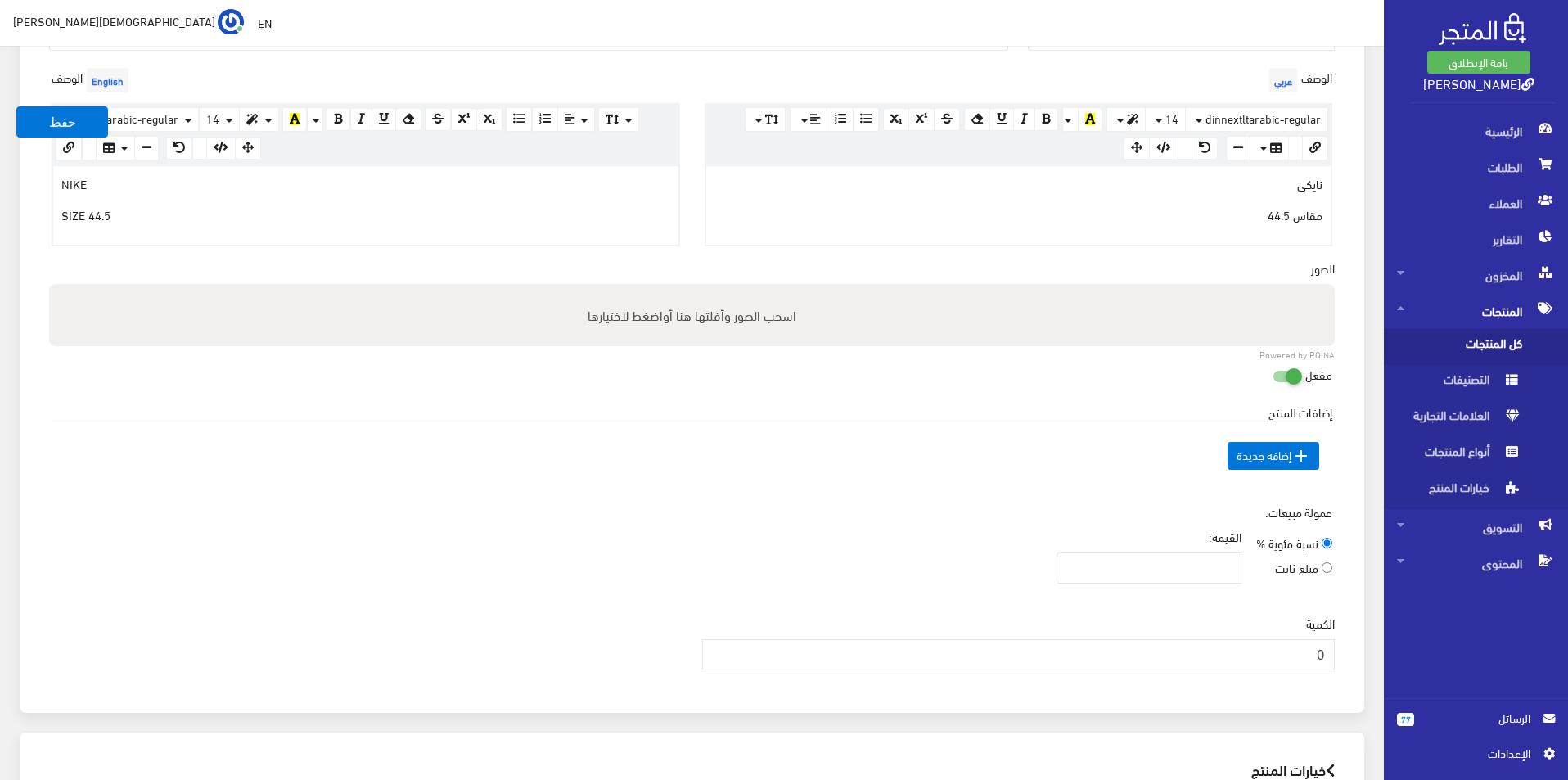
scroll to position [491, 0]
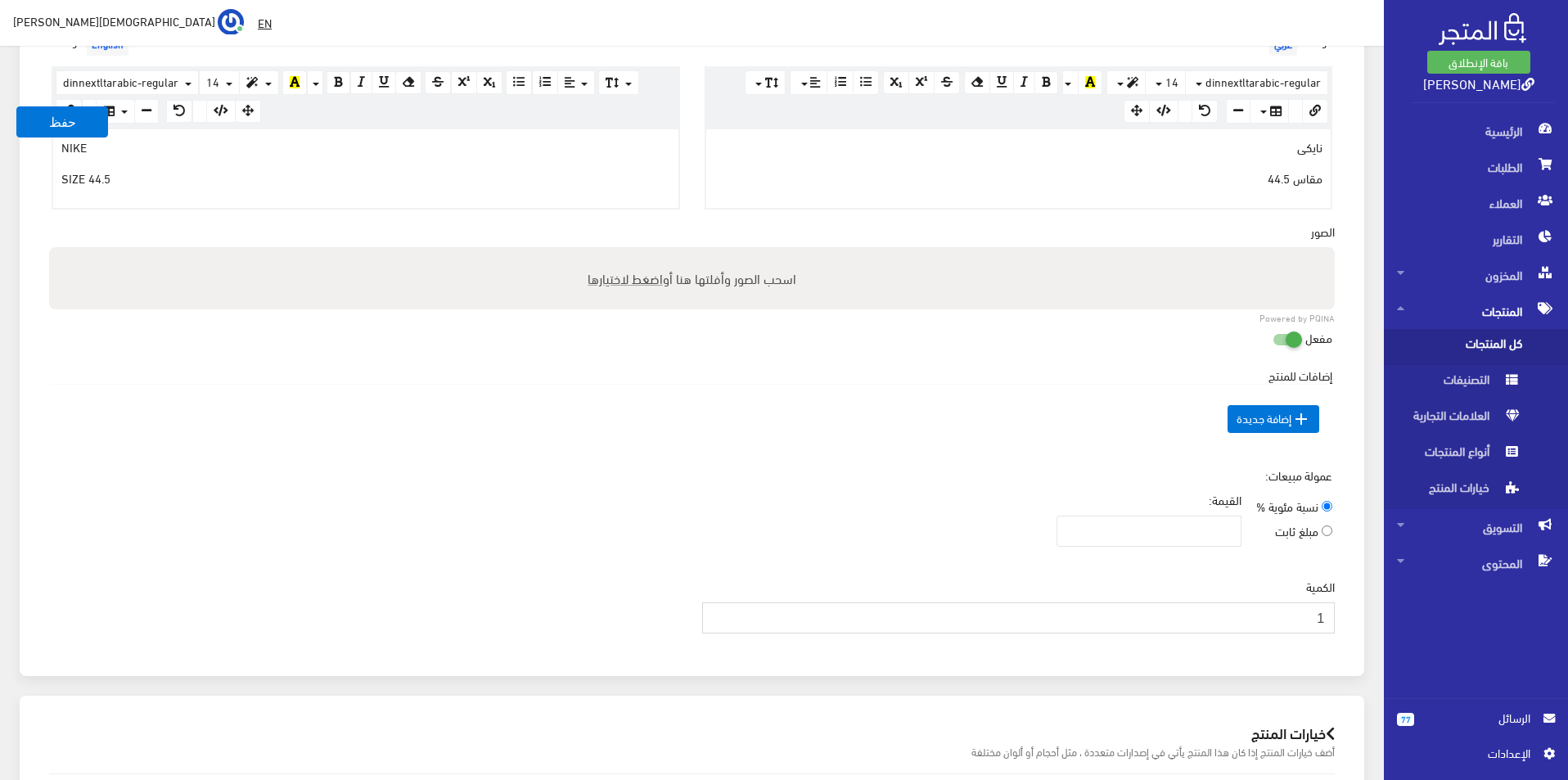
type input "1"
click at [718, 615] on input "1" at bounding box center [1019, 618] width 633 height 31
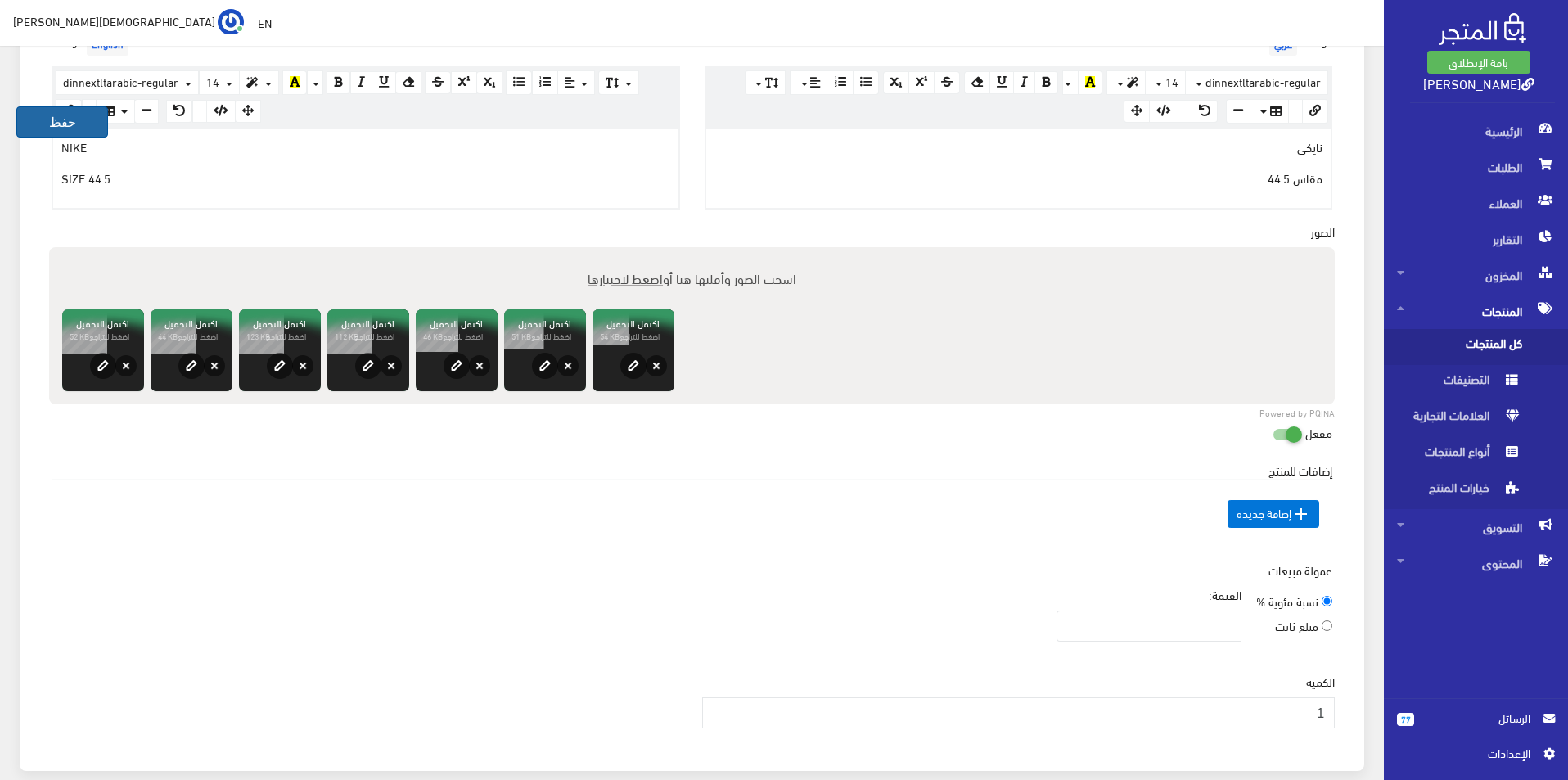
click at [54, 119] on button "حفظ" at bounding box center [62, 122] width 92 height 31
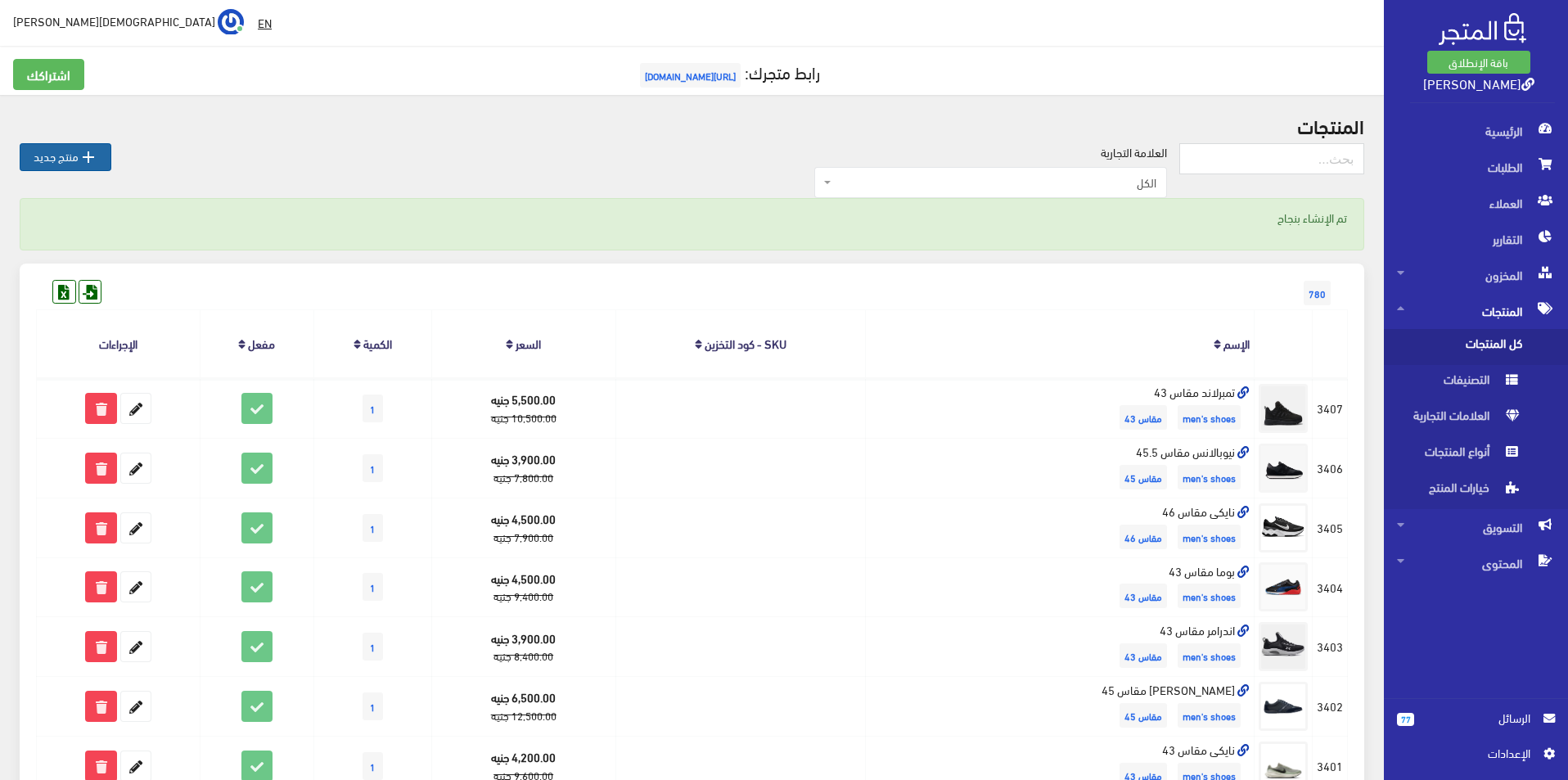
click at [70, 149] on link " منتج جديد" at bounding box center [66, 157] width 92 height 28
click at [46, 149] on link " منتج جديد" at bounding box center [66, 157] width 92 height 28
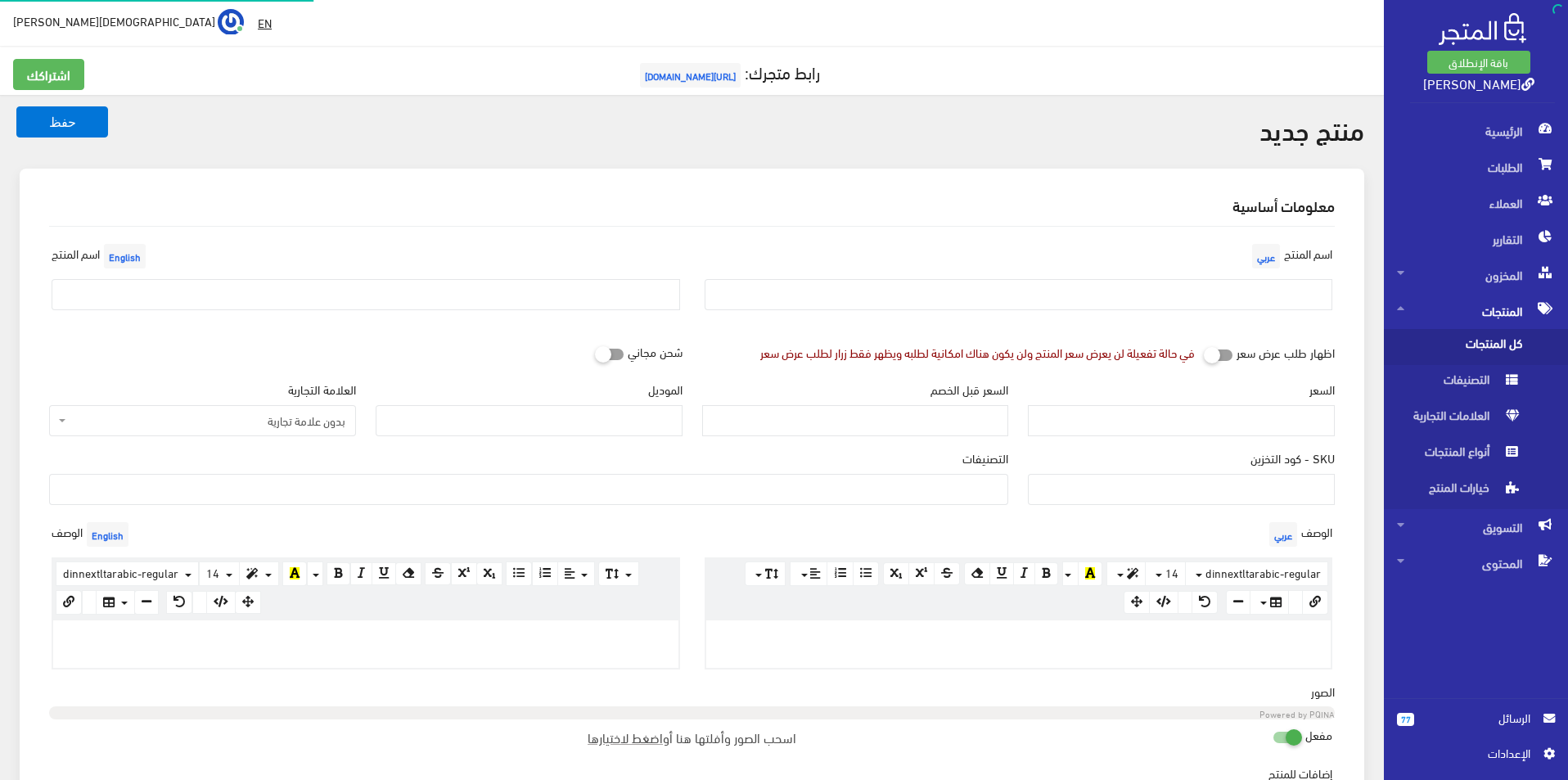
select select
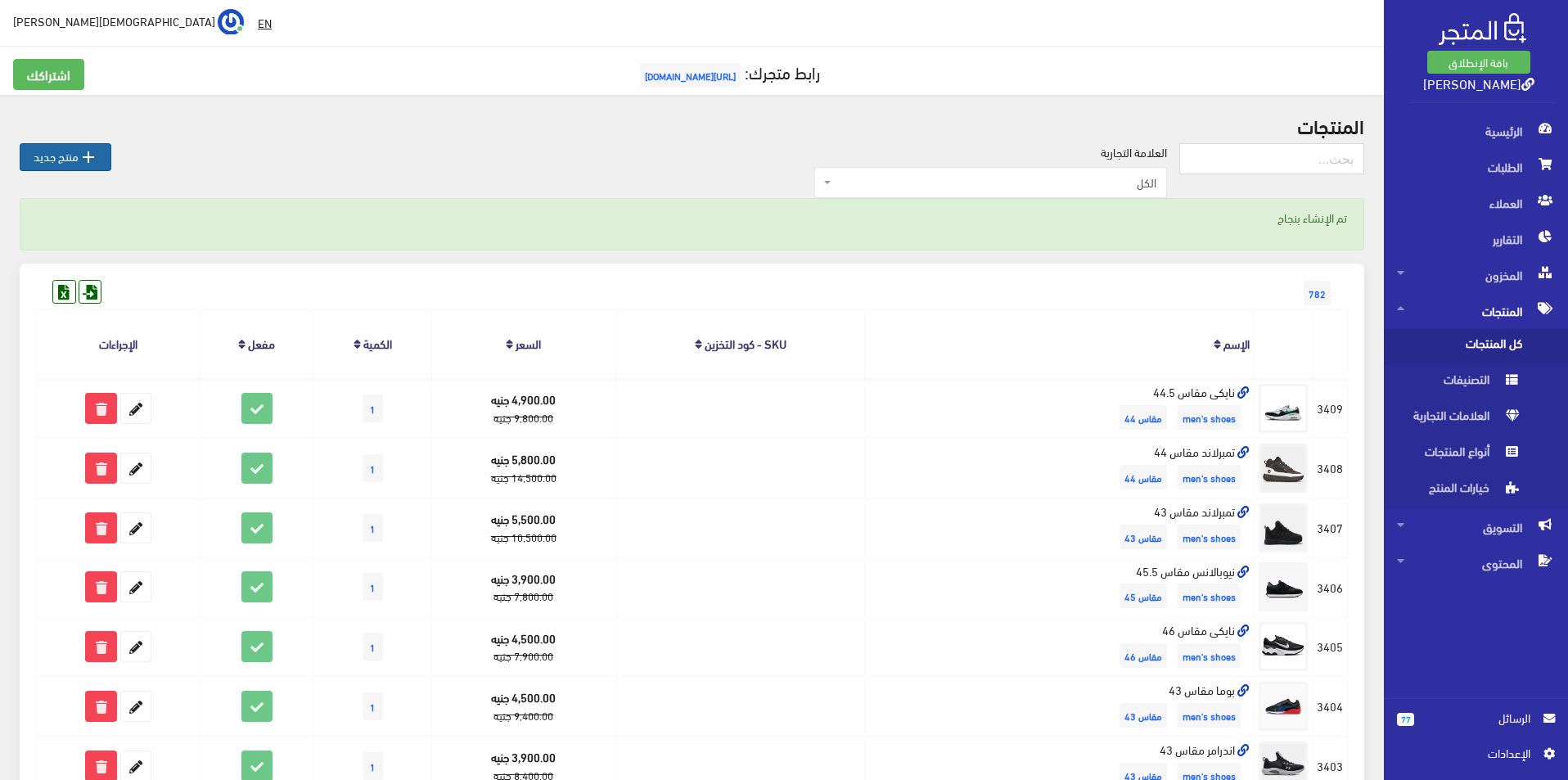
click at [61, 163] on link " منتج جديد" at bounding box center [66, 157] width 92 height 28
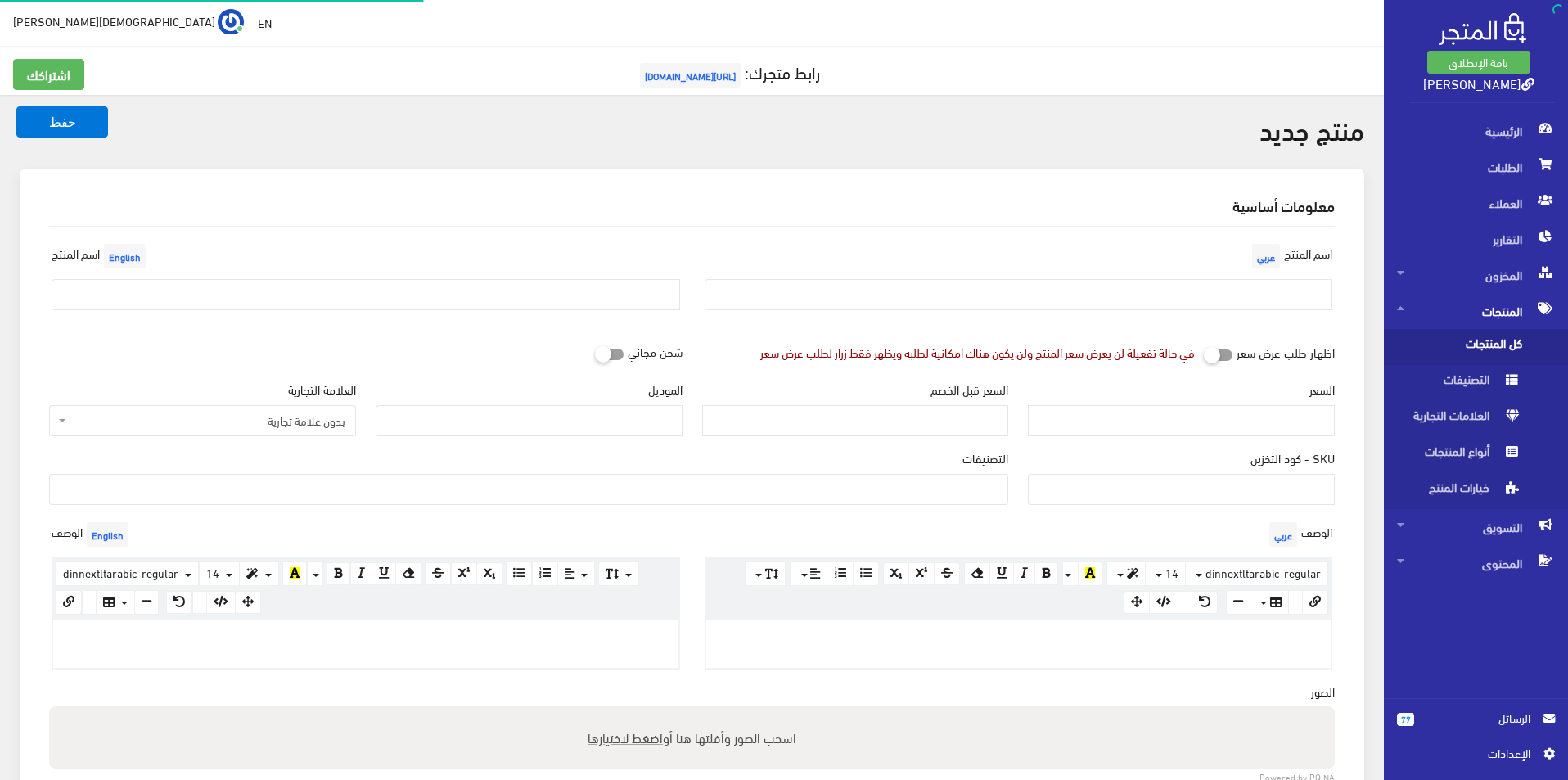
select select
click at [1053, 290] on input "text" at bounding box center [1019, 295] width 629 height 31
type input "نايكى مقاس 43"
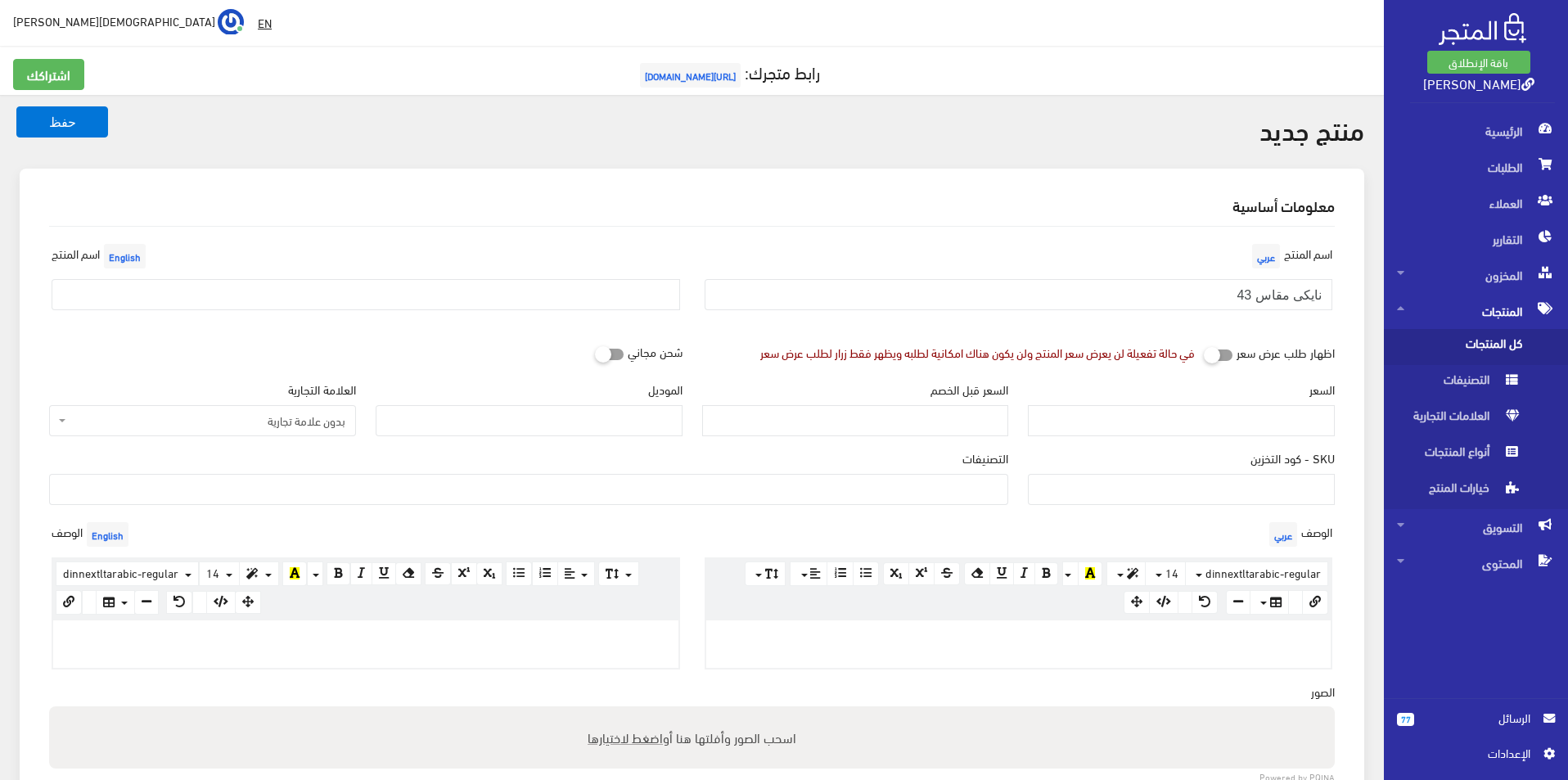
drag, startPoint x: 378, startPoint y: 275, endPoint x: 371, endPoint y: 287, distance: 13.9
click at [373, 285] on div "اسم [PERSON_NAME]" at bounding box center [365, 282] width 653 height 84
click at [371, 287] on input "text" at bounding box center [366, 295] width 629 height 31
type input "Nike size 43"
click at [276, 420] on span "بدون علامة تجارية" at bounding box center [207, 420] width 276 height 16
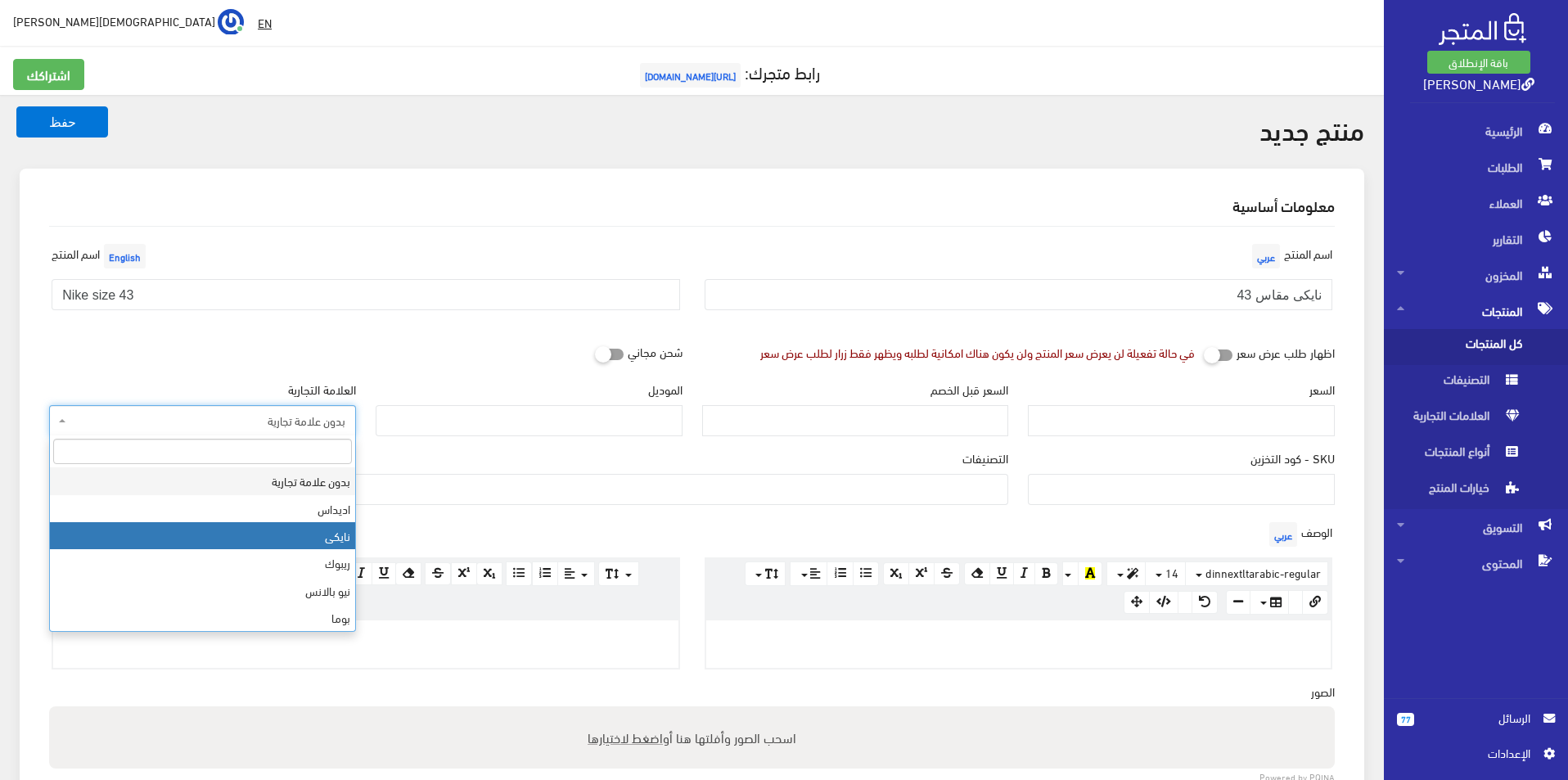
select select "3"
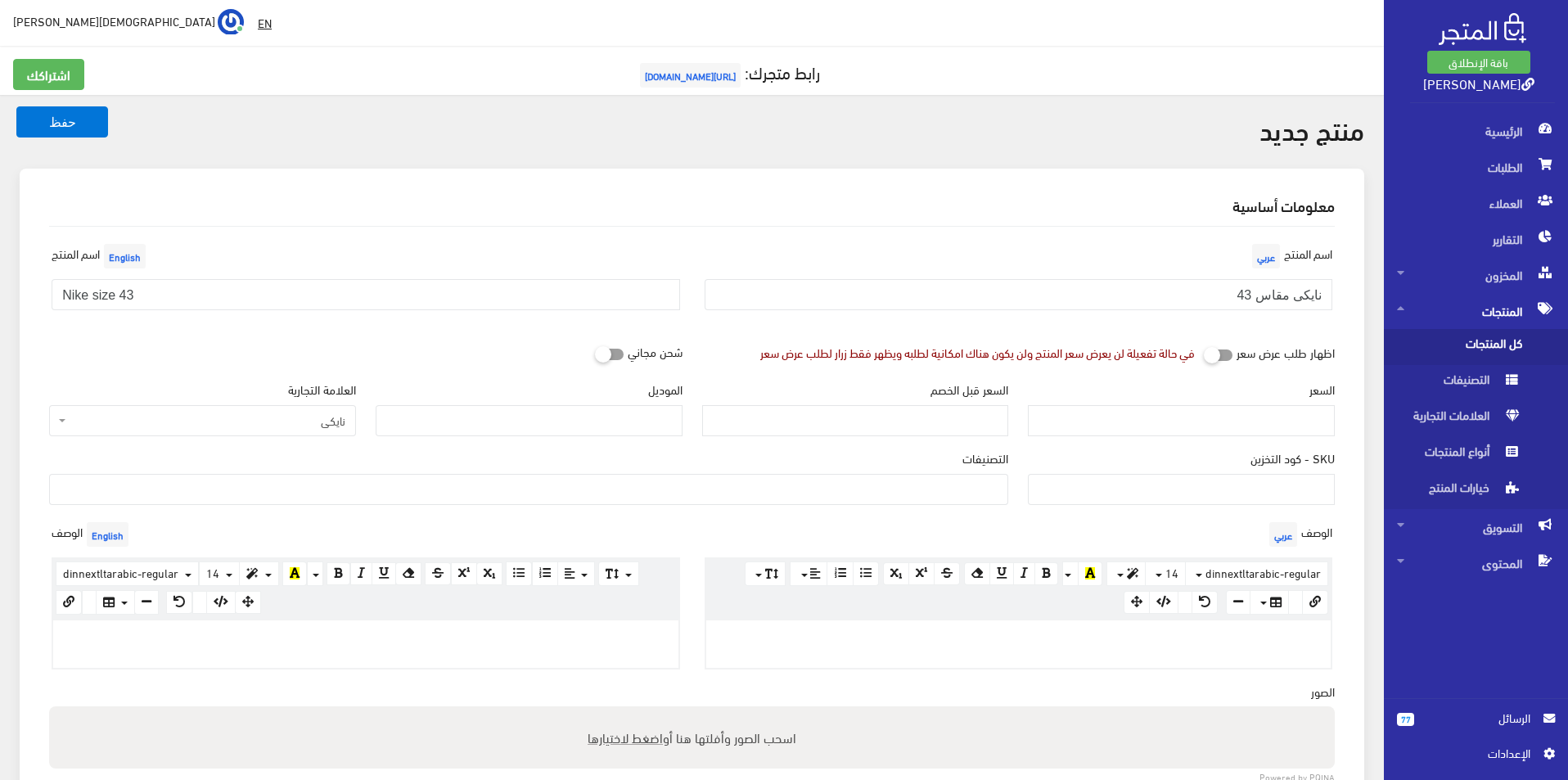
click at [473, 437] on div "الموديل" at bounding box center [529, 415] width 327 height 69
click at [505, 408] on input "الموديل" at bounding box center [529, 421] width 307 height 31
type input "NIKE"
click at [1136, 415] on input "السعر" at bounding box center [1181, 421] width 307 height 31
type input "4500"
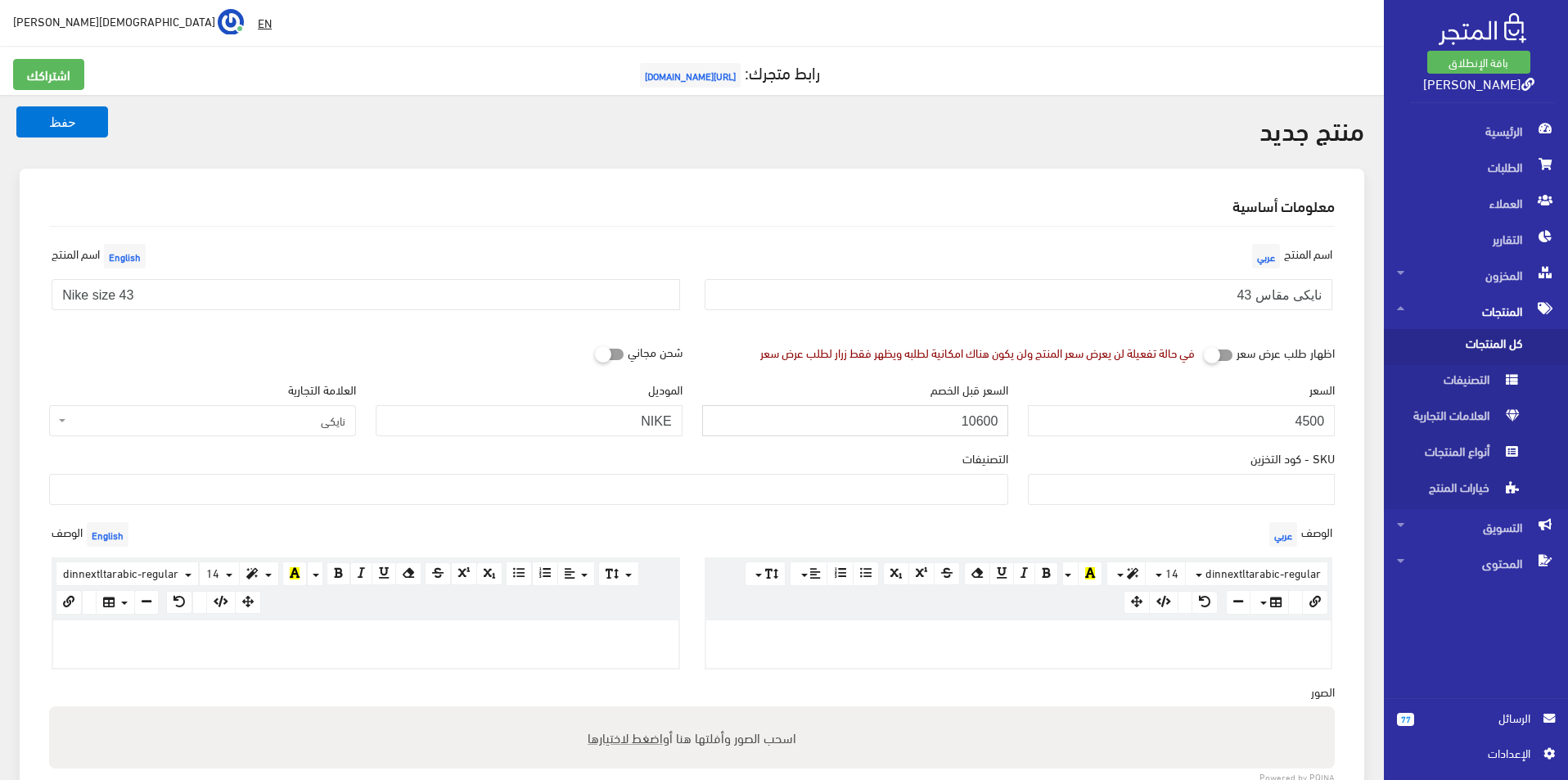
type input "10600"
click at [967, 523] on div "الوصف عربي × Insert Image Select from files Image URL Insert Image × Insert Lin…" at bounding box center [1019, 593] width 653 height 150
click at [964, 498] on ul at bounding box center [529, 487] width 957 height 26
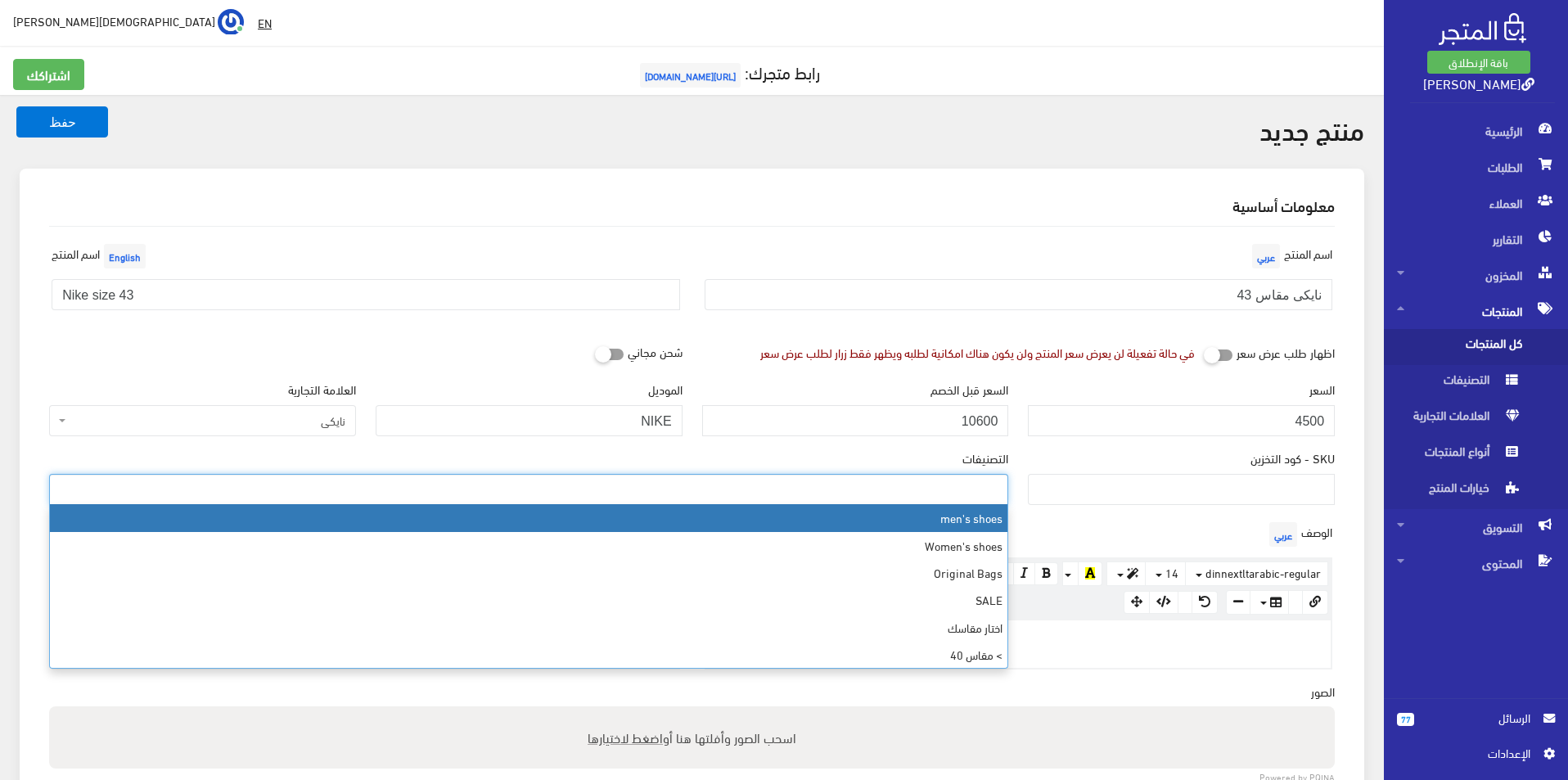
select select "5"
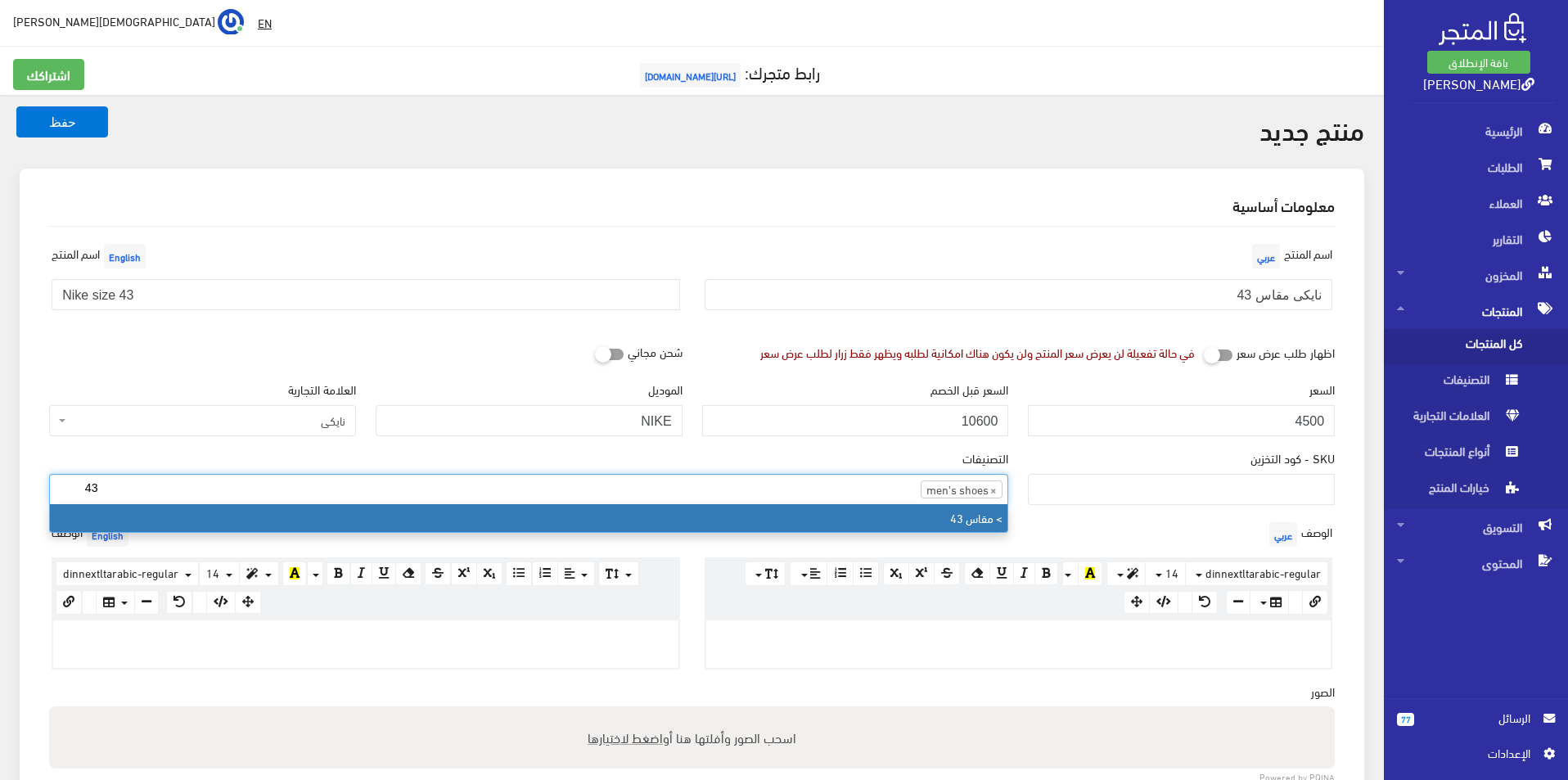
type input "43"
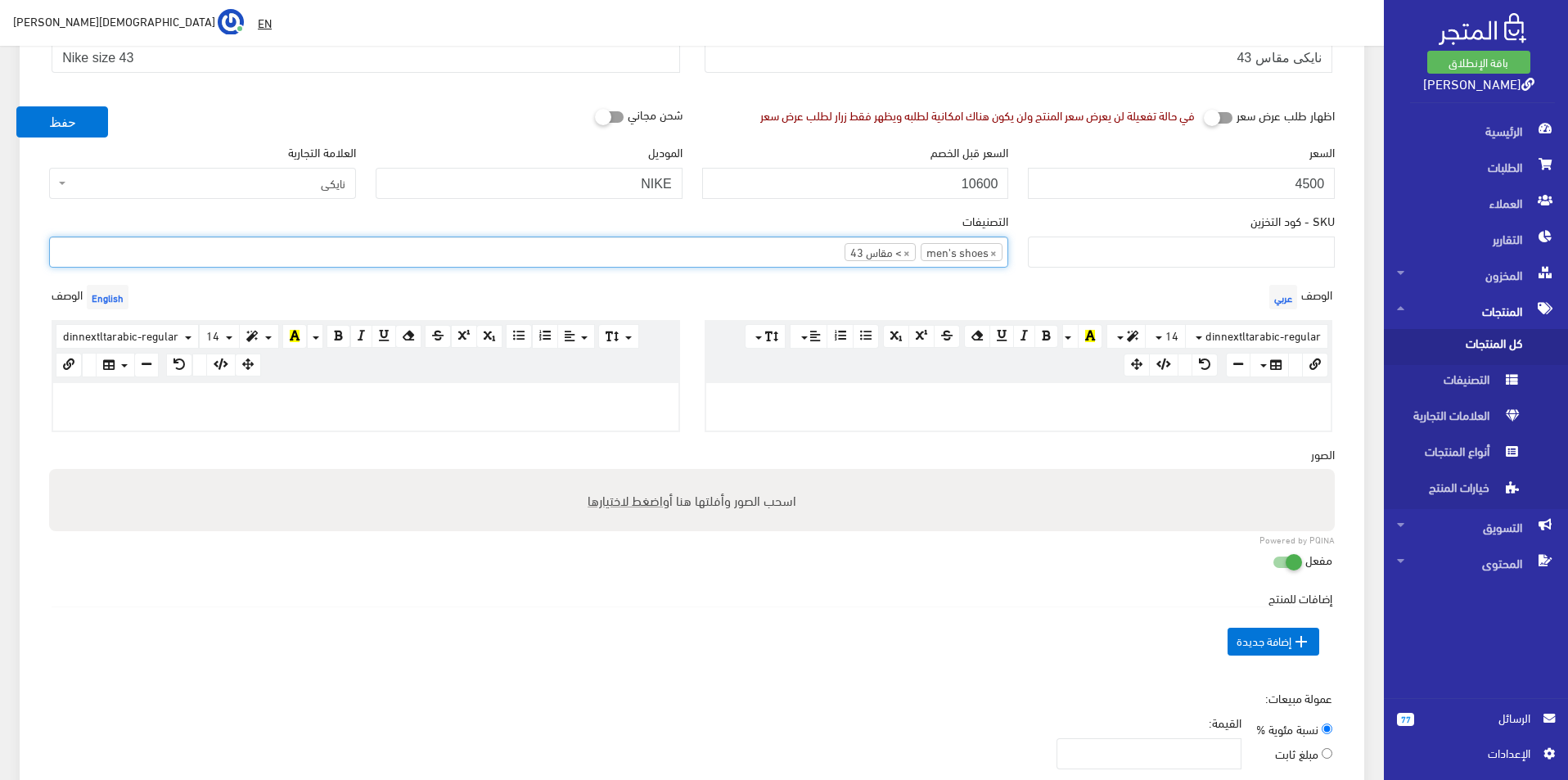
scroll to position [245, 0]
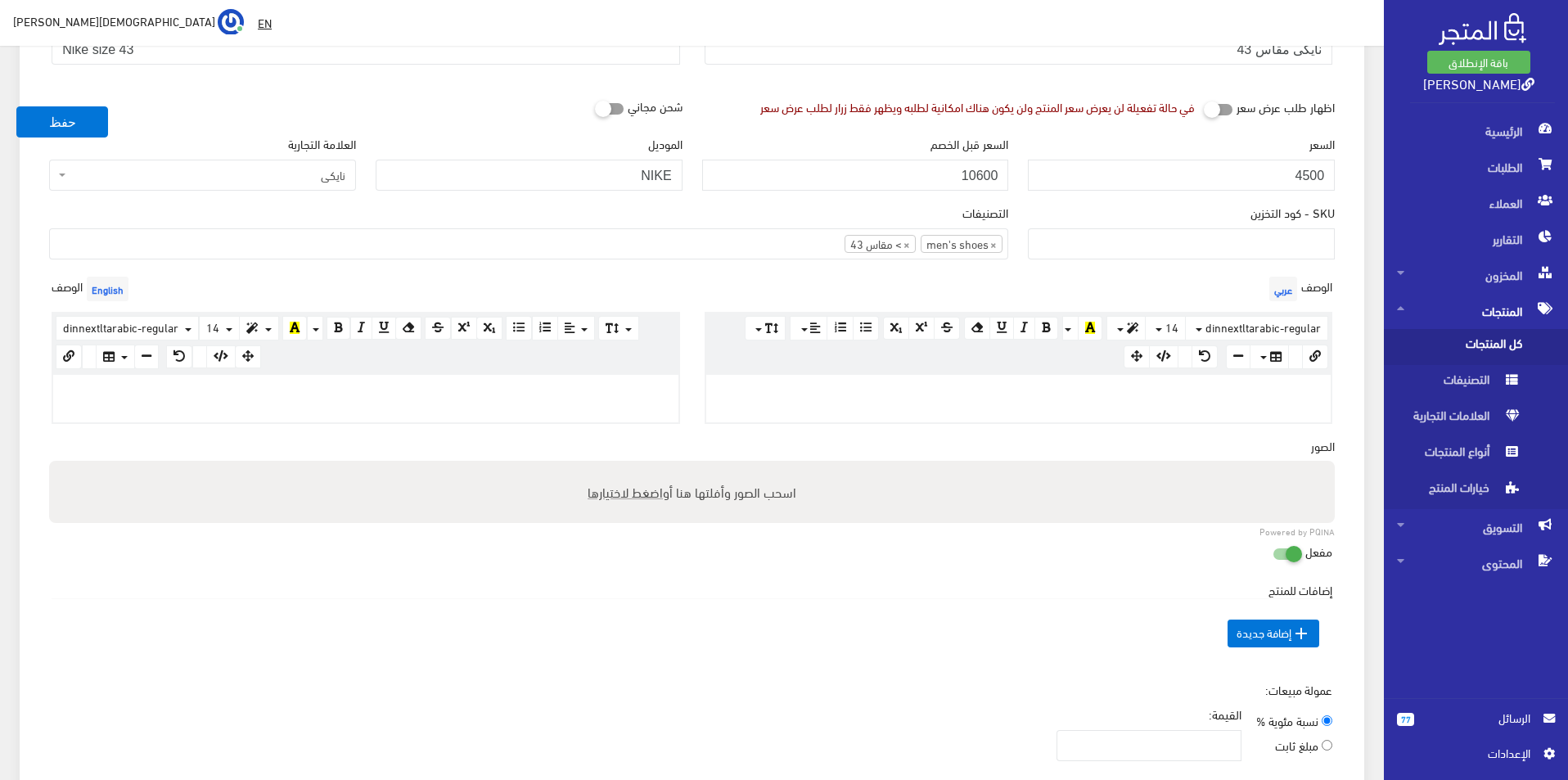
click at [610, 402] on div at bounding box center [366, 398] width 625 height 48
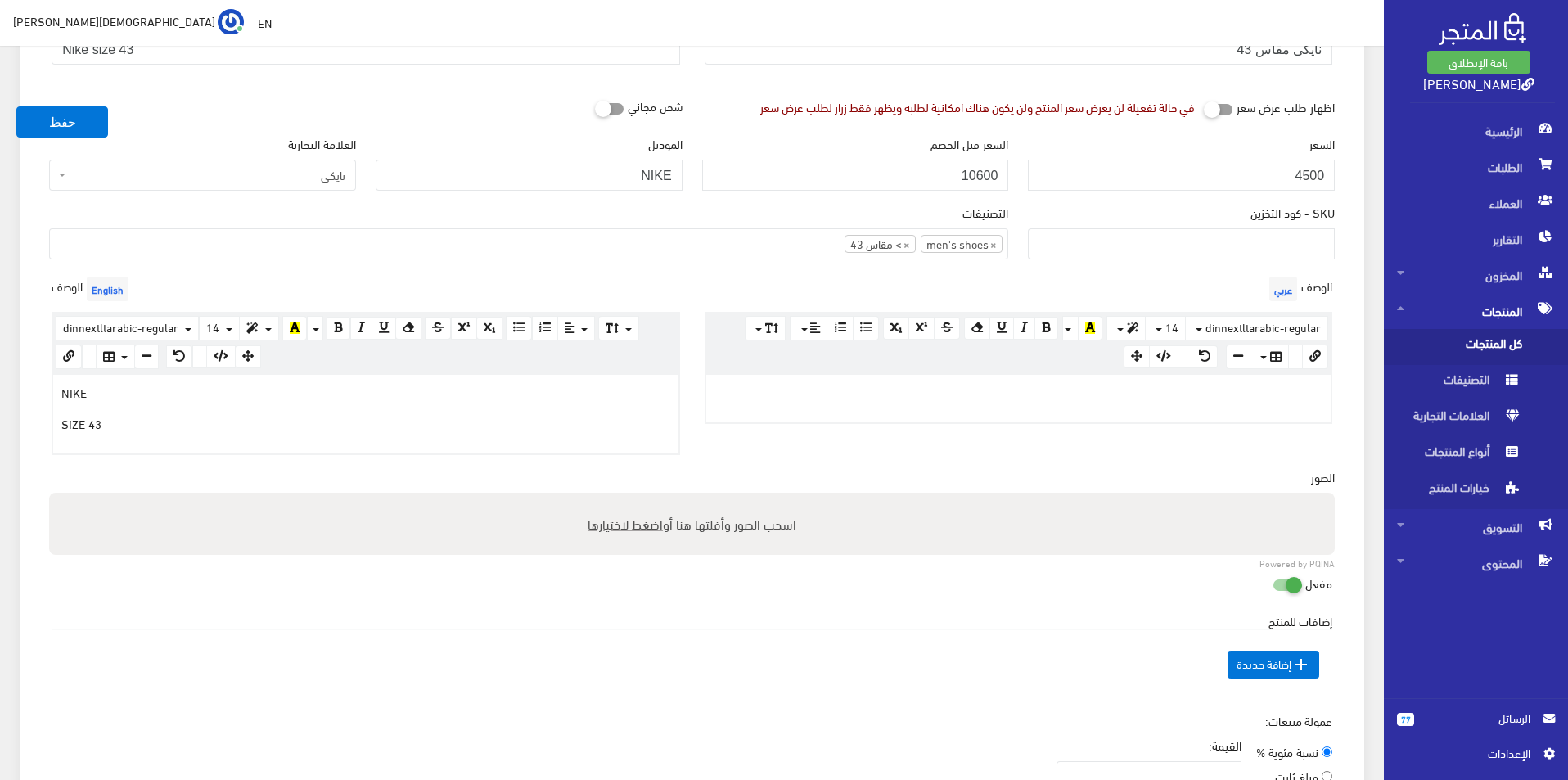
click at [906, 404] on div at bounding box center [1019, 398] width 625 height 48
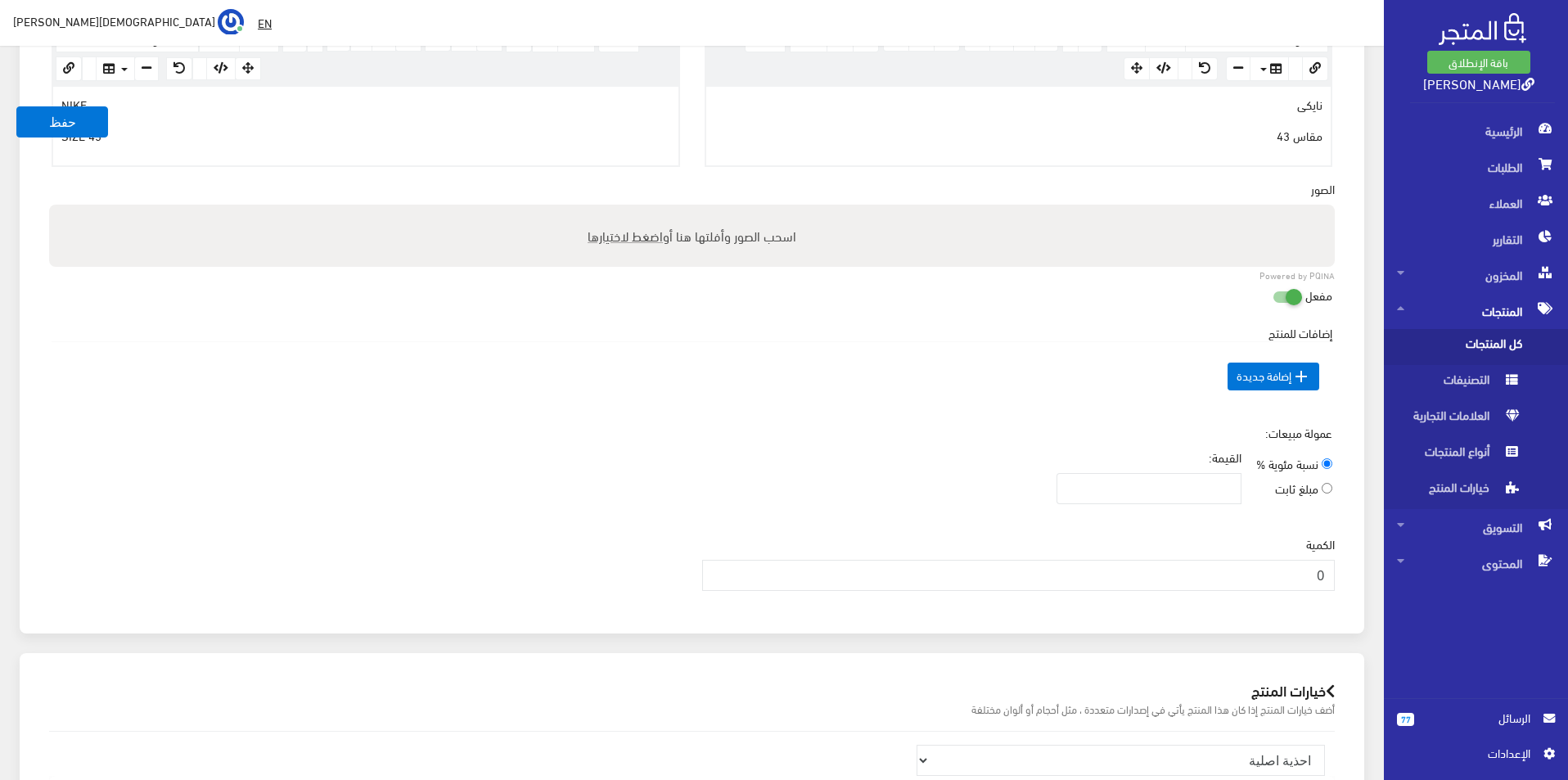
scroll to position [573, 0]
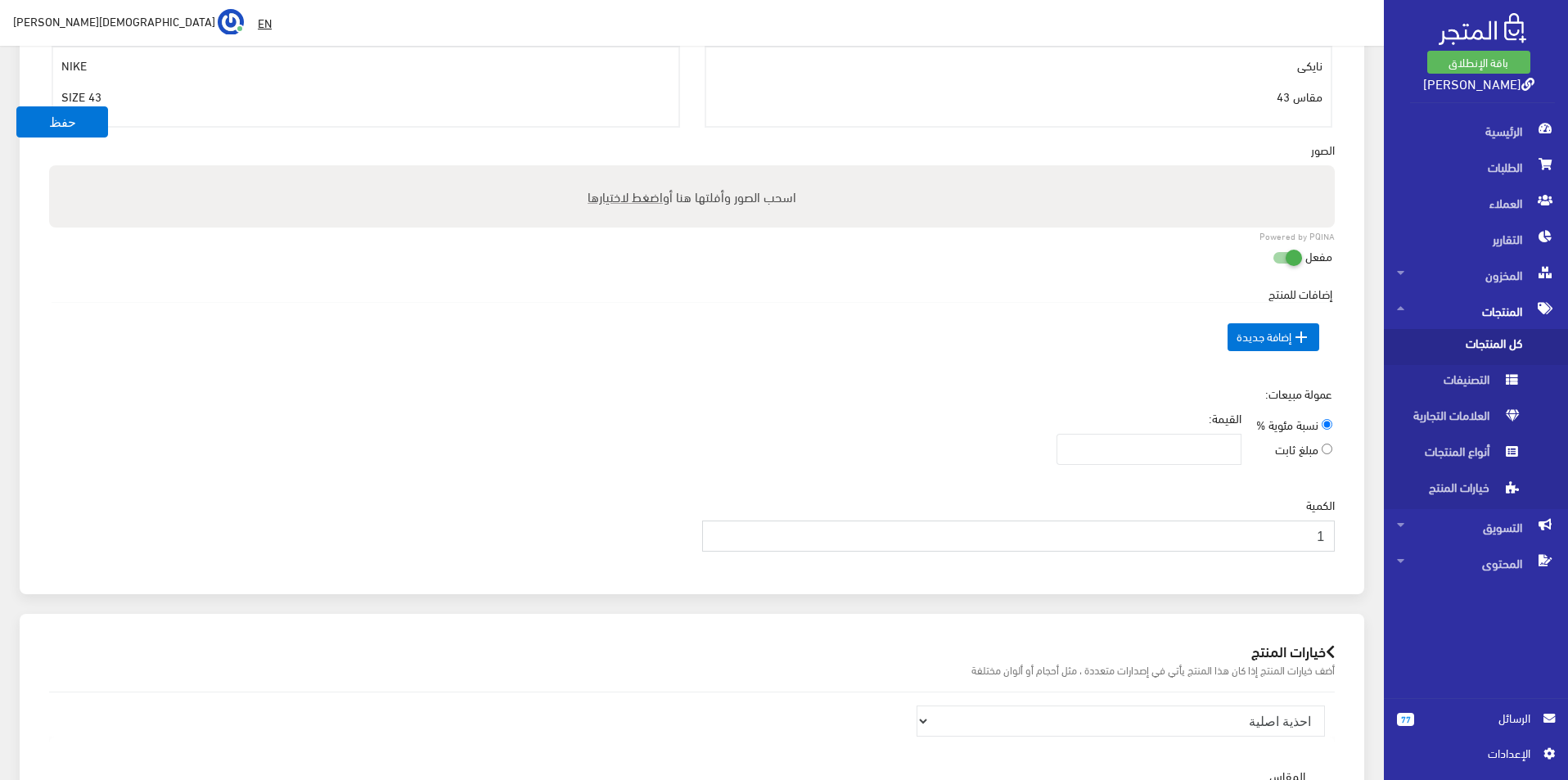
type input "1"
click at [718, 533] on input "1" at bounding box center [1019, 536] width 633 height 31
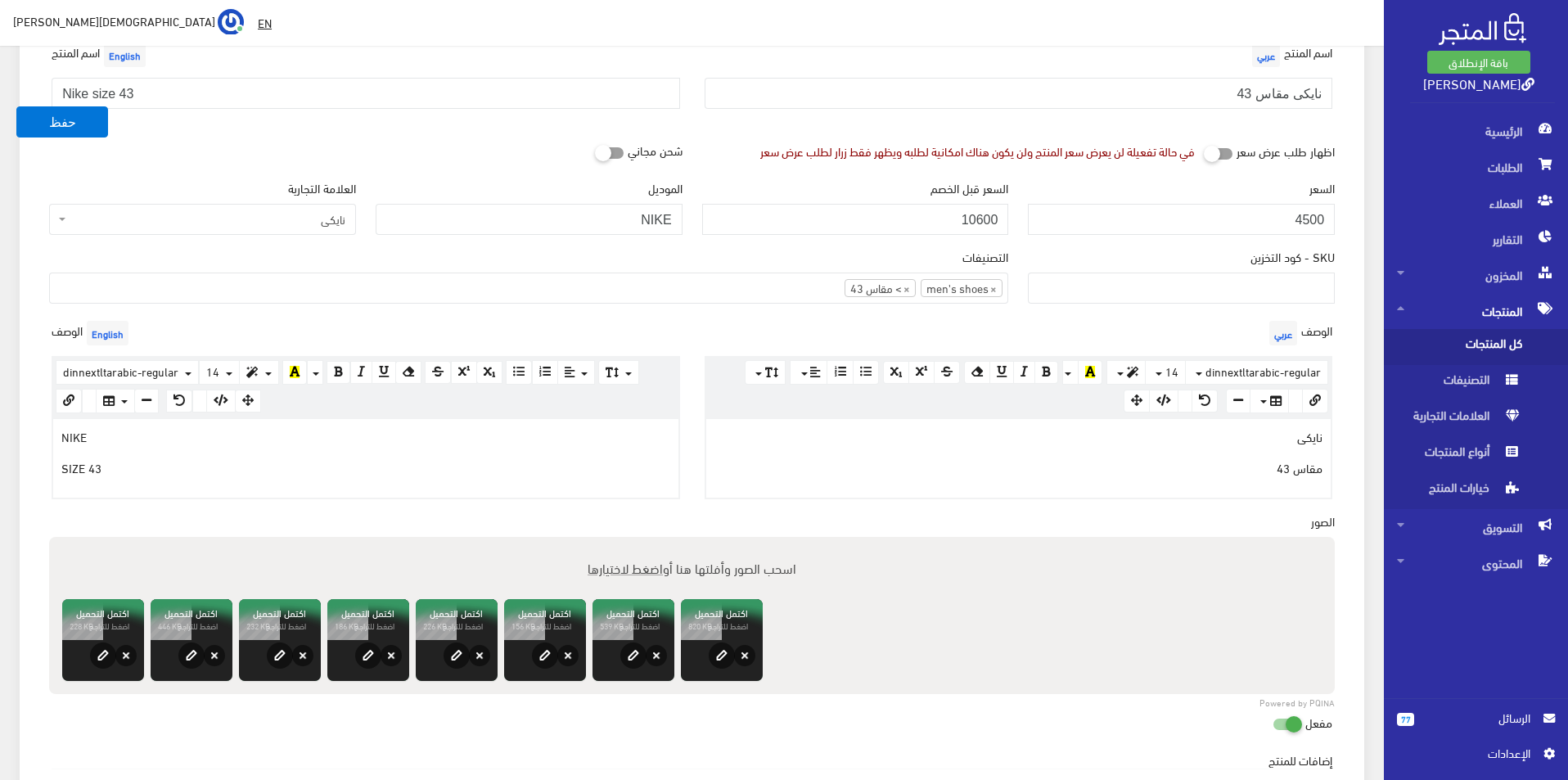
scroll to position [245, 0]
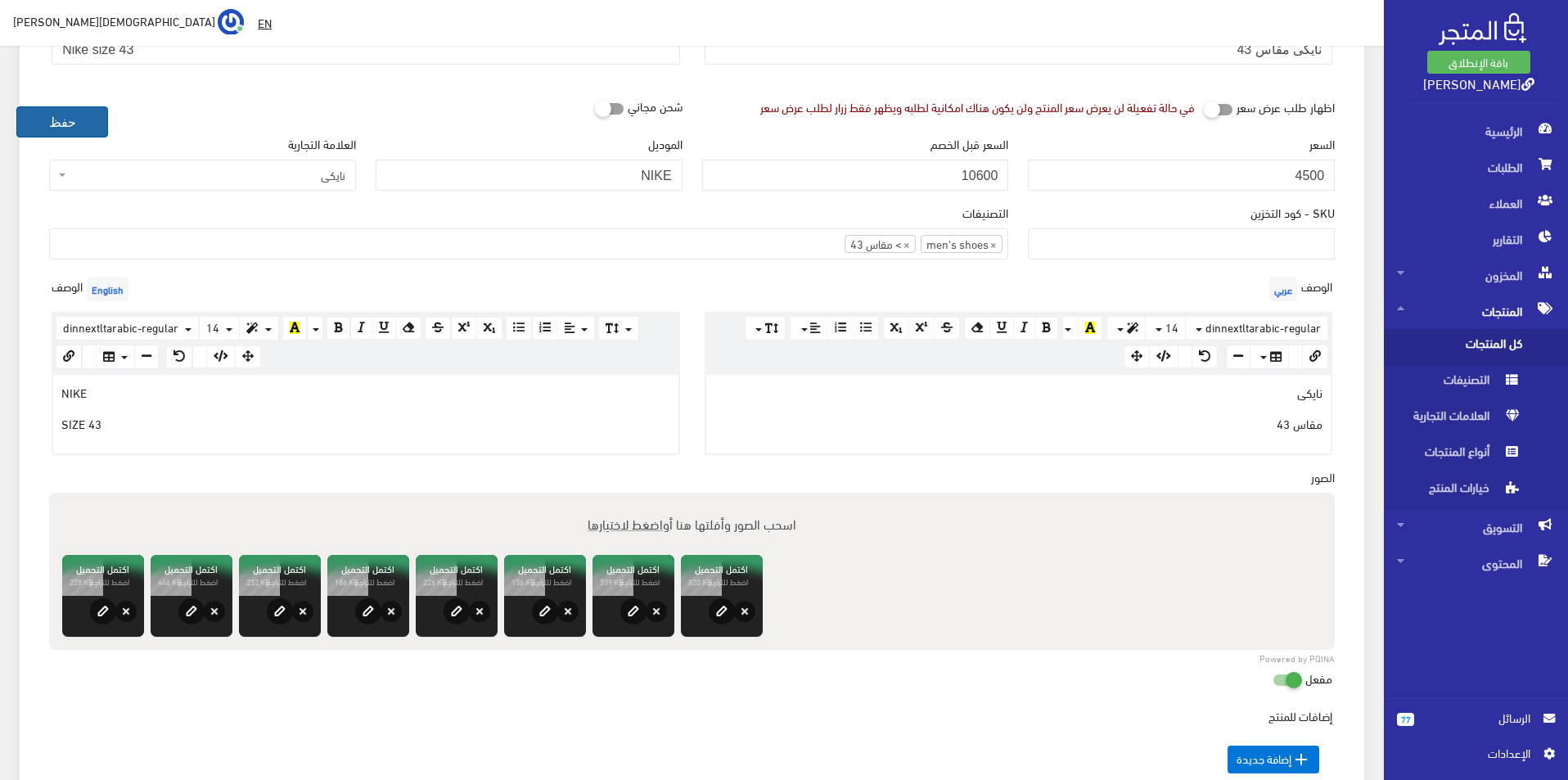
click at [79, 117] on button "حفظ" at bounding box center [62, 122] width 92 height 31
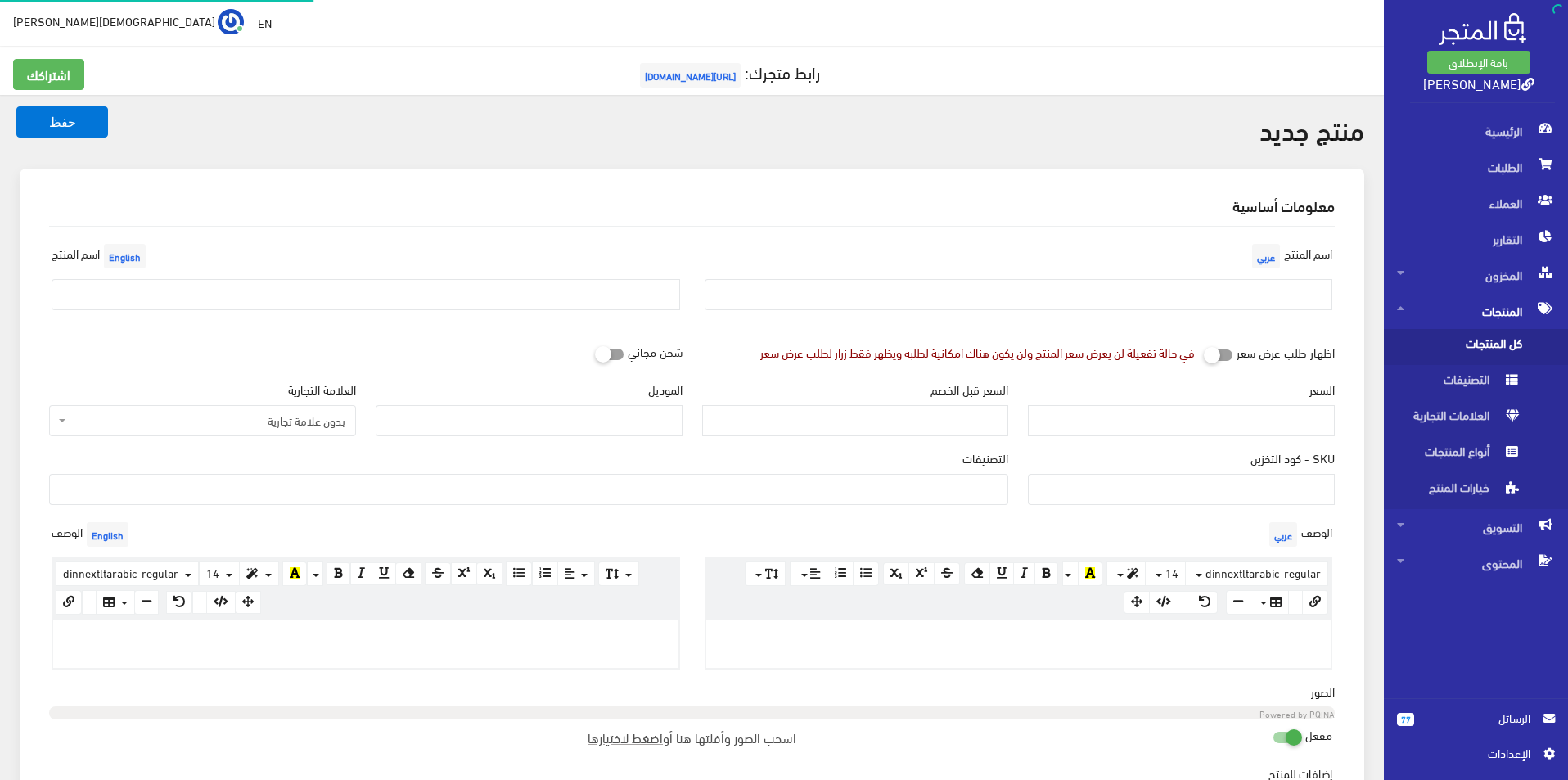
select select
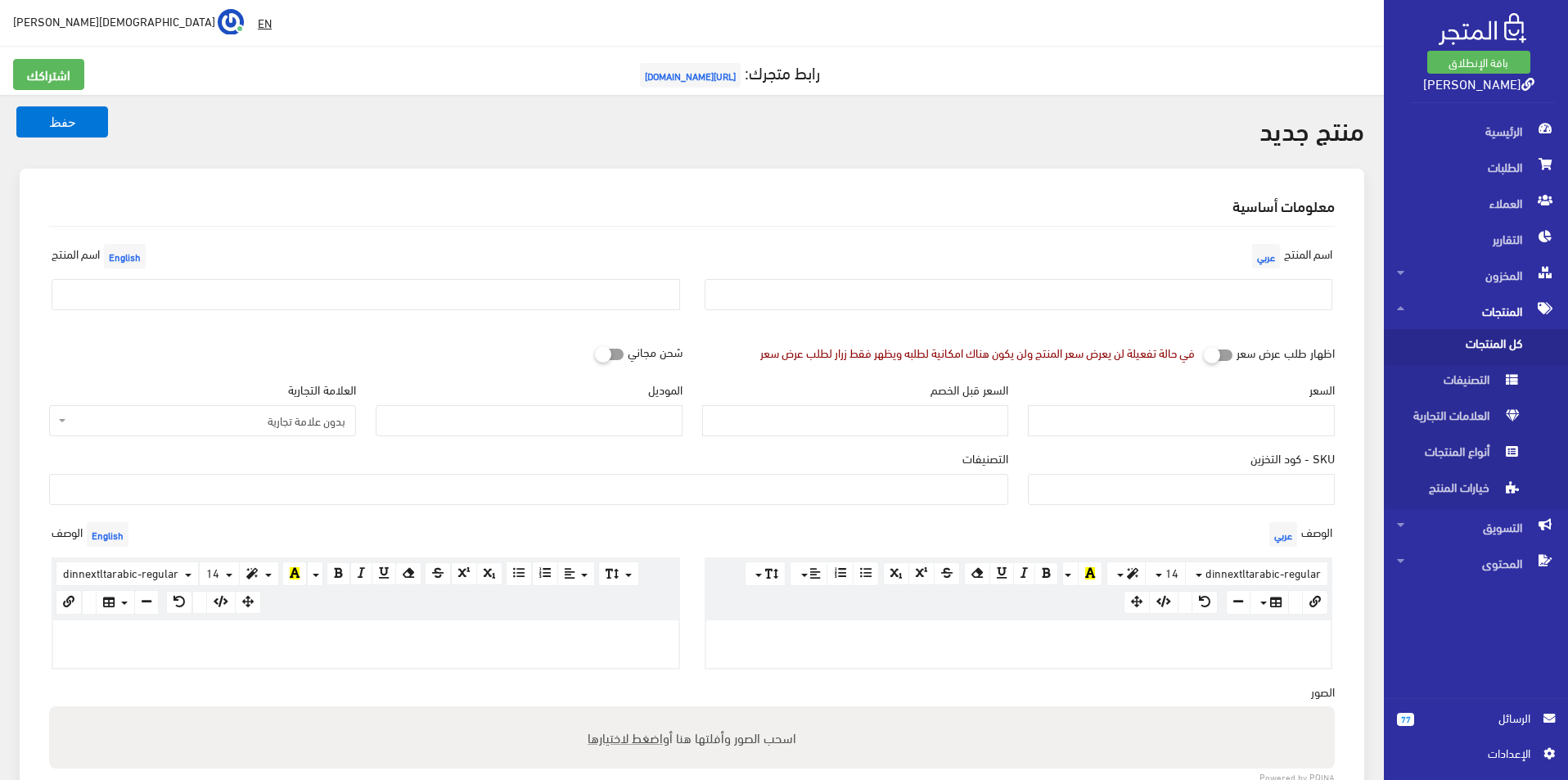
click at [971, 268] on div "اسم المنتج عربي" at bounding box center [1019, 282] width 653 height 84
click at [980, 294] on input "text" at bounding box center [1019, 295] width 629 height 31
type input "نايكى مقاس 46"
click at [599, 288] on input "text" at bounding box center [366, 295] width 629 height 31
type input "Nike size 46"
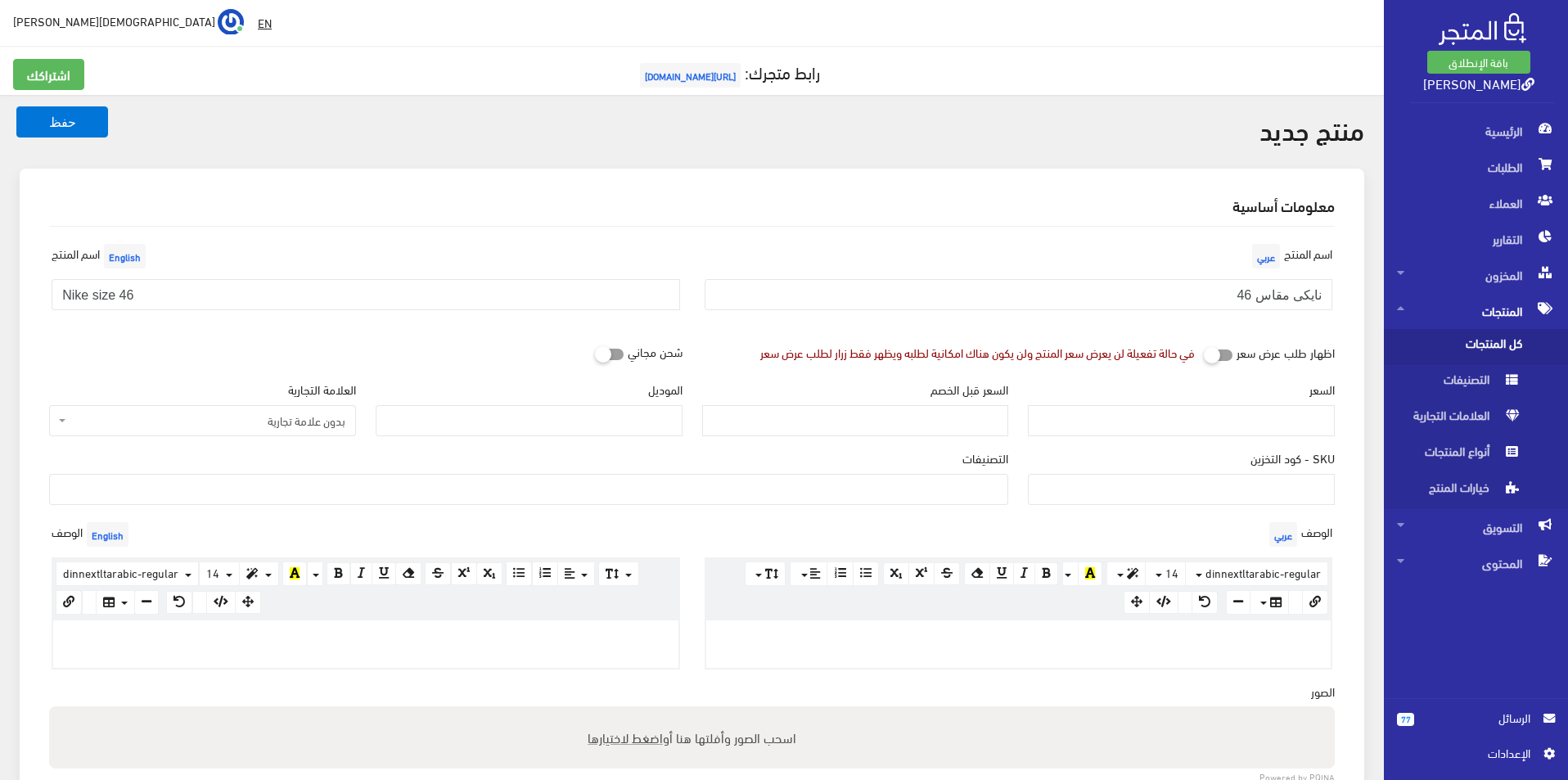
click at [234, 410] on span "بدون علامة تجارية" at bounding box center [202, 421] width 307 height 31
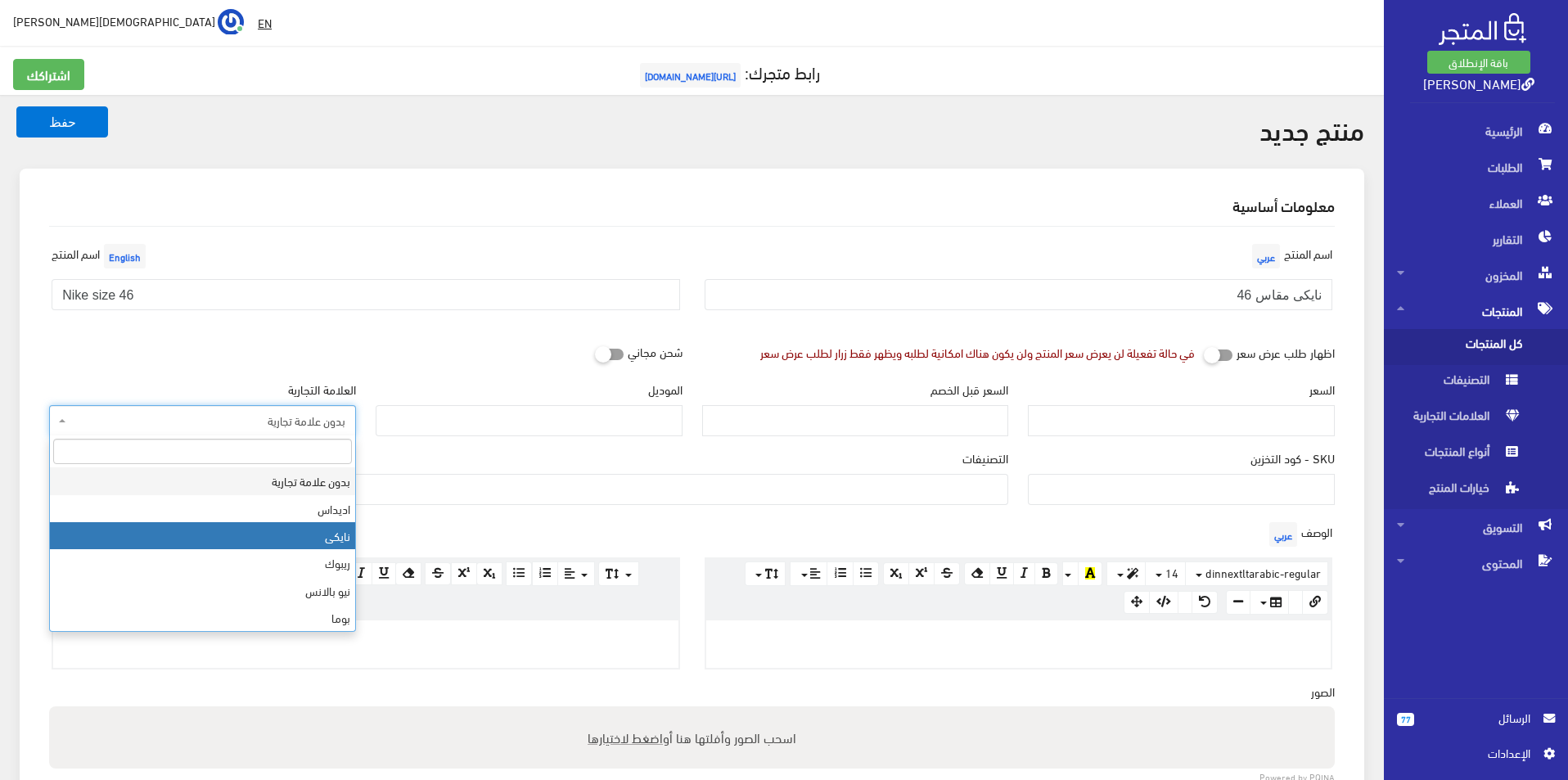
select select "3"
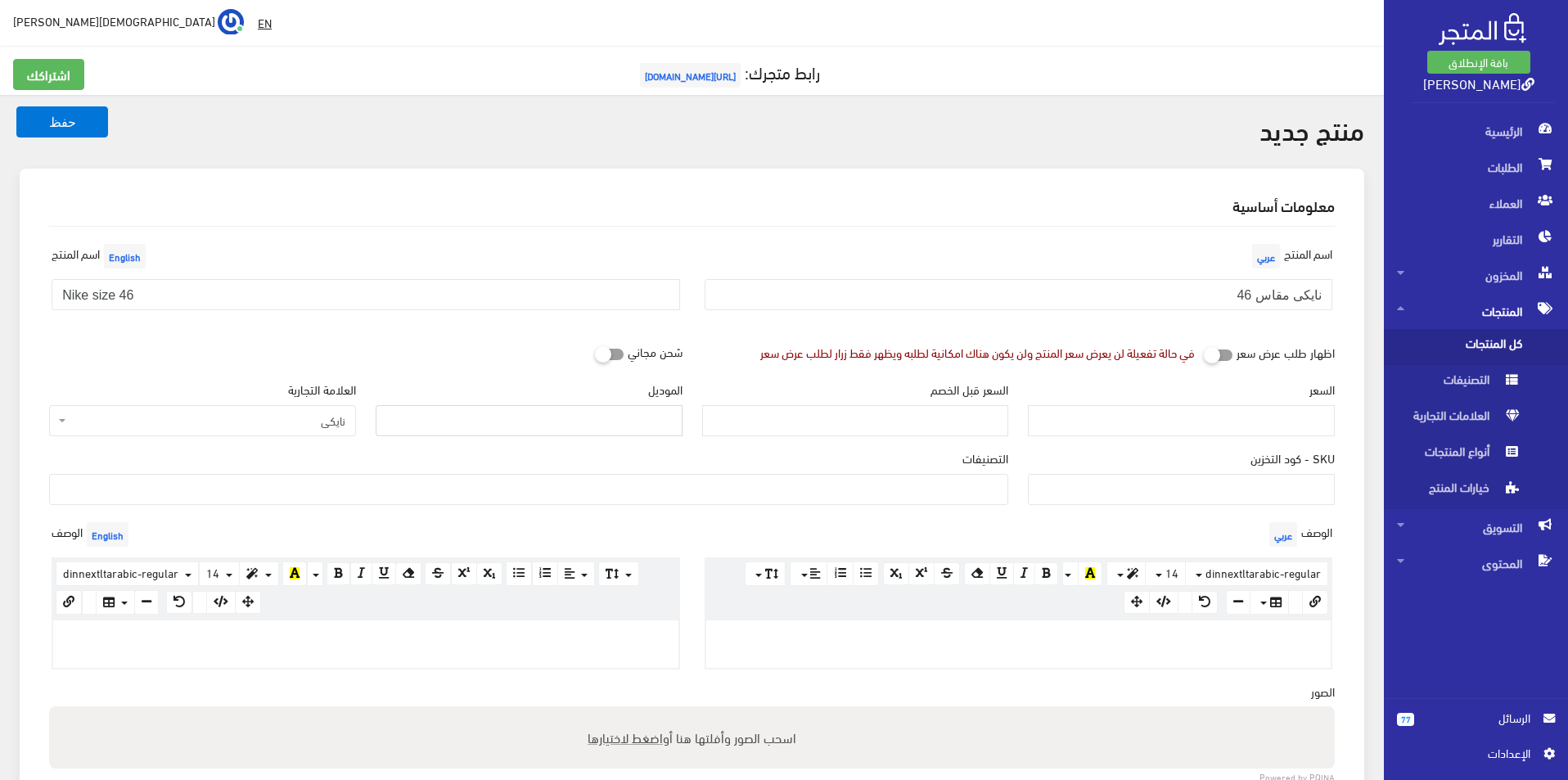
click at [512, 417] on input "الموديل" at bounding box center [529, 421] width 307 height 31
type input "NIKE"
click at [1305, 433] on input "السعر" at bounding box center [1181, 421] width 307 height 31
type input "4900"
type input "1"
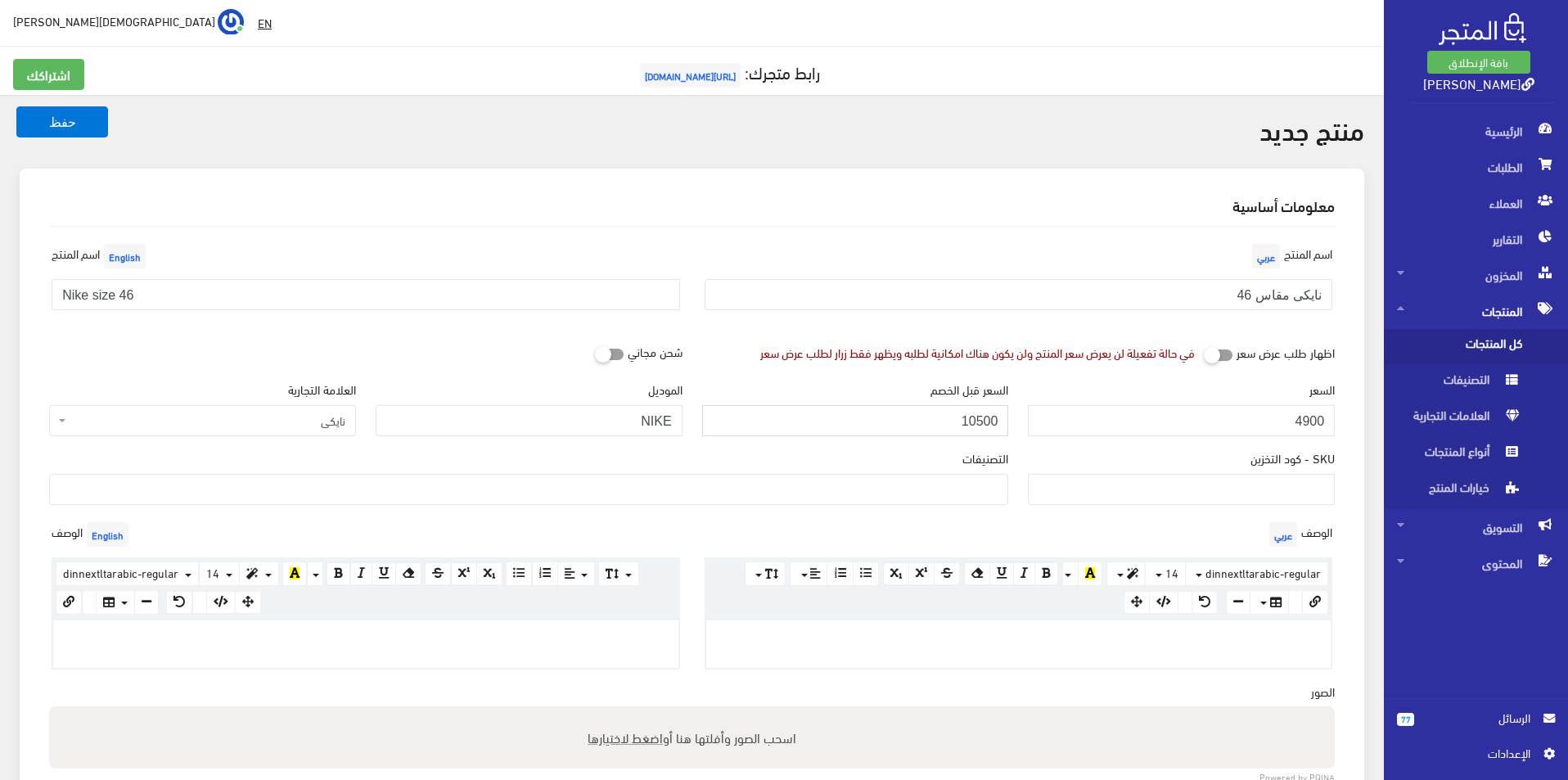
type input "10500"
click at [893, 481] on ul at bounding box center [529, 487] width 957 height 26
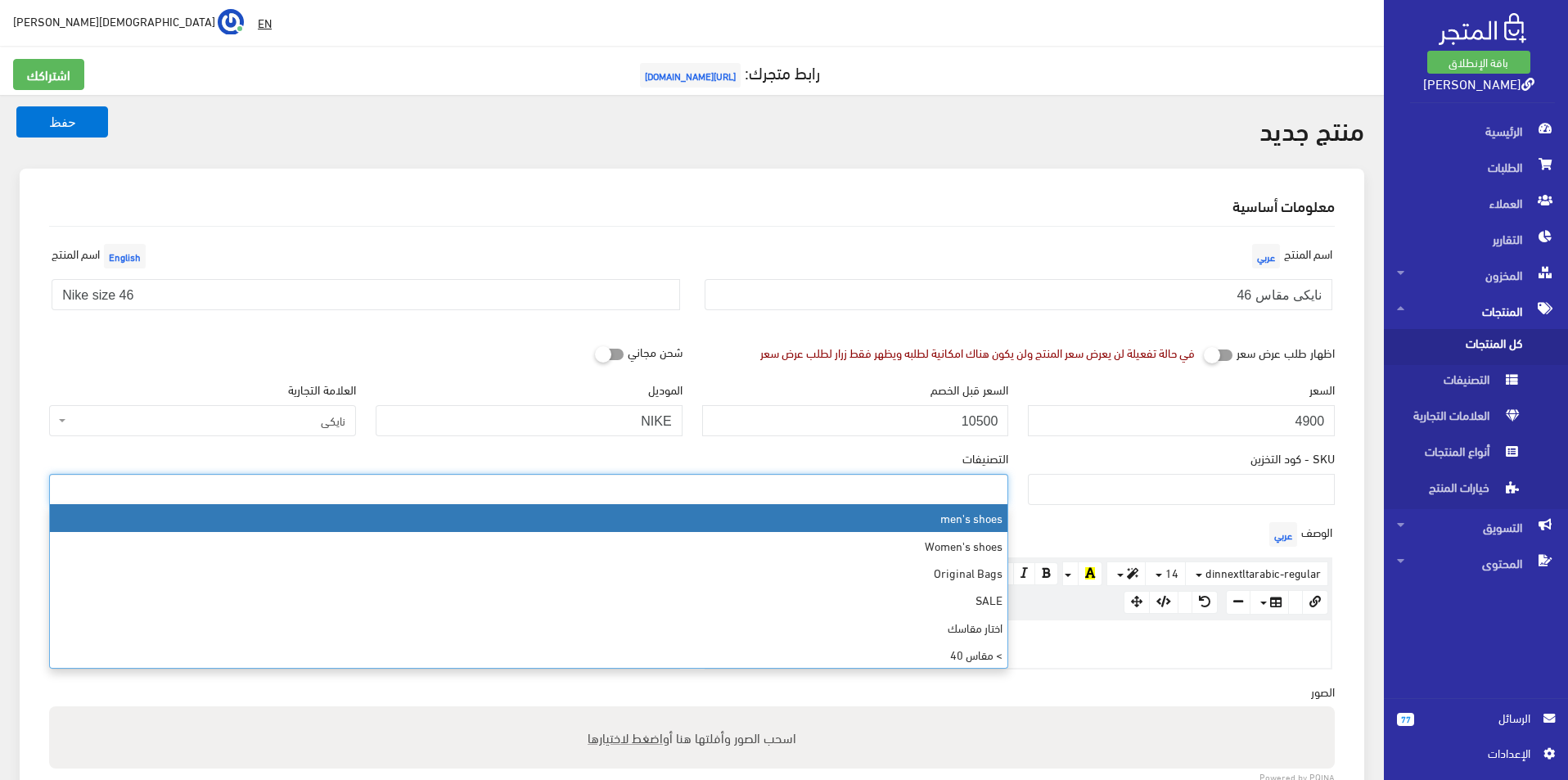
select select "5"
type input "46"
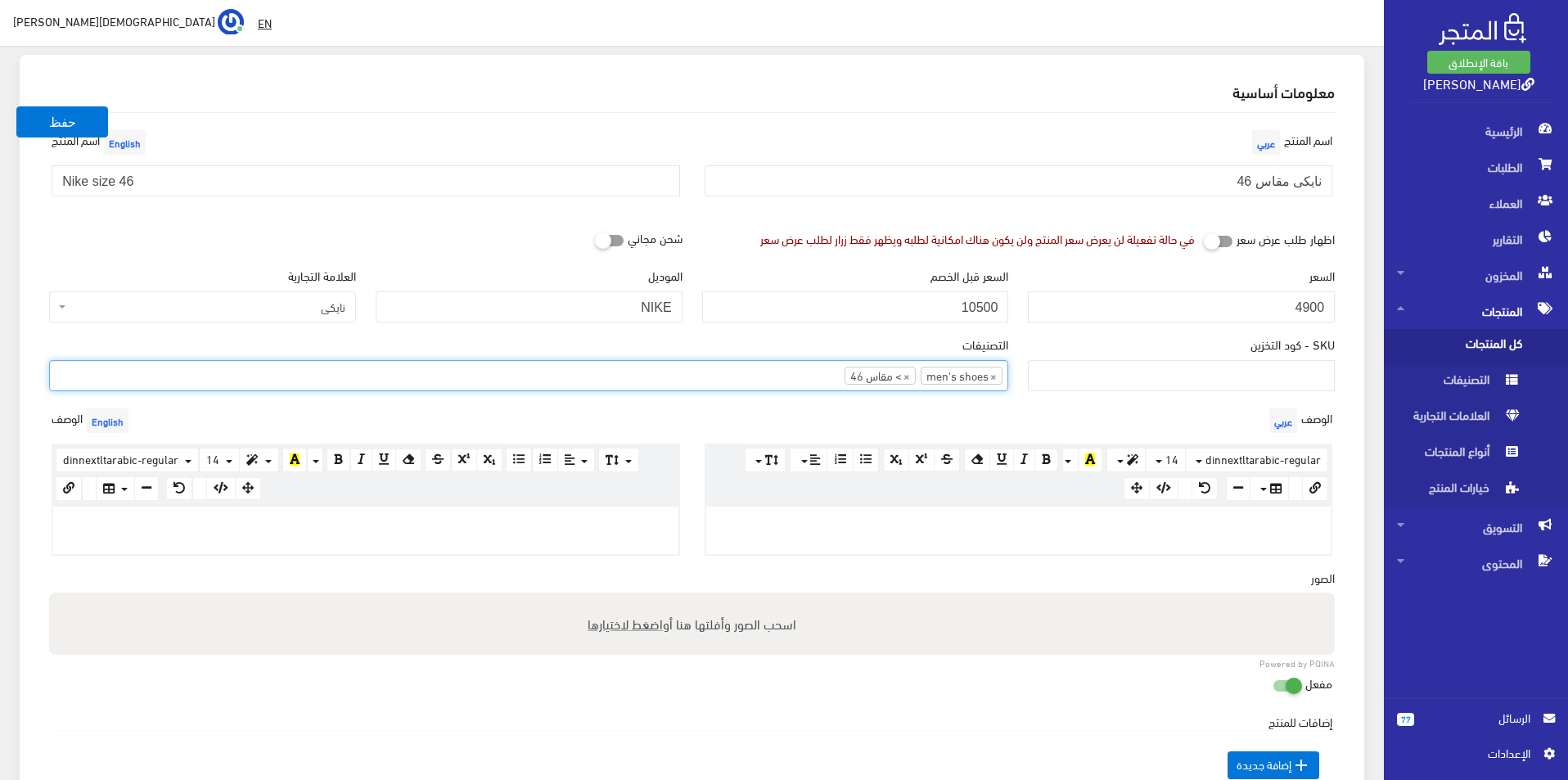
scroll to position [245, 0]
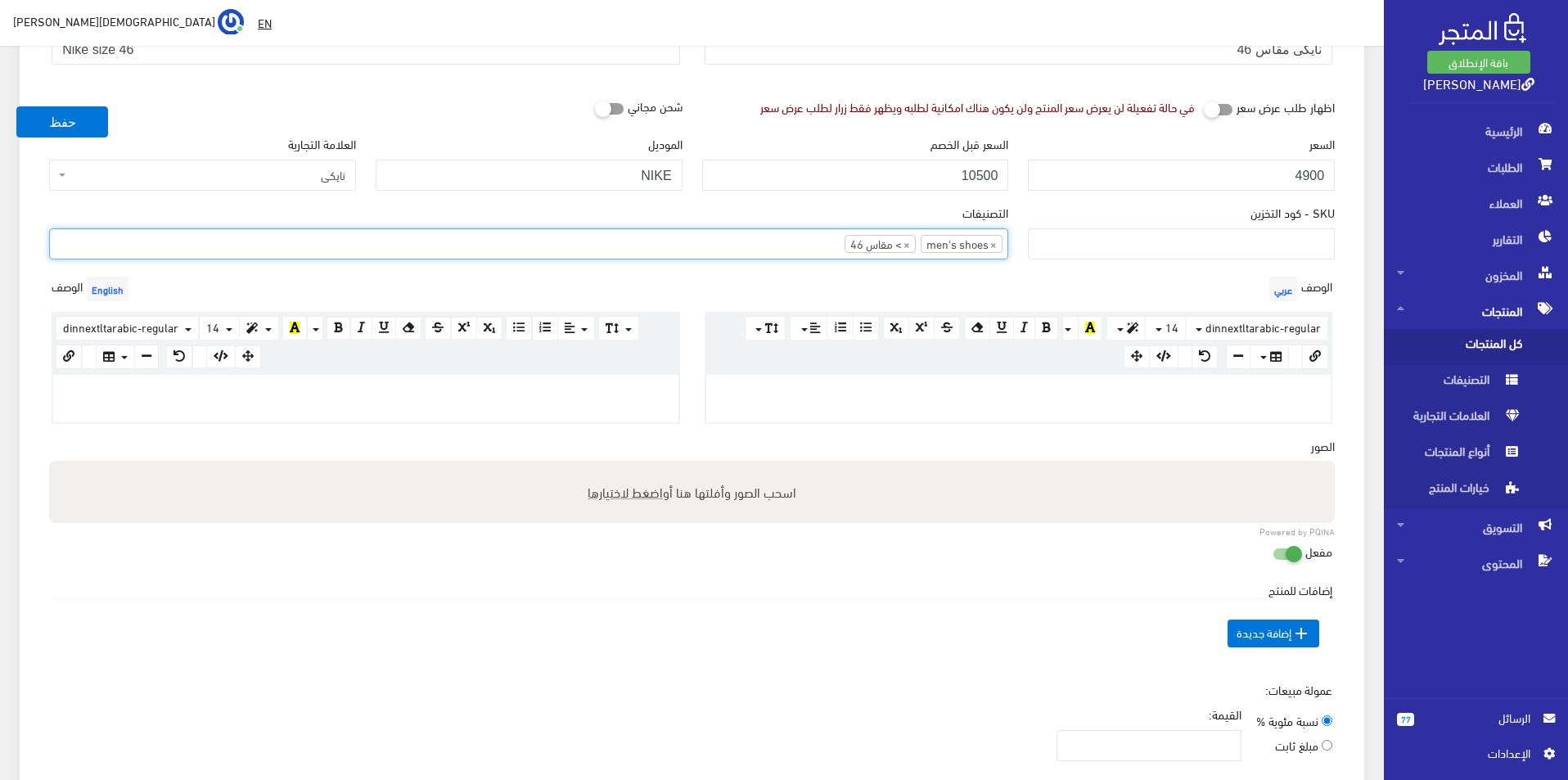
click at [512, 384] on p at bounding box center [365, 391] width 609 height 18
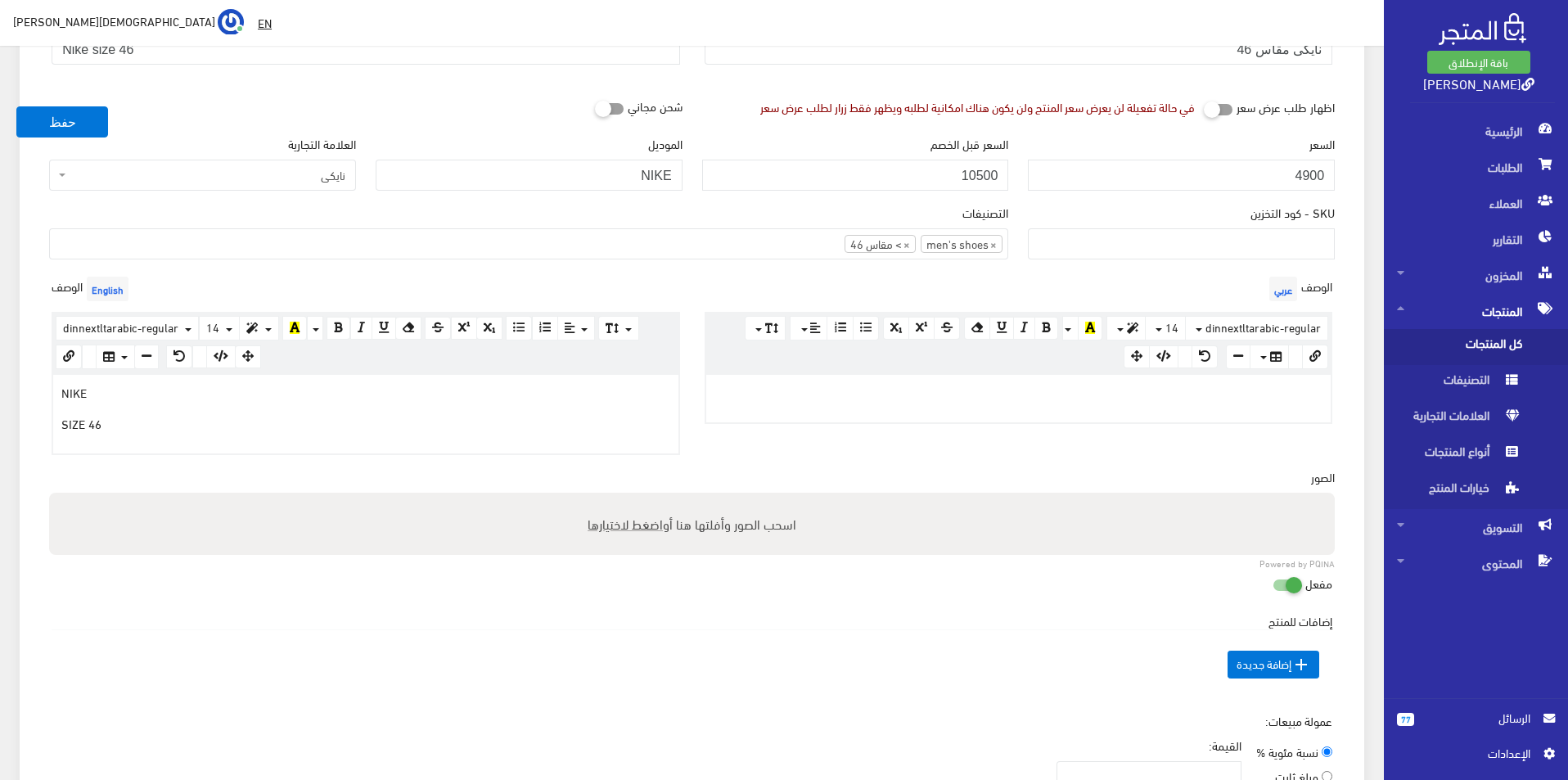
click at [821, 407] on div at bounding box center [1019, 398] width 625 height 48
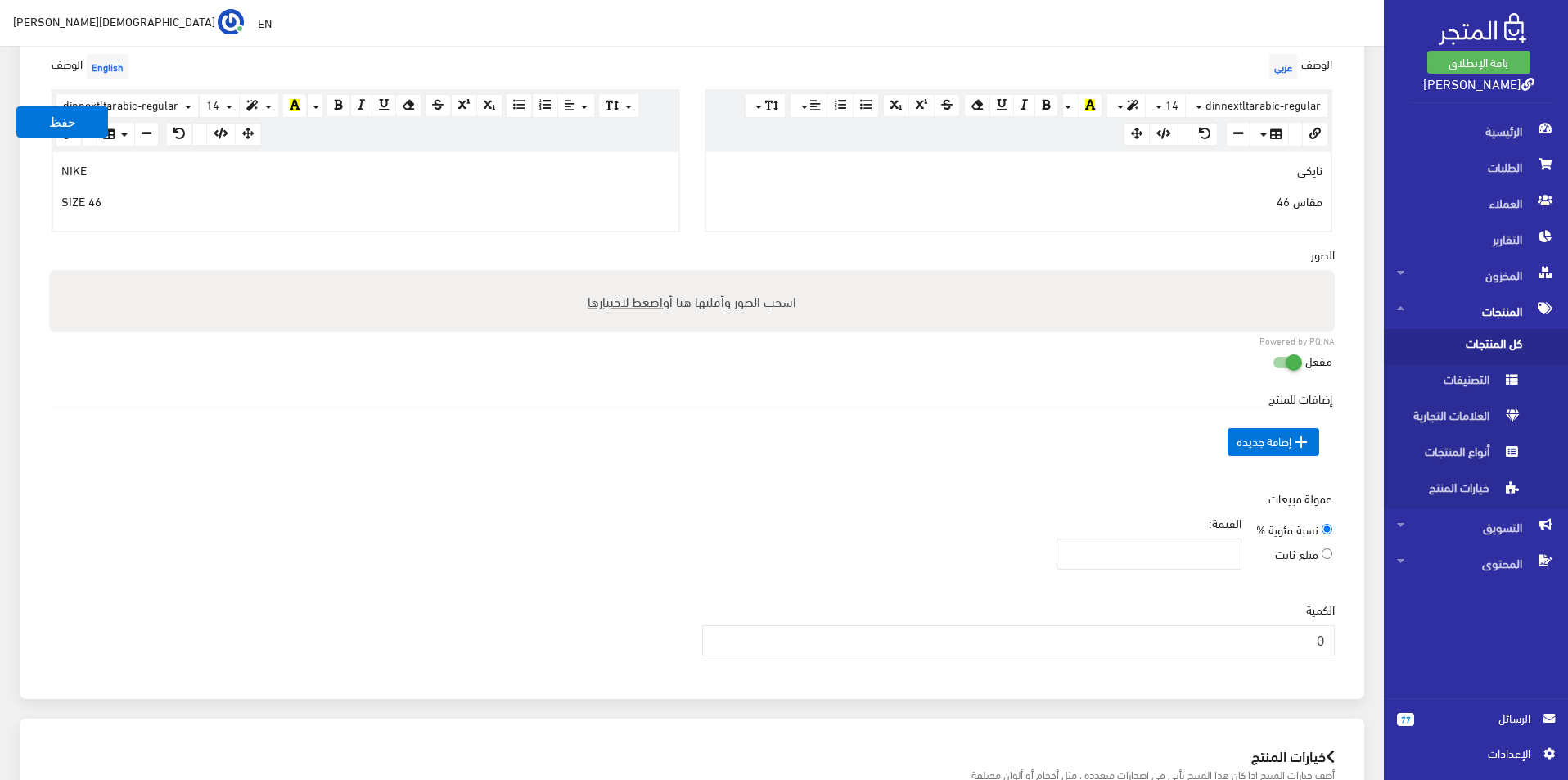
scroll to position [491, 0]
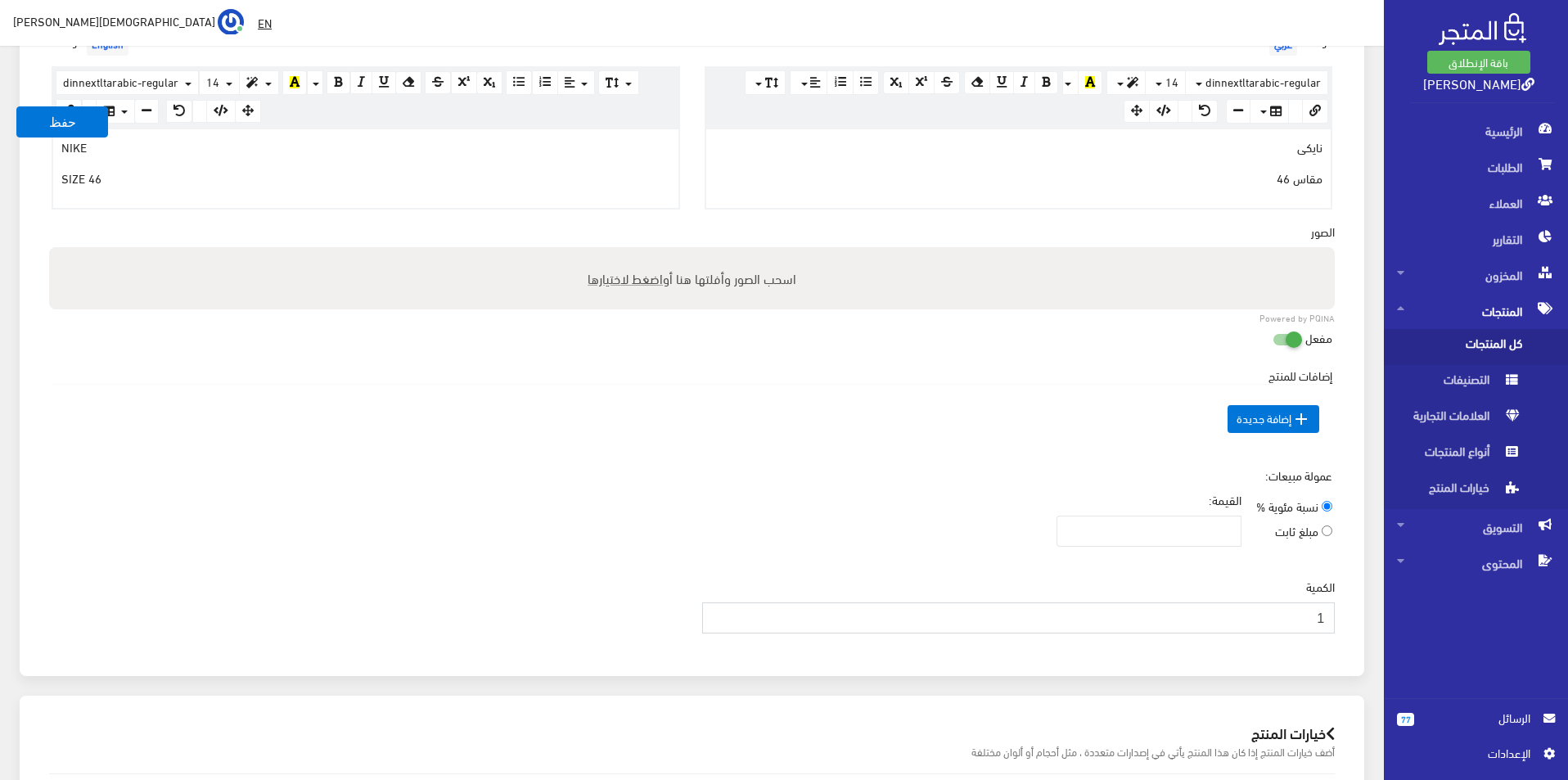
type input "1"
click at [718, 612] on input "1" at bounding box center [1019, 618] width 633 height 31
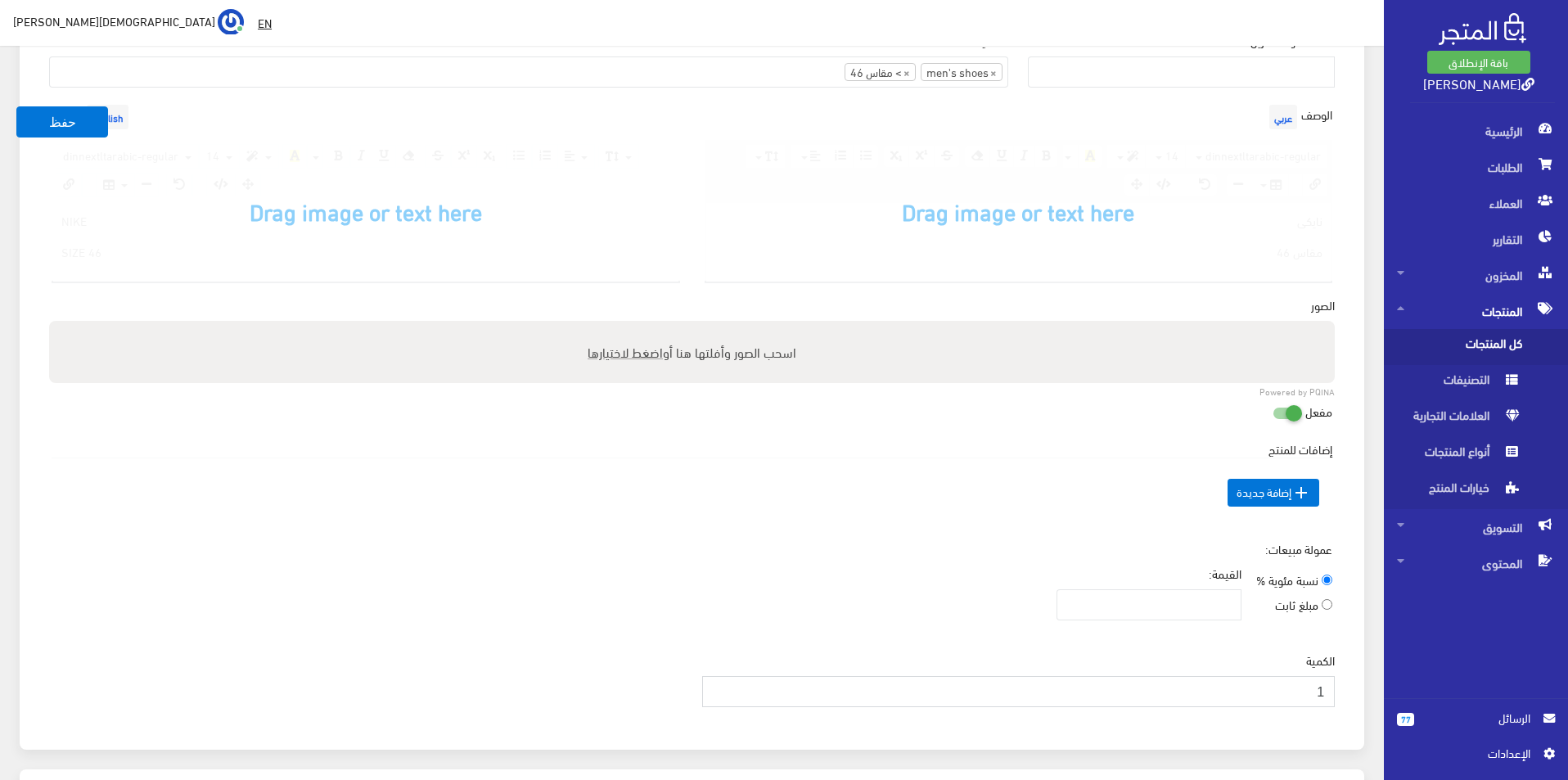
scroll to position [573, 0]
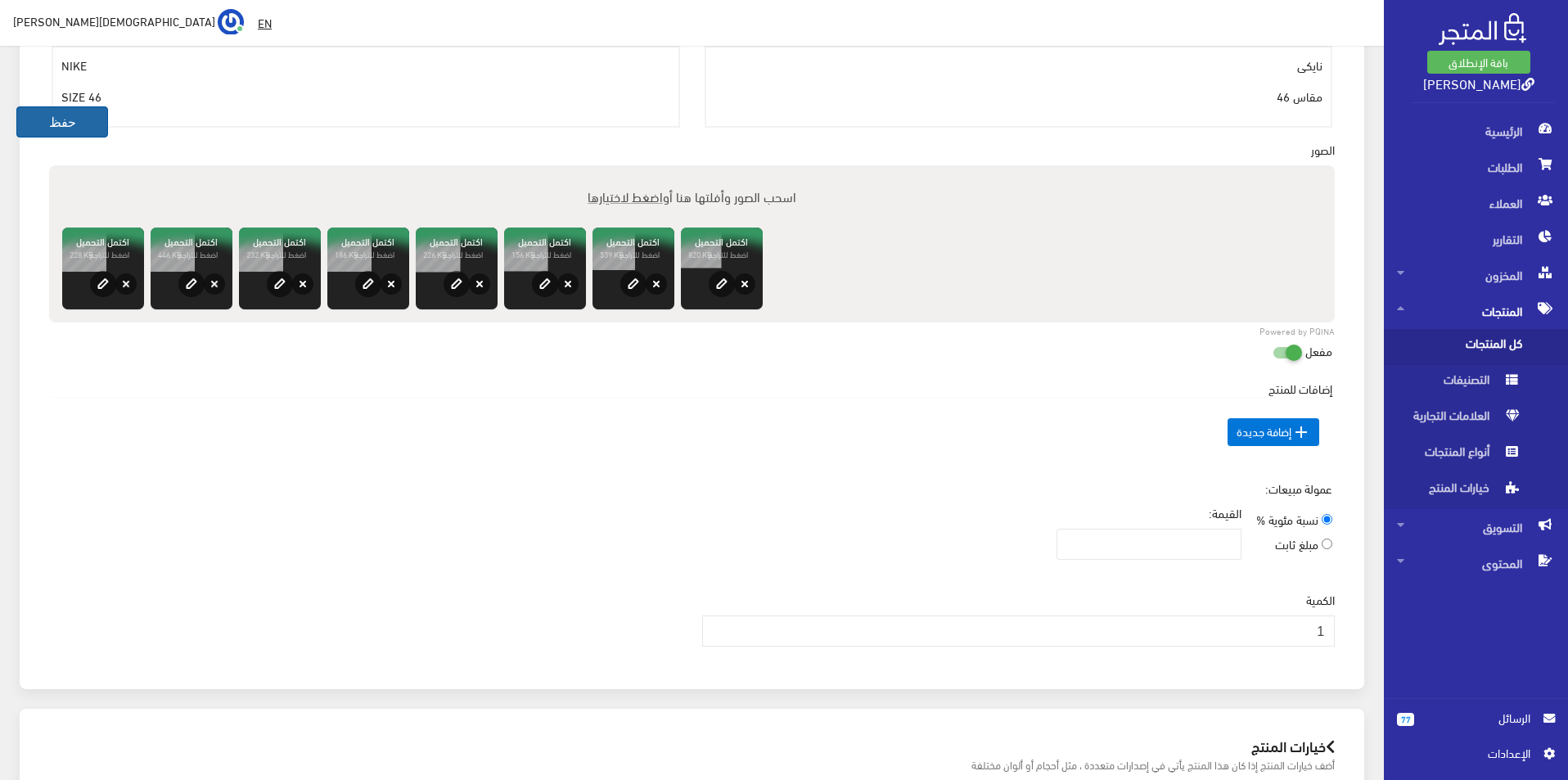
click at [54, 125] on button "حفظ" at bounding box center [62, 122] width 92 height 31
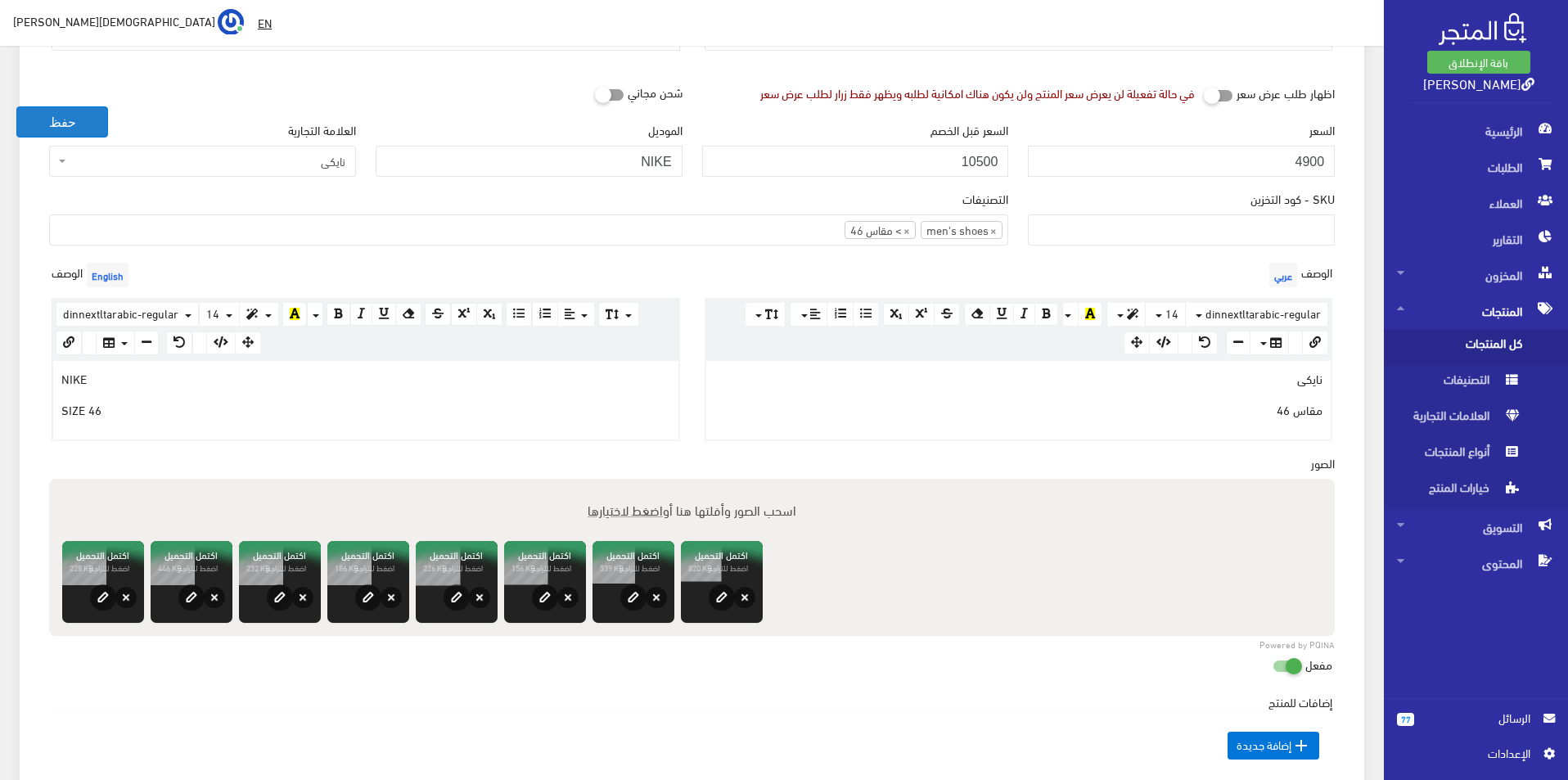
scroll to position [245, 0]
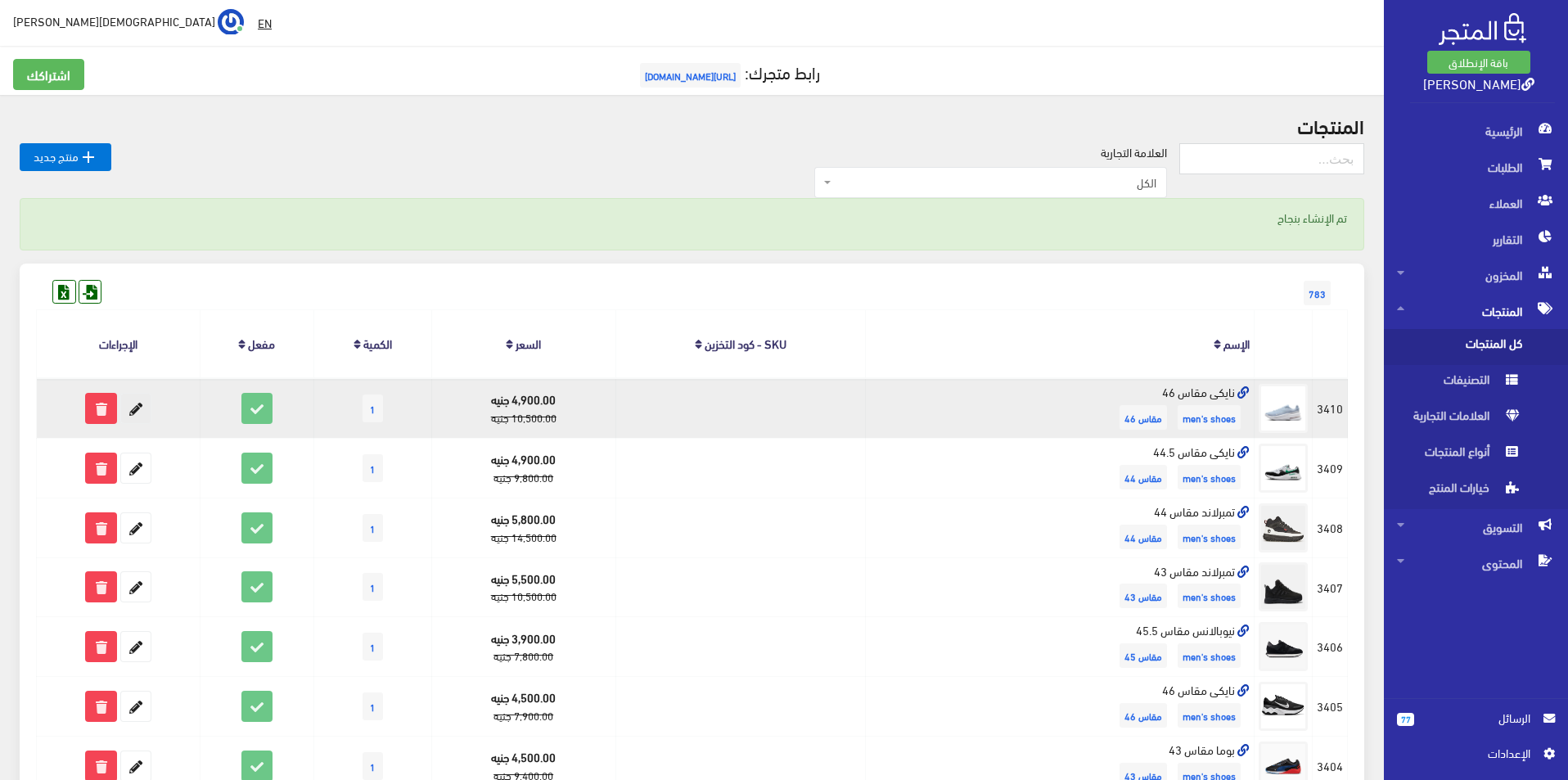
click at [143, 409] on icon at bounding box center [136, 409] width 29 height 29
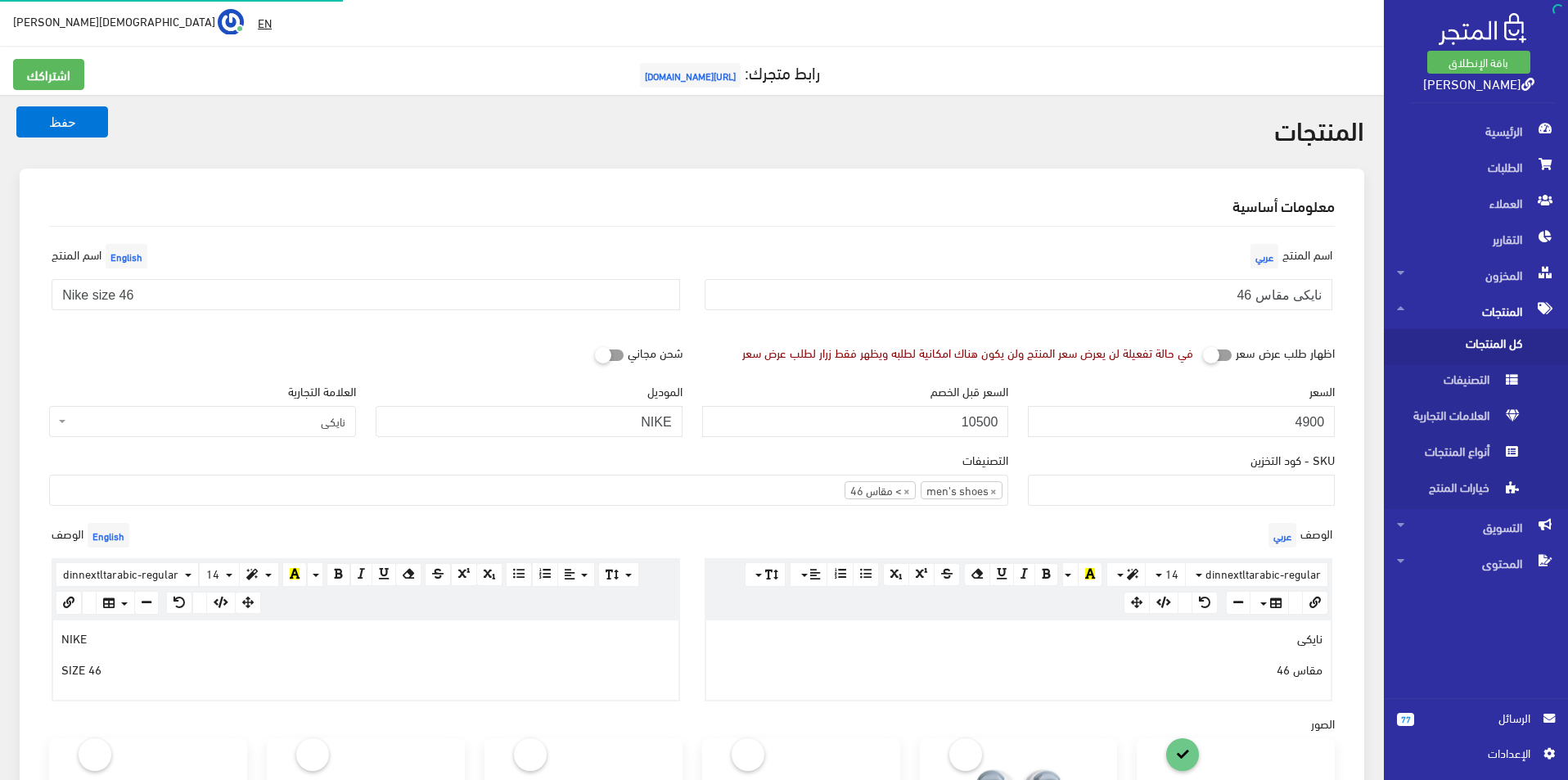
select select
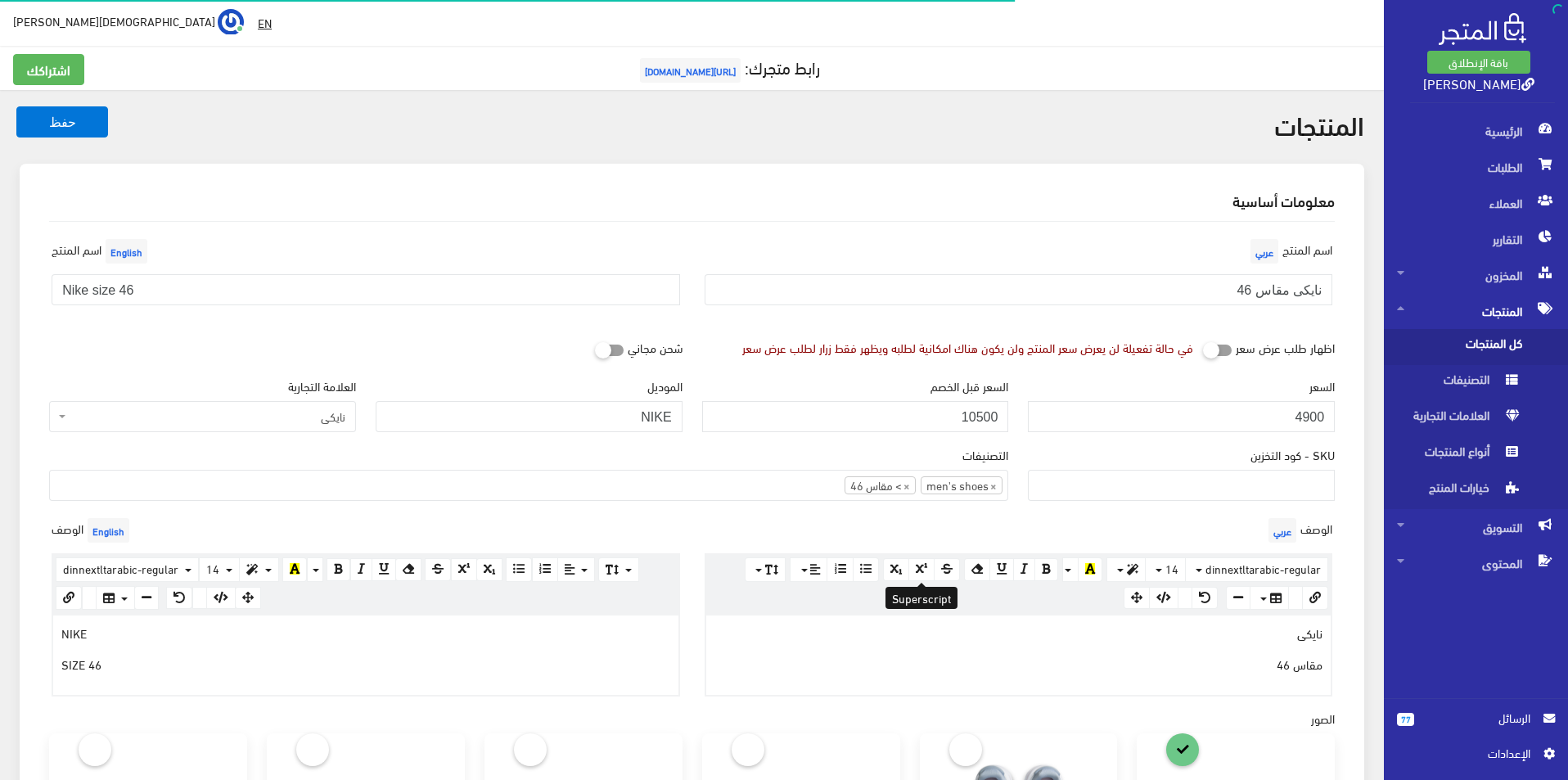
scroll to position [409, 0]
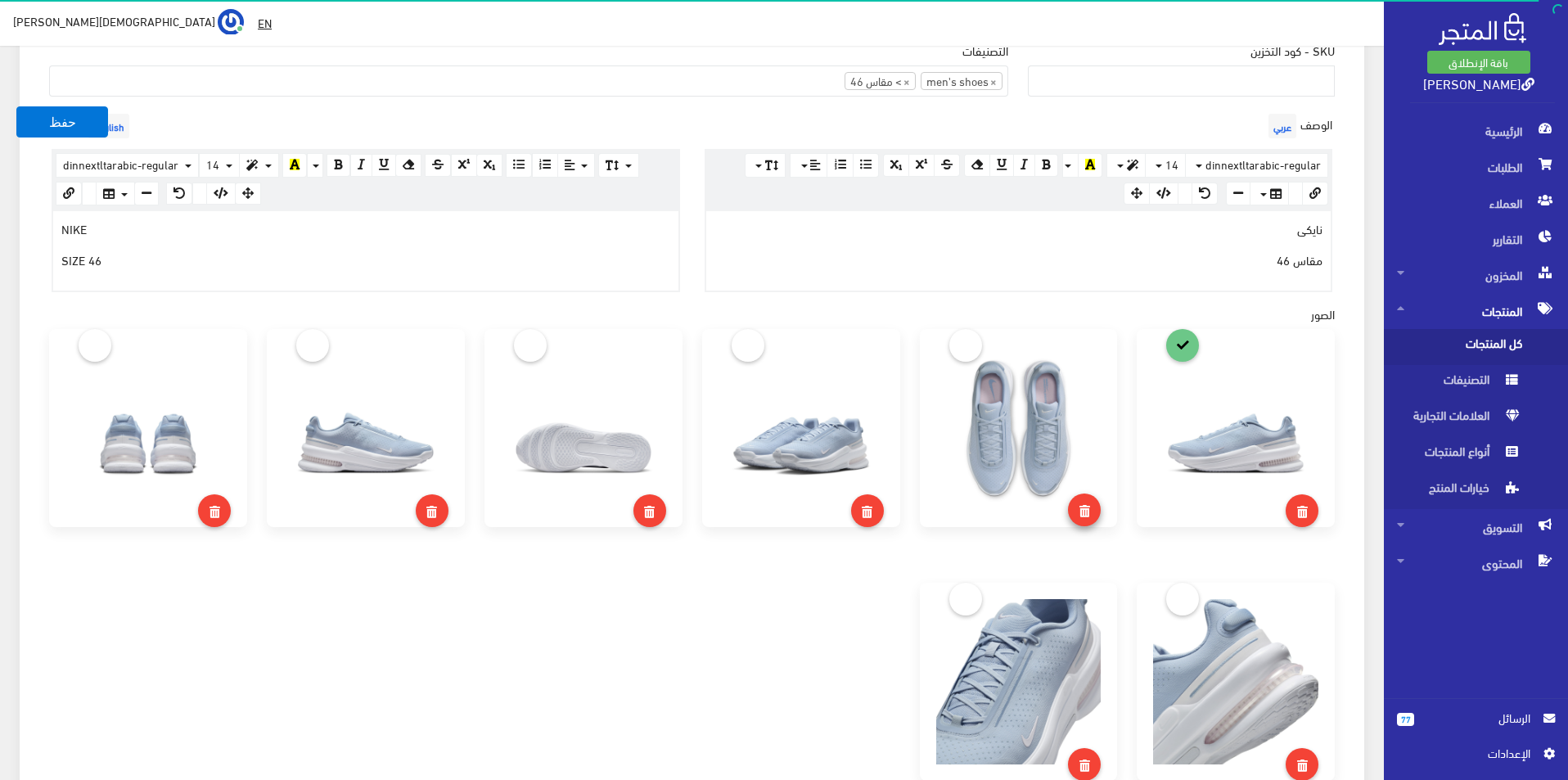
click at [1087, 504] on span at bounding box center [1084, 510] width 10 height 23
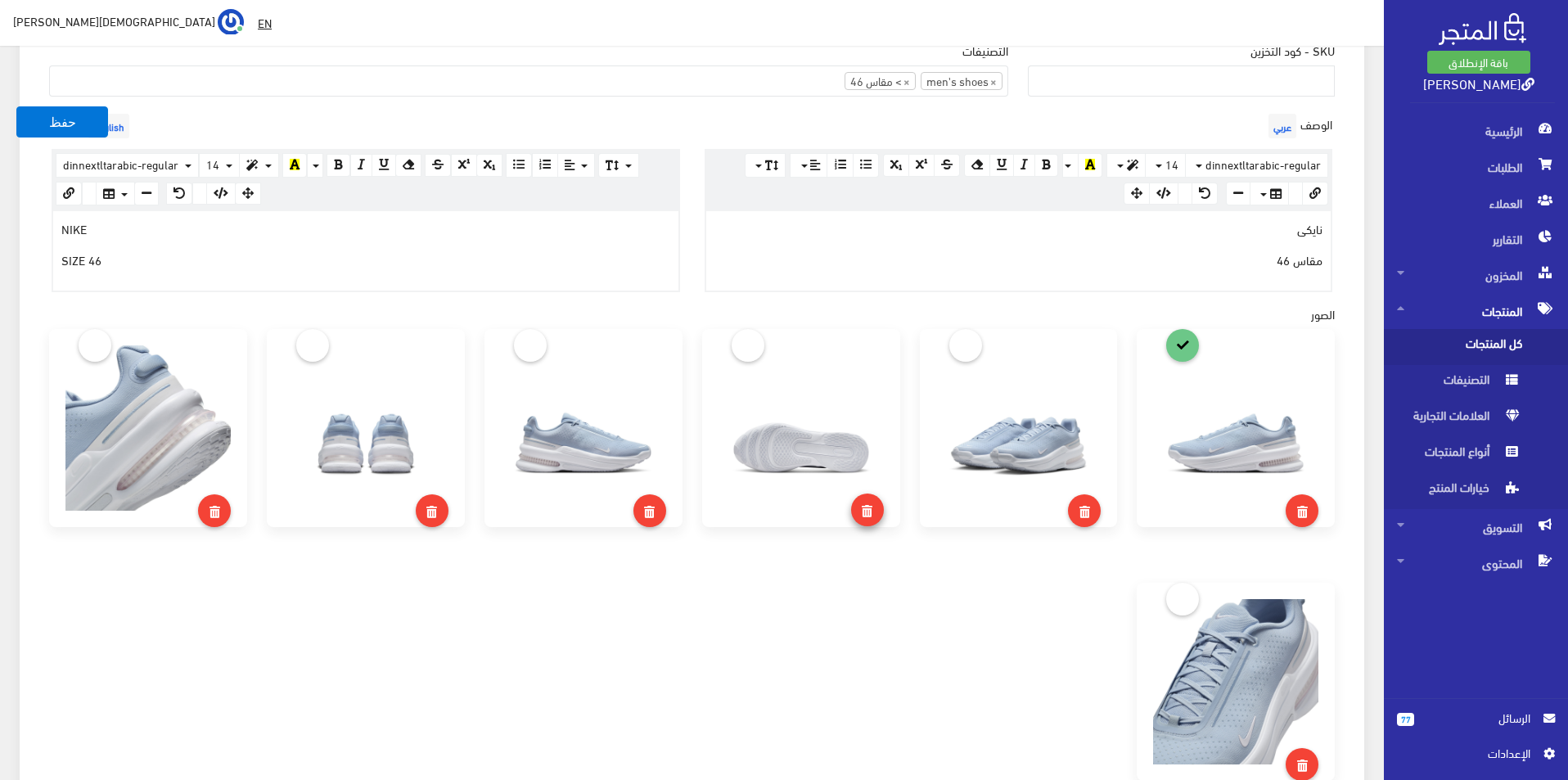
click at [872, 507] on icon at bounding box center [867, 511] width 10 height 12
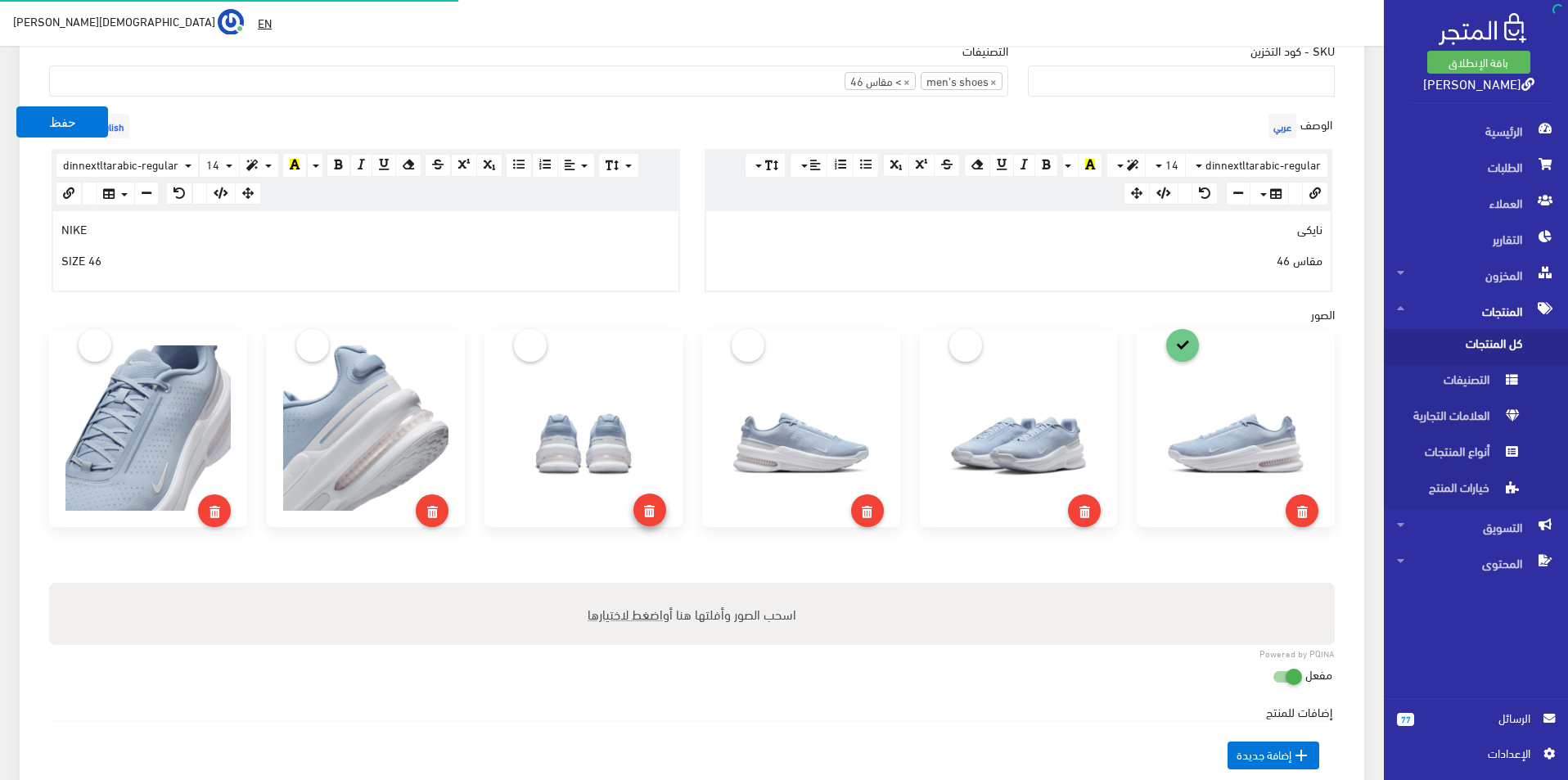
click at [646, 516] on icon at bounding box center [650, 511] width 10 height 12
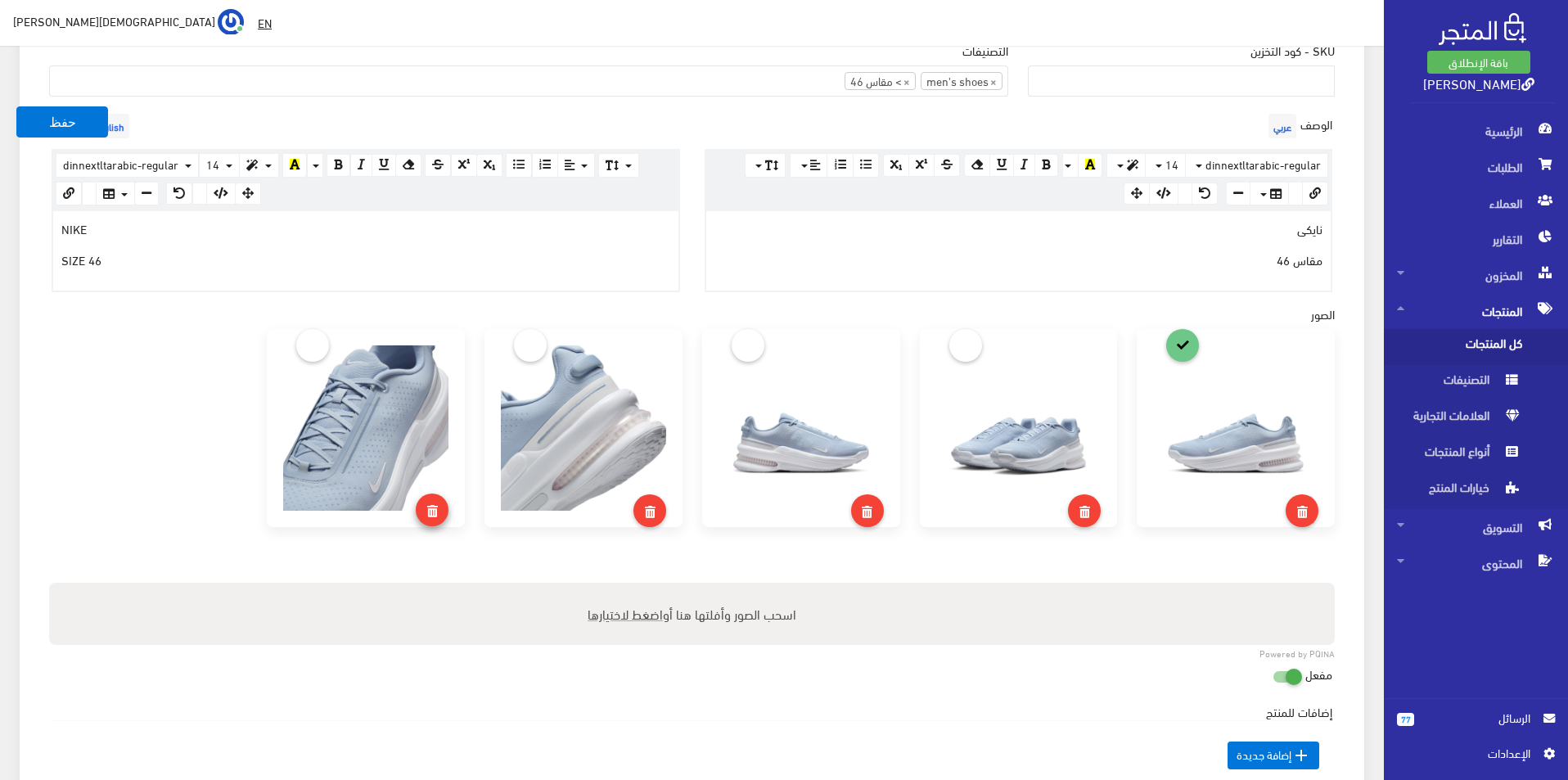
click at [441, 511] on link at bounding box center [432, 510] width 33 height 33
click at [641, 513] on link at bounding box center [650, 510] width 33 height 33
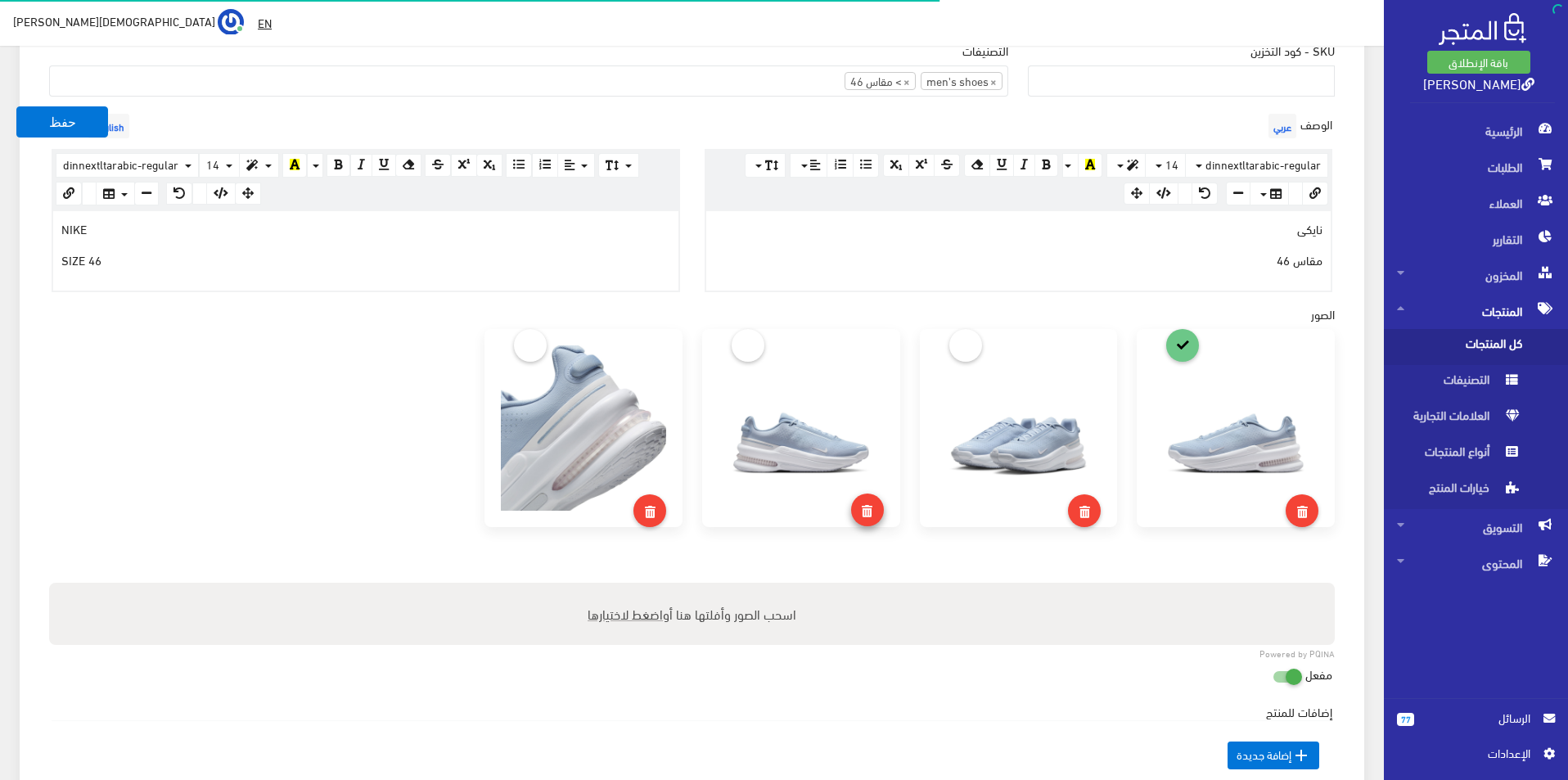
click at [867, 510] on icon at bounding box center [867, 511] width 10 height 12
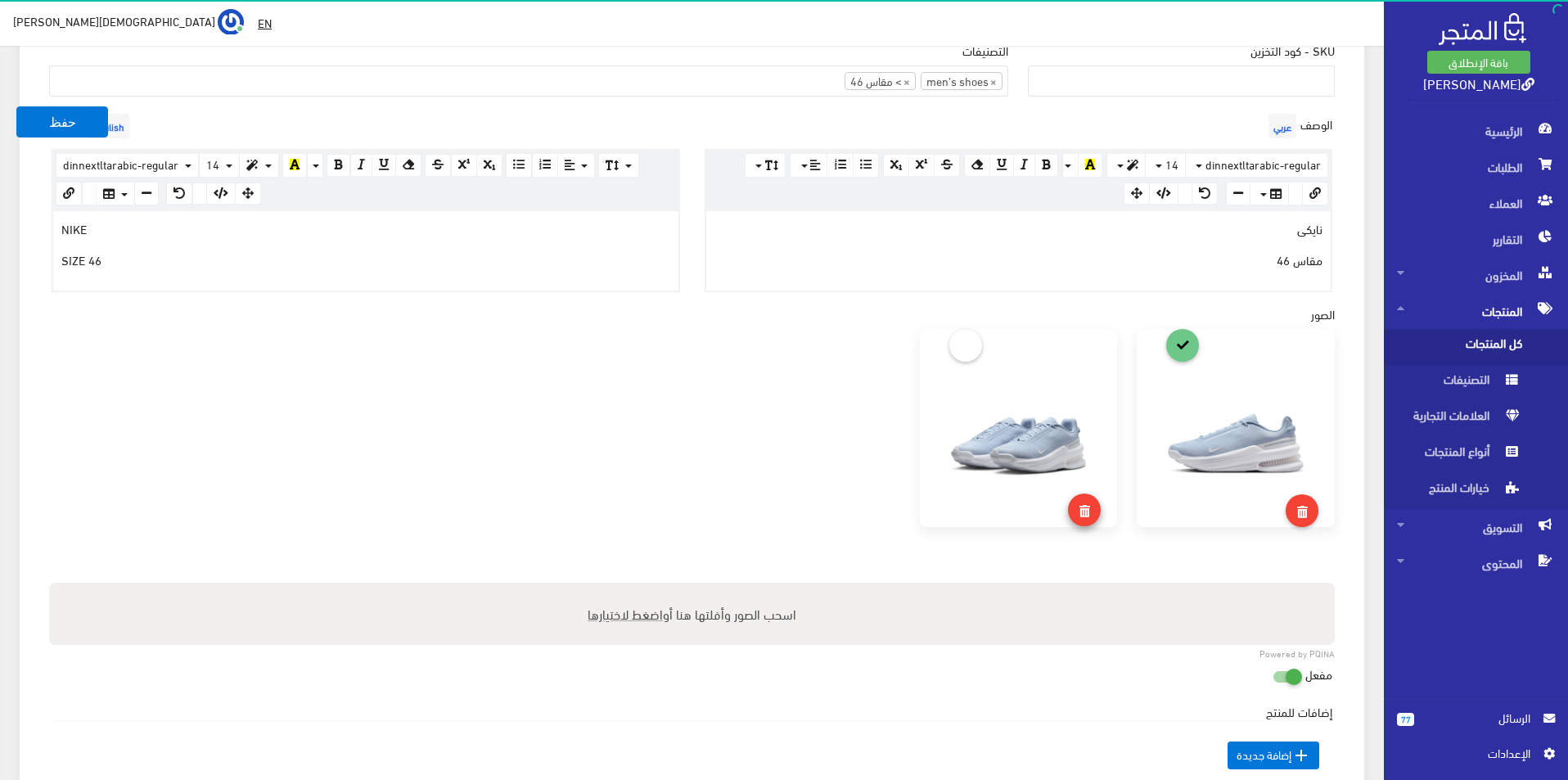
click at [1080, 501] on span at bounding box center [1084, 510] width 10 height 23
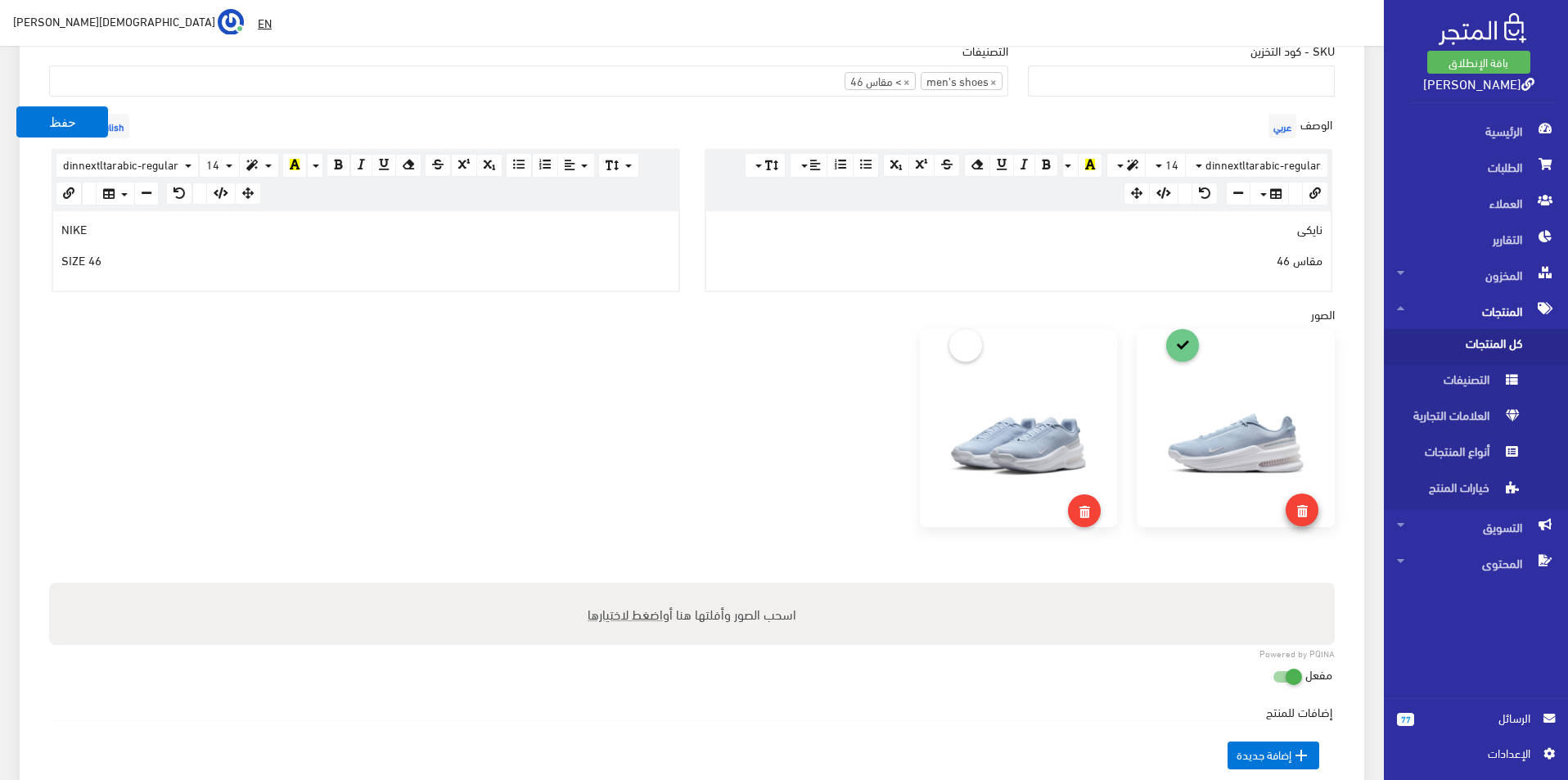
click at [1306, 510] on icon at bounding box center [1302, 511] width 10 height 12
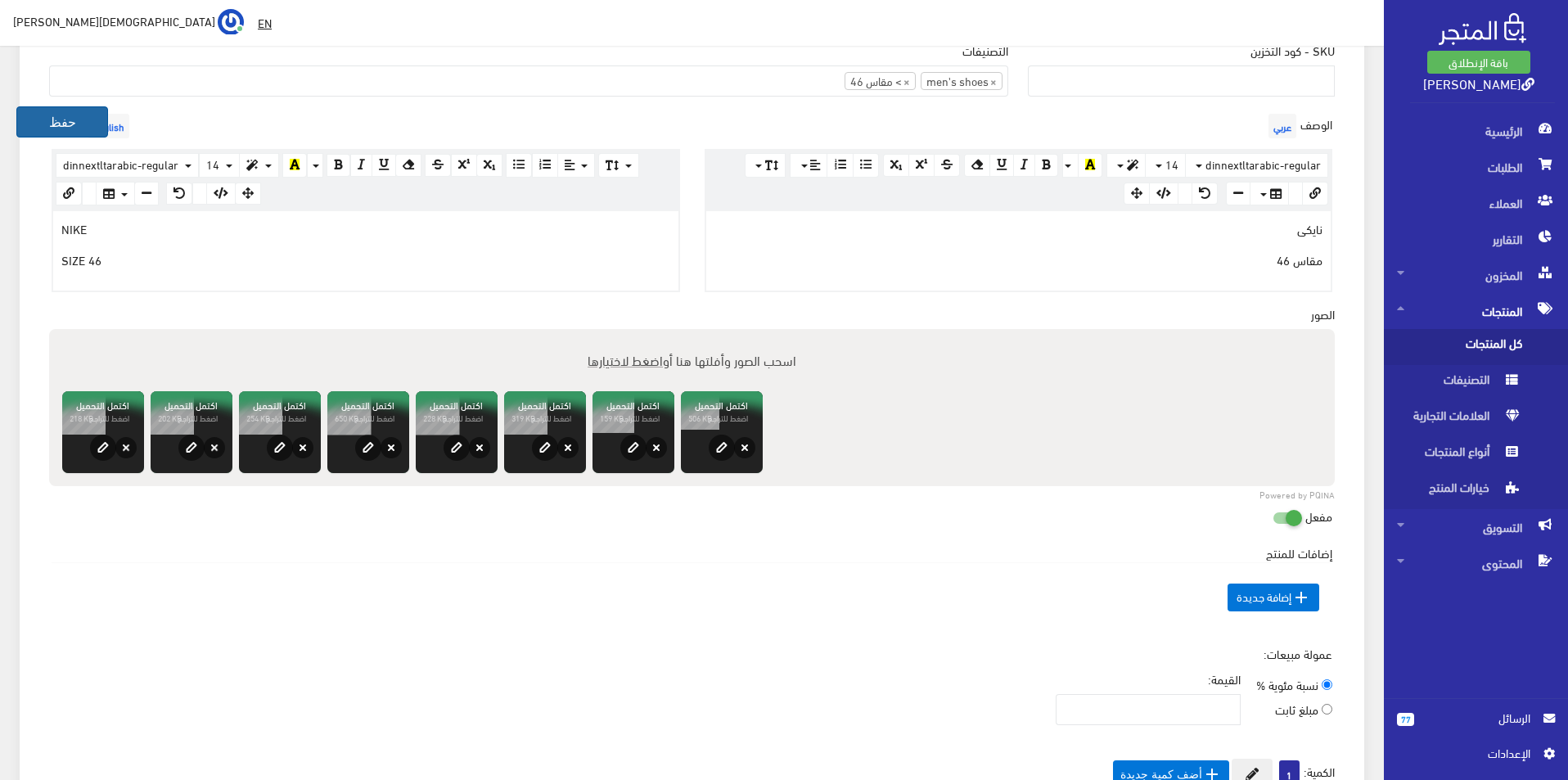
click at [42, 122] on button "حفظ" at bounding box center [62, 122] width 92 height 31
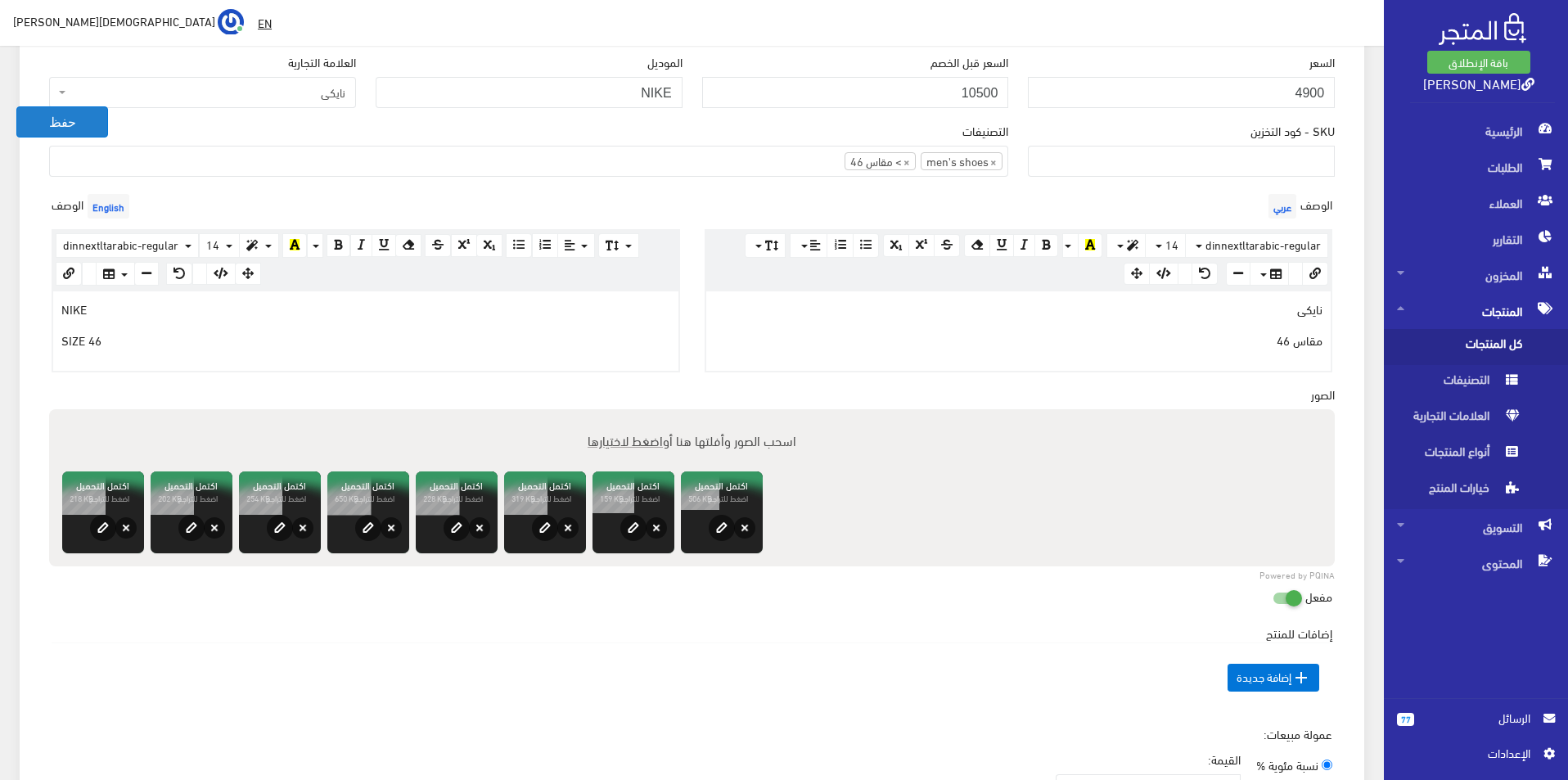
scroll to position [245, 0]
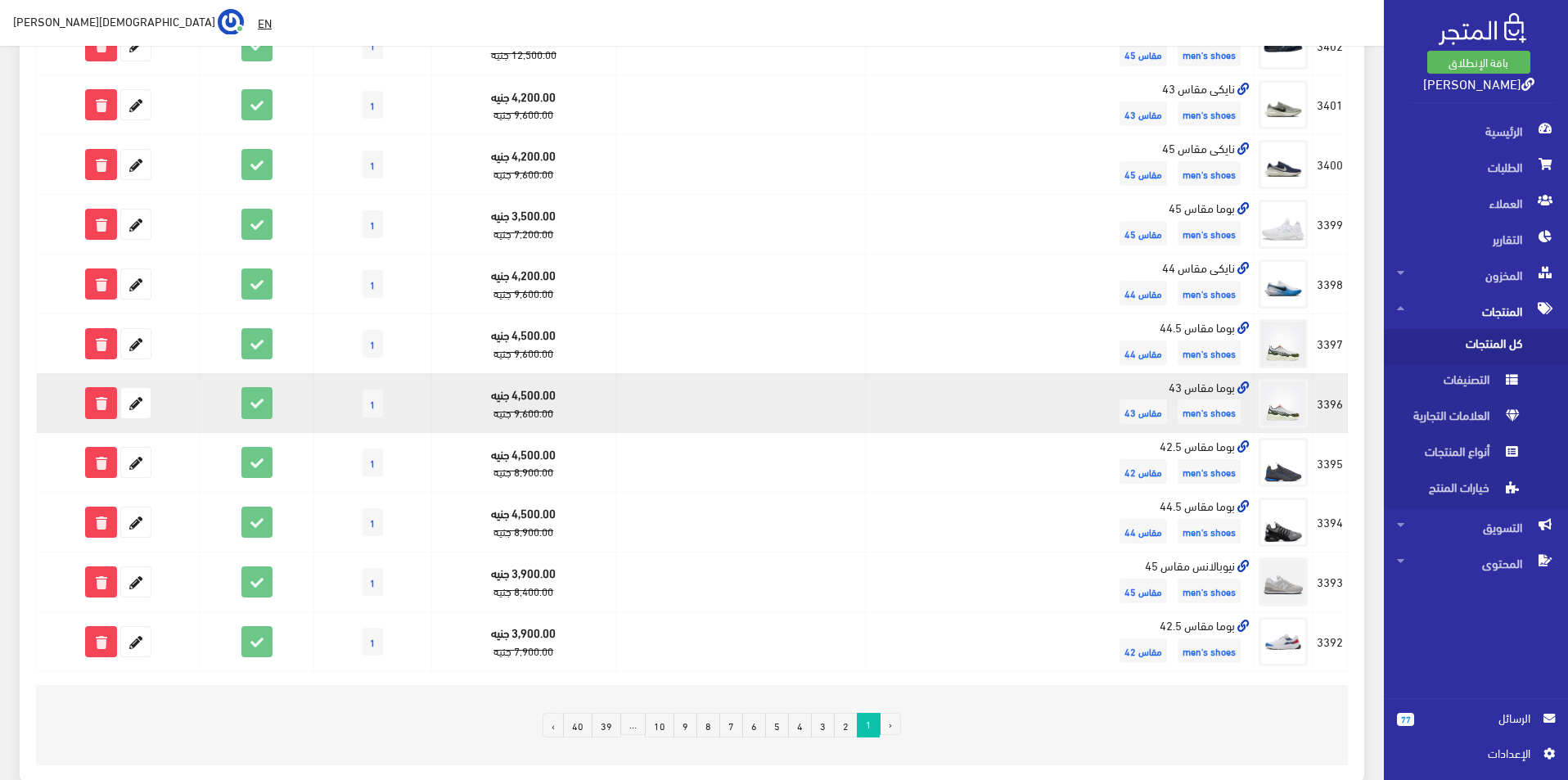
scroll to position [900, 0]
